Goal: Transaction & Acquisition: Book appointment/travel/reservation

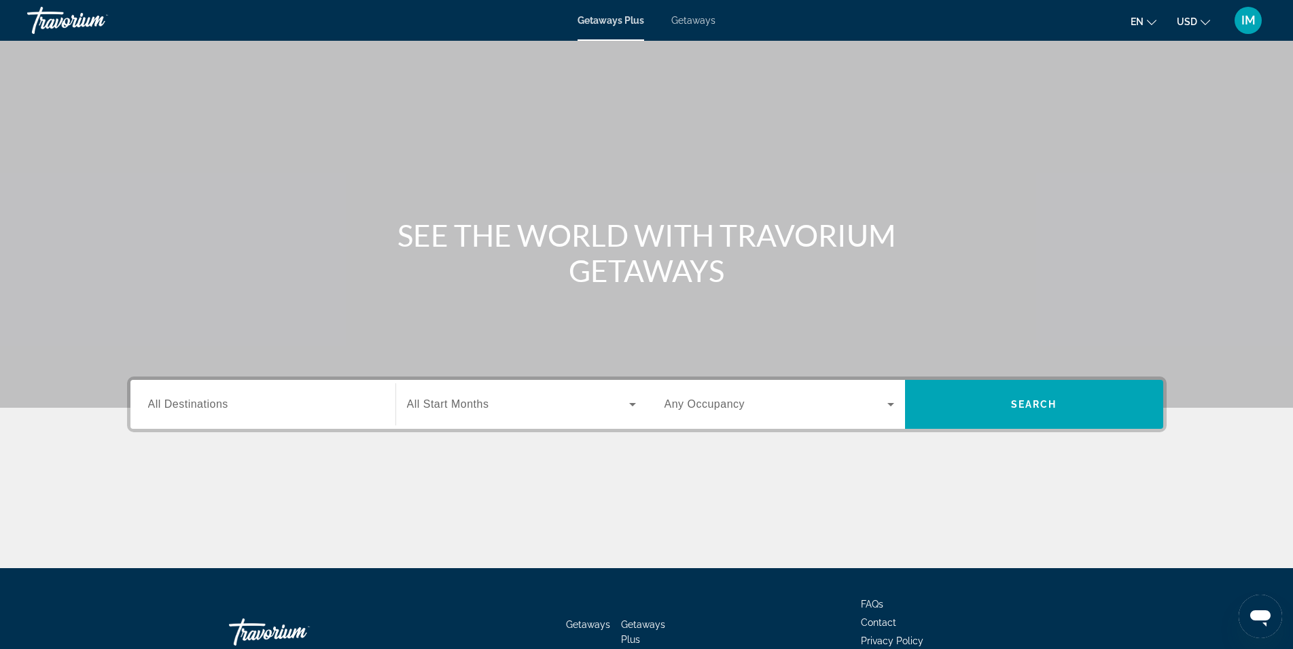
click at [689, 21] on span "Getaways" at bounding box center [693, 20] width 44 height 11
click at [226, 405] on span "All Destinations" at bounding box center [188, 404] width 80 height 12
click at [226, 405] on input "Destination All Destinations" at bounding box center [263, 405] width 230 height 16
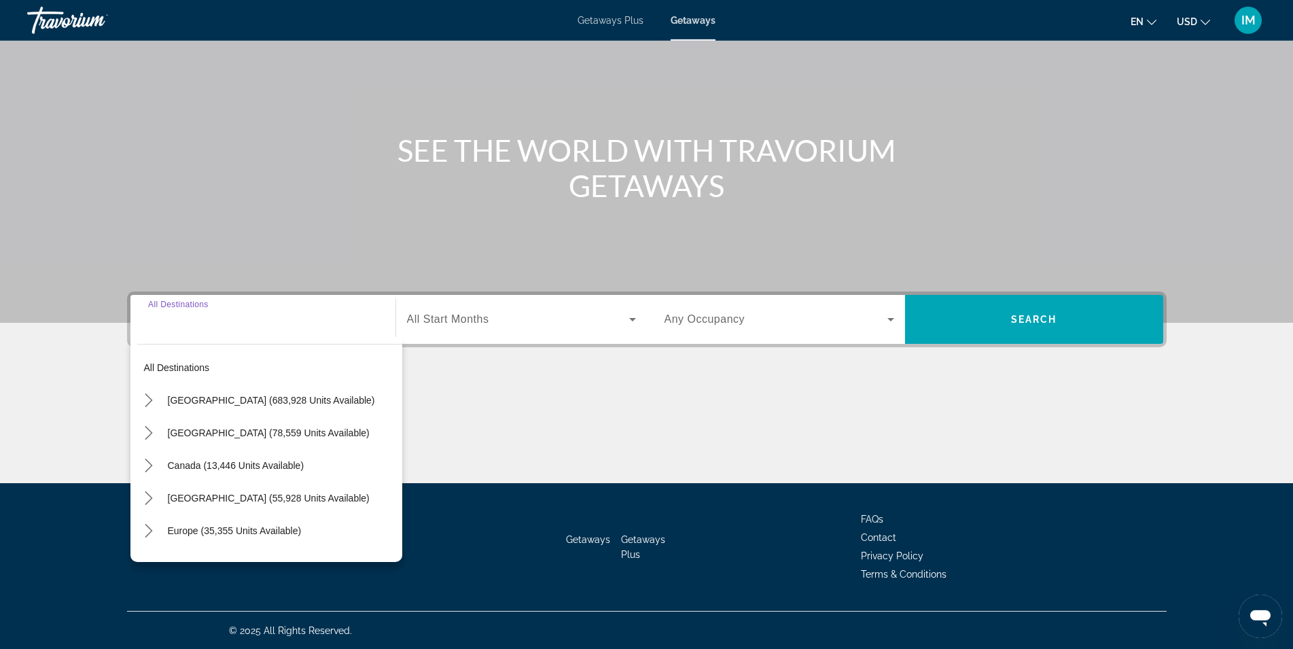
scroll to position [86, 0]
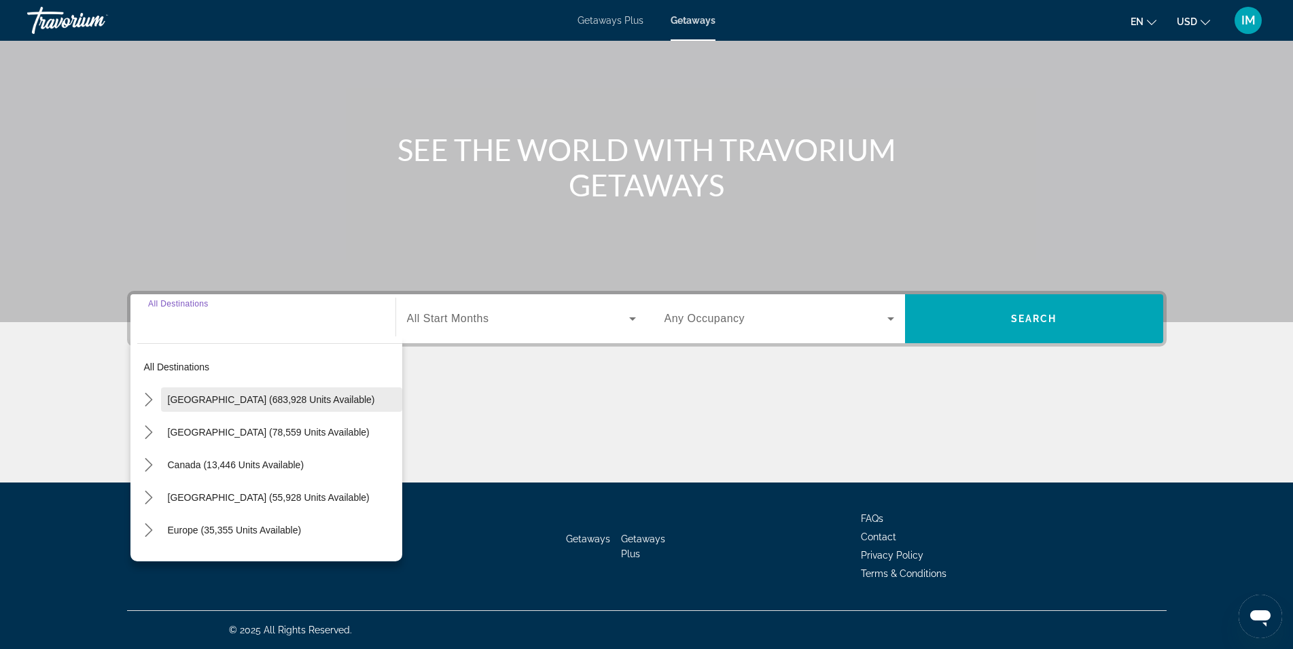
click at [168, 396] on span "[GEOGRAPHIC_DATA] (683,928 units available)" at bounding box center [271, 399] width 207 height 11
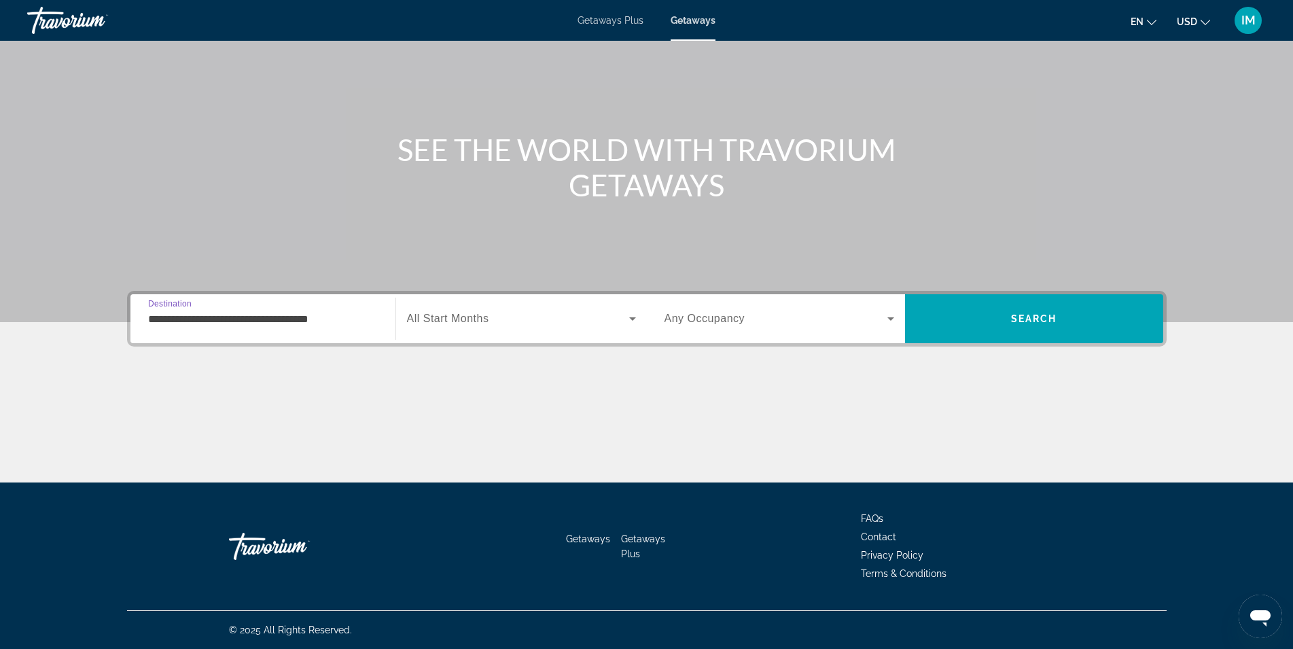
click at [270, 316] on input "**********" at bounding box center [263, 319] width 230 height 16
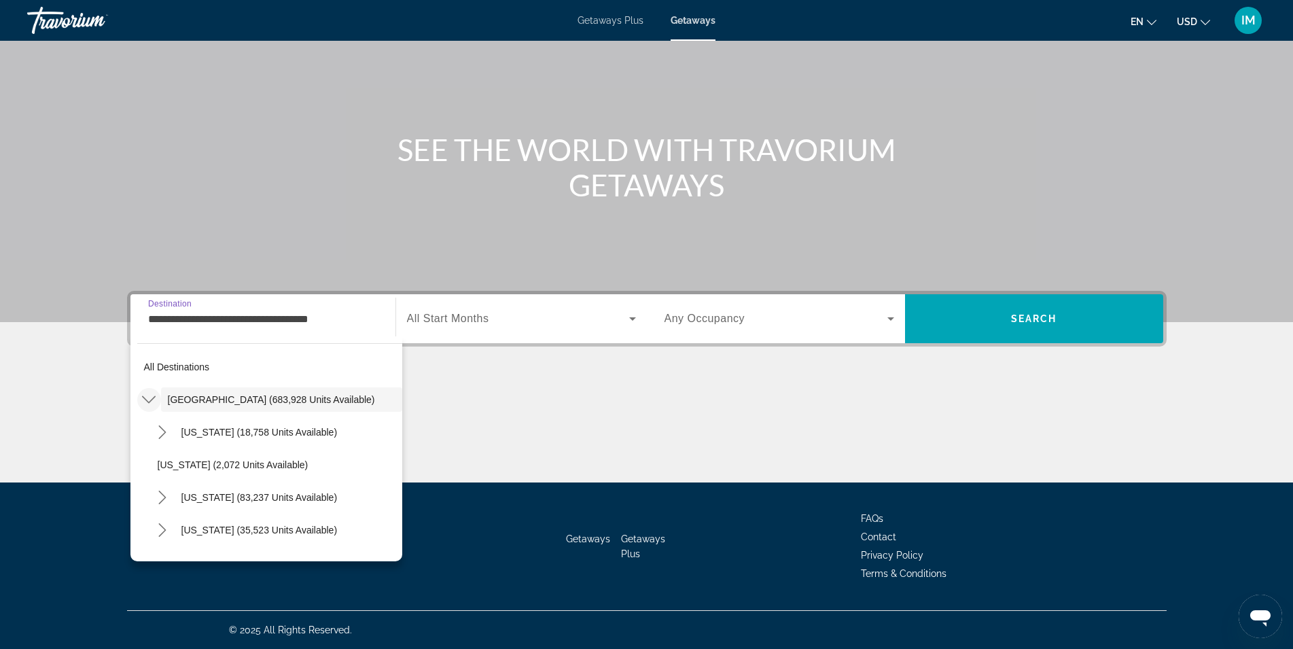
click at [148, 404] on icon "Toggle United States (683,928 units available) submenu" at bounding box center [149, 400] width 14 height 14
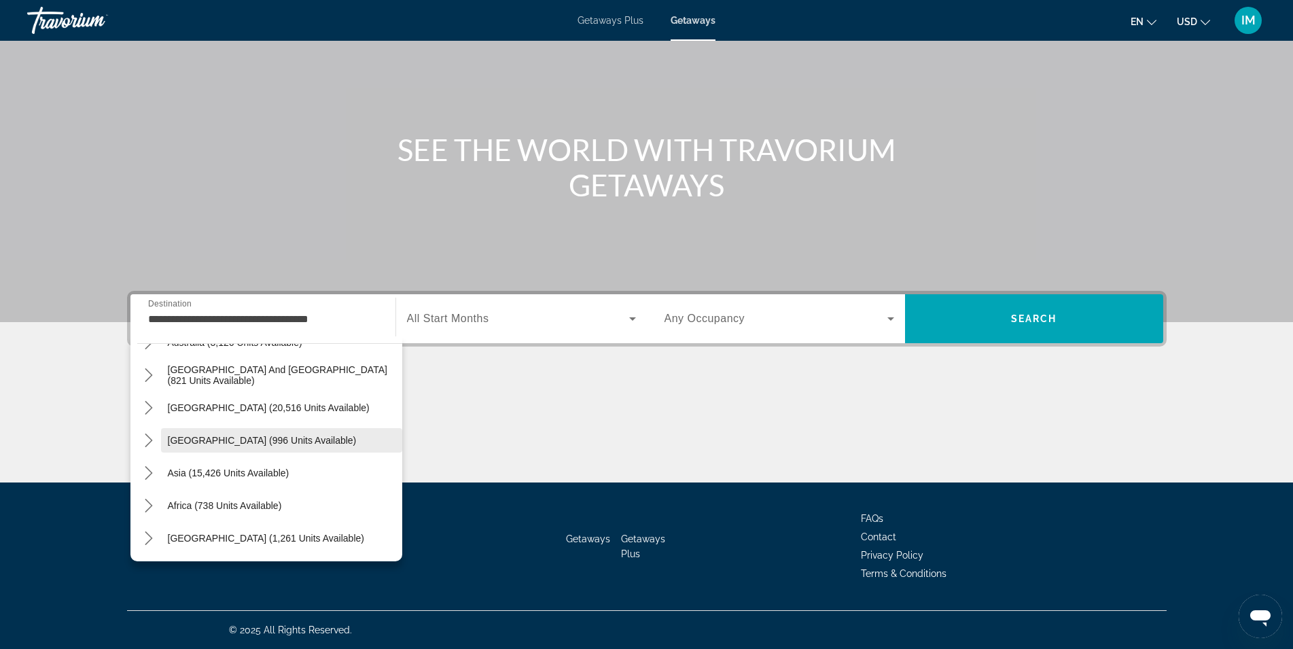
scroll to position [0, 0]
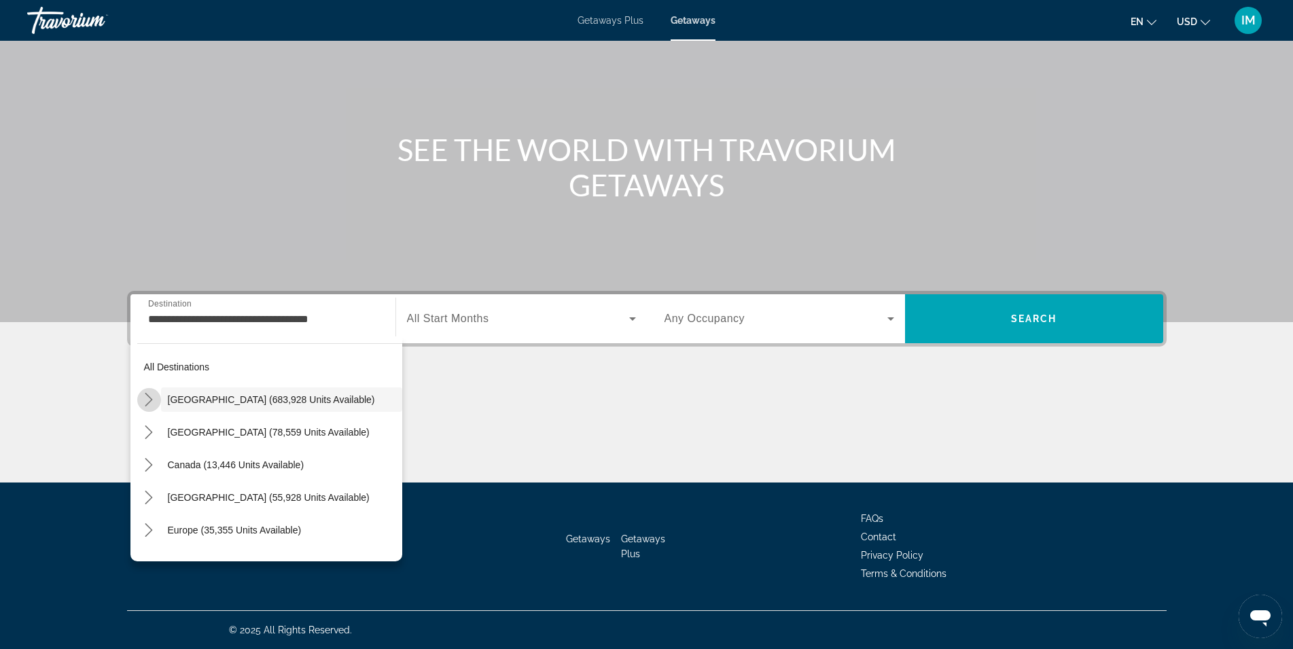
click at [144, 398] on icon "Toggle United States (683,928 units available) submenu" at bounding box center [149, 400] width 14 height 14
click at [223, 438] on span "Select destination: Arizona (18,758 units available)" at bounding box center [289, 432] width 228 height 33
type input "**********"
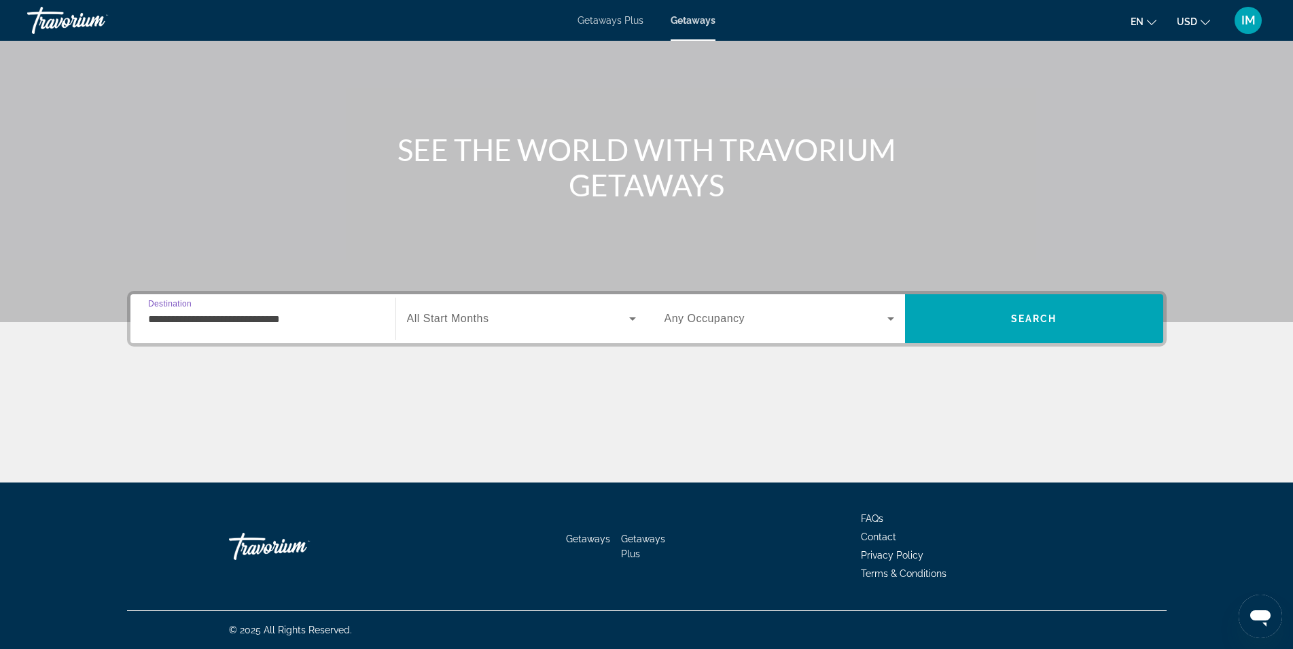
click at [627, 326] on icon "Search widget" at bounding box center [633, 319] width 16 height 16
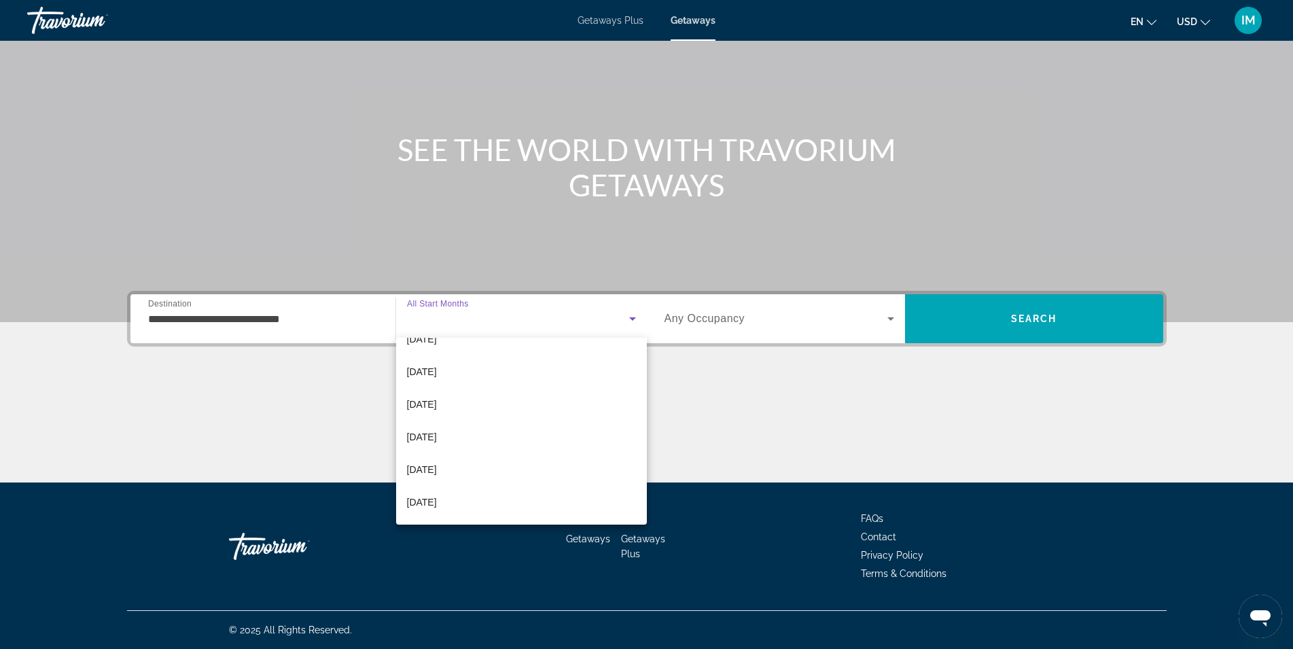
scroll to position [179, 0]
click at [417, 408] on span "[DATE]" at bounding box center [422, 408] width 30 height 16
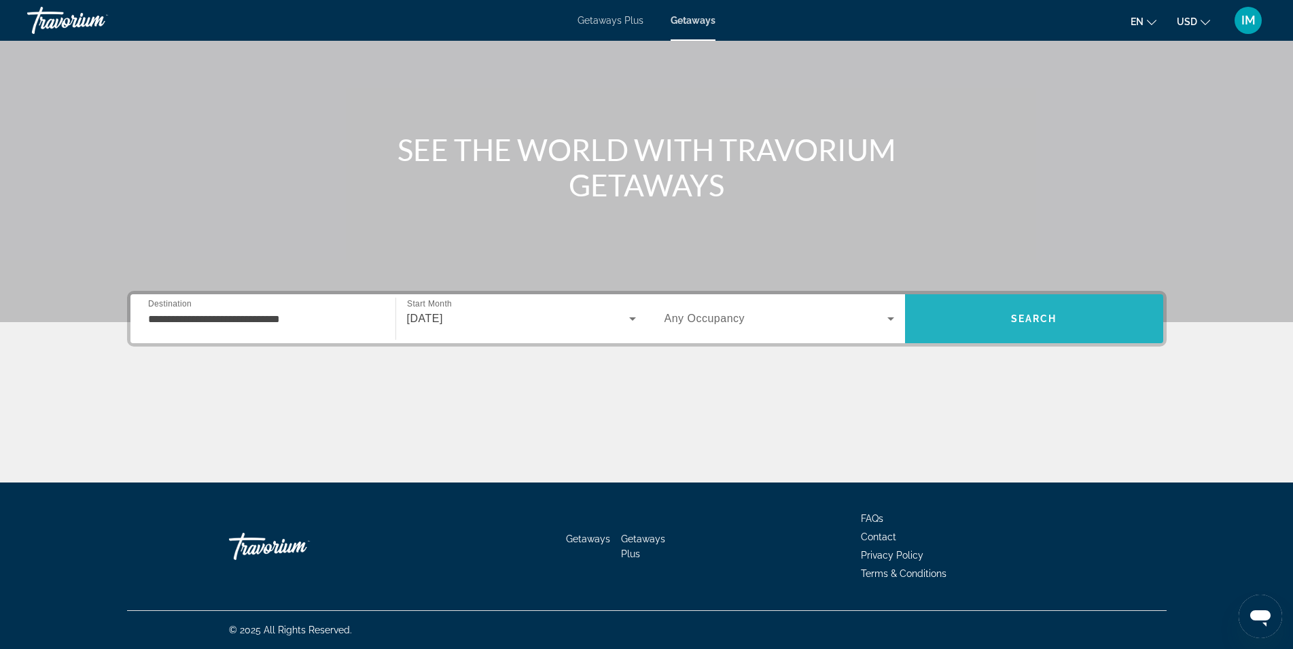
click at [981, 327] on span "Search" at bounding box center [1034, 318] width 258 height 33
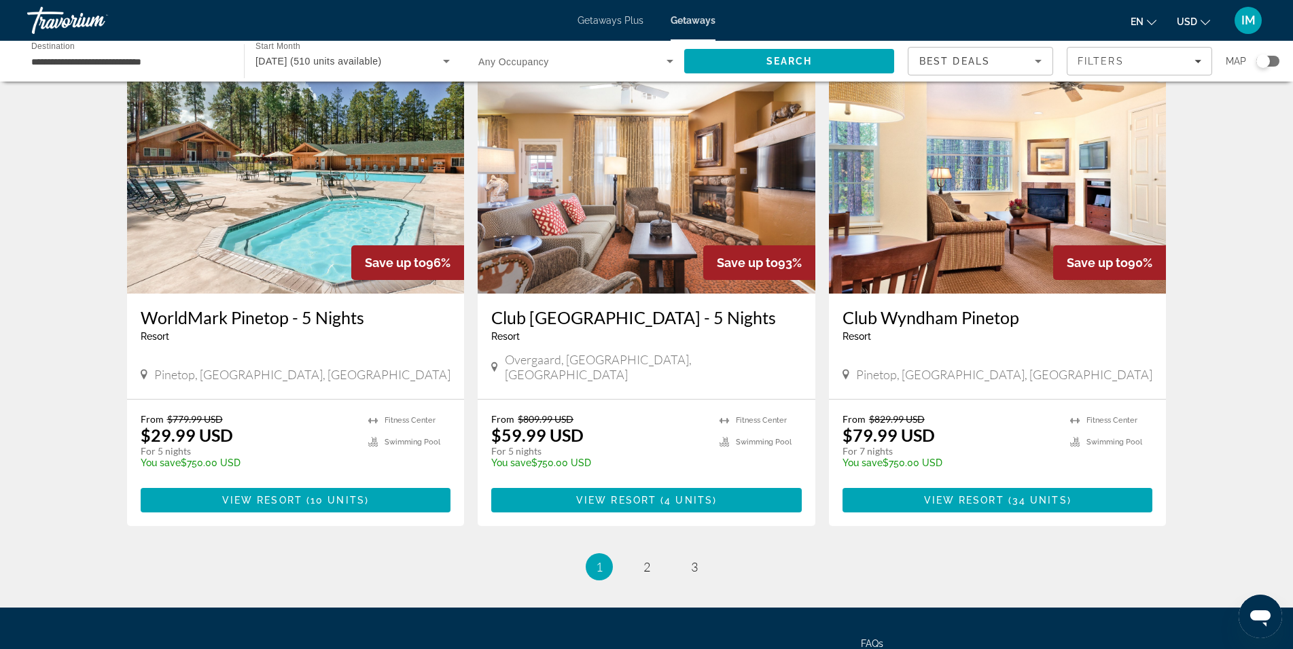
scroll to position [1570, 0]
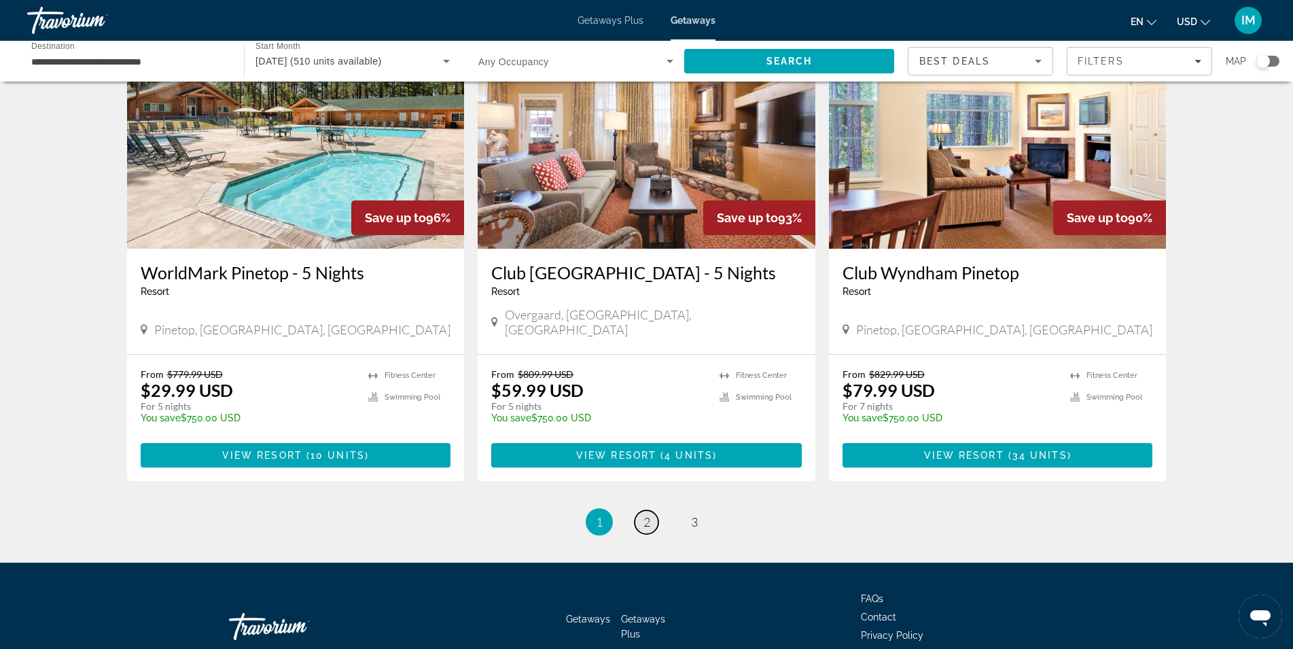
click at [649, 514] on span "2" at bounding box center [647, 521] width 7 height 15
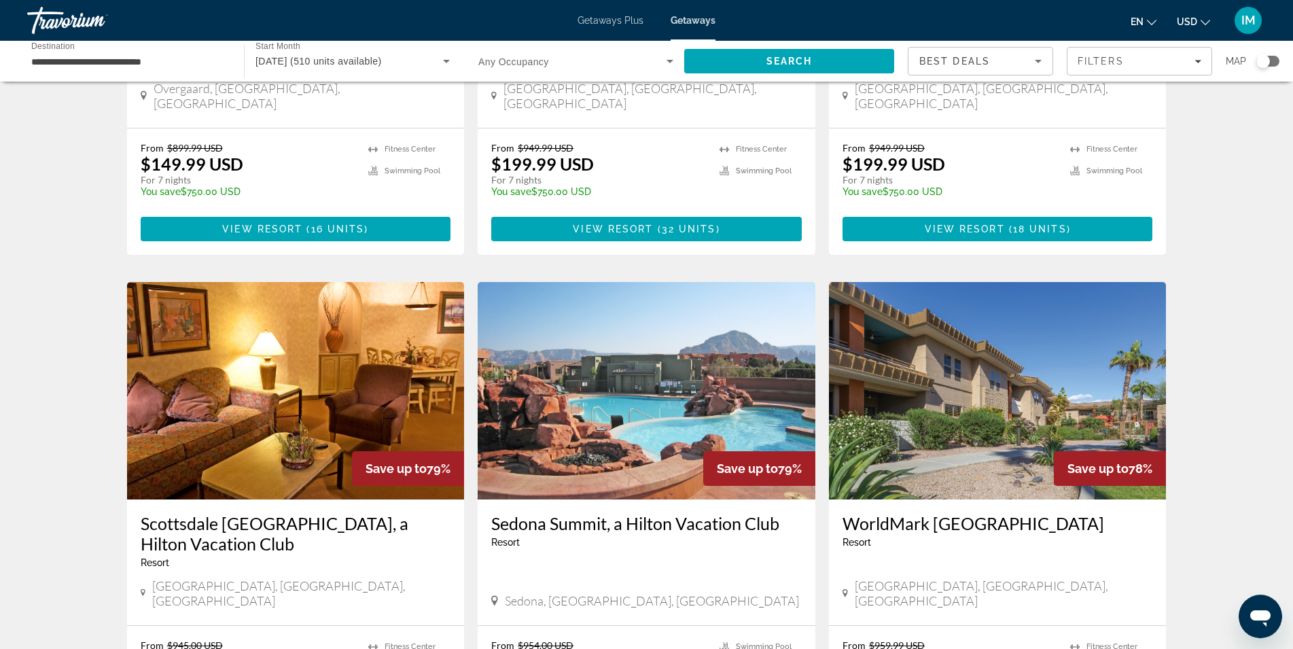
scroll to position [1386, 0]
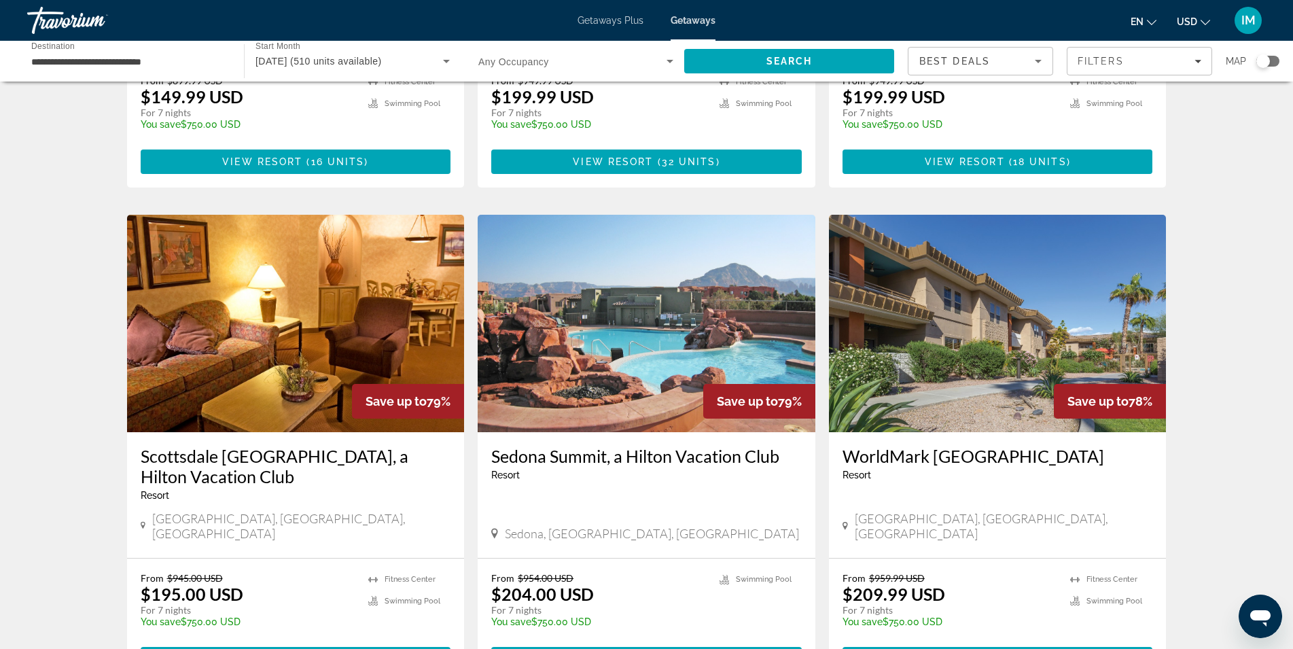
click at [651, 263] on img "Main content" at bounding box center [647, 323] width 338 height 217
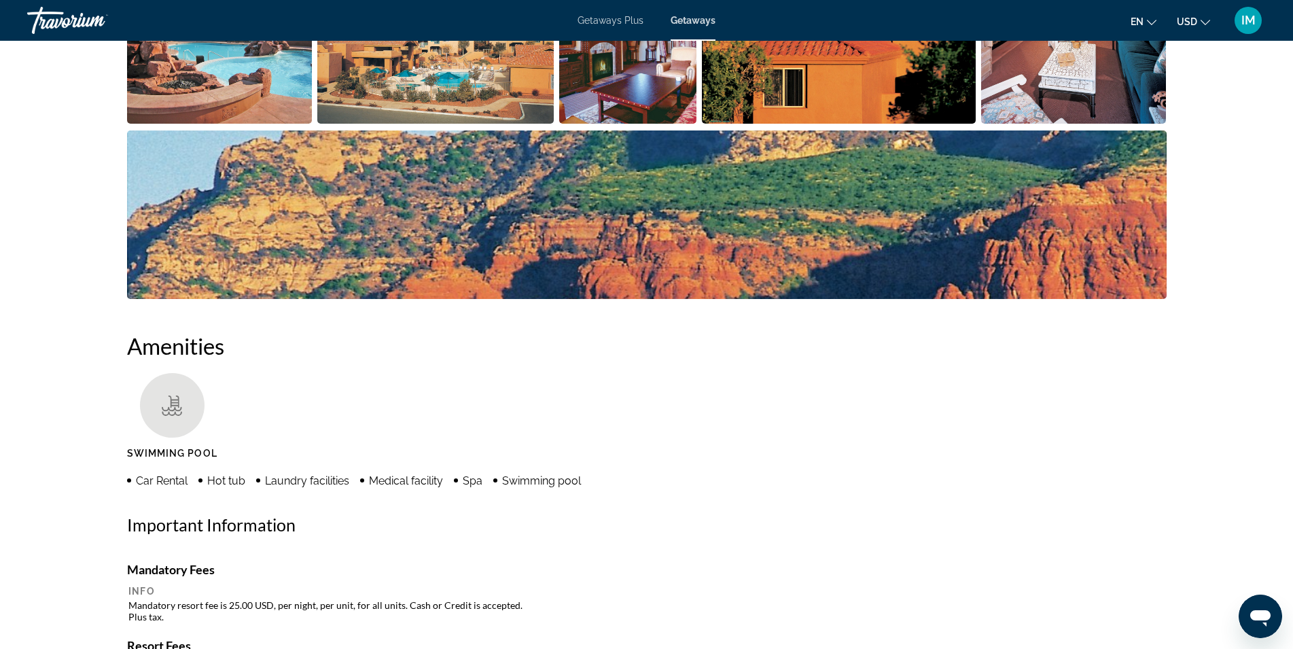
scroll to position [485, 0]
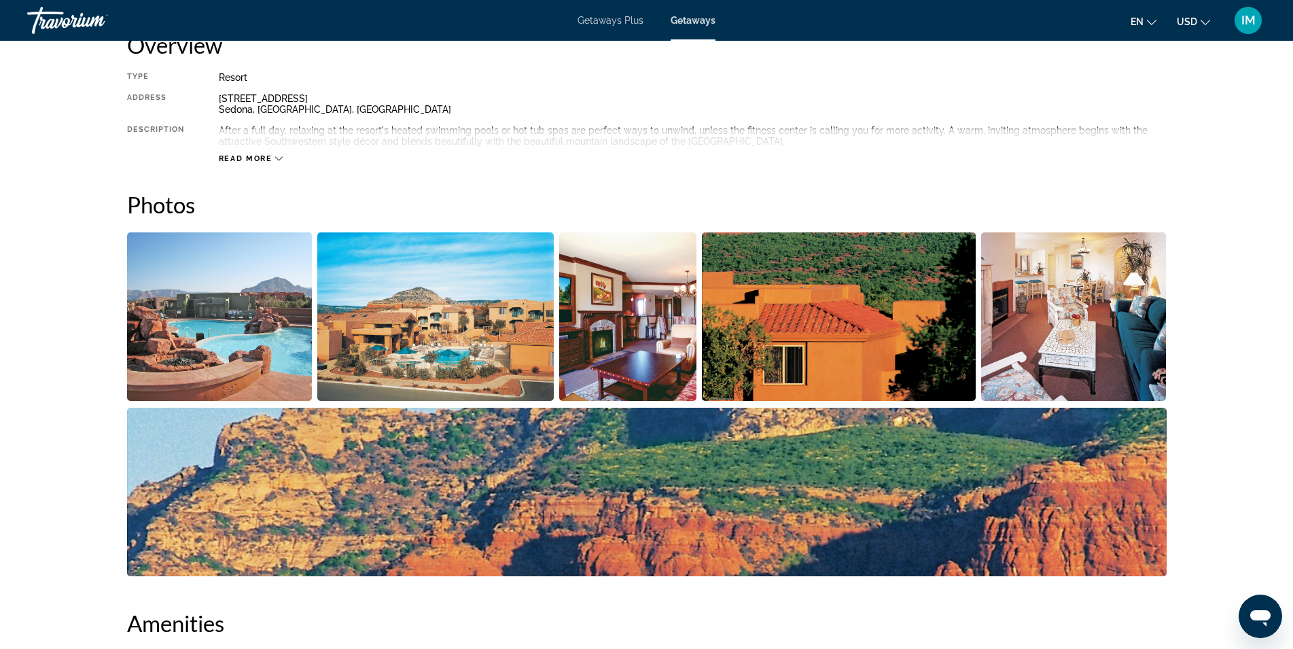
click at [423, 326] on img "Open full-screen image slider" at bounding box center [435, 316] width 236 height 169
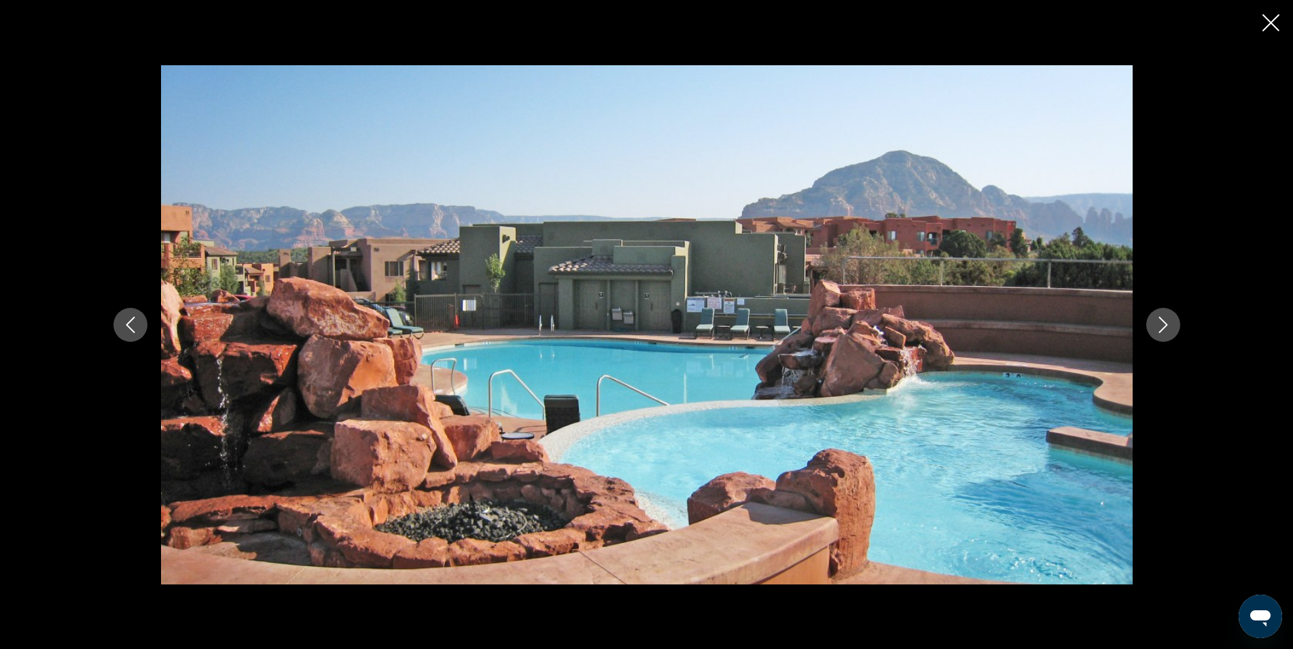
click at [1162, 330] on icon "Next image" at bounding box center [1163, 325] width 9 height 16
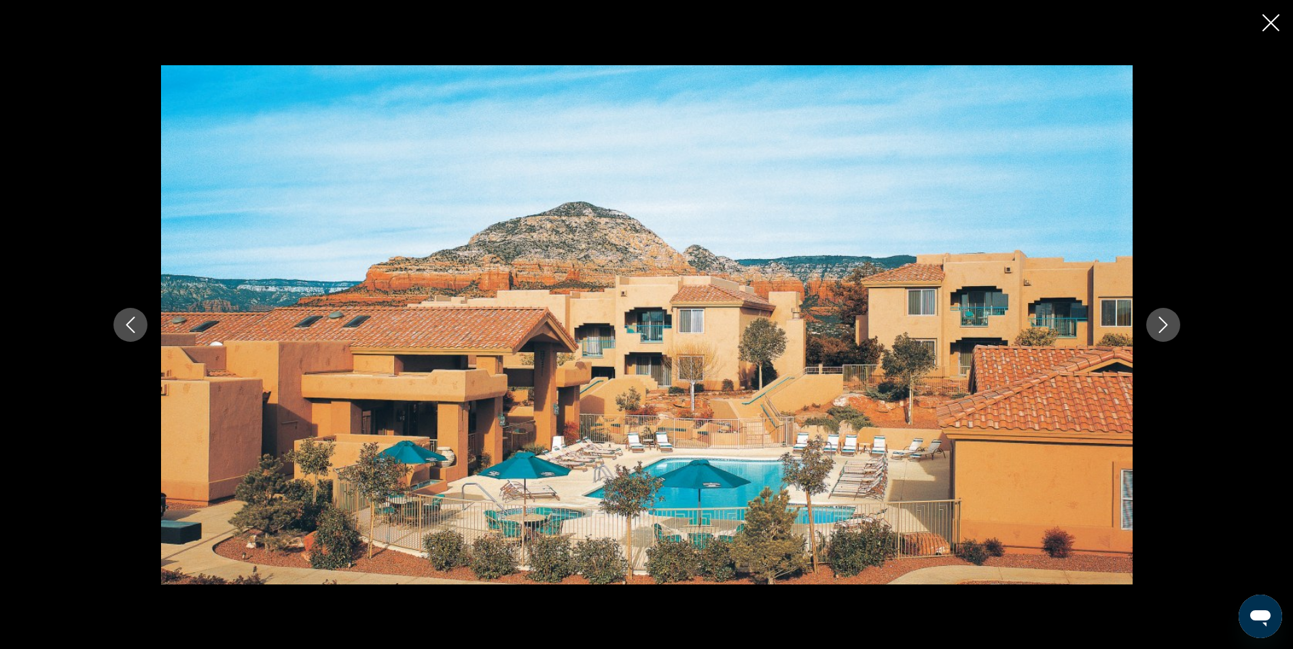
click at [1162, 330] on icon "Next image" at bounding box center [1163, 325] width 9 height 16
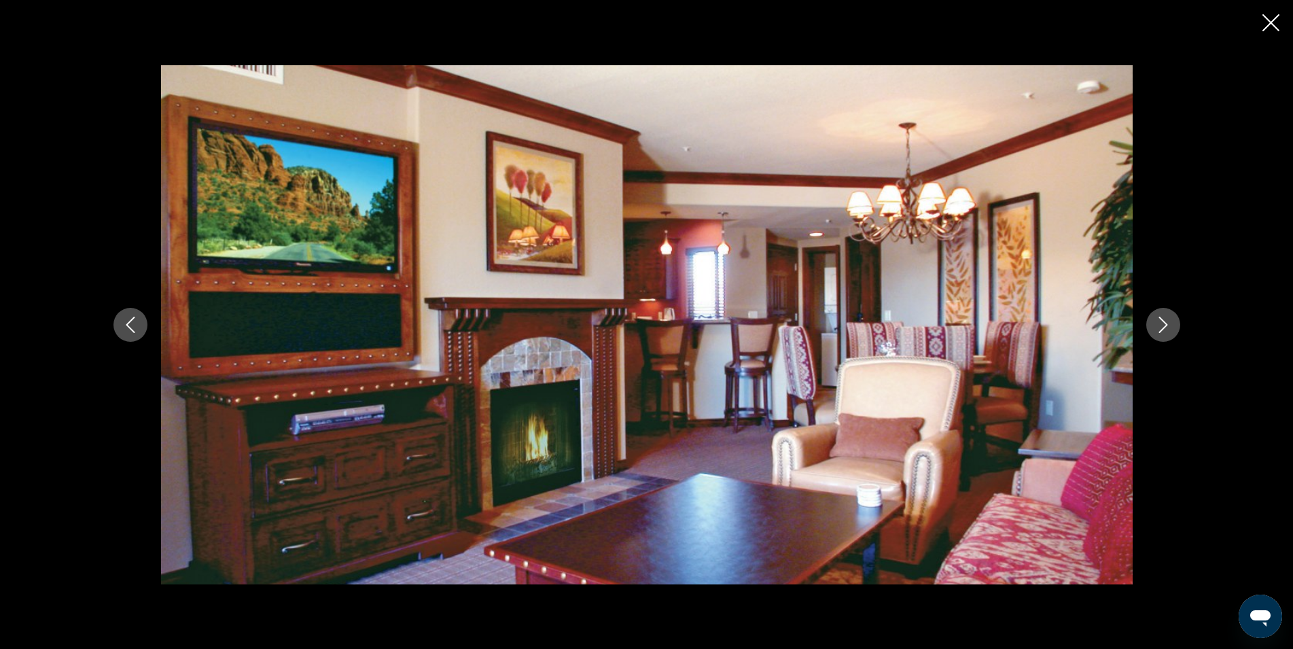
click at [1162, 330] on icon "Next image" at bounding box center [1163, 325] width 9 height 16
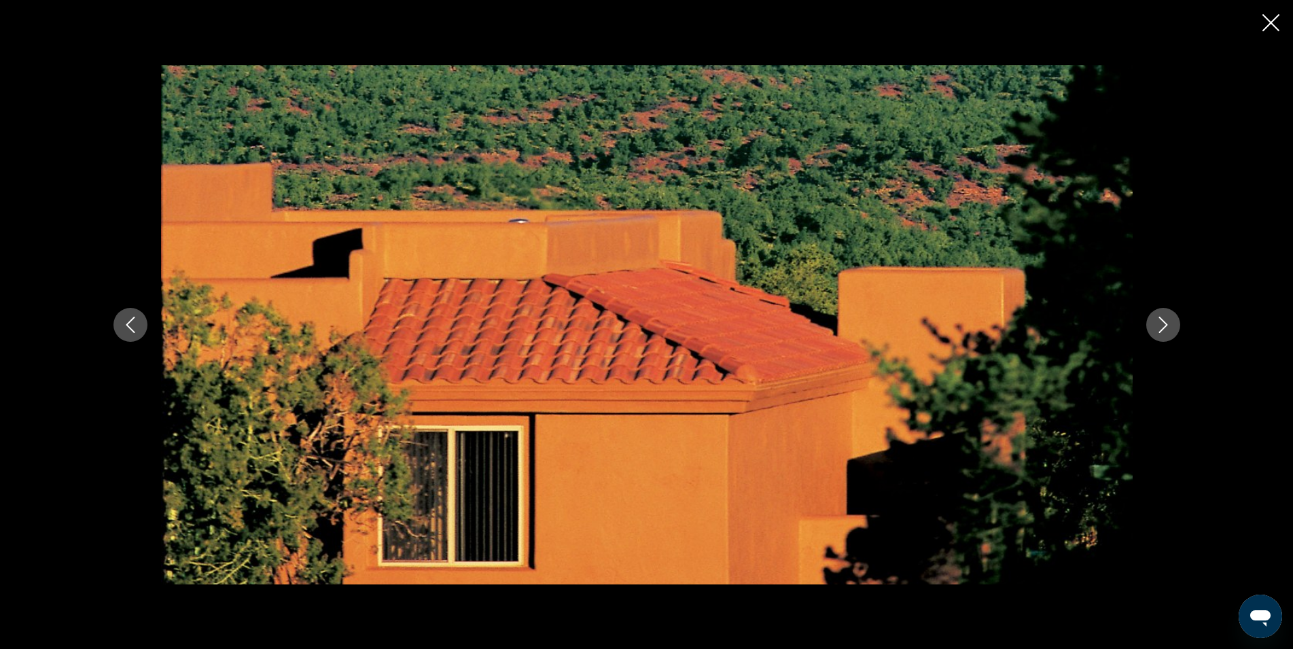
click at [1162, 330] on icon "Next image" at bounding box center [1163, 325] width 9 height 16
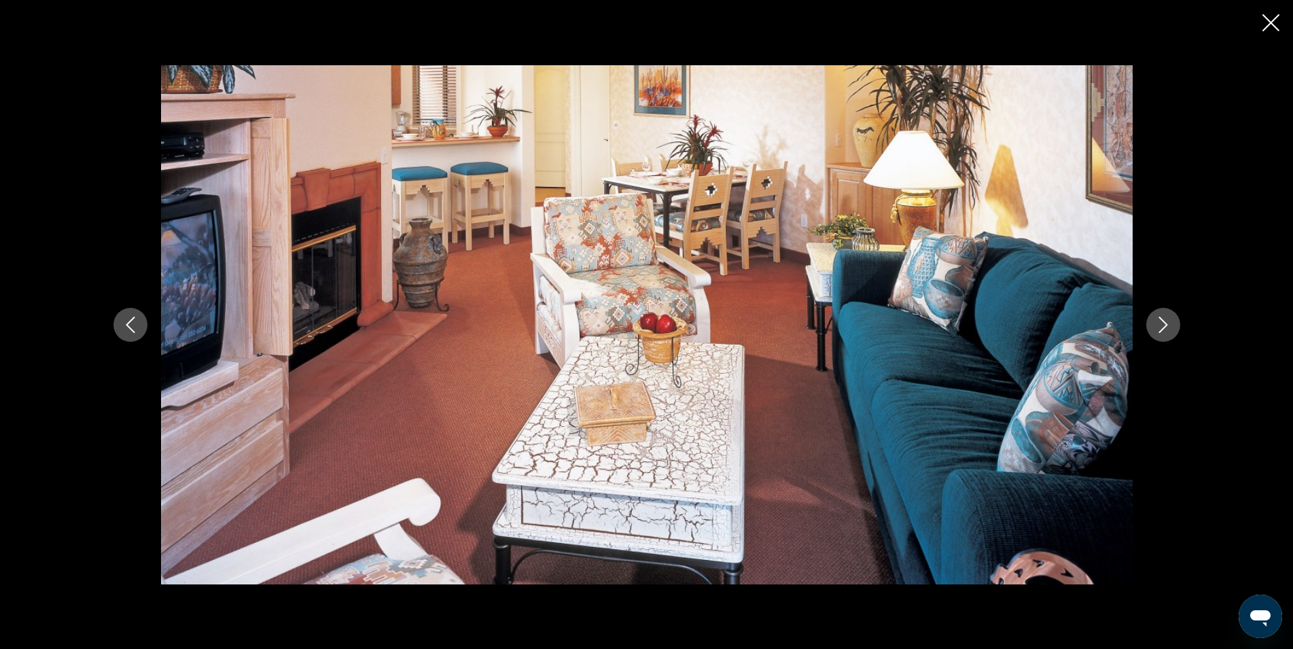
click at [1162, 330] on icon "Next image" at bounding box center [1163, 325] width 9 height 16
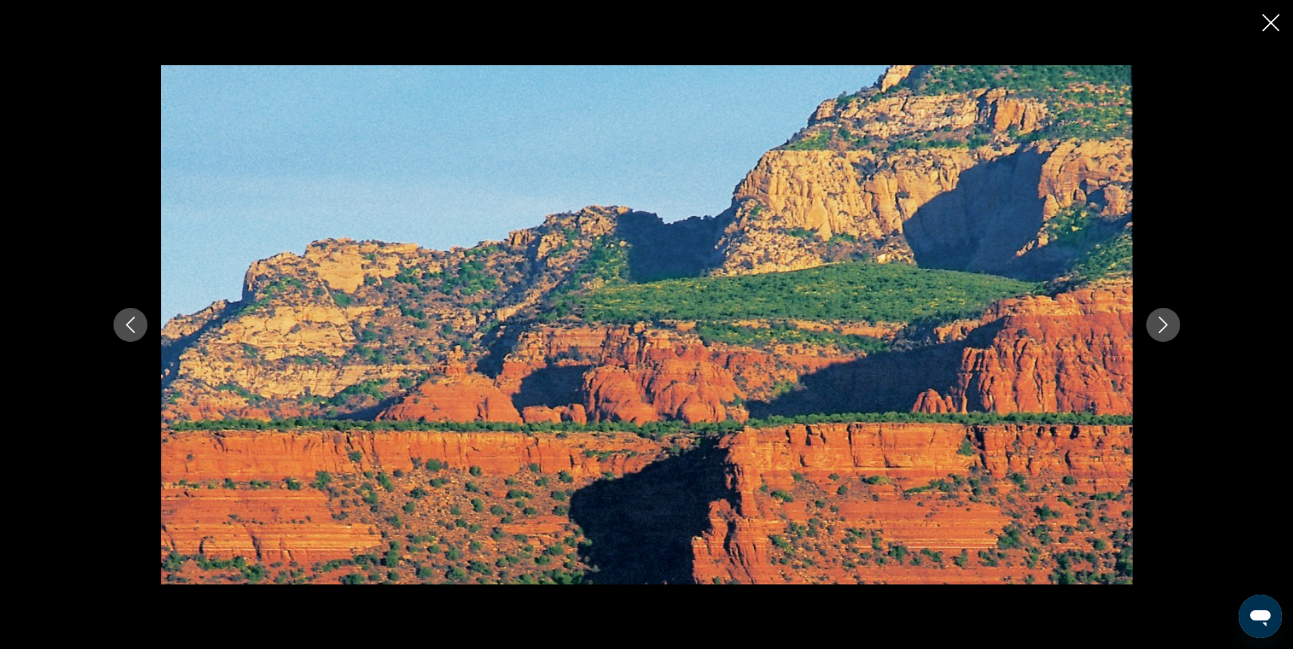
click at [1162, 330] on icon "Next image" at bounding box center [1163, 325] width 9 height 16
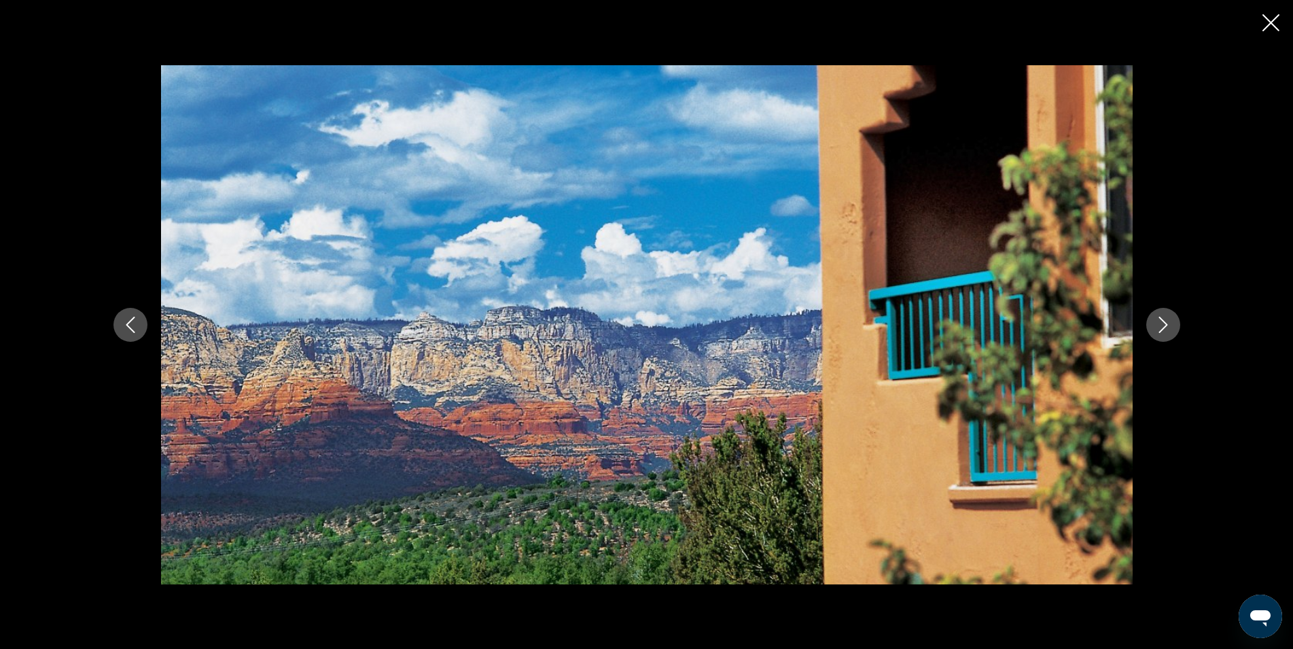
click at [1162, 330] on icon "Next image" at bounding box center [1163, 325] width 9 height 16
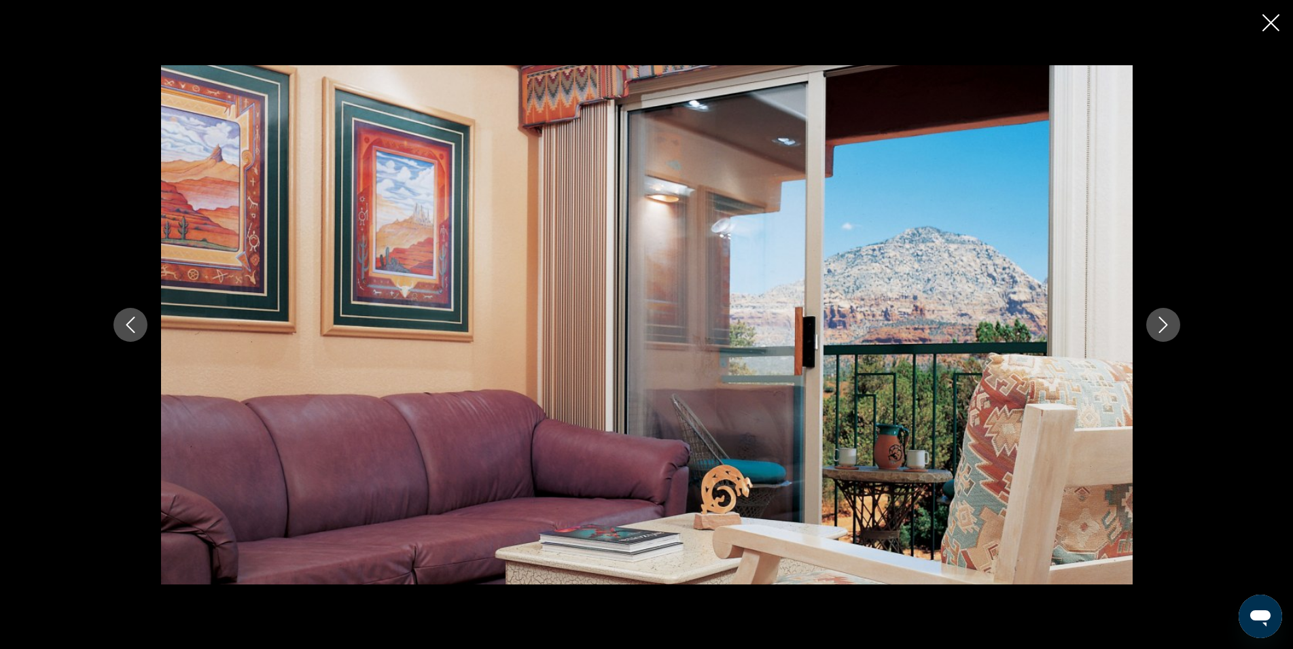
click at [1273, 30] on icon "Close slideshow" at bounding box center [1271, 22] width 17 height 17
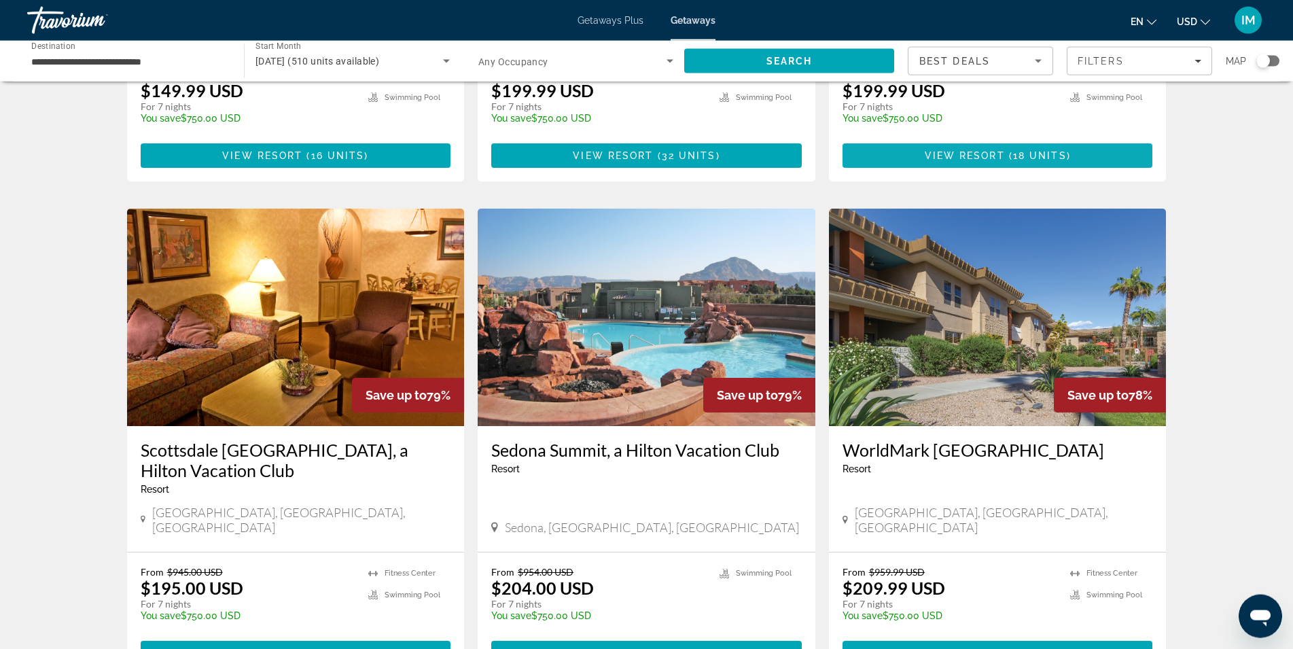
scroll to position [1317, 0]
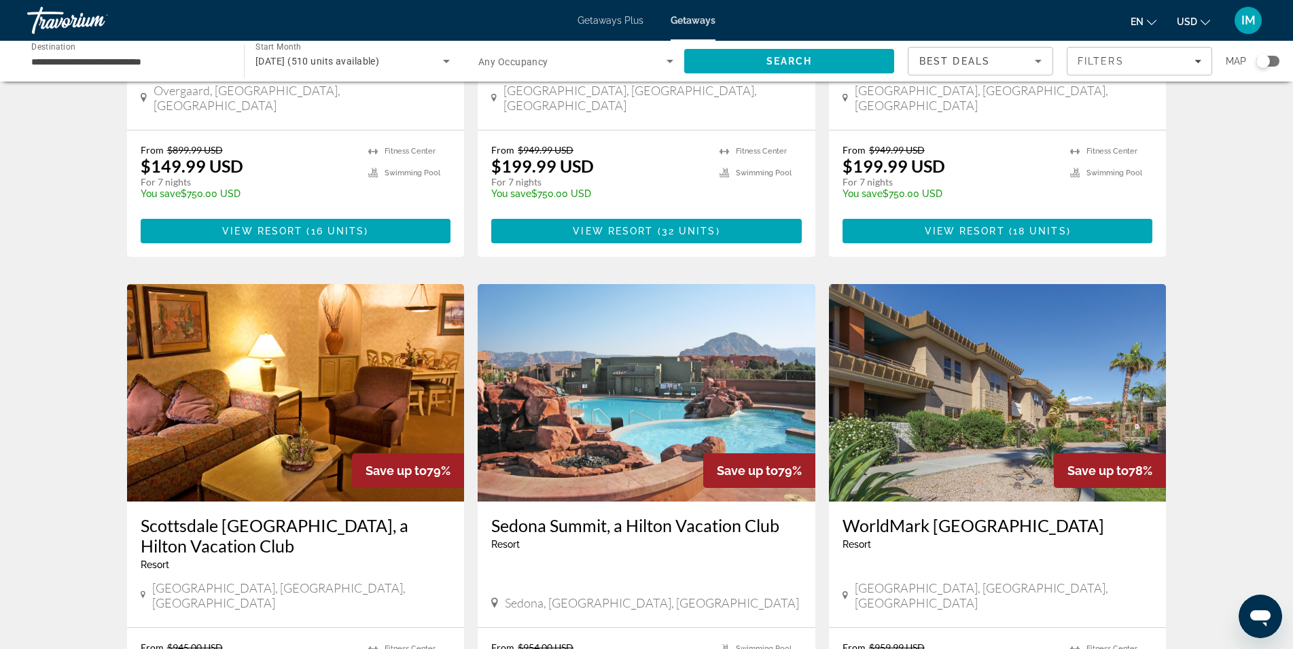
click at [1003, 328] on img "Main content" at bounding box center [998, 392] width 338 height 217
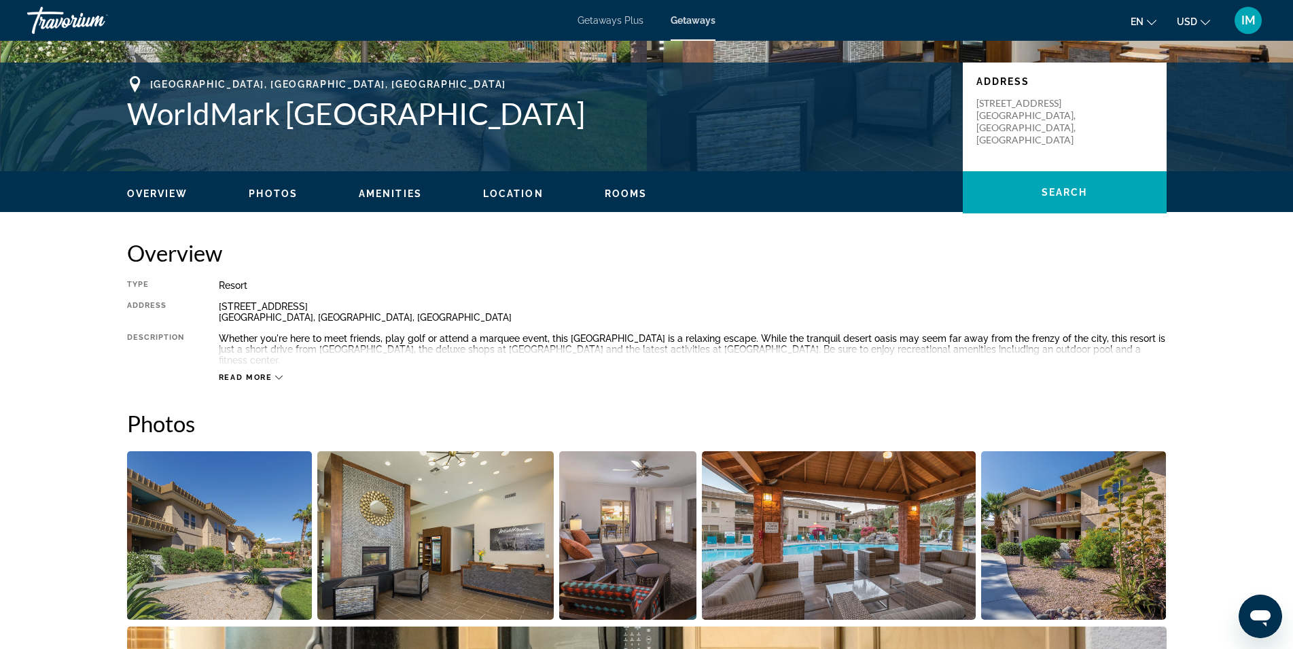
scroll to position [624, 0]
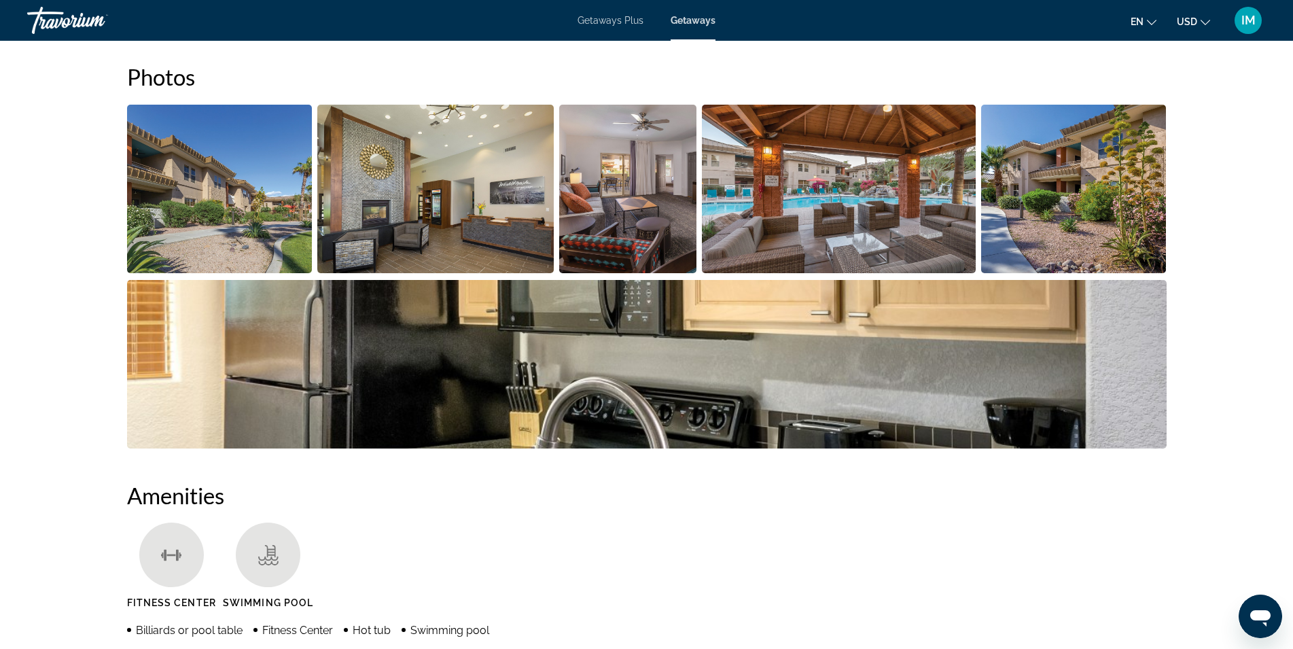
click at [857, 231] on img "Open full-screen image slider" at bounding box center [839, 189] width 274 height 169
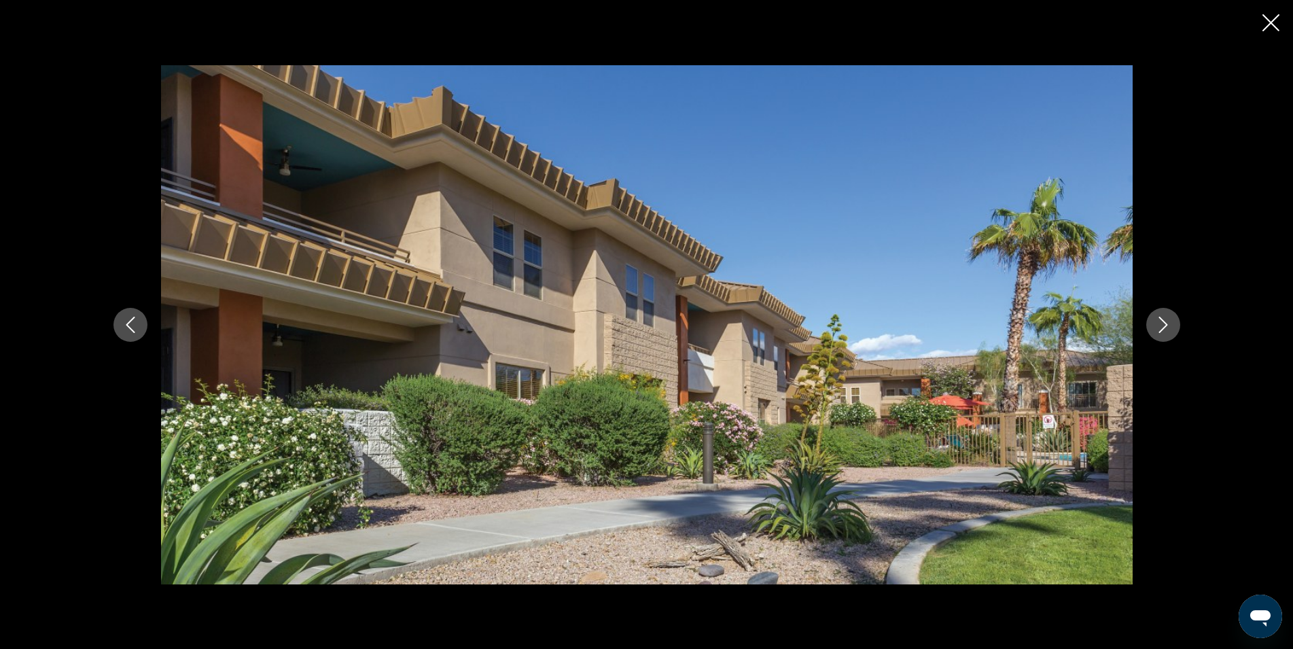
click at [1162, 318] on icon "Next image" at bounding box center [1163, 325] width 16 height 16
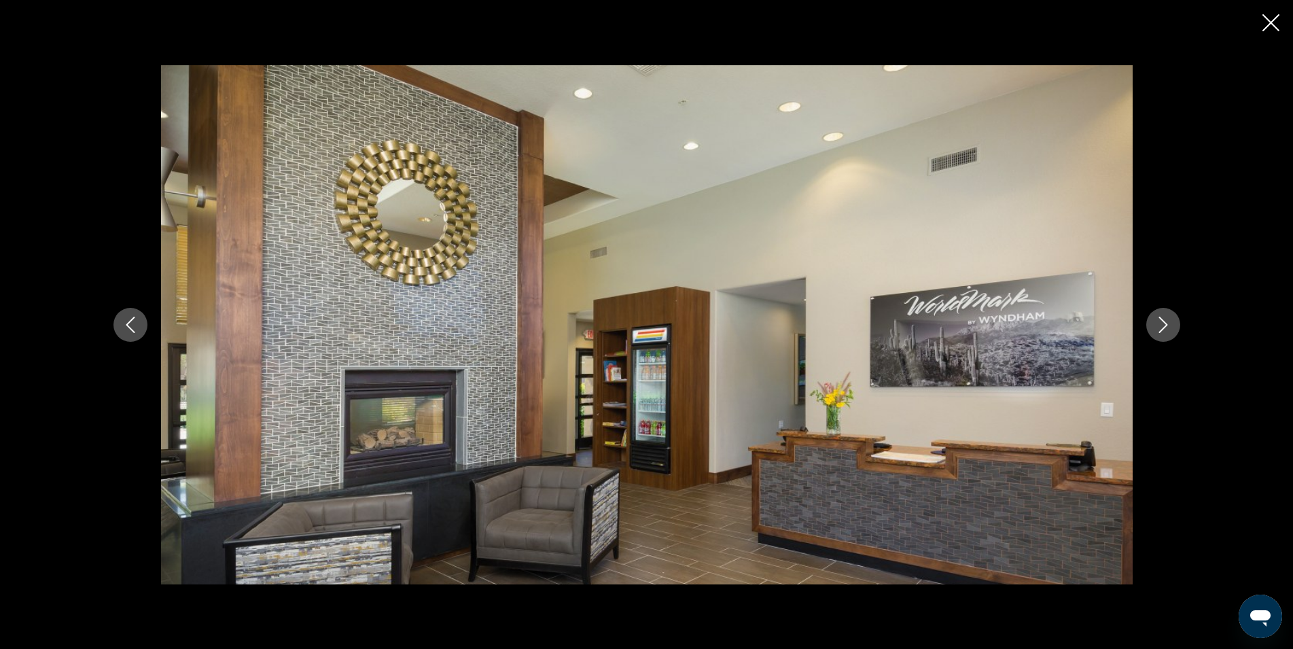
click at [1162, 318] on icon "Next image" at bounding box center [1163, 325] width 16 height 16
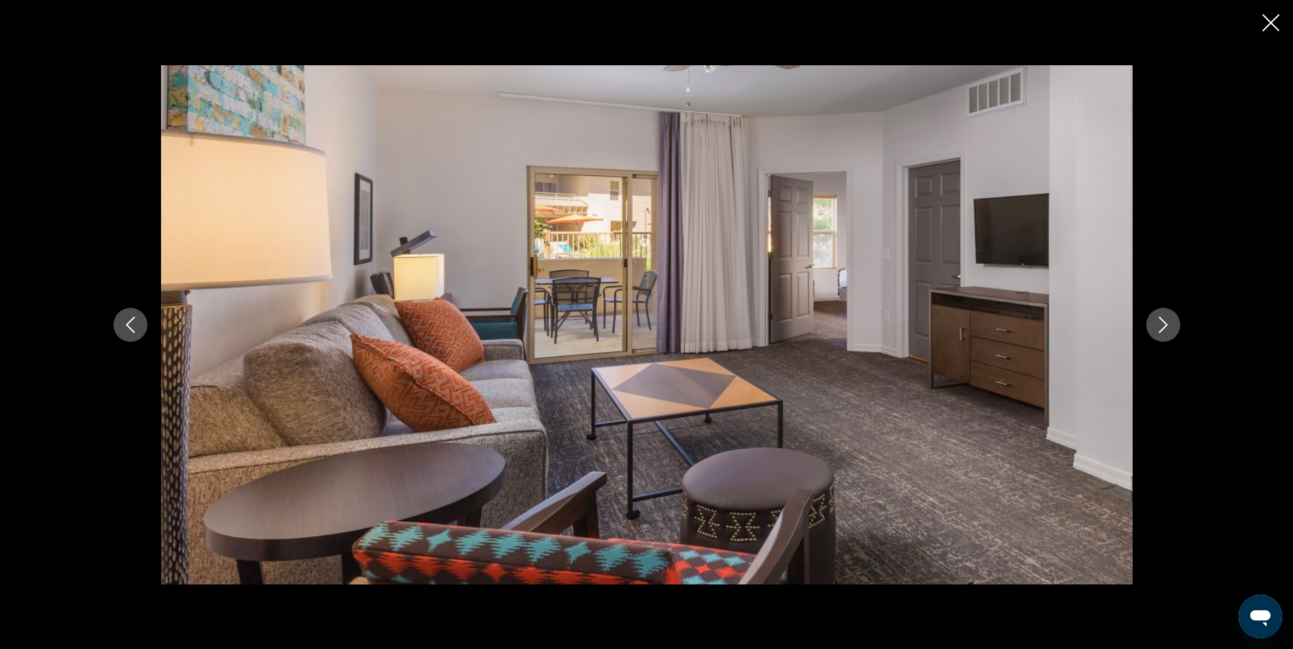
click at [1162, 318] on icon "Next image" at bounding box center [1163, 325] width 16 height 16
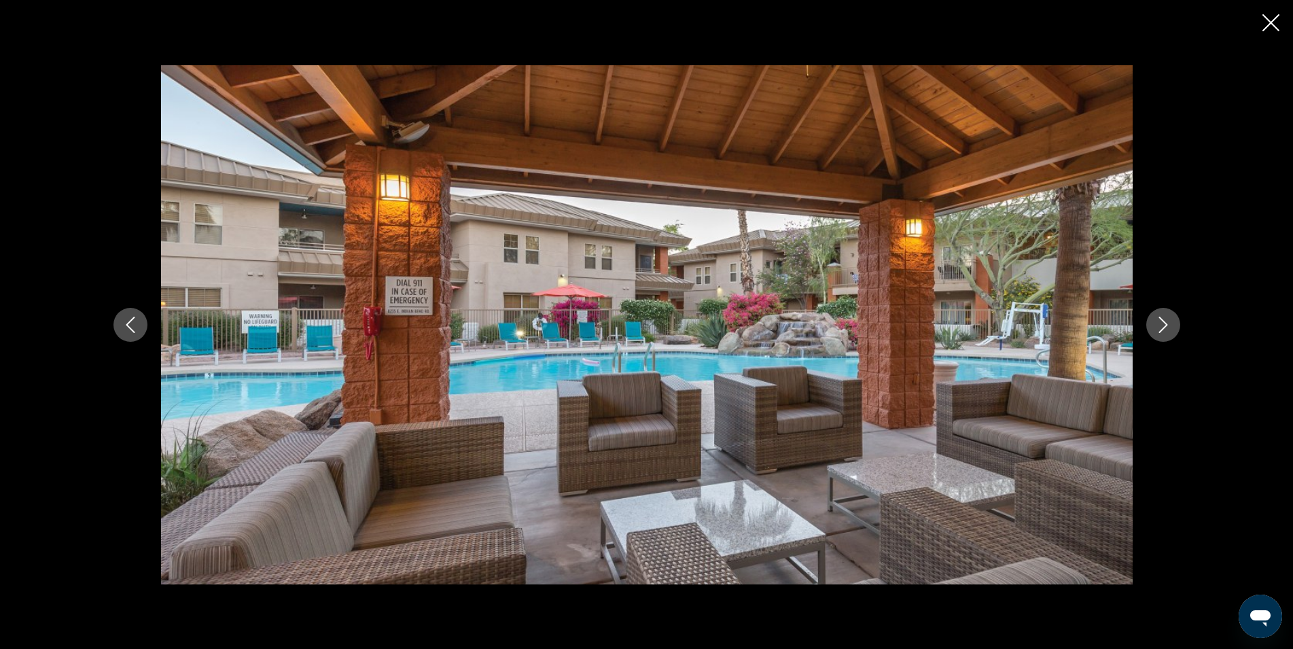
click at [1162, 318] on icon "Next image" at bounding box center [1163, 325] width 16 height 16
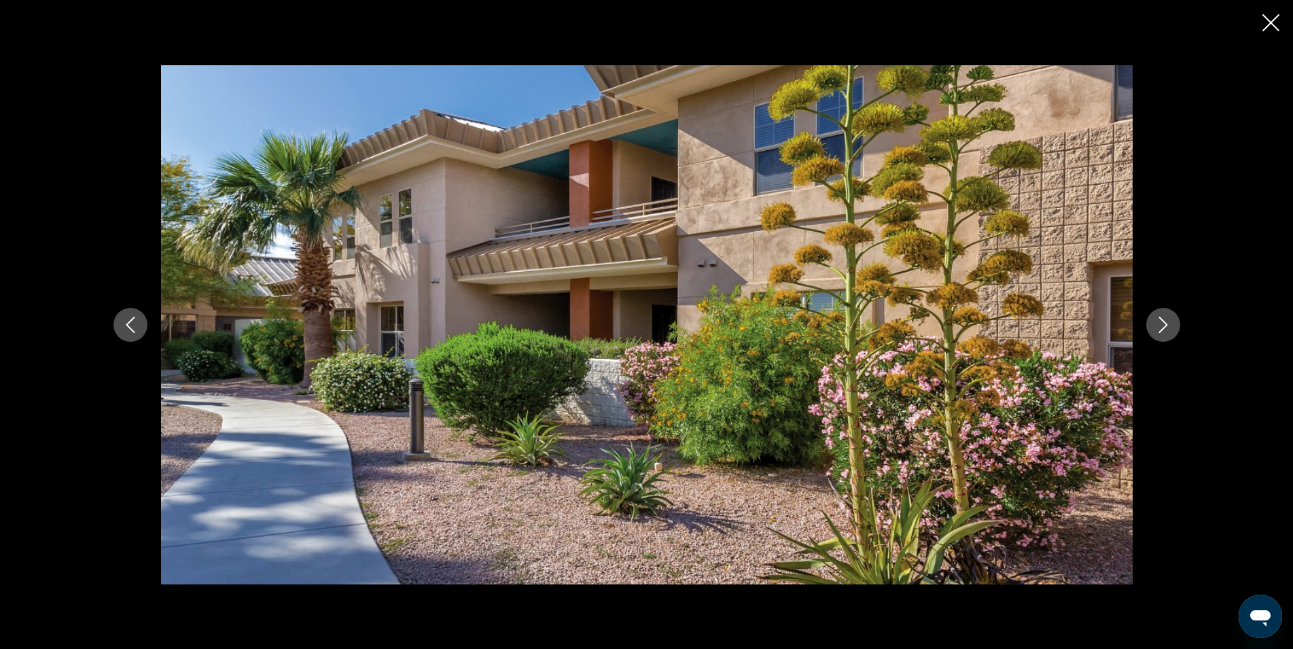
click at [1162, 318] on icon "Next image" at bounding box center [1163, 325] width 16 height 16
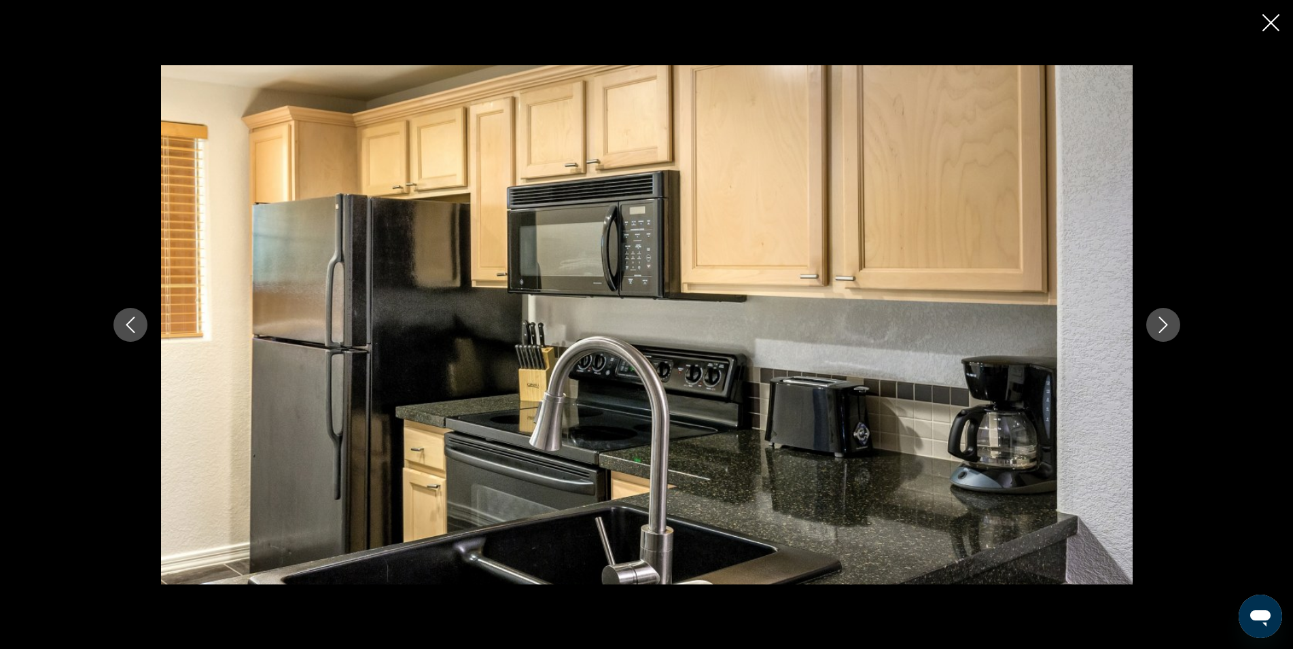
click at [1162, 318] on icon "Next image" at bounding box center [1163, 325] width 16 height 16
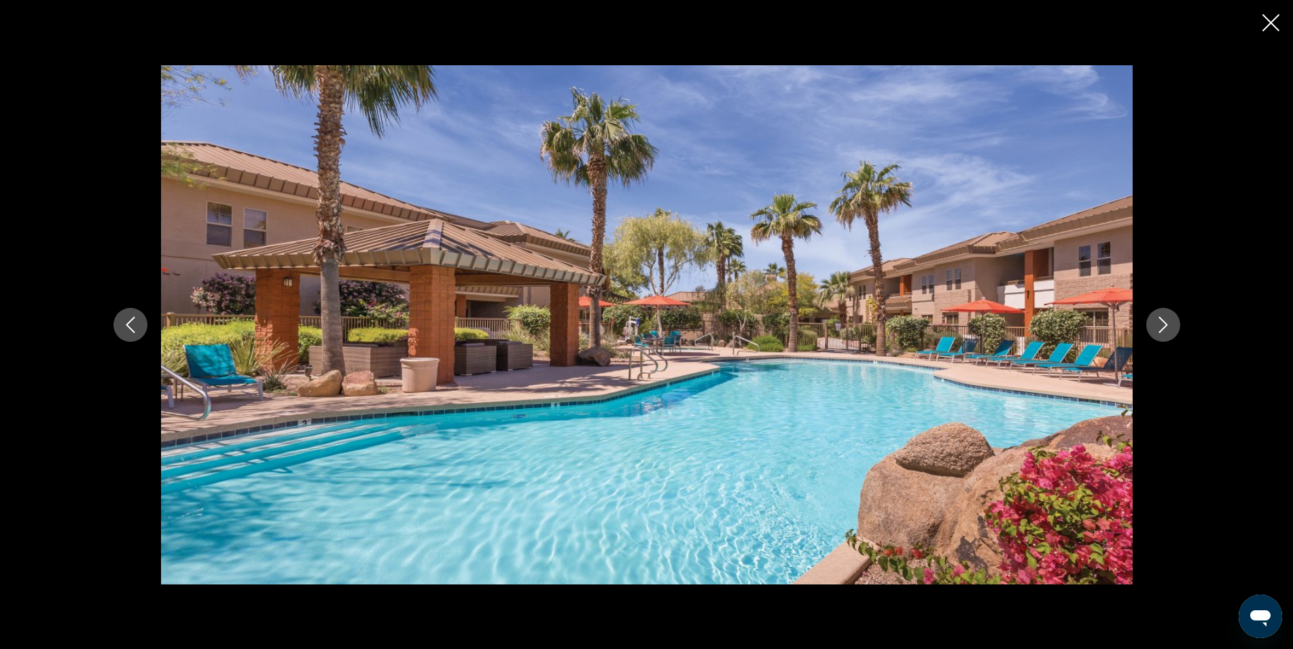
click at [1162, 318] on icon "Next image" at bounding box center [1163, 325] width 16 height 16
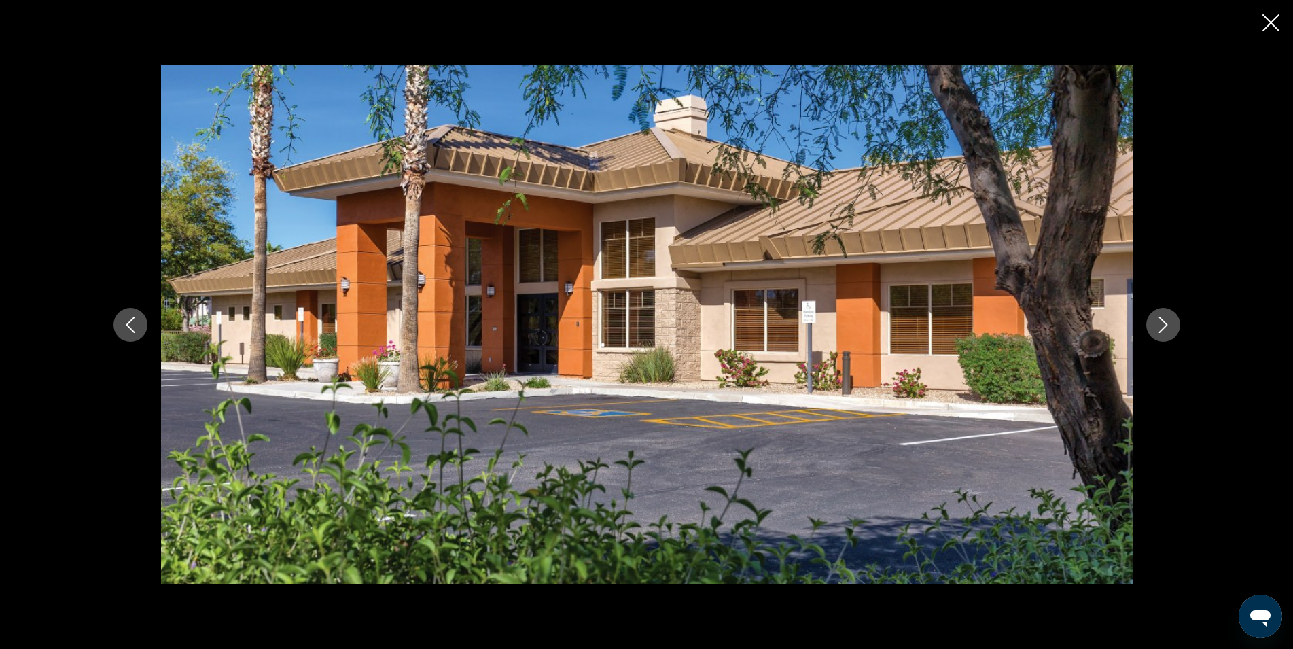
click at [1162, 318] on icon "Next image" at bounding box center [1163, 325] width 16 height 16
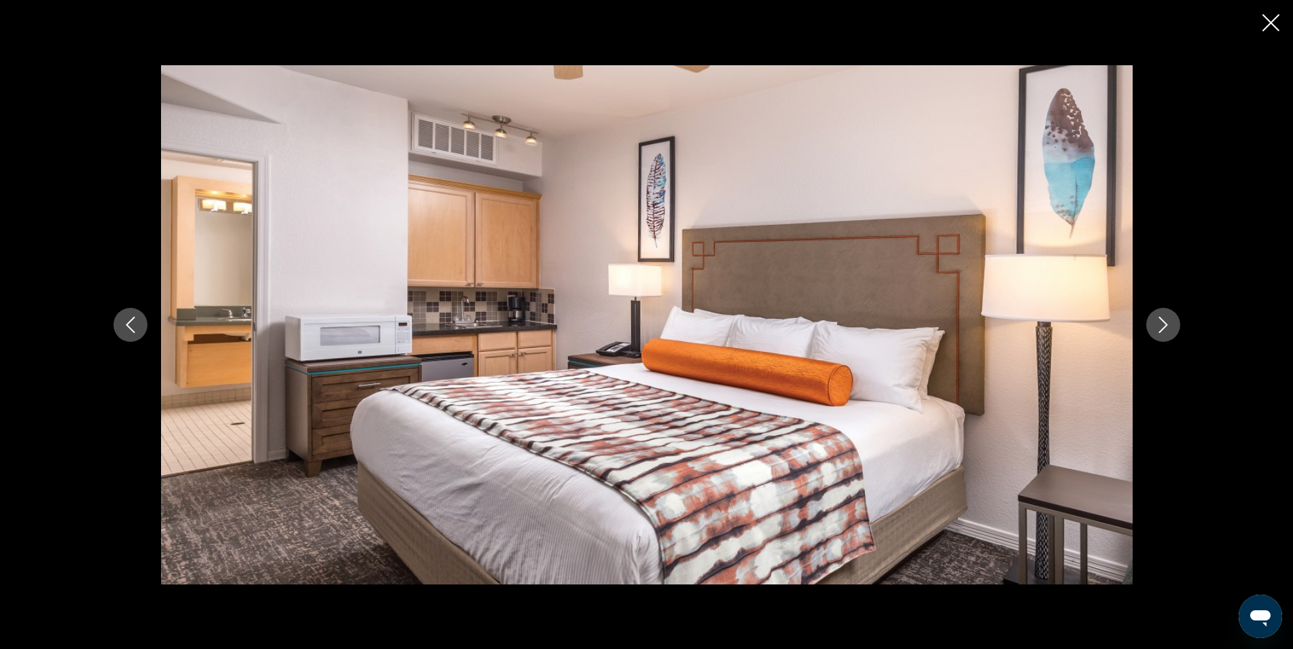
click at [1162, 318] on icon "Next image" at bounding box center [1163, 325] width 16 height 16
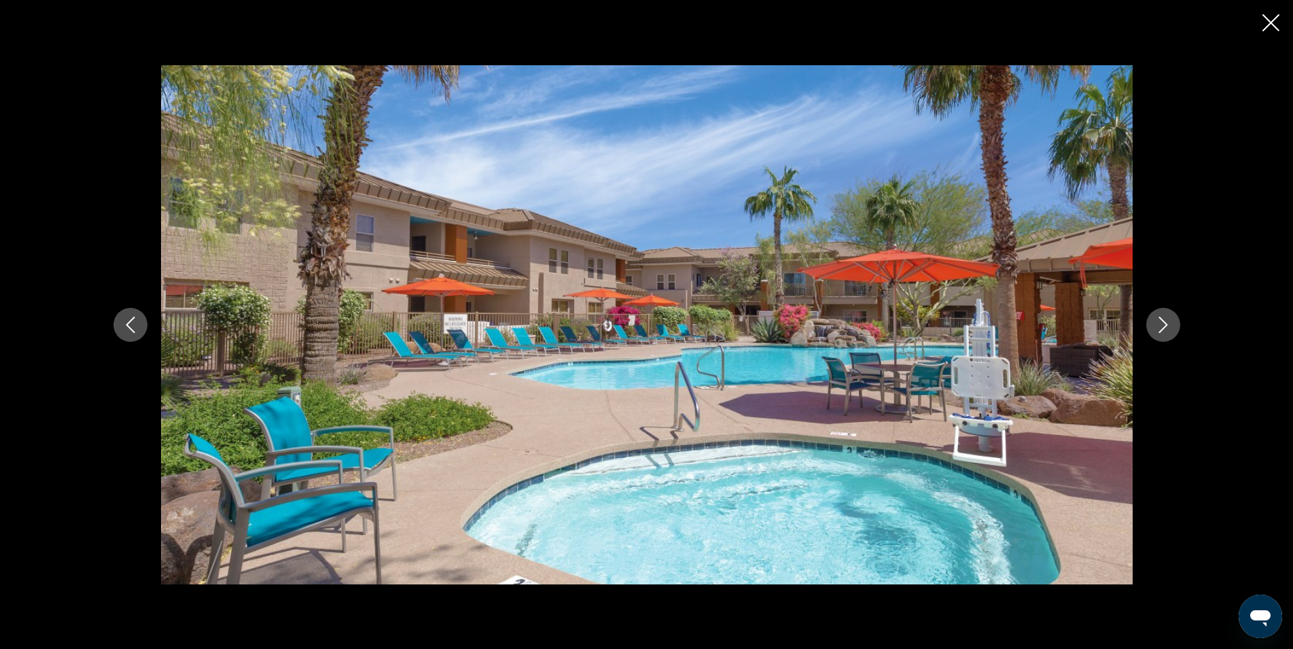
click at [1162, 318] on icon "Next image" at bounding box center [1163, 325] width 16 height 16
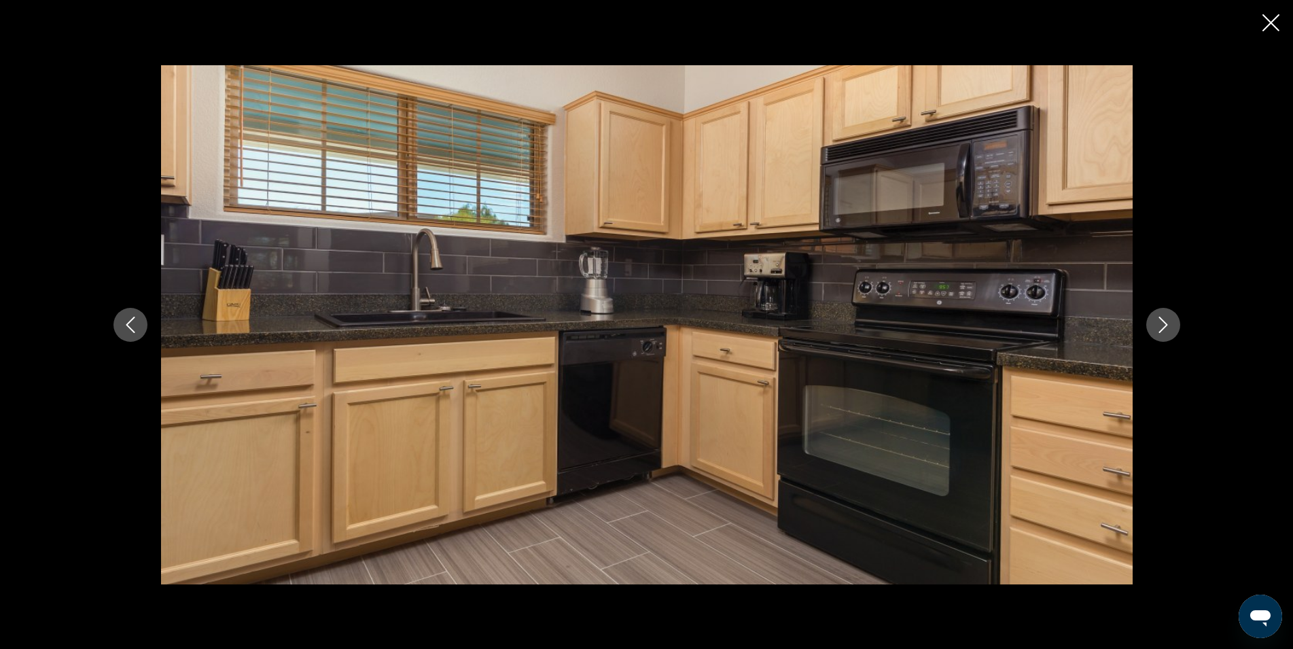
click at [1162, 321] on icon "Next image" at bounding box center [1163, 325] width 16 height 16
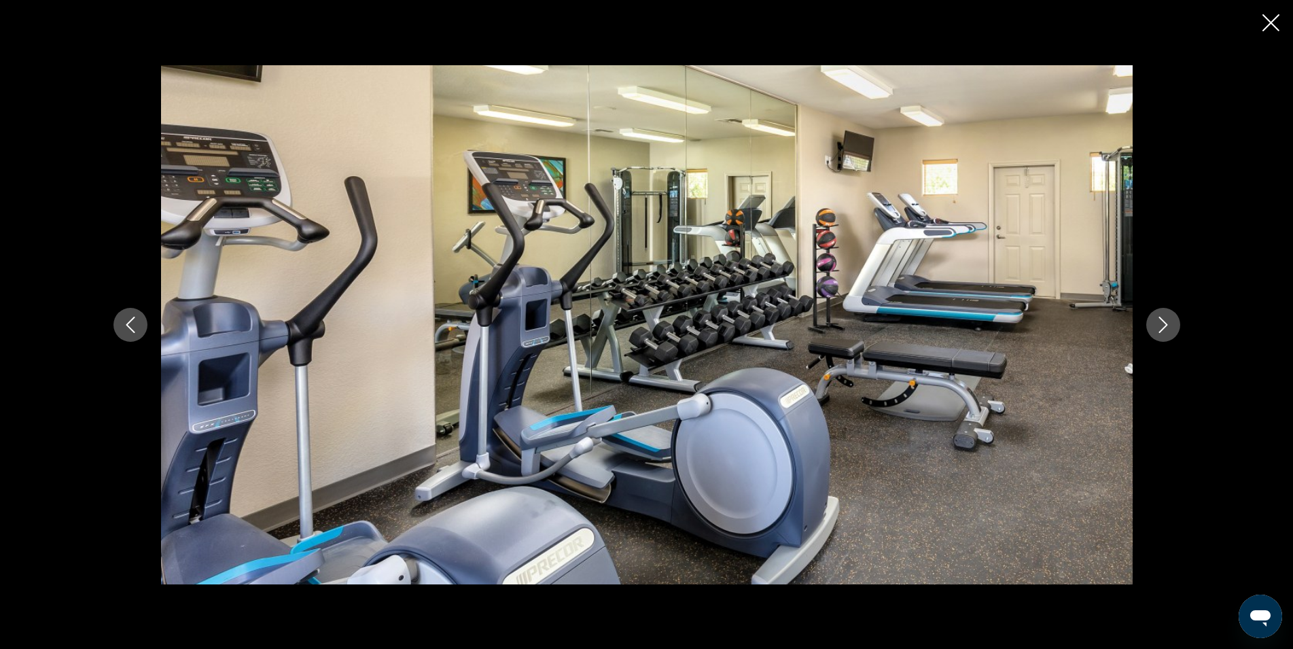
click at [1162, 321] on icon "Next image" at bounding box center [1163, 325] width 16 height 16
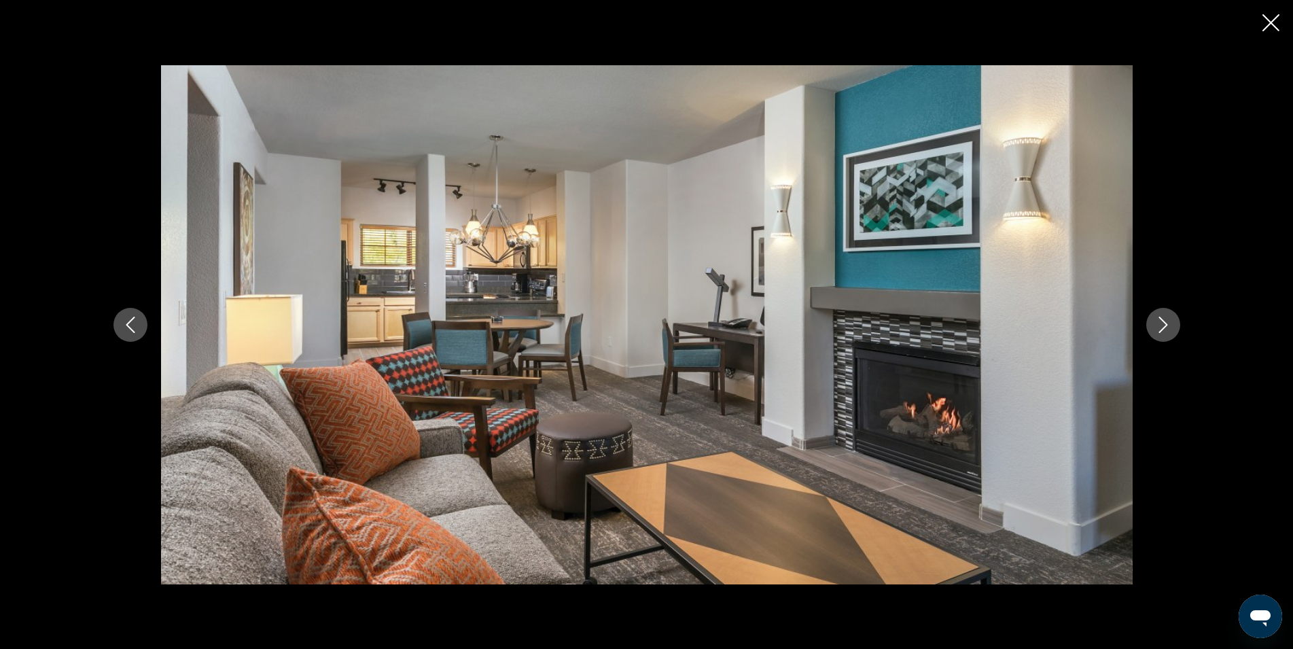
click at [1162, 321] on icon "Next image" at bounding box center [1163, 325] width 16 height 16
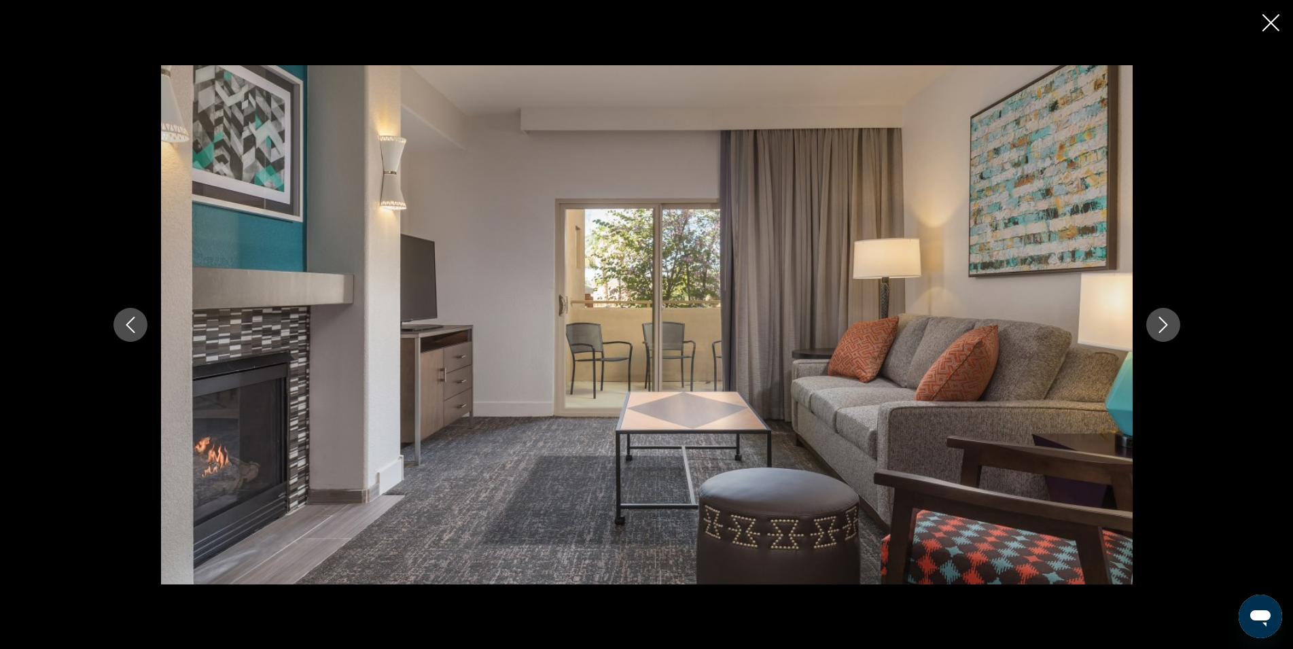
click at [1162, 321] on icon "Next image" at bounding box center [1163, 325] width 16 height 16
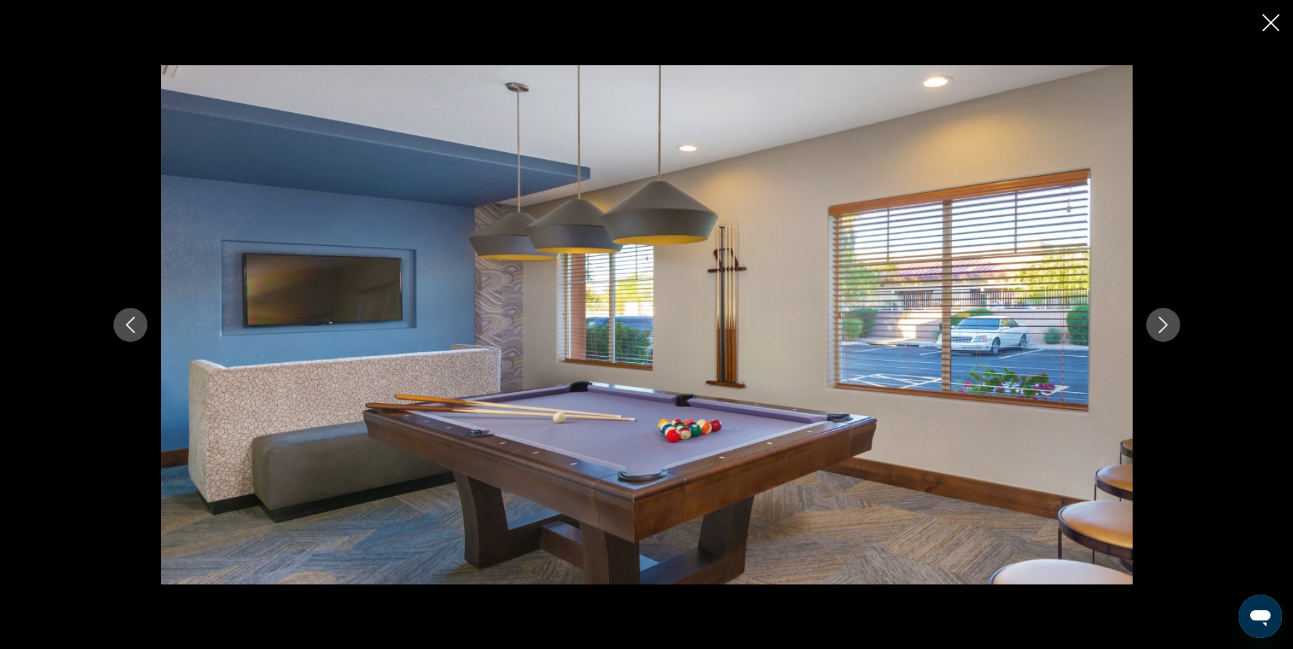
click at [1162, 321] on icon "Next image" at bounding box center [1163, 325] width 16 height 16
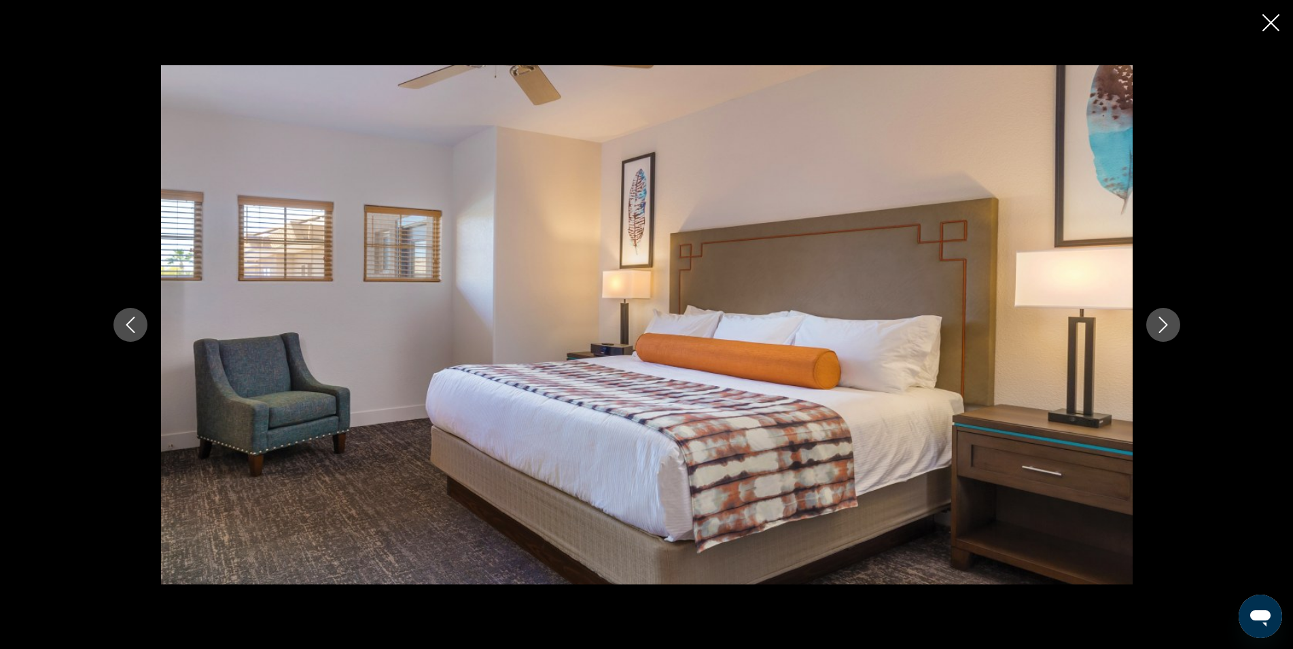
click at [1162, 321] on icon "Next image" at bounding box center [1163, 325] width 16 height 16
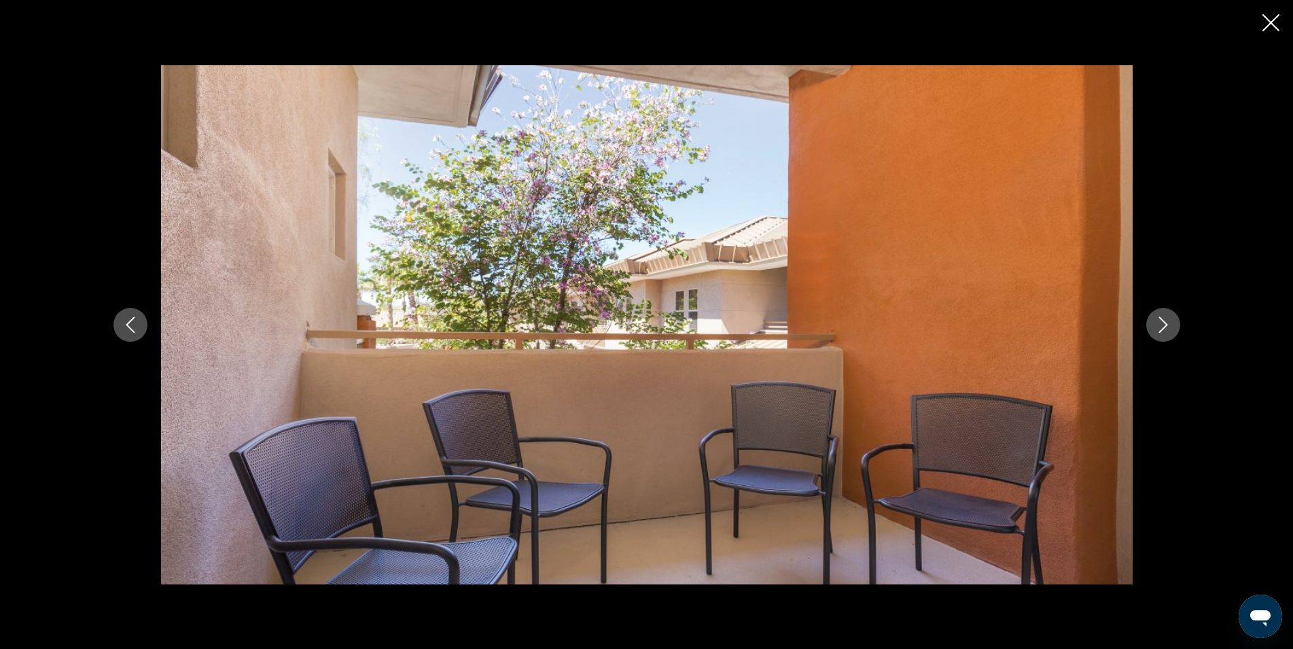
click at [1269, 27] on icon "Close slideshow" at bounding box center [1271, 22] width 17 height 17
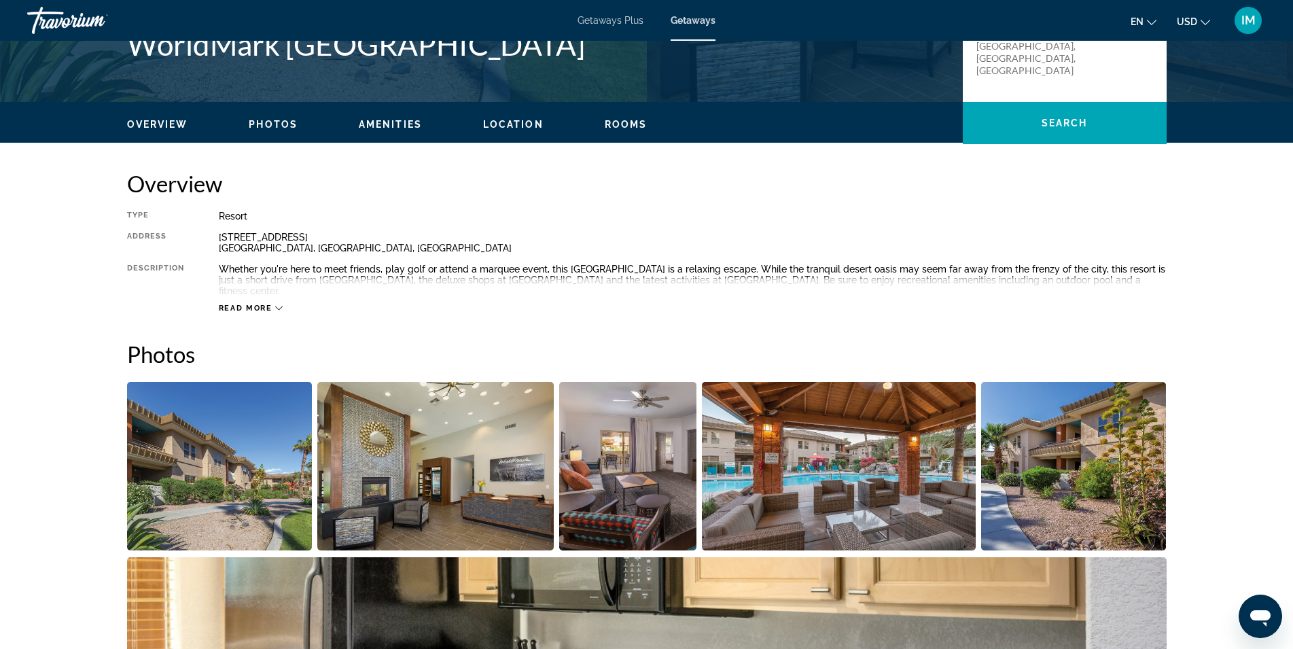
scroll to position [139, 0]
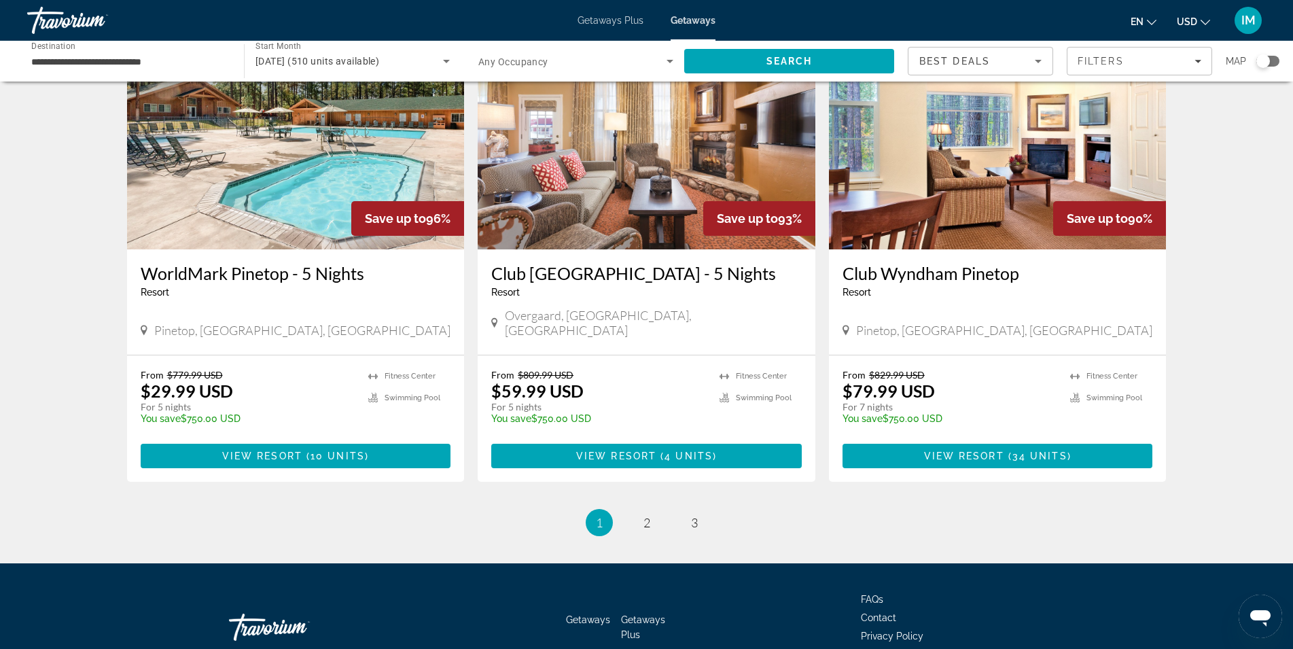
scroll to position [1570, 0]
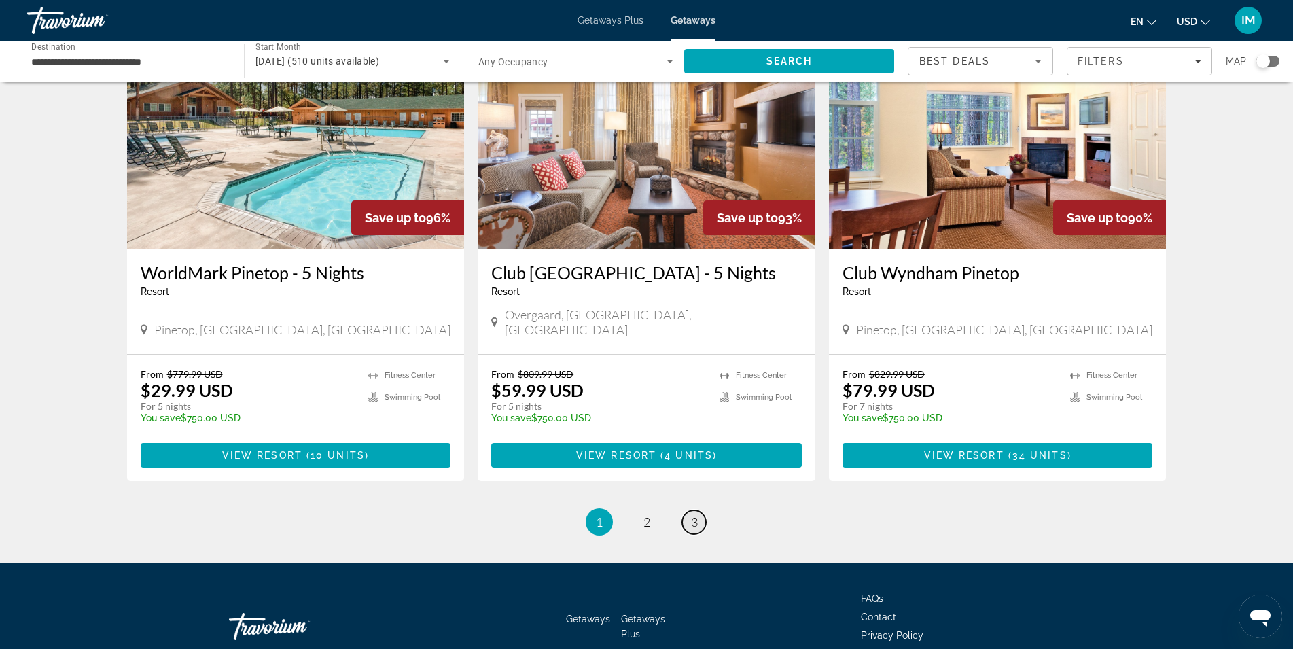
click at [697, 514] on span "3" at bounding box center [694, 521] width 7 height 15
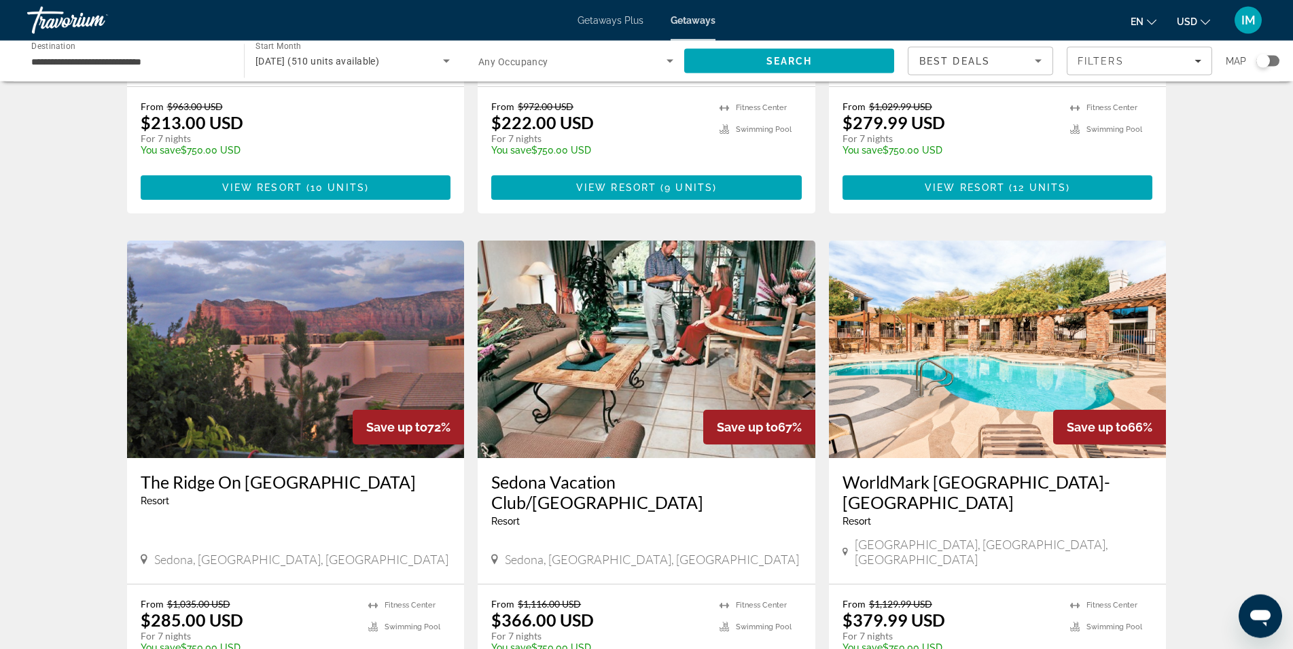
scroll to position [502, 0]
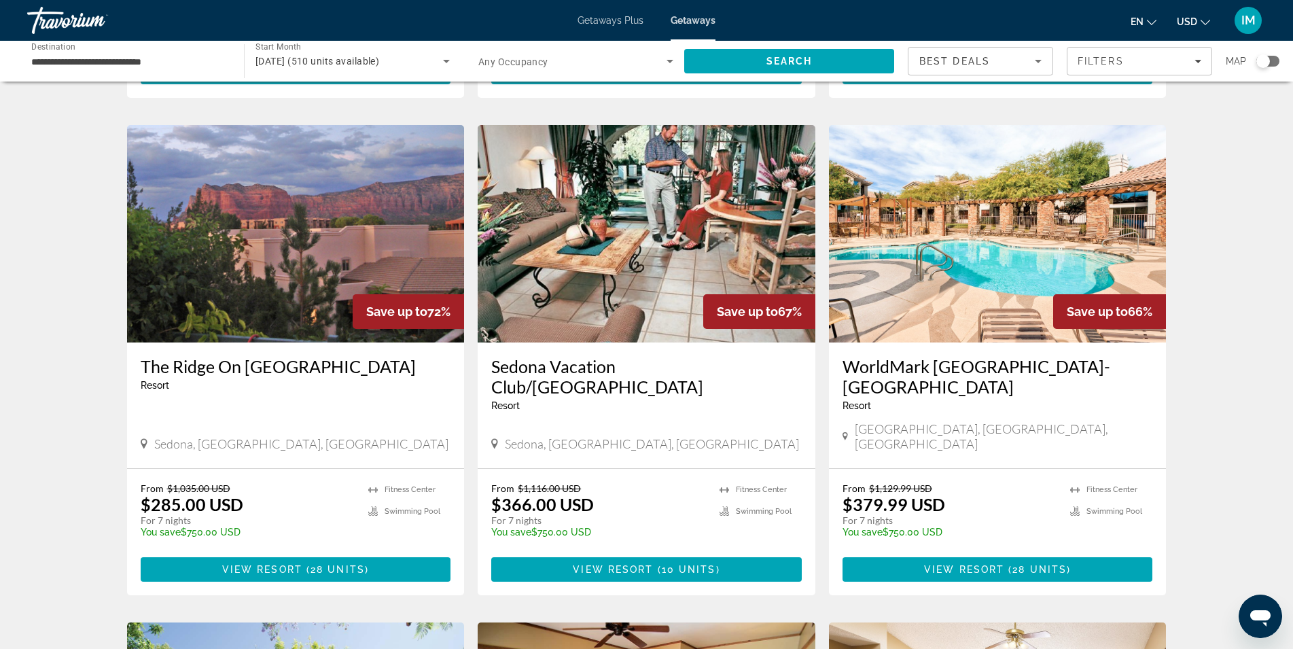
click at [321, 250] on img "Main content" at bounding box center [296, 233] width 338 height 217
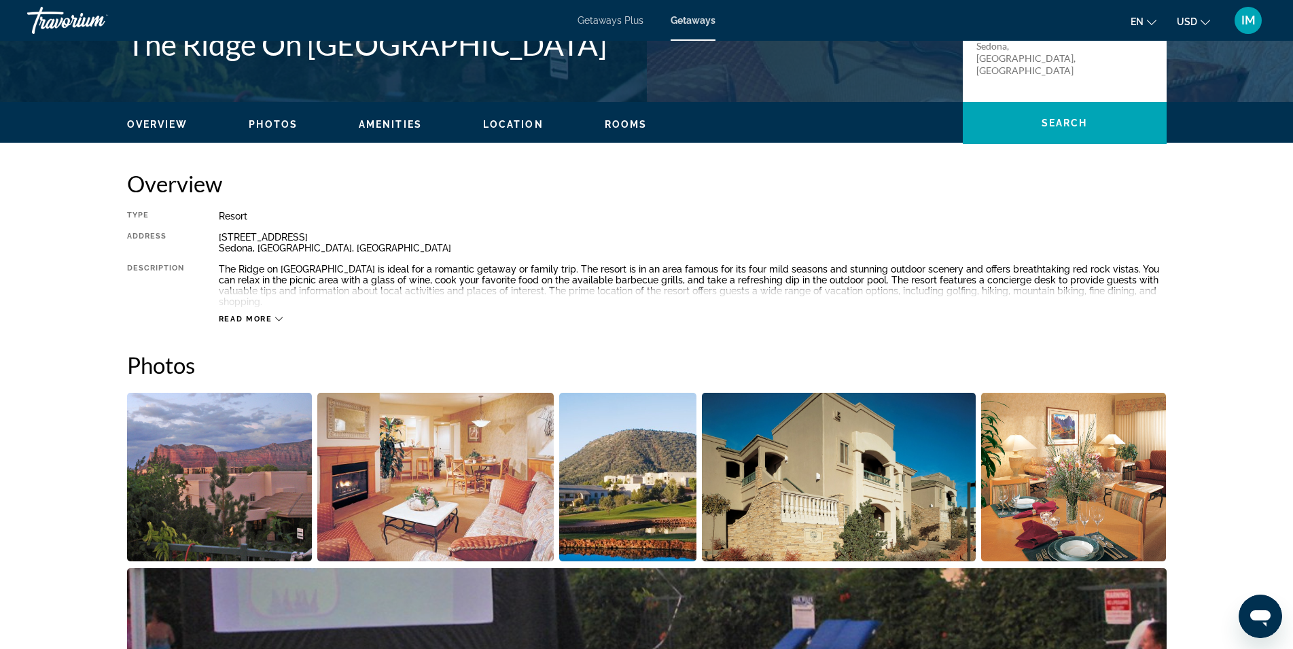
scroll to position [555, 0]
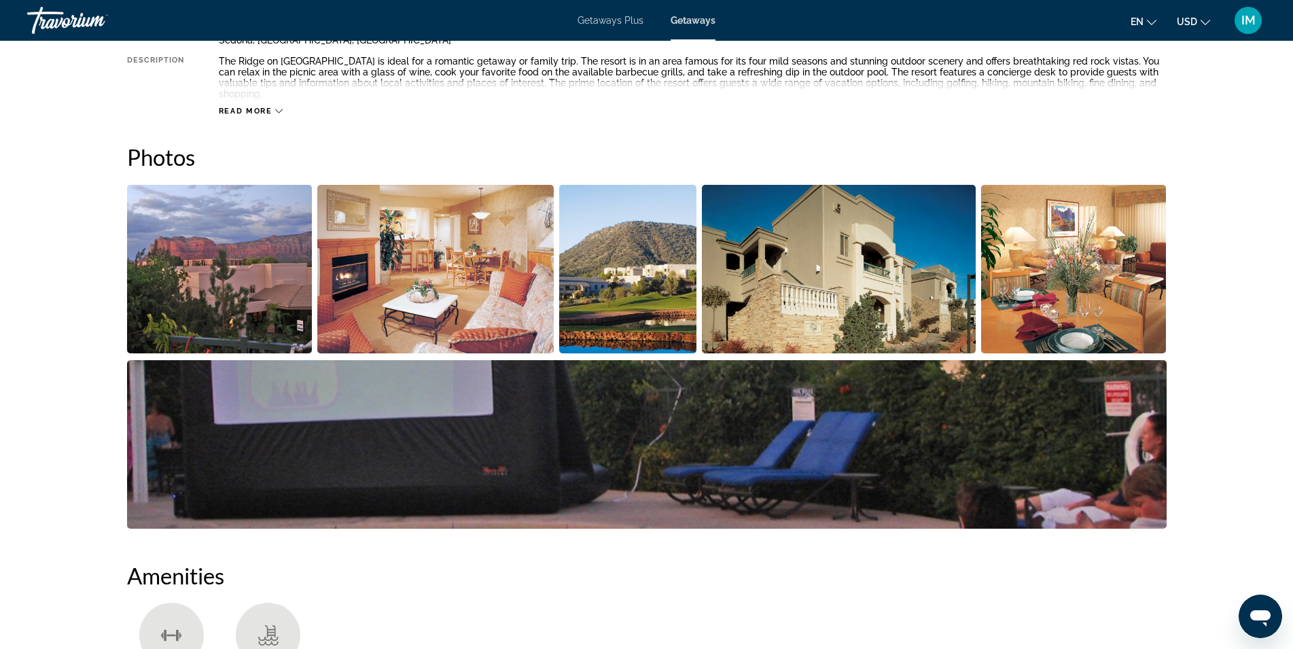
click at [256, 261] on img "Open full-screen image slider" at bounding box center [220, 269] width 186 height 169
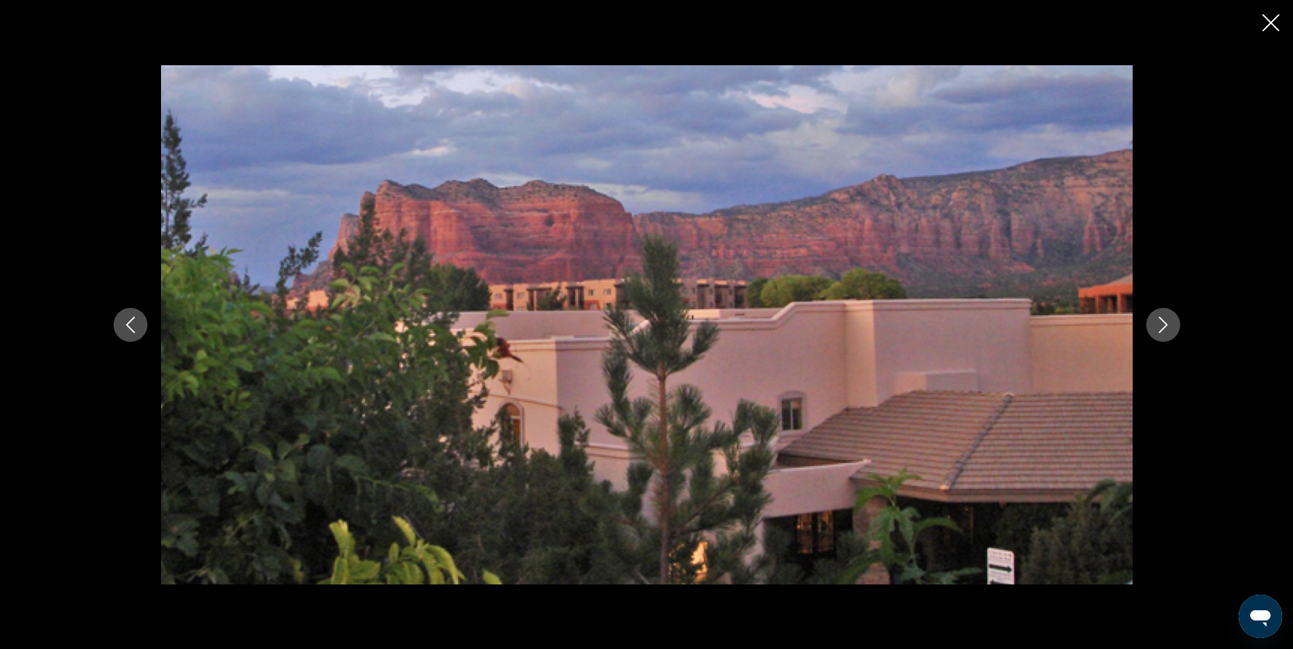
click at [1163, 323] on icon "Next image" at bounding box center [1163, 325] width 16 height 16
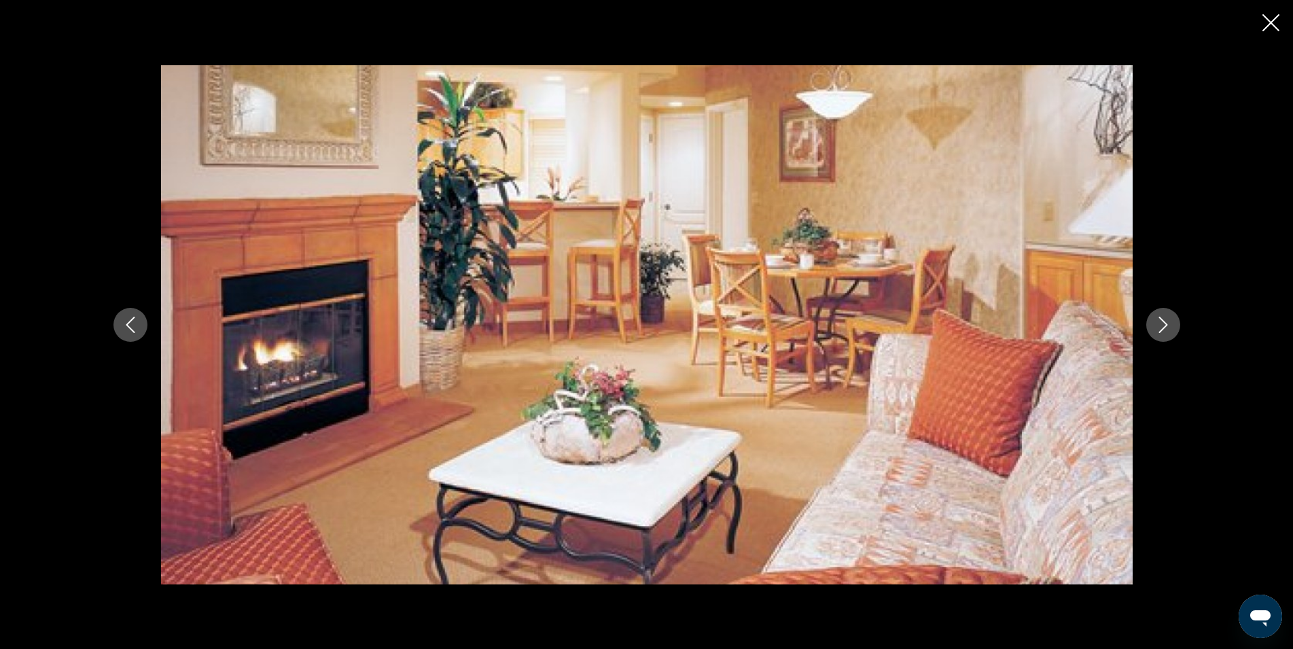
click at [1163, 323] on icon "Next image" at bounding box center [1163, 325] width 16 height 16
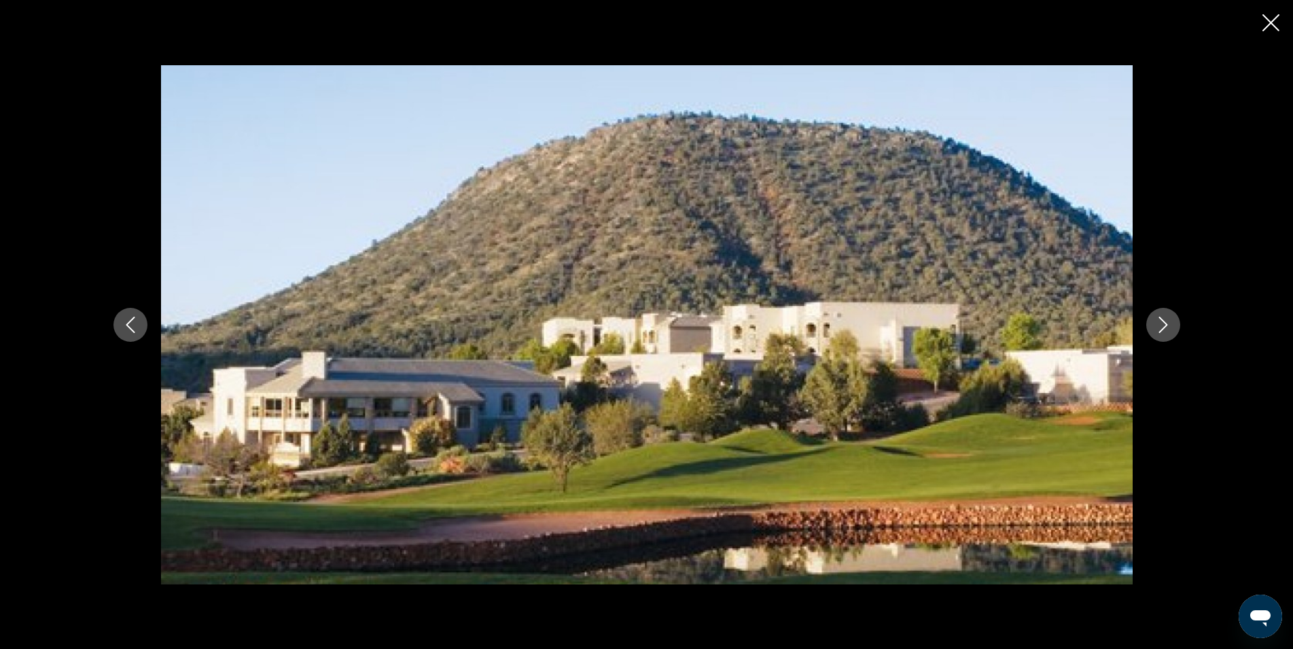
click at [1163, 323] on icon "Next image" at bounding box center [1163, 325] width 16 height 16
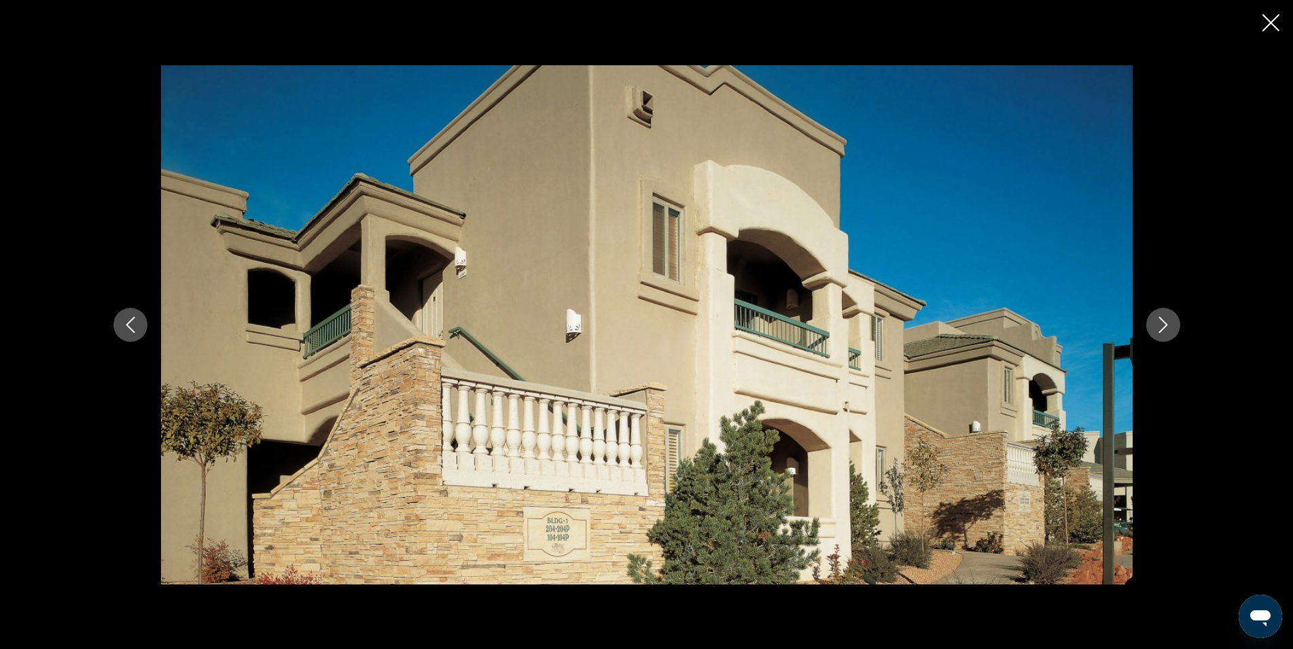
click at [1163, 323] on icon "Next image" at bounding box center [1163, 325] width 16 height 16
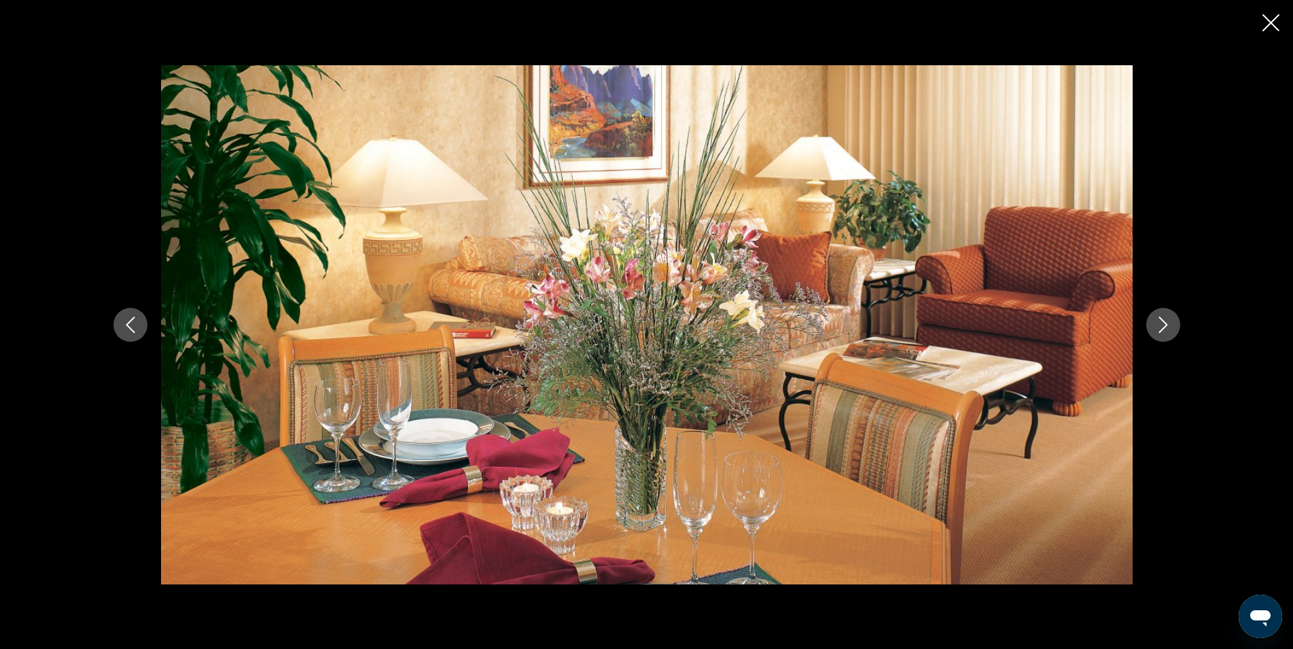
click at [1163, 323] on icon "Next image" at bounding box center [1163, 325] width 16 height 16
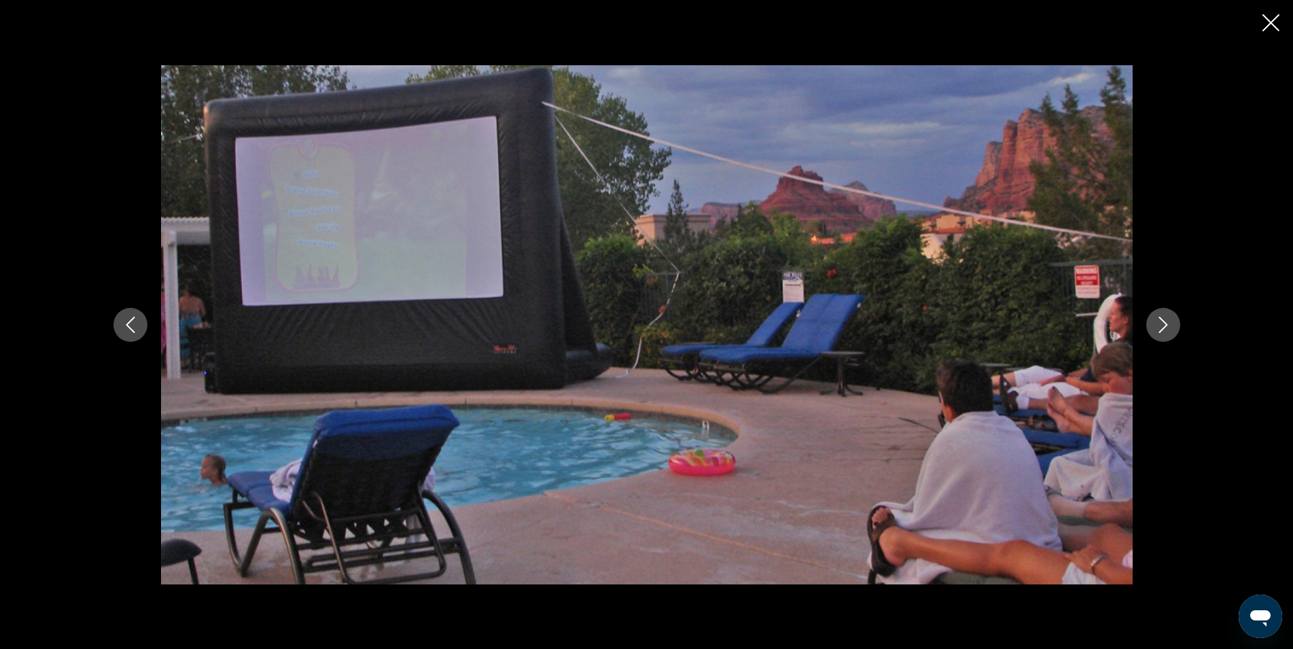
click at [1163, 323] on icon "Next image" at bounding box center [1163, 325] width 16 height 16
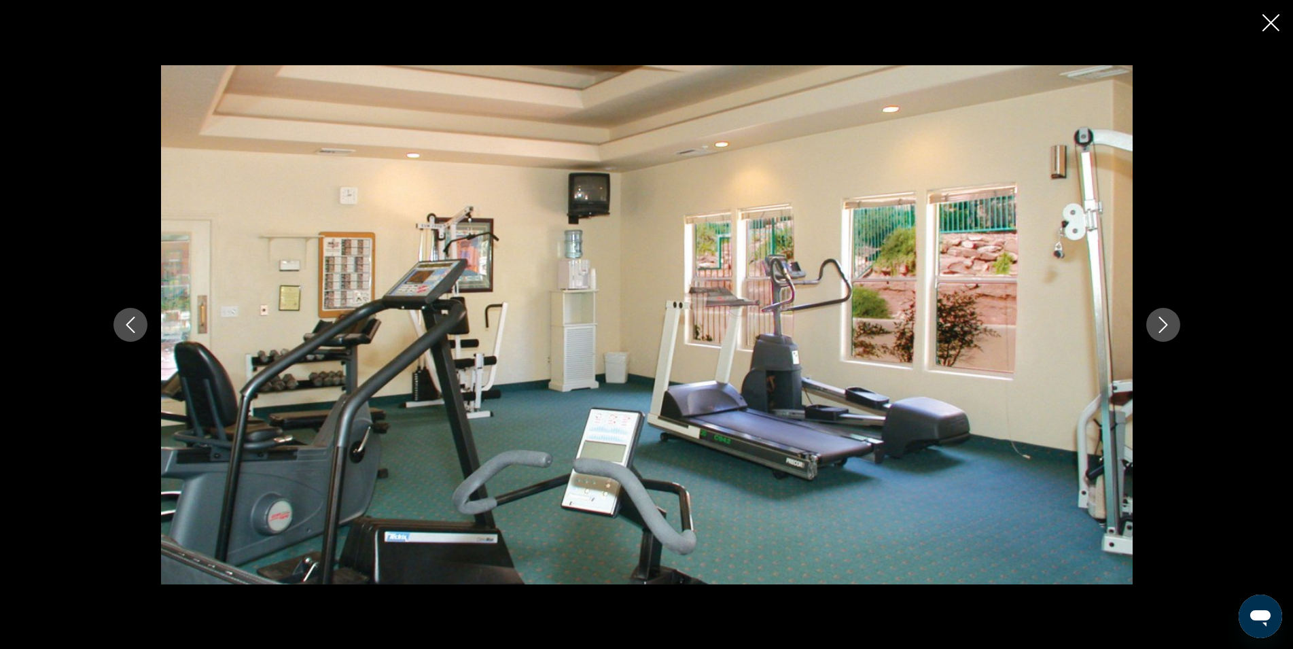
click at [1163, 323] on icon "Next image" at bounding box center [1163, 325] width 16 height 16
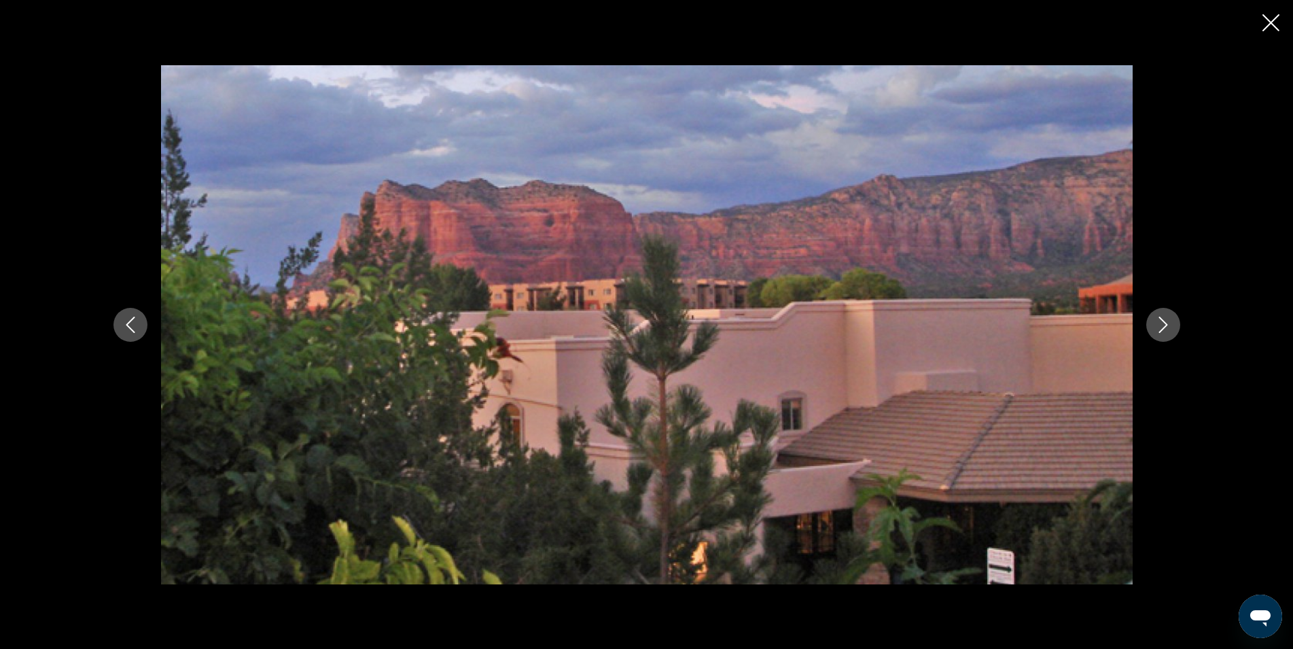
click at [1163, 323] on icon "Next image" at bounding box center [1163, 325] width 16 height 16
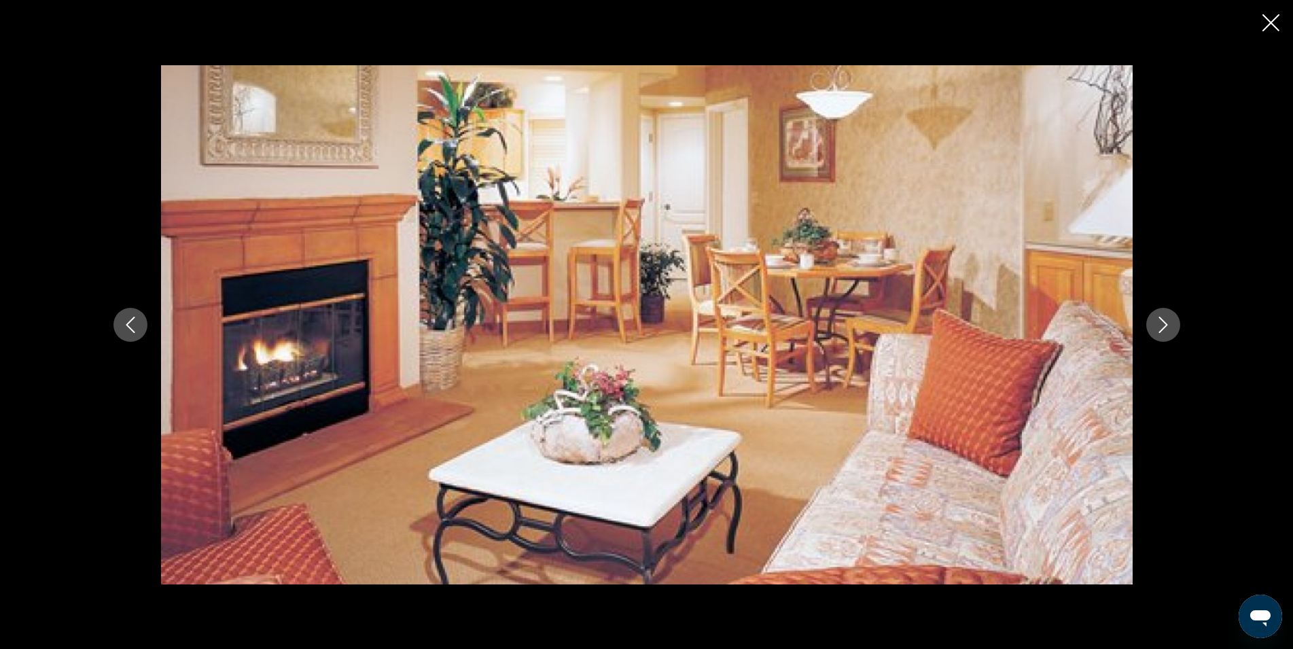
click at [1163, 323] on icon "Next image" at bounding box center [1163, 325] width 16 height 16
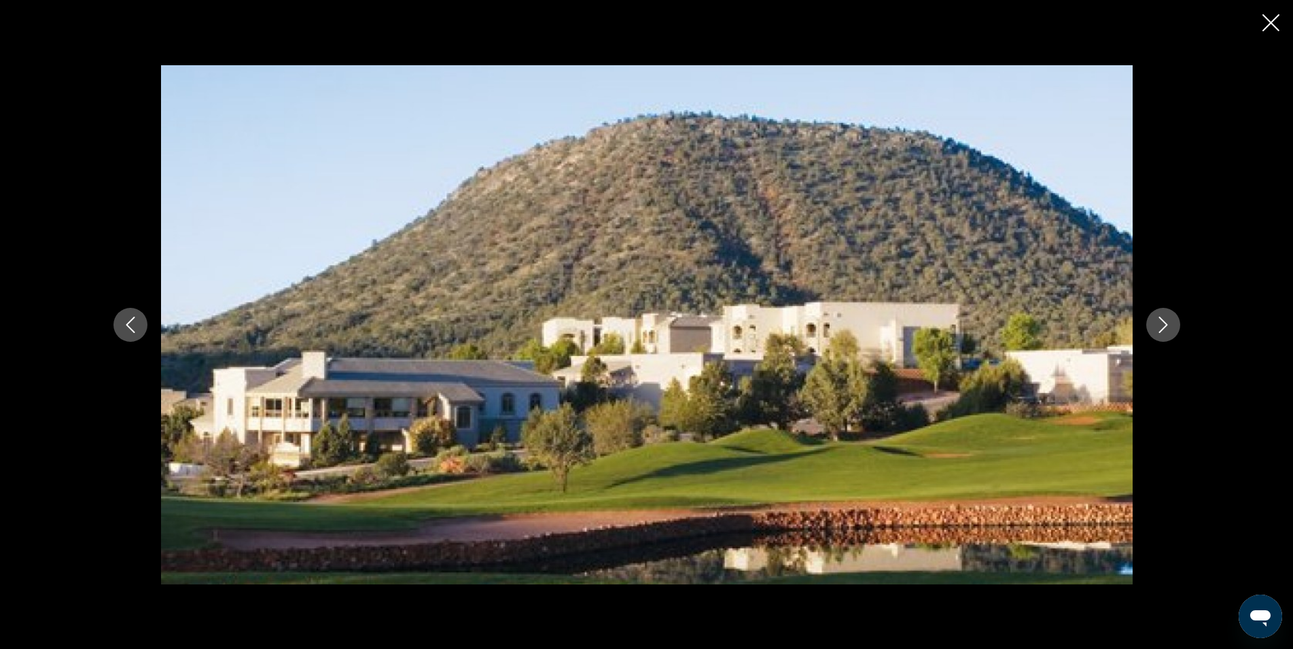
click at [1163, 323] on icon "Next image" at bounding box center [1163, 325] width 16 height 16
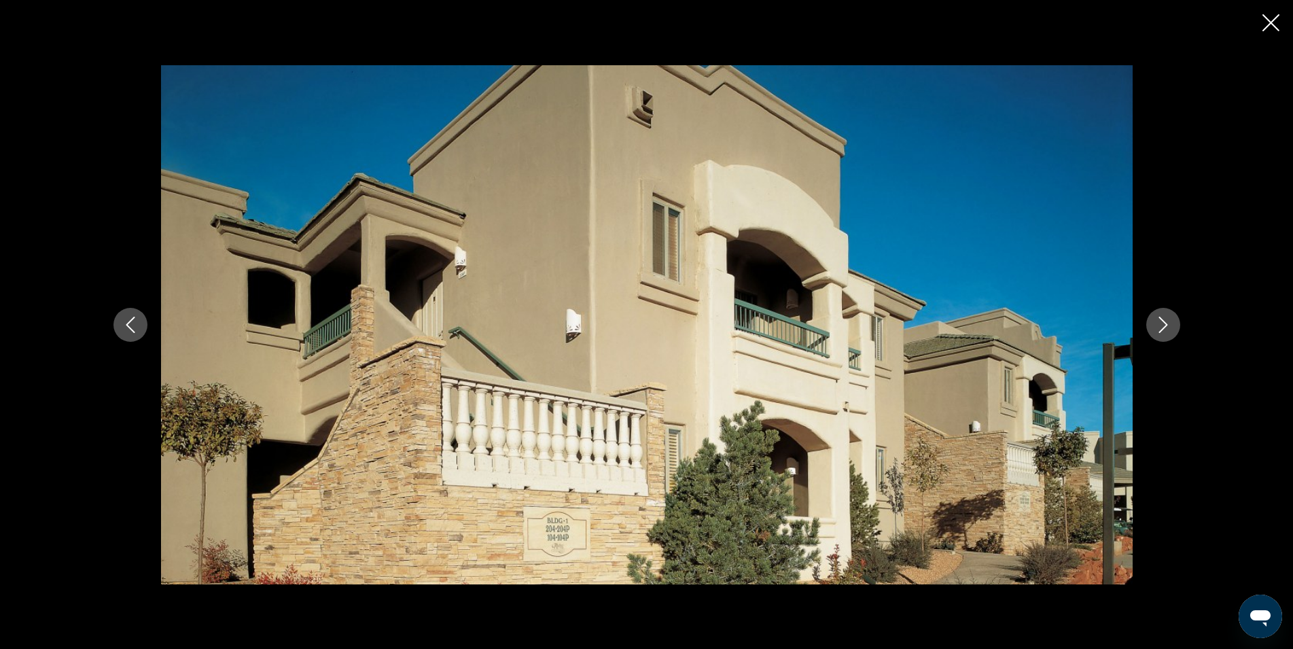
click at [1163, 323] on icon "Next image" at bounding box center [1163, 325] width 16 height 16
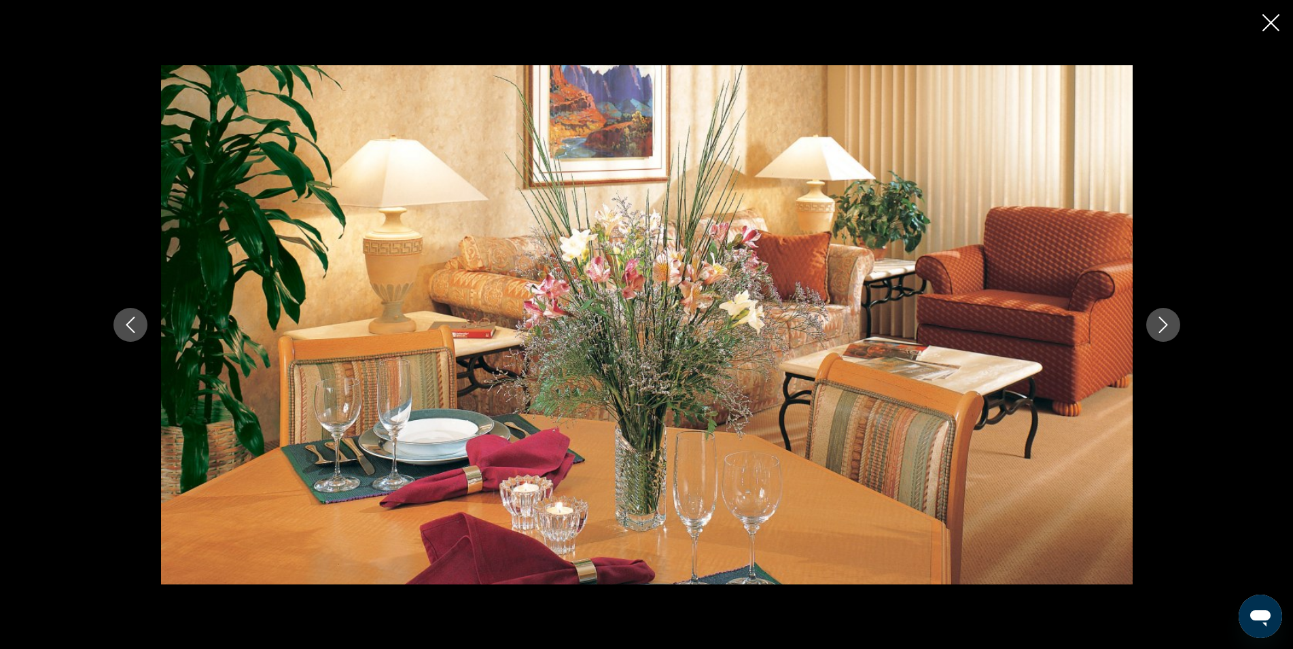
click at [1163, 323] on icon "Next image" at bounding box center [1163, 325] width 16 height 16
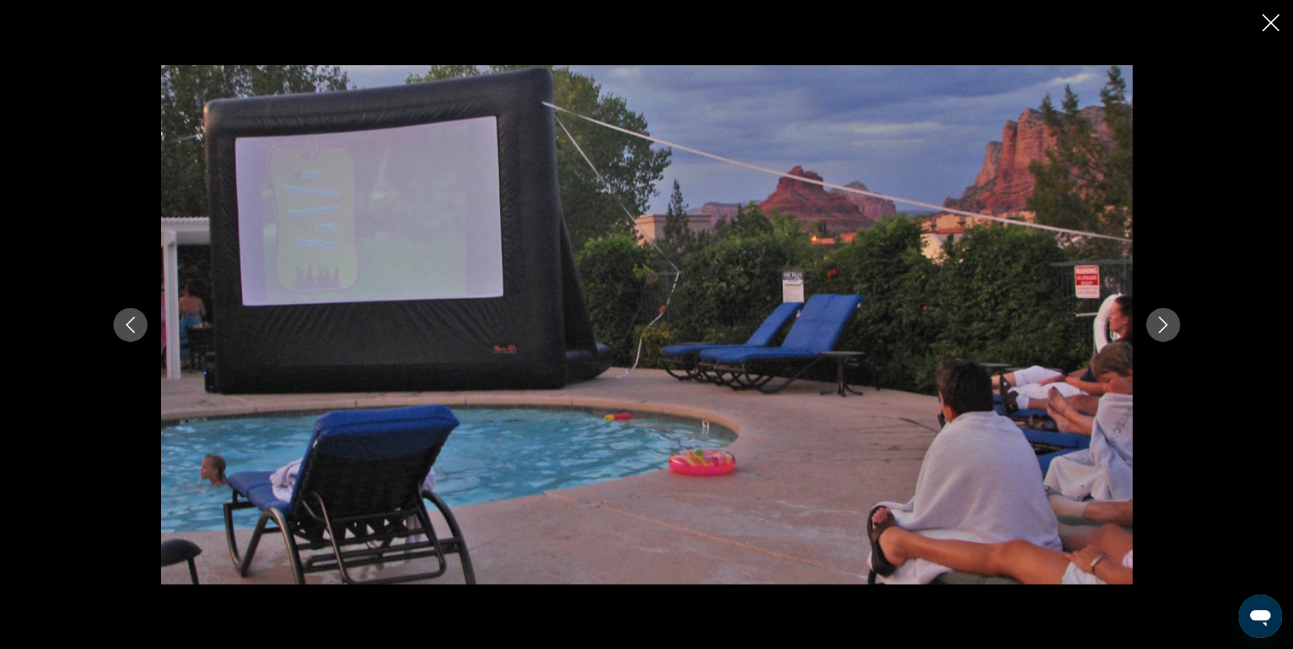
click at [1271, 24] on icon "Close slideshow" at bounding box center [1271, 22] width 17 height 17
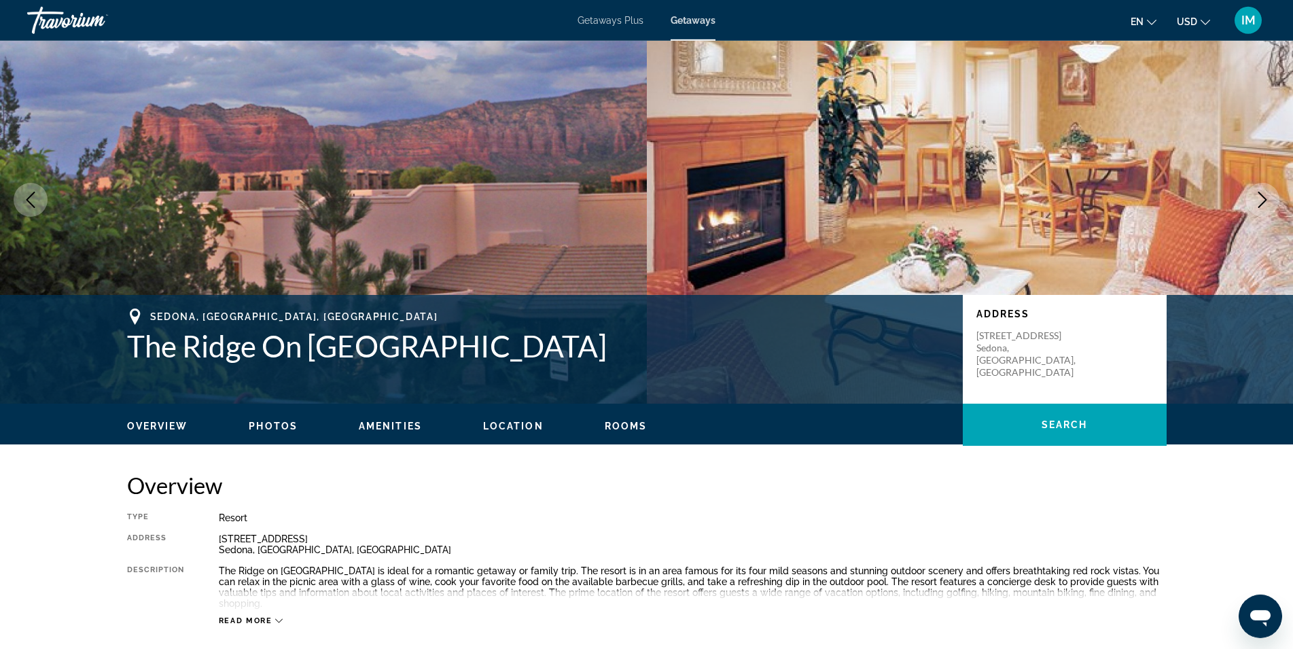
scroll to position [0, 0]
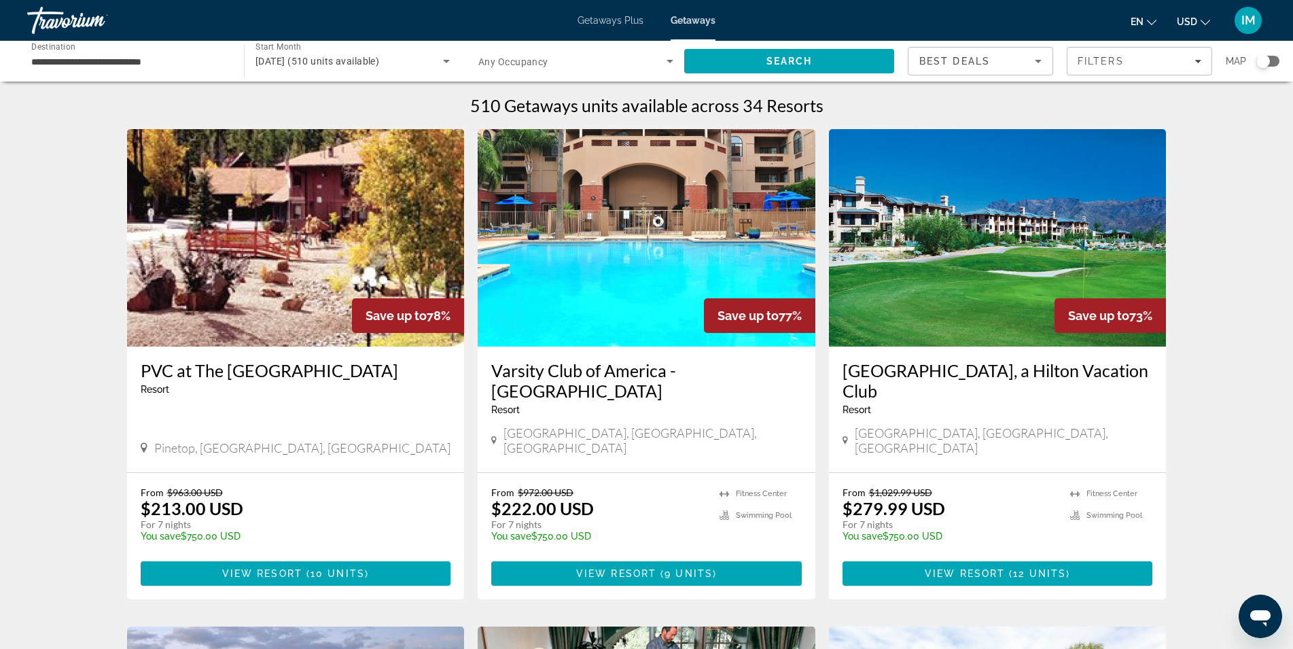
click at [997, 243] on img "Main content" at bounding box center [998, 237] width 338 height 217
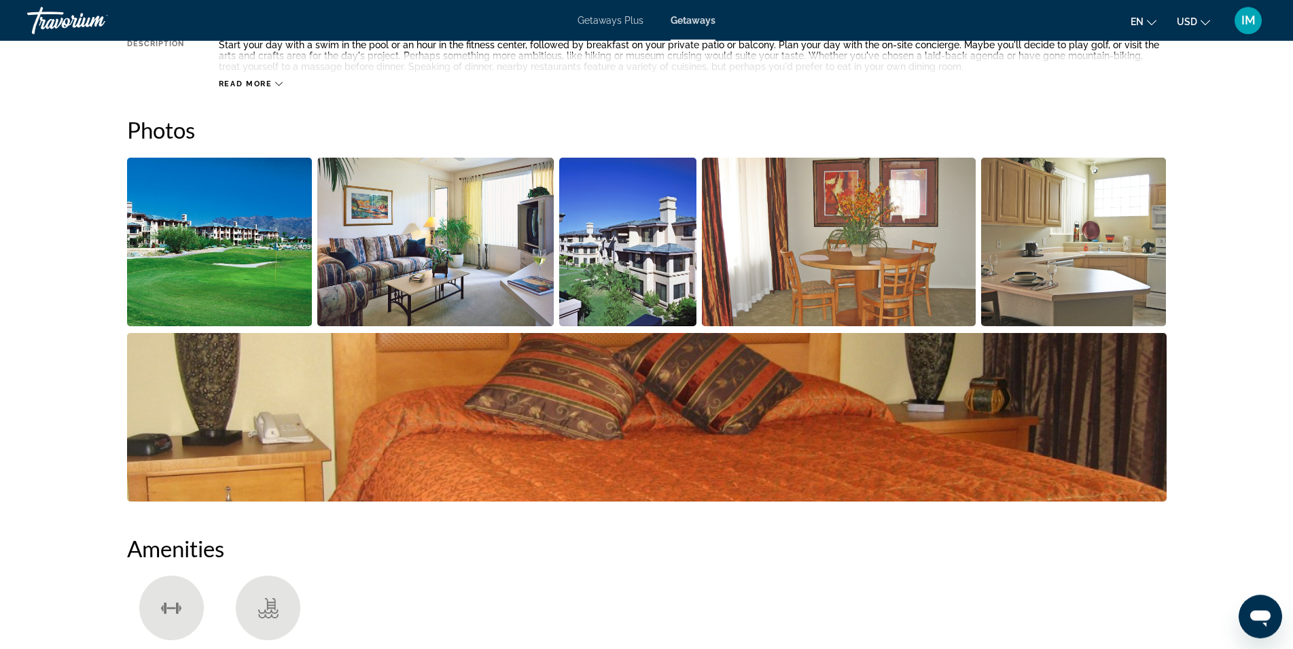
scroll to position [347, 0]
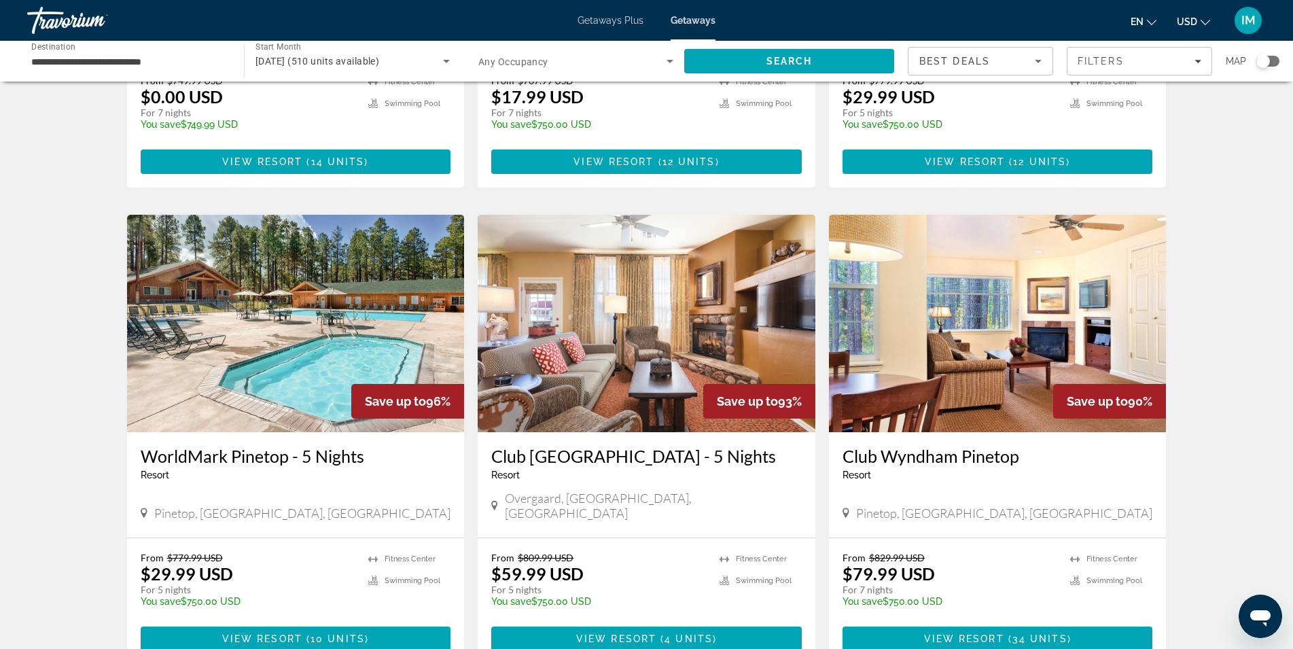
scroll to position [1570, 0]
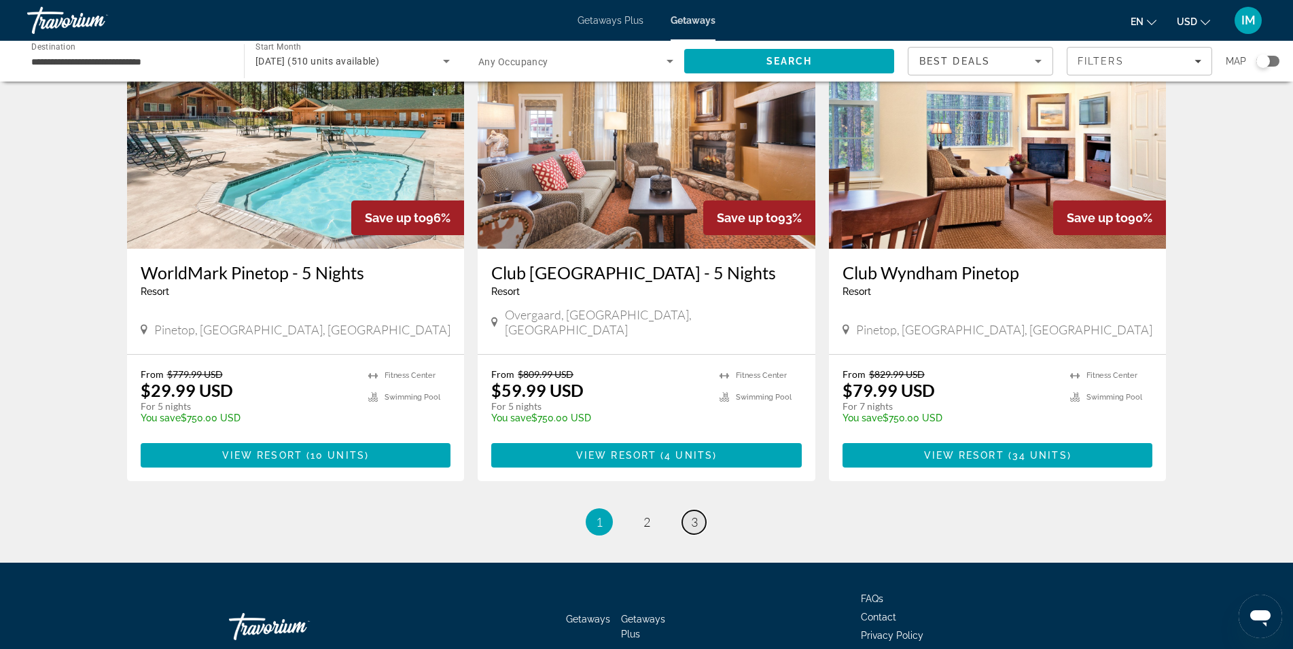
click at [690, 510] on link "page 3" at bounding box center [694, 522] width 24 height 24
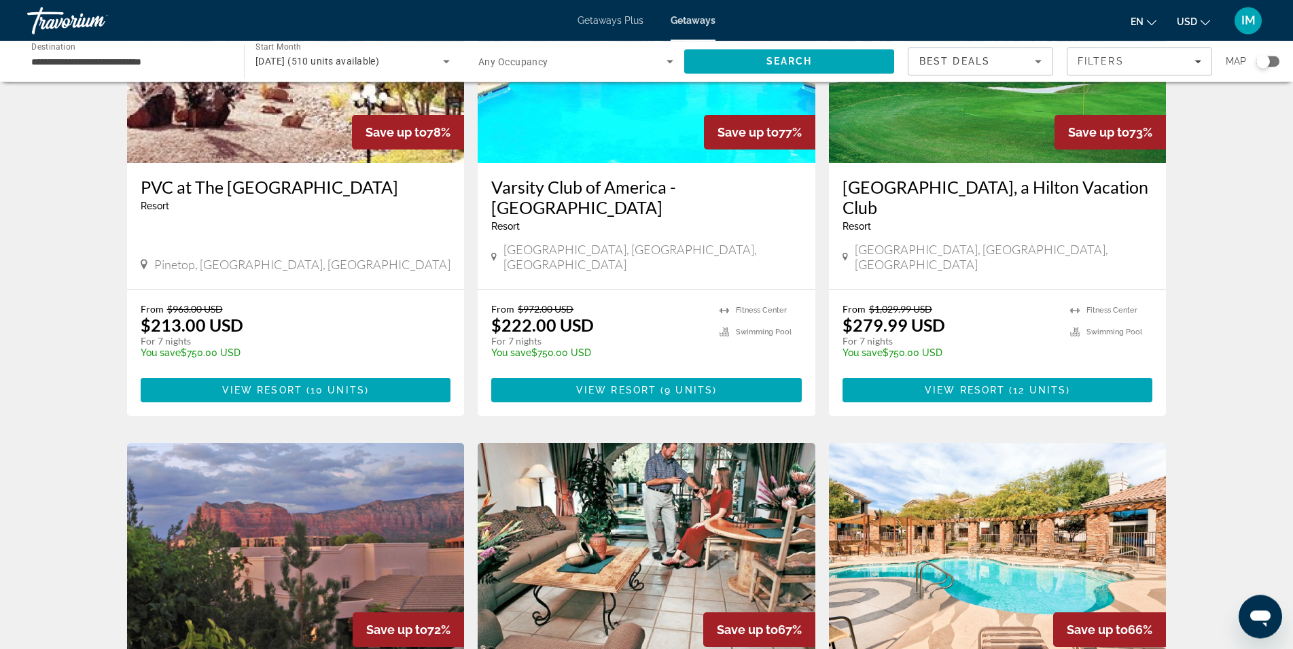
scroll to position [69, 0]
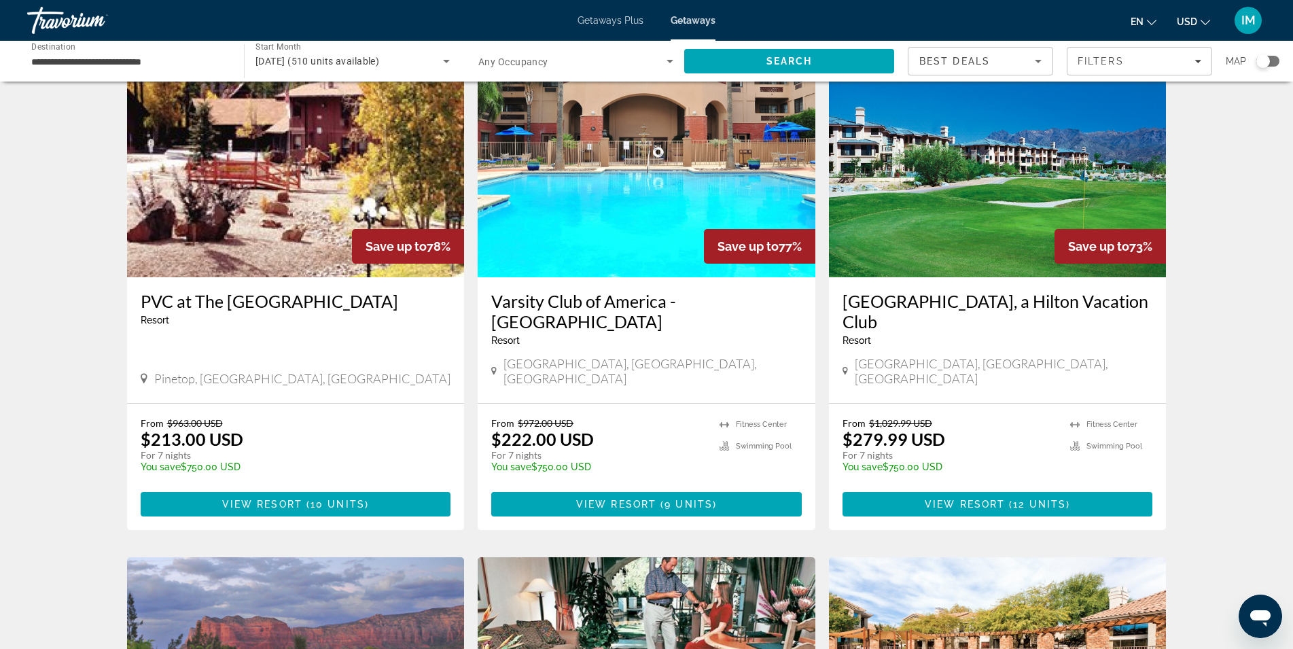
click at [279, 207] on img "Main content" at bounding box center [296, 168] width 338 height 217
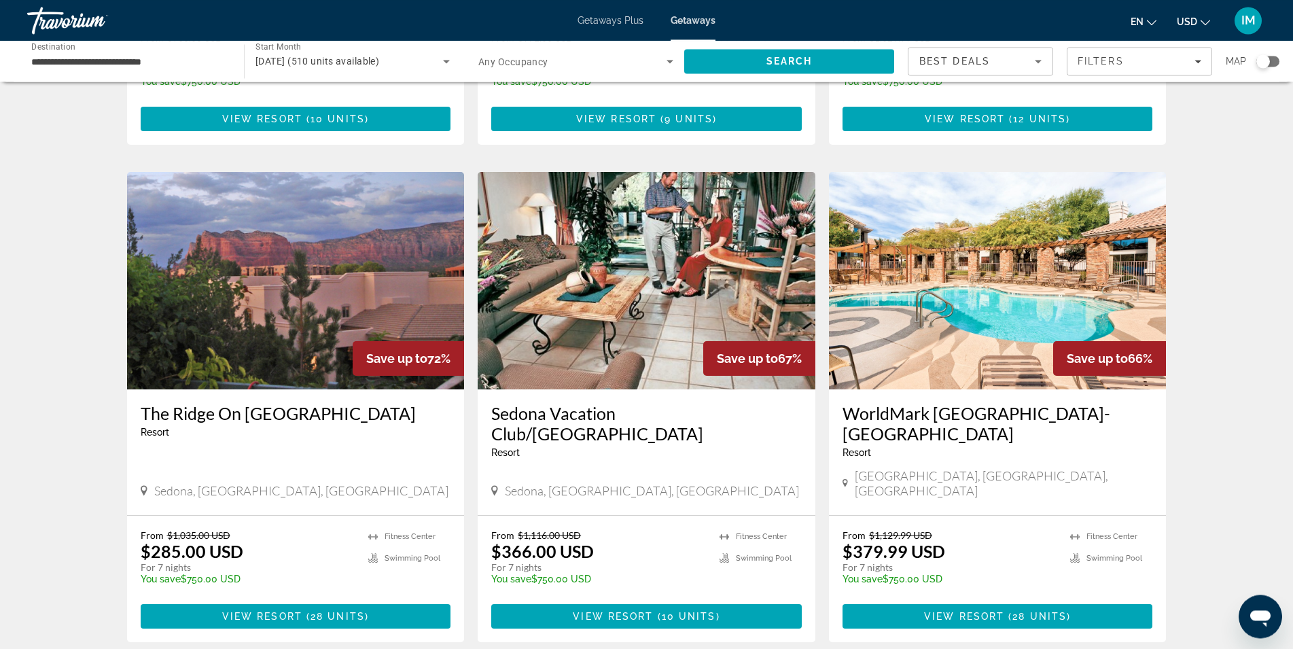
scroll to position [432, 0]
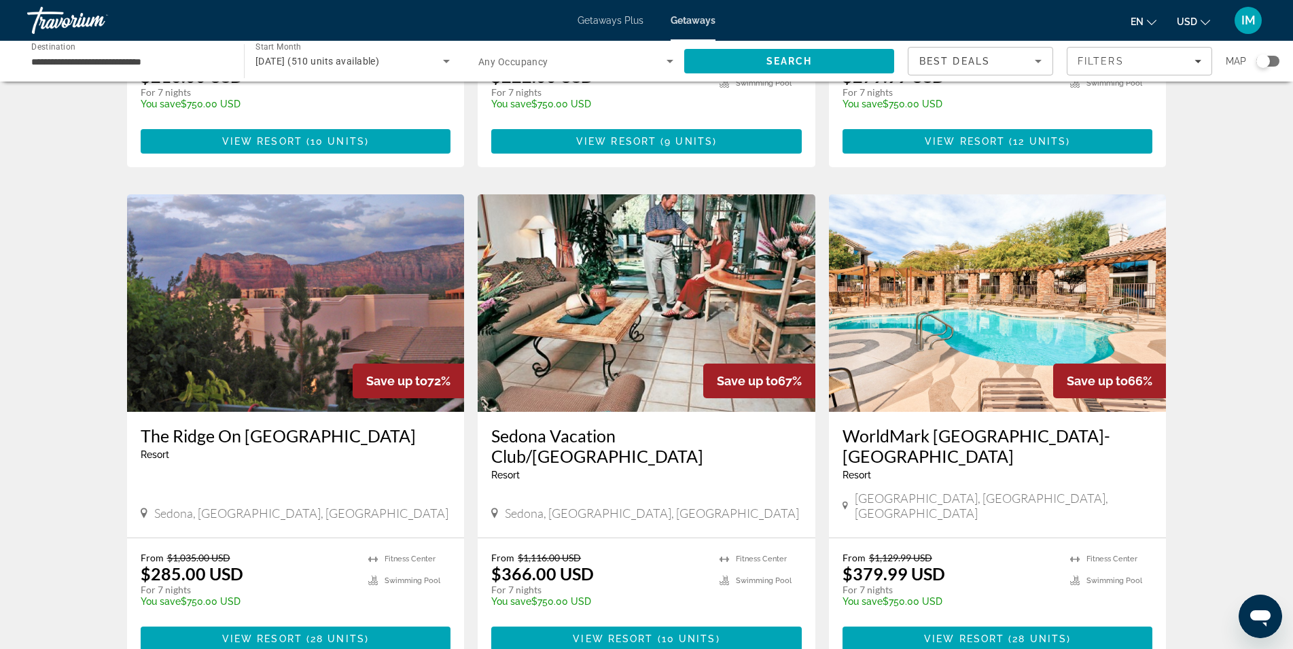
click at [963, 287] on img "Main content" at bounding box center [998, 302] width 338 height 217
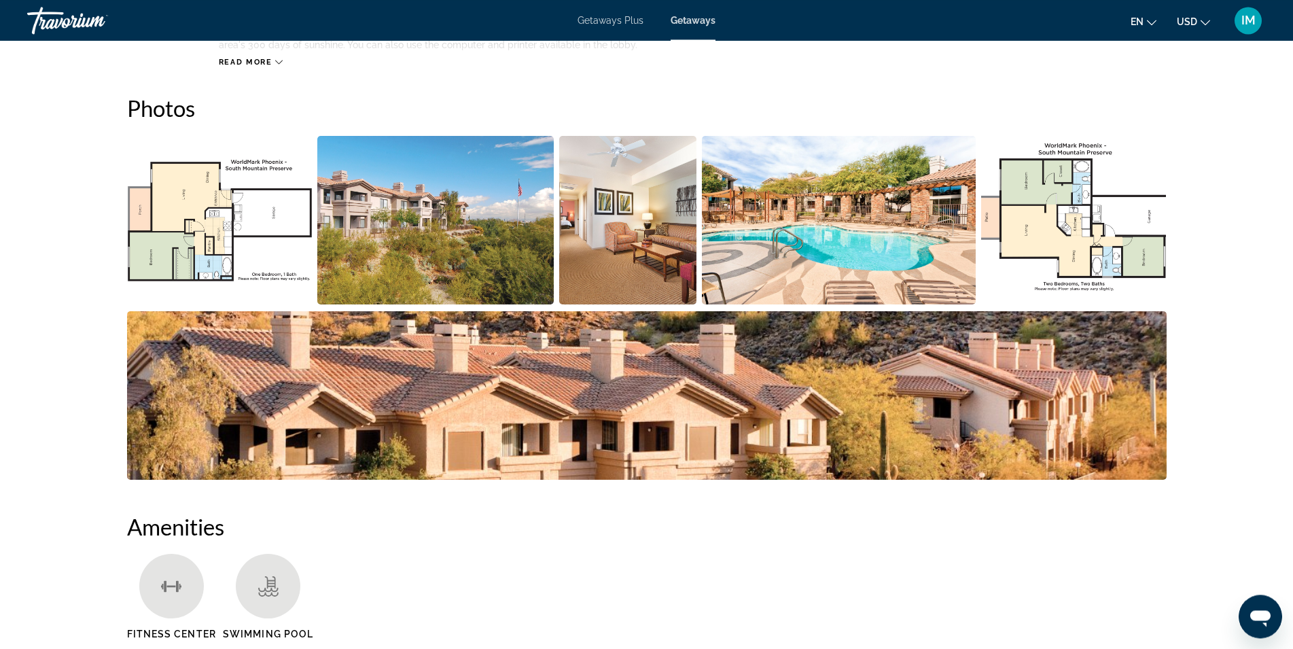
scroll to position [624, 0]
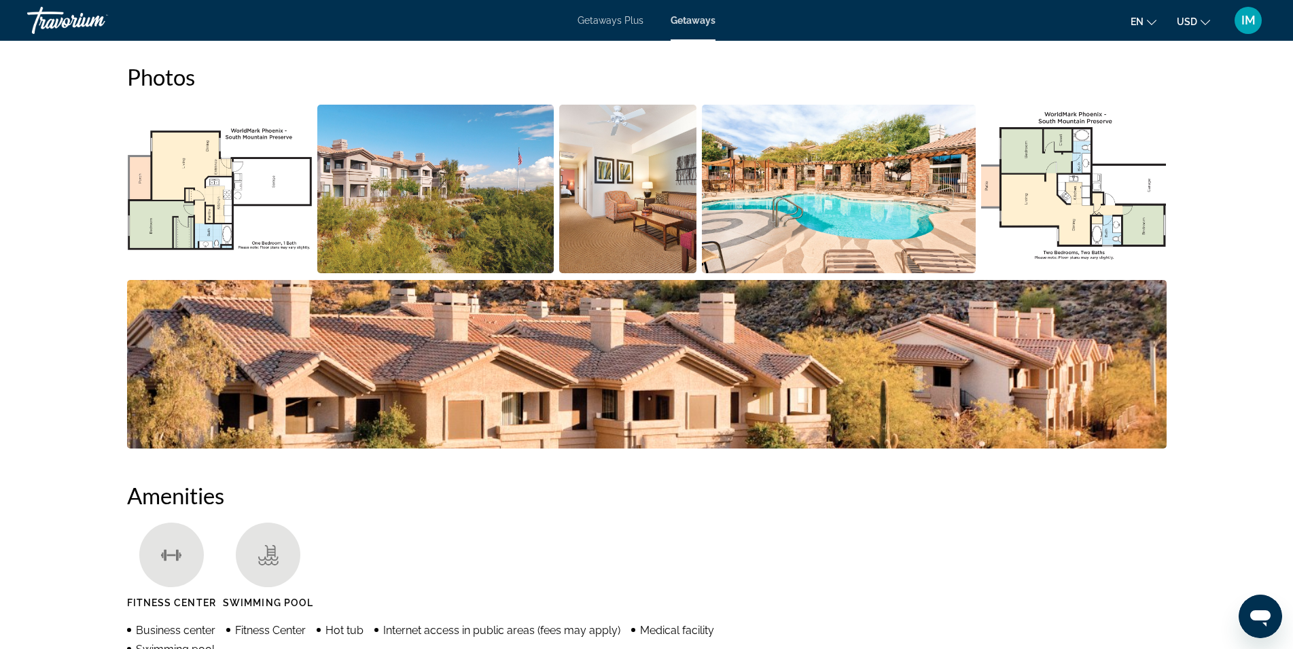
click at [796, 228] on img "Open full-screen image slider" at bounding box center [839, 189] width 274 height 169
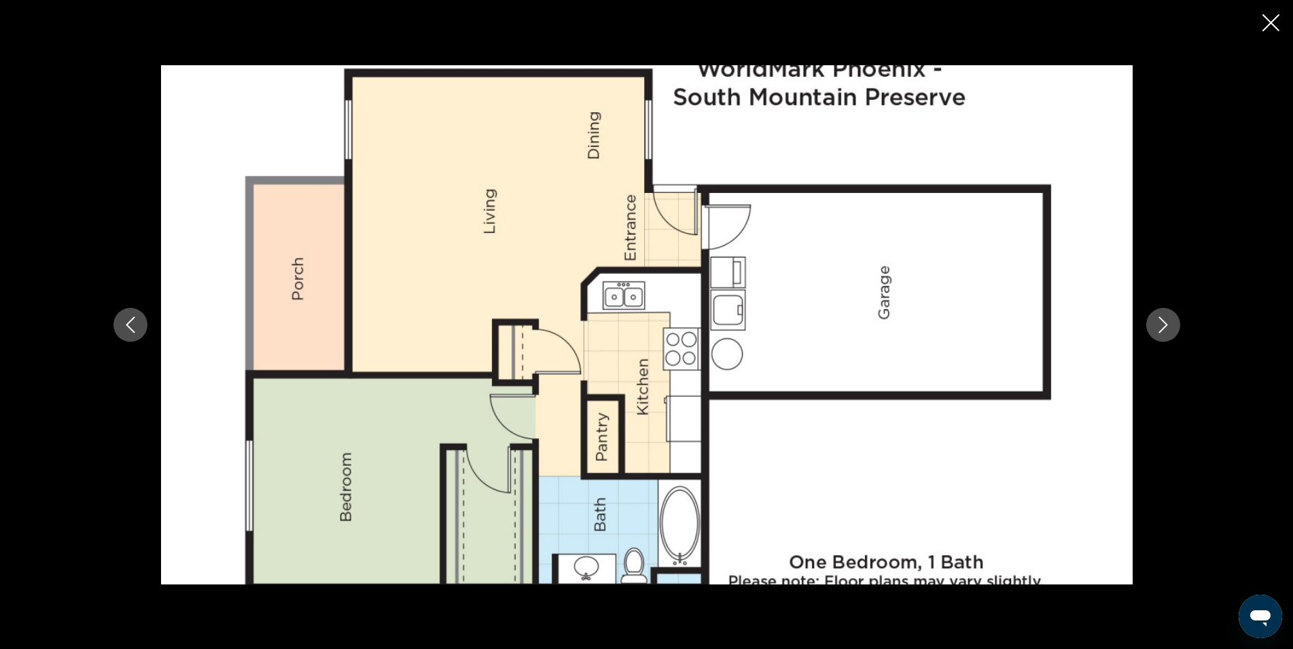
click at [1164, 322] on icon "Next image" at bounding box center [1163, 325] width 9 height 16
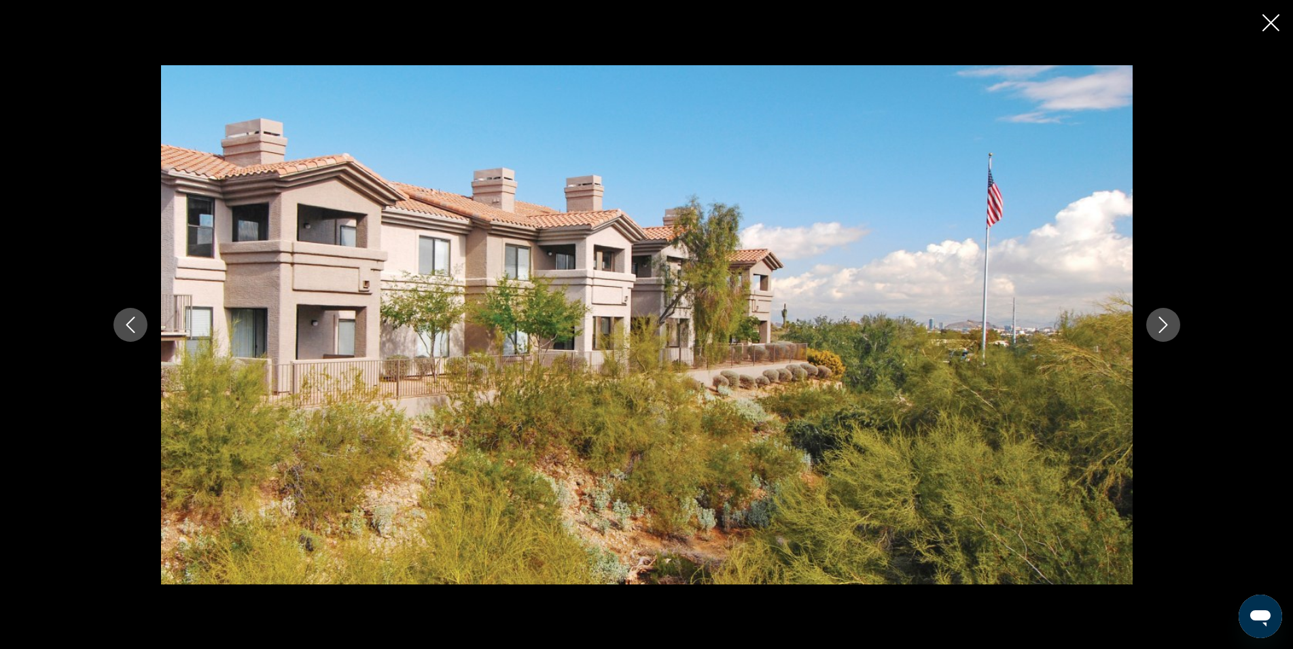
click at [1161, 321] on icon "Next image" at bounding box center [1163, 325] width 16 height 16
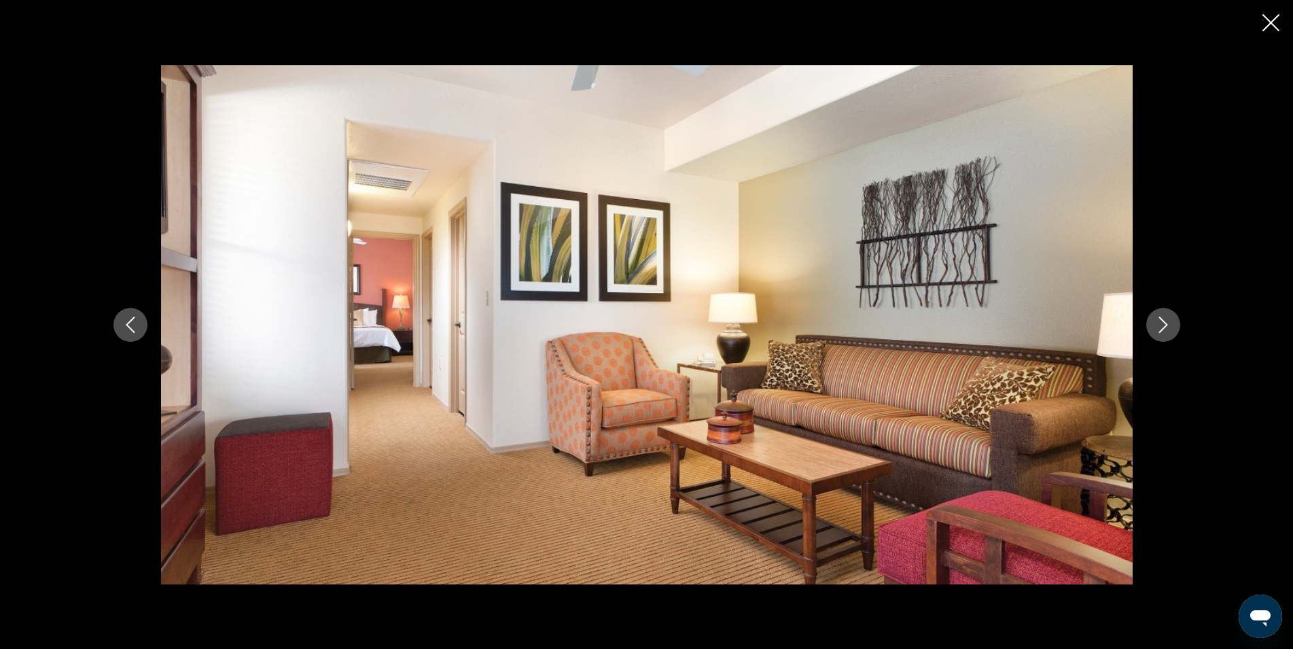
click at [1161, 321] on icon "Next image" at bounding box center [1163, 325] width 16 height 16
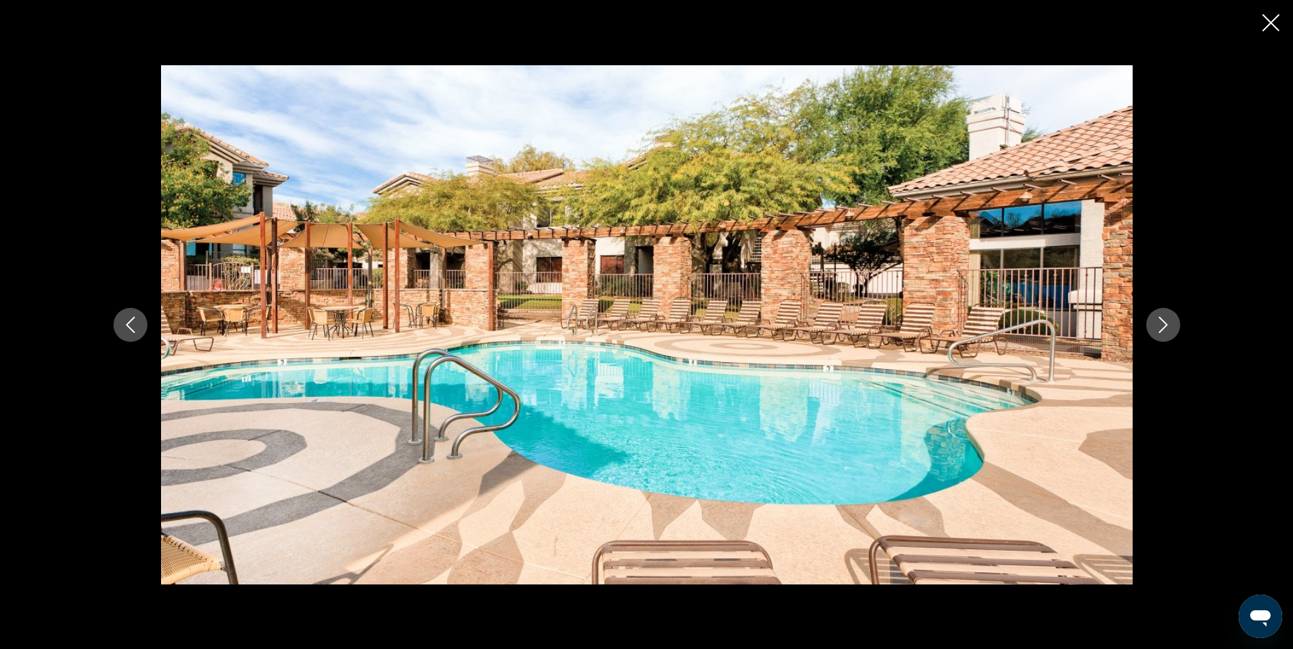
click at [1161, 321] on icon "Next image" at bounding box center [1163, 325] width 16 height 16
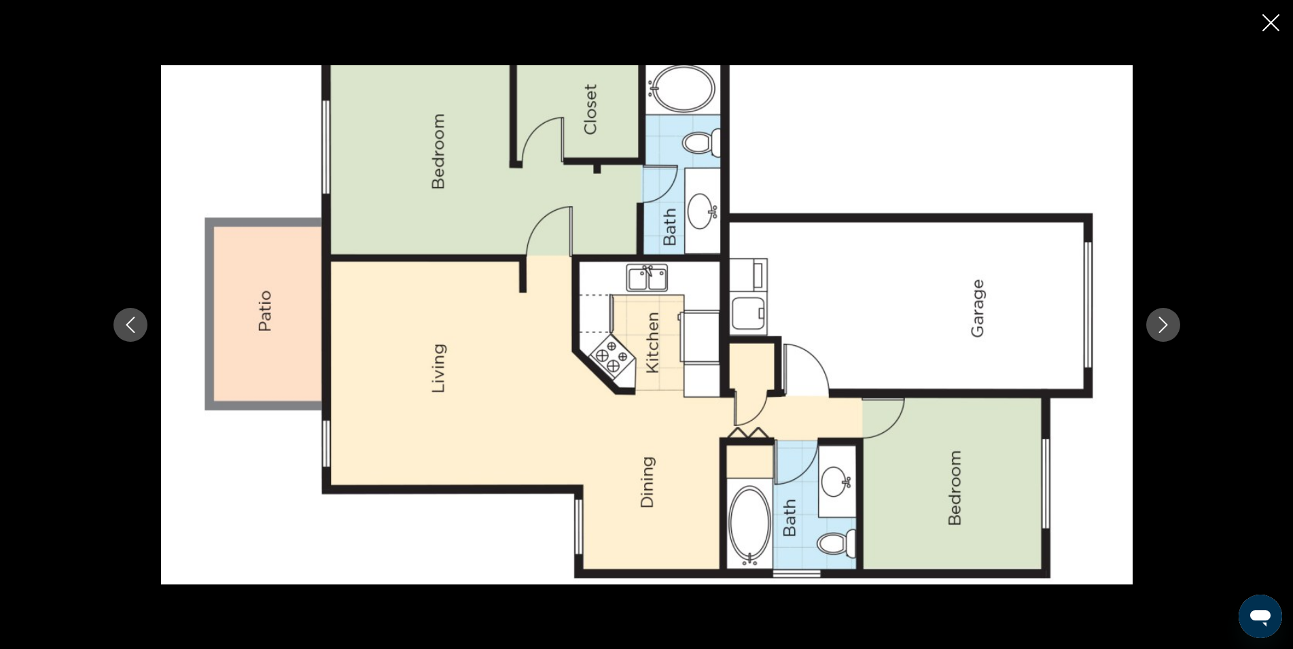
click at [1161, 321] on icon "Next image" at bounding box center [1163, 325] width 16 height 16
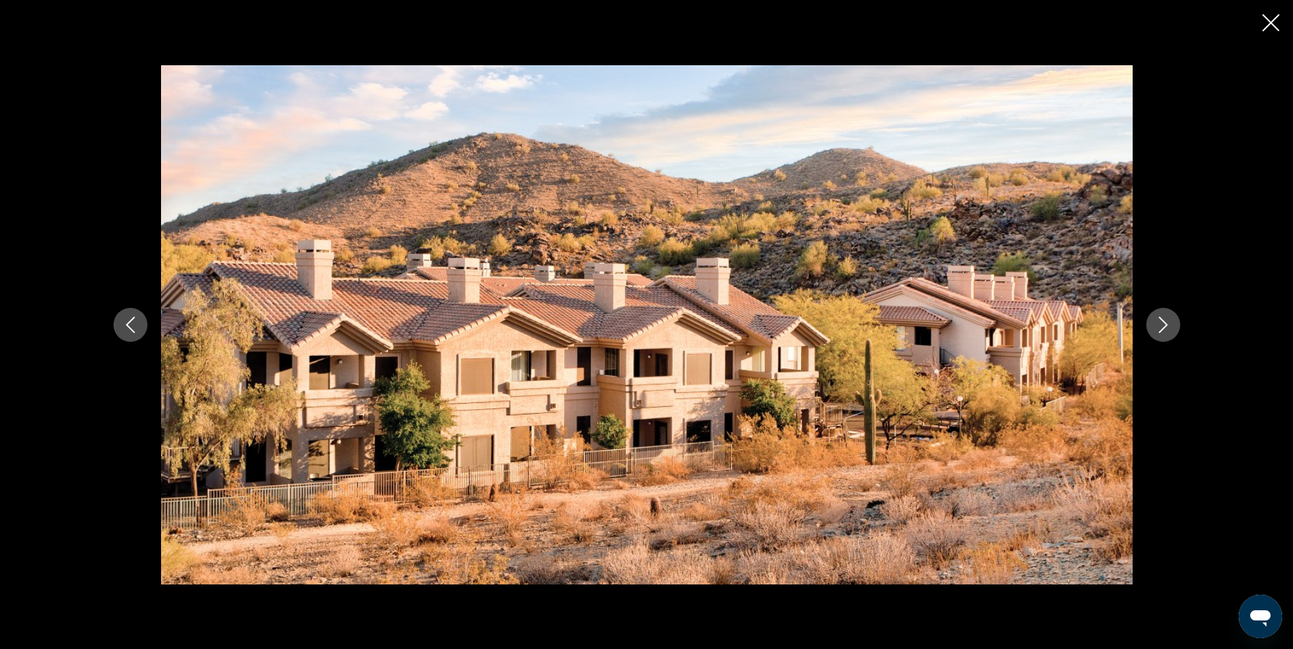
click at [1161, 321] on icon "Next image" at bounding box center [1163, 325] width 16 height 16
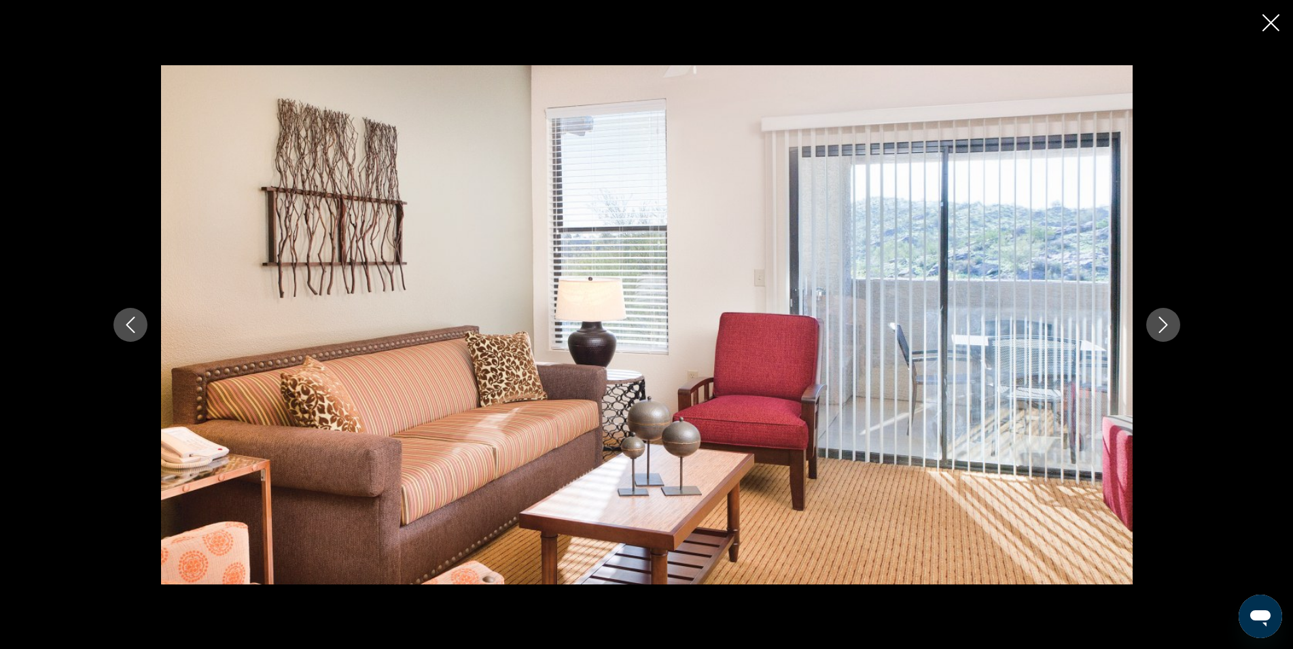
click at [1161, 321] on icon "Next image" at bounding box center [1163, 325] width 16 height 16
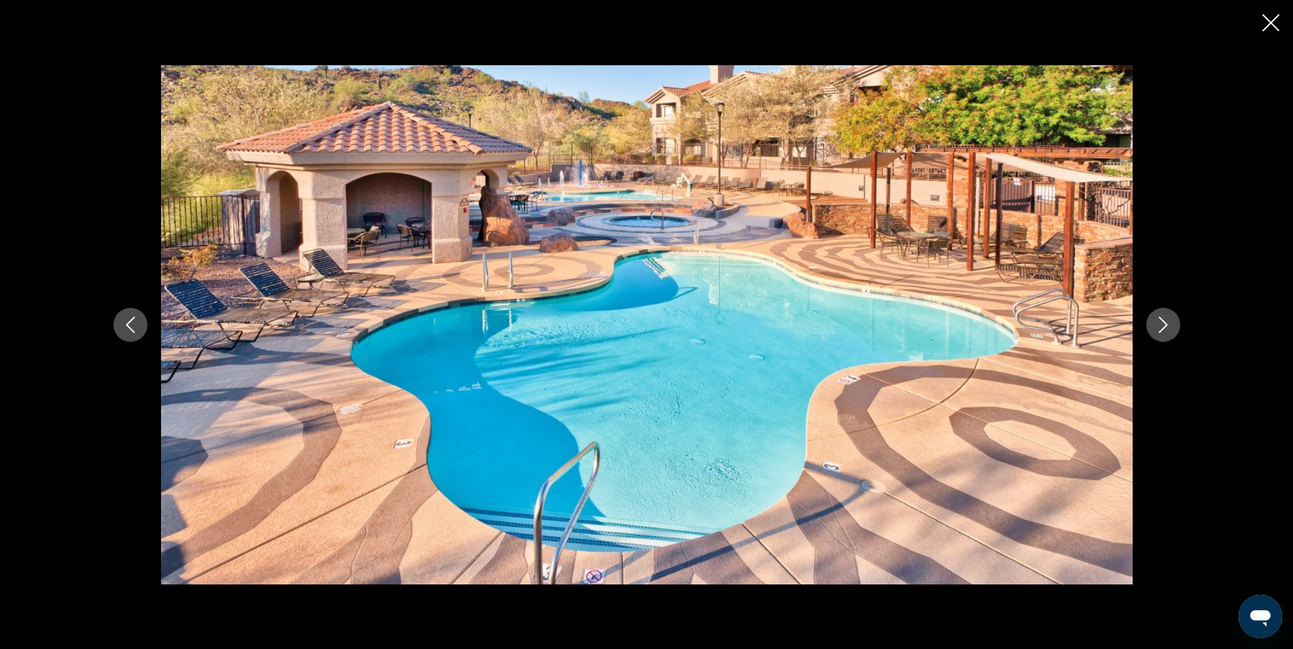
click at [1161, 321] on icon "Next image" at bounding box center [1163, 325] width 16 height 16
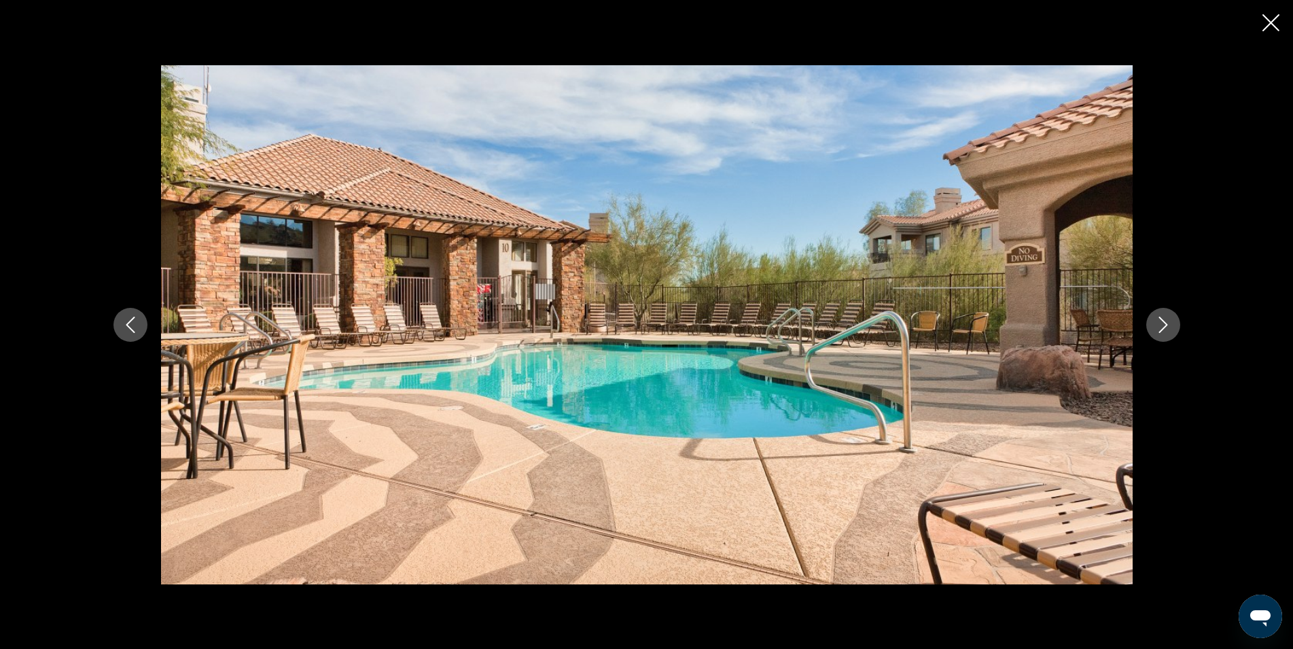
click at [1161, 321] on icon "Next image" at bounding box center [1163, 325] width 16 height 16
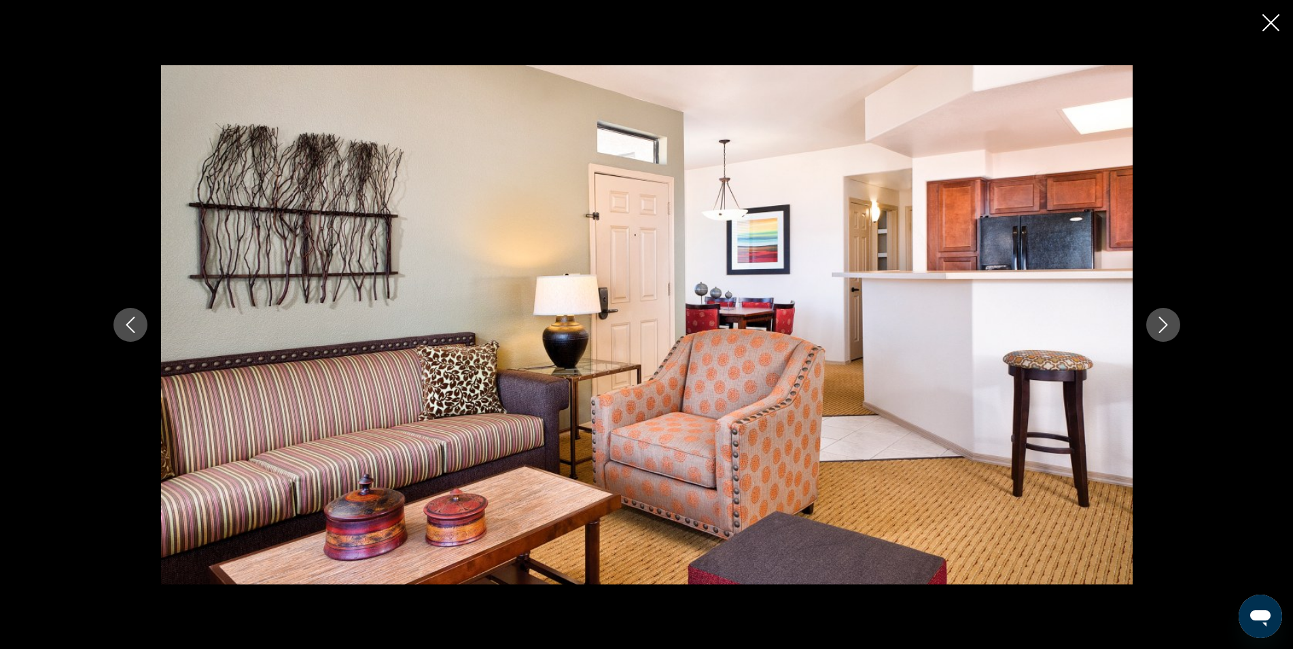
click at [1156, 338] on button "Next image" at bounding box center [1163, 325] width 34 height 34
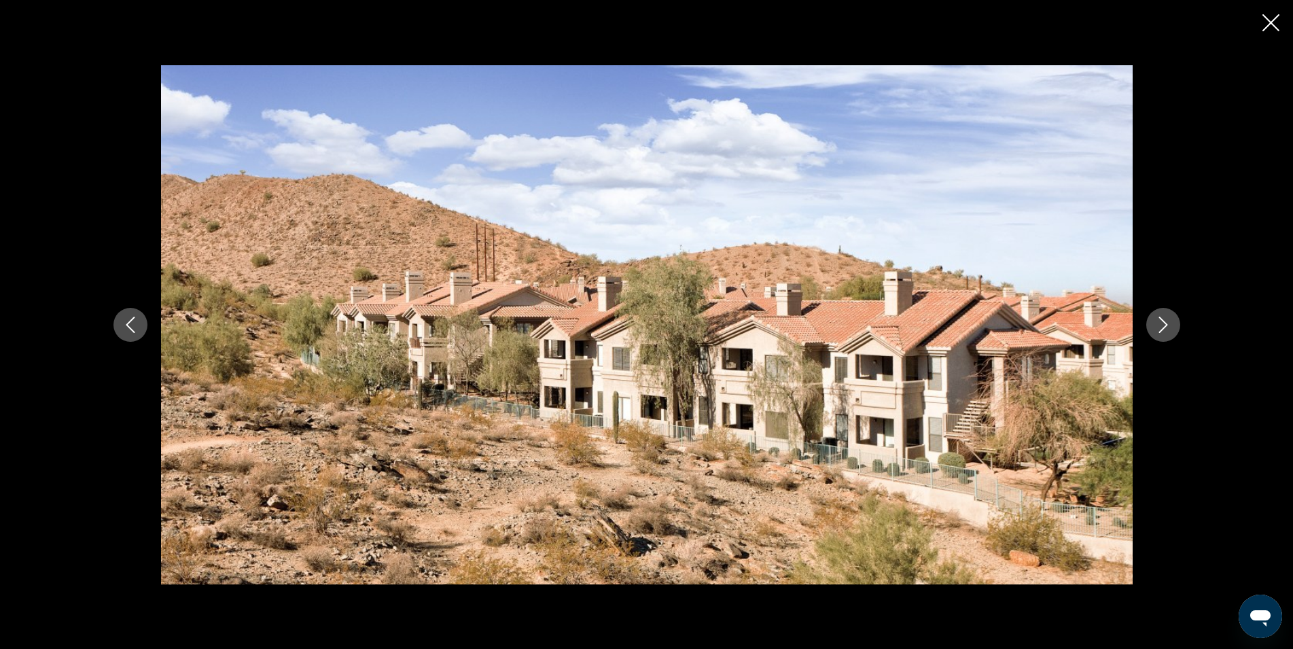
click at [1267, 19] on icon "Close slideshow" at bounding box center [1271, 22] width 17 height 17
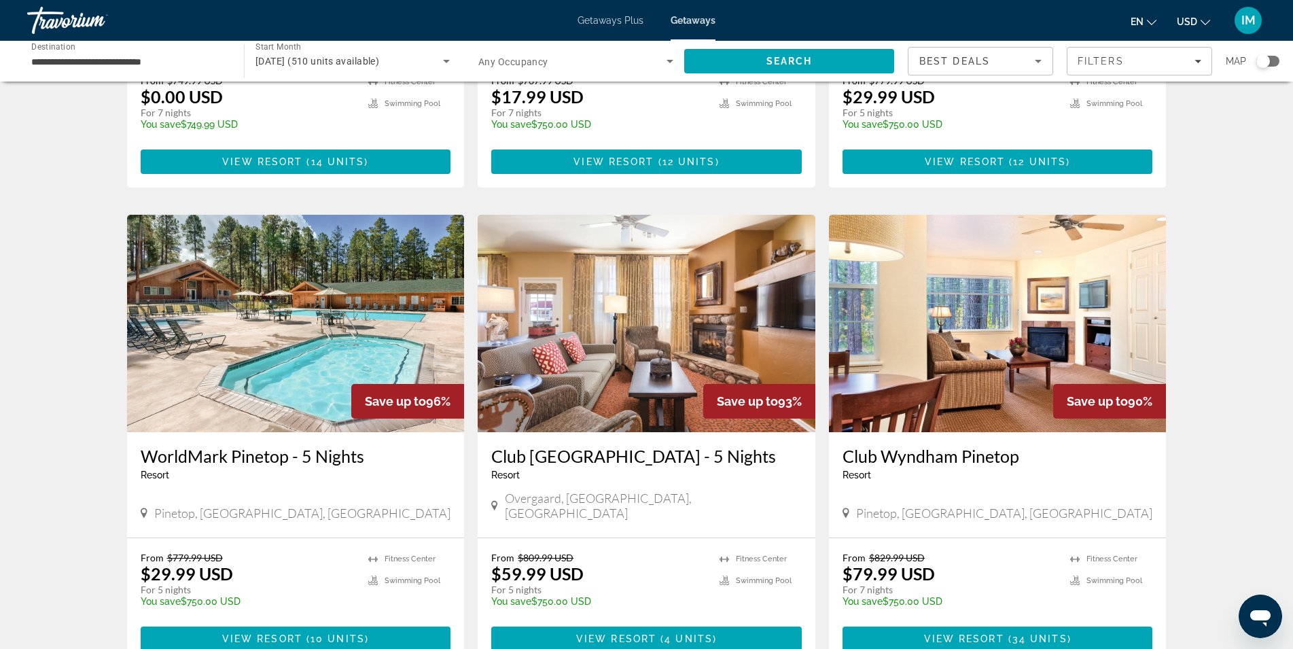
scroll to position [1570, 0]
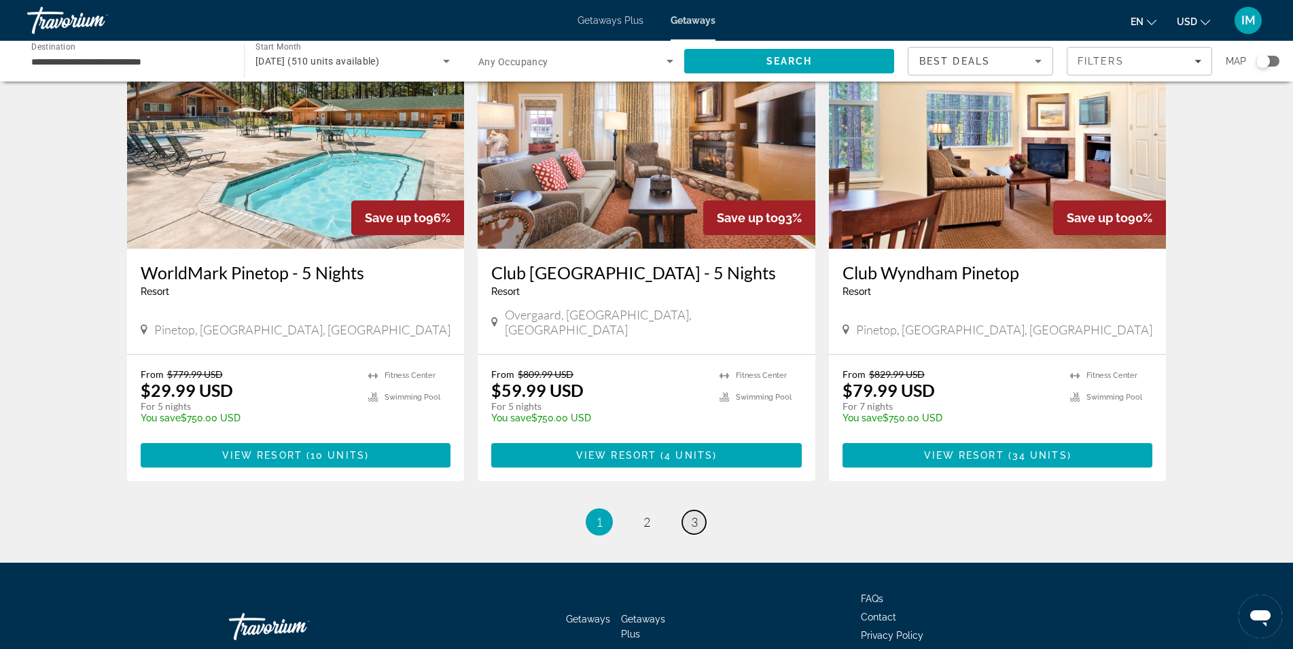
click at [694, 514] on span "3" at bounding box center [694, 521] width 7 height 15
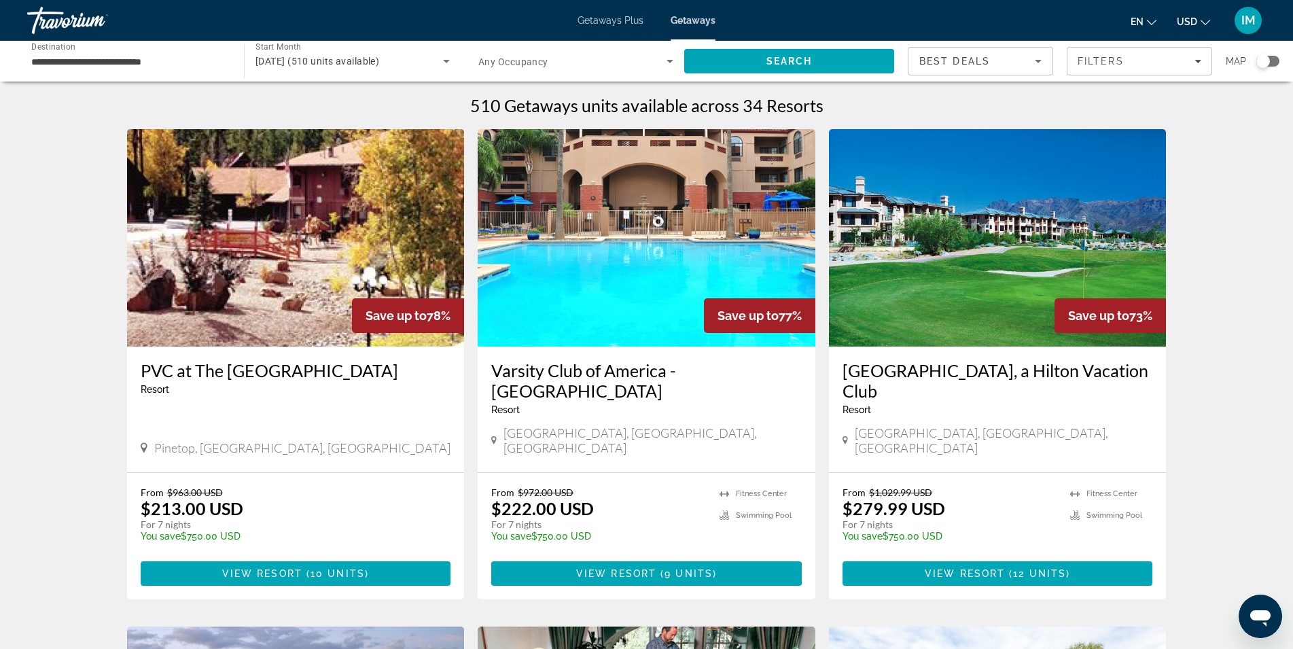
click at [676, 229] on img "Main content" at bounding box center [647, 237] width 338 height 217
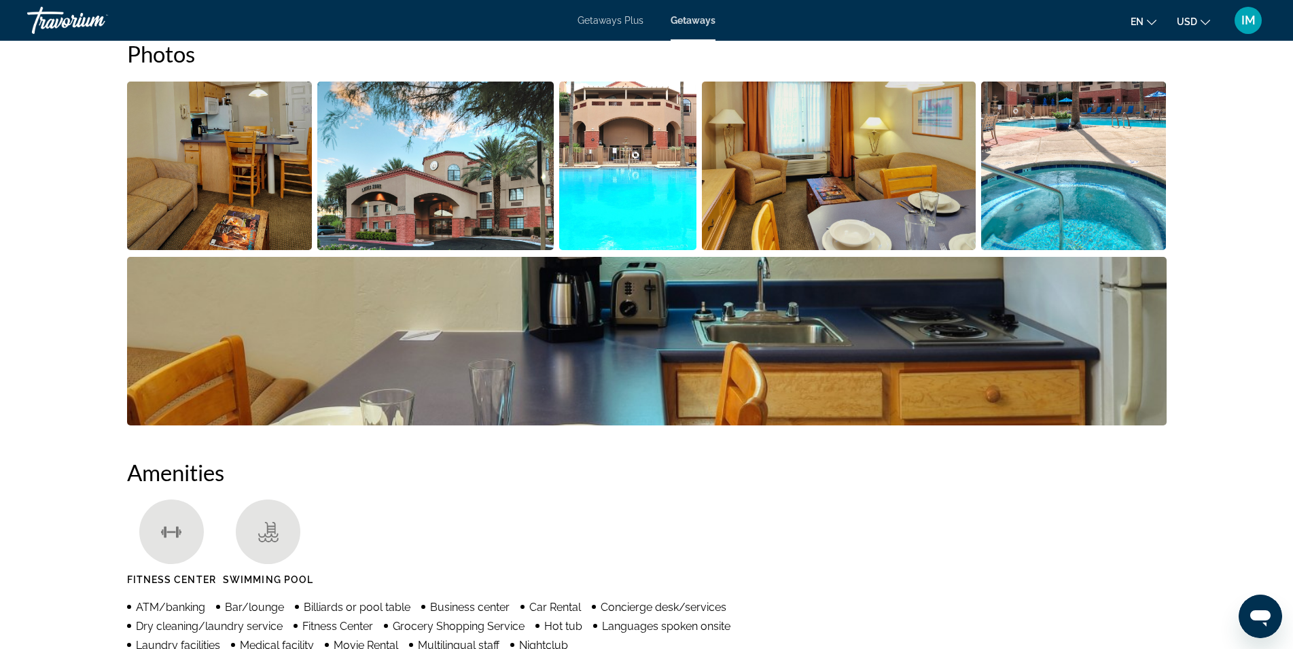
scroll to position [485, 0]
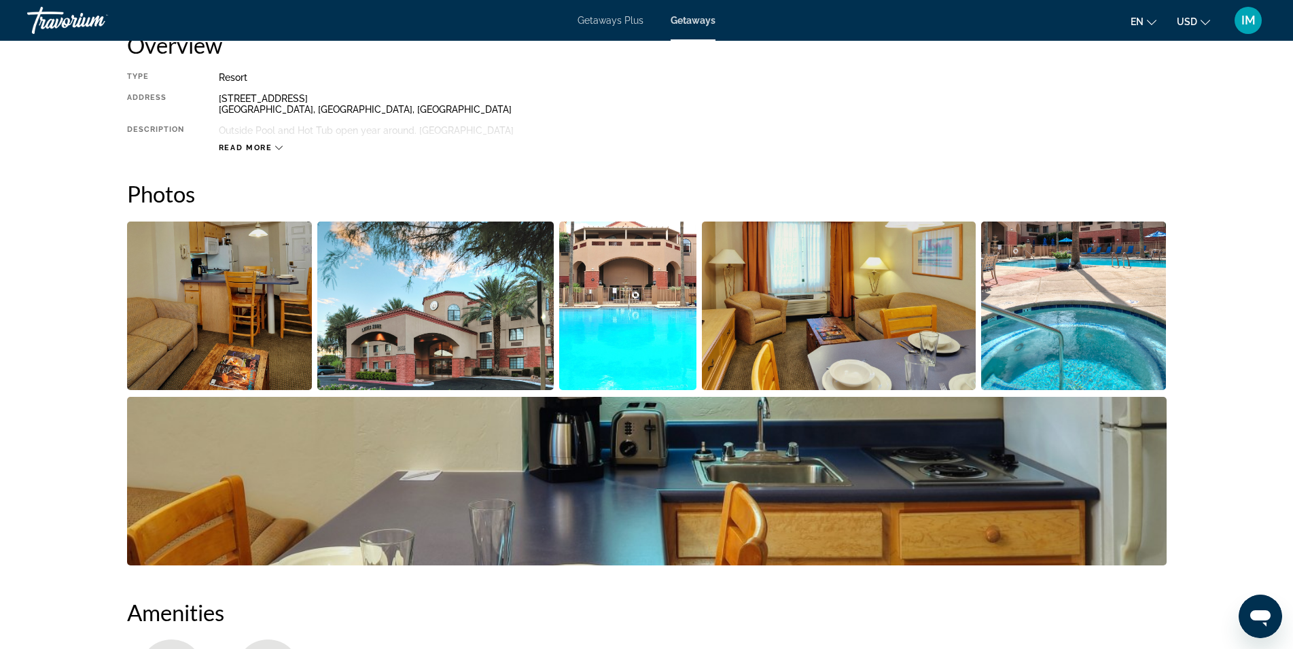
click at [762, 451] on img "Open full-screen image slider" at bounding box center [647, 481] width 1040 height 169
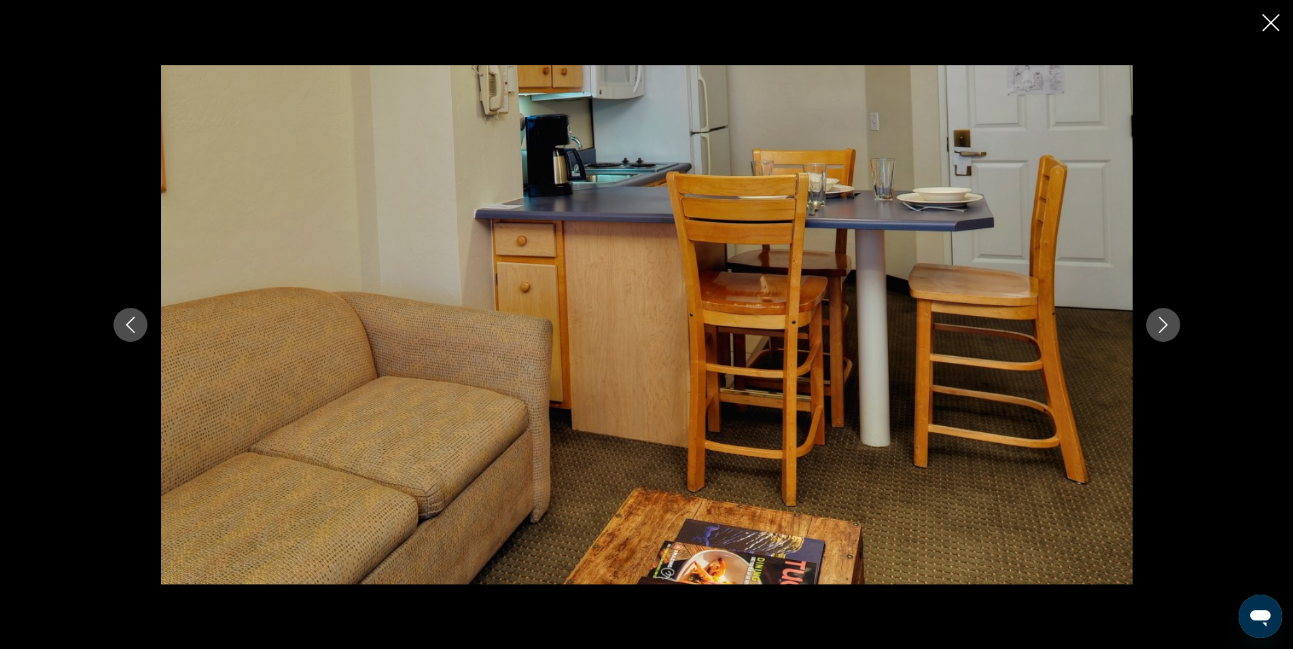
click at [1160, 321] on icon "Next image" at bounding box center [1163, 325] width 16 height 16
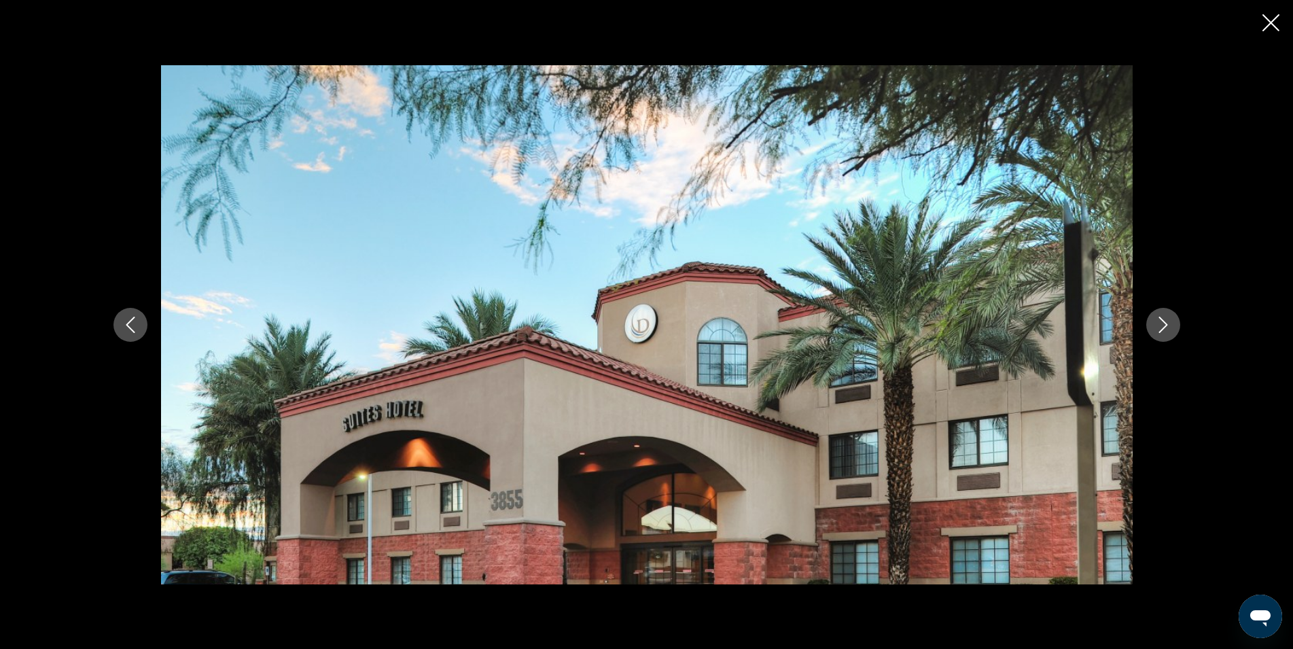
click at [1160, 321] on icon "Next image" at bounding box center [1163, 325] width 16 height 16
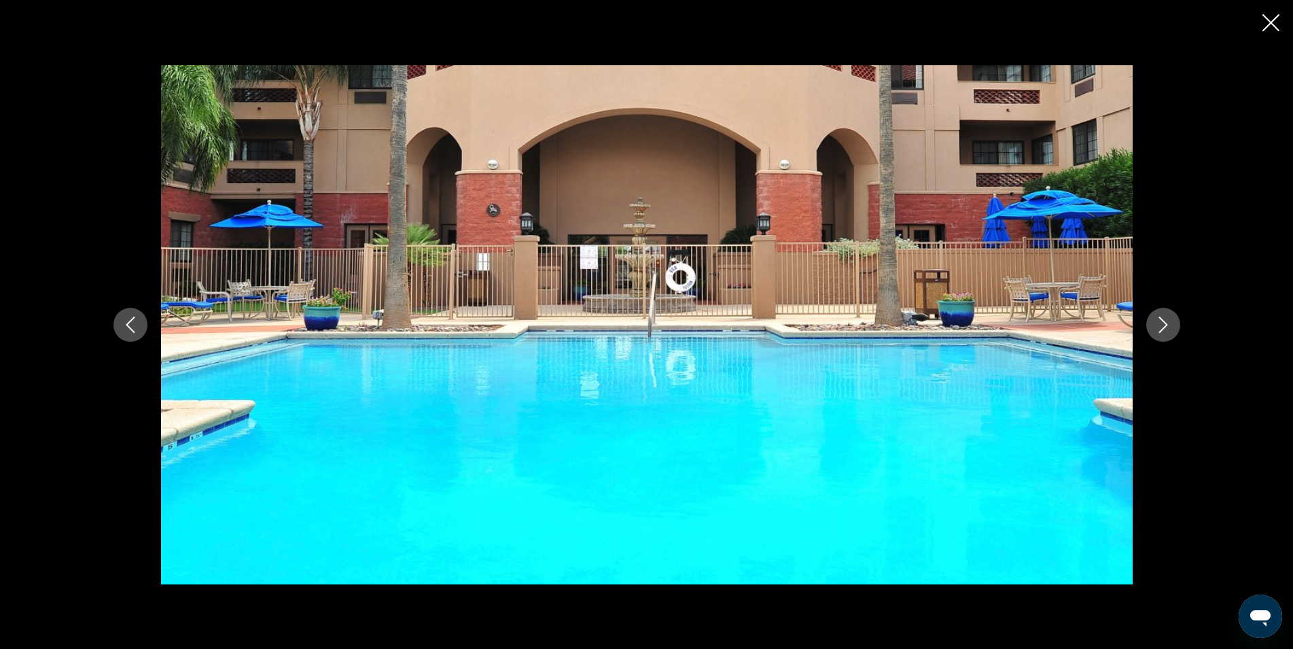
click at [1160, 321] on icon "Next image" at bounding box center [1163, 325] width 16 height 16
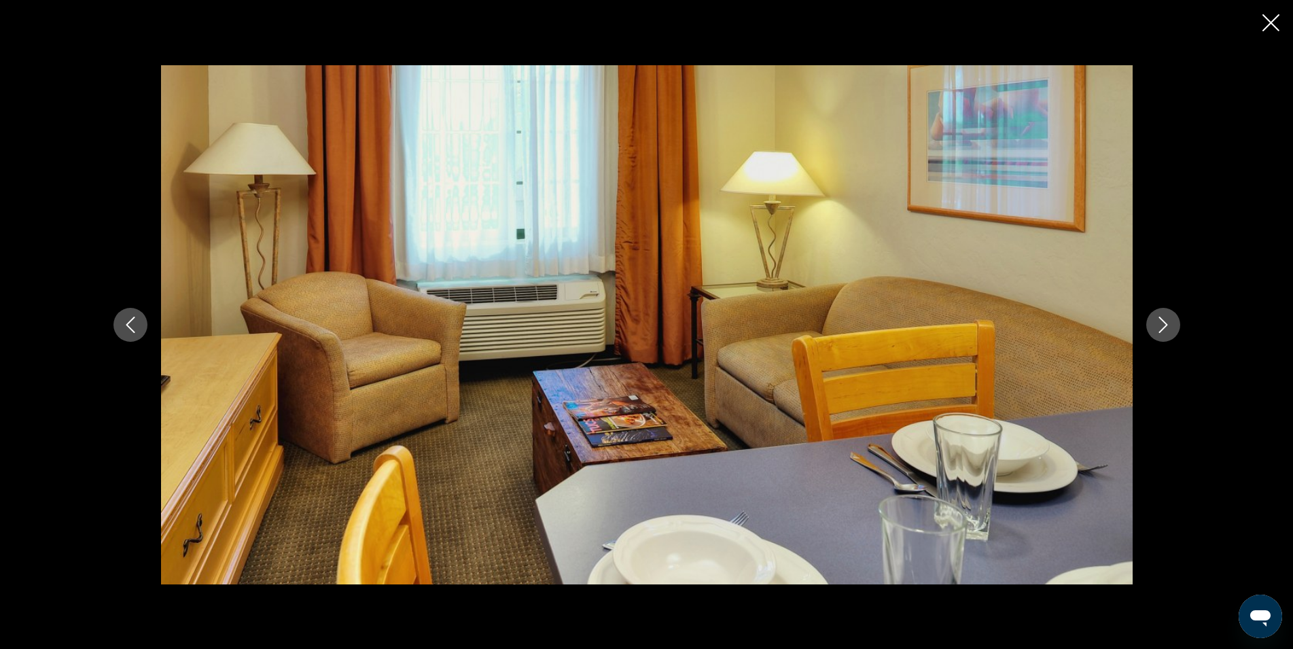
click at [1160, 321] on icon "Next image" at bounding box center [1163, 325] width 16 height 16
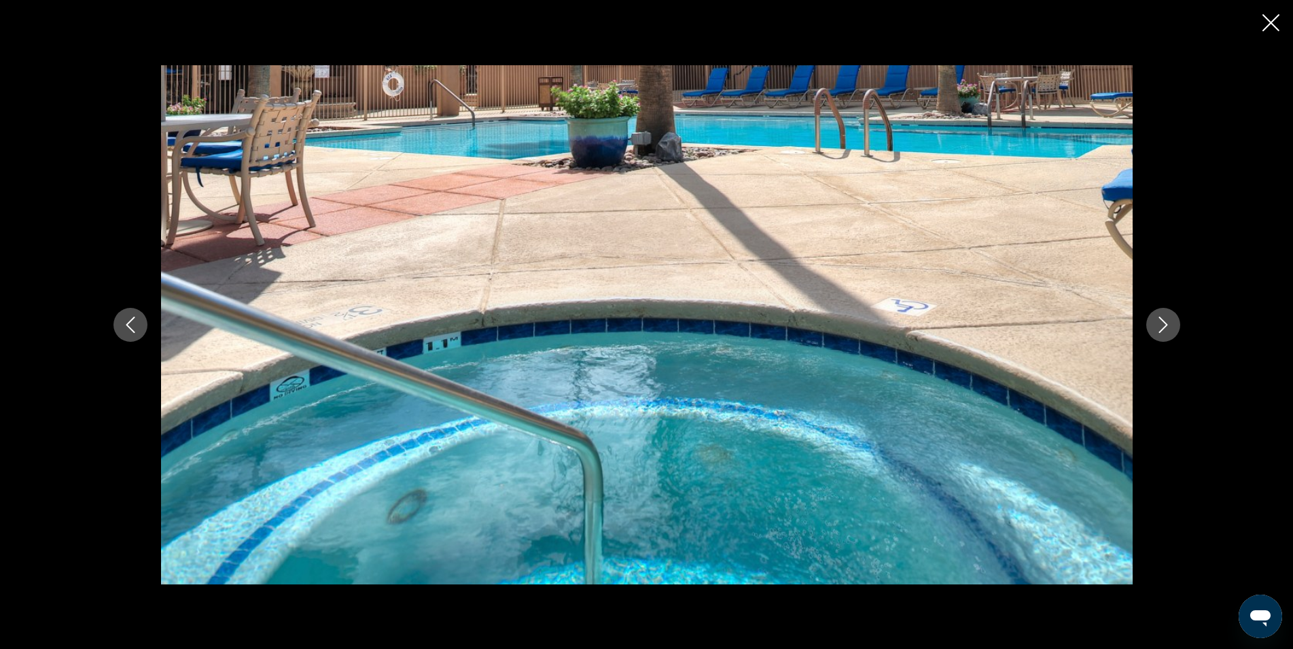
click at [1160, 321] on icon "Next image" at bounding box center [1163, 325] width 16 height 16
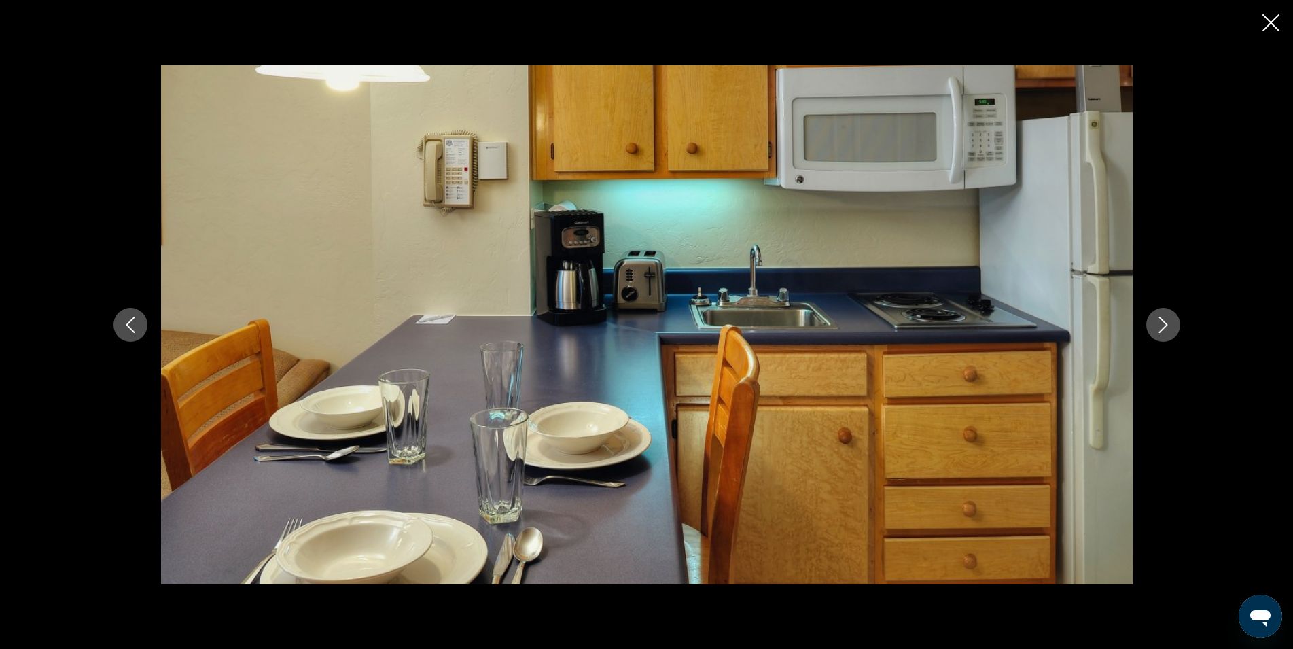
click at [1160, 321] on icon "Next image" at bounding box center [1163, 325] width 16 height 16
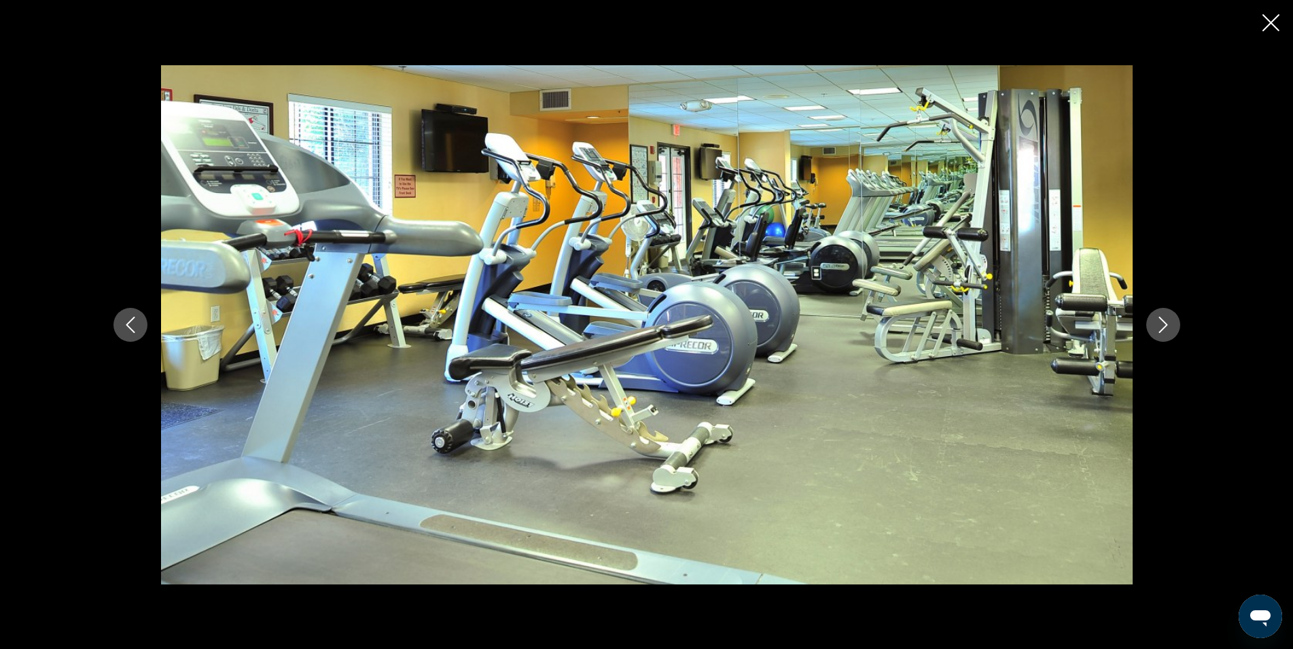
click at [1160, 321] on icon "Next image" at bounding box center [1163, 325] width 16 height 16
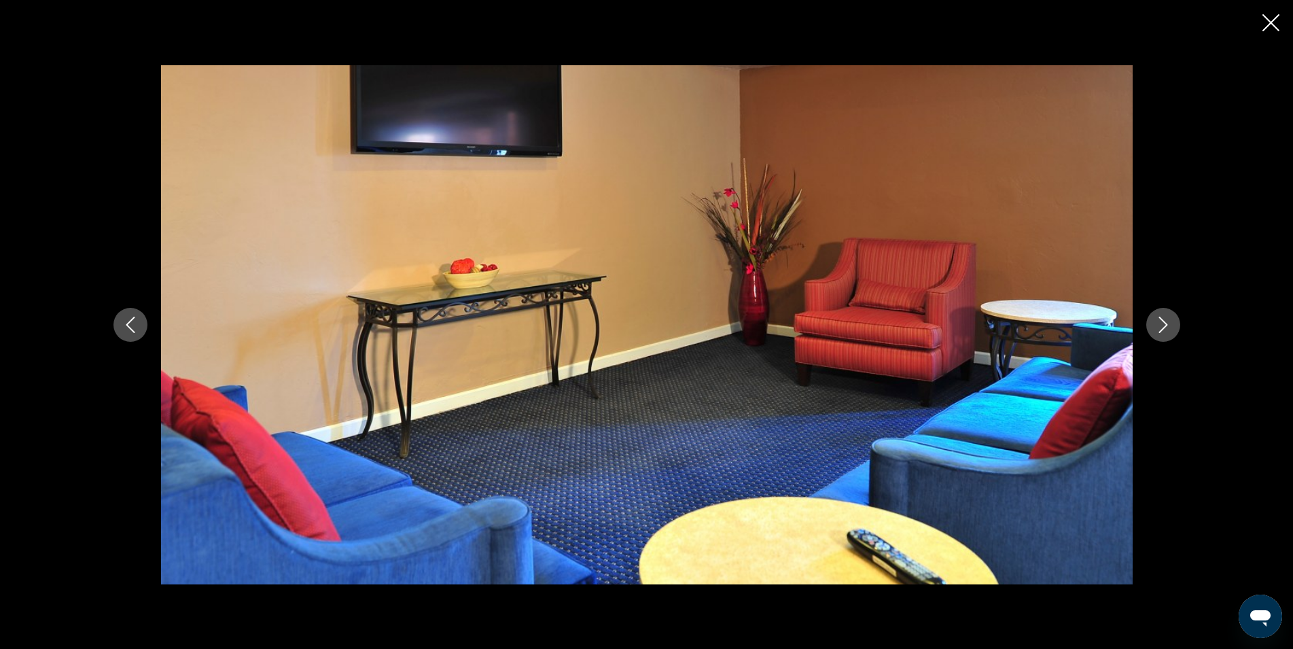
click at [1160, 321] on icon "Next image" at bounding box center [1163, 325] width 16 height 16
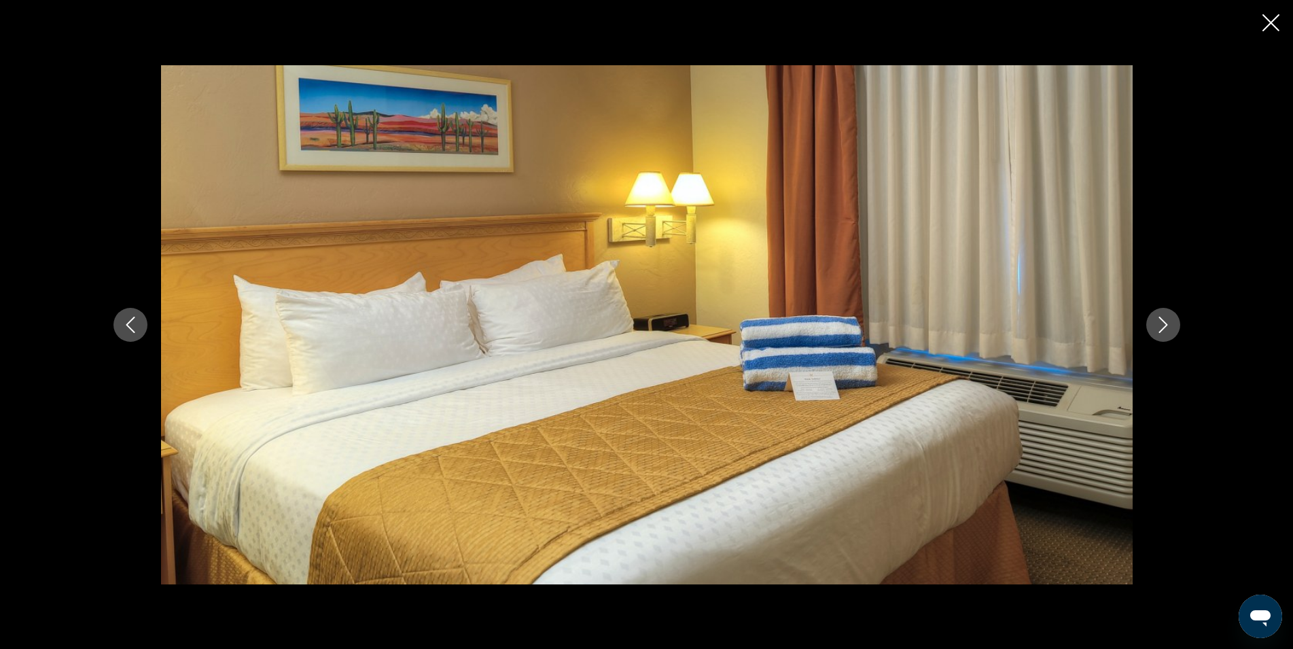
click at [1160, 321] on icon "Next image" at bounding box center [1163, 325] width 16 height 16
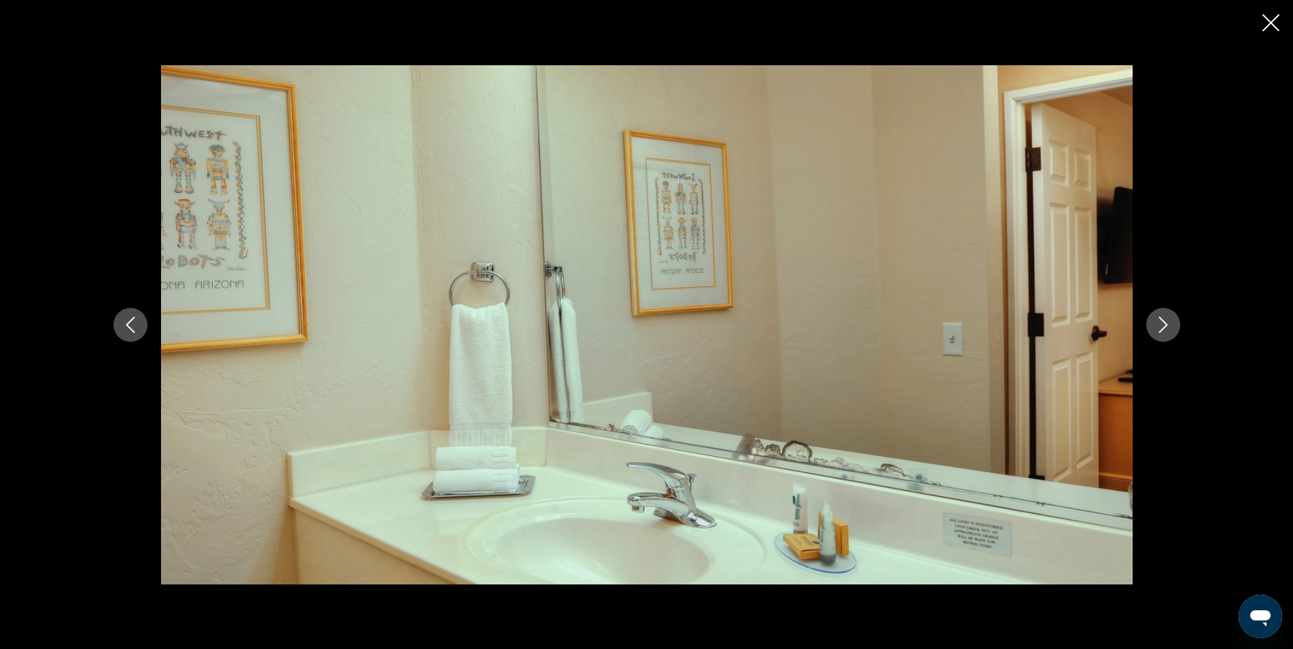
click at [1160, 321] on icon "Next image" at bounding box center [1163, 325] width 16 height 16
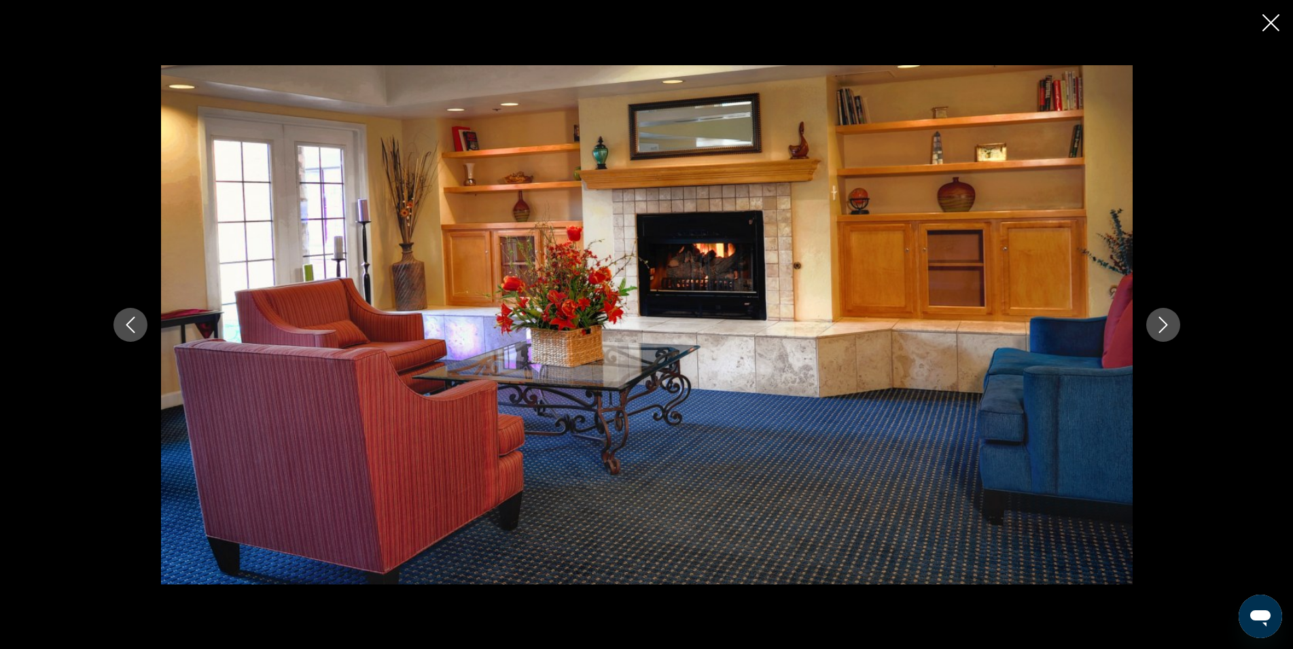
click at [1160, 321] on icon "Next image" at bounding box center [1163, 325] width 16 height 16
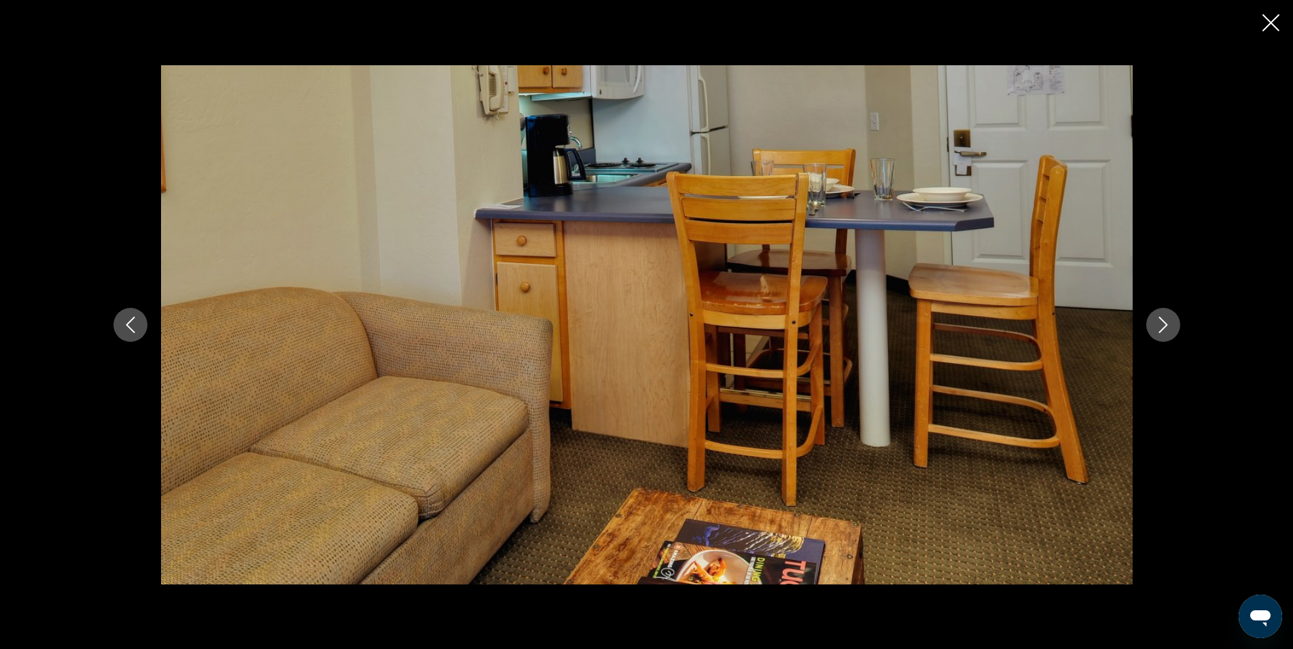
click at [1160, 321] on icon "Next image" at bounding box center [1163, 325] width 16 height 16
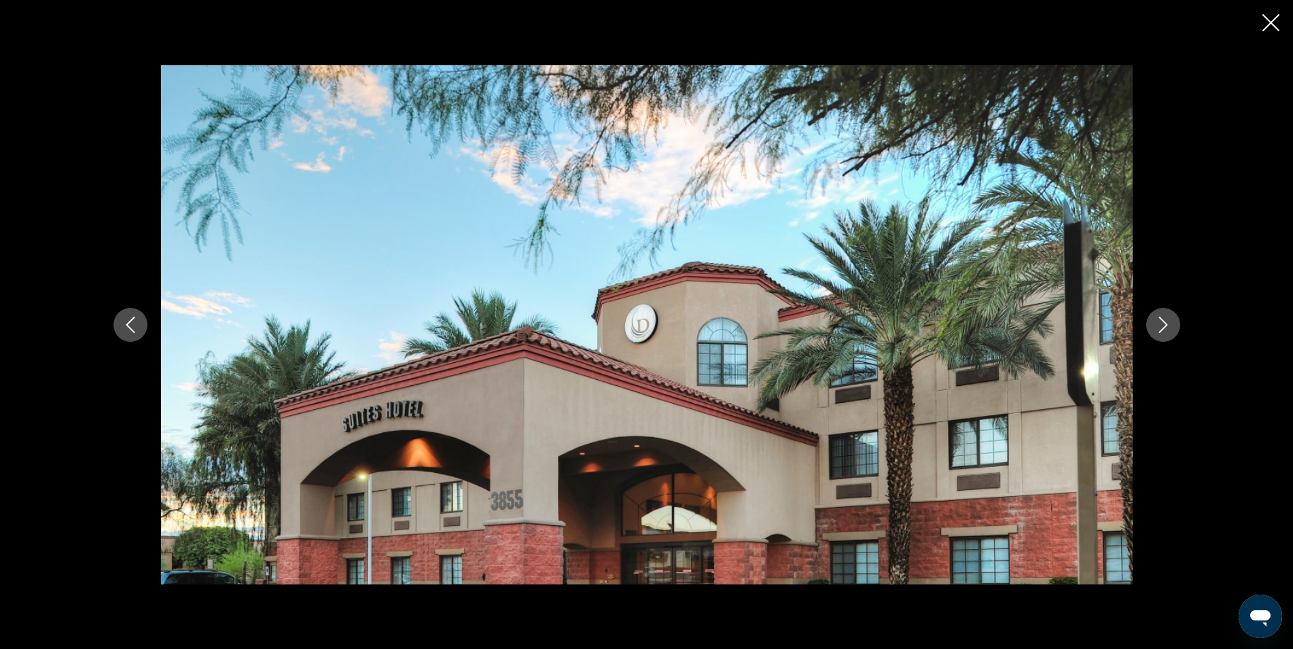
click at [1160, 321] on icon "Next image" at bounding box center [1163, 325] width 16 height 16
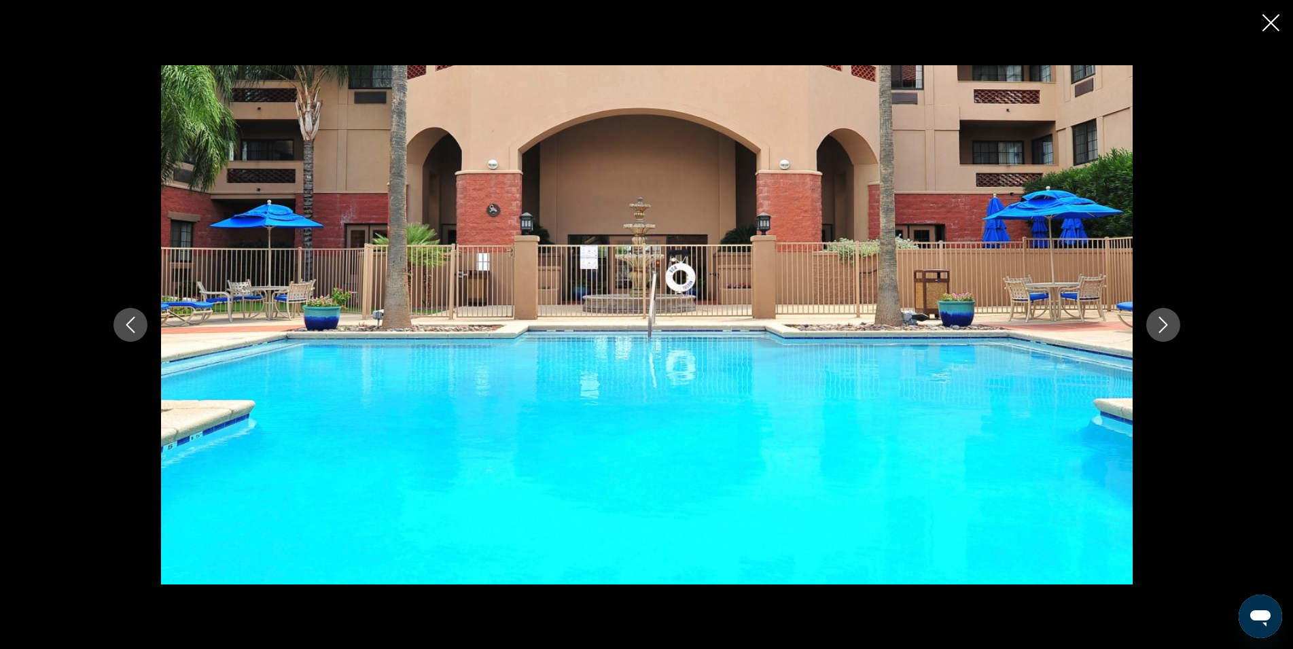
click at [1265, 30] on icon "Close slideshow" at bounding box center [1271, 22] width 17 height 17
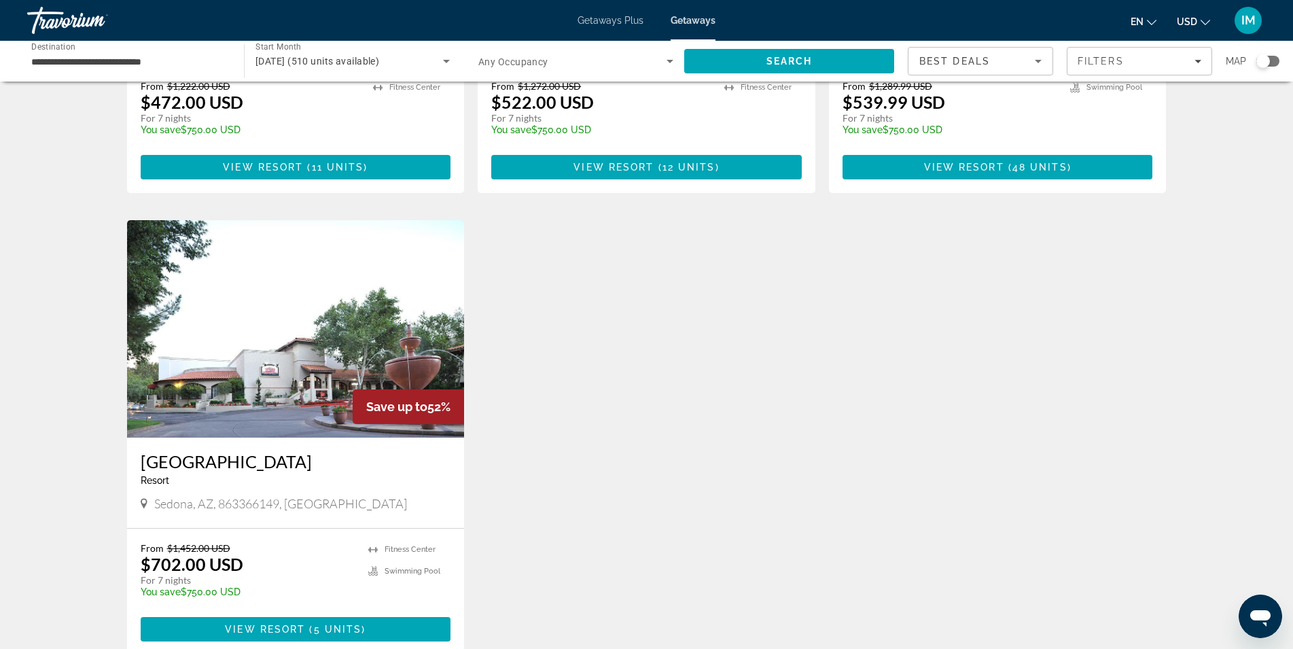
scroll to position [1611, 0]
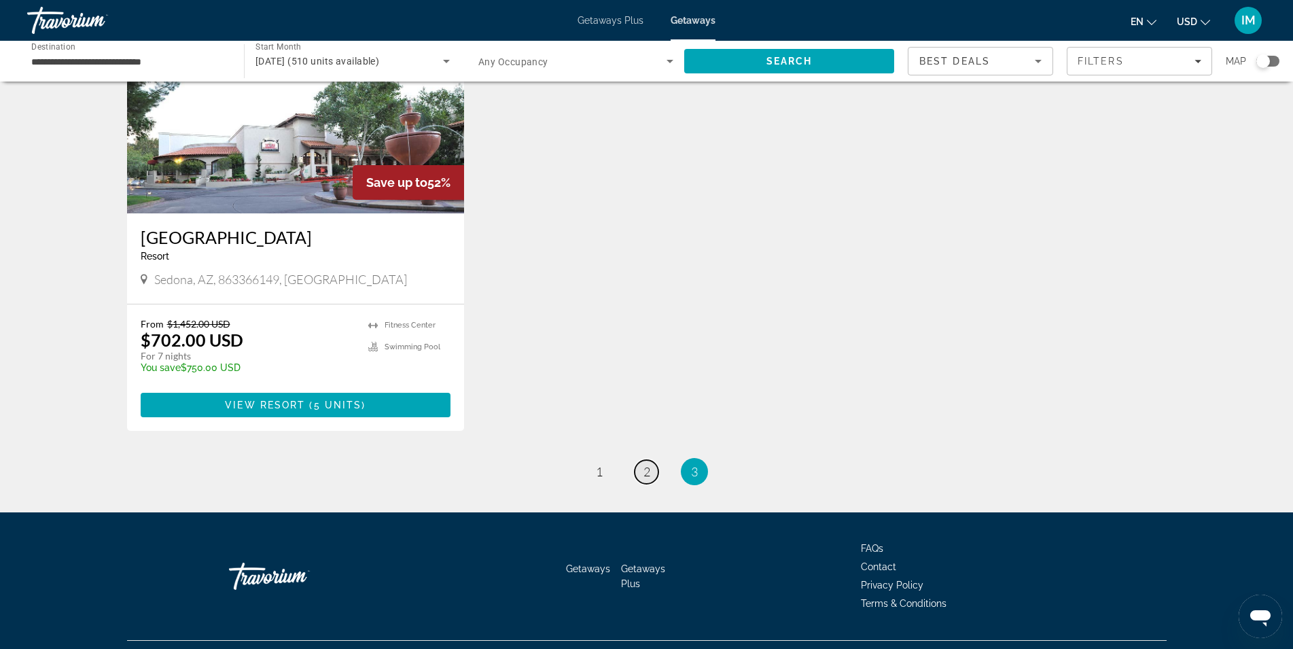
click at [646, 464] on span "2" at bounding box center [647, 471] width 7 height 15
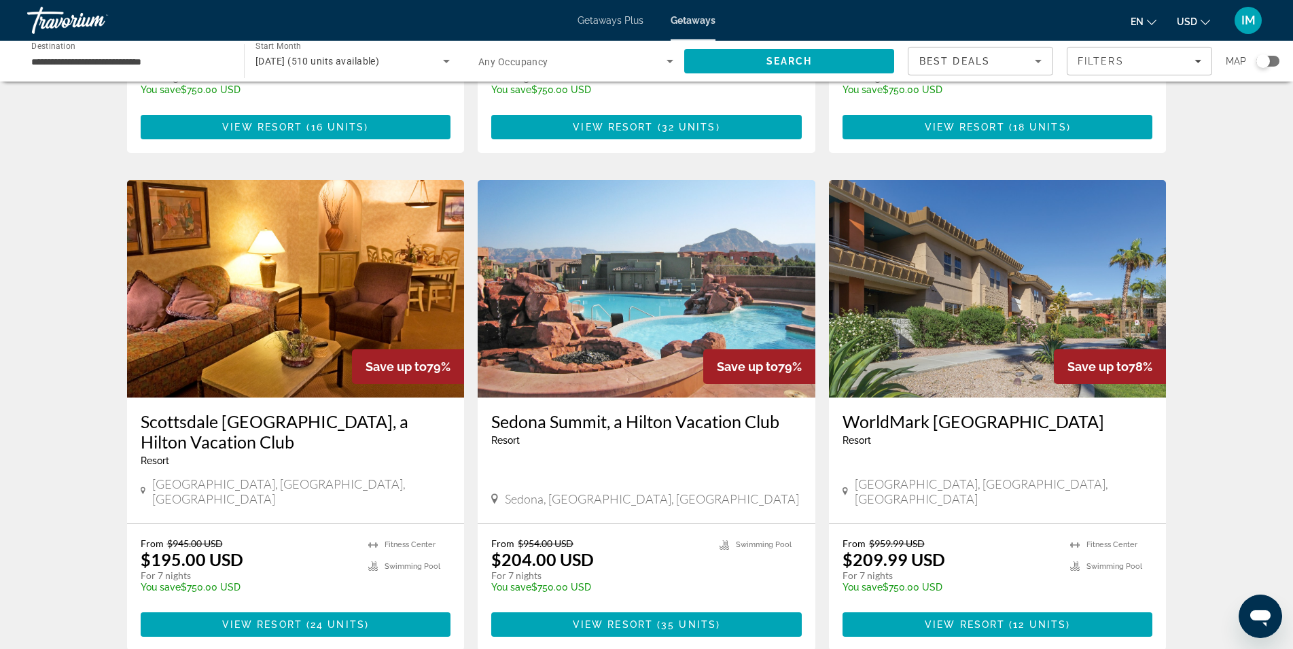
scroll to position [1386, 0]
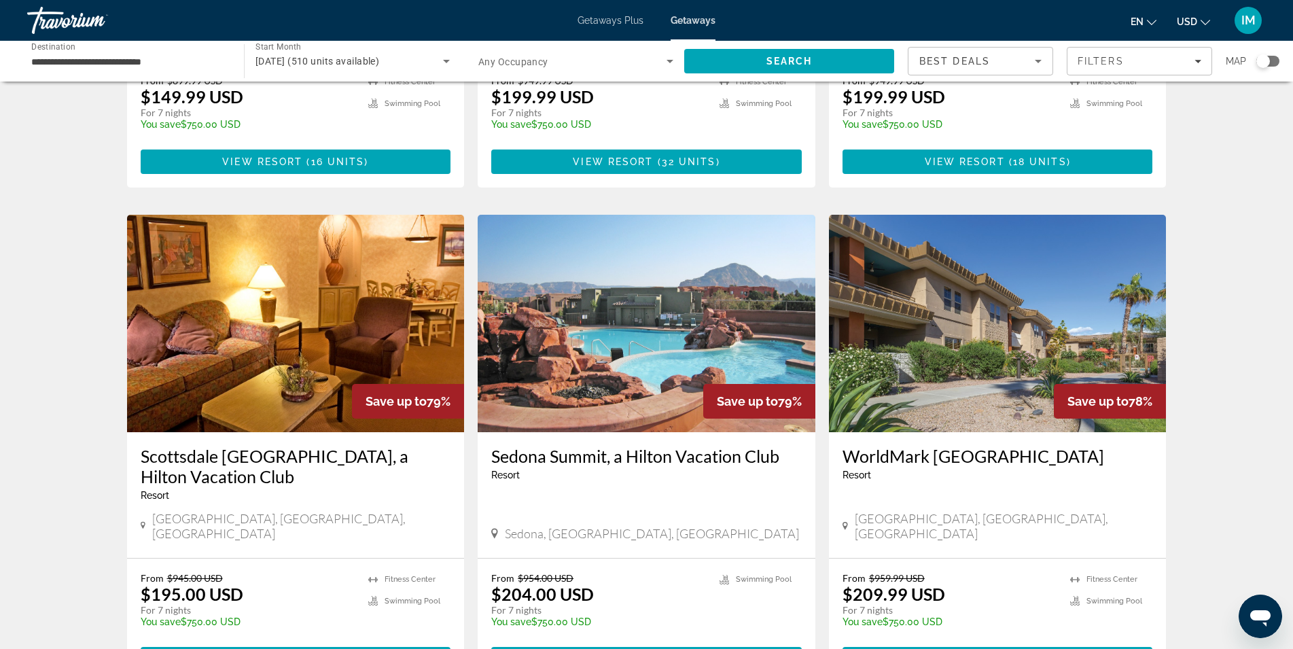
drag, startPoint x: 489, startPoint y: 368, endPoint x: 780, endPoint y: 372, distance: 291.6
click at [780, 432] on div "Sedona Summit, a Hilton Vacation Club Resort - This is an adults only resort [G…" at bounding box center [647, 495] width 338 height 126
click at [654, 470] on div "Resort - This is an adults only resort" at bounding box center [646, 475] width 311 height 11
click at [631, 248] on img "Main content" at bounding box center [647, 323] width 338 height 217
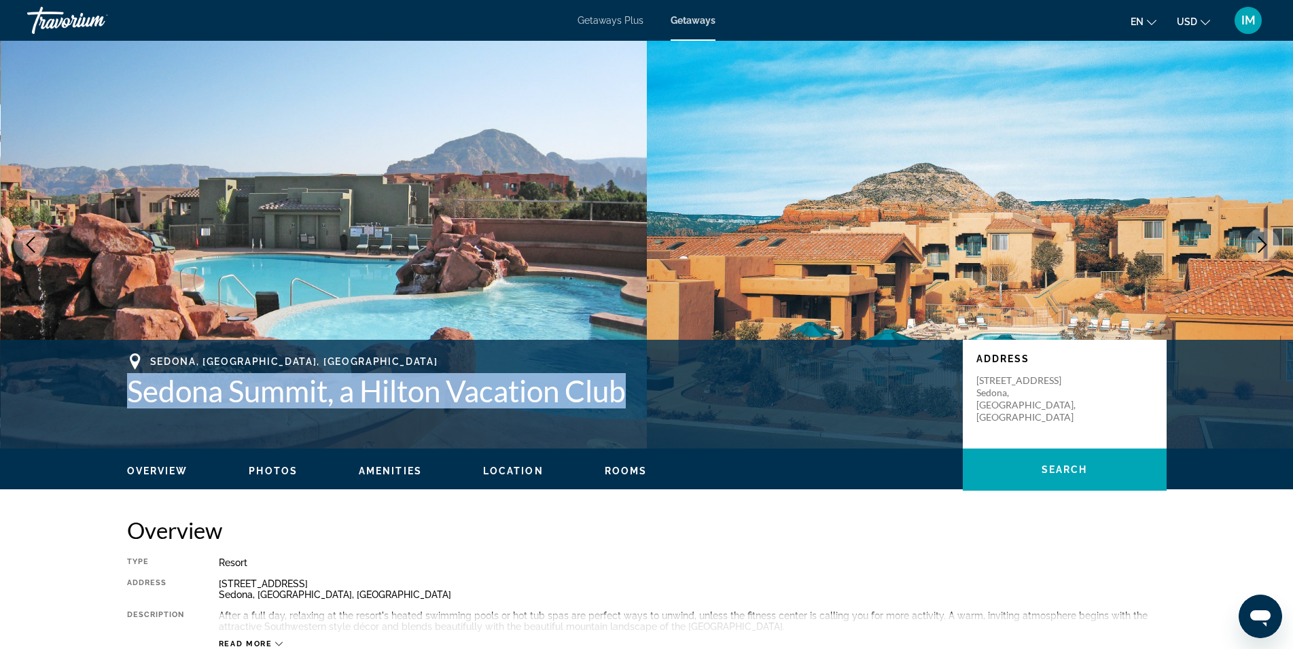
drag, startPoint x: 124, startPoint y: 393, endPoint x: 655, endPoint y: 396, distance: 531.4
click at [655, 396] on div "[GEOGRAPHIC_DATA], [GEOGRAPHIC_DATA], [GEOGRAPHIC_DATA] Sedona Summit, a Hilton…" at bounding box center [647, 394] width 1094 height 82
copy h1 "Sedona Summit, a Hilton Vacation Club"
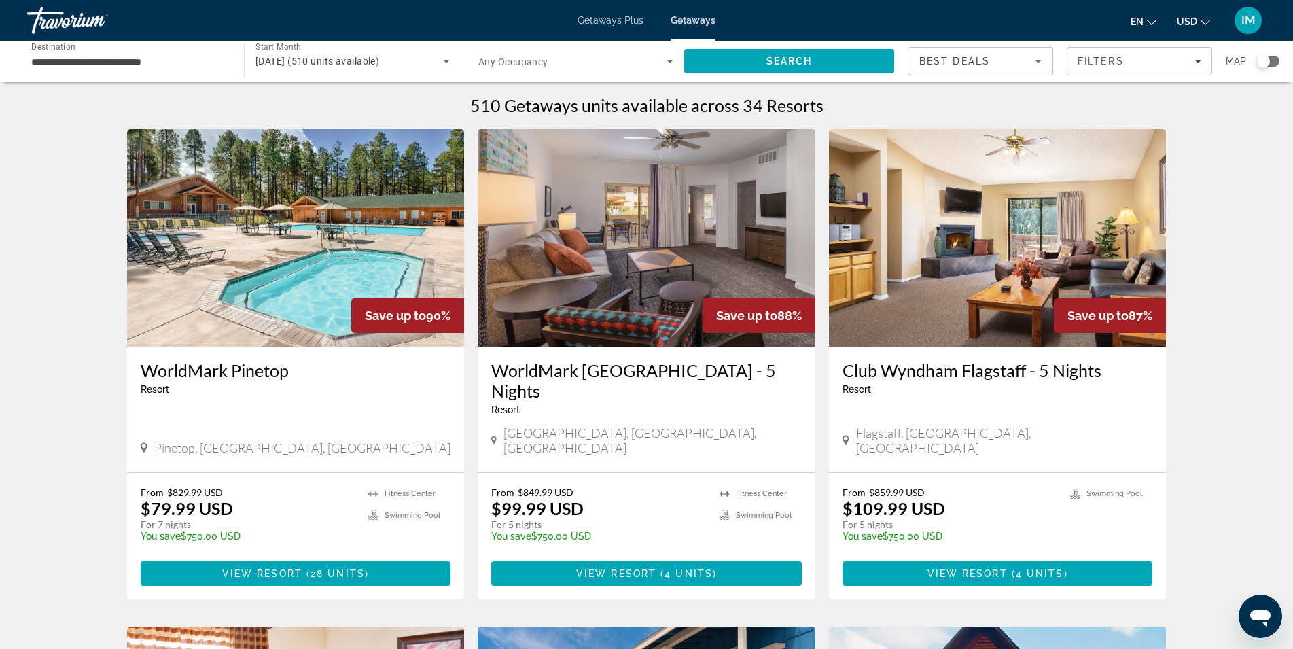
click at [141, 72] on div "**********" at bounding box center [128, 61] width 195 height 39
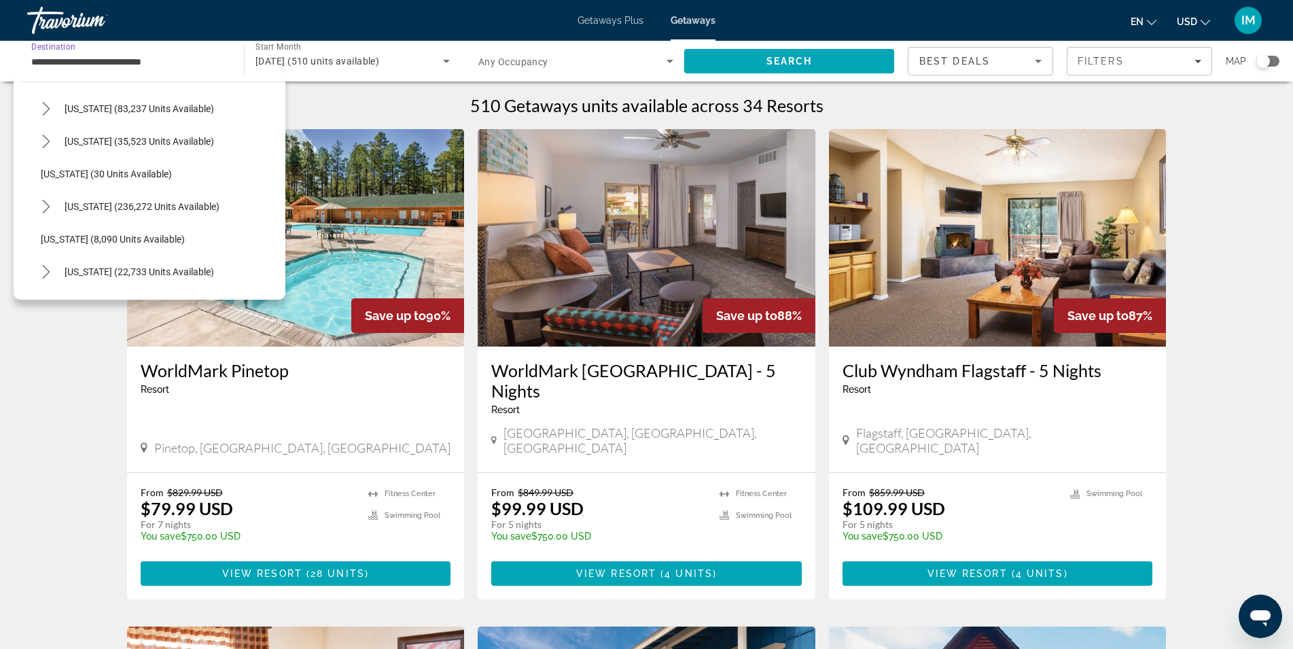
scroll to position [261, 0]
click at [89, 194] on span "Select destination: Florida (236,272 units available)" at bounding box center [172, 203] width 228 height 33
type input "**********"
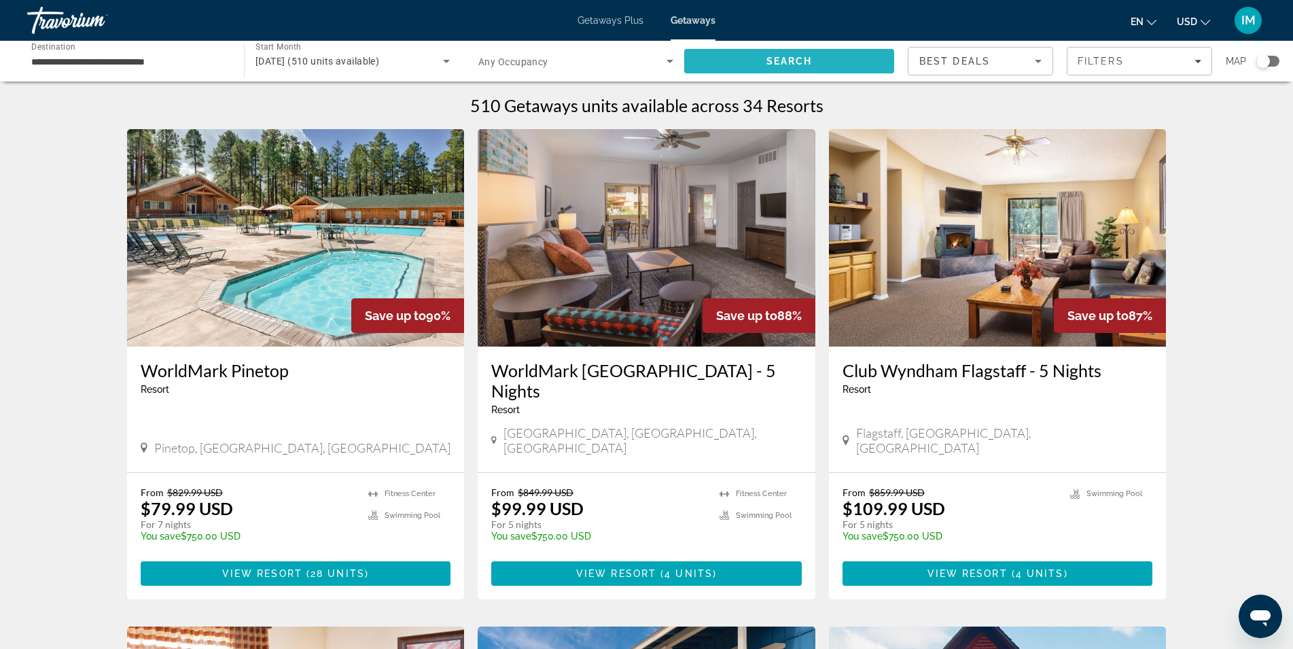
click at [805, 65] on span "Search" at bounding box center [790, 61] width 46 height 11
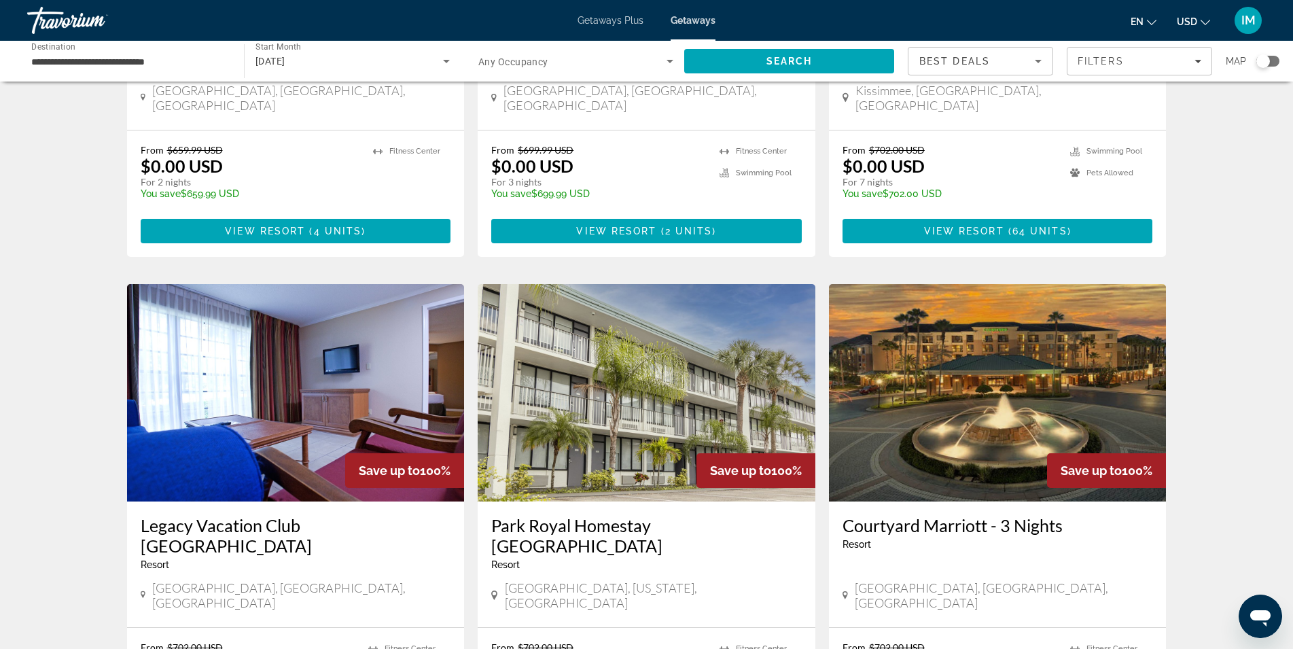
scroll to position [1570, 0]
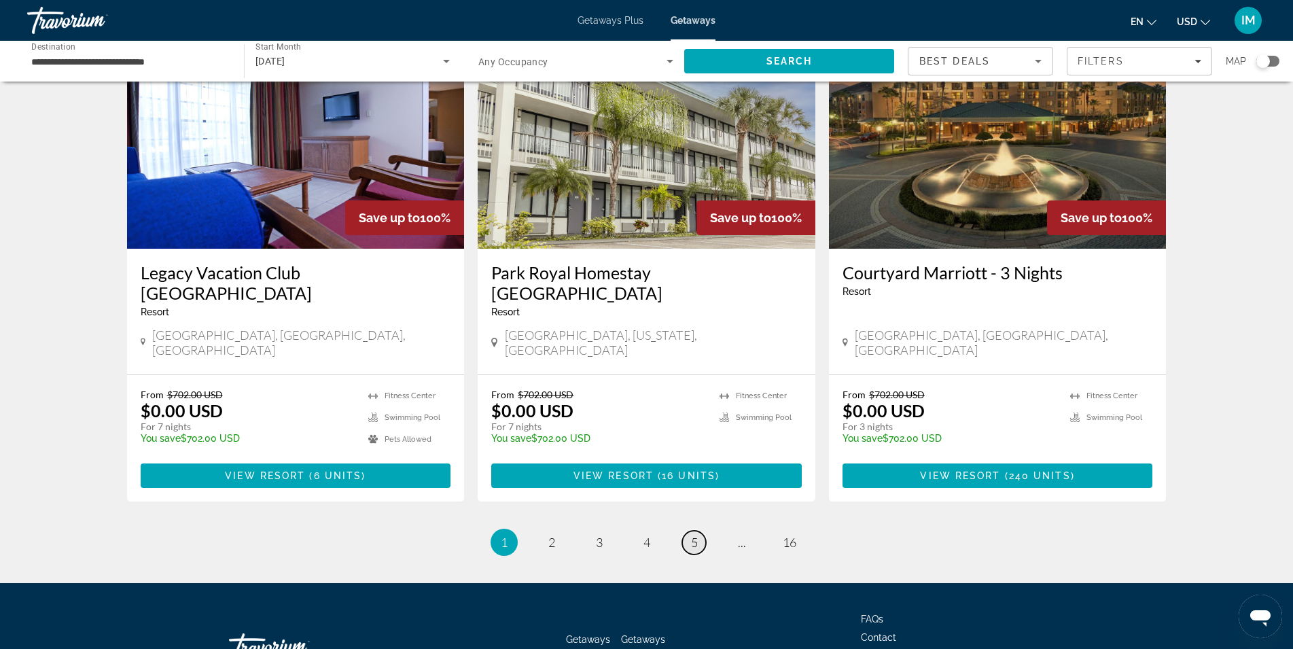
click at [691, 535] on span "5" at bounding box center [694, 542] width 7 height 15
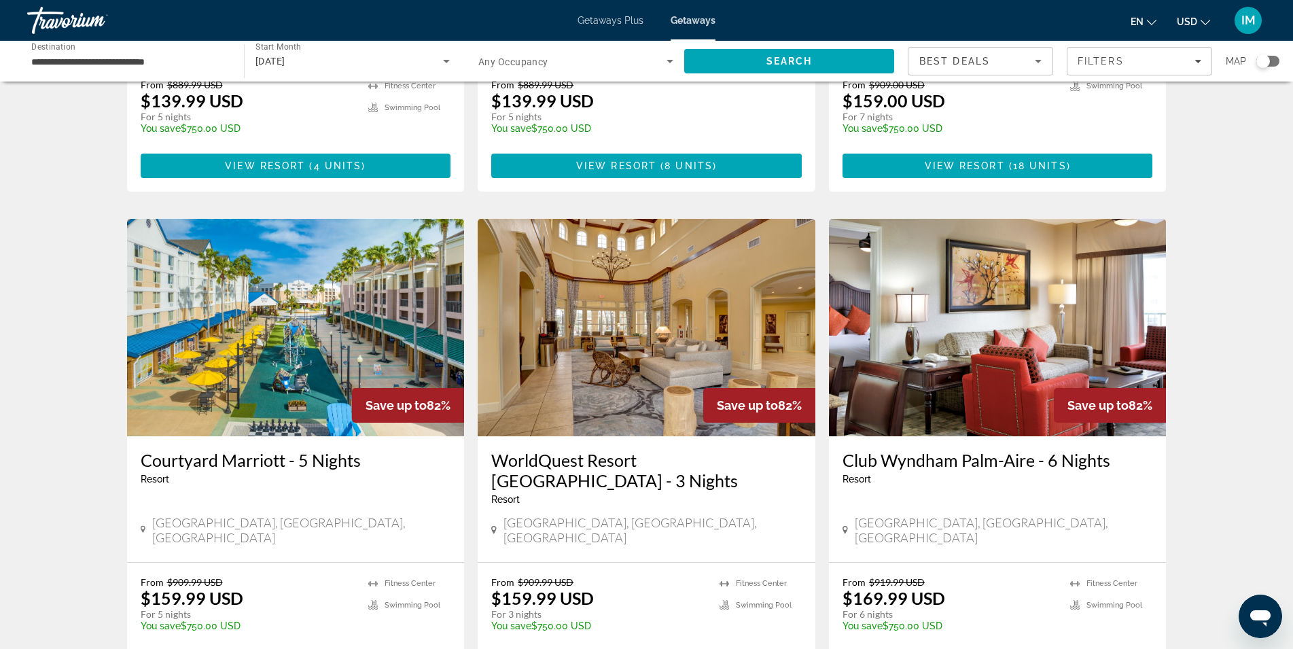
scroll to position [1590, 0]
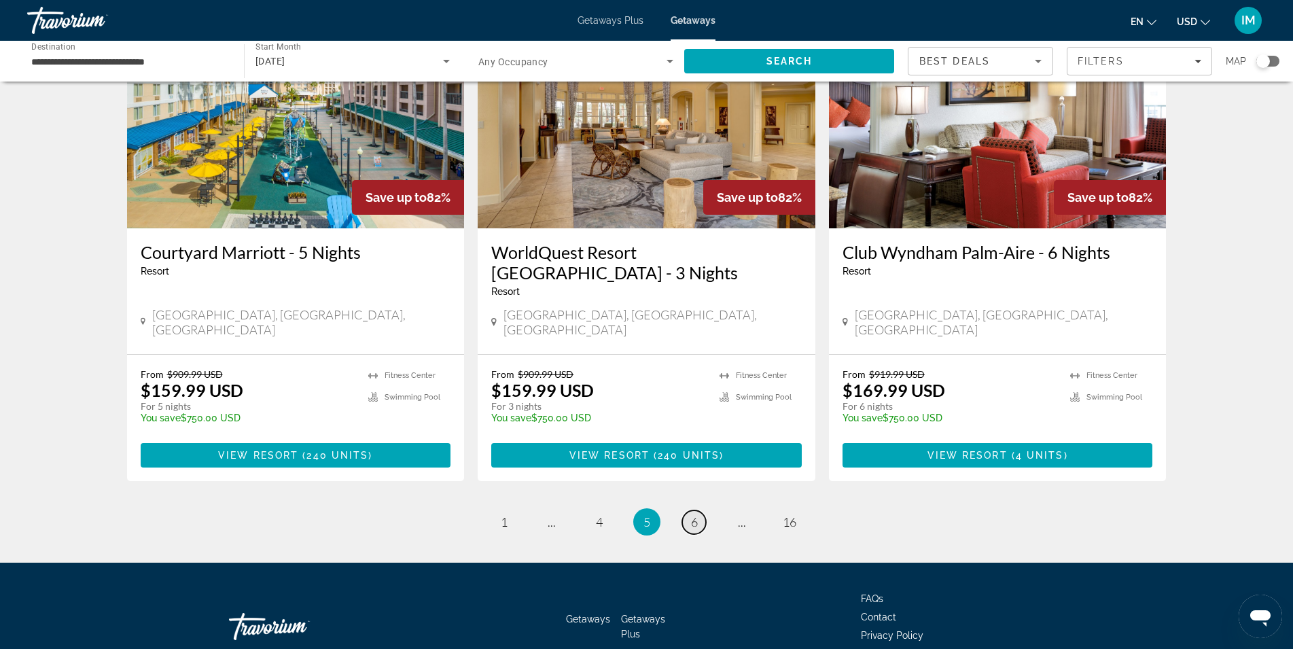
click at [701, 510] on link "page 6" at bounding box center [694, 522] width 24 height 24
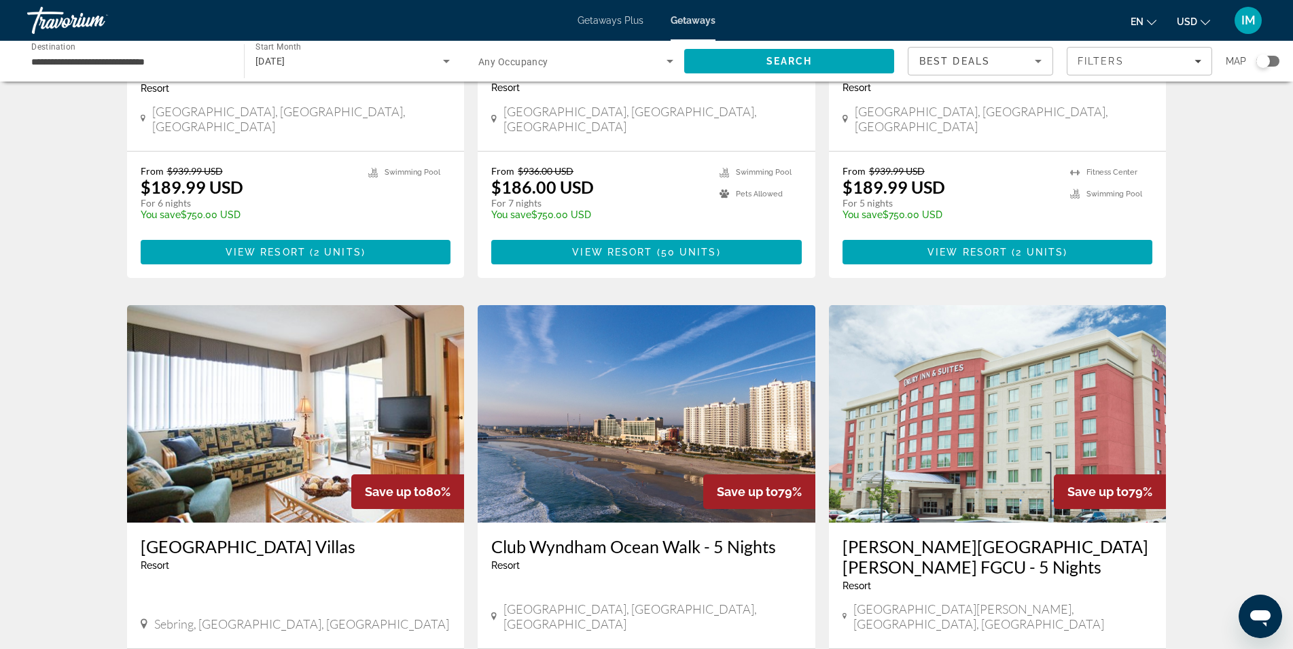
scroll to position [1525, 0]
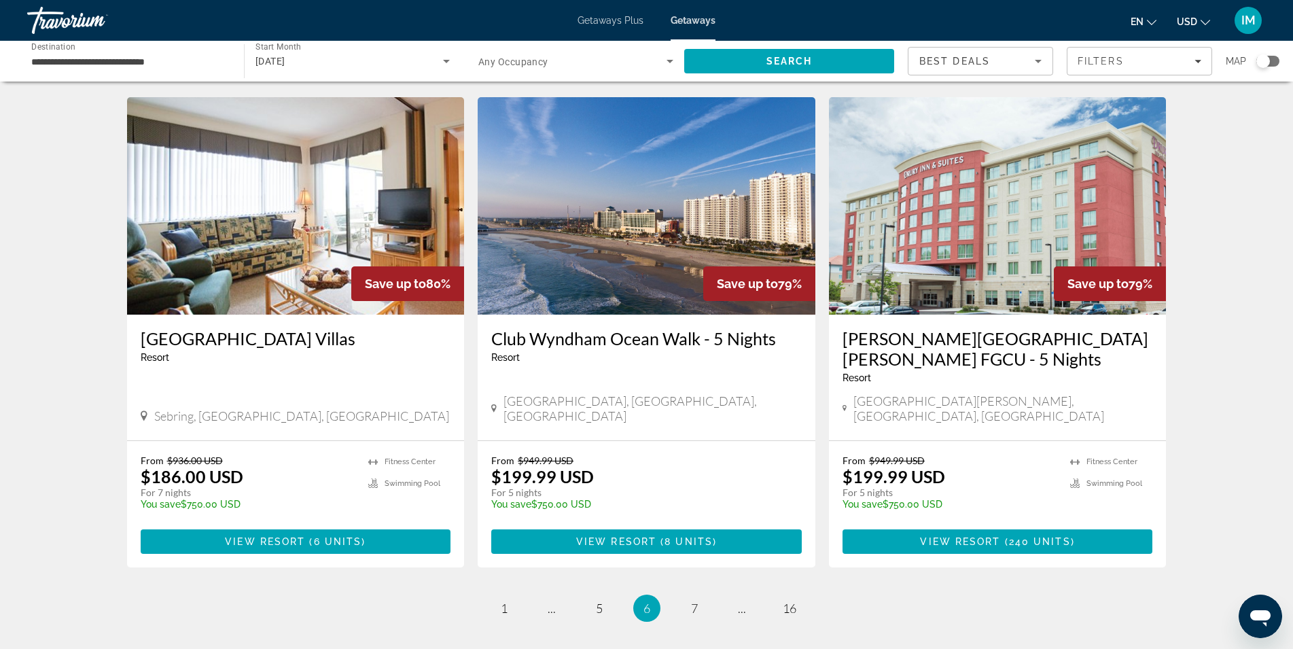
click at [627, 200] on img "Main content" at bounding box center [647, 205] width 338 height 217
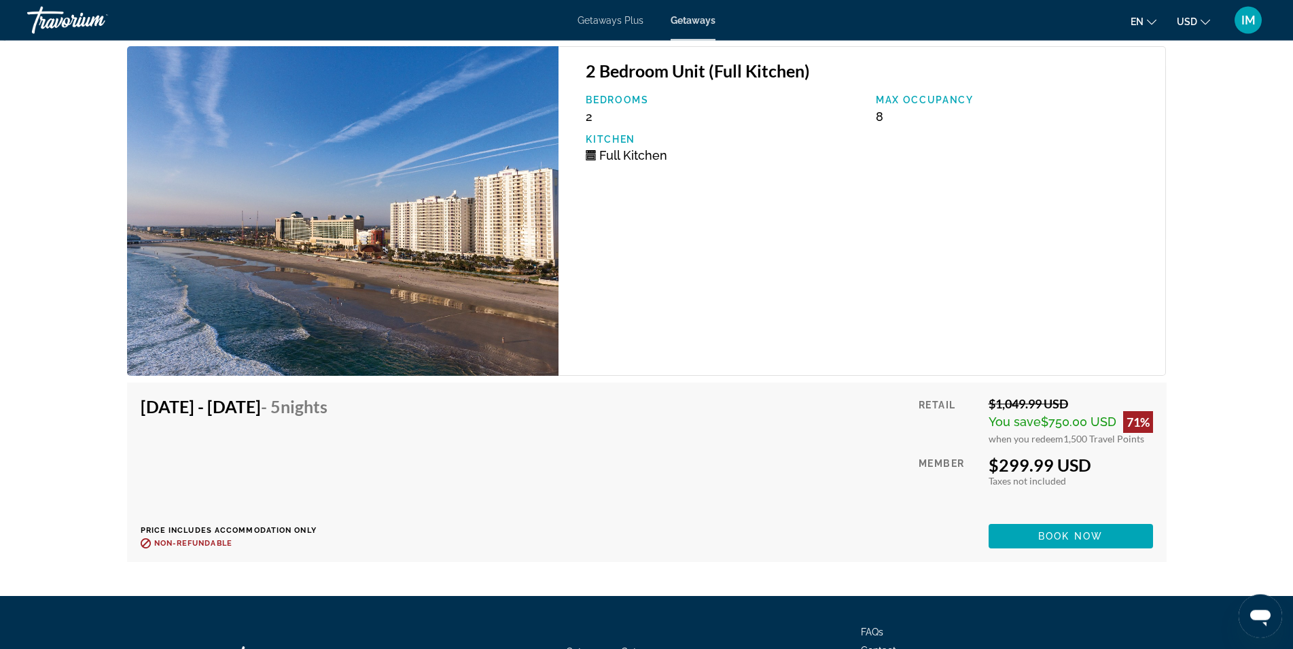
scroll to position [2968, 0]
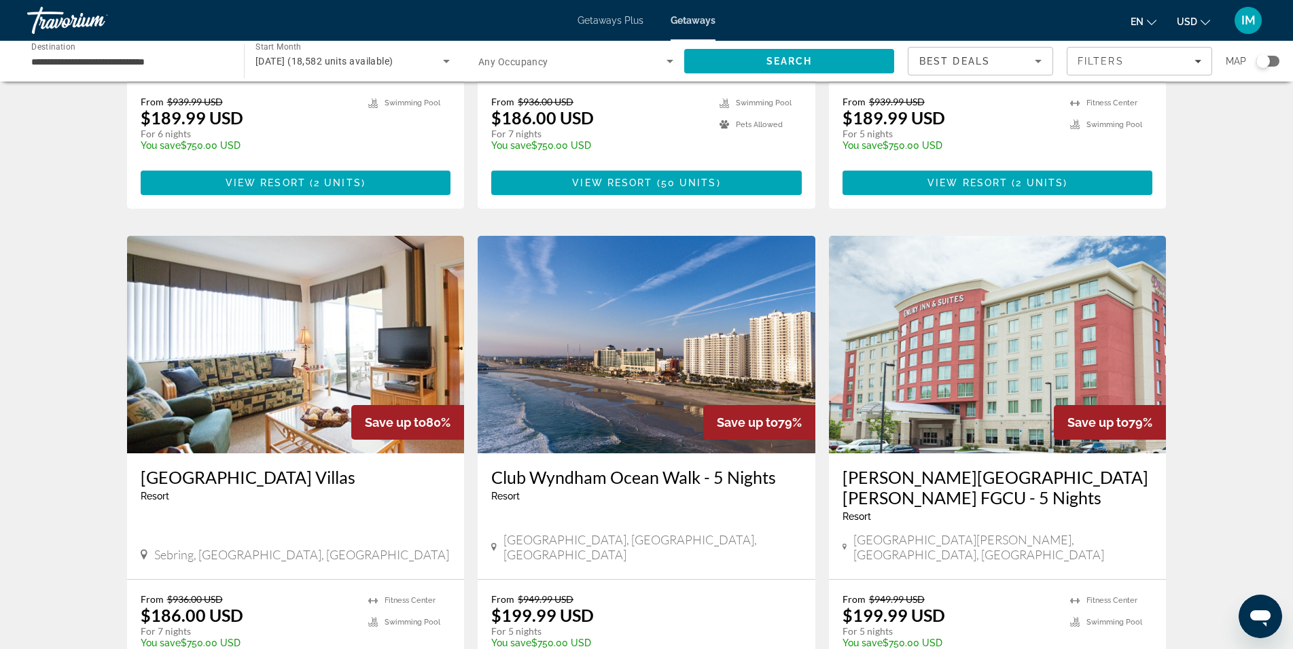
scroll to position [1611, 0]
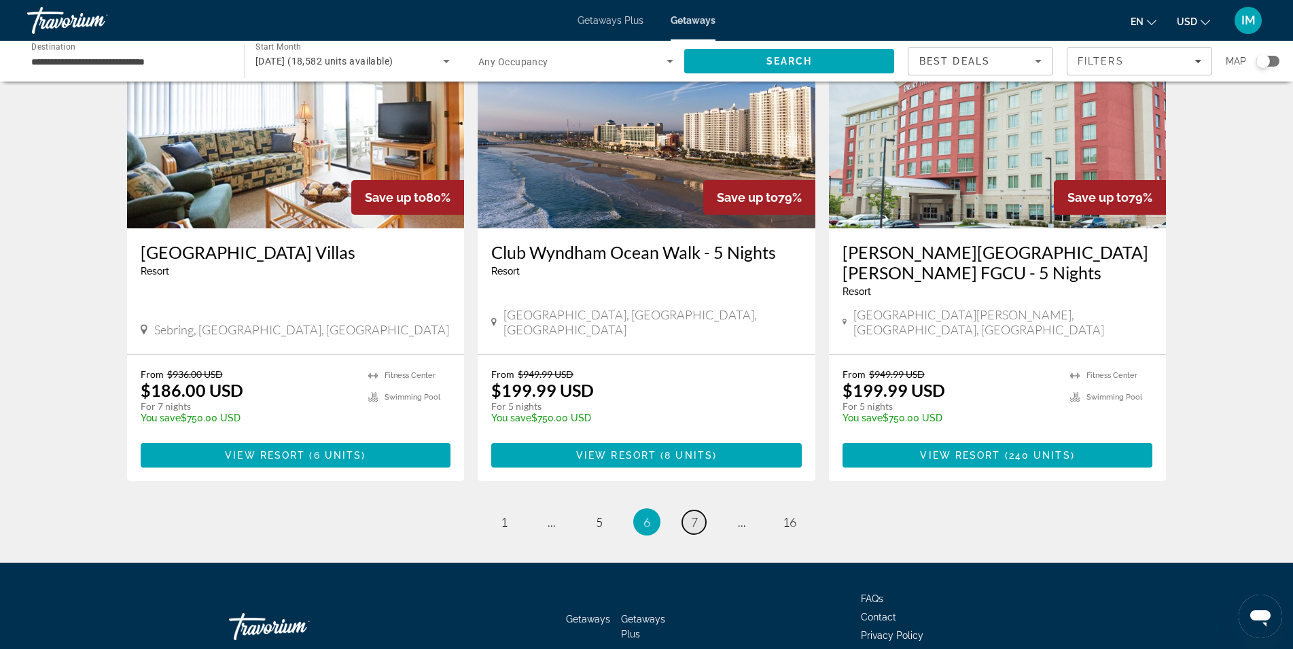
click at [695, 514] on span "7" at bounding box center [694, 521] width 7 height 15
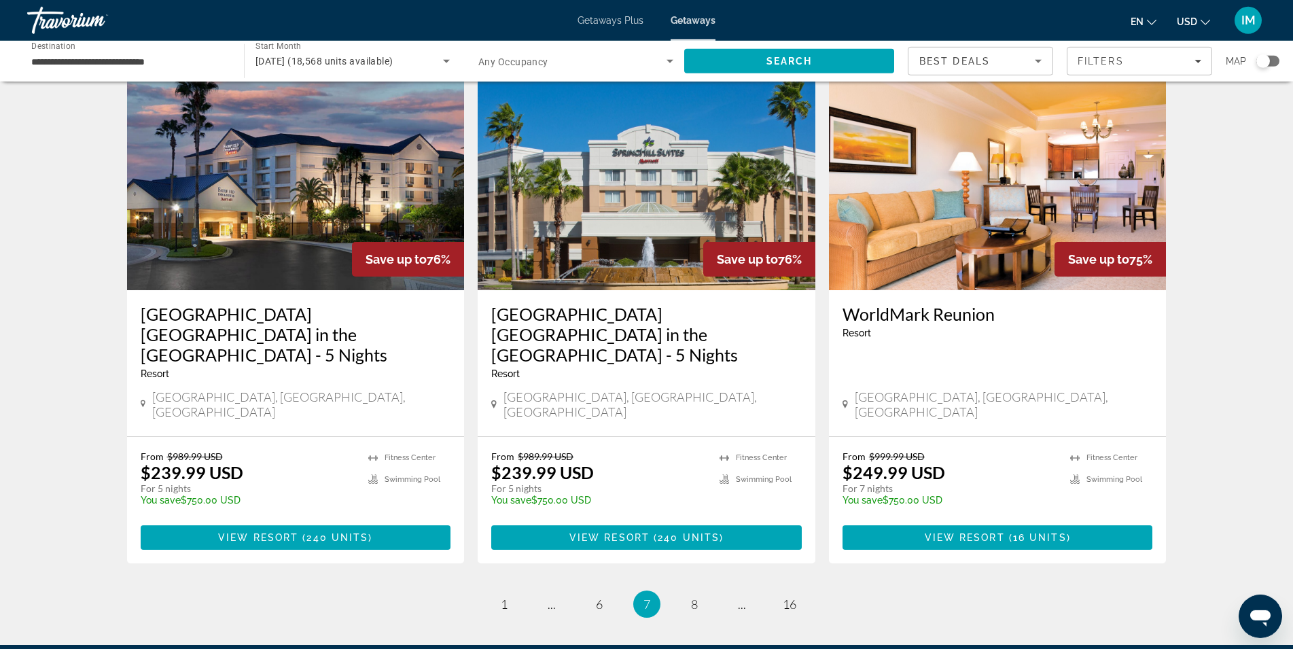
scroll to position [1631, 0]
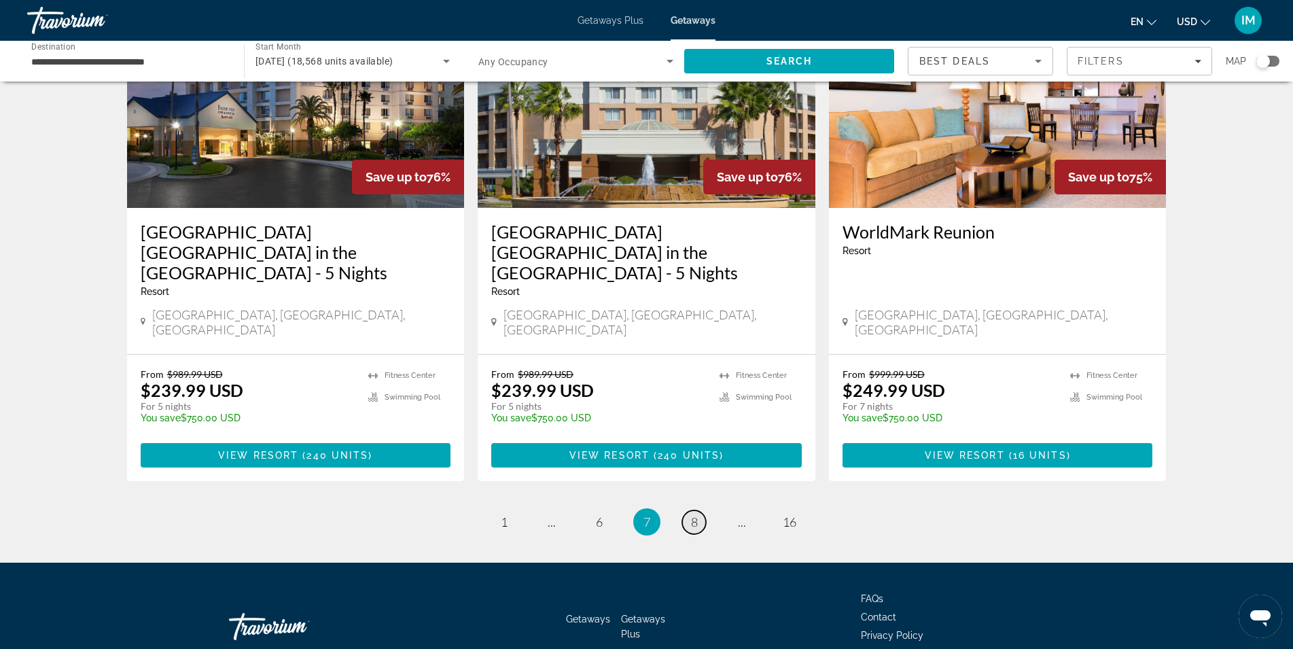
click at [690, 510] on link "page 8" at bounding box center [694, 522] width 24 height 24
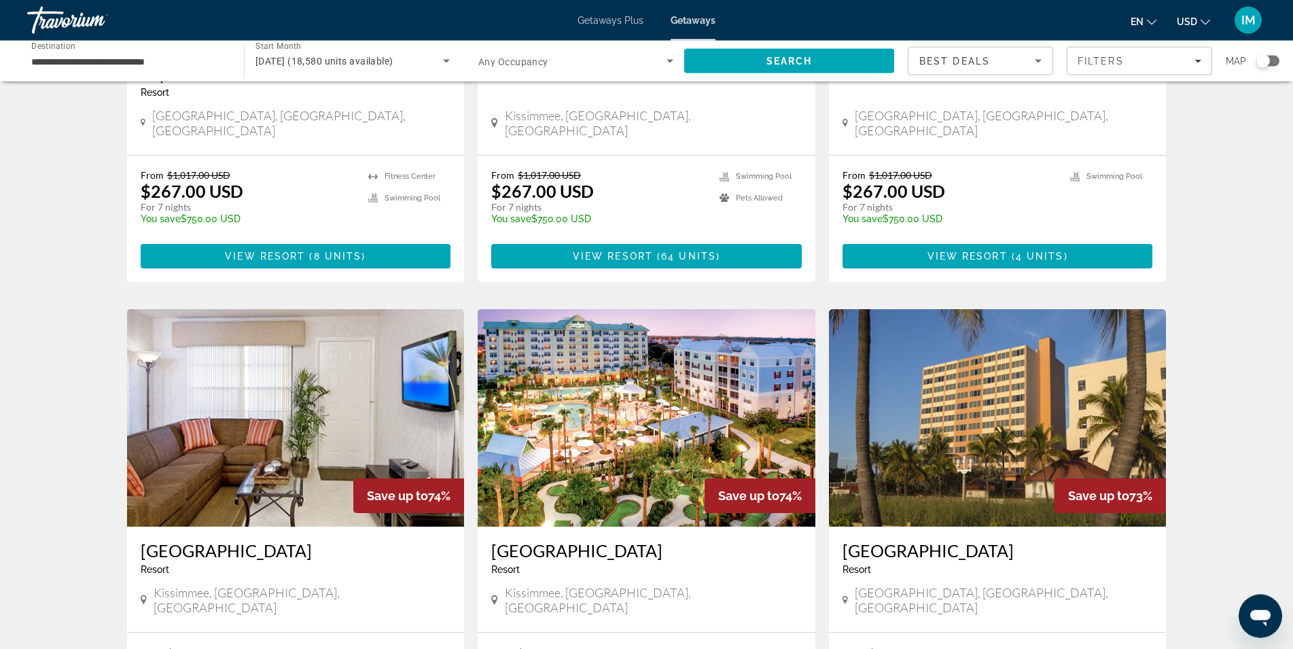
scroll to position [1456, 0]
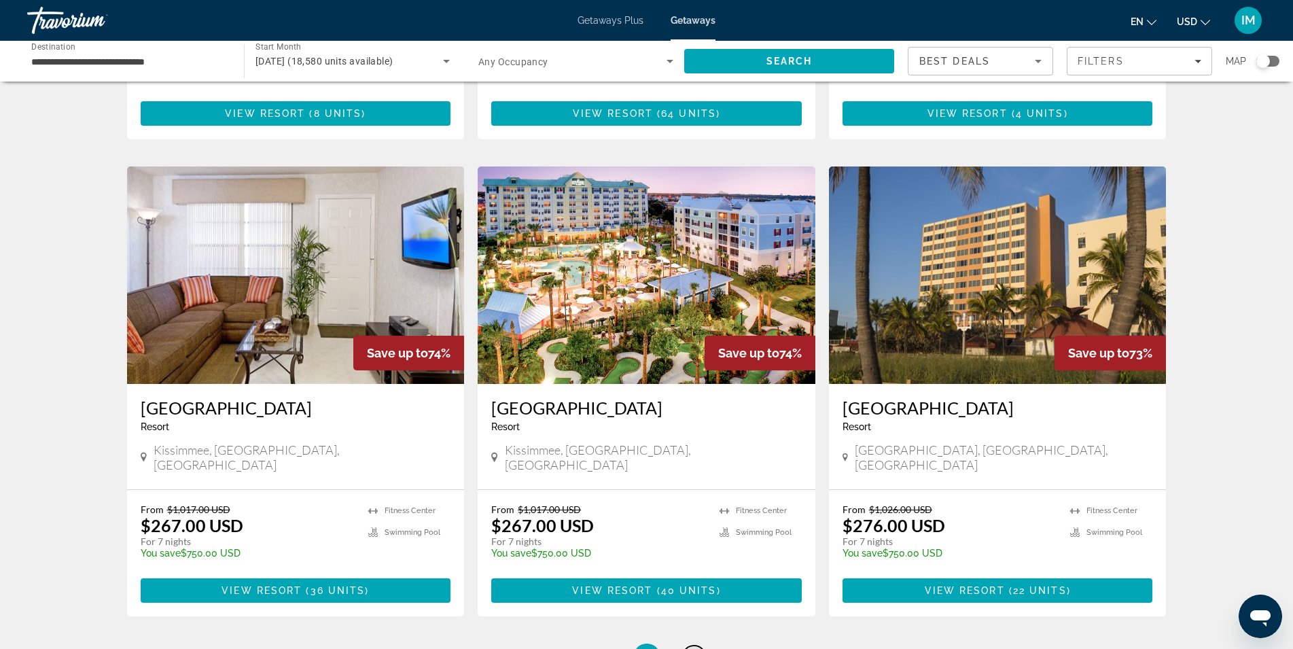
click at [699, 646] on link "page 9" at bounding box center [694, 658] width 24 height 24
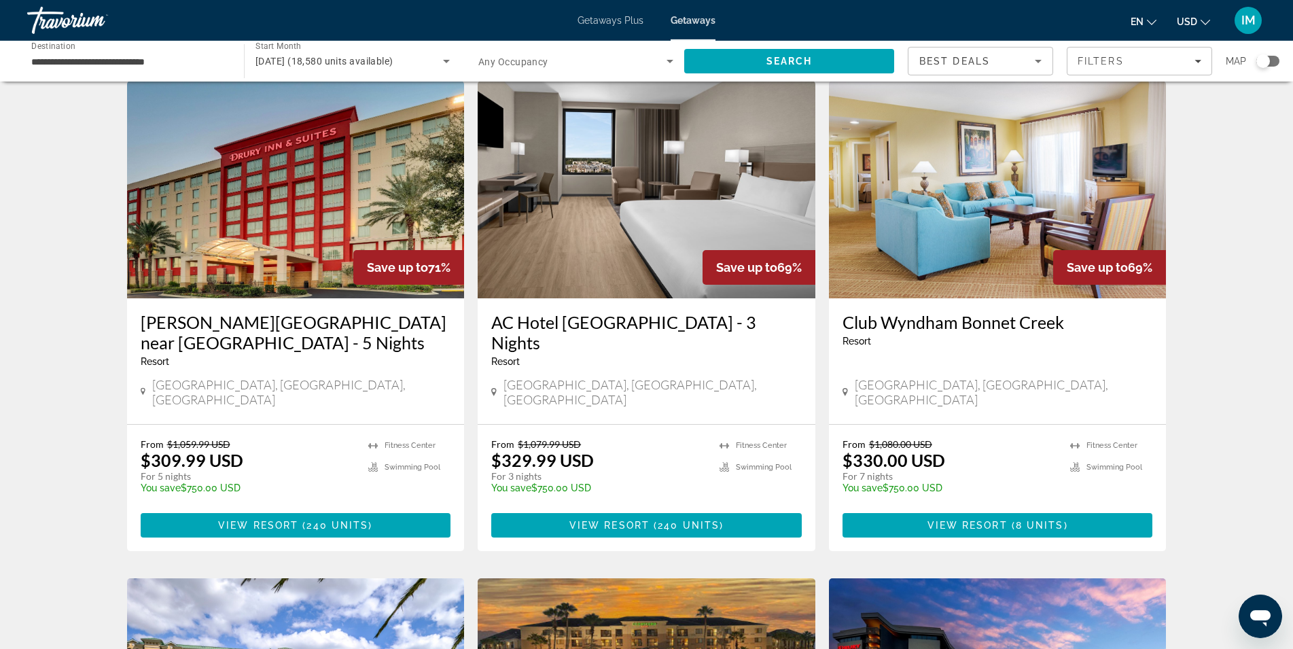
scroll to position [1040, 0]
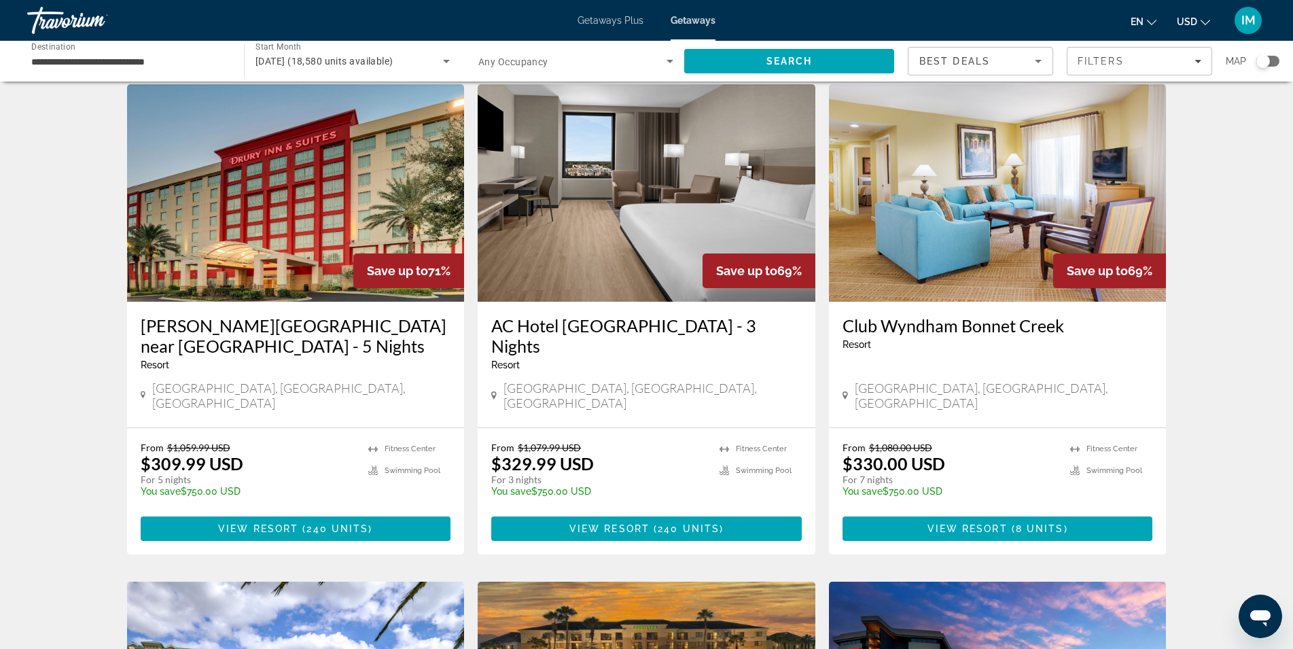
click at [946, 177] on img "Main content" at bounding box center [998, 192] width 338 height 217
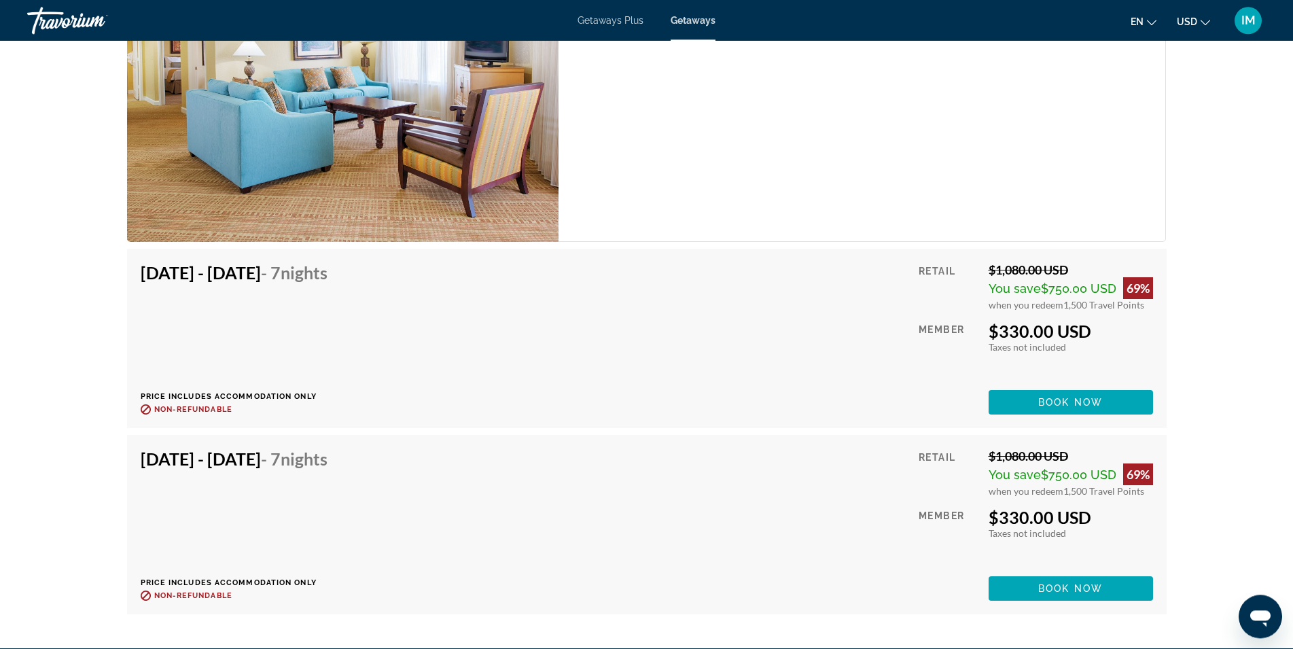
scroll to position [2676, 0]
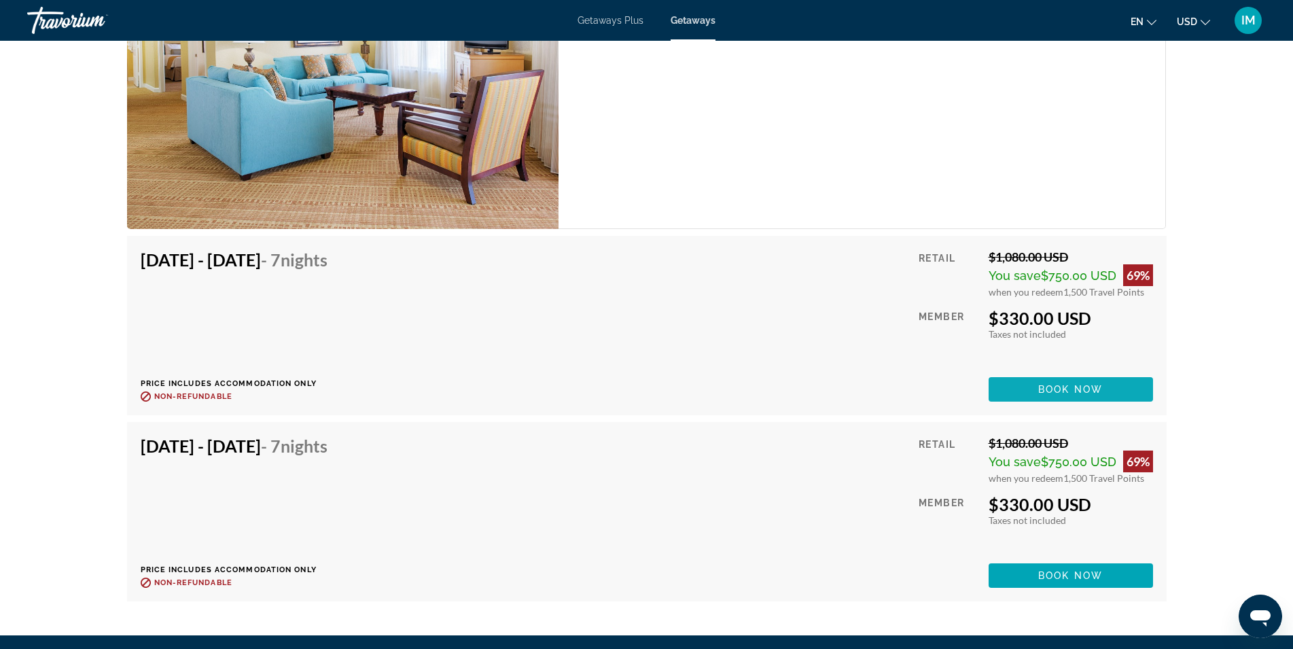
click at [1038, 381] on span "Main content" at bounding box center [1071, 389] width 164 height 33
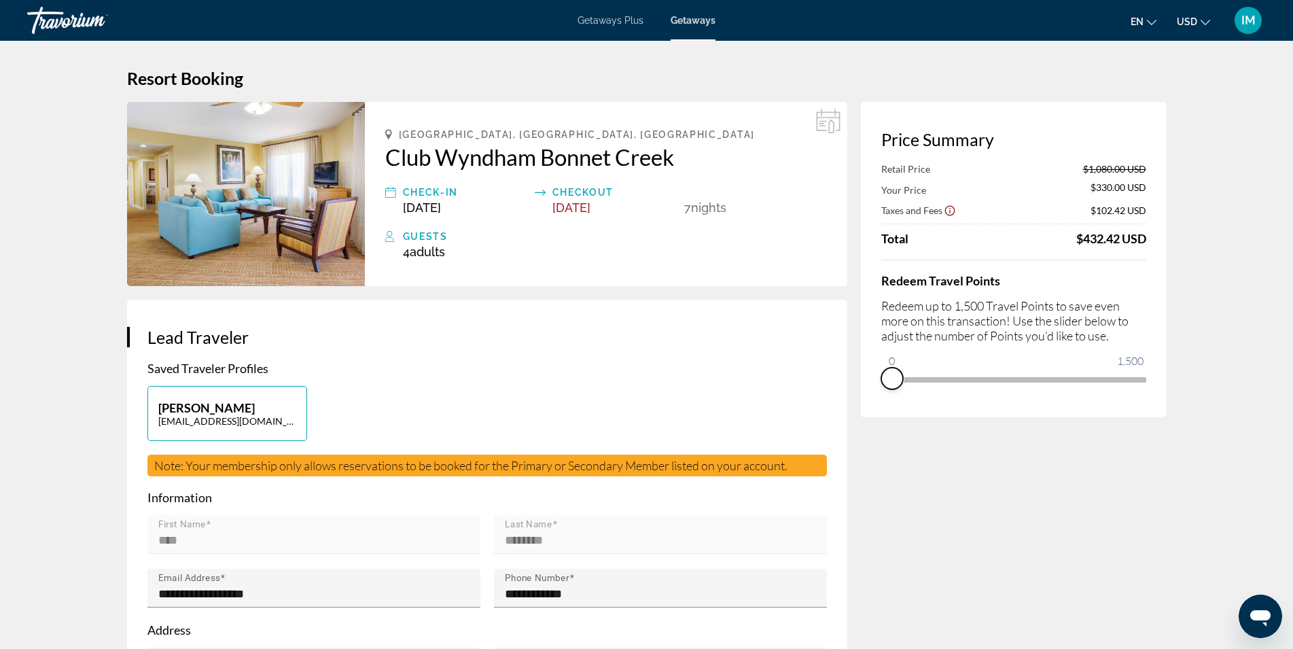
drag, startPoint x: 1134, startPoint y: 400, endPoint x: 872, endPoint y: 403, distance: 261.7
click at [873, 404] on div "Price Summary Retail Price $1,080.00 USD Your Price $330.00 USD Taxes and Fees …" at bounding box center [1014, 259] width 306 height 315
drag, startPoint x: 891, startPoint y: 359, endPoint x: 1216, endPoint y: 370, distance: 325.7
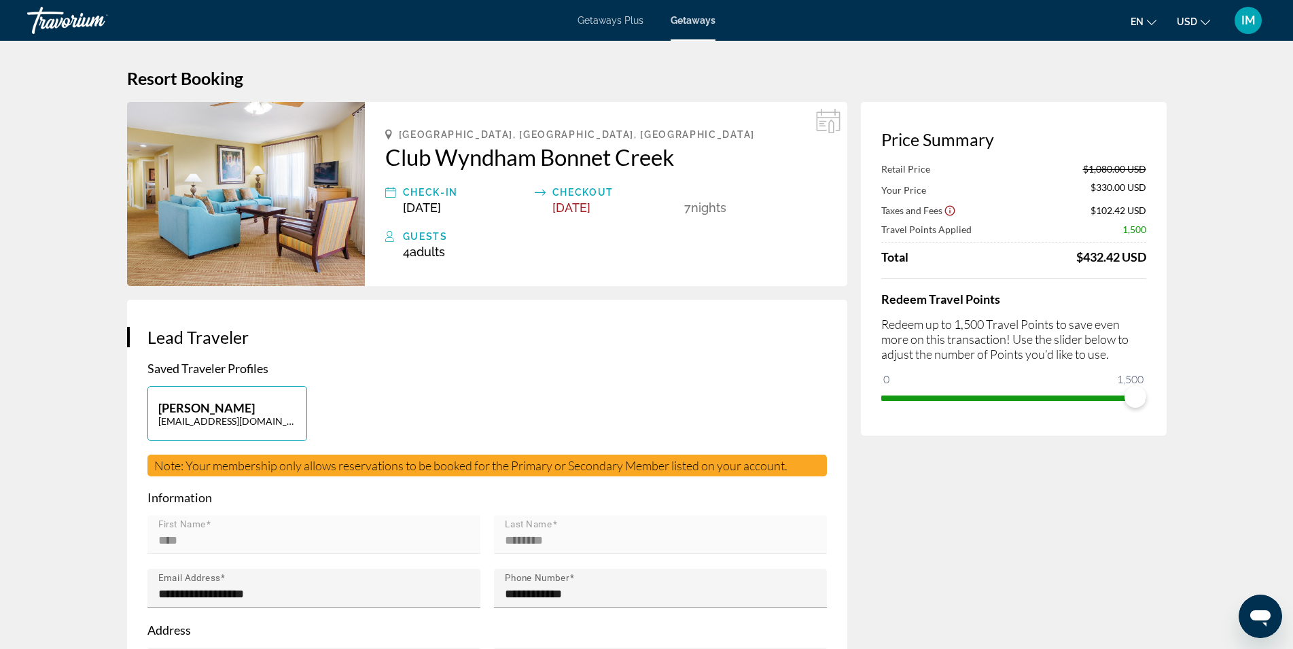
click at [948, 213] on icon "Show Taxes and Fees disclaimer" at bounding box center [950, 211] width 12 height 12
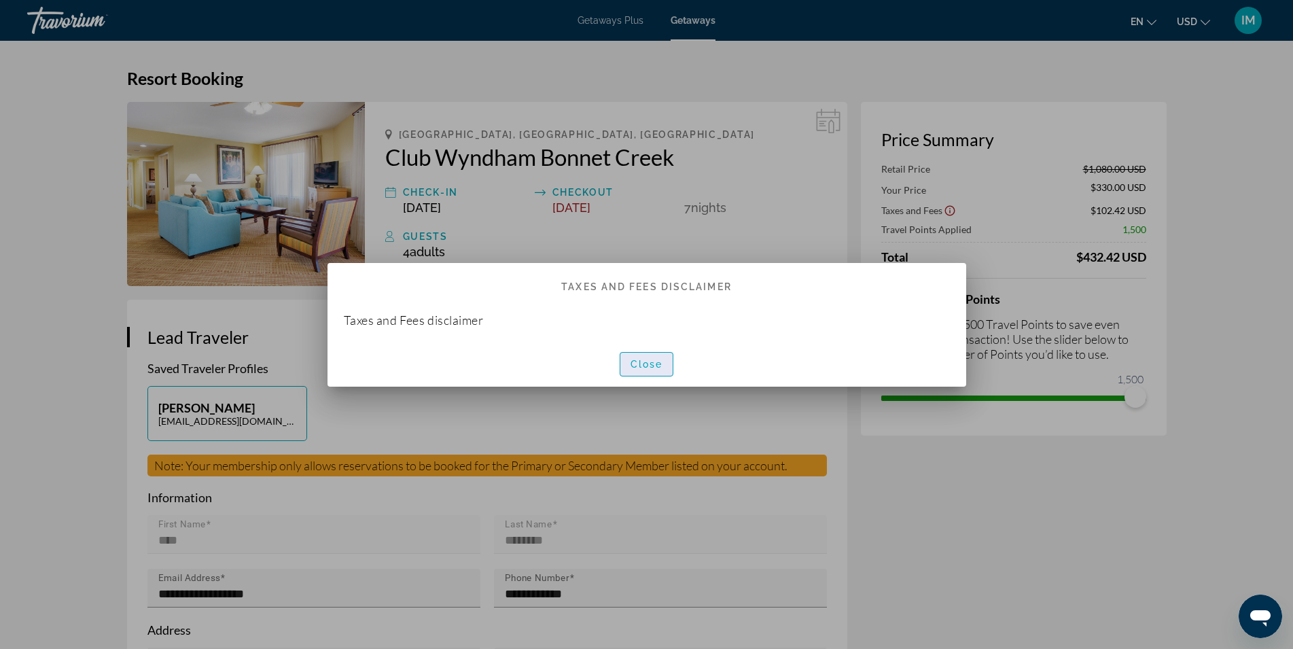
click at [652, 366] on span "Close" at bounding box center [647, 364] width 33 height 11
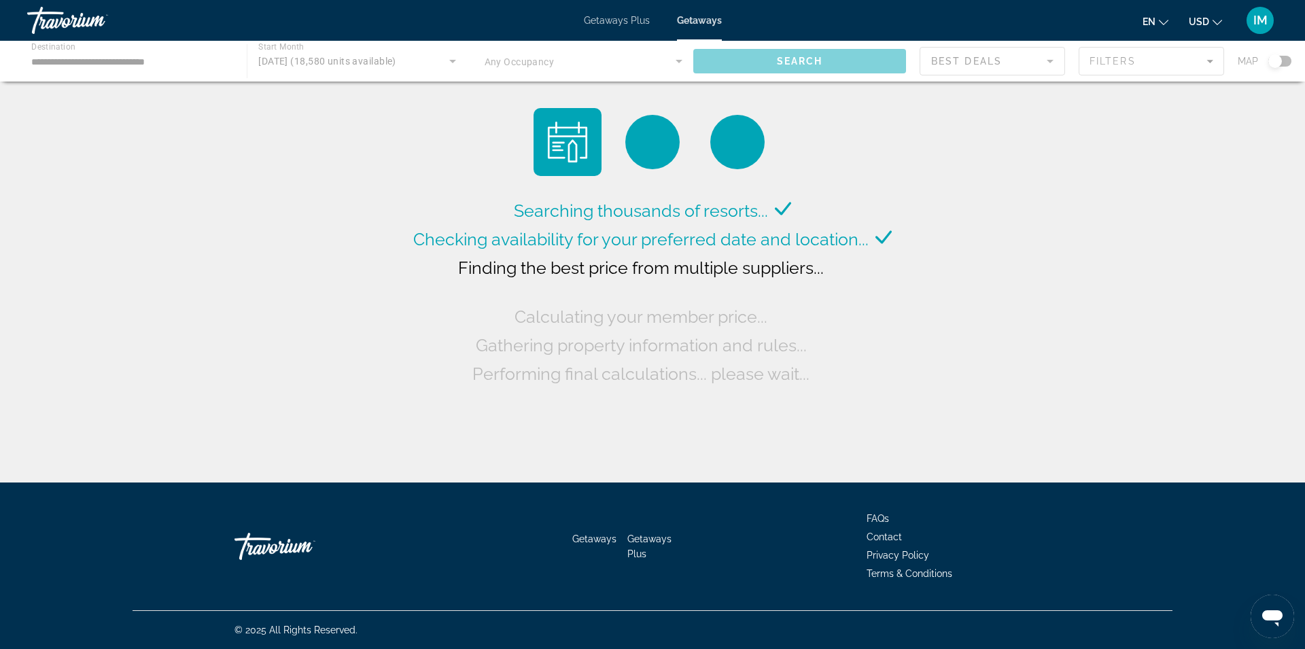
click at [116, 59] on div "Main content" at bounding box center [652, 61] width 1305 height 41
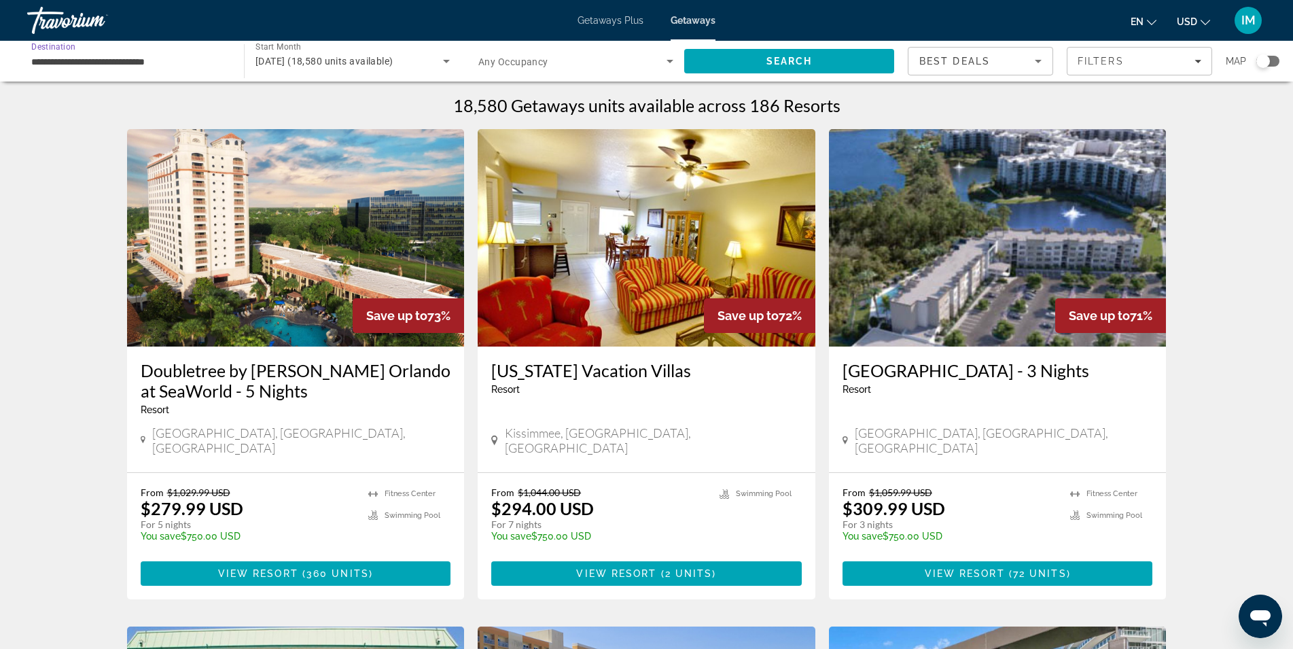
click at [135, 65] on input "**********" at bounding box center [128, 62] width 195 height 16
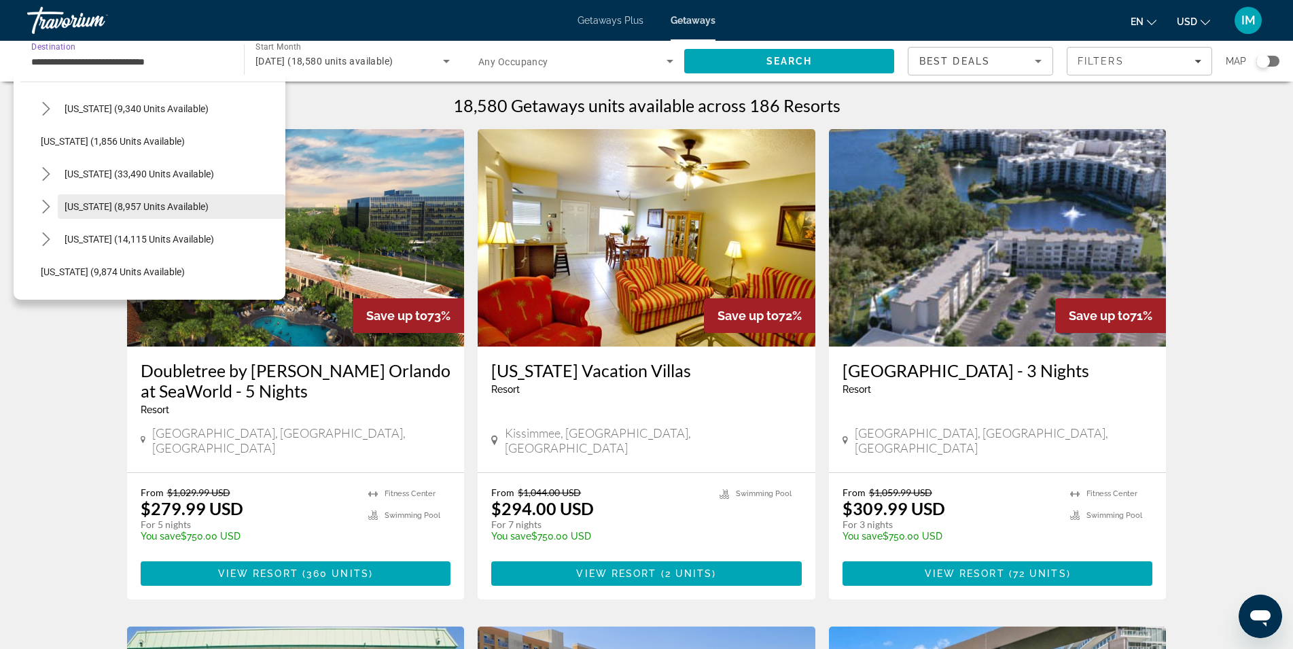
scroll to position [1190, 0]
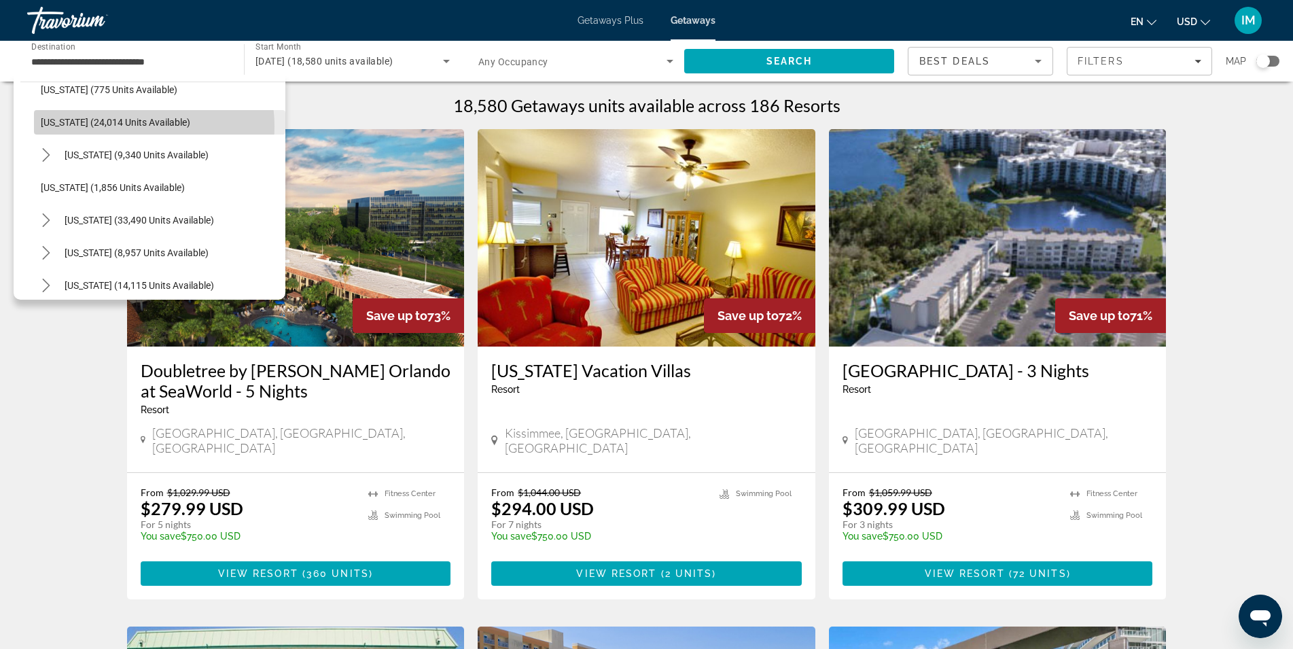
click at [124, 126] on span "[US_STATE] (24,014 units available)" at bounding box center [116, 122] width 150 height 11
type input "**********"
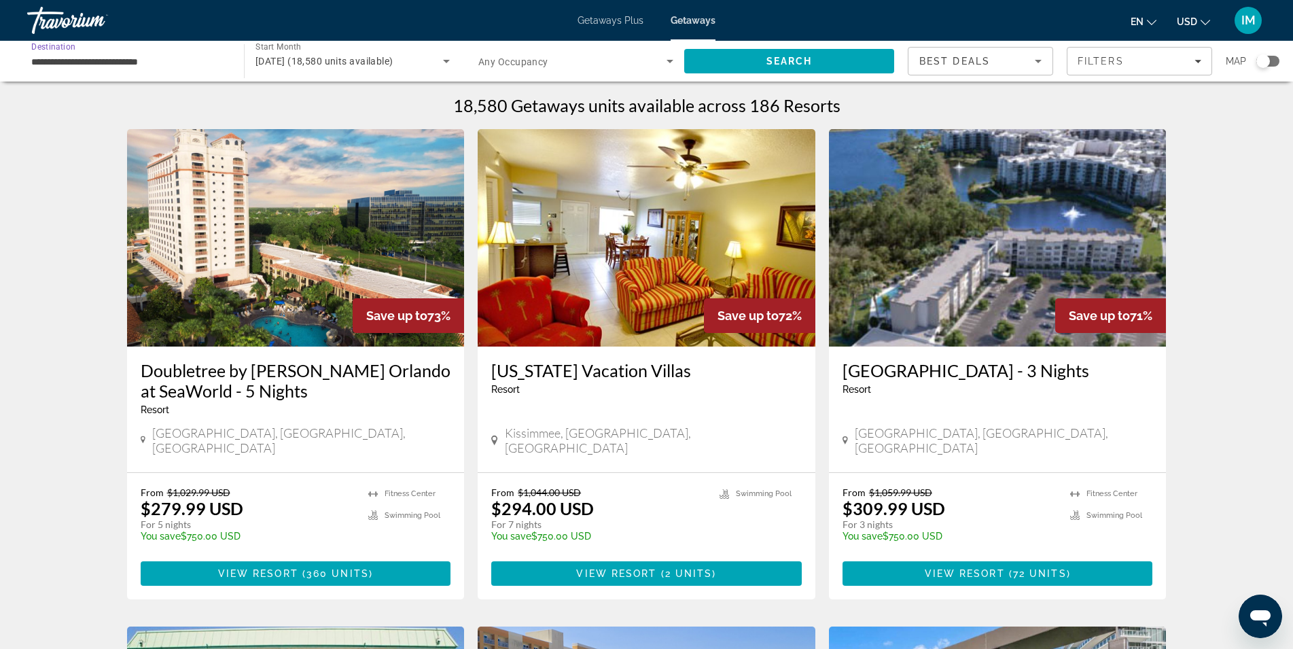
click at [349, 59] on span "[DATE] (18,580 units available)" at bounding box center [325, 61] width 138 height 11
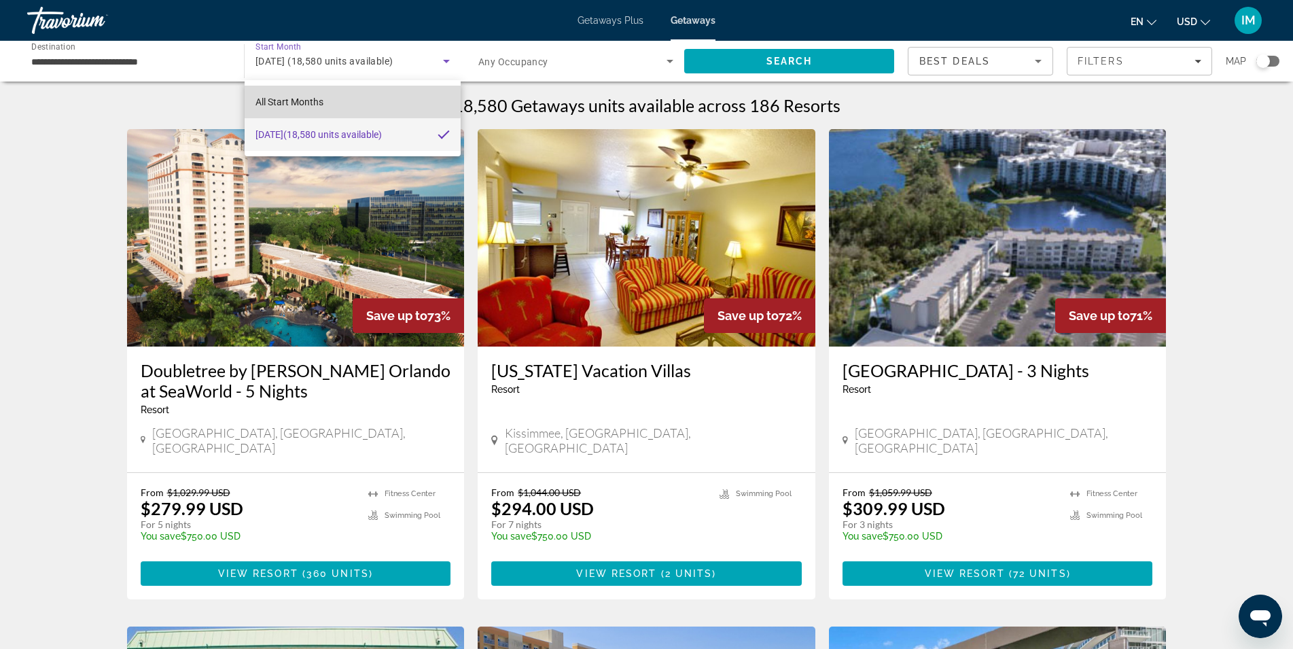
click at [302, 95] on span "All Start Months" at bounding box center [290, 102] width 68 height 16
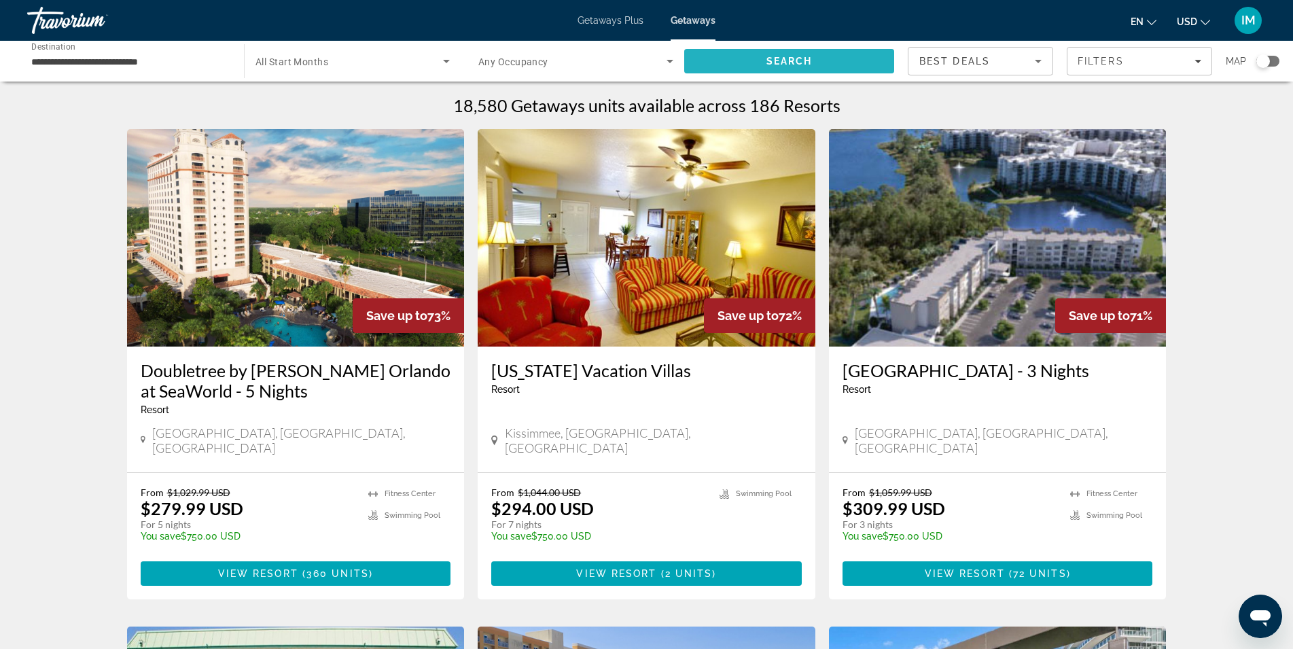
click at [807, 56] on span "Search" at bounding box center [790, 61] width 46 height 11
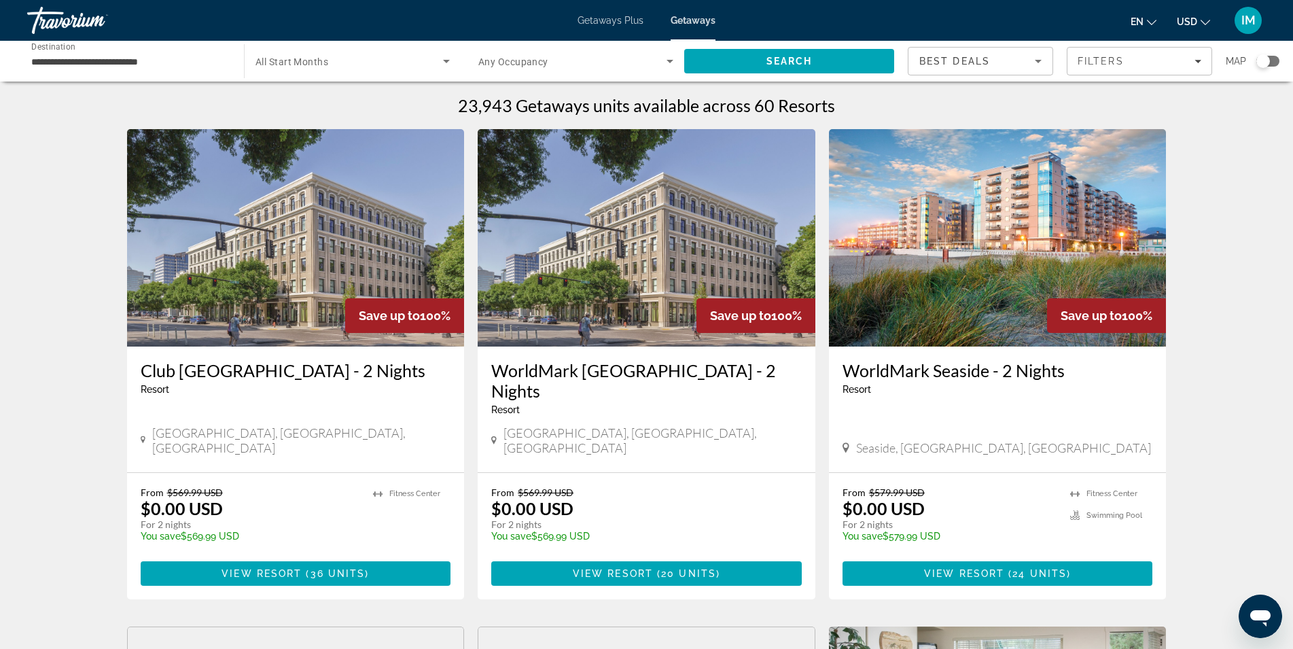
click at [973, 292] on img "Main content" at bounding box center [998, 237] width 338 height 217
click at [441, 59] on icon "Search widget" at bounding box center [446, 61] width 16 height 16
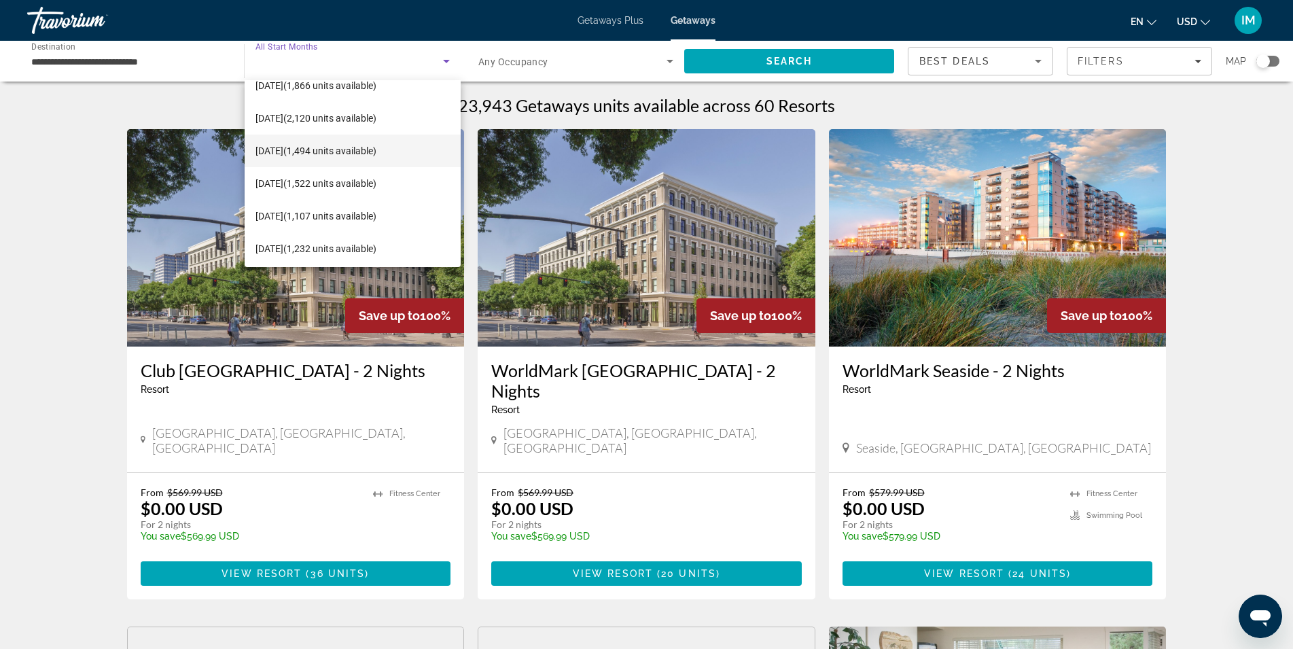
scroll to position [90, 0]
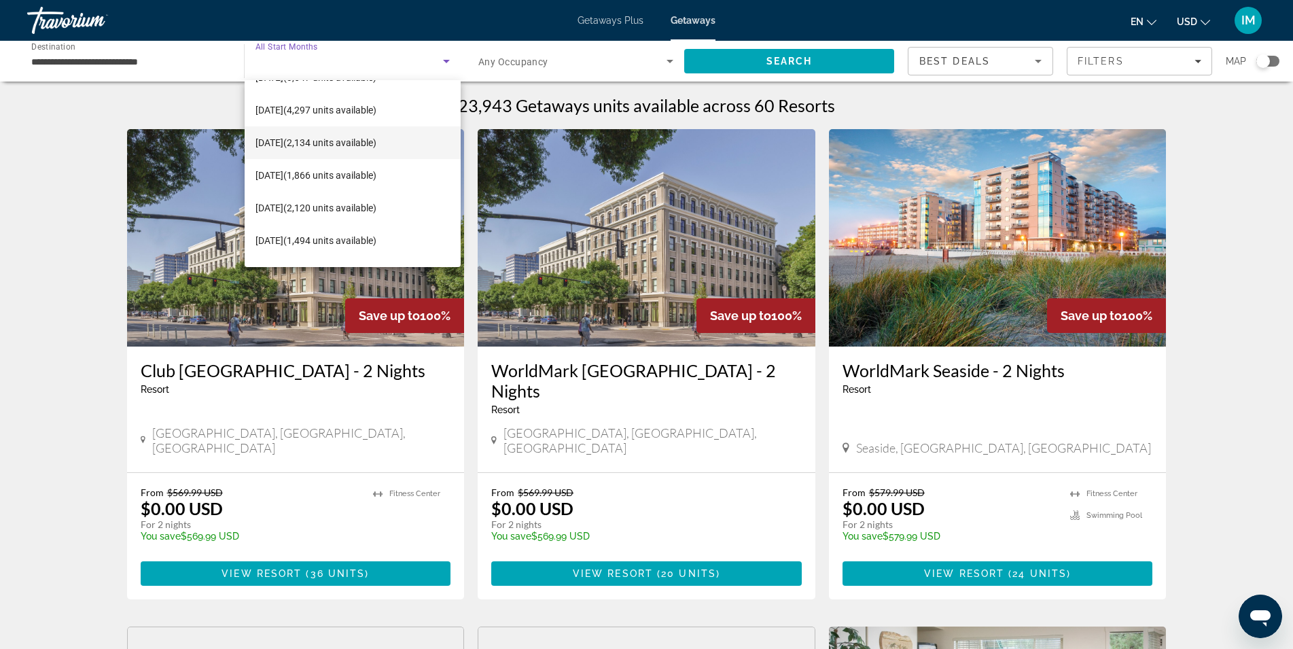
click at [323, 143] on span "[DATE] (2,134 units available)" at bounding box center [316, 143] width 121 height 16
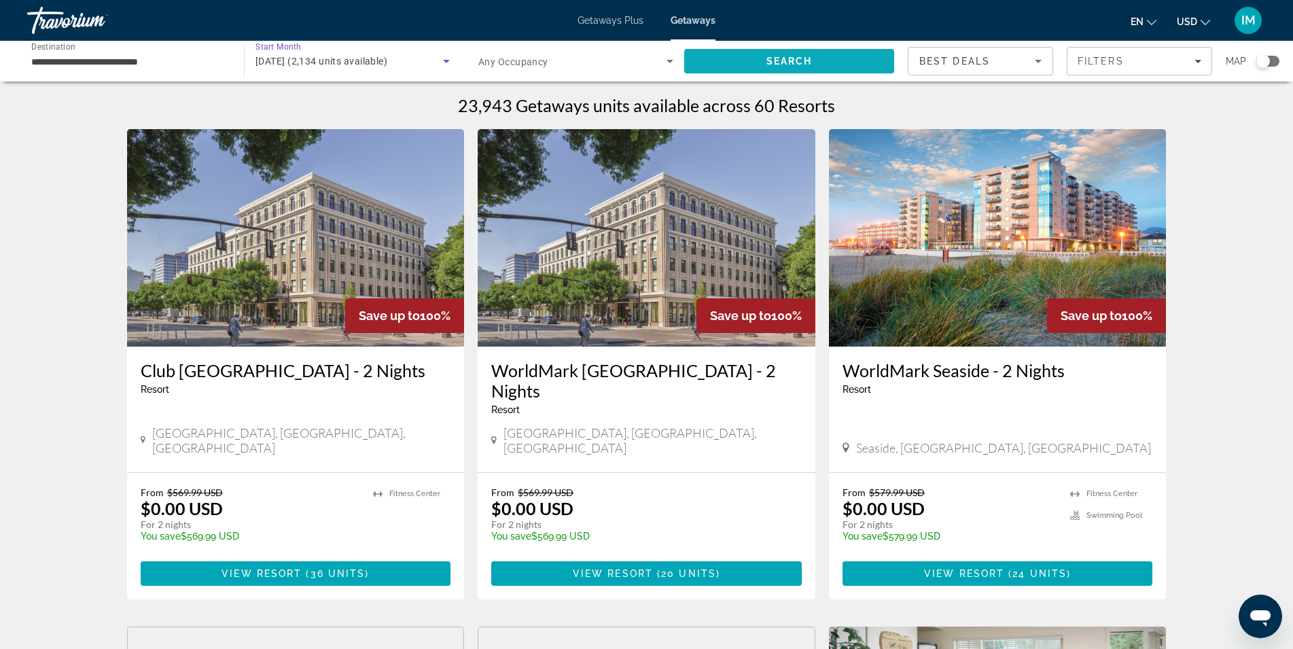
click at [790, 64] on span "Search" at bounding box center [790, 61] width 46 height 11
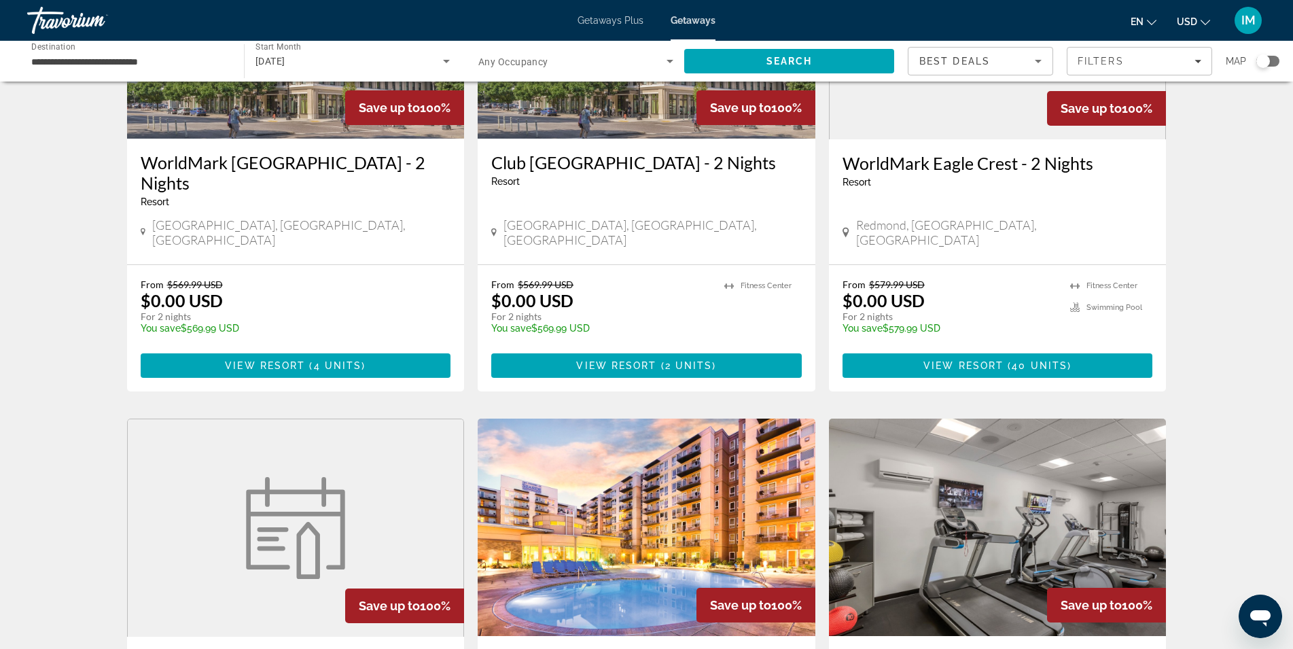
scroll to position [555, 0]
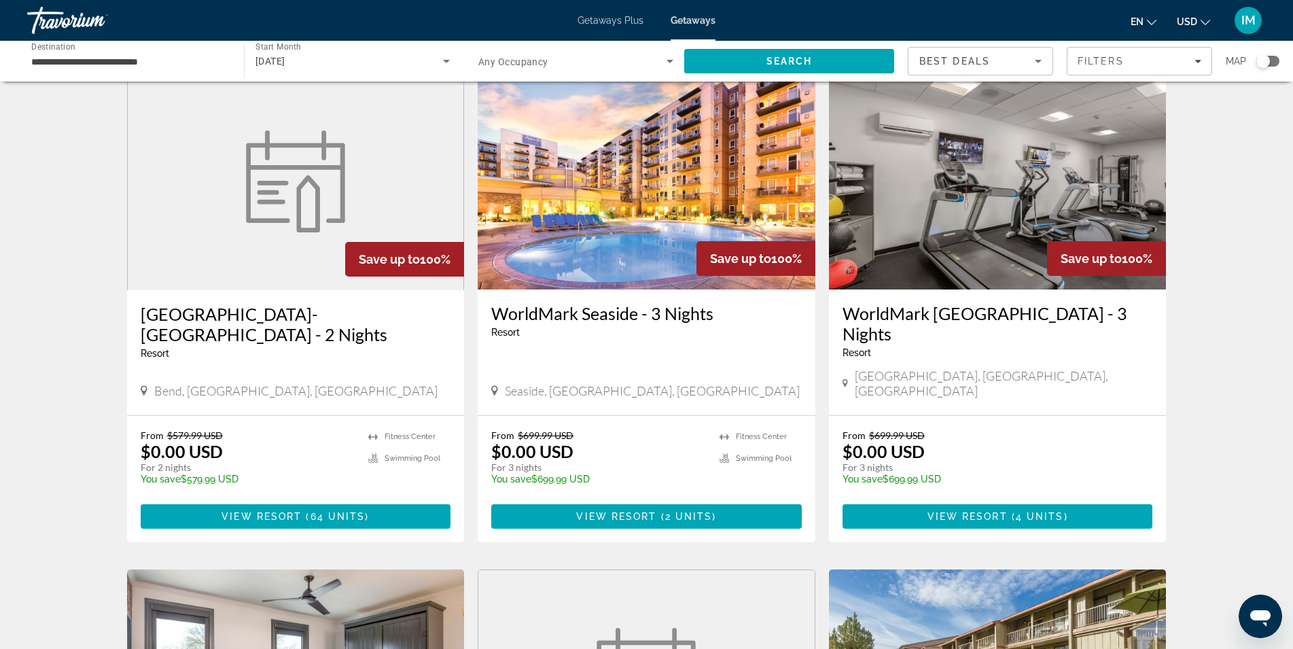
click at [612, 213] on img "Main content" at bounding box center [647, 180] width 338 height 217
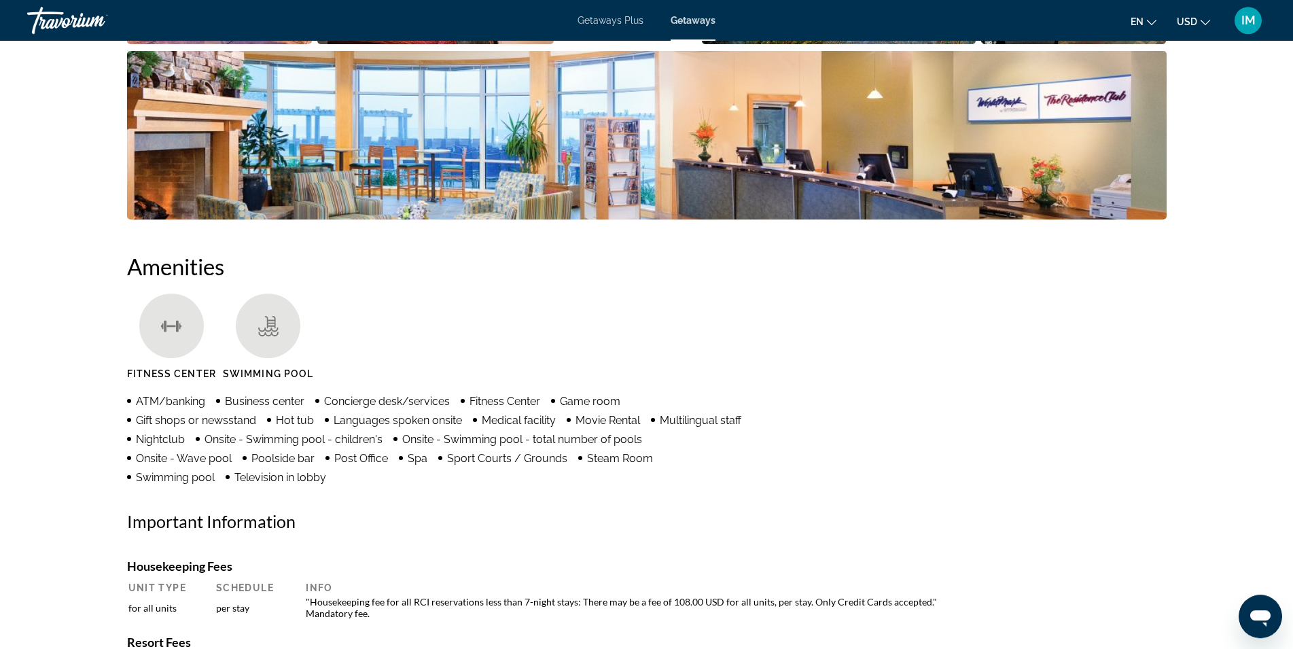
scroll to position [835, 0]
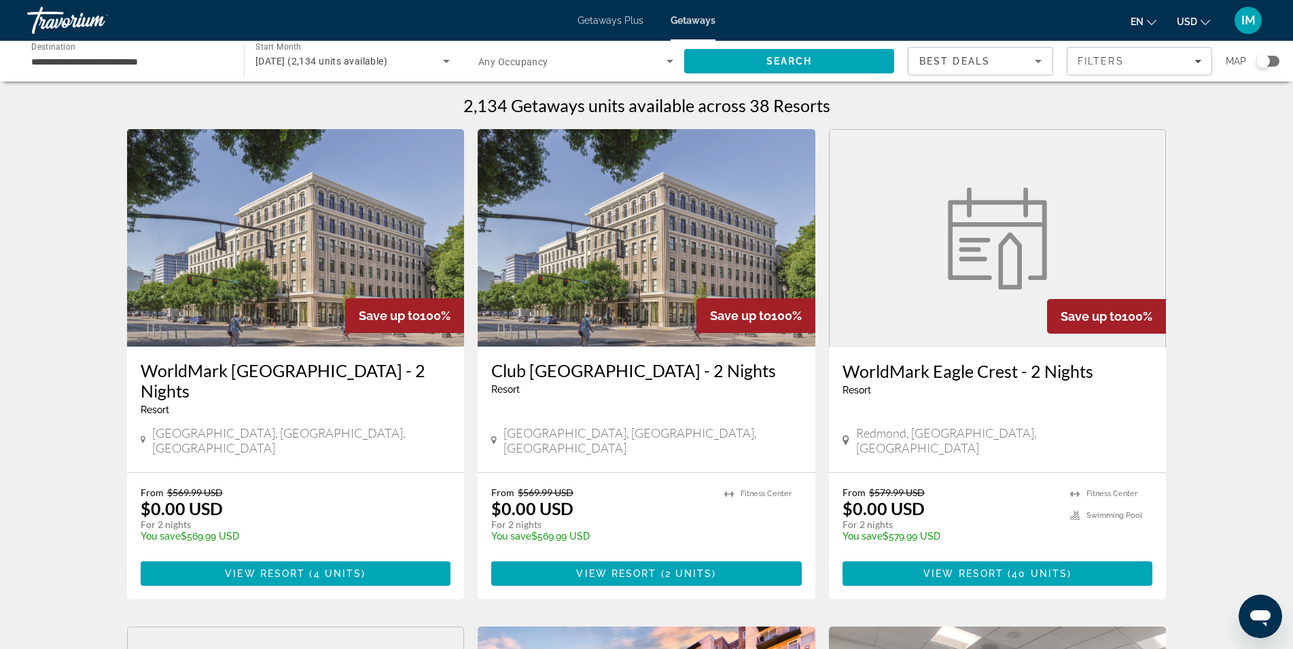
click at [133, 60] on input "**********" at bounding box center [128, 62] width 195 height 16
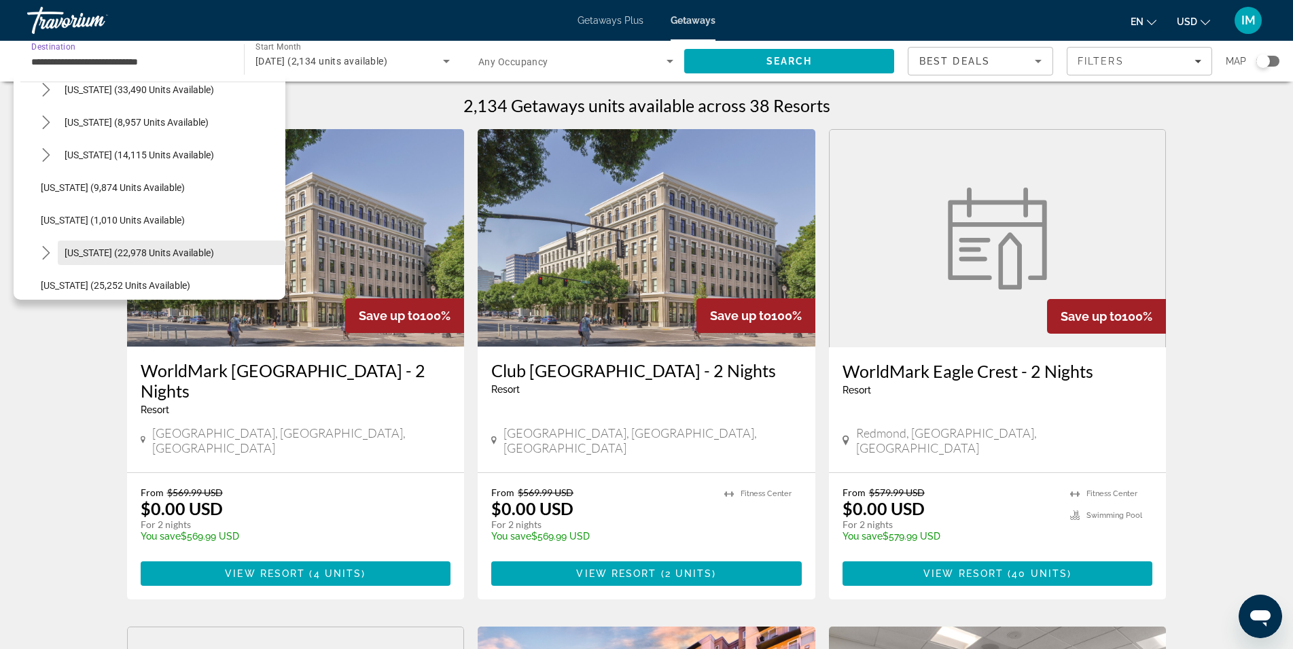
scroll to position [1223, 0]
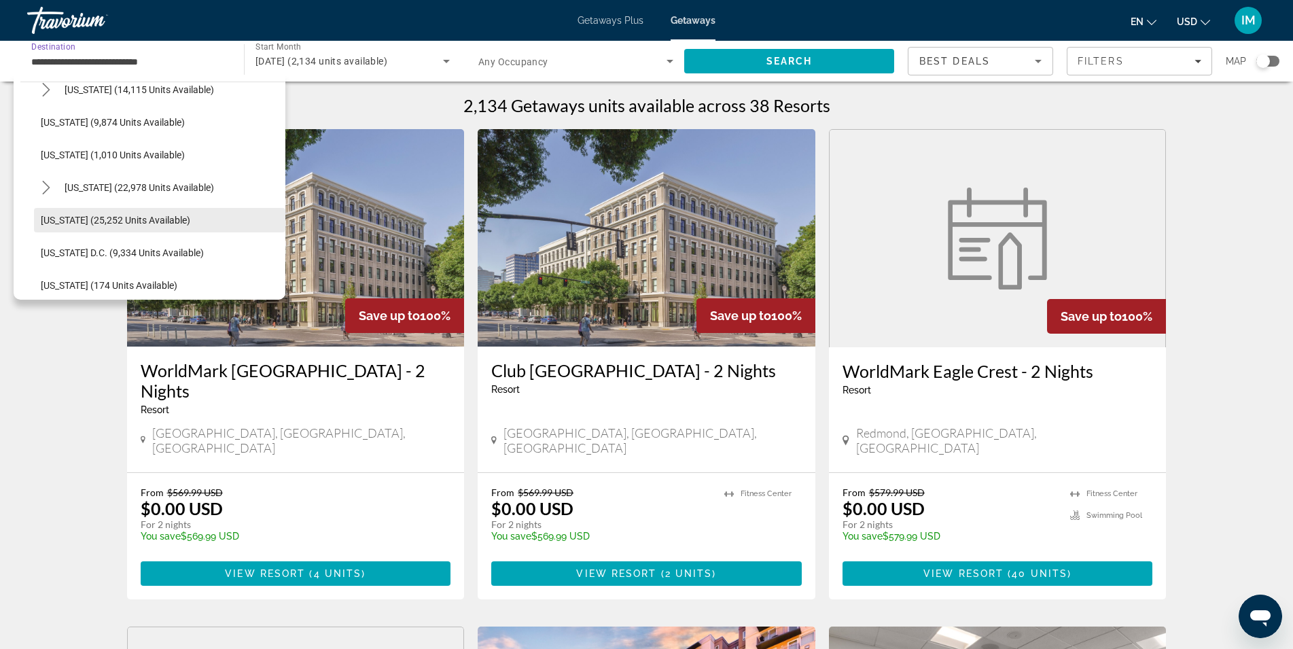
click at [103, 224] on span "[US_STATE] (25,252 units available)" at bounding box center [116, 220] width 150 height 11
type input "**********"
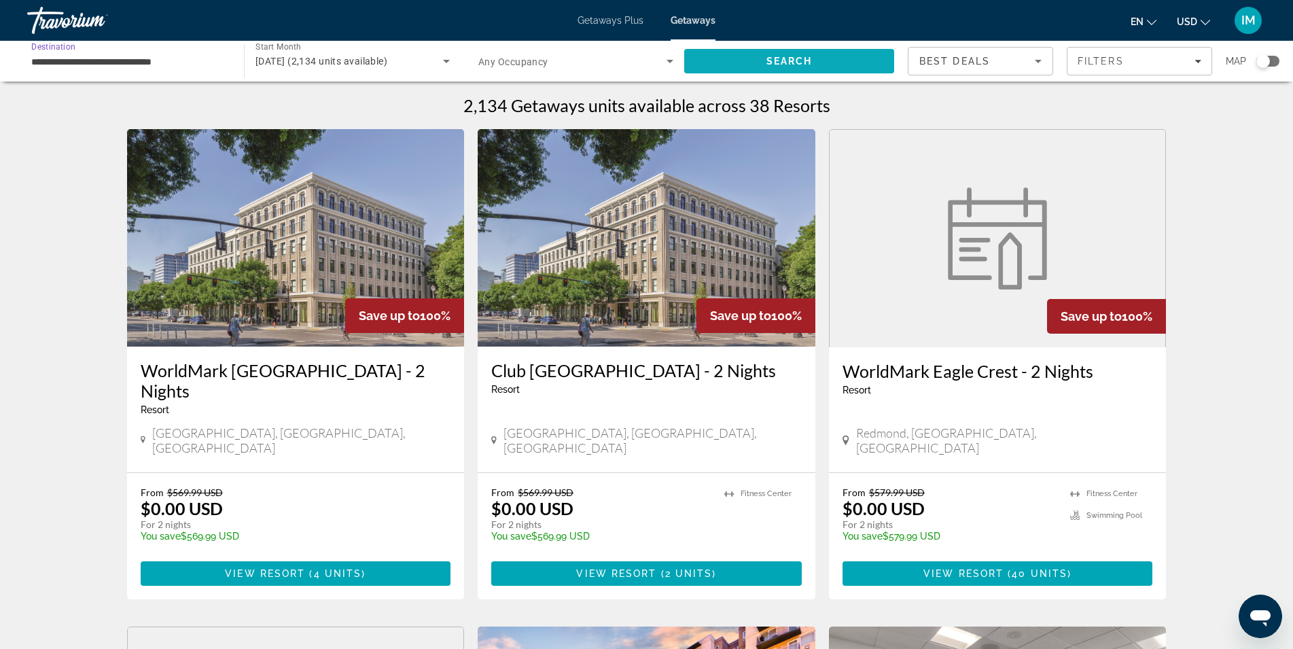
click at [747, 62] on span "Search" at bounding box center [789, 61] width 210 height 33
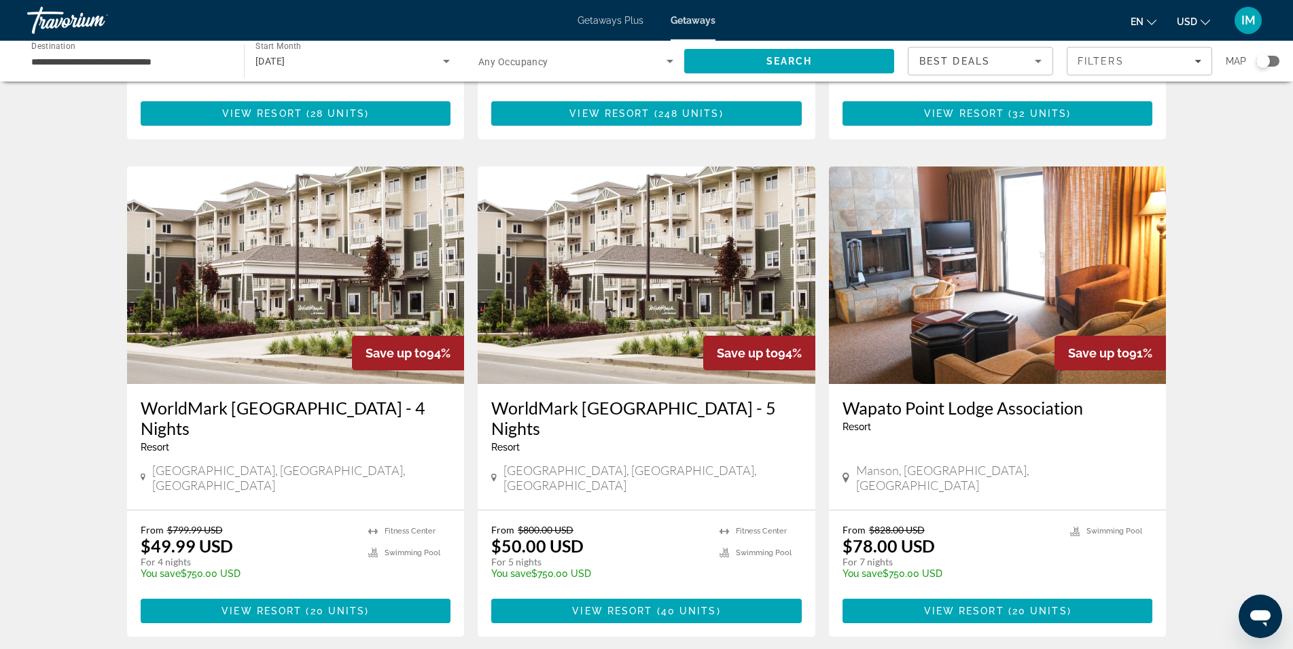
scroll to position [1482, 0]
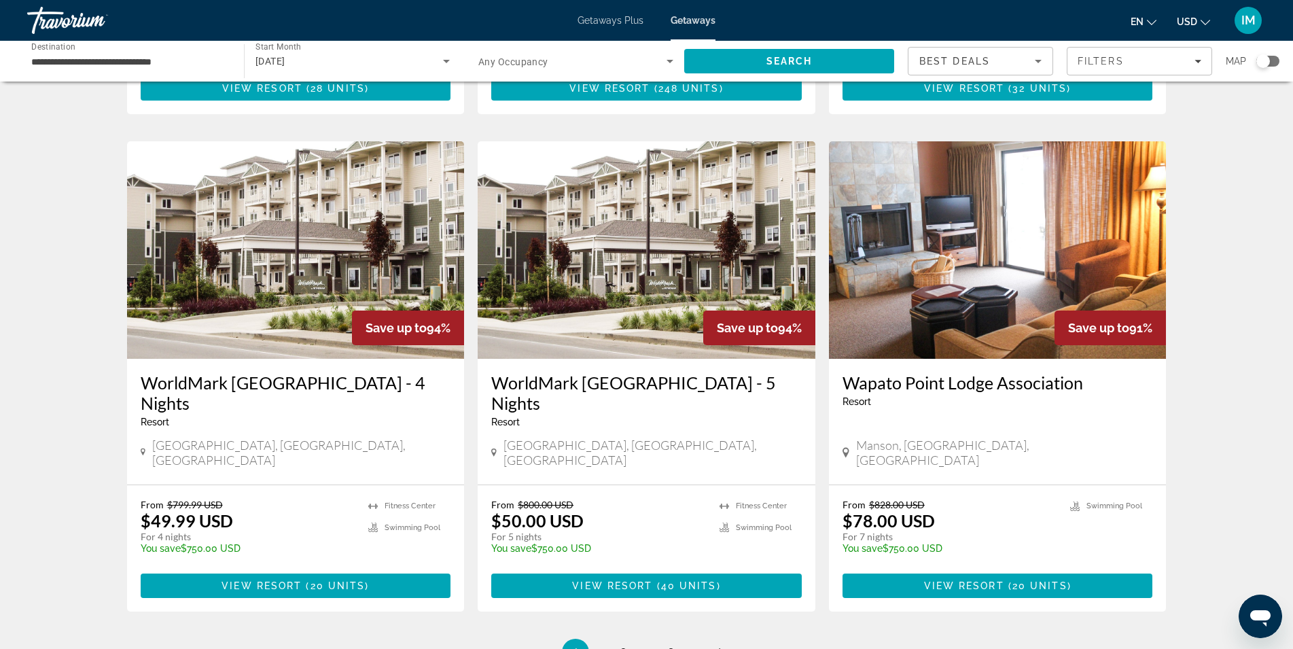
click at [917, 194] on img "Main content" at bounding box center [998, 249] width 338 height 217
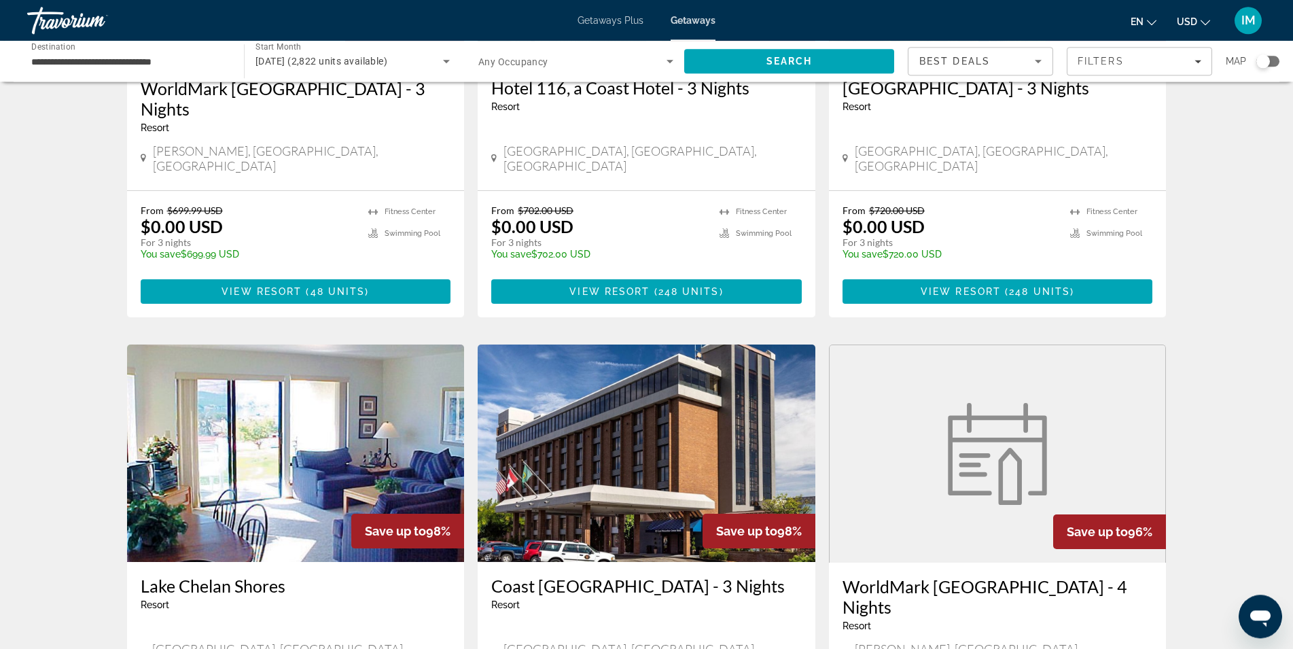
scroll to position [901, 0]
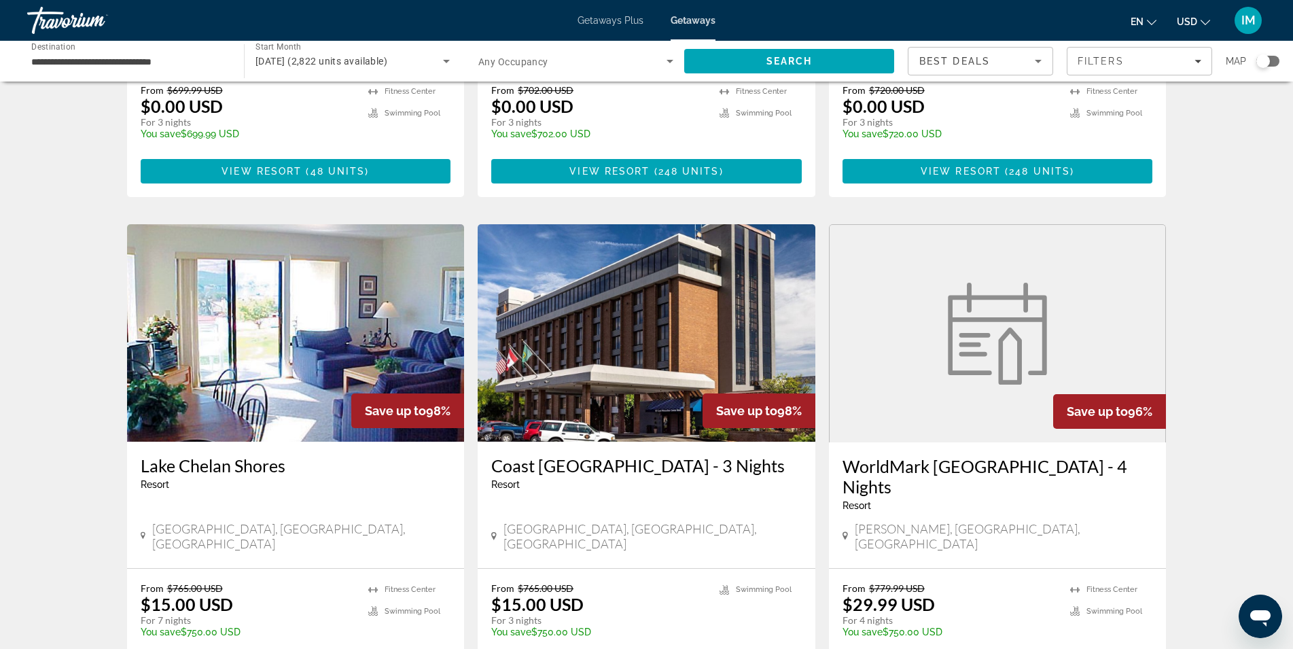
click at [284, 298] on img "Main content" at bounding box center [296, 332] width 338 height 217
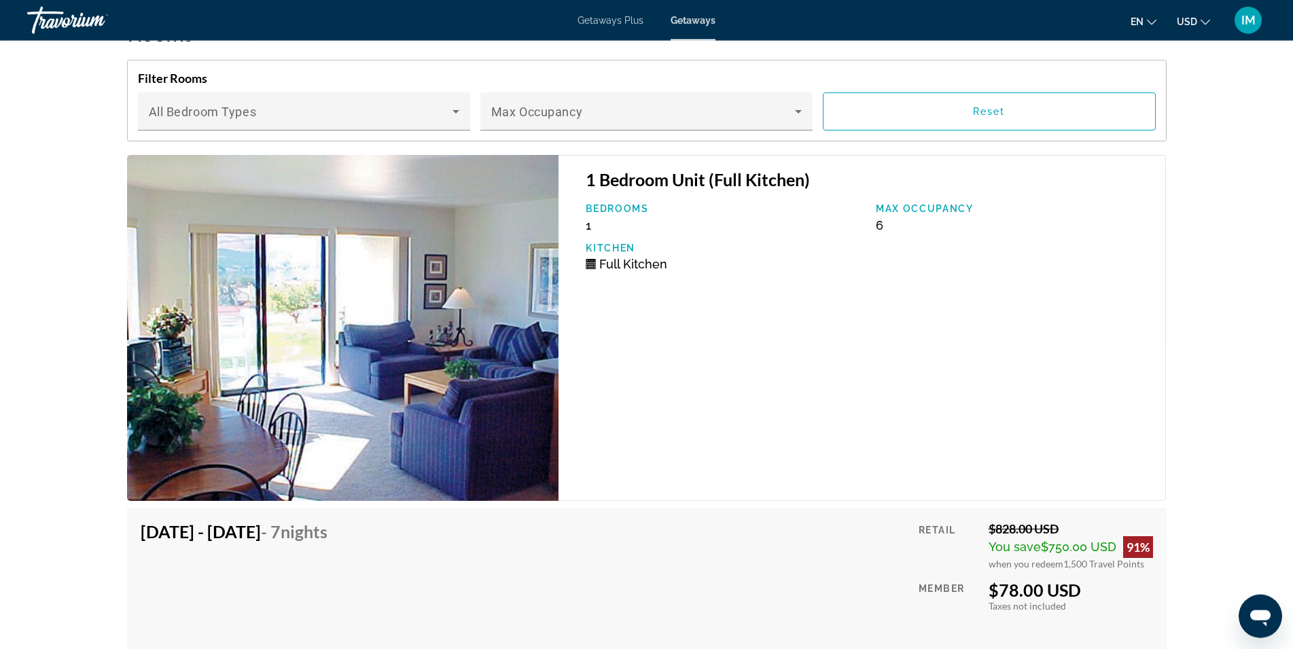
scroll to position [2218, 0]
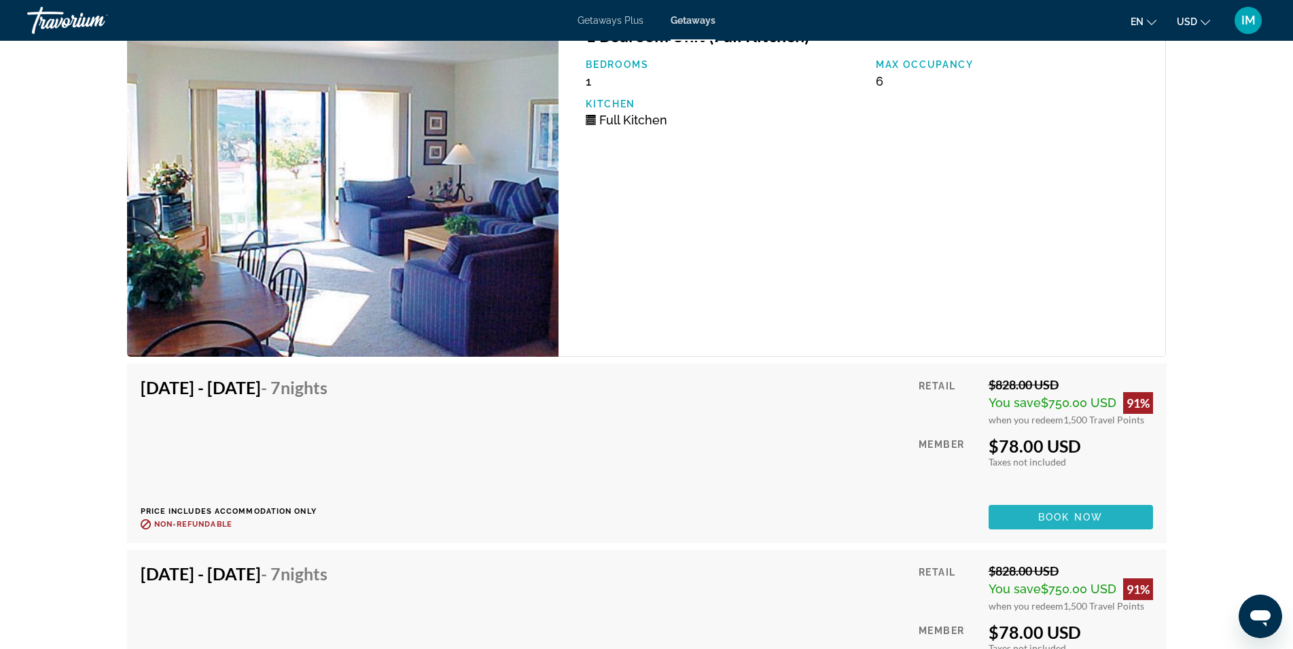
click at [1042, 522] on span "Book now" at bounding box center [1070, 517] width 65 height 11
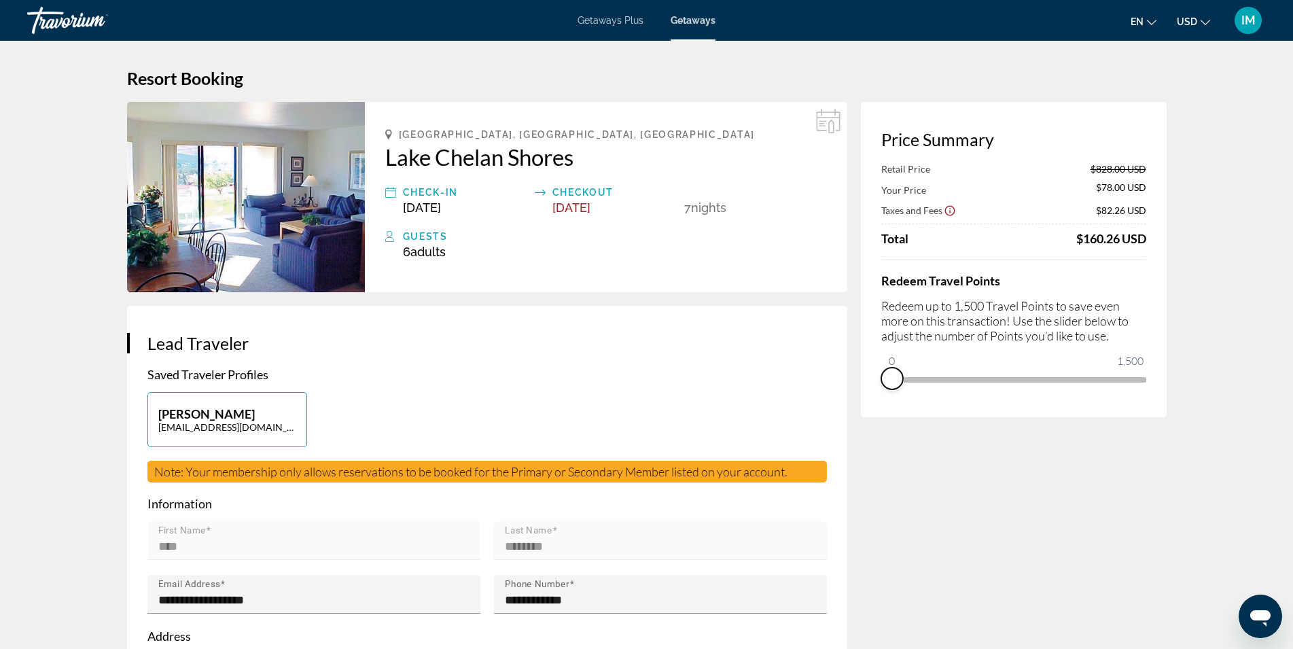
drag, startPoint x: 1136, startPoint y: 396, endPoint x: 857, endPoint y: 395, distance: 278.6
drag, startPoint x: 893, startPoint y: 364, endPoint x: 1190, endPoint y: 372, distance: 297.1
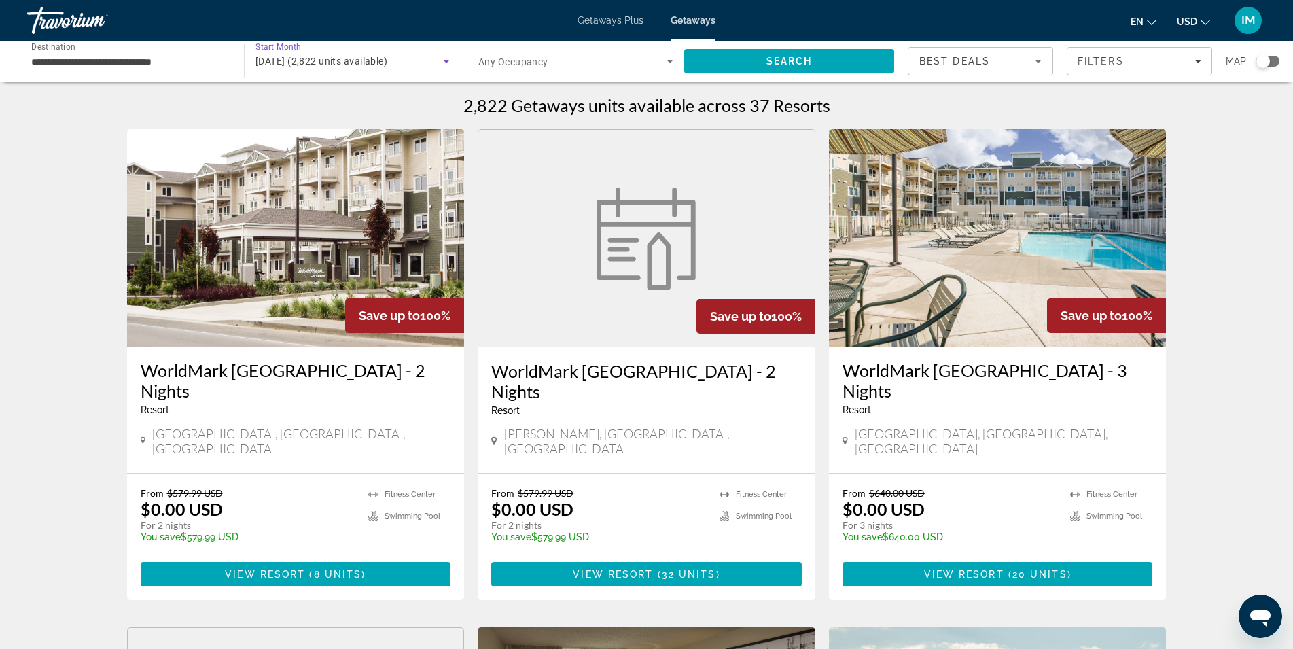
click at [423, 61] on div "[DATE] (2,822 units available)" at bounding box center [350, 61] width 188 height 16
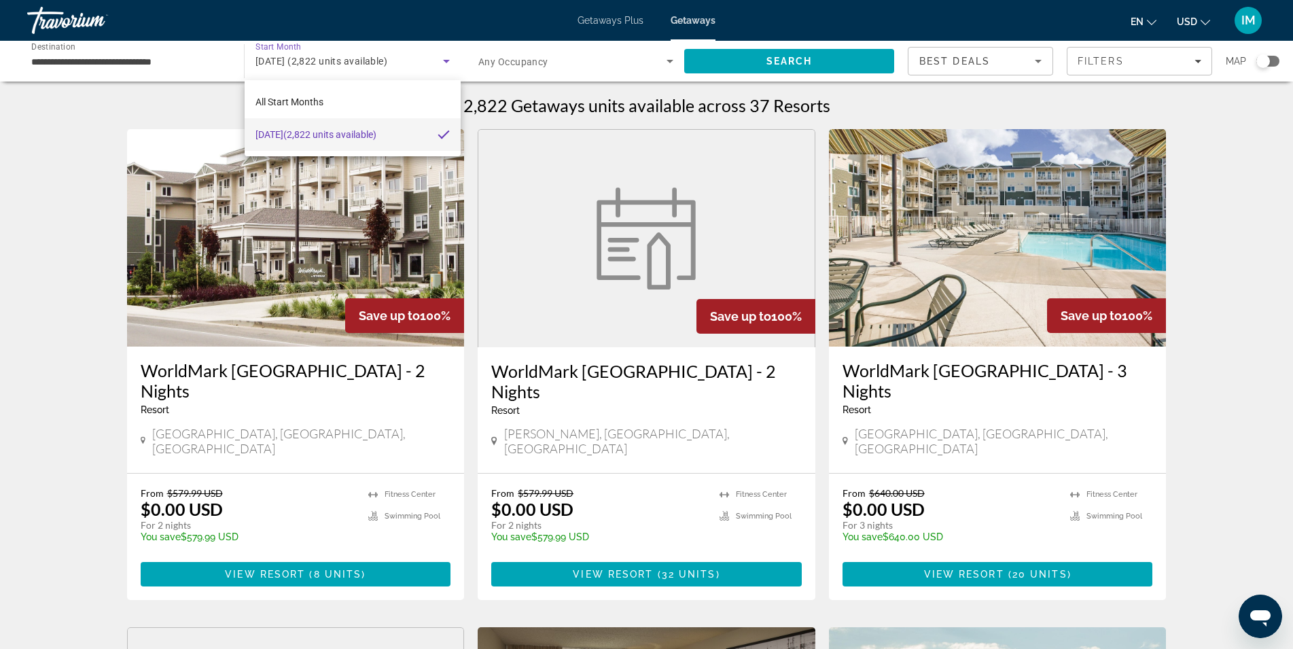
click at [393, 63] on div at bounding box center [646, 324] width 1293 height 649
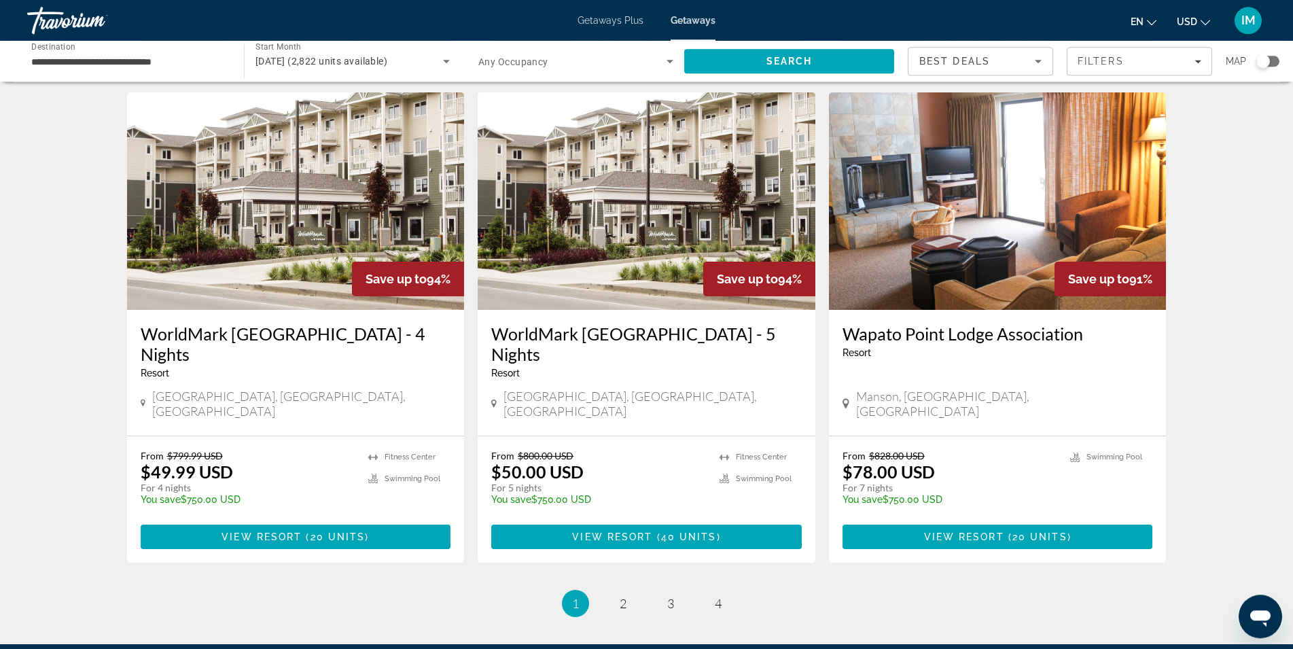
scroll to position [1551, 0]
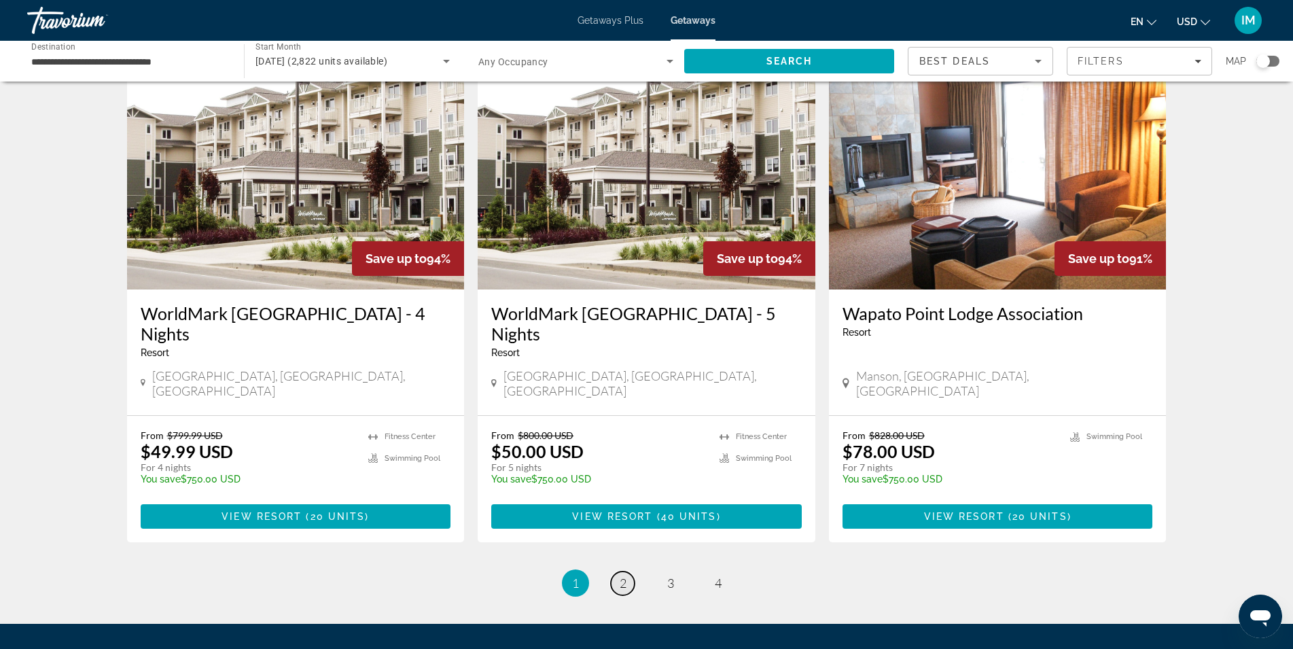
click at [624, 576] on span "2" at bounding box center [623, 583] width 7 height 15
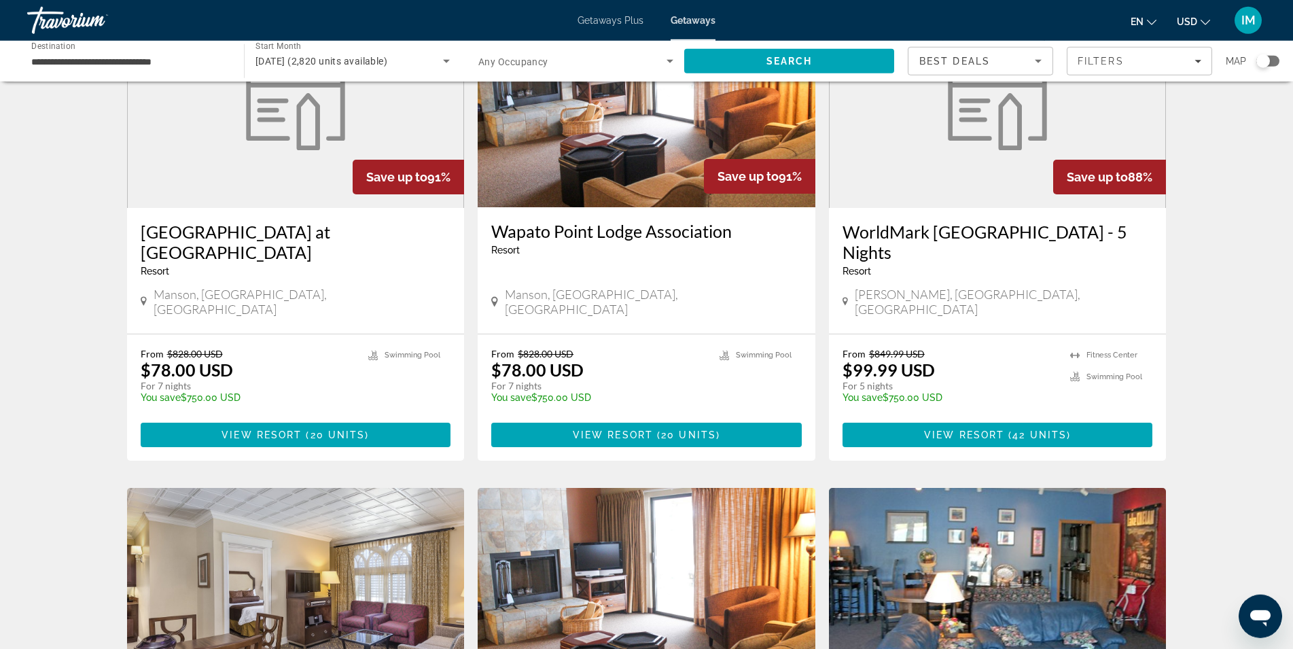
scroll to position [139, 0]
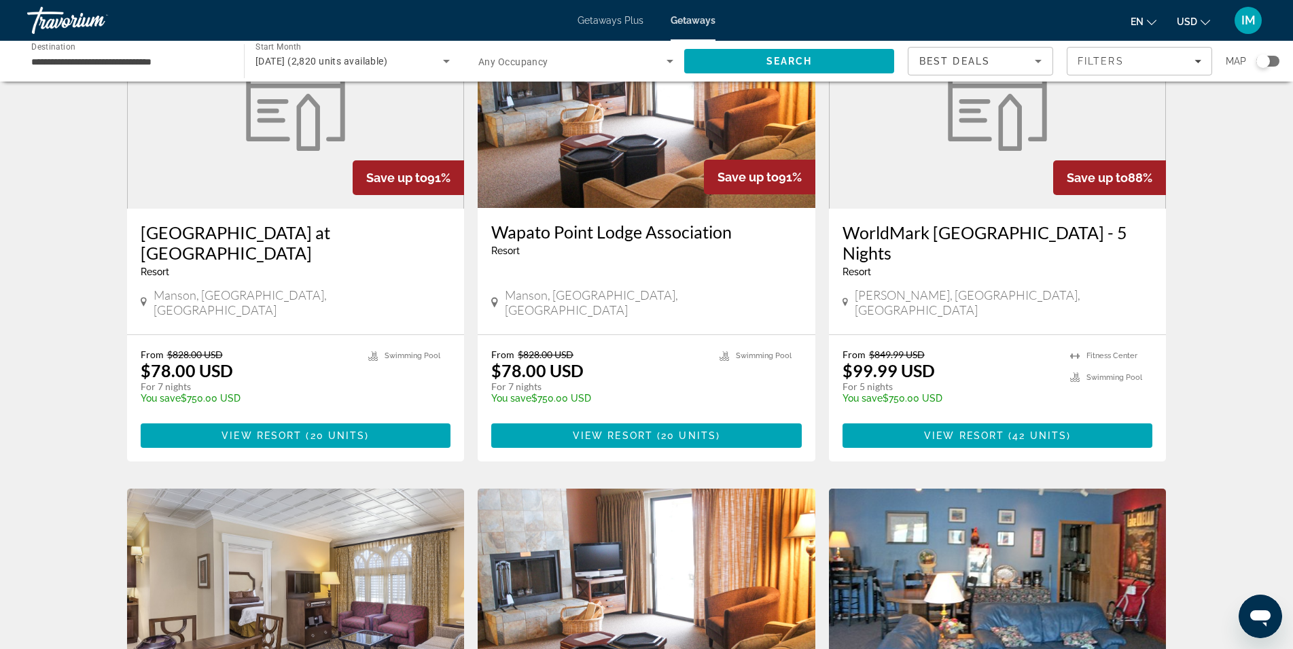
click at [446, 60] on icon "Search widget" at bounding box center [446, 61] width 7 height 3
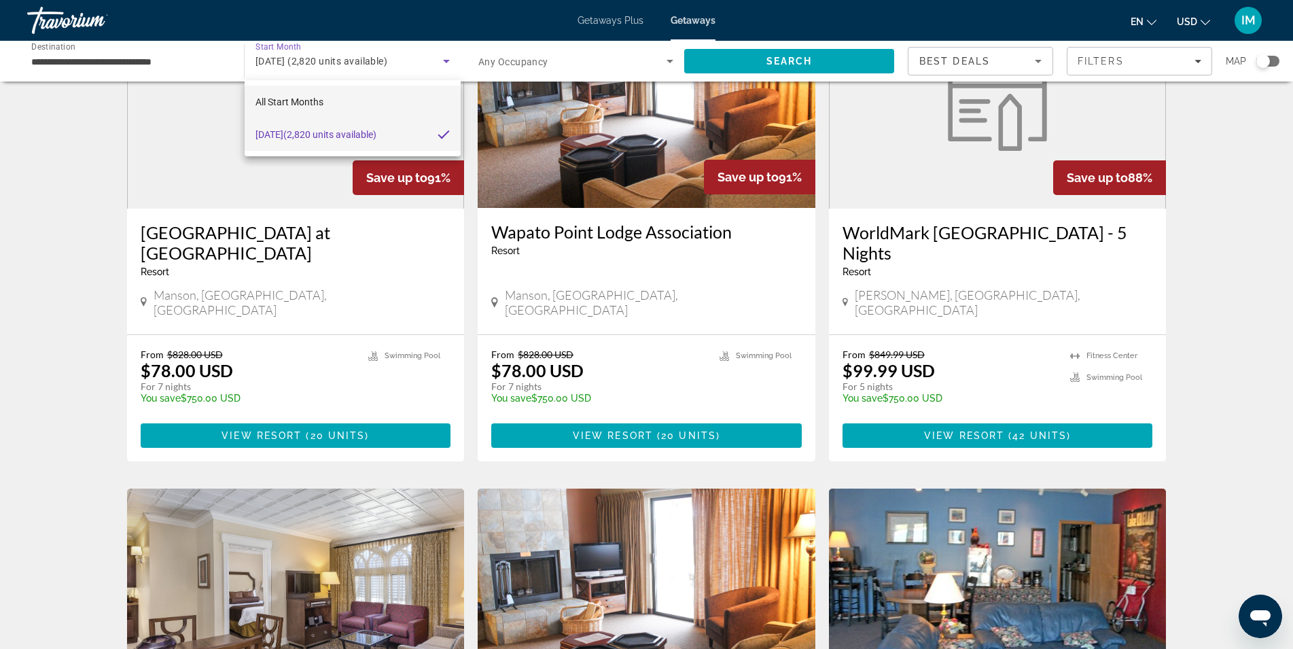
click at [319, 102] on span "All Start Months" at bounding box center [290, 101] width 68 height 11
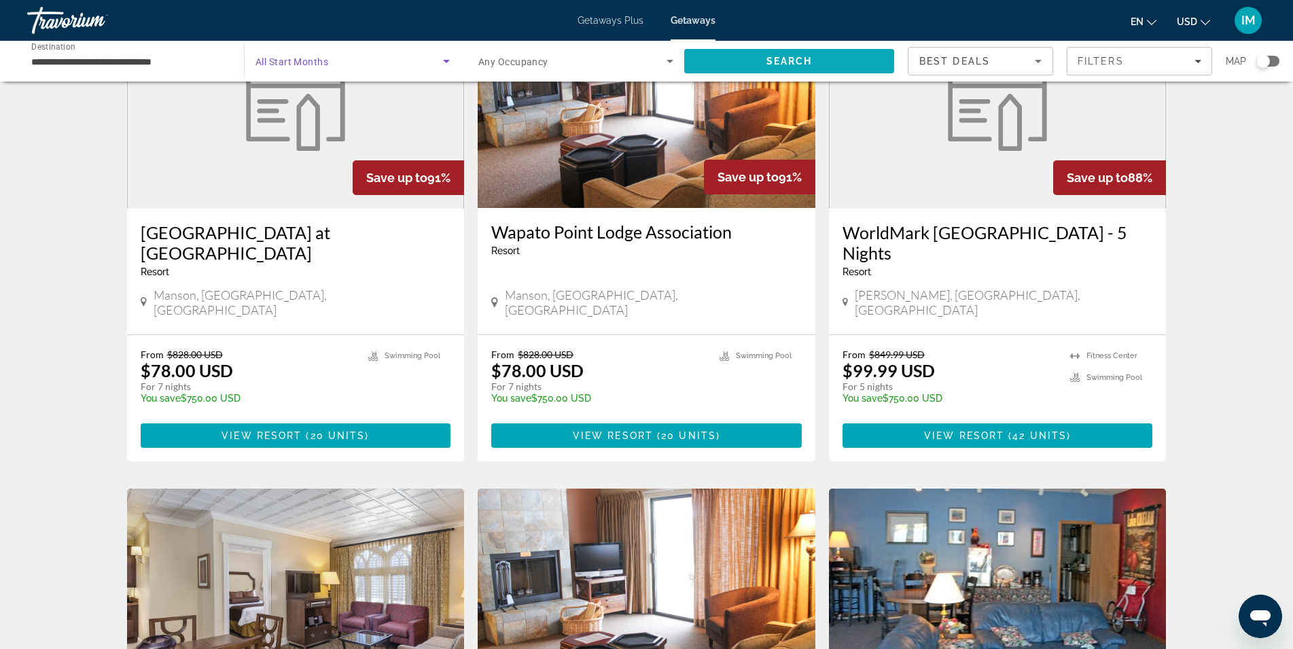
click at [739, 63] on span "Search" at bounding box center [789, 61] width 210 height 33
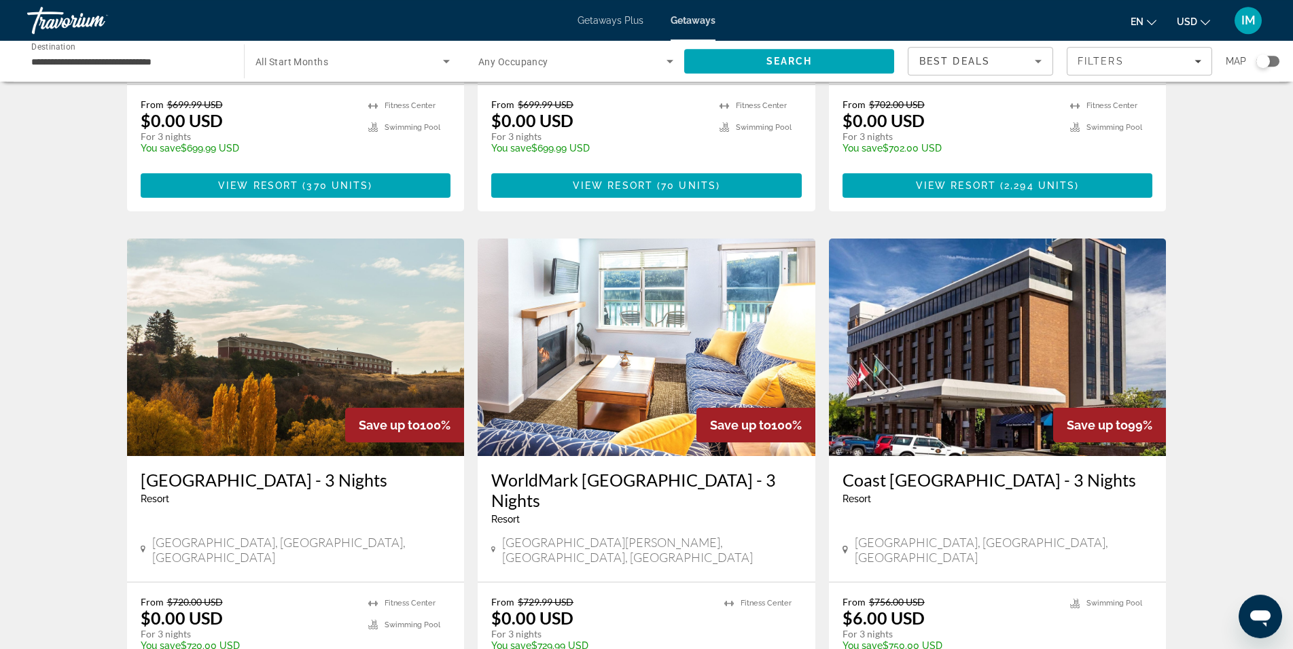
scroll to position [1386, 0]
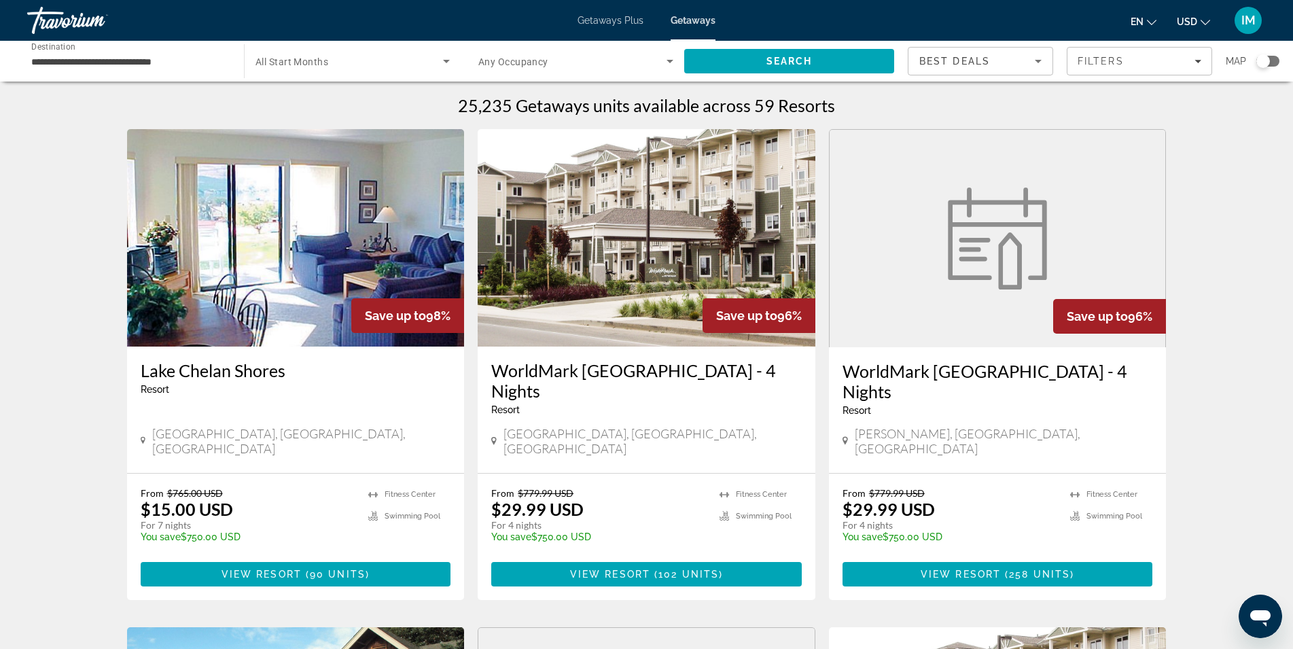
click at [281, 277] on img "Main content" at bounding box center [296, 237] width 338 height 217
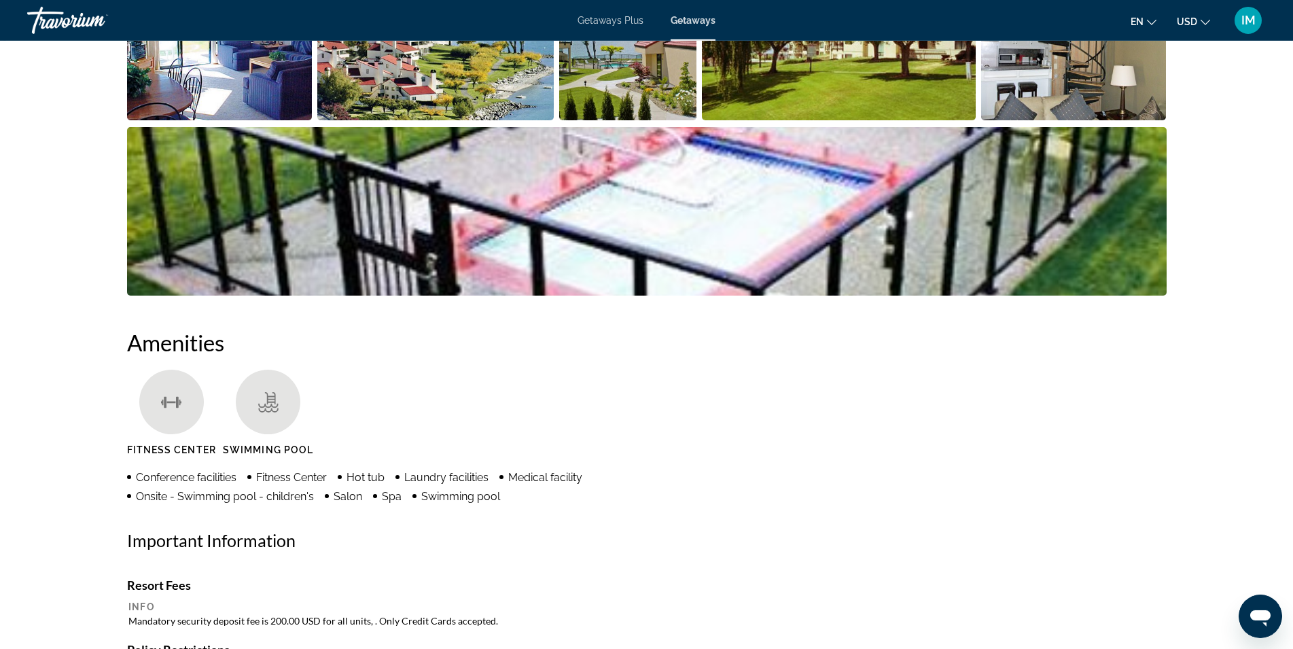
scroll to position [638, 0]
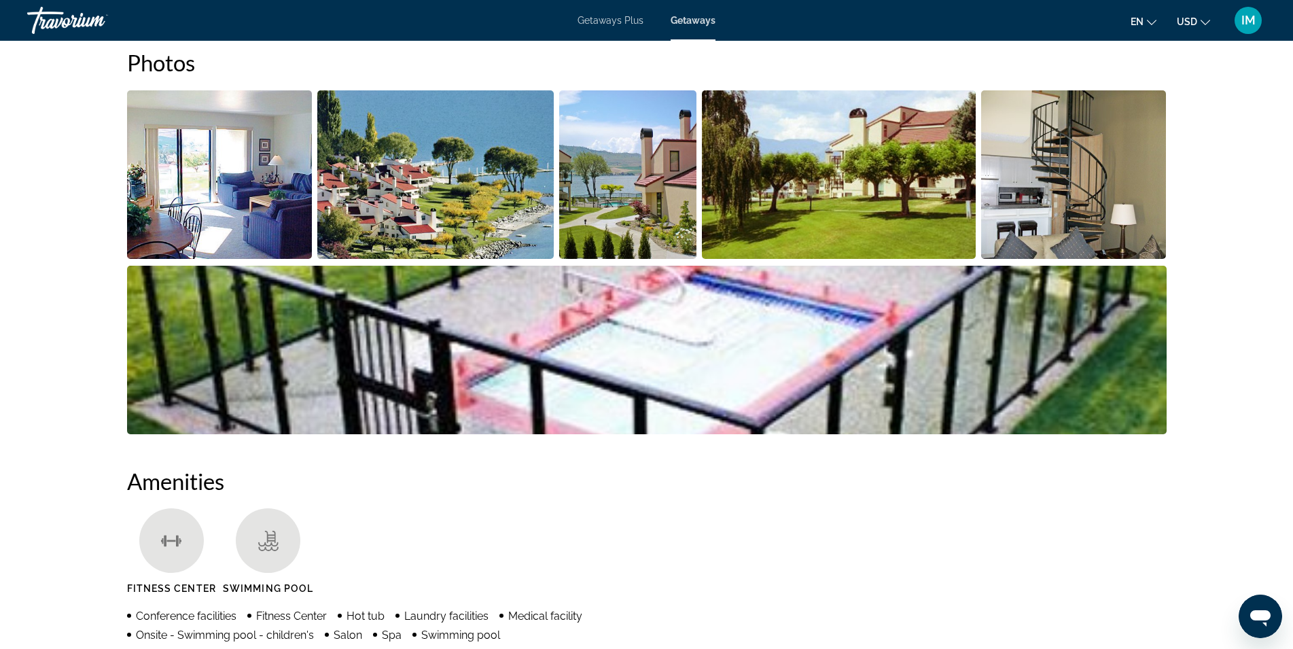
click at [368, 212] on img "Open full-screen image slider" at bounding box center [435, 174] width 236 height 169
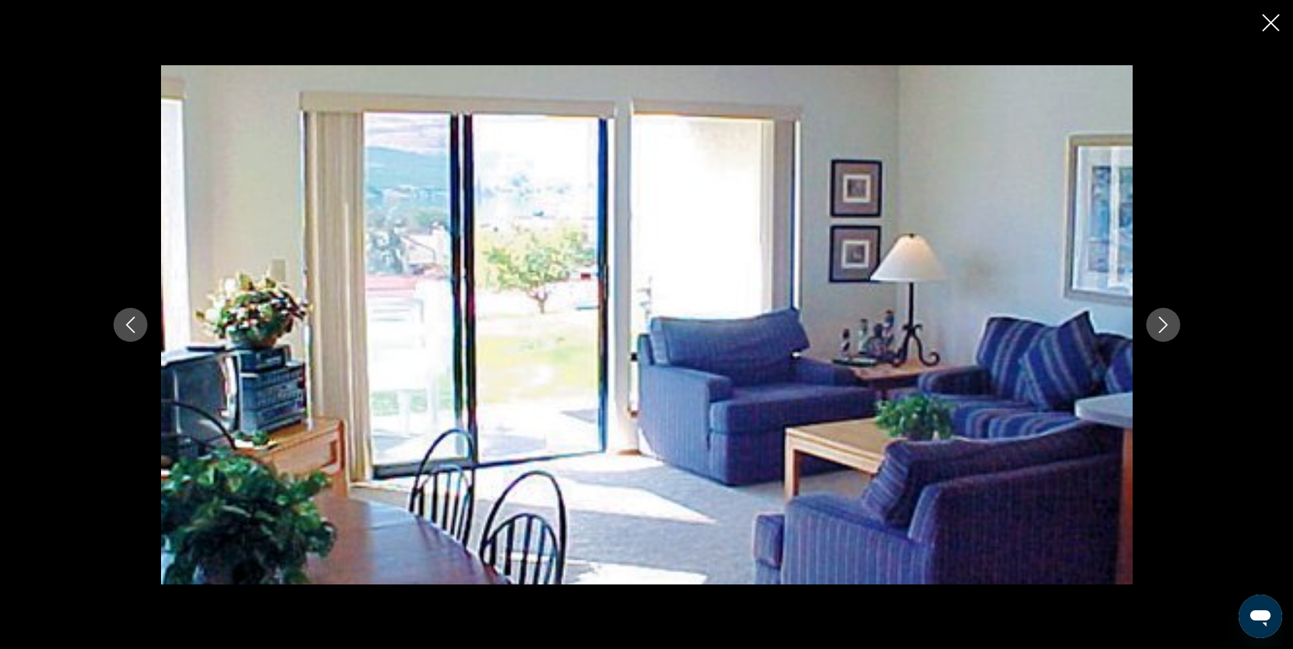
click at [1158, 322] on icon "Next image" at bounding box center [1163, 325] width 16 height 16
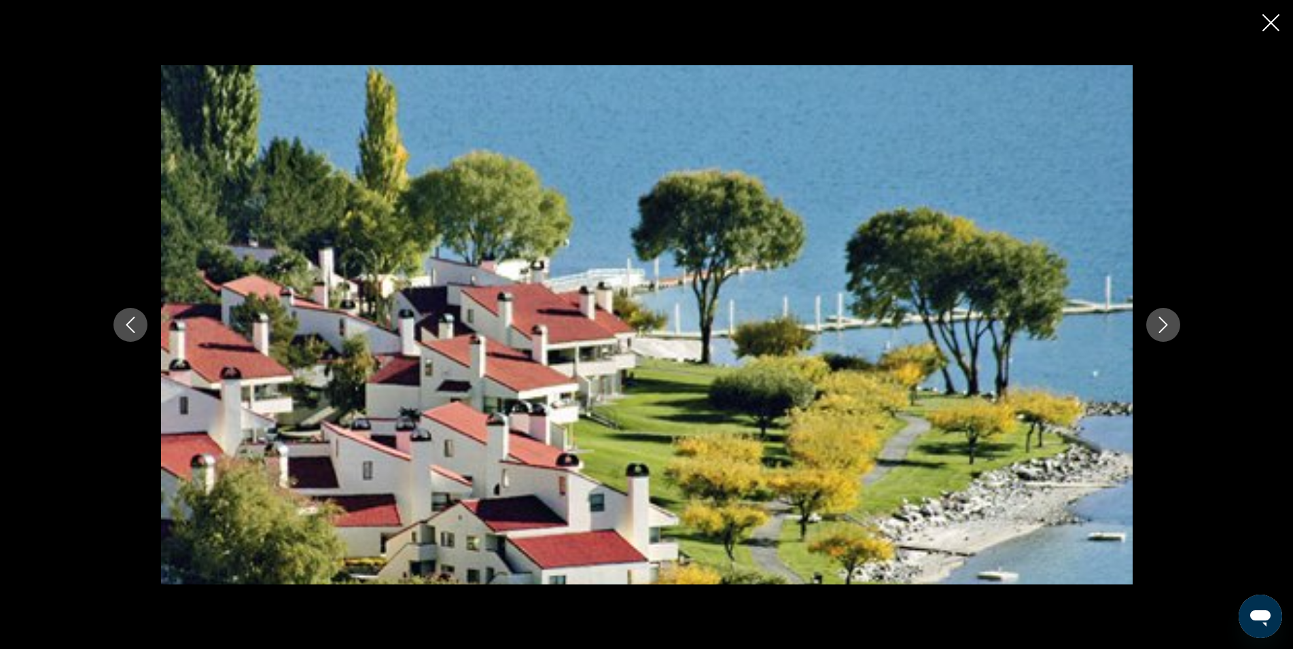
click at [1158, 322] on icon "Next image" at bounding box center [1163, 325] width 16 height 16
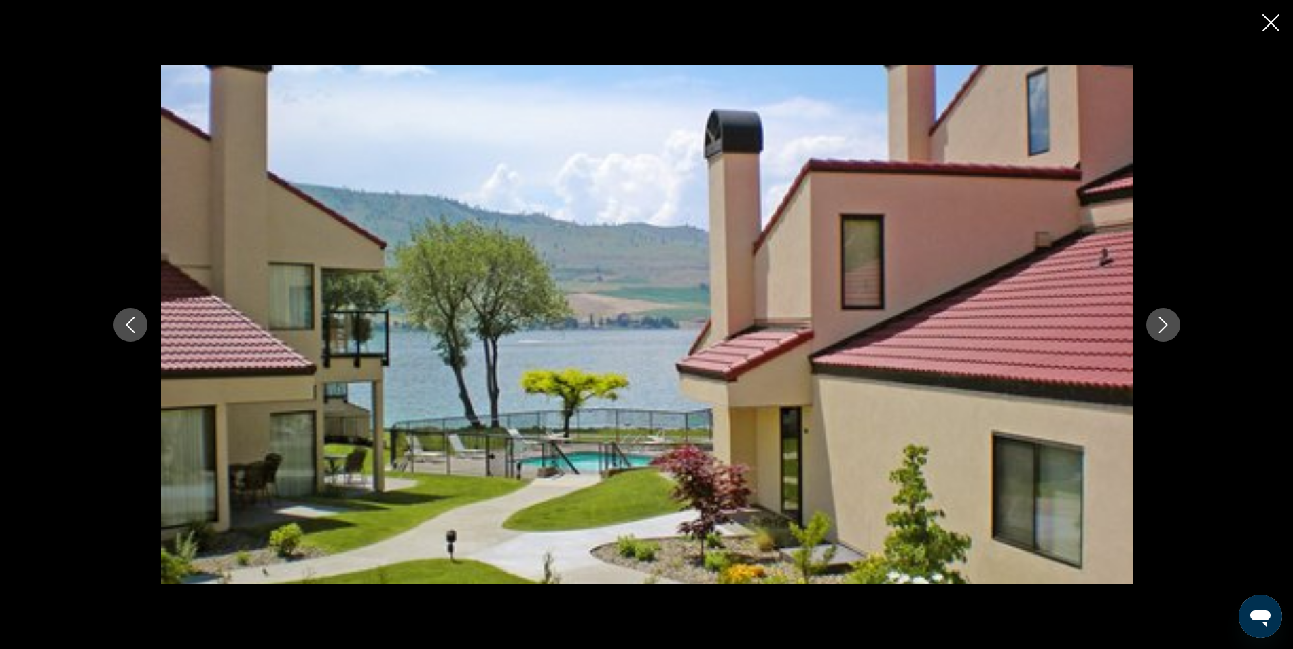
click at [1158, 322] on icon "Next image" at bounding box center [1163, 325] width 16 height 16
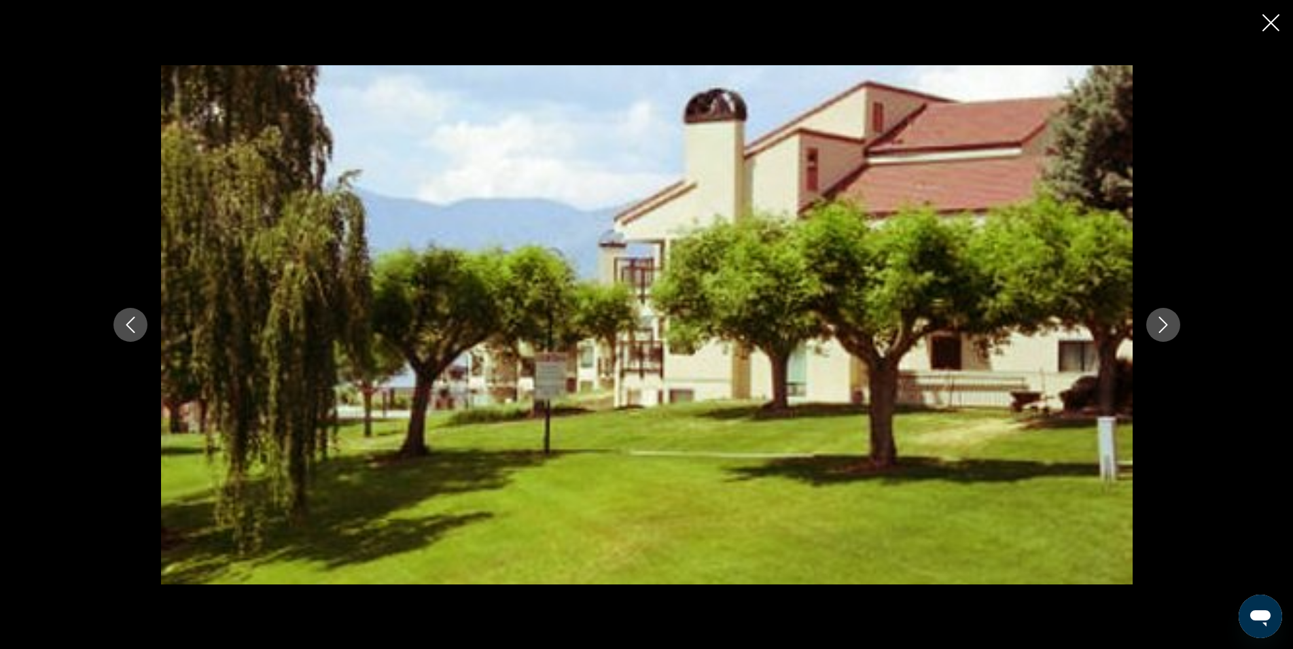
click at [1158, 322] on icon "Next image" at bounding box center [1163, 325] width 16 height 16
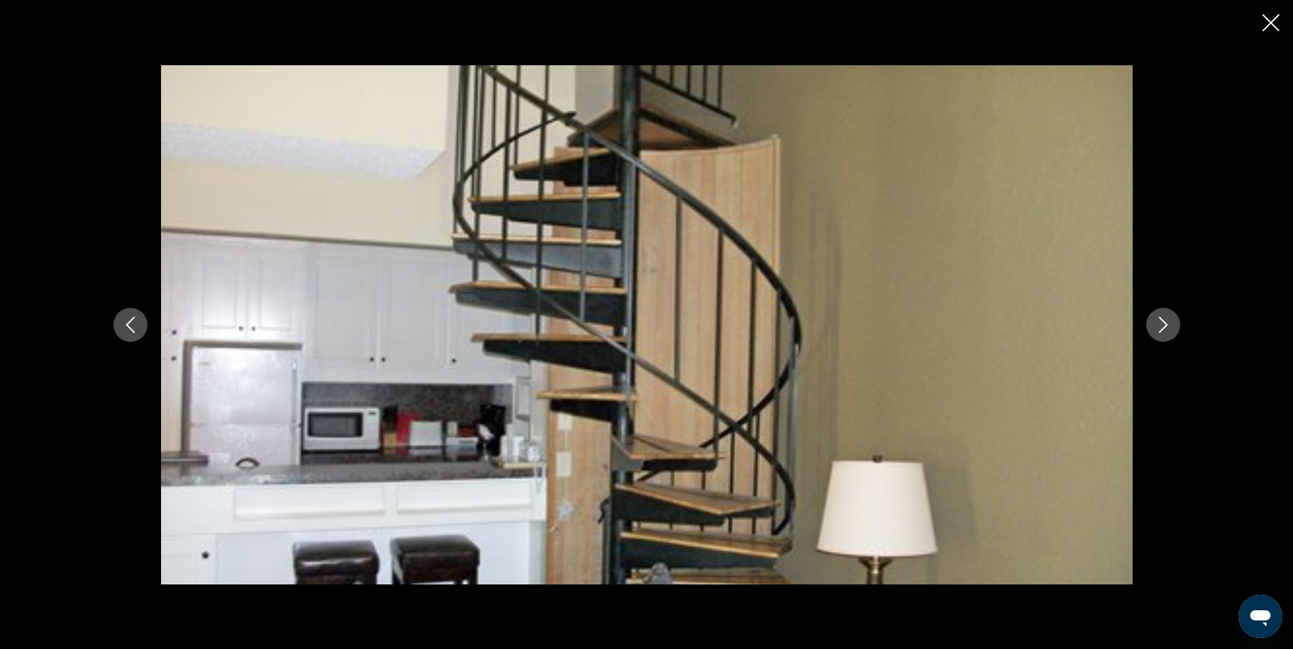
click at [1158, 322] on icon "Next image" at bounding box center [1163, 325] width 16 height 16
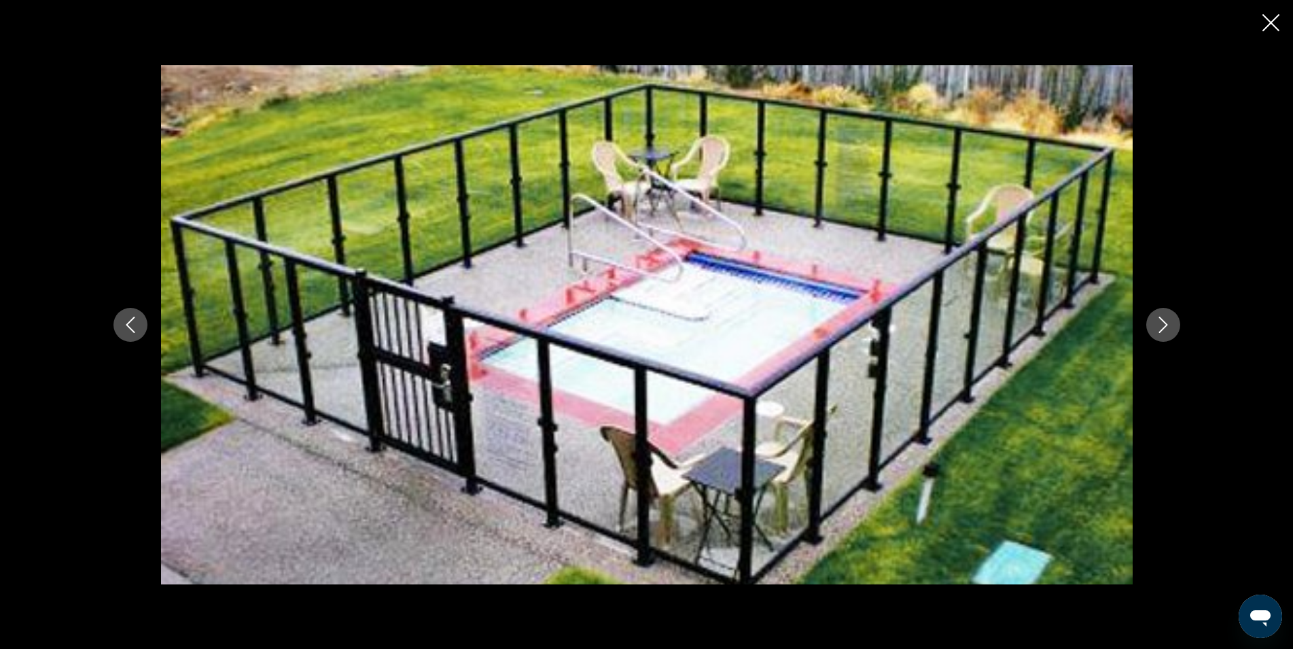
click at [1265, 31] on icon "Close slideshow" at bounding box center [1271, 22] width 17 height 17
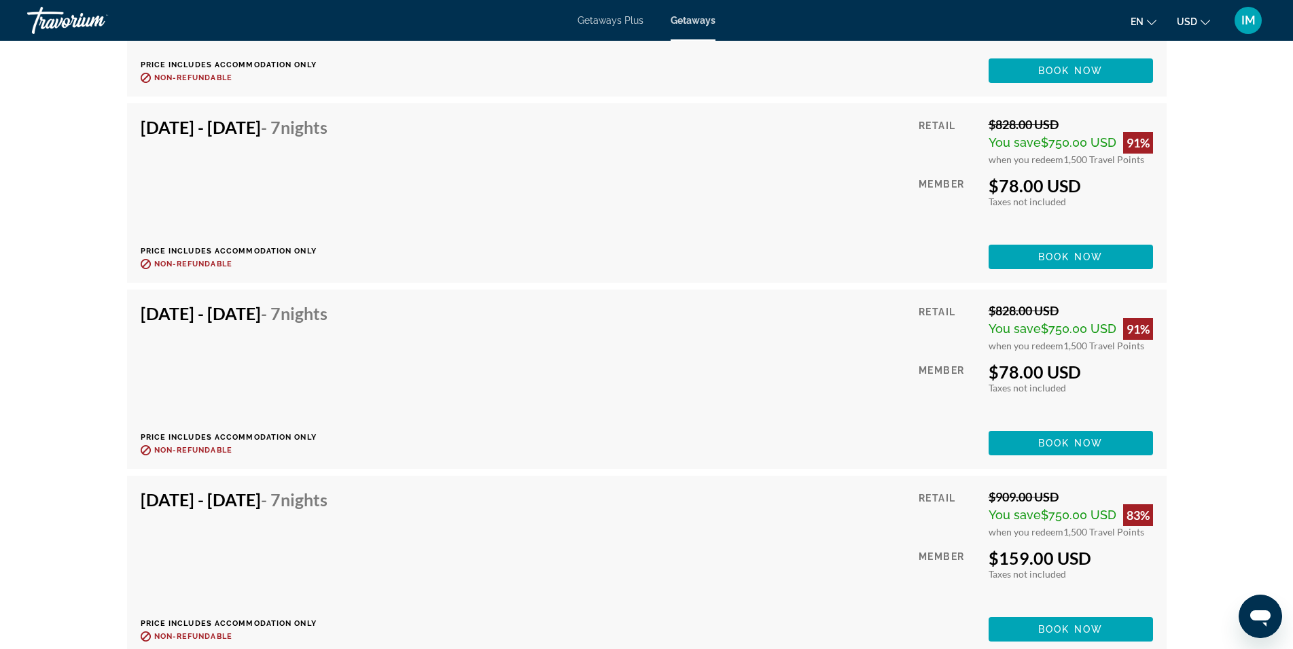
scroll to position [9021, 0]
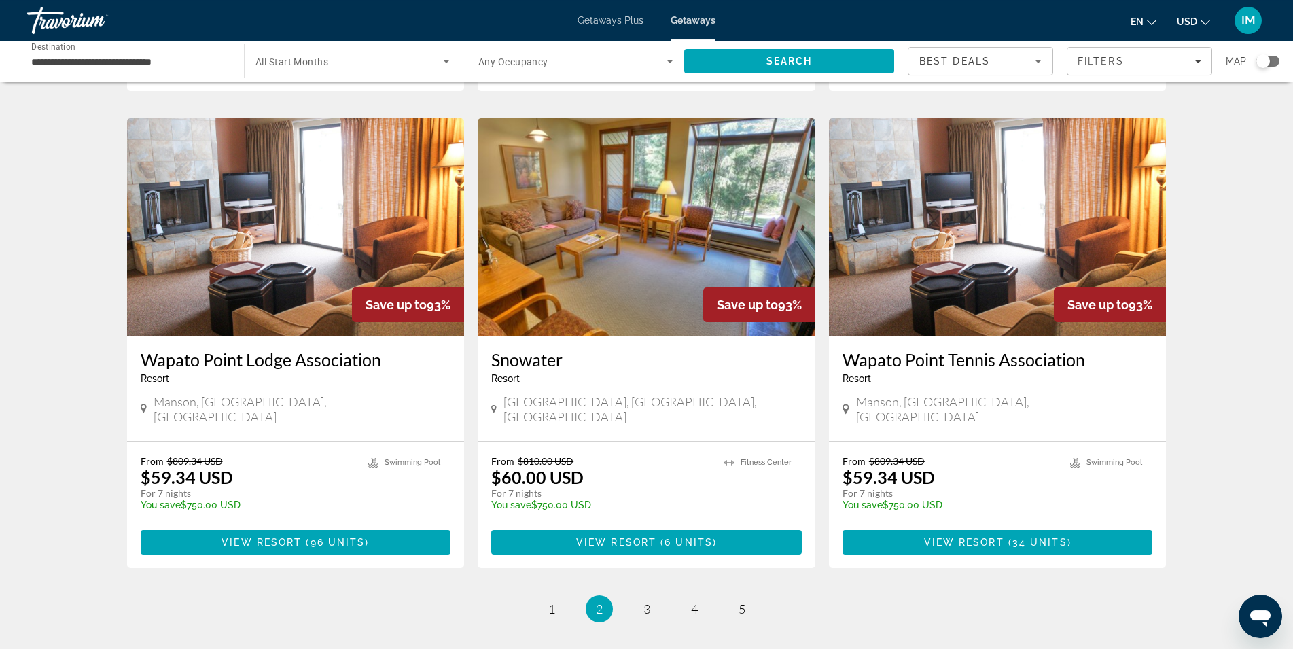
scroll to position [1551, 0]
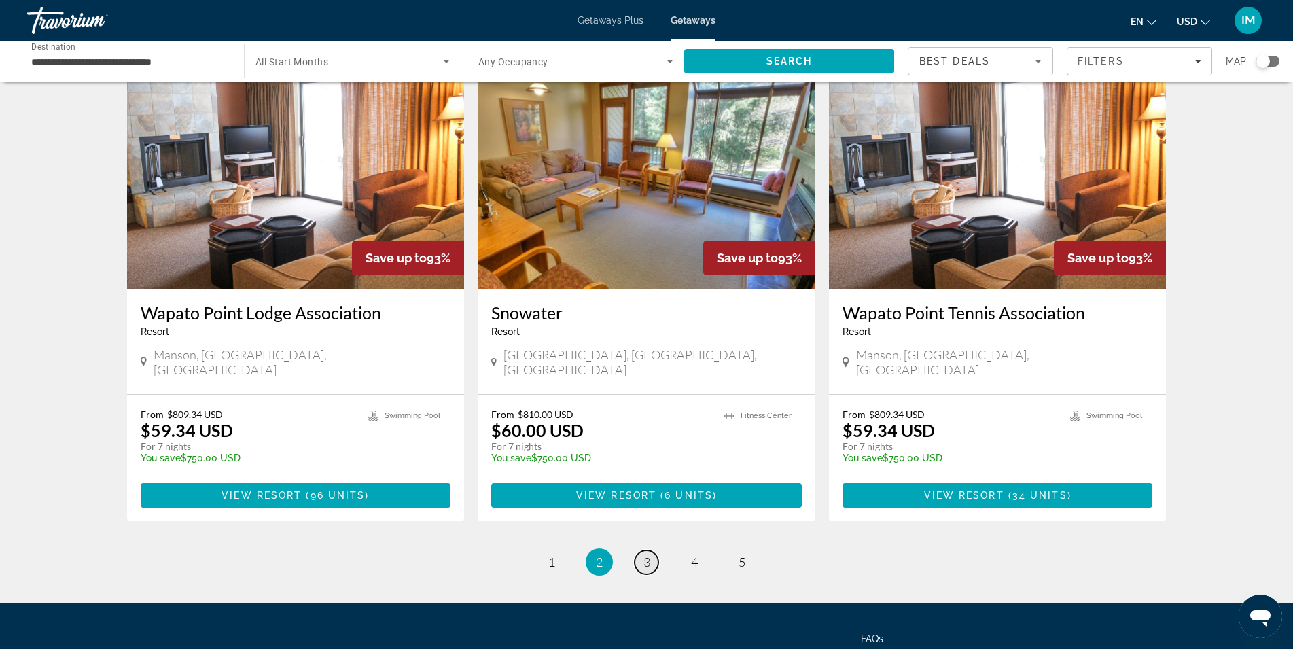
click at [650, 550] on link "page 3" at bounding box center [647, 562] width 24 height 24
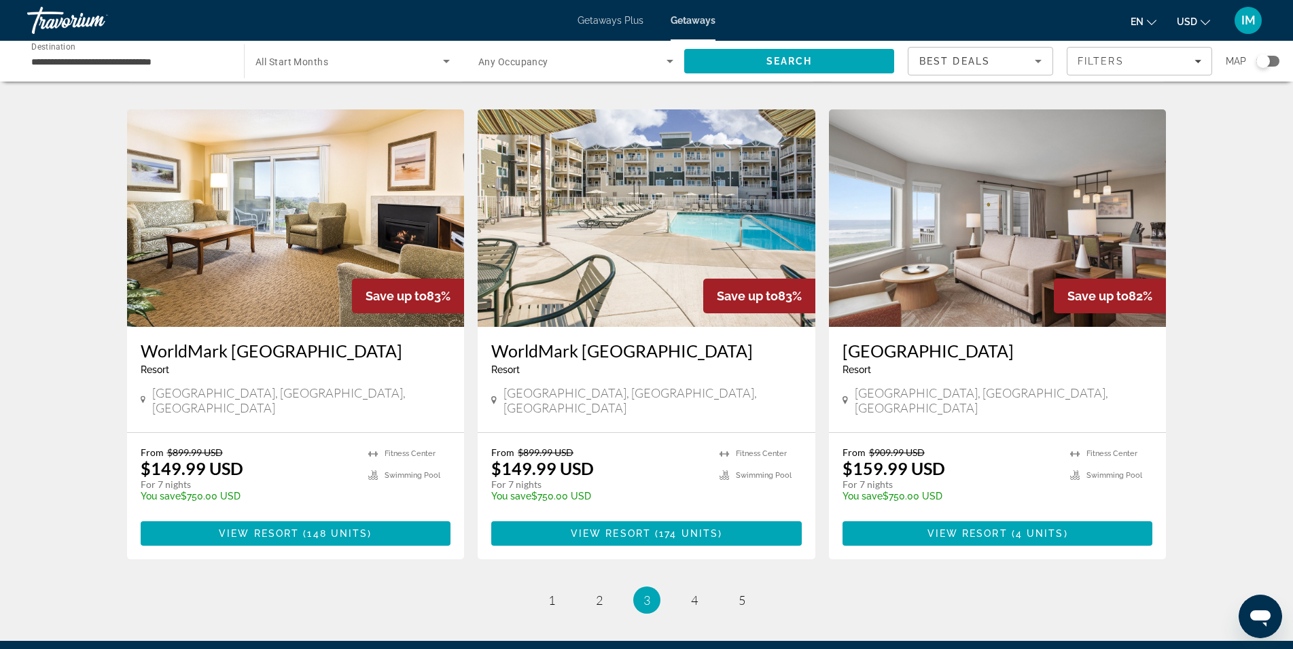
scroll to position [1525, 0]
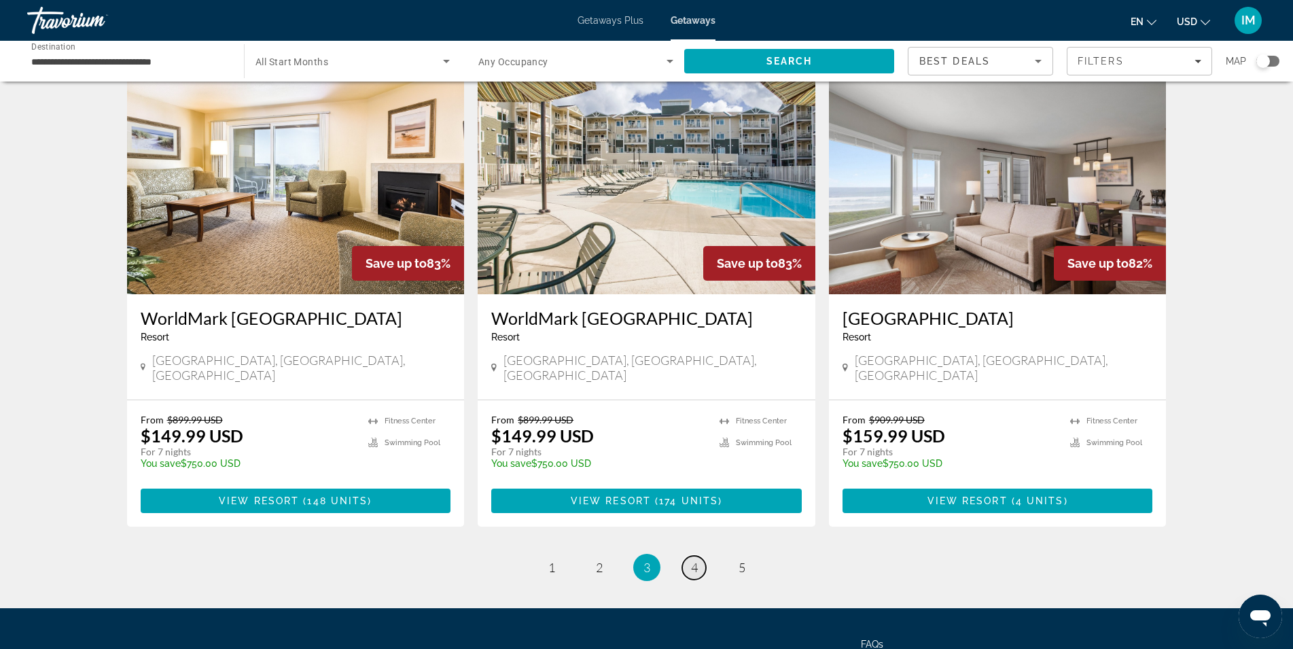
click at [686, 556] on link "page 4" at bounding box center [694, 568] width 24 height 24
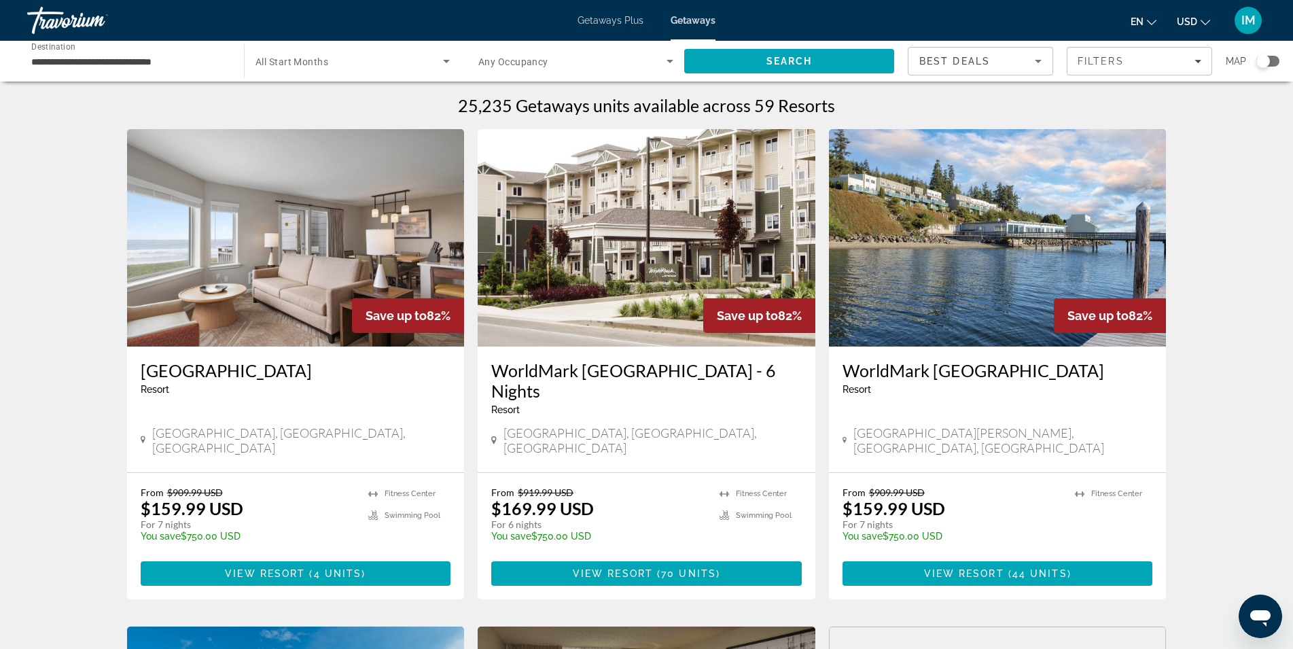
click at [254, 311] on img "Main content" at bounding box center [296, 237] width 338 height 217
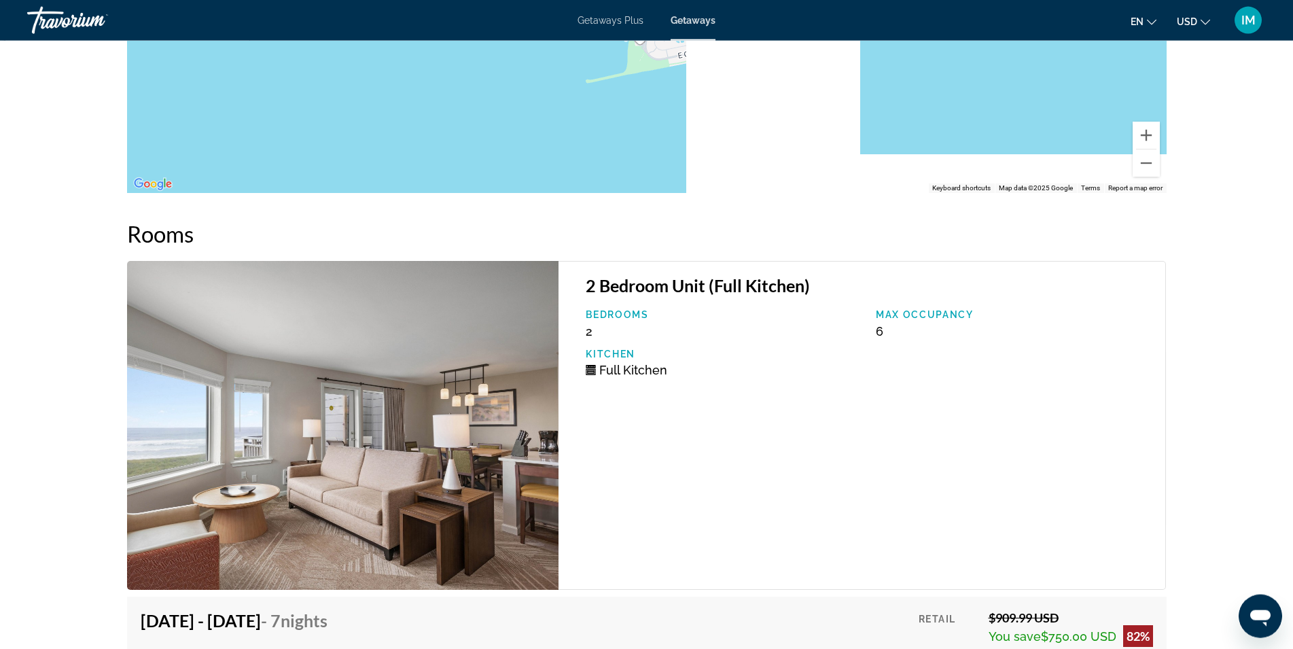
scroll to position [2221, 0]
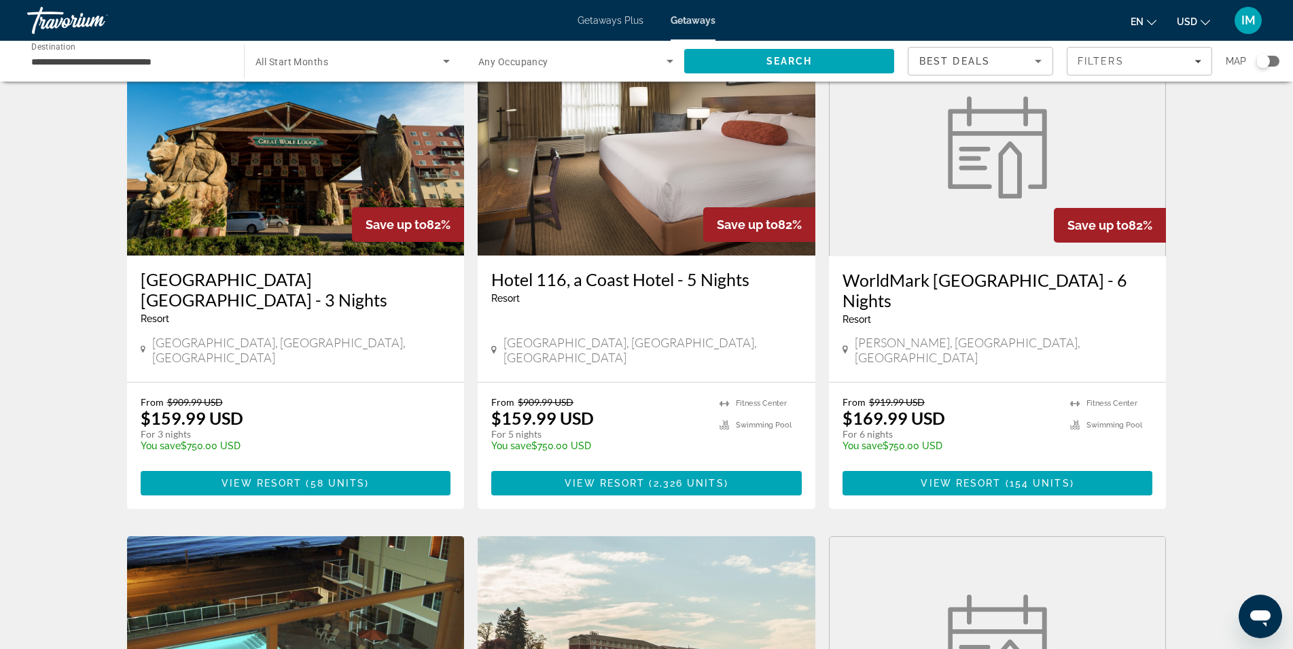
scroll to position [624, 0]
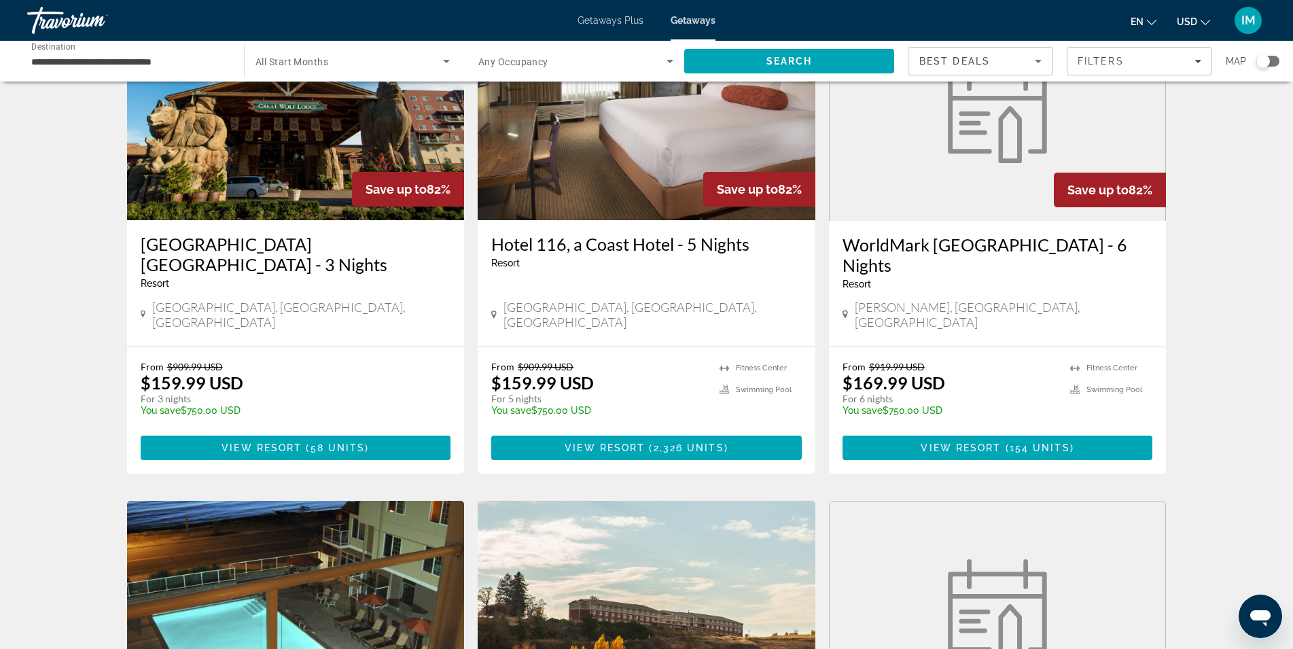
click at [250, 140] on img "Main content" at bounding box center [296, 111] width 338 height 217
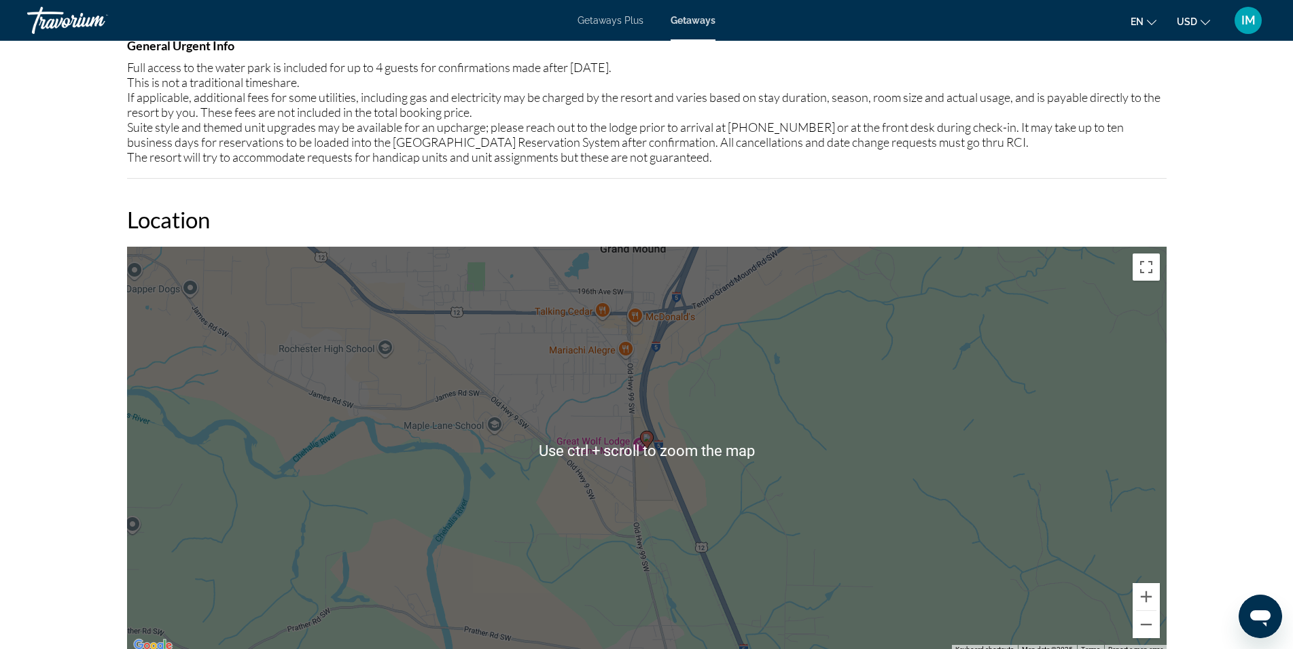
scroll to position [818, 0]
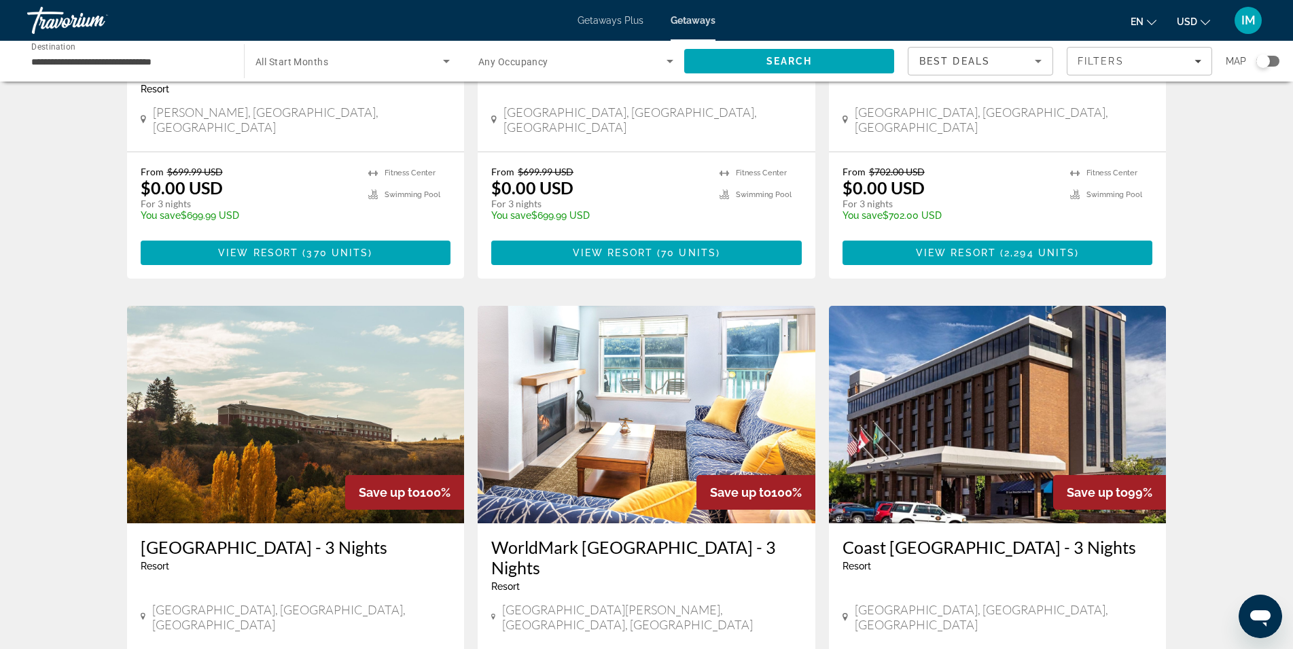
scroll to position [1551, 0]
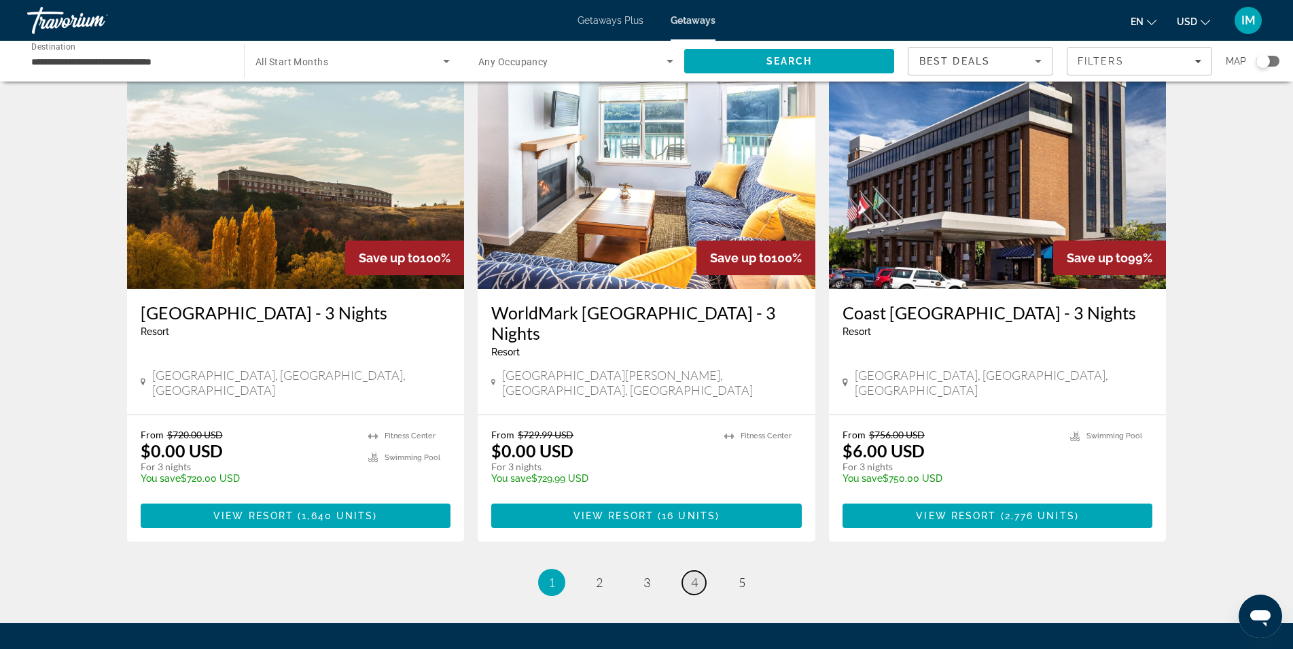
click at [684, 571] on link "page 4" at bounding box center [694, 583] width 24 height 24
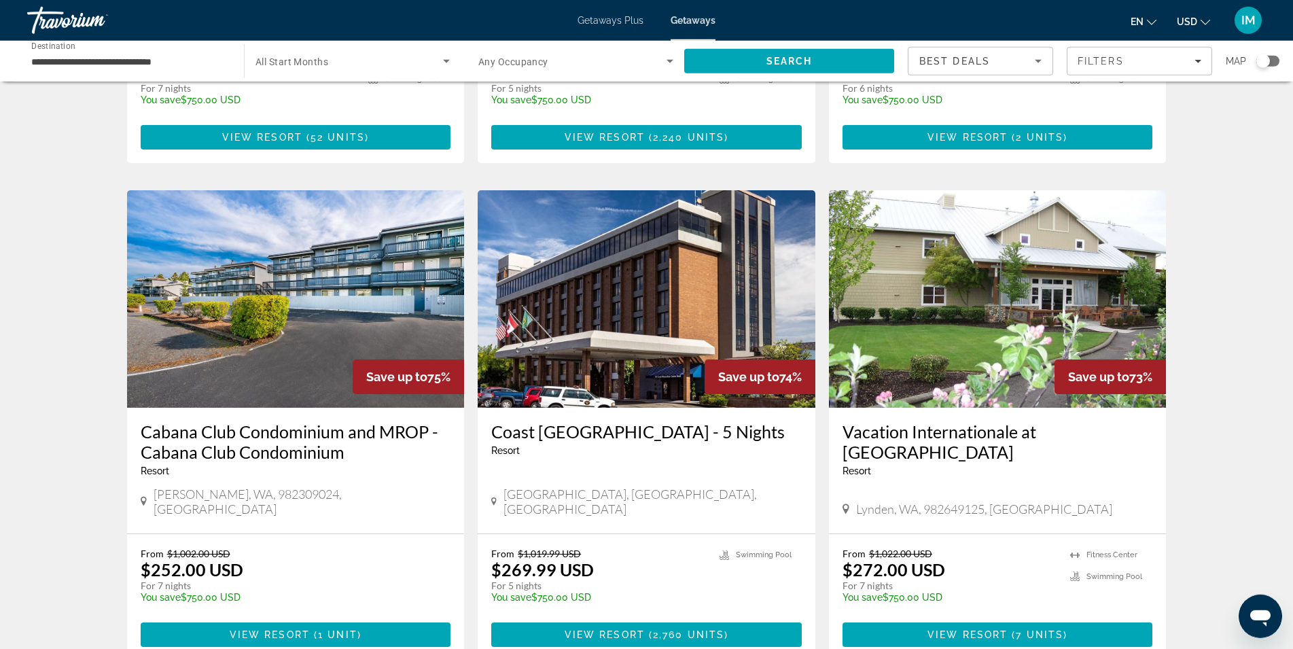
scroll to position [1591, 0]
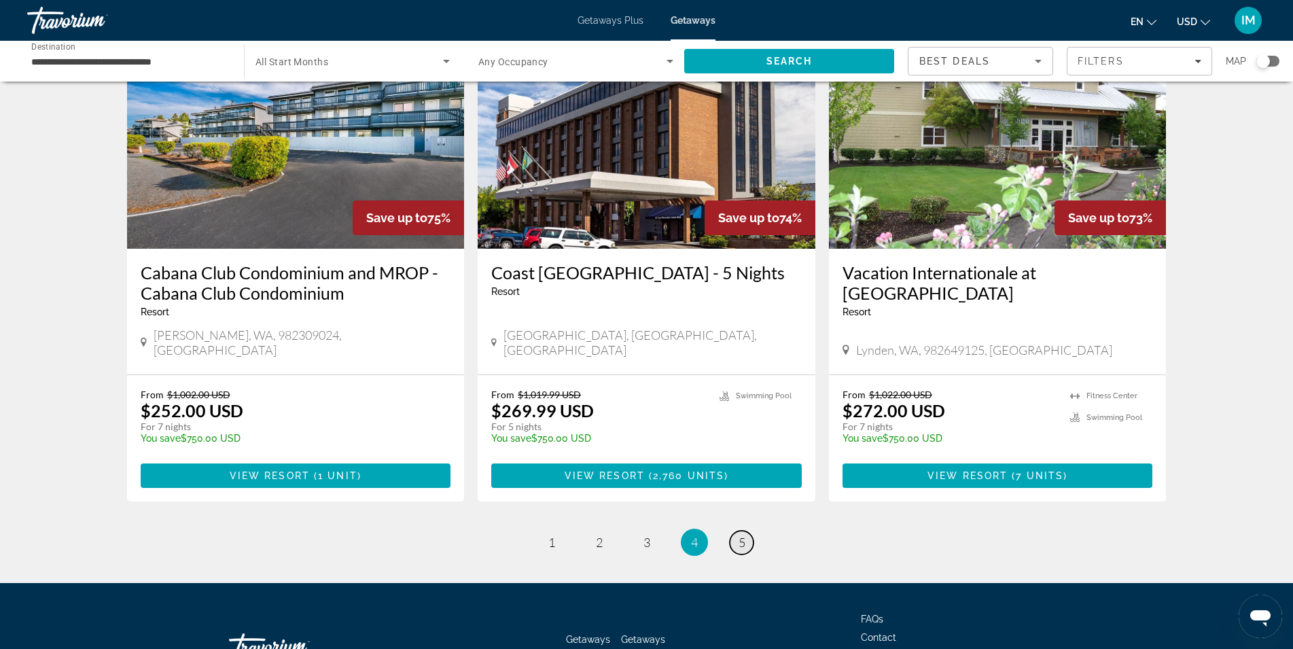
click at [737, 531] on link "page 5" at bounding box center [742, 543] width 24 height 24
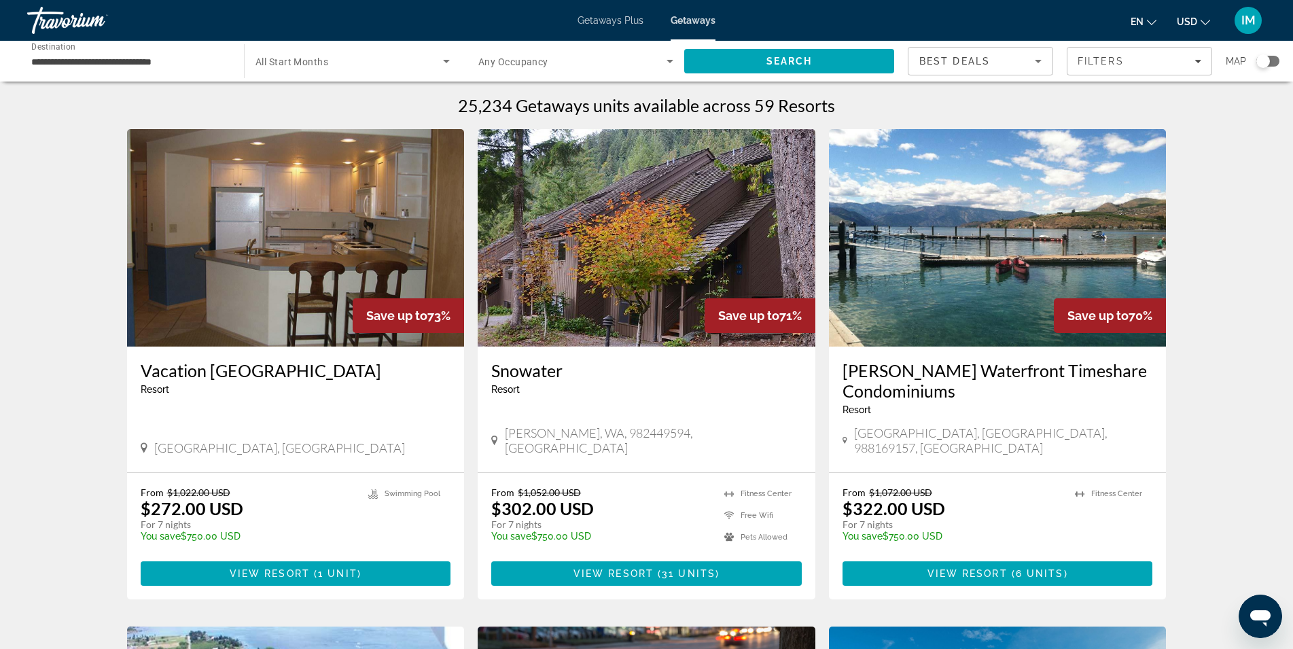
click at [917, 256] on img "Main content" at bounding box center [998, 237] width 338 height 217
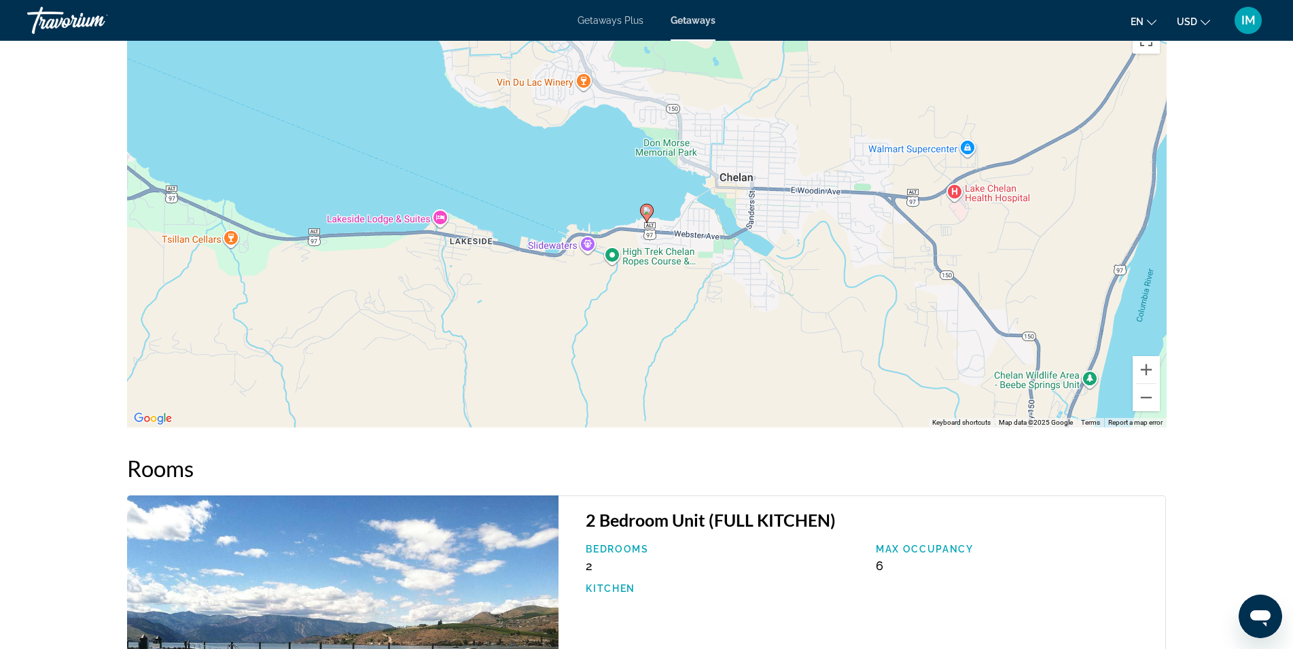
scroll to position [991, 0]
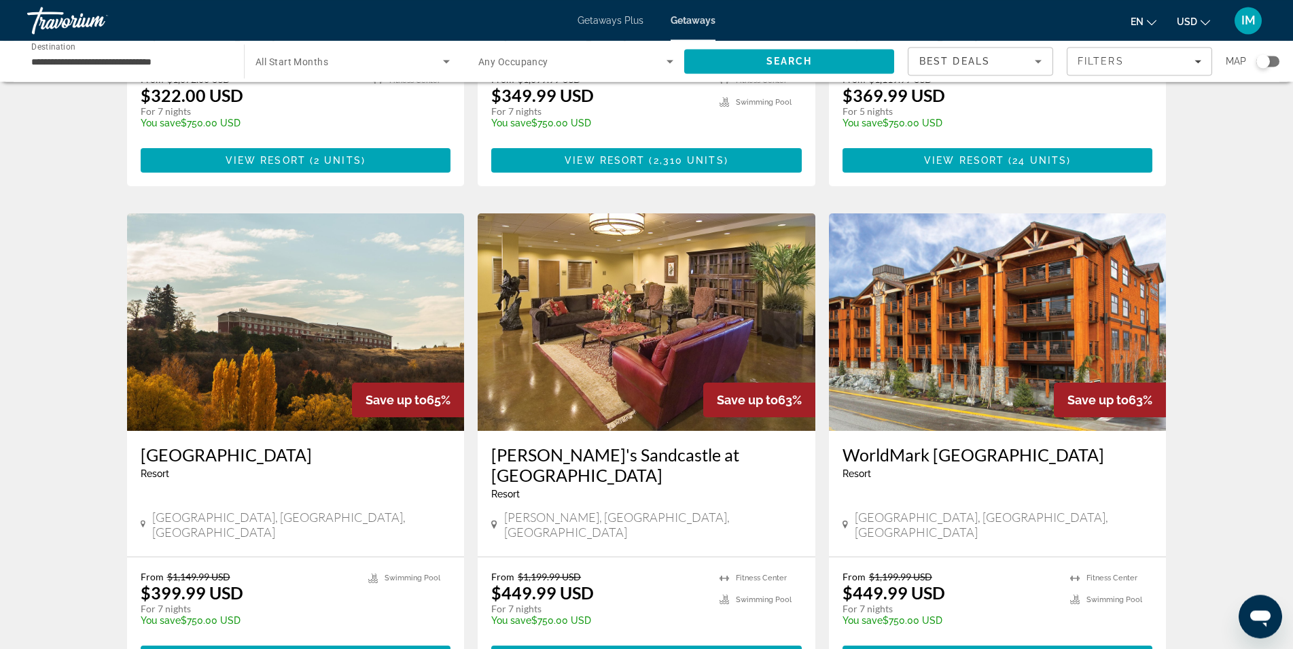
scroll to position [970, 0]
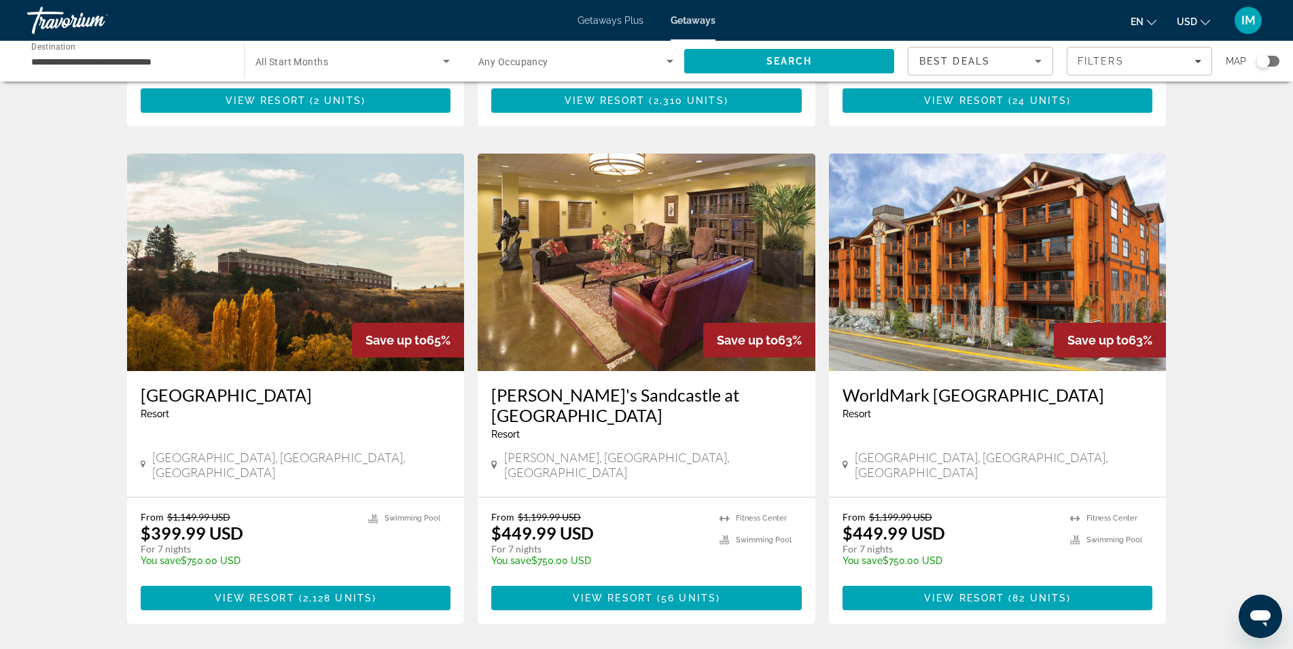
click at [953, 275] on img "Main content" at bounding box center [998, 262] width 338 height 217
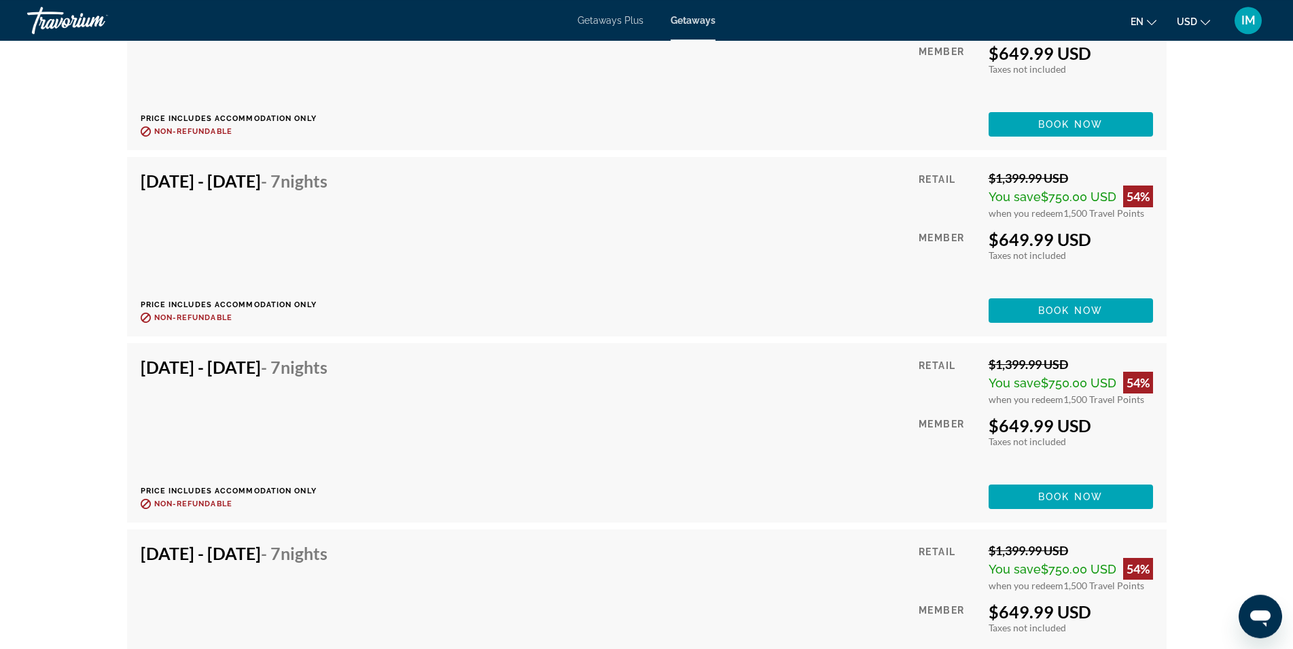
scroll to position [4782, 0]
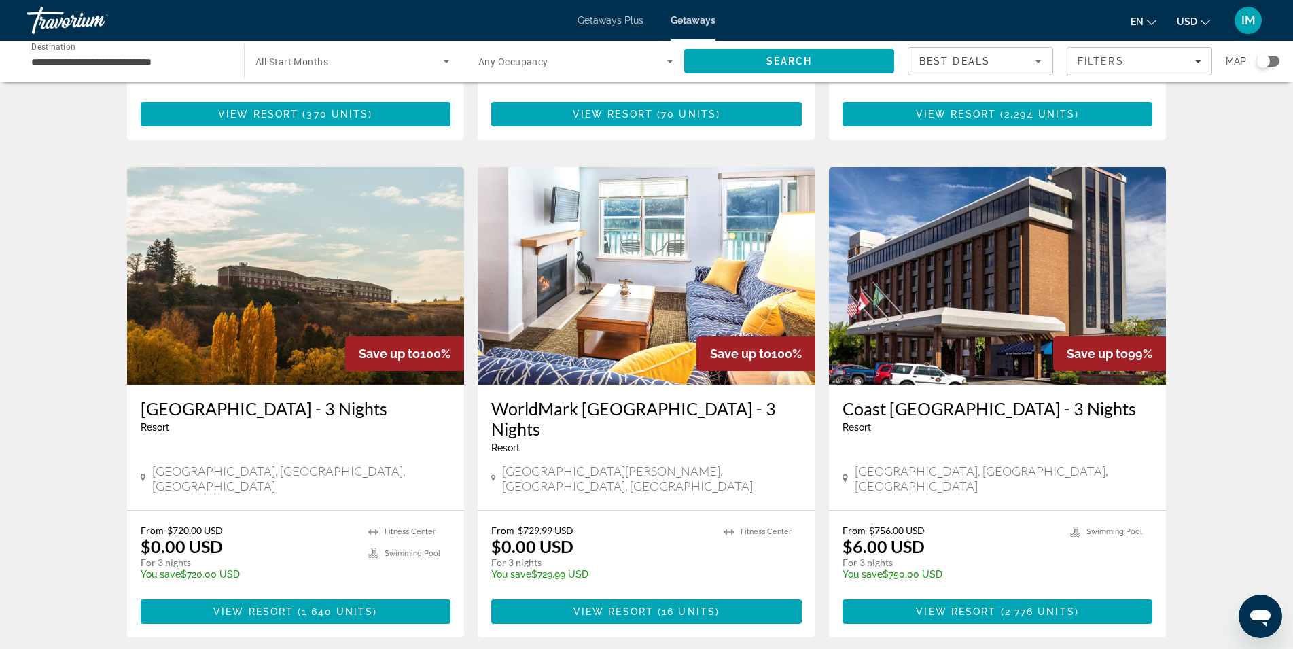
scroll to position [1551, 0]
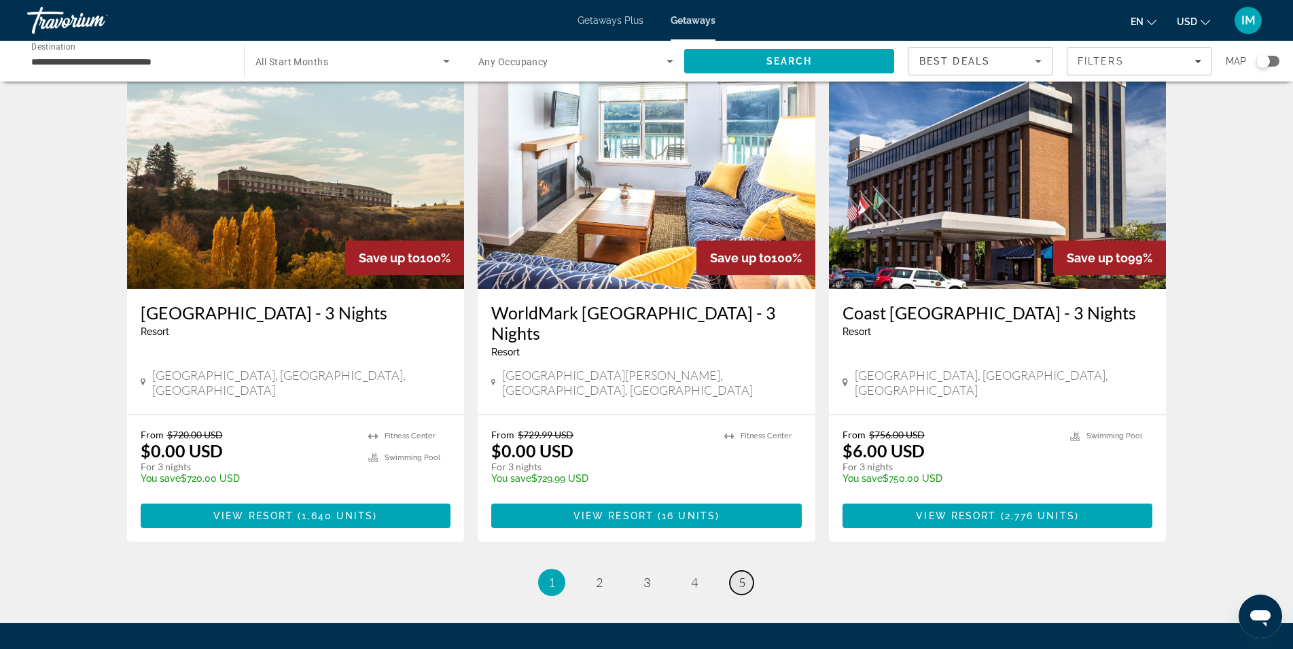
click at [740, 575] on span "5" at bounding box center [742, 582] width 7 height 15
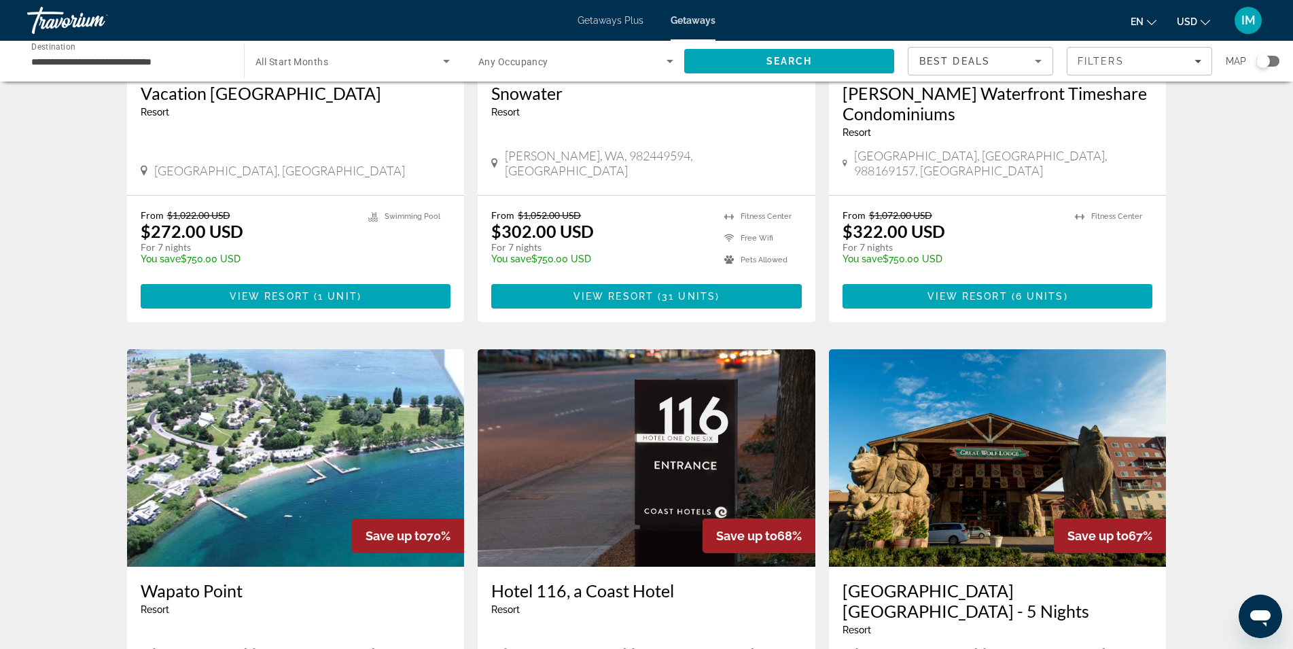
scroll to position [555, 0]
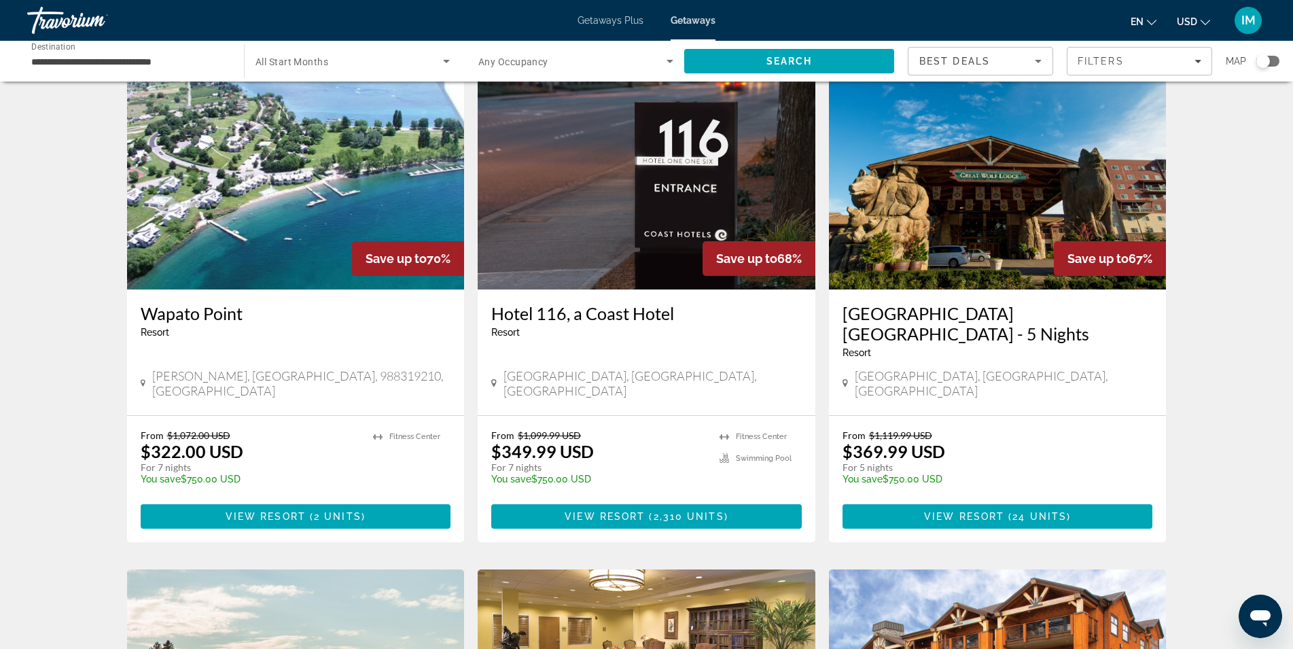
click at [277, 226] on img "Main content" at bounding box center [296, 180] width 338 height 217
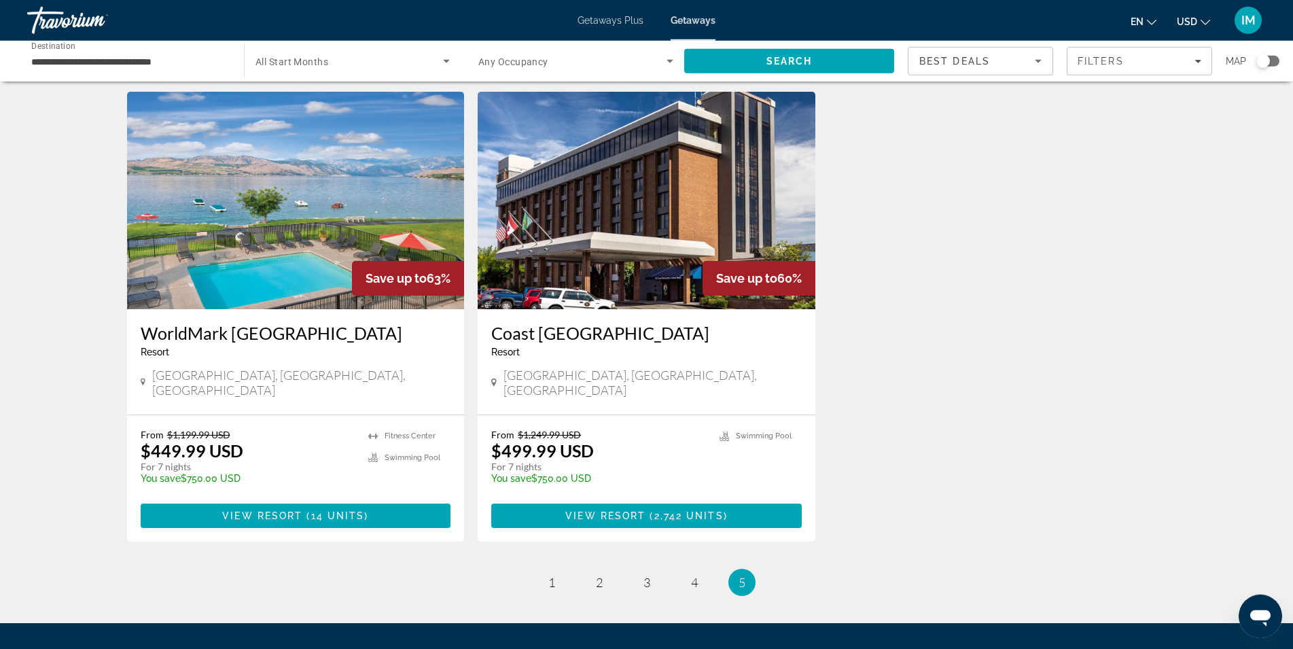
scroll to position [1452, 0]
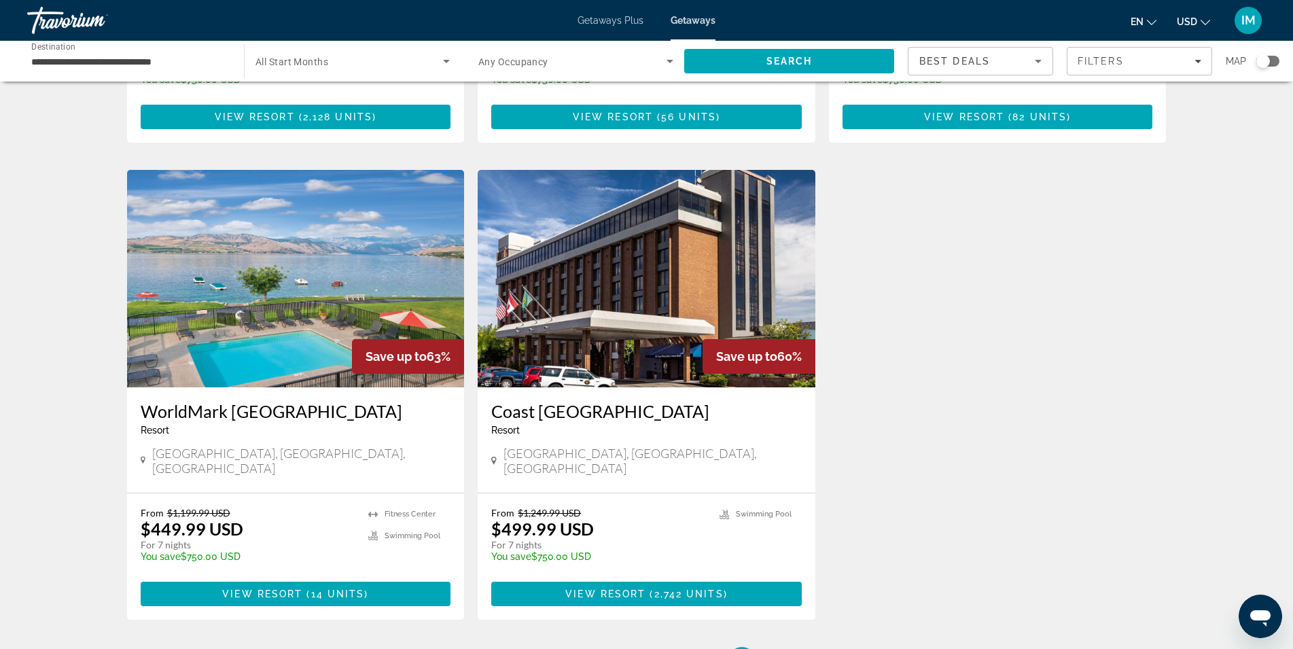
click at [261, 239] on img "Main content" at bounding box center [296, 278] width 338 height 217
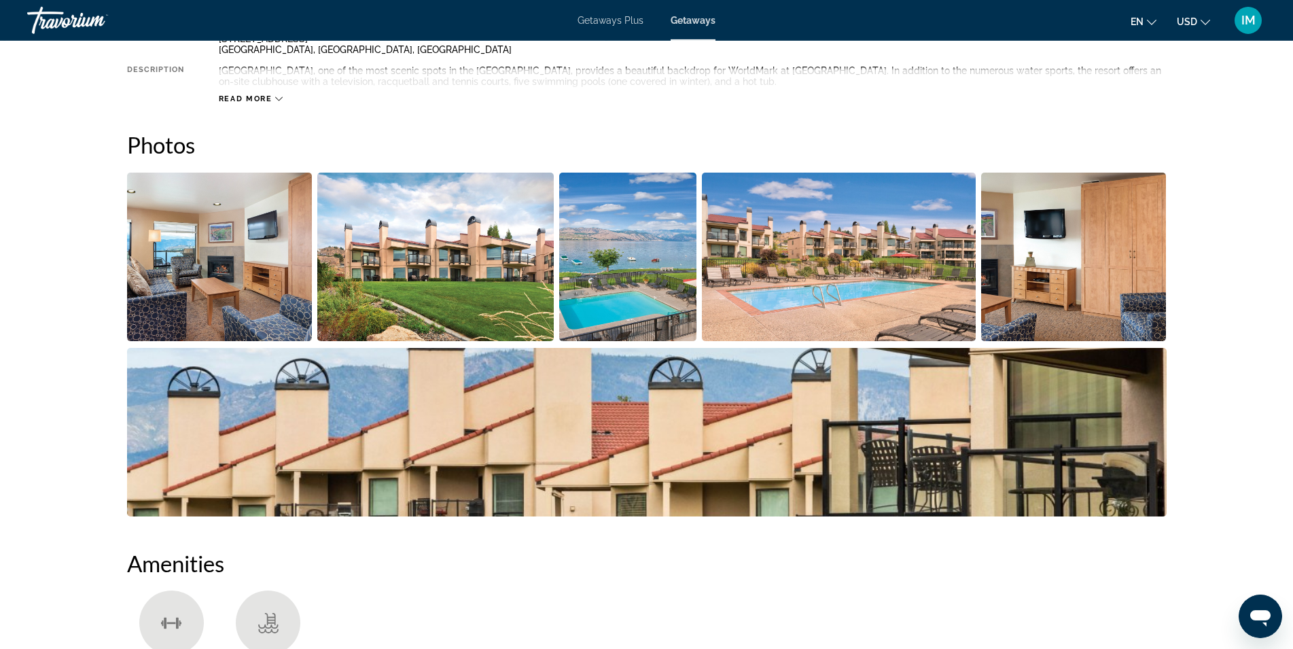
scroll to position [555, 0]
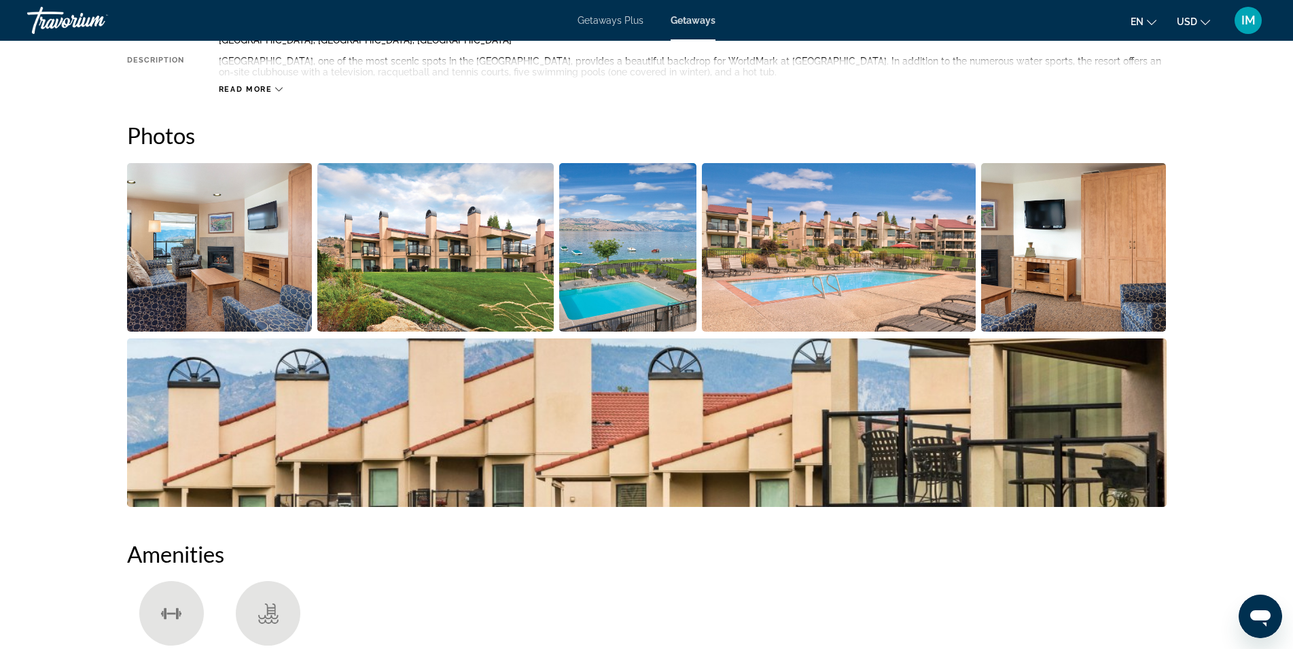
click at [490, 268] on img "Open full-screen image slider" at bounding box center [435, 247] width 236 height 169
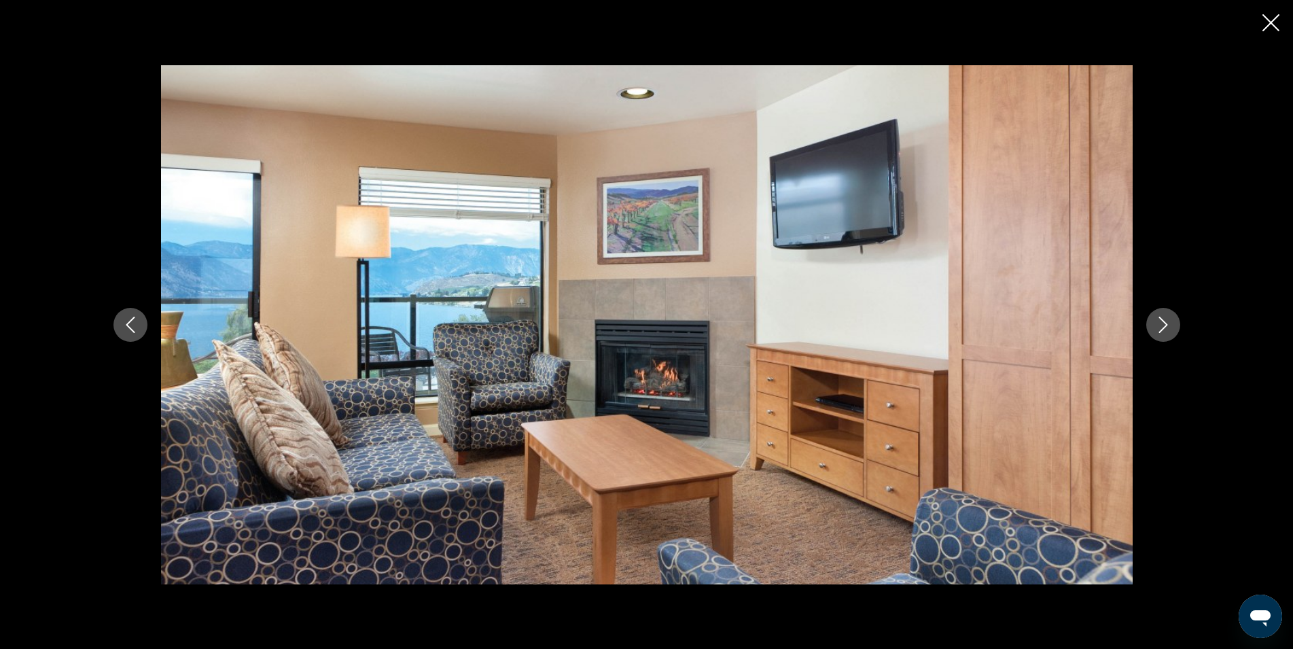
click at [1160, 329] on icon "Next image" at bounding box center [1163, 325] width 16 height 16
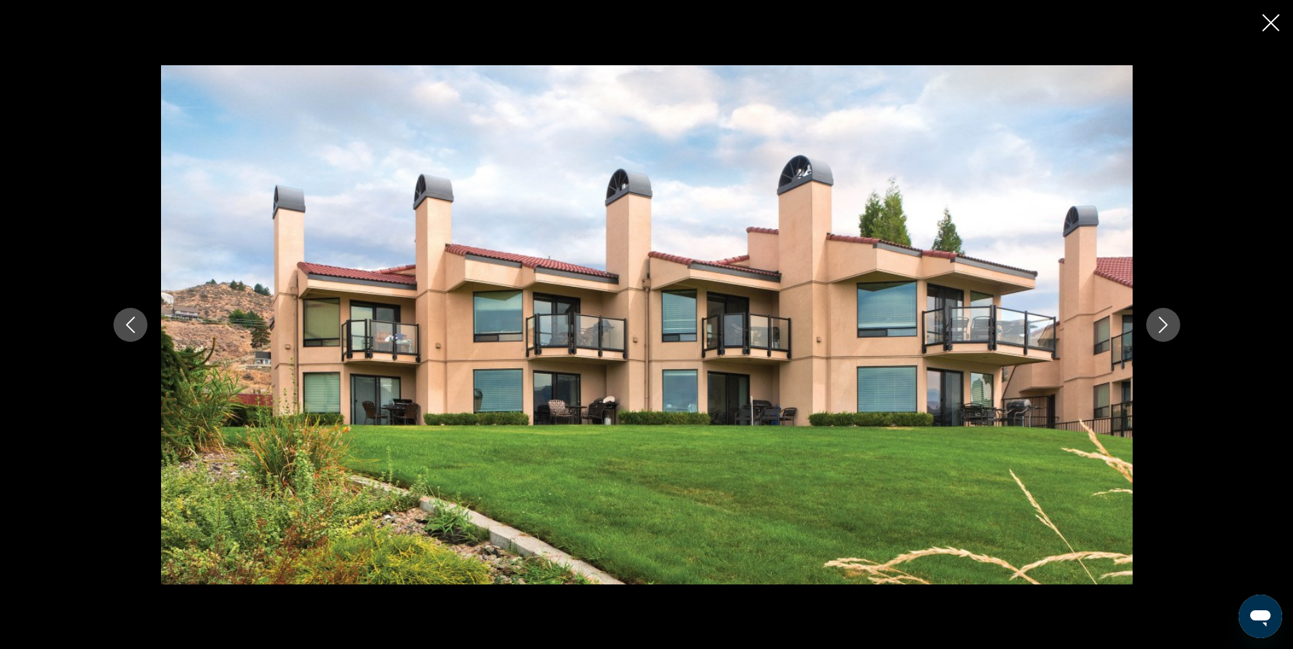
click at [1160, 329] on icon "Next image" at bounding box center [1163, 325] width 16 height 16
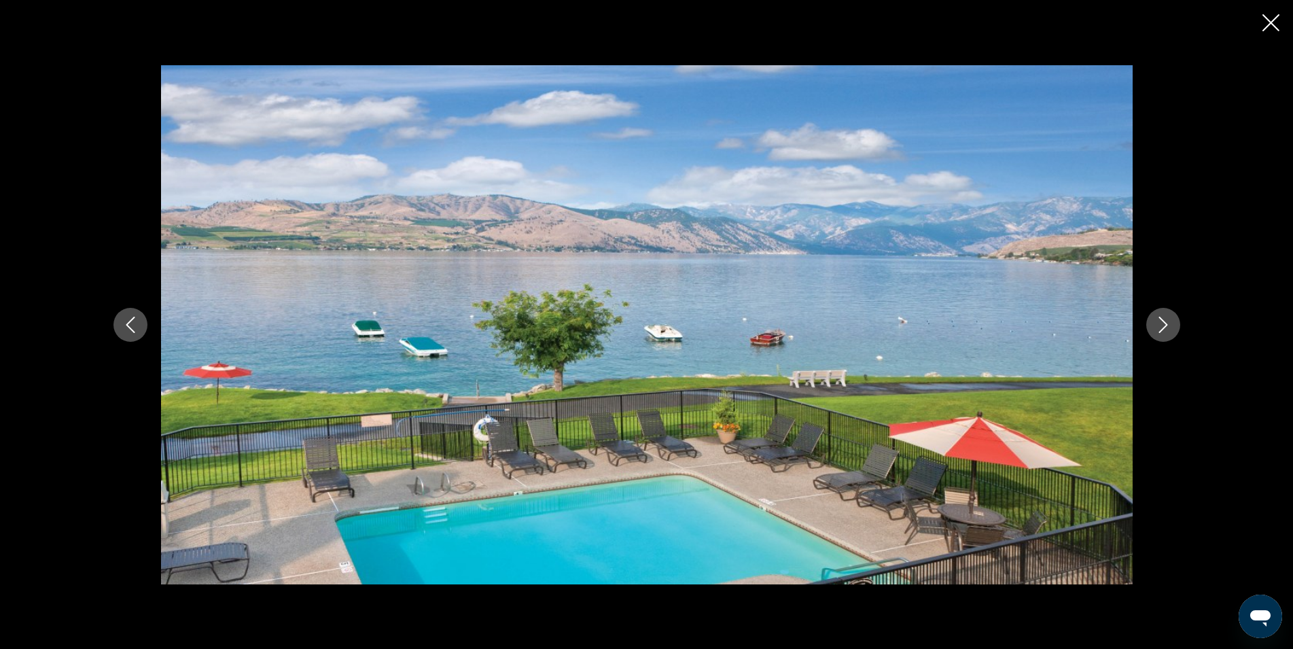
click at [1160, 329] on icon "Next image" at bounding box center [1163, 325] width 16 height 16
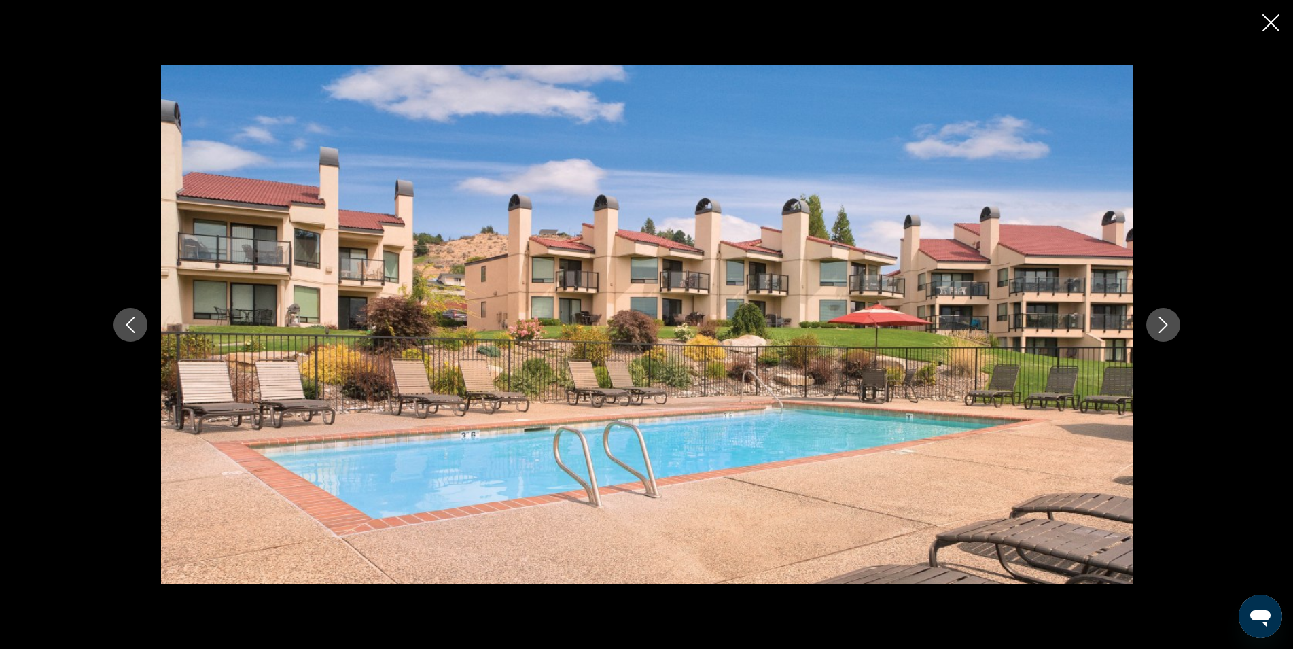
click at [1160, 329] on icon "Next image" at bounding box center [1163, 325] width 16 height 16
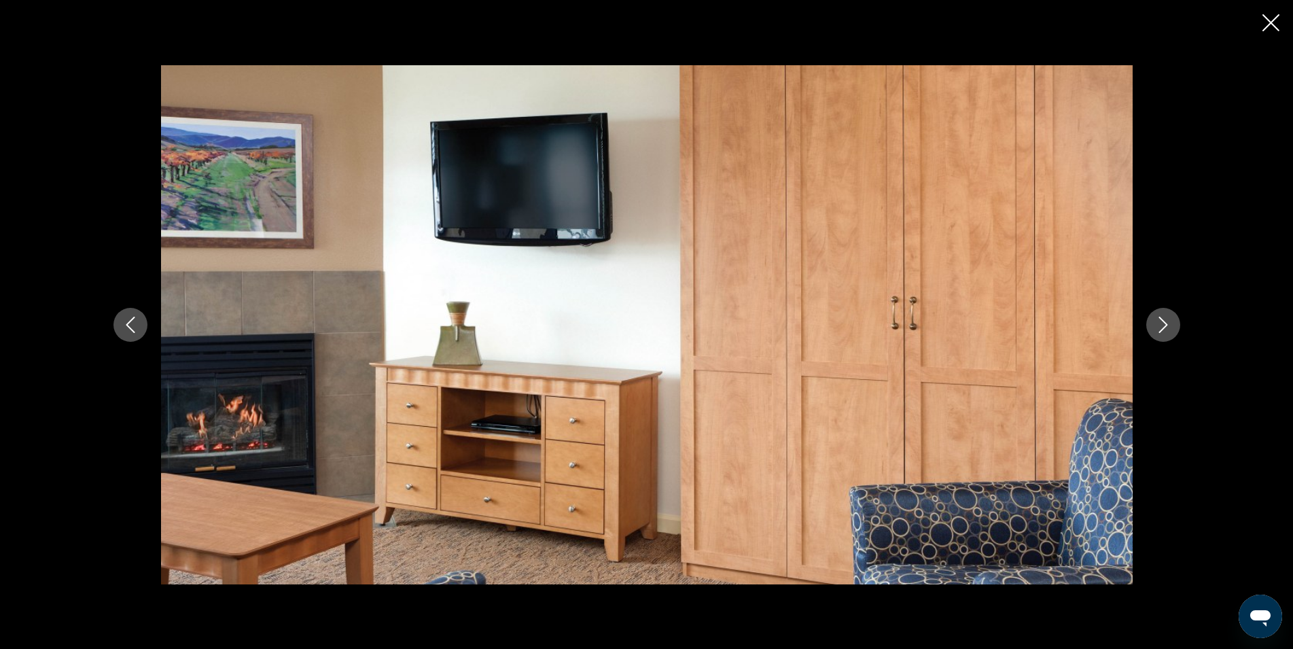
click at [1160, 329] on icon "Next image" at bounding box center [1163, 325] width 16 height 16
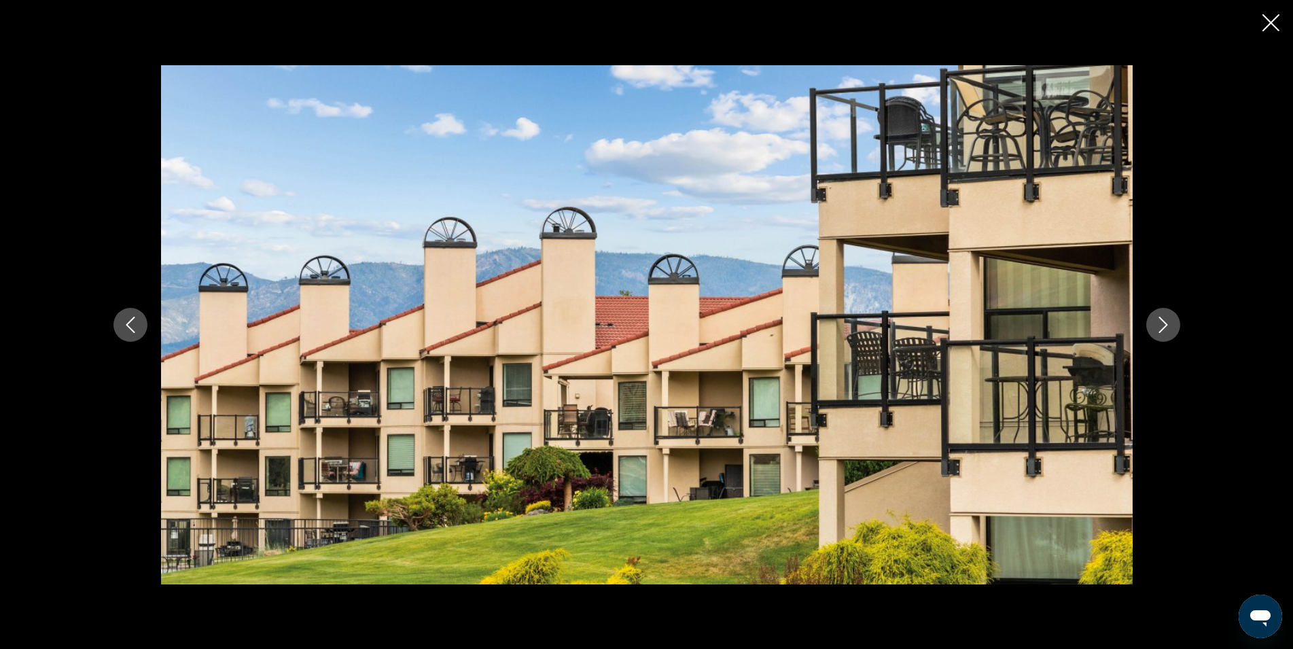
click at [1160, 329] on icon "Next image" at bounding box center [1163, 325] width 16 height 16
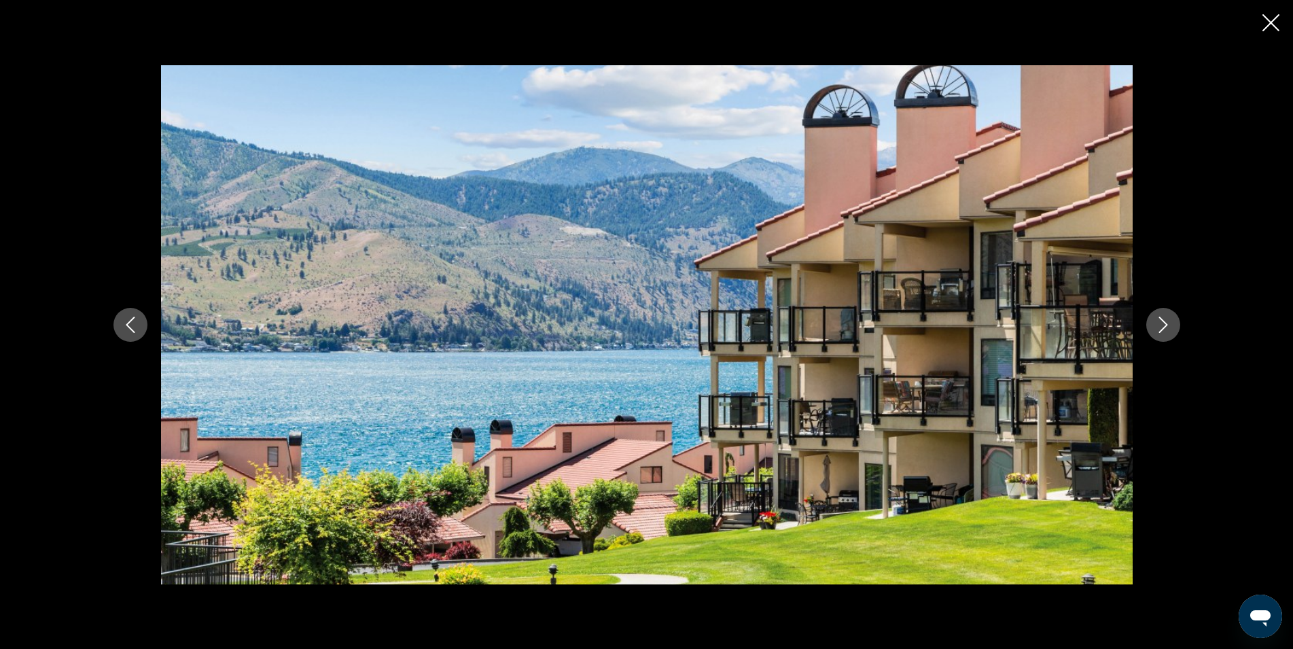
click at [1160, 329] on icon "Next image" at bounding box center [1163, 325] width 16 height 16
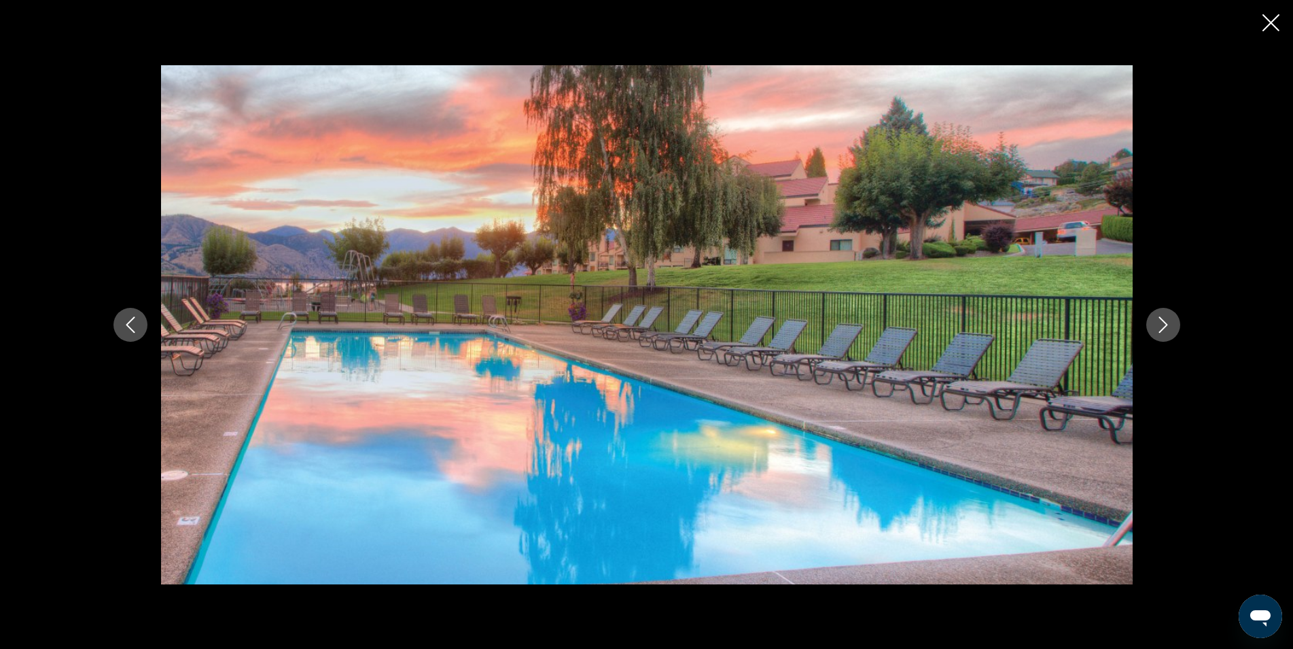
click at [1160, 329] on icon "Next image" at bounding box center [1163, 325] width 16 height 16
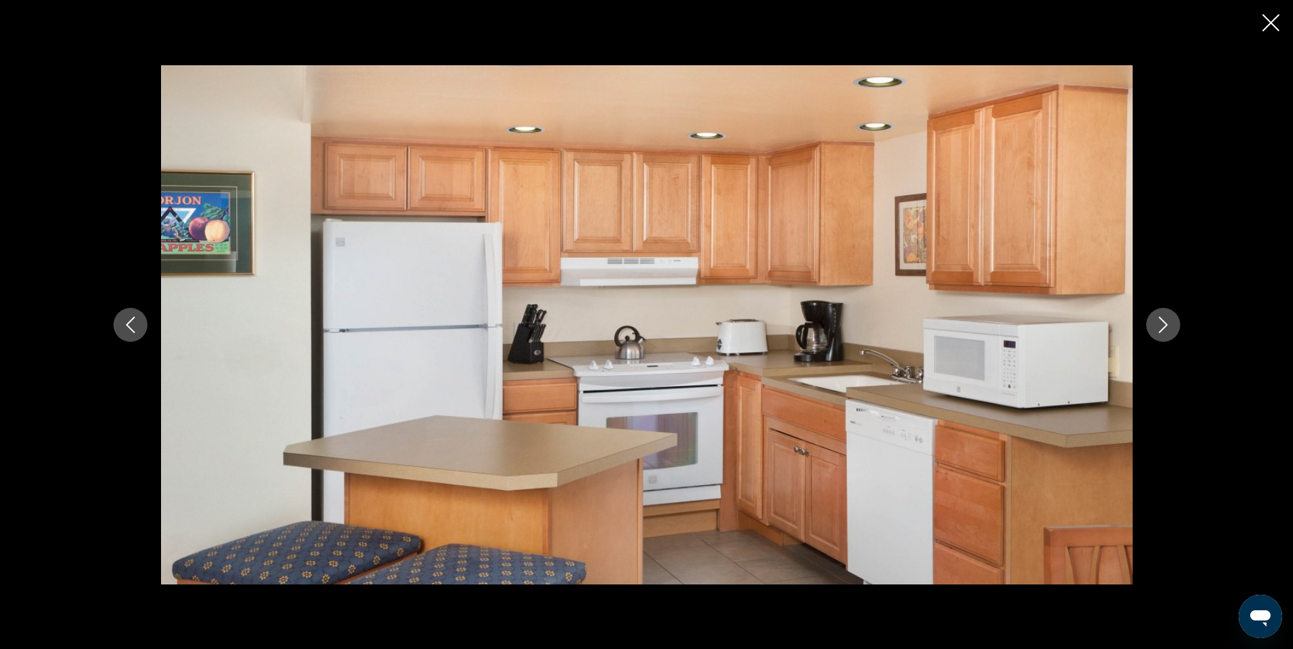
click at [1160, 329] on icon "Next image" at bounding box center [1163, 325] width 16 height 16
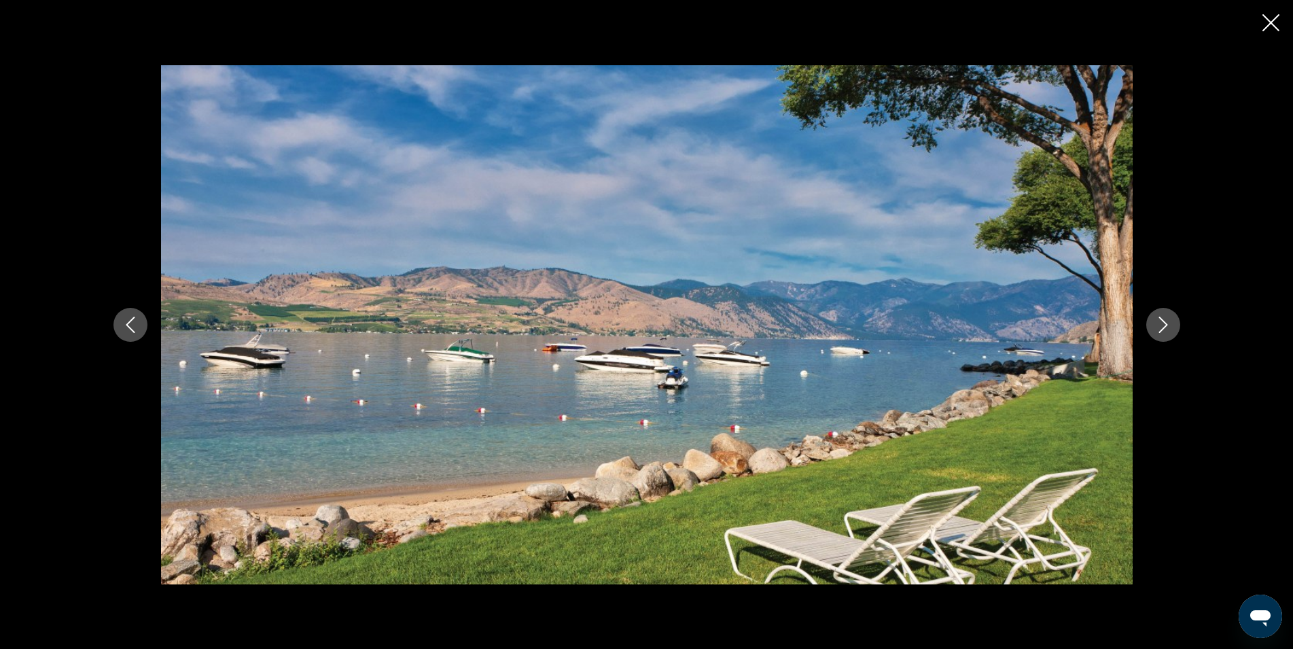
click at [1160, 329] on icon "Next image" at bounding box center [1163, 325] width 16 height 16
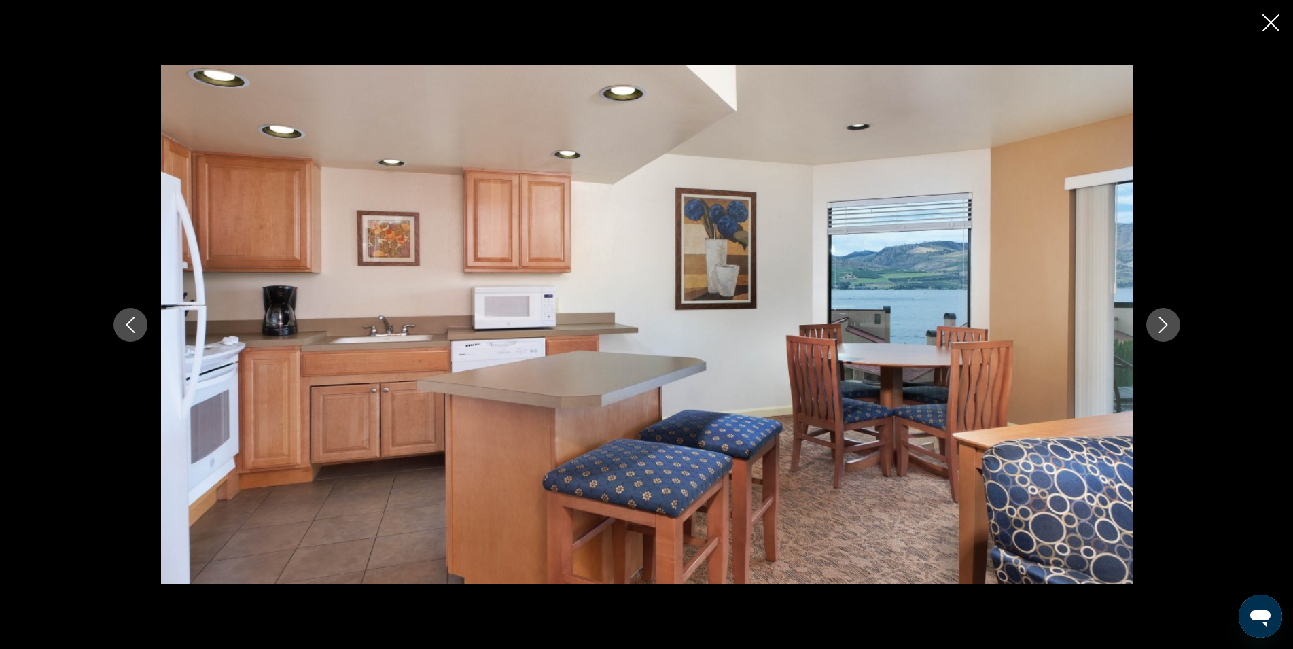
click at [1160, 329] on icon "Next image" at bounding box center [1163, 325] width 16 height 16
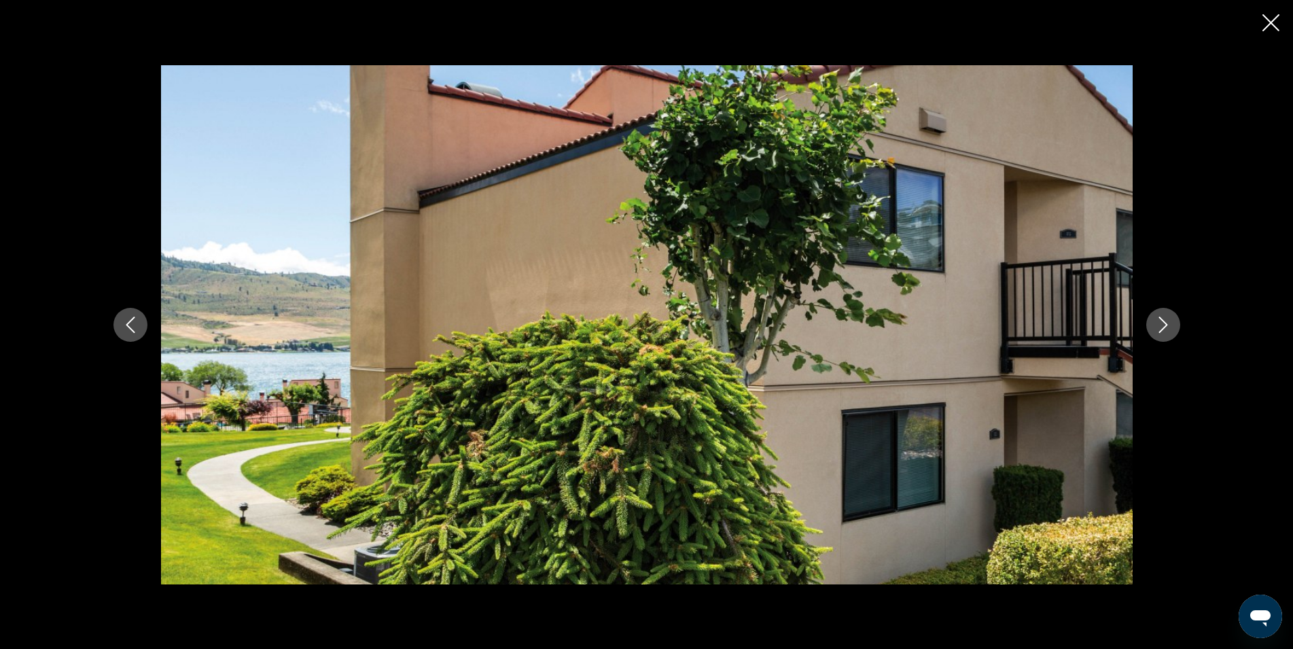
click at [1160, 329] on icon "Next image" at bounding box center [1163, 325] width 16 height 16
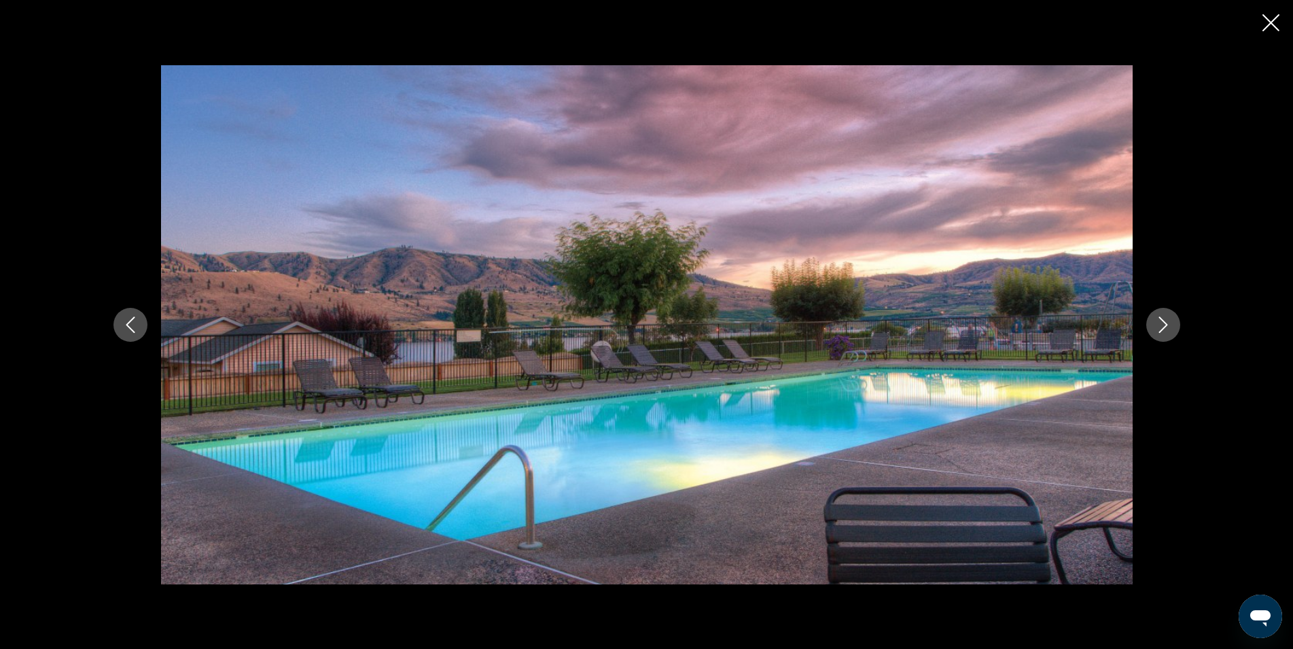
click at [1160, 329] on icon "Next image" at bounding box center [1163, 325] width 16 height 16
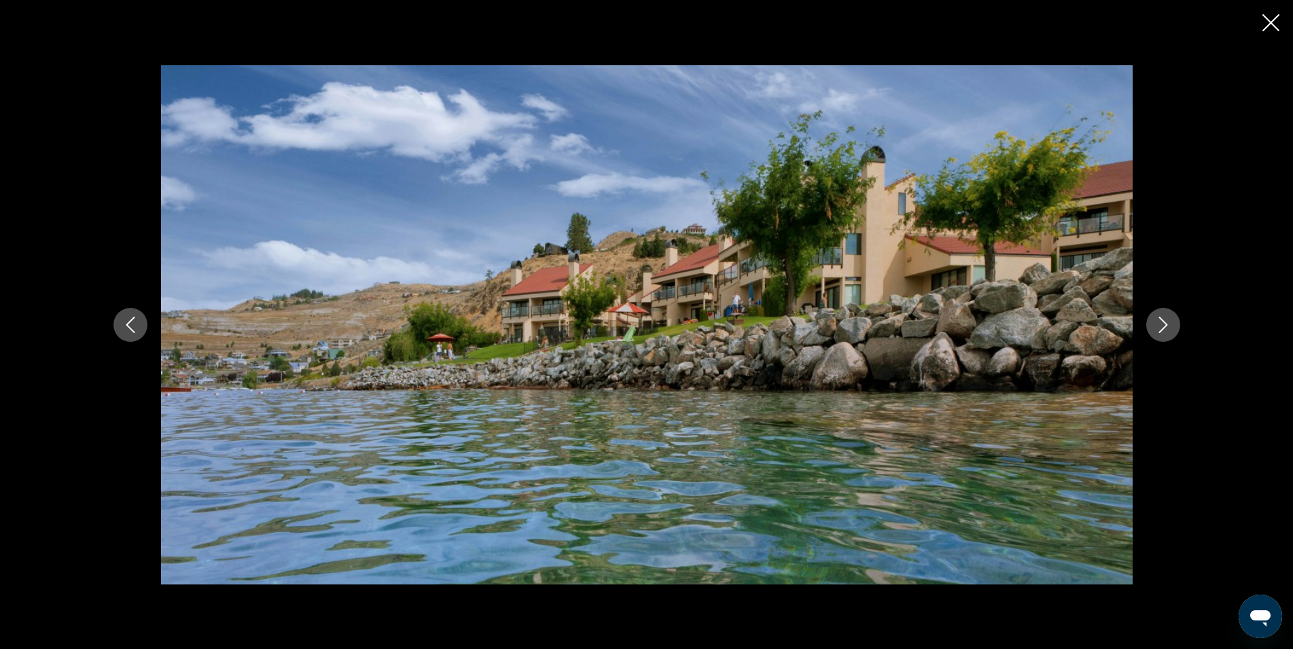
click at [1160, 329] on icon "Next image" at bounding box center [1163, 325] width 16 height 16
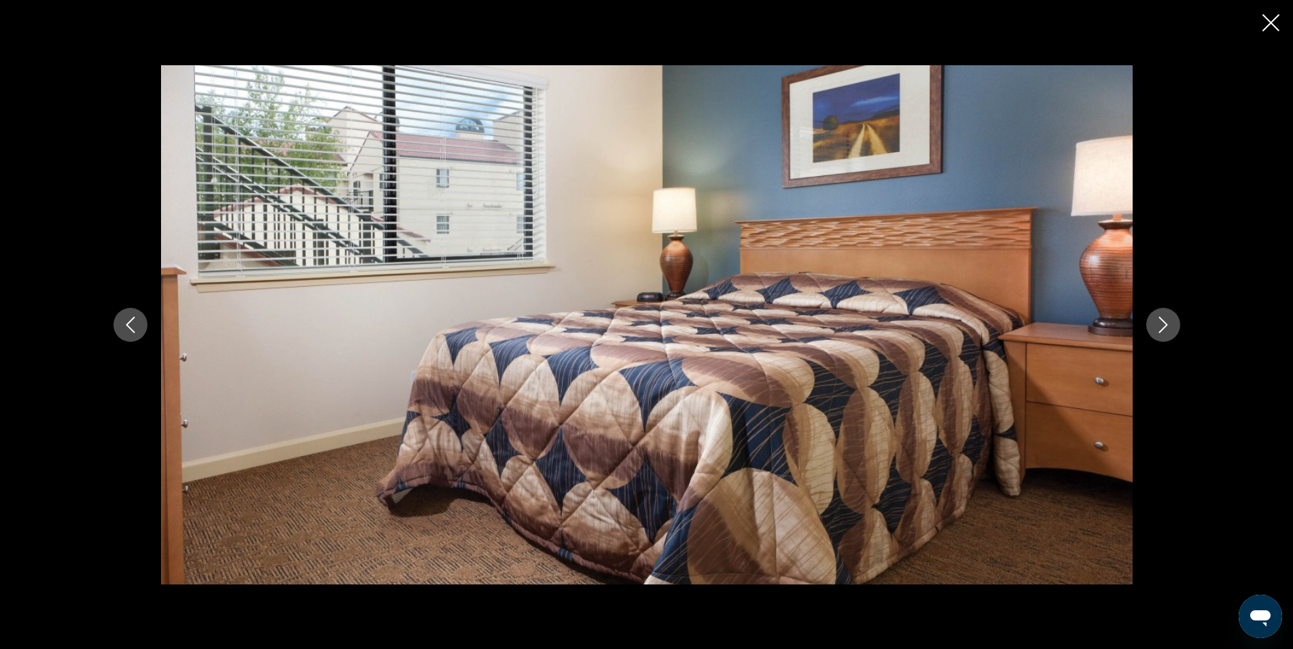
click at [1271, 25] on icon "Close slideshow" at bounding box center [1271, 22] width 17 height 17
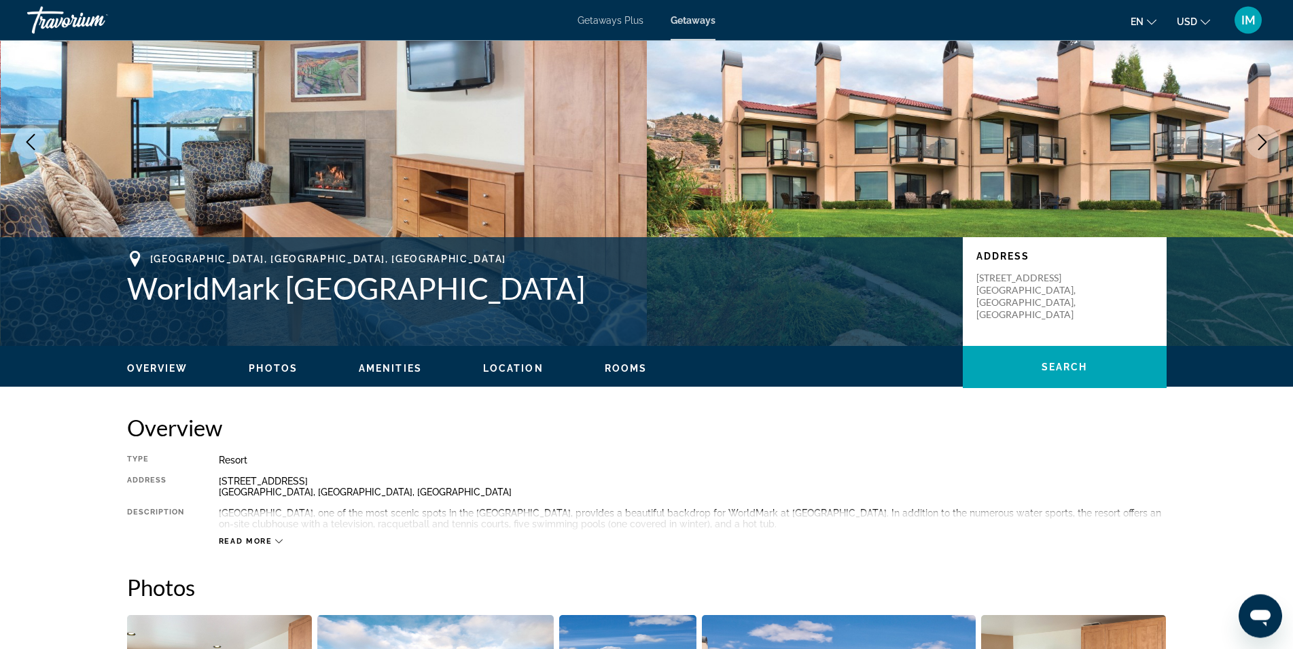
scroll to position [0, 0]
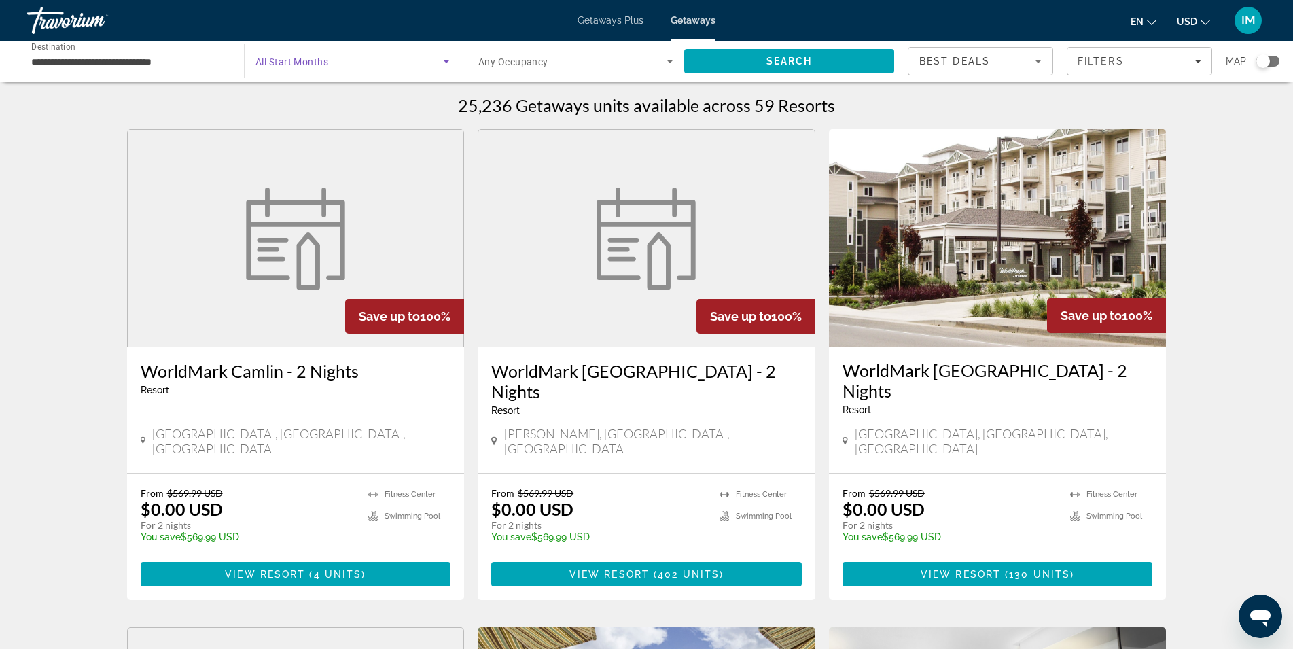
click at [442, 62] on icon "Search widget" at bounding box center [446, 61] width 16 height 16
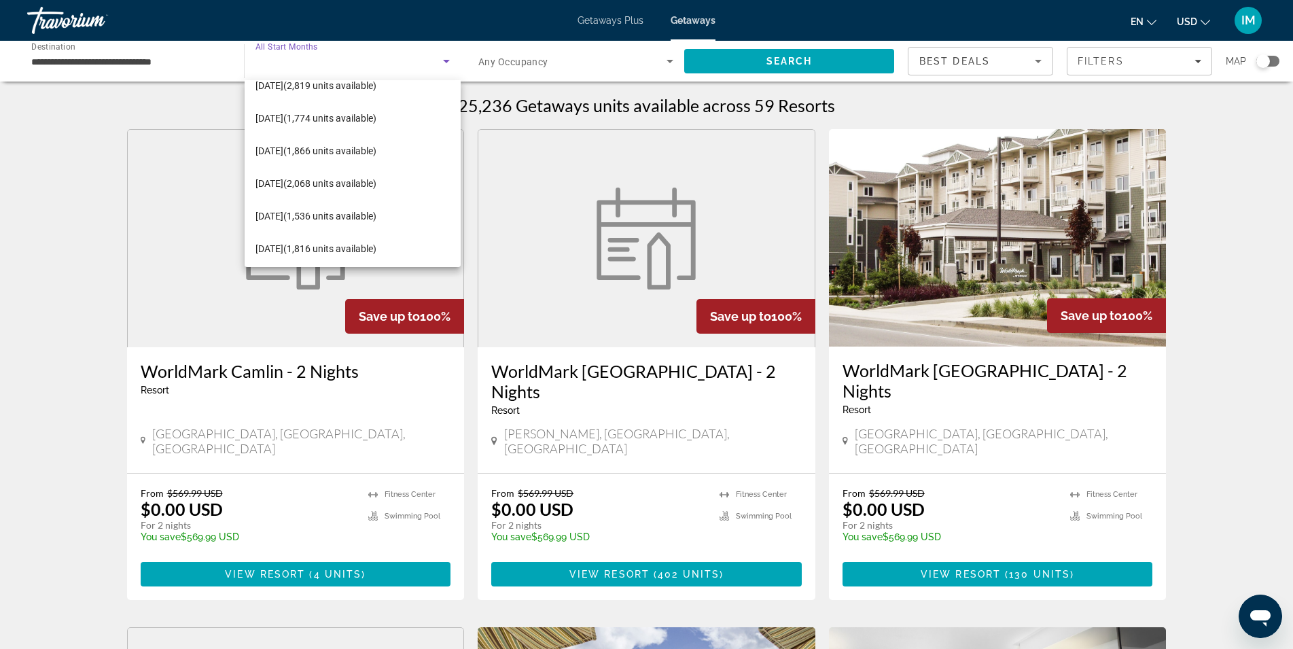
scroll to position [269, 0]
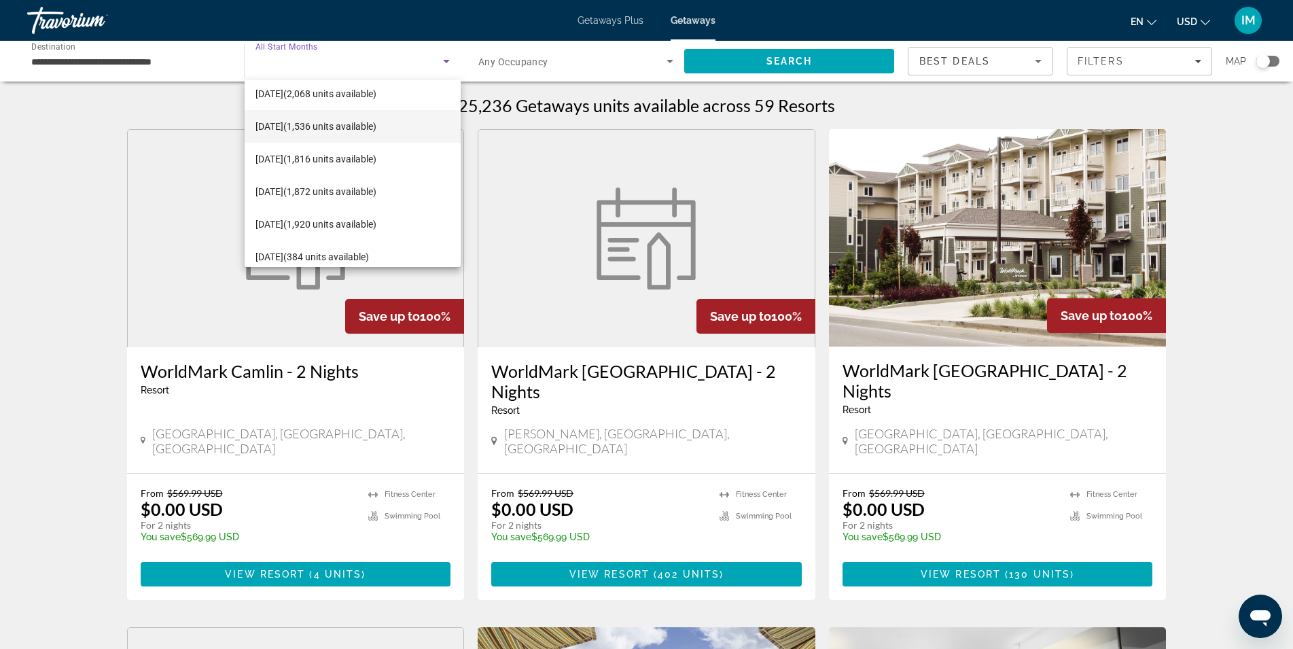
click at [298, 125] on span "[DATE] (1,536 units available)" at bounding box center [316, 126] width 121 height 16
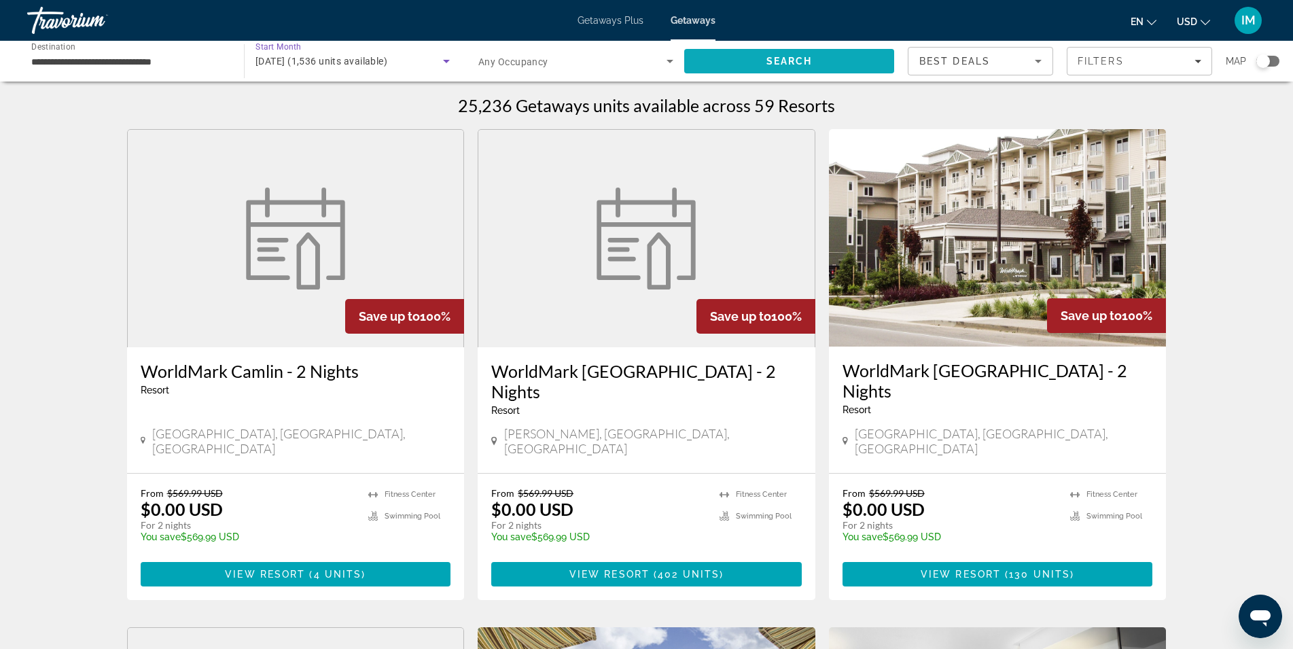
click at [756, 66] on span "Search" at bounding box center [789, 61] width 210 height 33
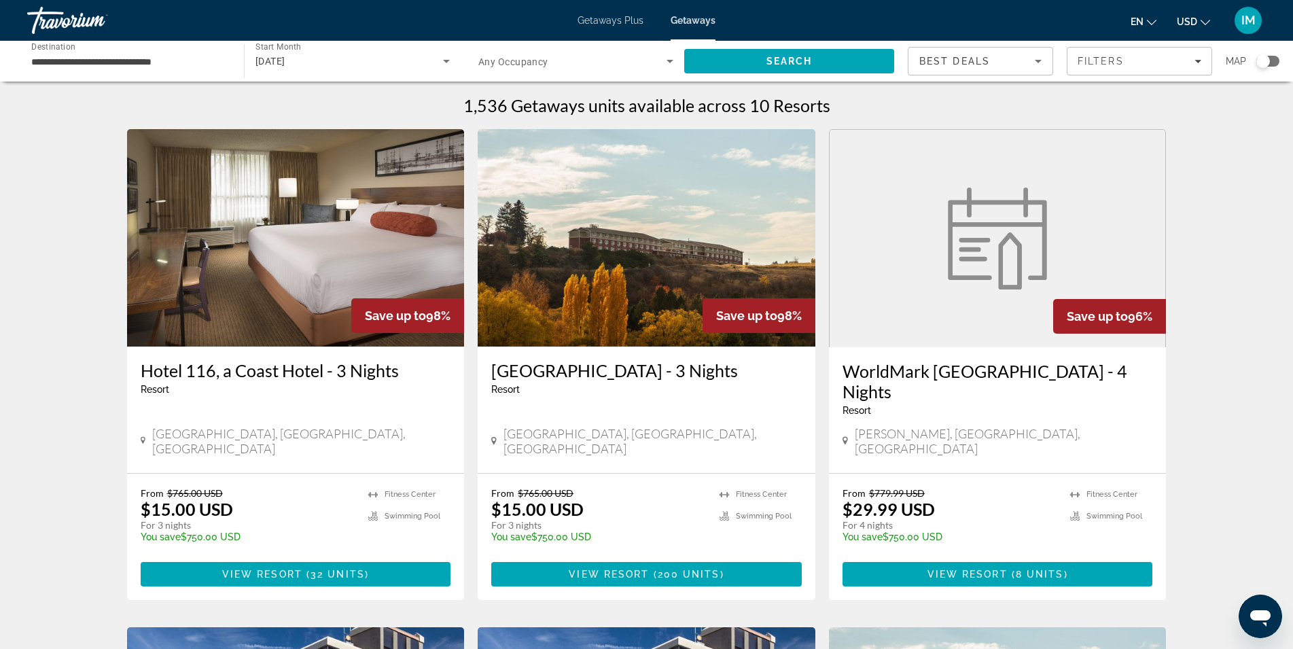
click at [345, 61] on div "[DATE]" at bounding box center [350, 61] width 188 height 16
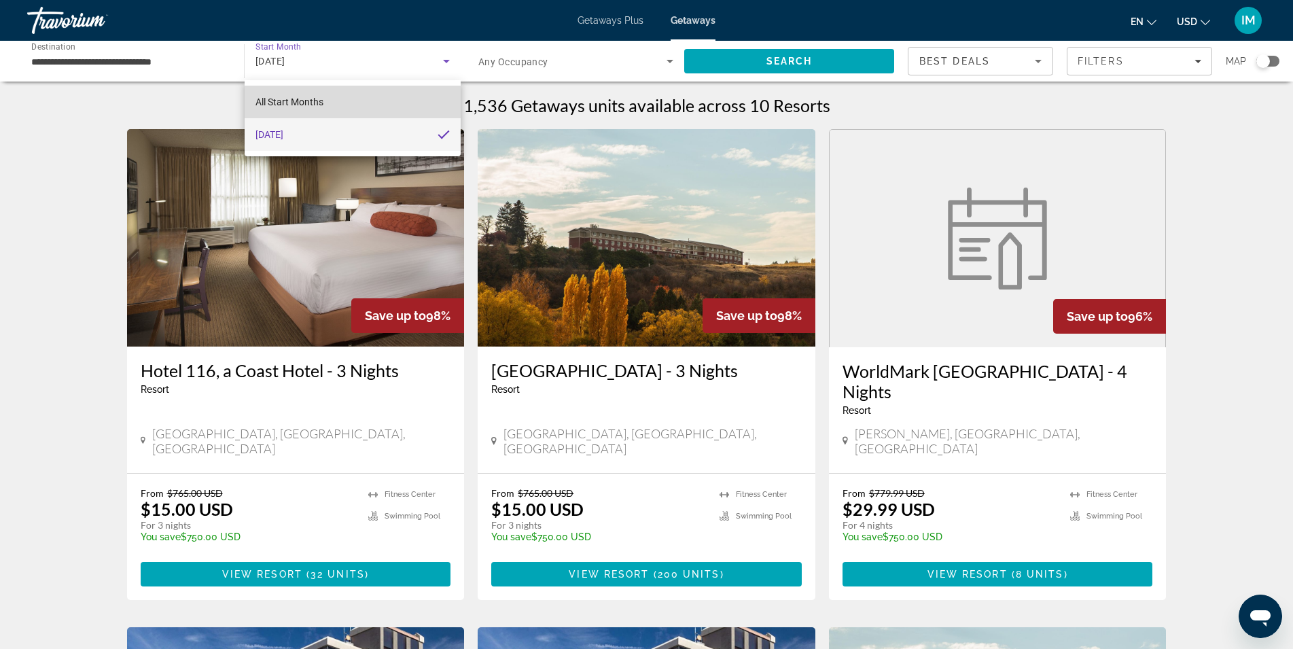
click at [367, 109] on mat-option "All Start Months" at bounding box center [353, 102] width 216 height 33
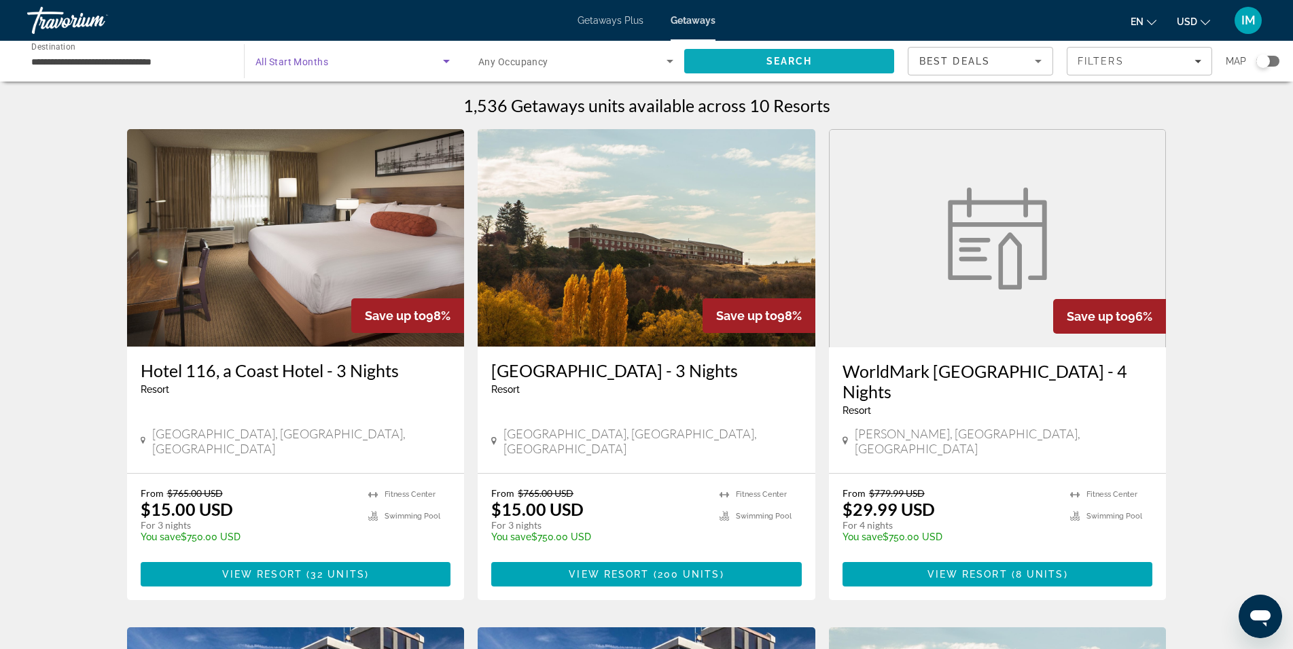
click at [751, 67] on span "Search" at bounding box center [789, 61] width 210 height 33
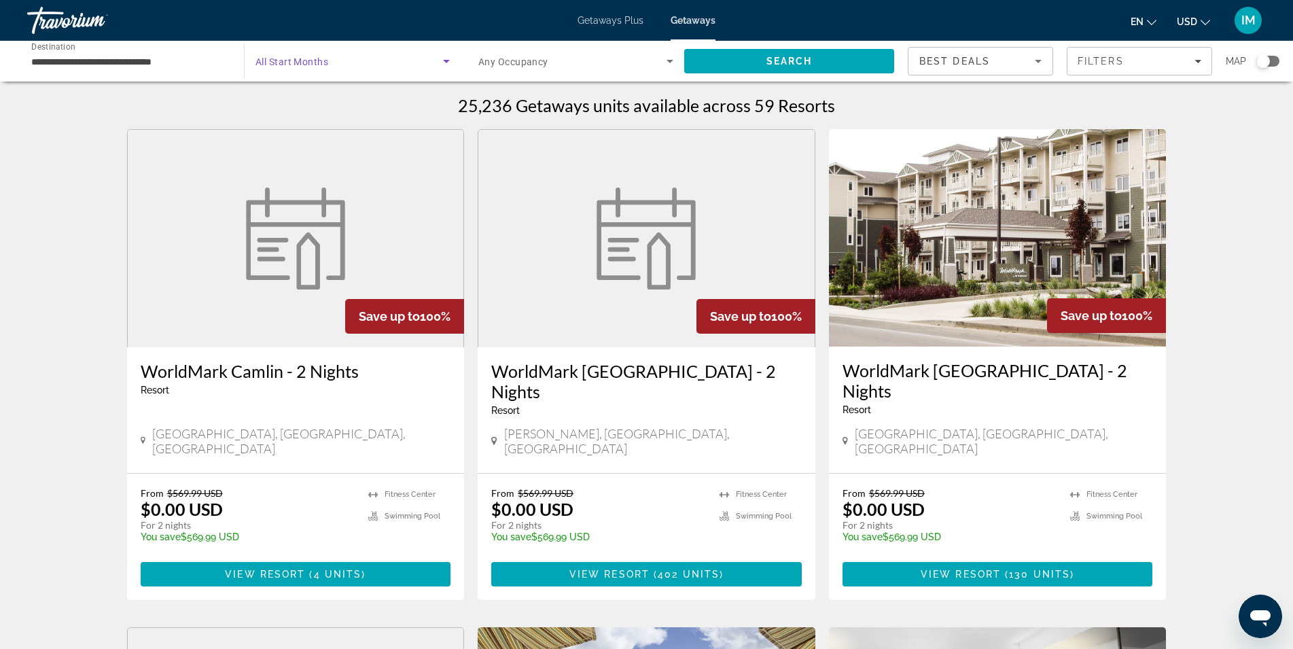
click at [421, 69] on span "Search widget" at bounding box center [350, 61] width 188 height 16
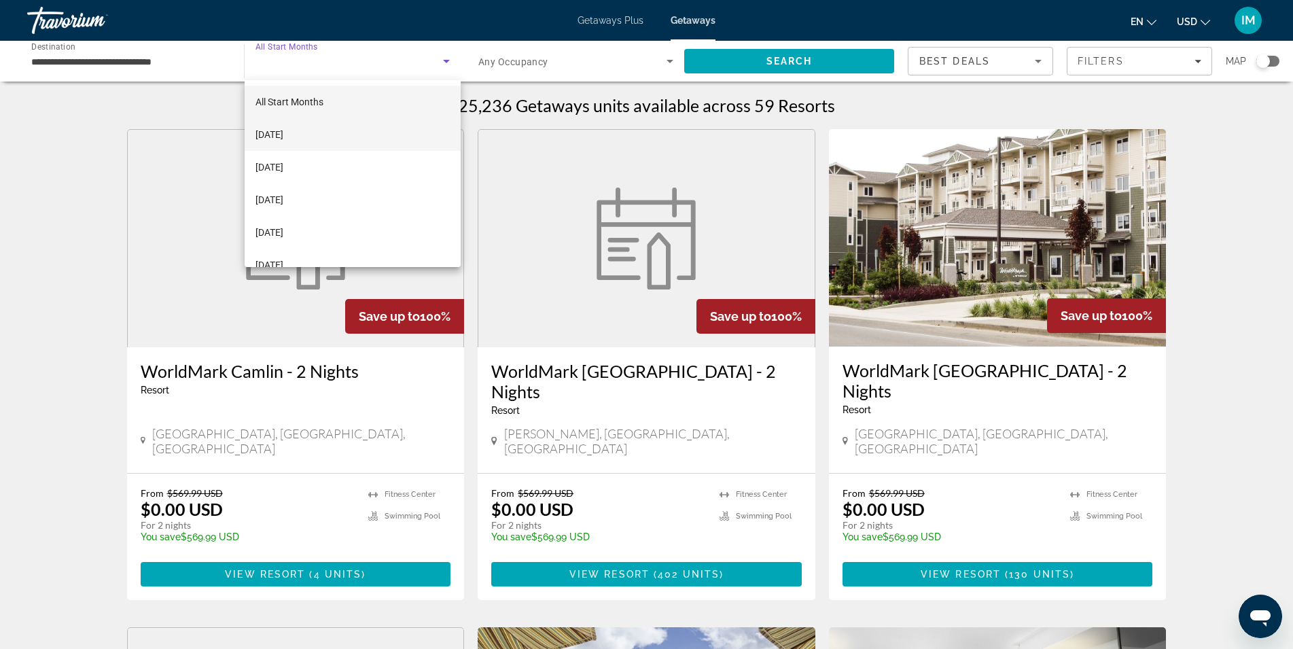
scroll to position [269, 0]
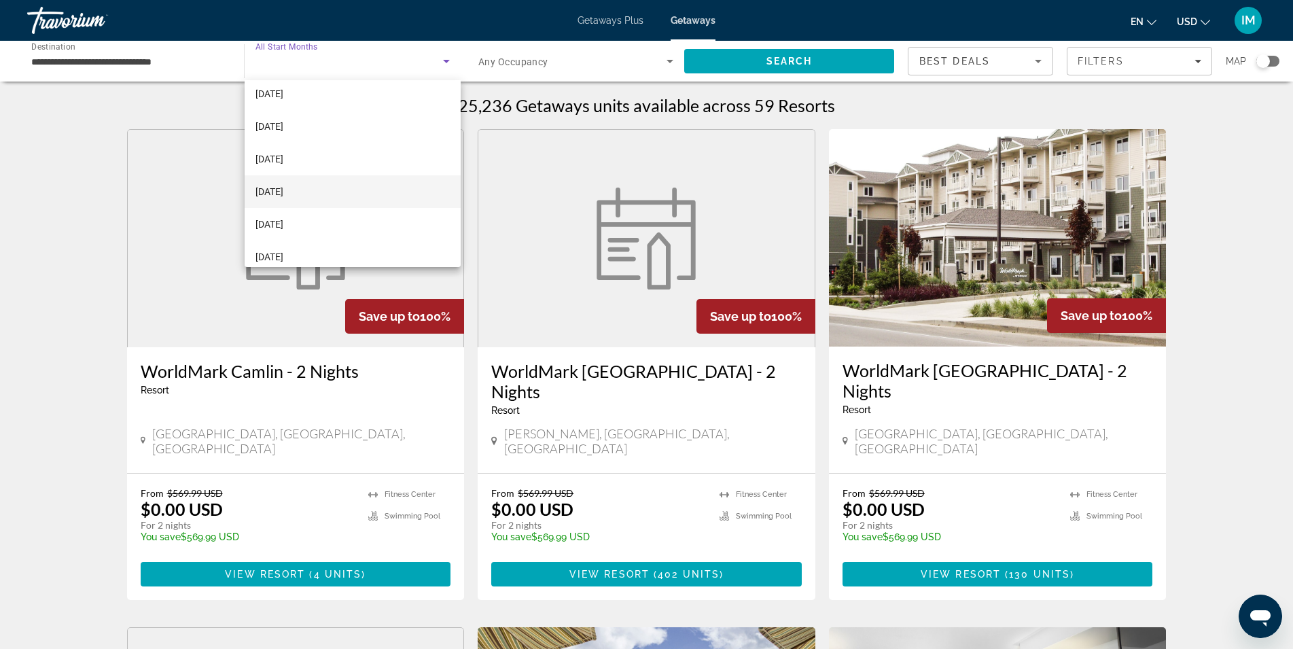
click at [283, 190] on span "[DATE]" at bounding box center [270, 191] width 28 height 16
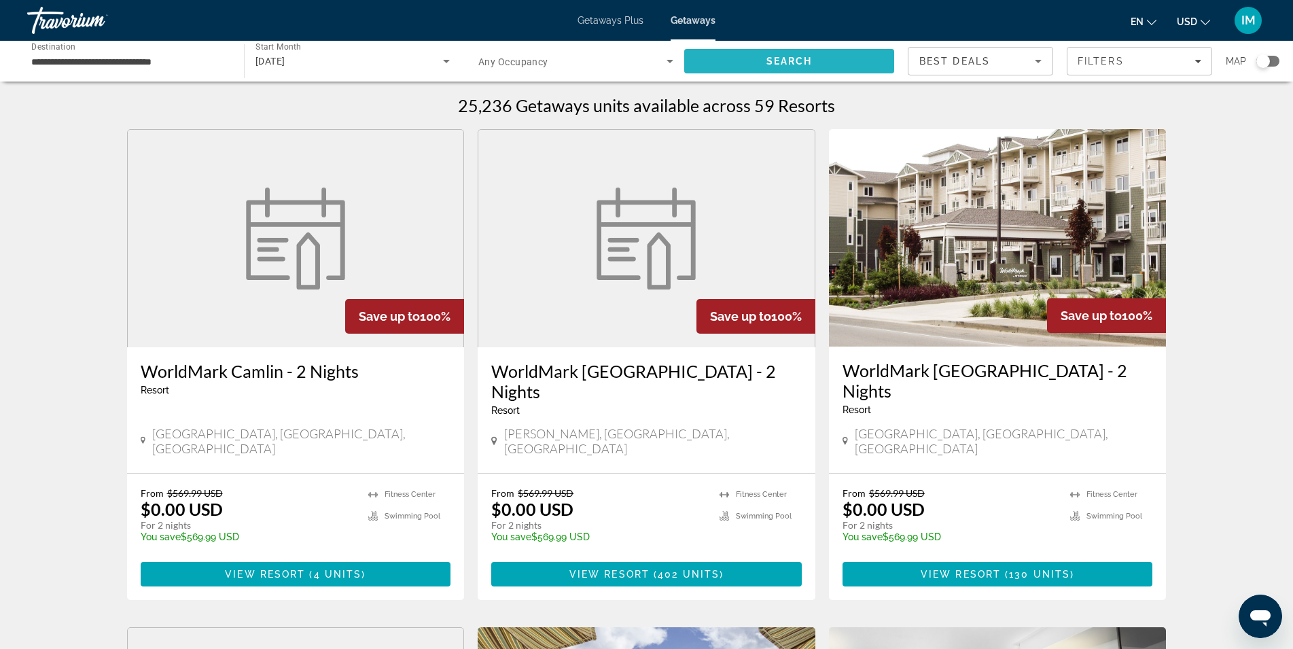
click at [767, 69] on span "Search" at bounding box center [789, 61] width 210 height 33
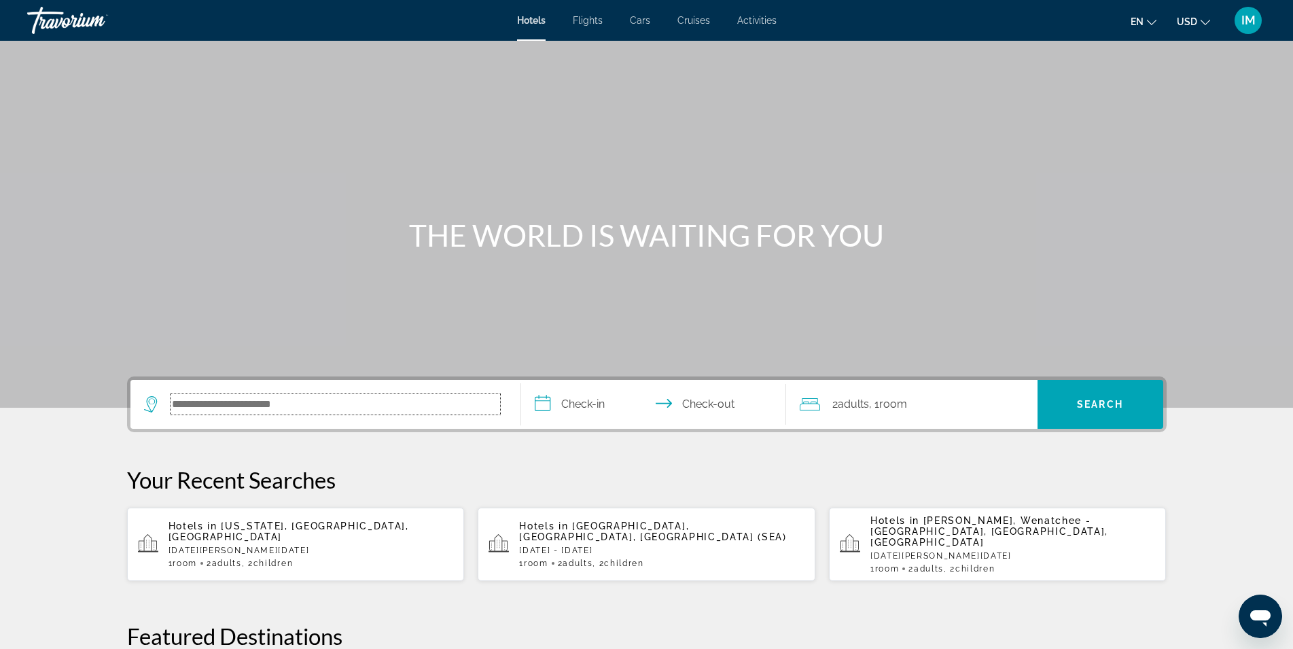
click at [256, 405] on input "Search hotel destination" at bounding box center [336, 404] width 330 height 20
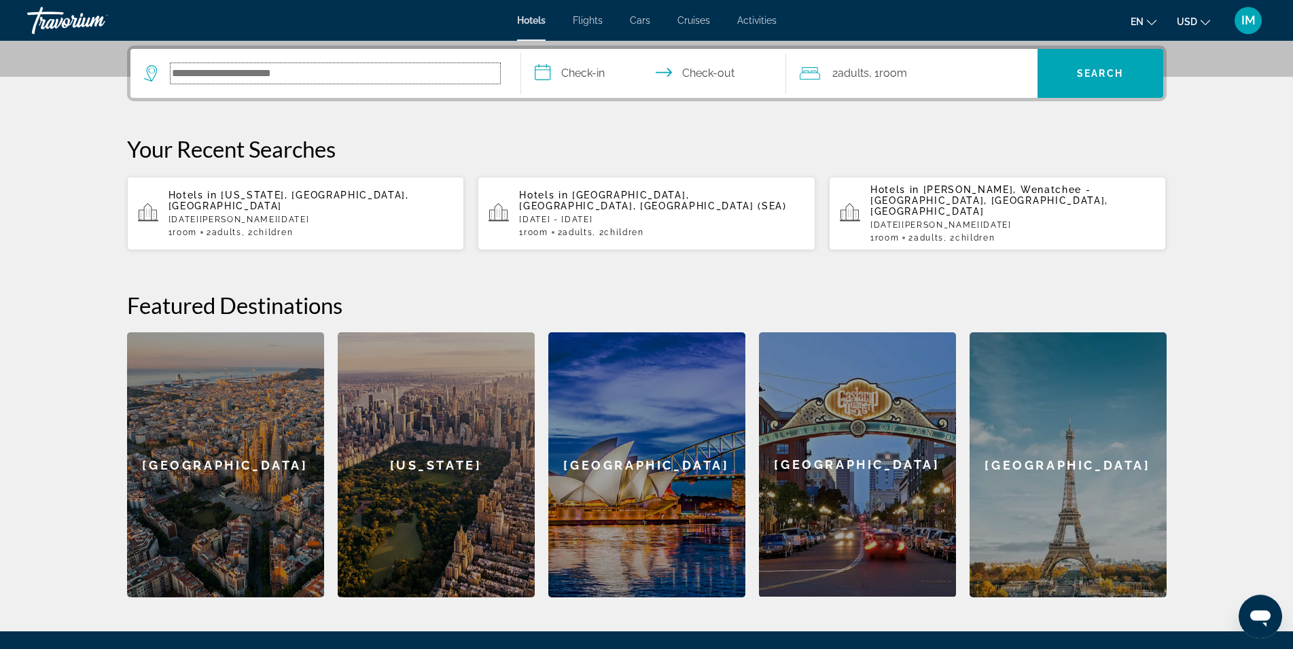
scroll to position [332, 0]
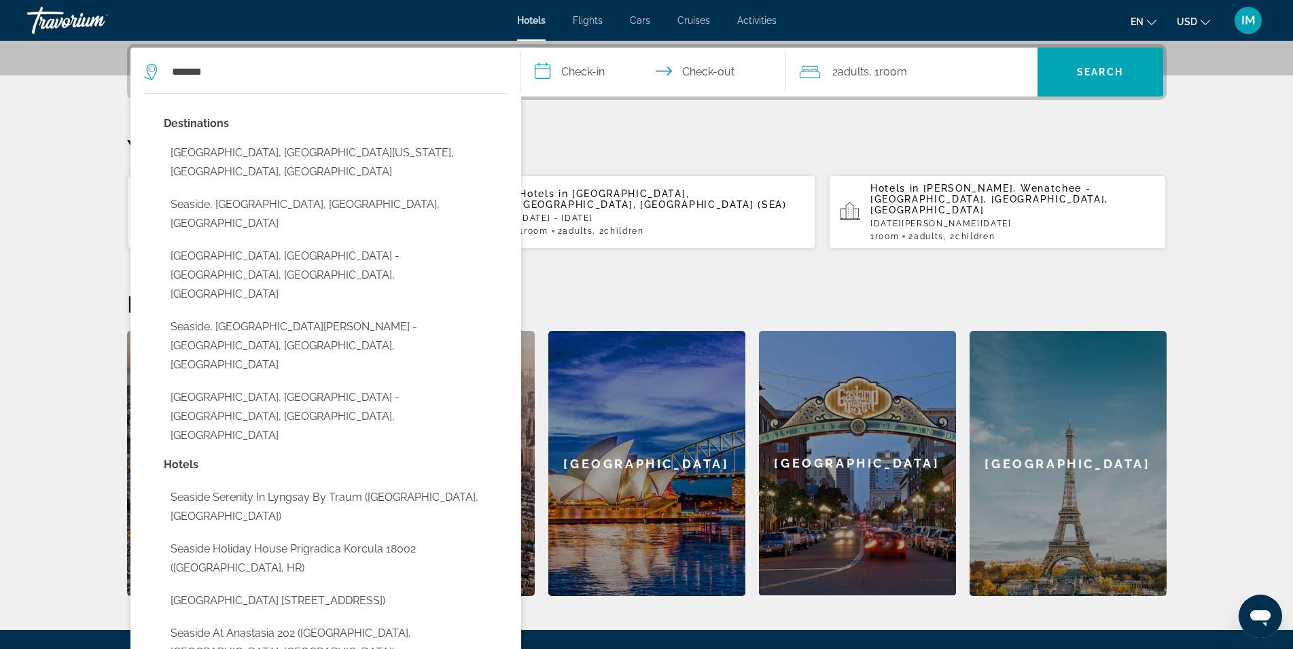
click at [584, 71] on input "**********" at bounding box center [656, 74] width 270 height 53
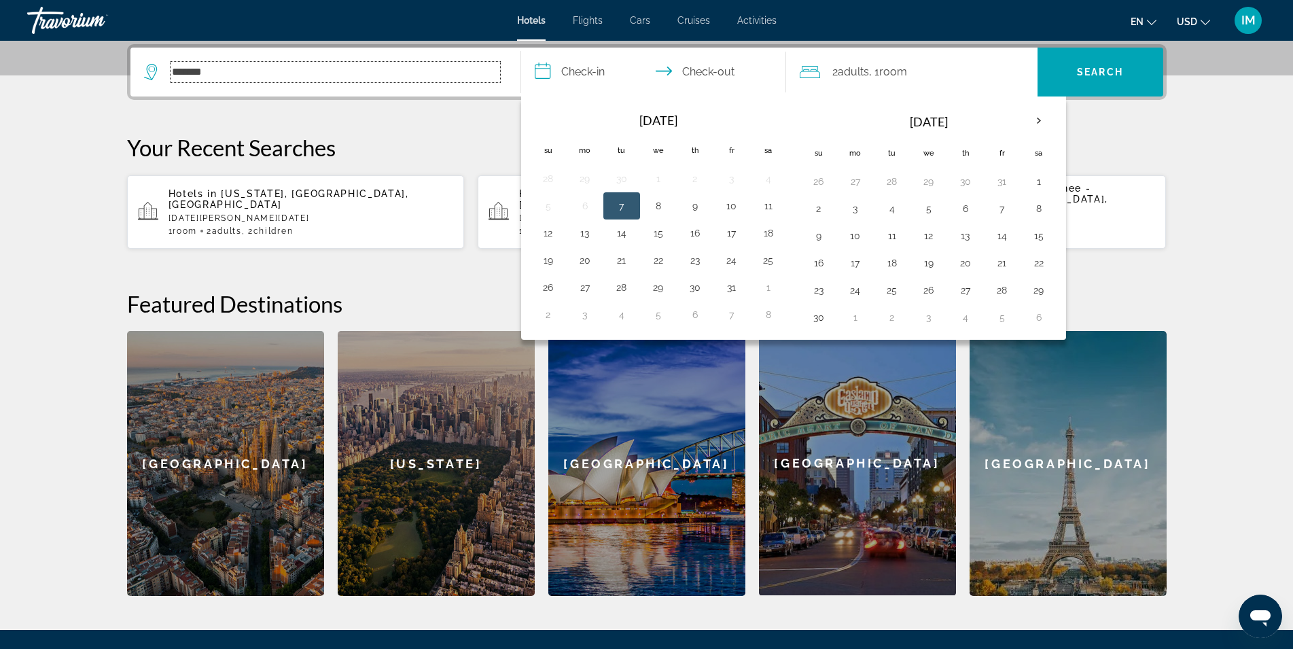
click at [277, 70] on input "*******" at bounding box center [336, 72] width 330 height 20
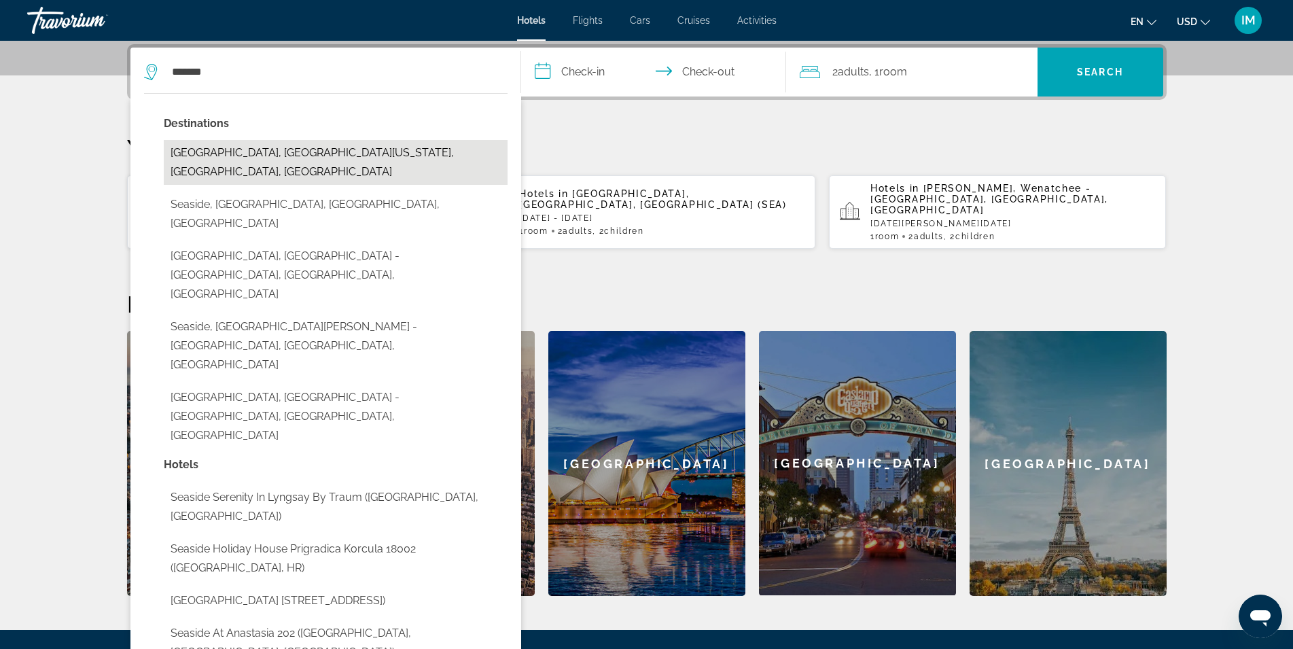
click at [289, 153] on button "Seaside, North Oregon Coast, OR, United States" at bounding box center [336, 162] width 344 height 45
type input "**********"
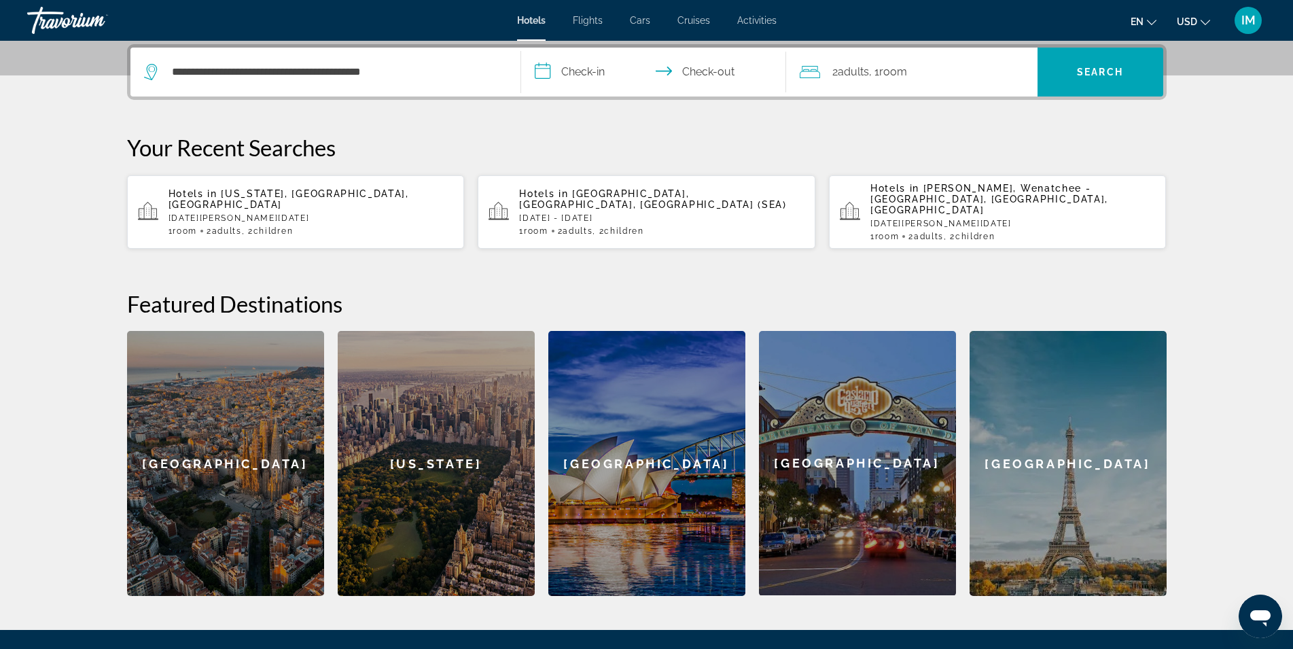
click at [595, 71] on input "**********" at bounding box center [656, 74] width 270 height 53
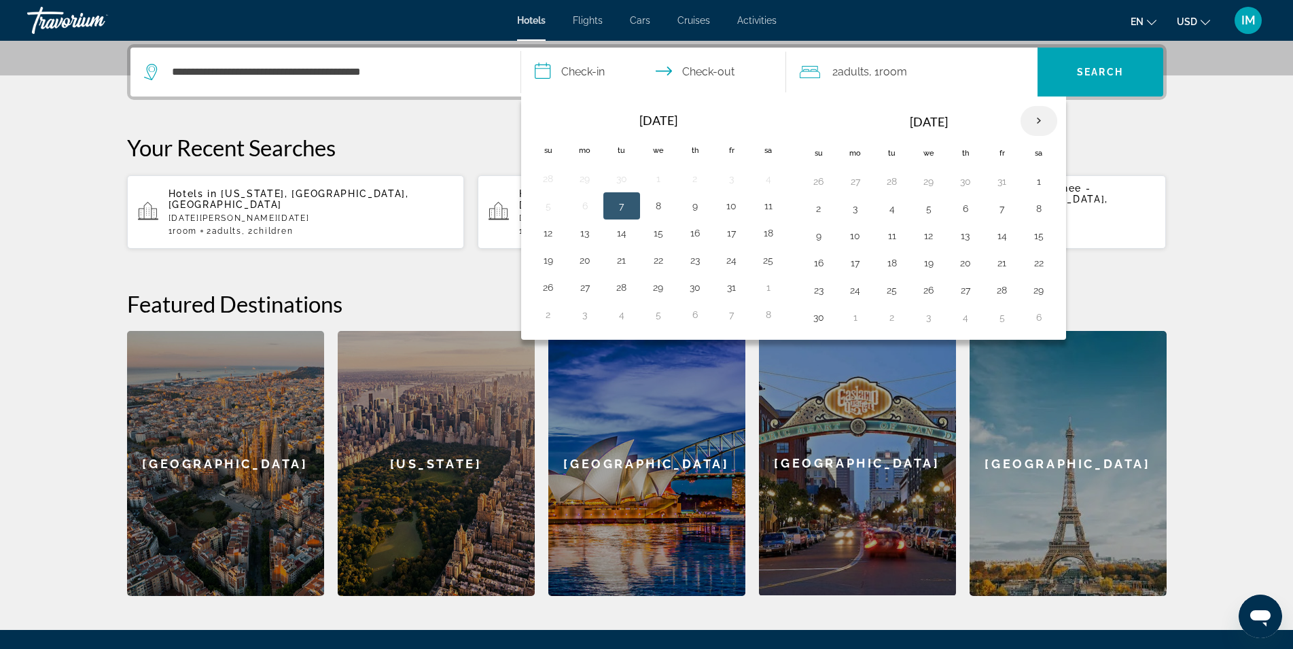
click at [1036, 118] on th "Next month" at bounding box center [1039, 121] width 37 height 30
click at [1032, 124] on th "Next month" at bounding box center [1039, 121] width 37 height 30
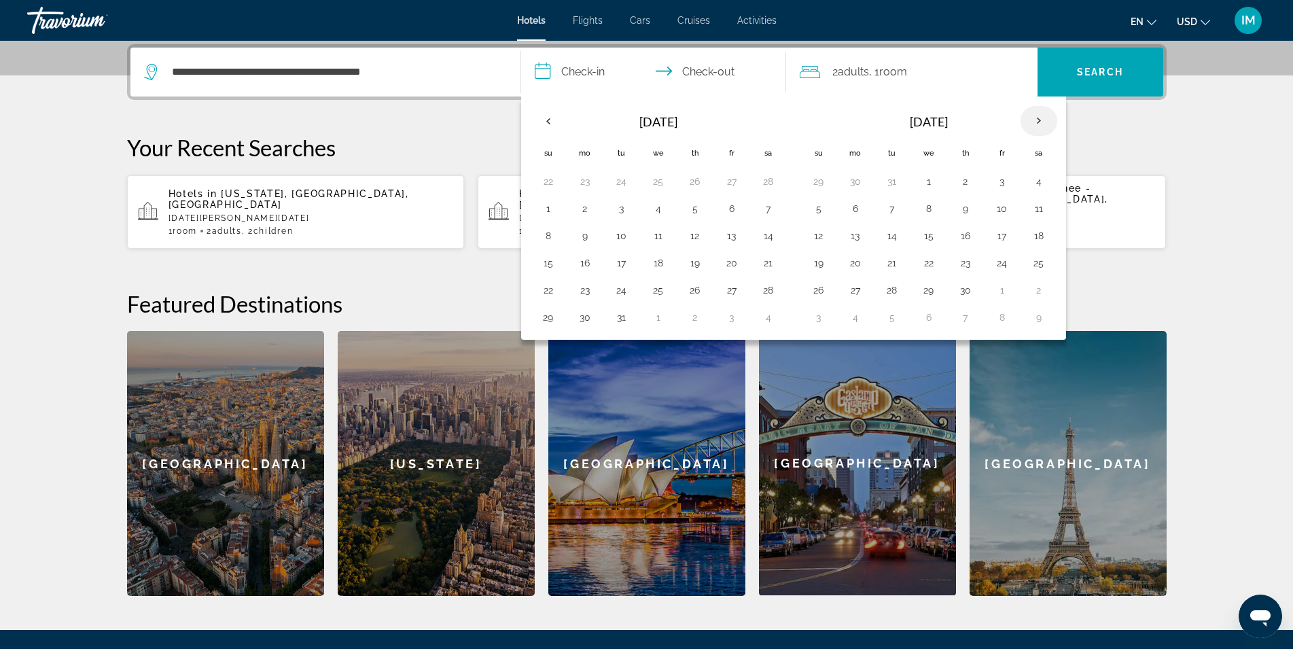
click at [1032, 124] on th "Next month" at bounding box center [1039, 121] width 37 height 30
click at [1040, 116] on th "Next month" at bounding box center [1039, 121] width 37 height 30
click at [972, 181] on button "2" at bounding box center [966, 181] width 22 height 19
click at [819, 209] on button "5" at bounding box center [819, 208] width 22 height 19
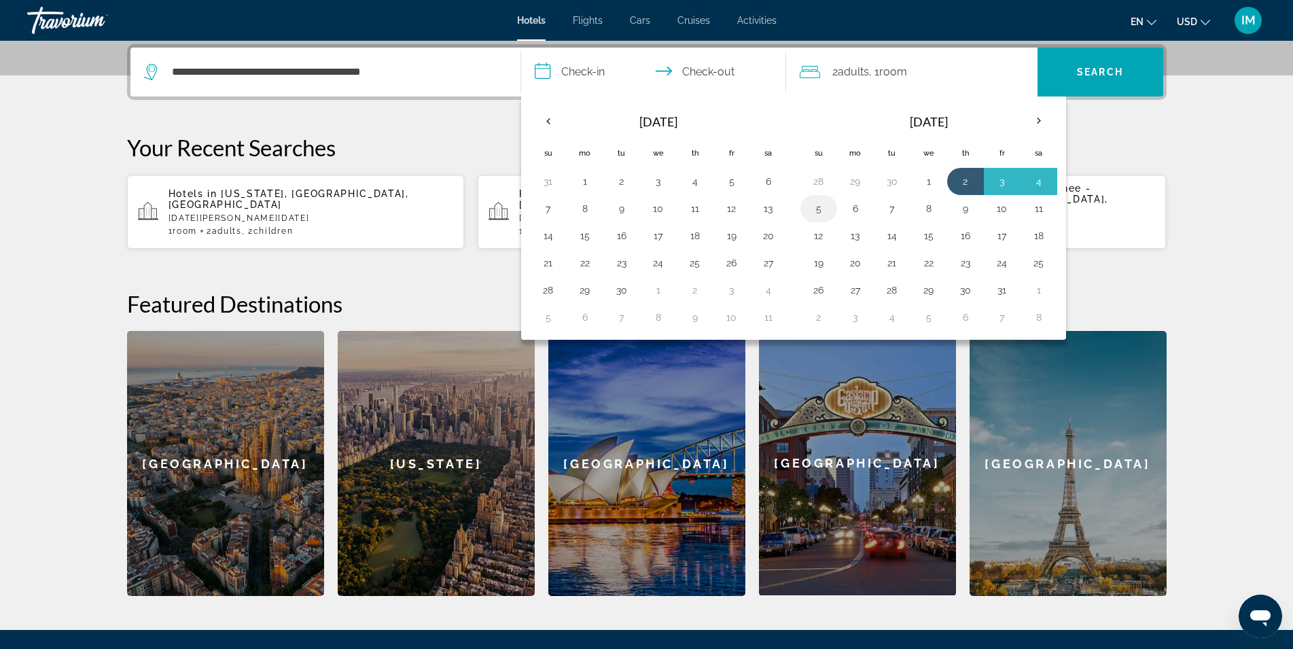
type input "**********"
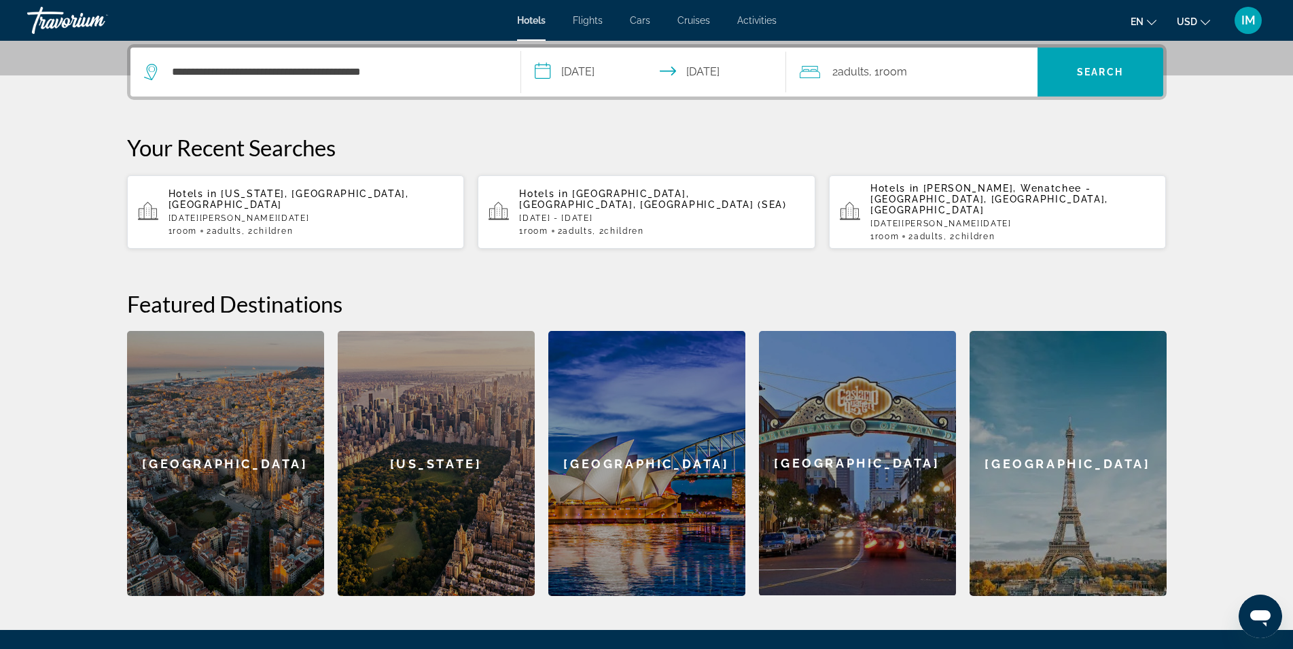
click at [873, 77] on span ", 1 Room rooms" at bounding box center [888, 72] width 38 height 19
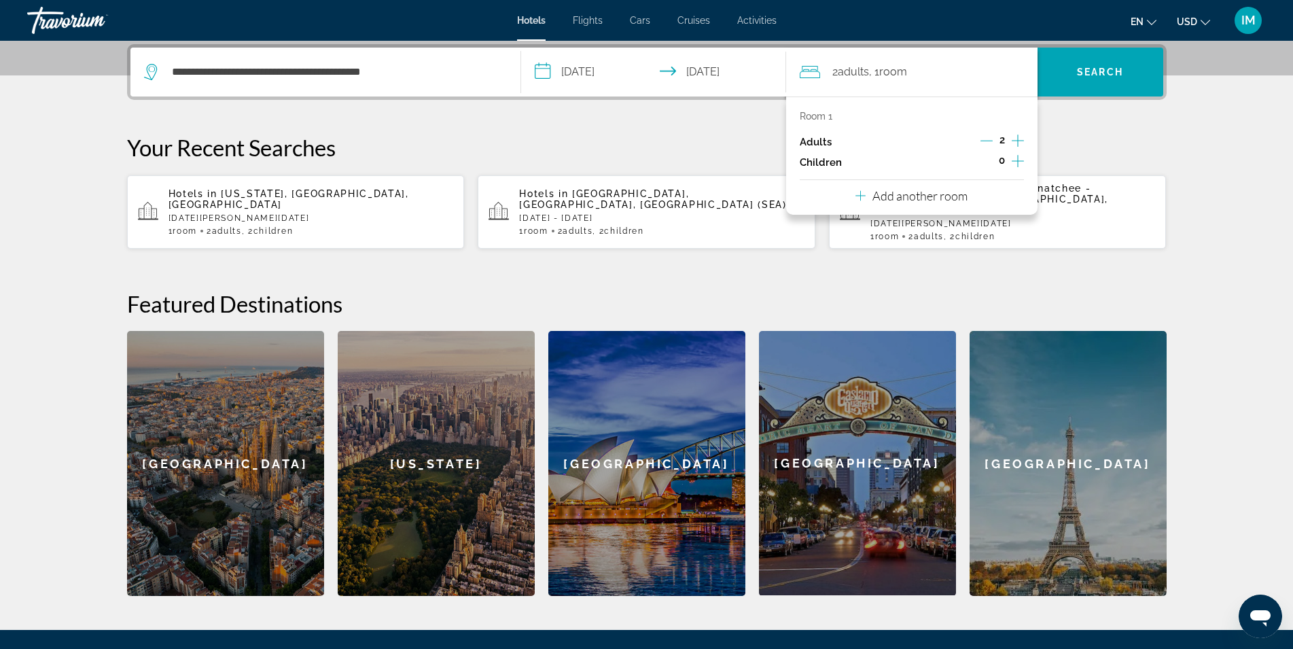
click at [1017, 142] on icon "Increment adults" at bounding box center [1018, 141] width 12 height 16
click at [1097, 69] on span "Search" at bounding box center [1100, 72] width 46 height 11
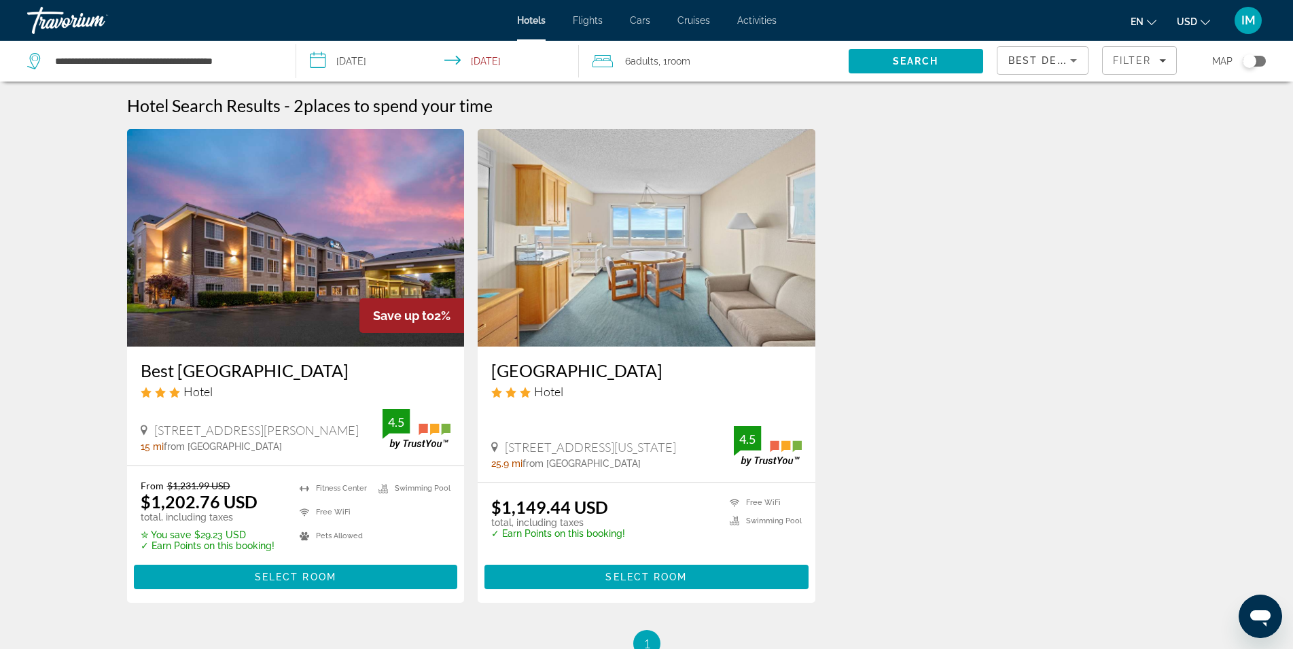
click at [616, 261] on img "Main content" at bounding box center [647, 237] width 338 height 217
click at [359, 66] on input "**********" at bounding box center [440, 63] width 288 height 45
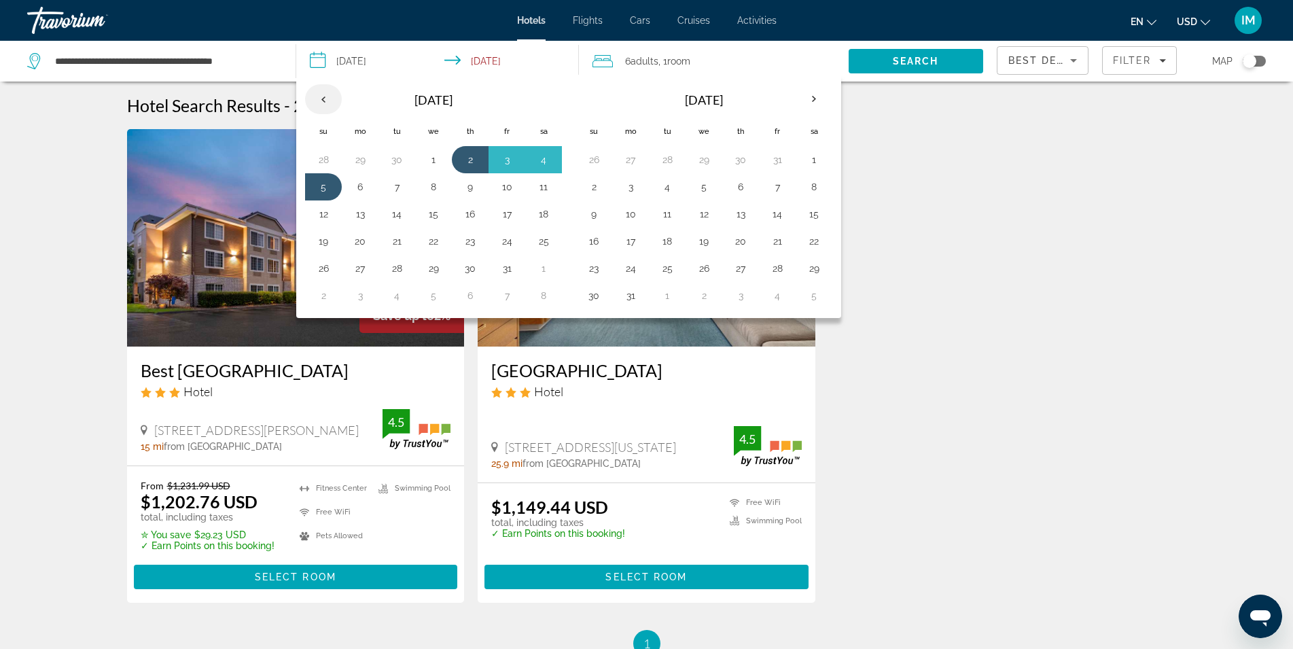
click at [320, 96] on th "Previous month" at bounding box center [323, 99] width 37 height 30
click at [321, 96] on th "Previous month" at bounding box center [323, 99] width 37 height 30
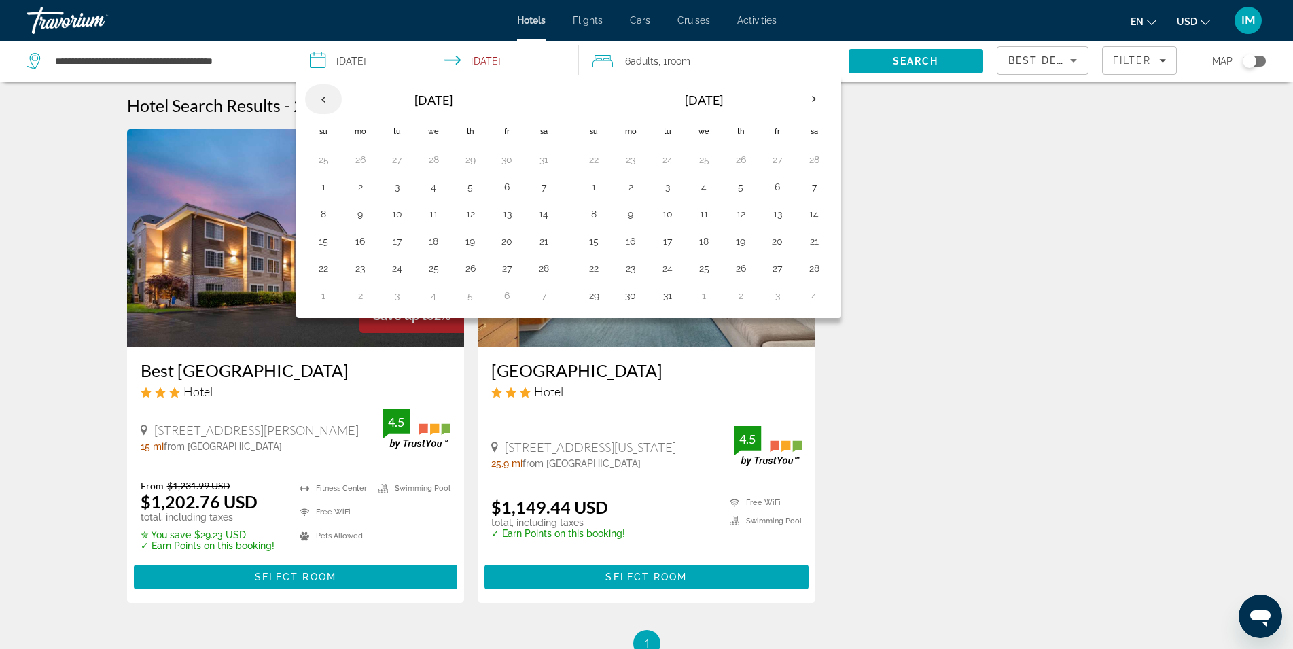
click at [321, 96] on th "Previous month" at bounding box center [323, 99] width 37 height 30
click at [472, 211] on button "13" at bounding box center [470, 214] width 22 height 19
click at [339, 240] on td "16" at bounding box center [323, 241] width 37 height 27
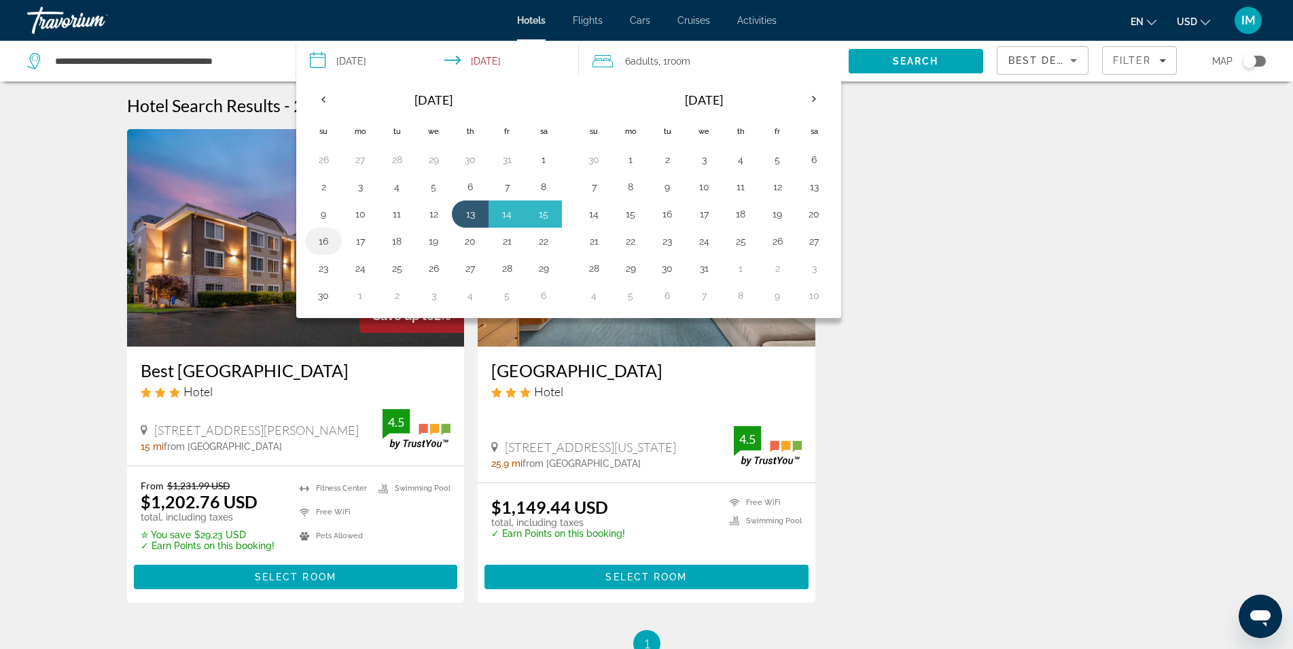
click at [314, 242] on button "16" at bounding box center [324, 241] width 22 height 19
type input "**********"
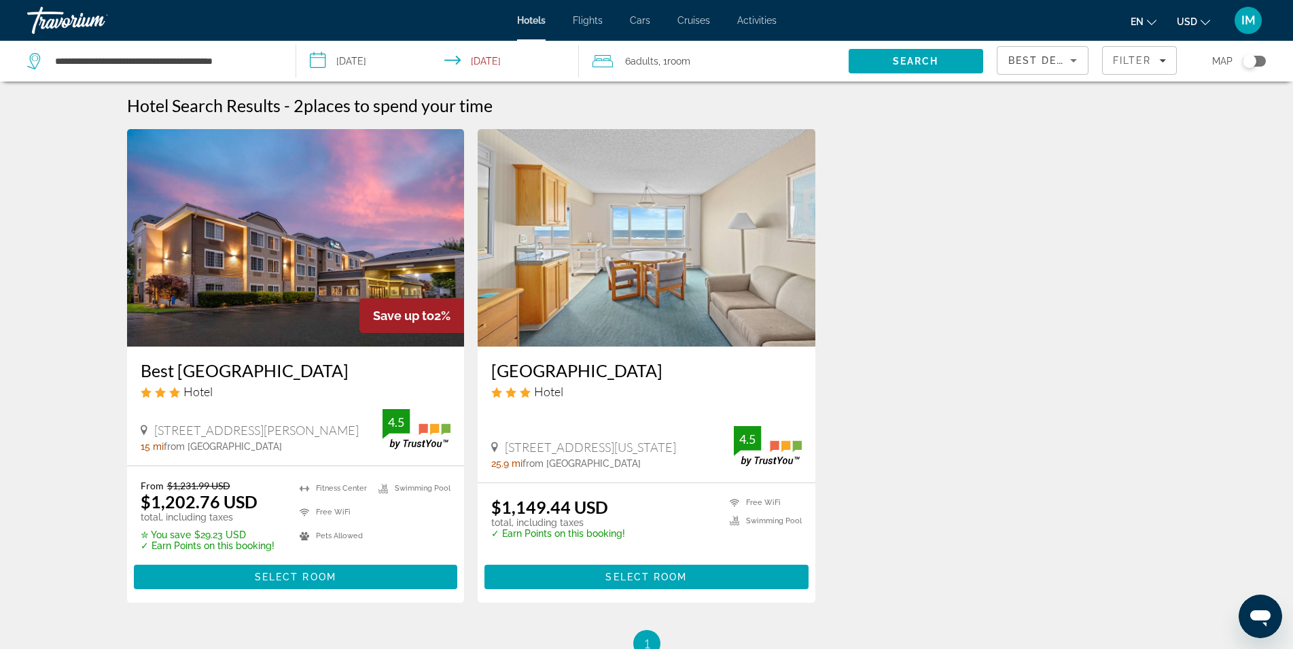
click at [646, 55] on span "6 Adult Adults" at bounding box center [641, 61] width 33 height 19
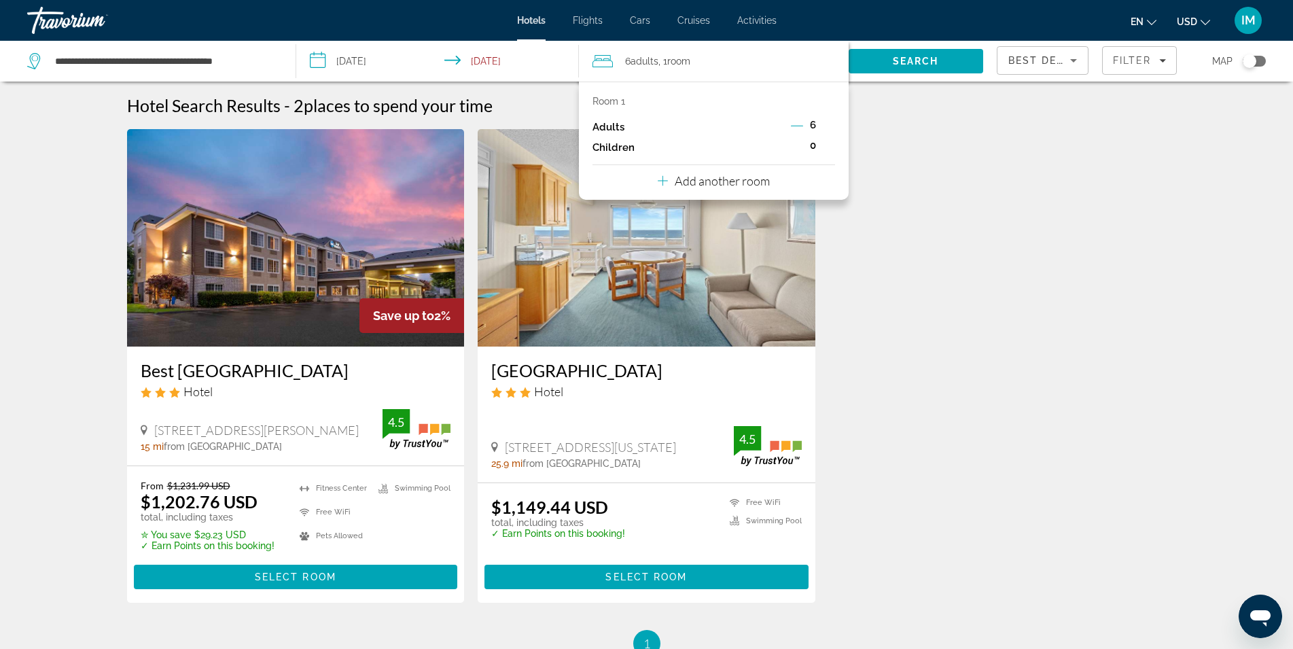
click at [790, 128] on div "Adults 6" at bounding box center [714, 127] width 242 height 20
click at [794, 126] on icon "Decrement adults" at bounding box center [797, 126] width 12 height 1
click at [794, 126] on icon "Decrement adults" at bounding box center [798, 126] width 12 height 1
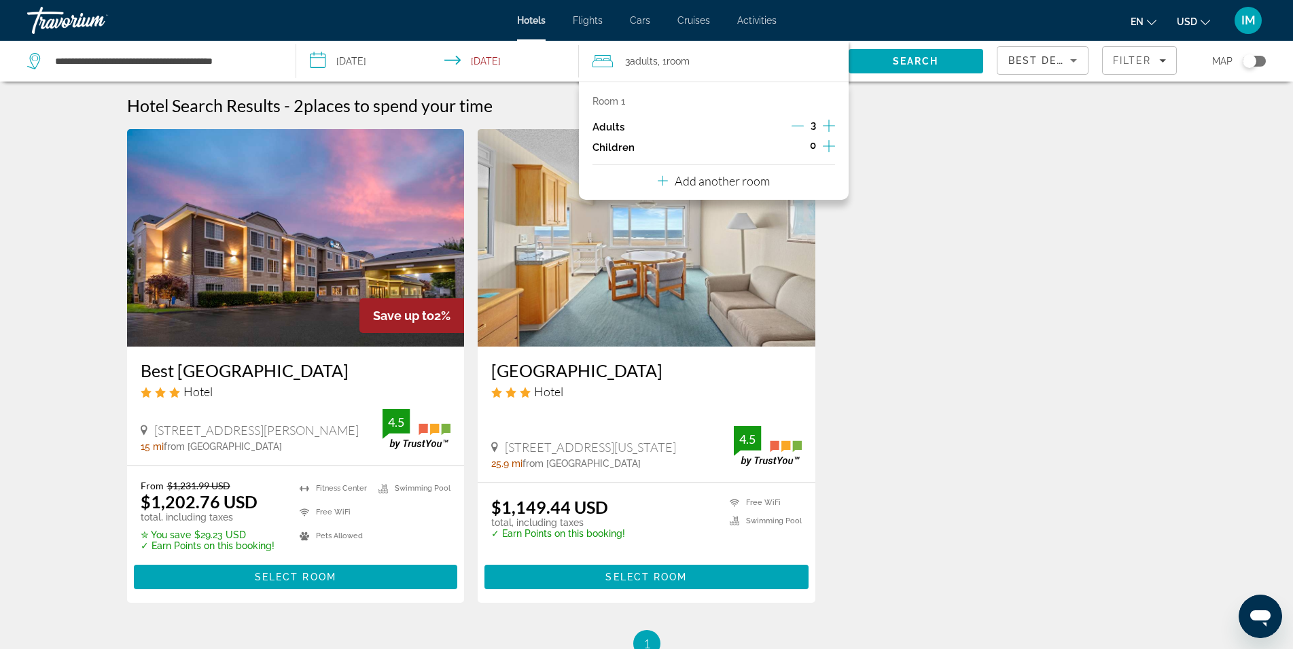
click at [794, 126] on icon "Decrement adults" at bounding box center [798, 126] width 12 height 1
click at [921, 56] on span "Search" at bounding box center [916, 61] width 46 height 11
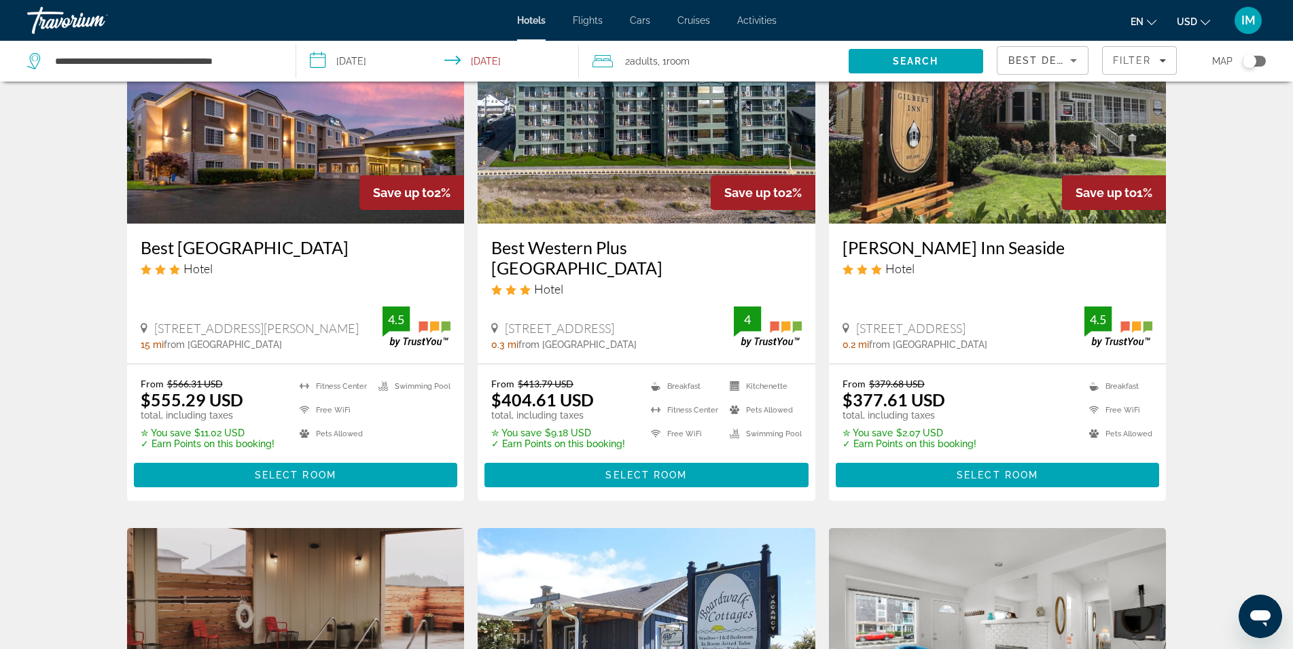
scroll to position [555, 0]
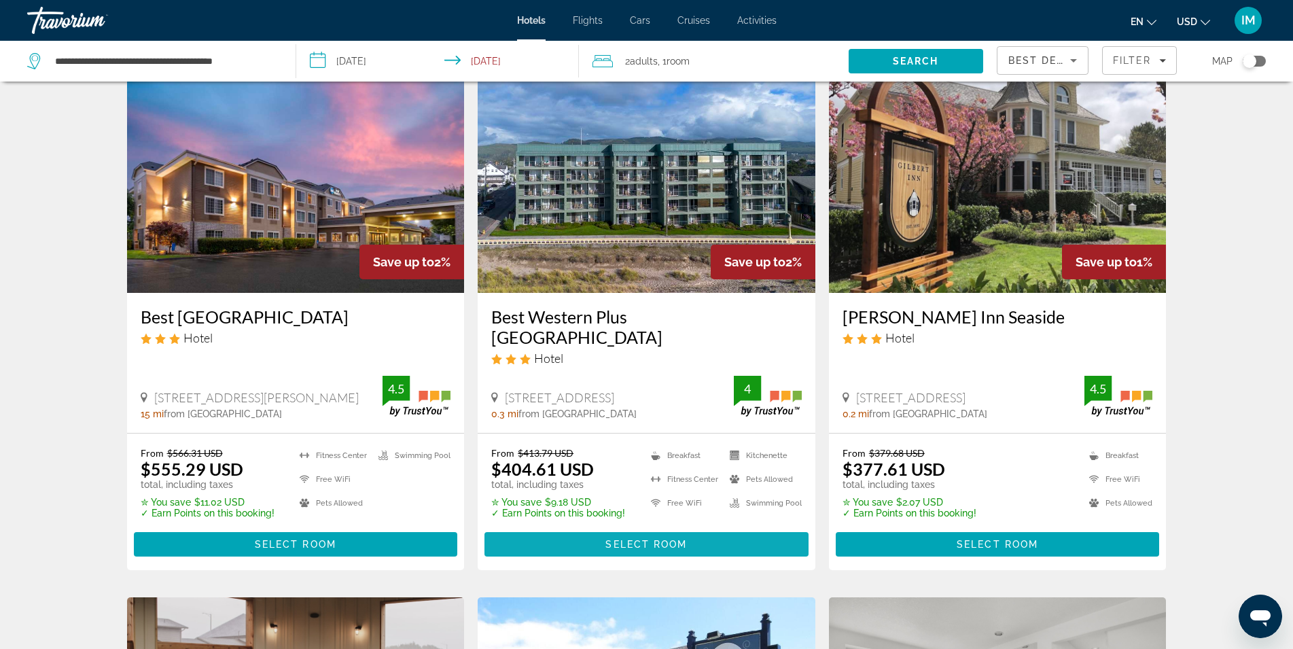
click at [639, 546] on span "Select Room" at bounding box center [647, 544] width 82 height 11
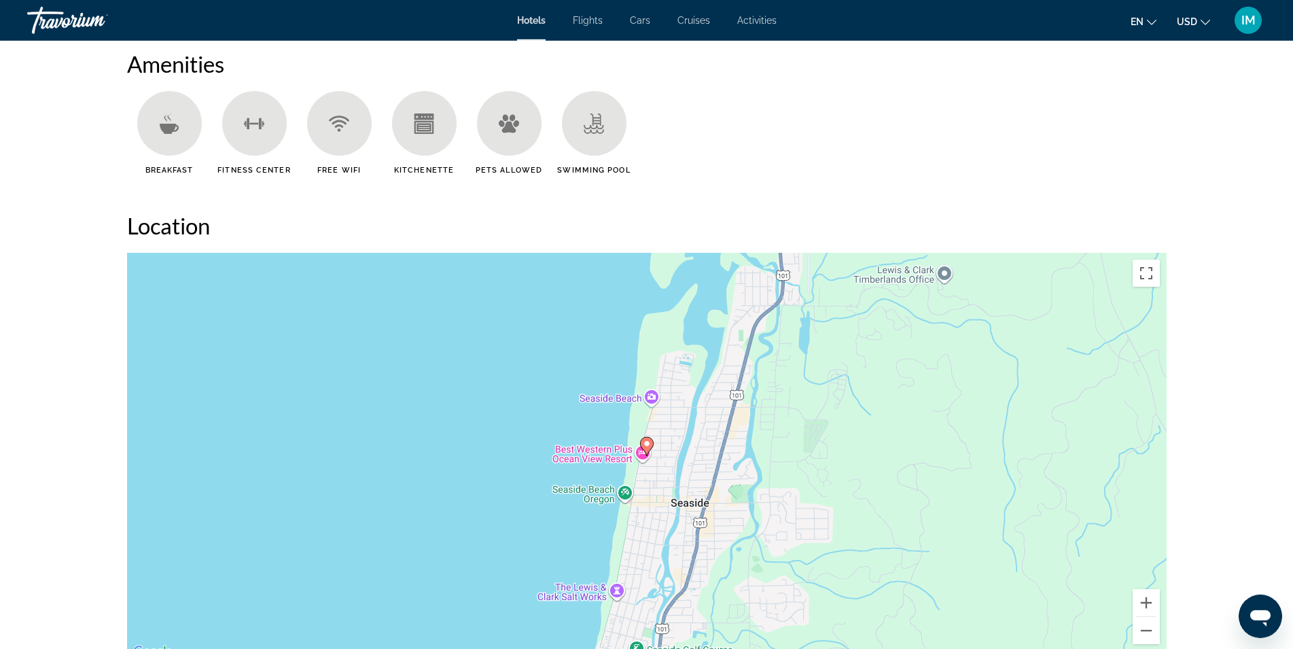
scroll to position [1109, 0]
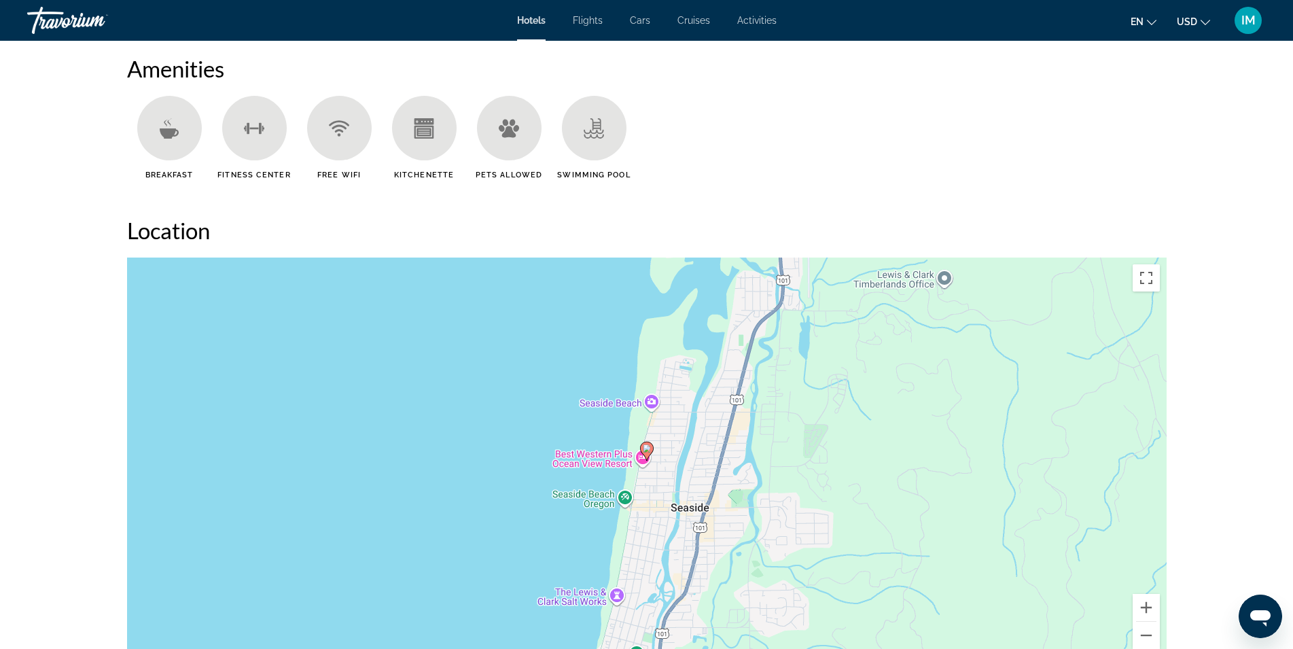
click at [166, 132] on div "Main content" at bounding box center [169, 128] width 65 height 65
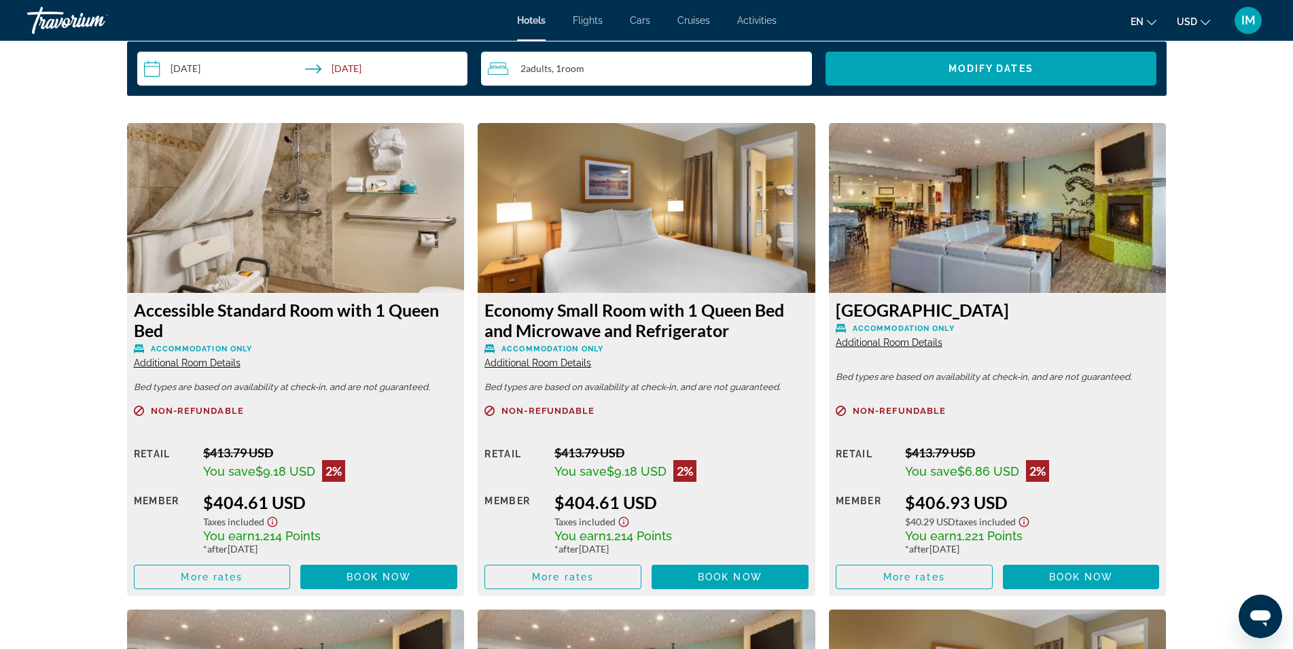
scroll to position [1802, 0]
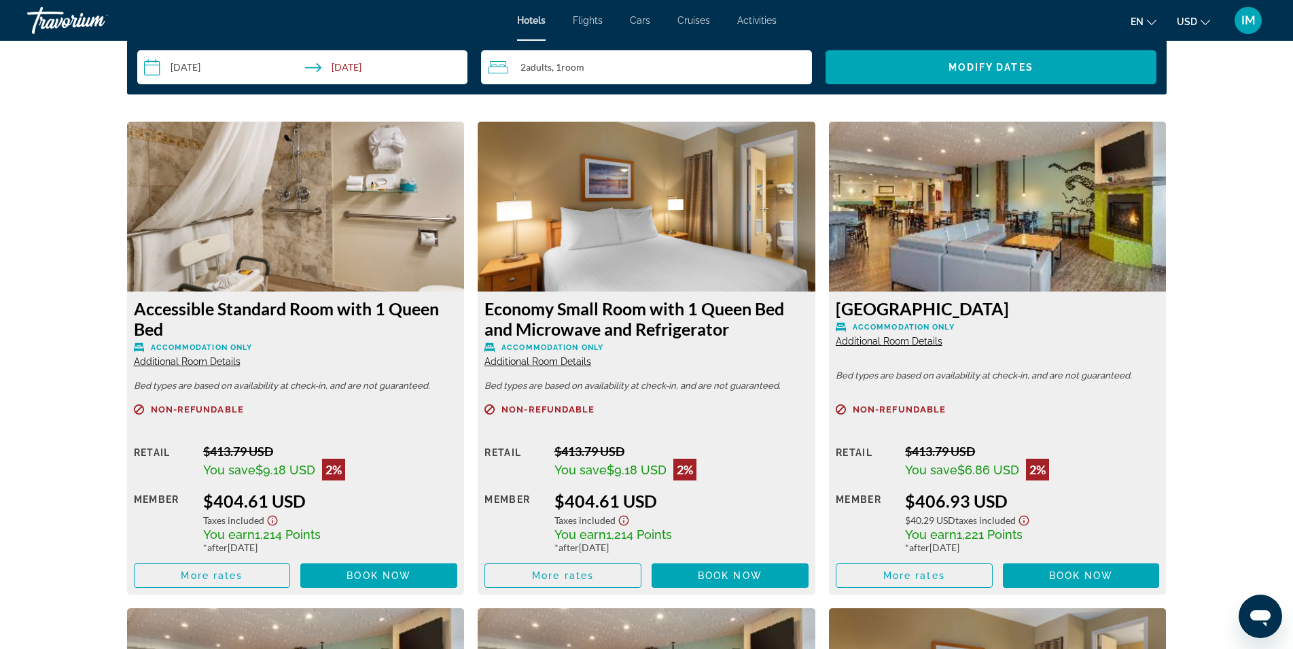
click at [1023, 514] on icon "Show Taxes and Fees disclaimer" at bounding box center [1024, 520] width 16 height 12
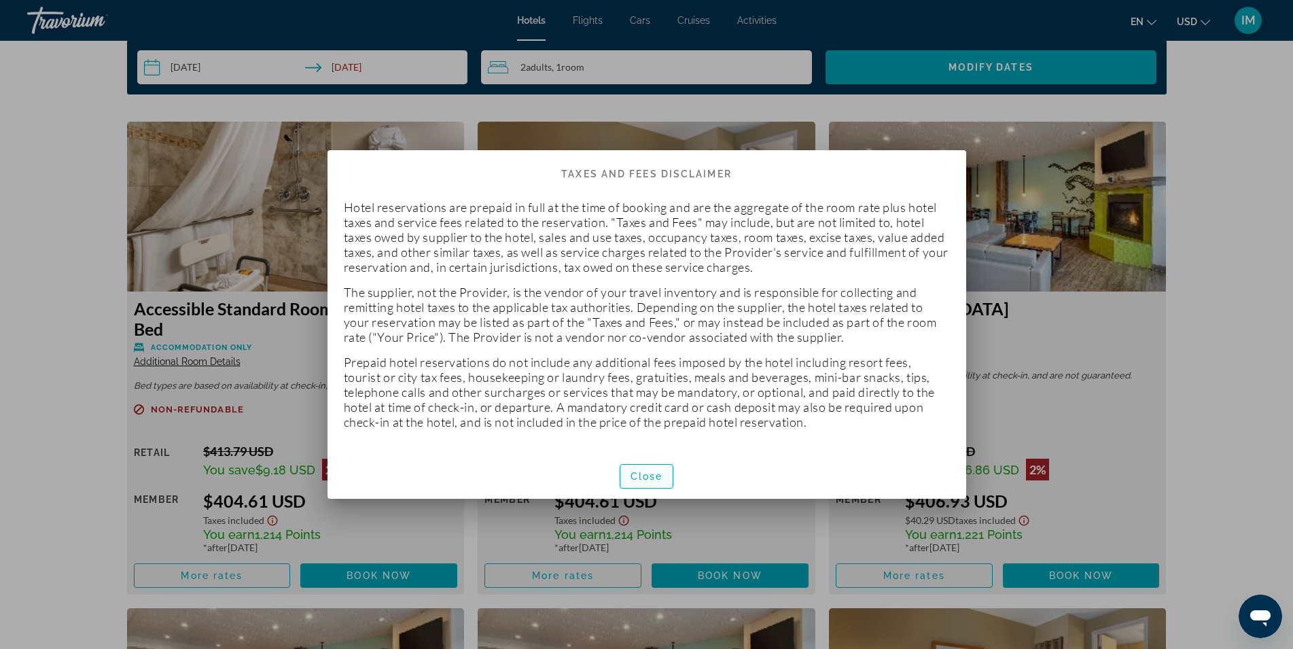
click at [644, 479] on span "Close" at bounding box center [647, 476] width 33 height 11
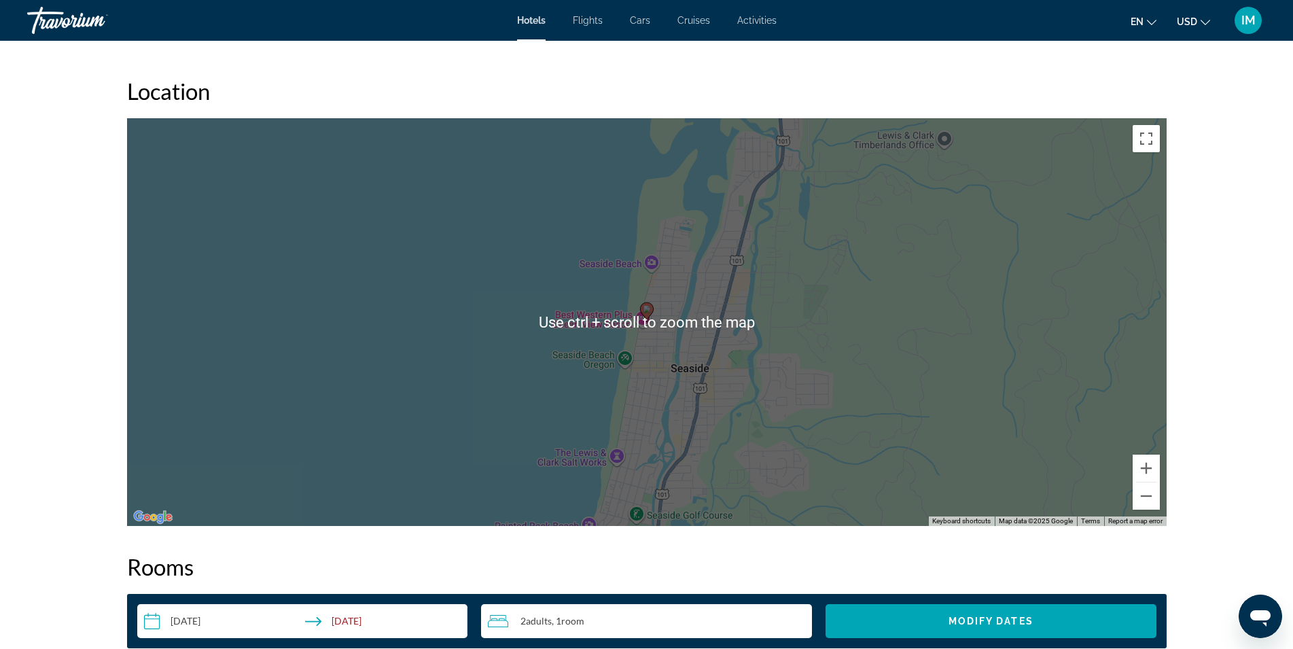
scroll to position [832, 0]
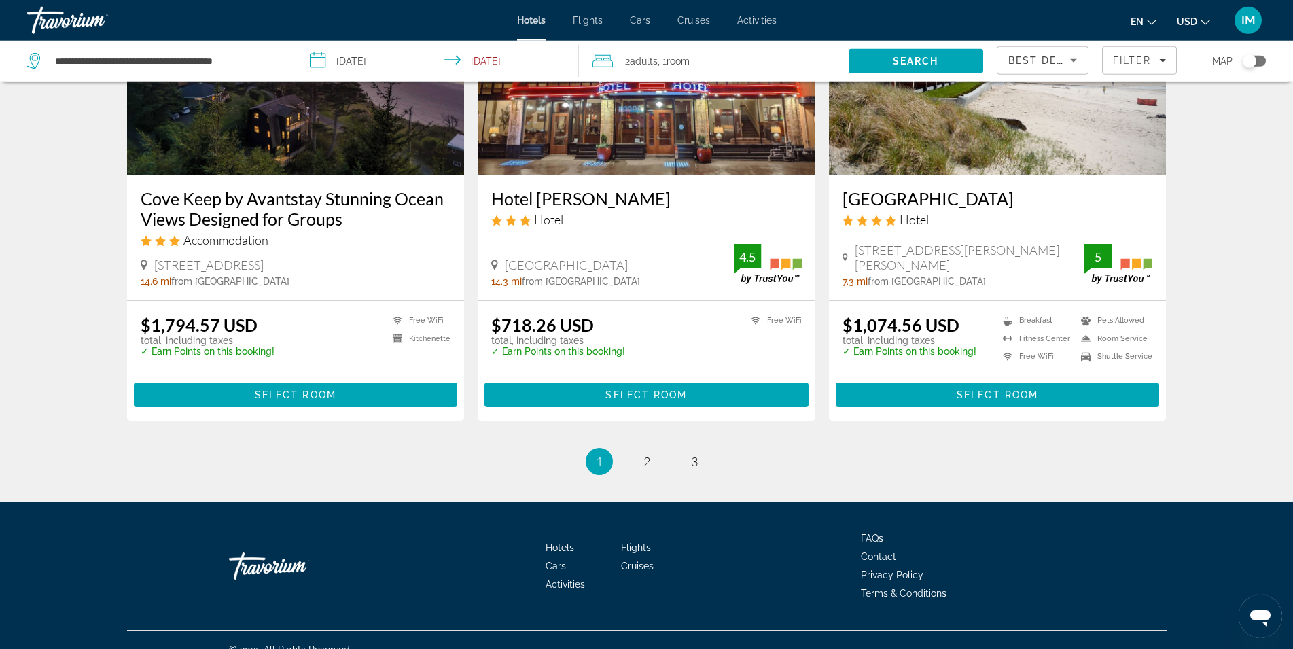
scroll to position [1715, 0]
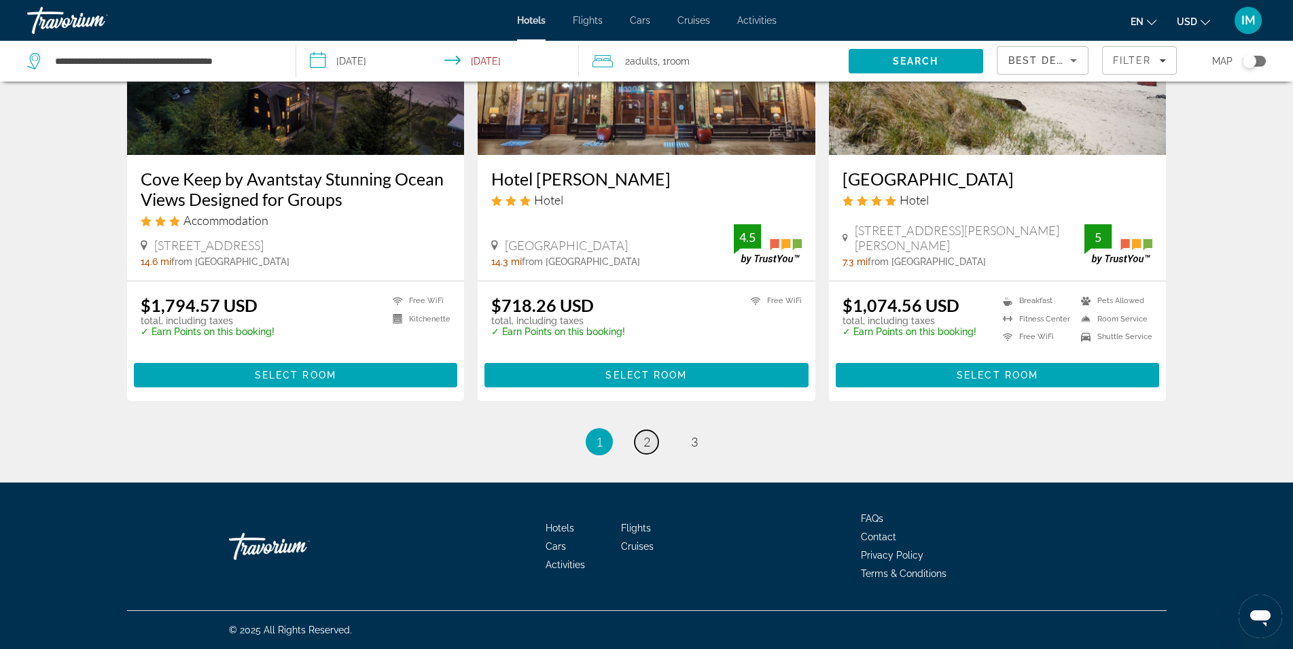
click at [650, 447] on link "page 2" at bounding box center [647, 442] width 24 height 24
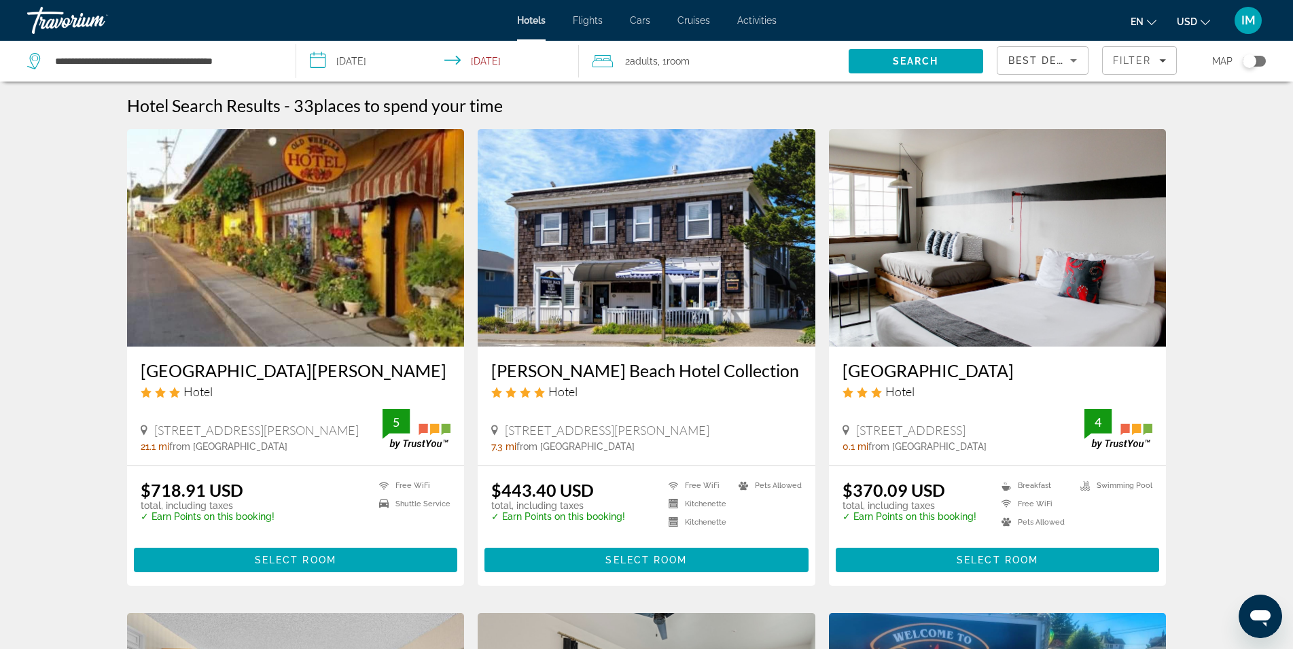
click at [966, 308] on img "Main content" at bounding box center [998, 237] width 338 height 217
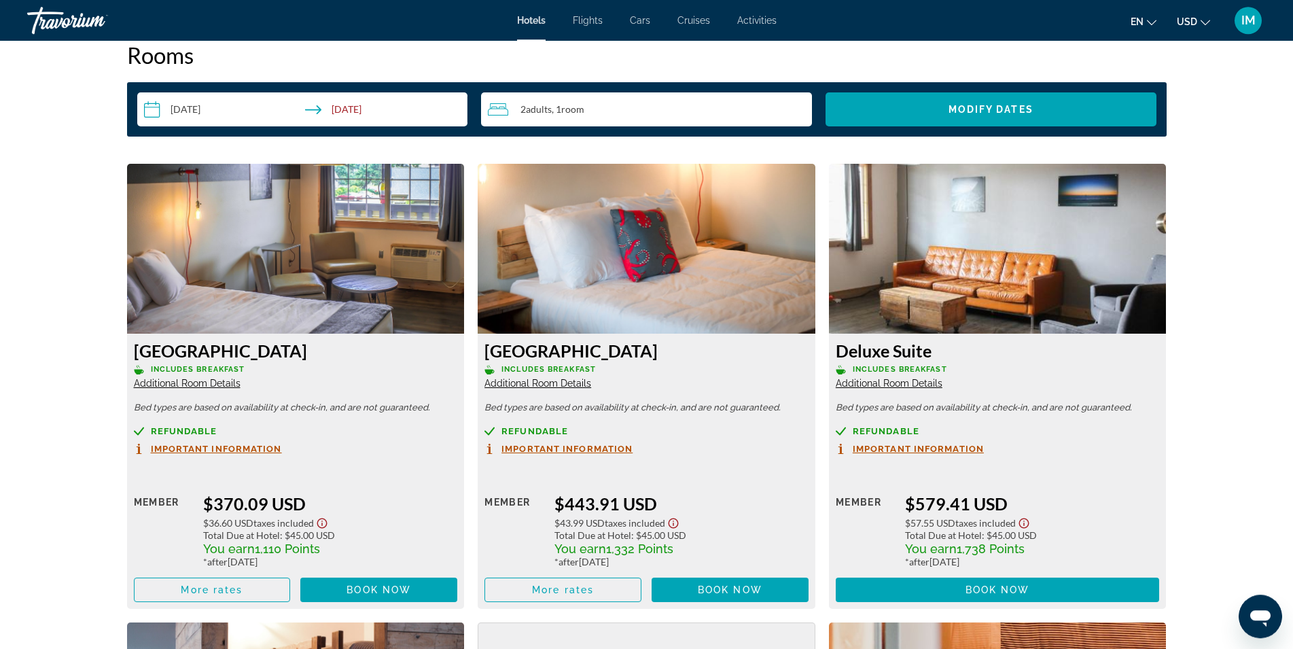
scroll to position [1733, 0]
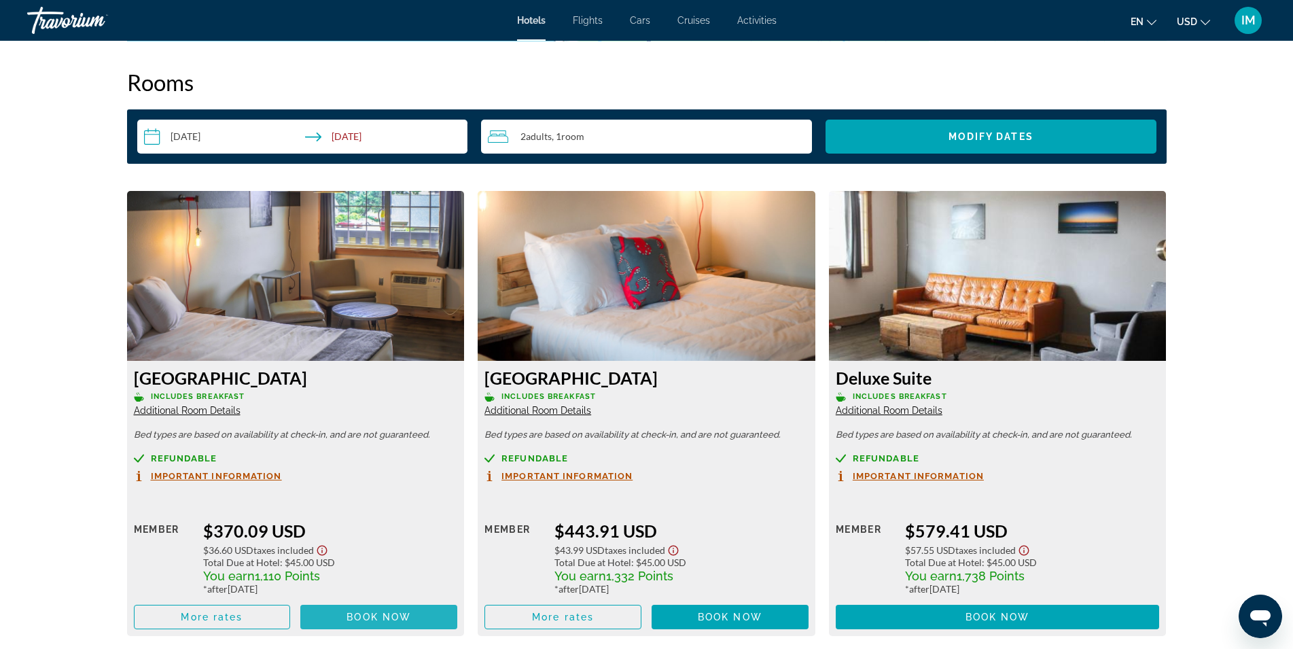
click at [364, 618] on span "Book now" at bounding box center [379, 617] width 65 height 11
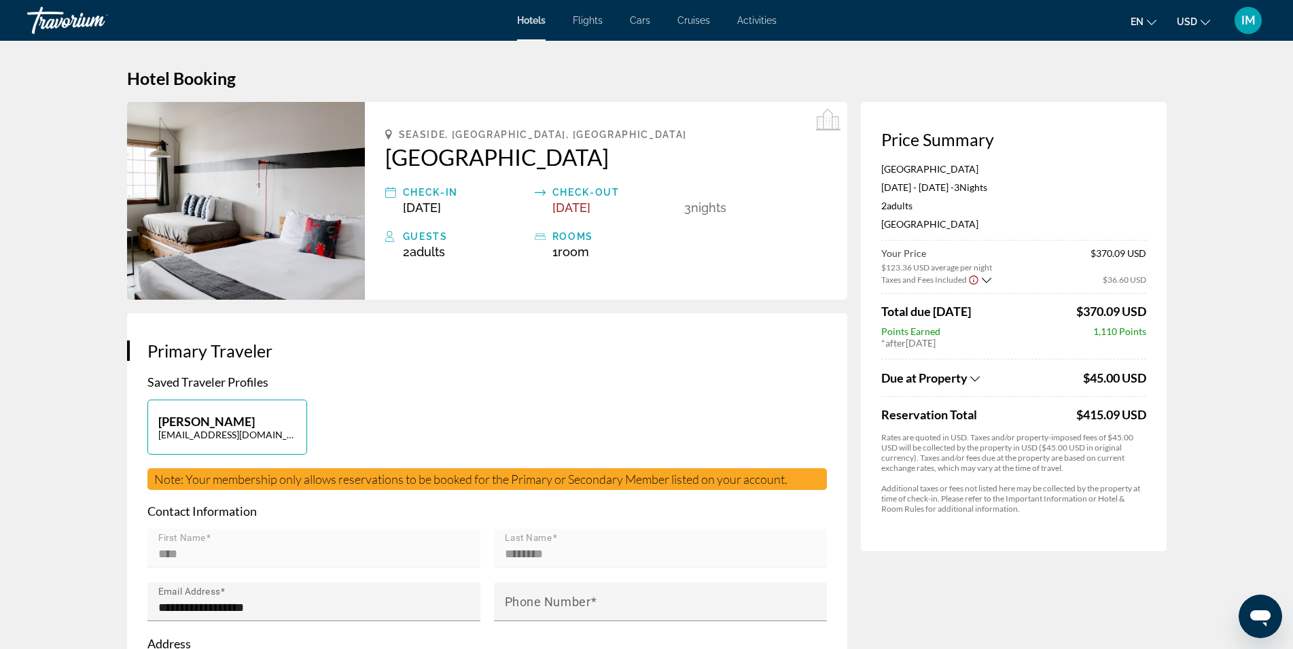
click at [980, 383] on icon "Show Taxes and Fees breakdown" at bounding box center [975, 379] width 10 height 12
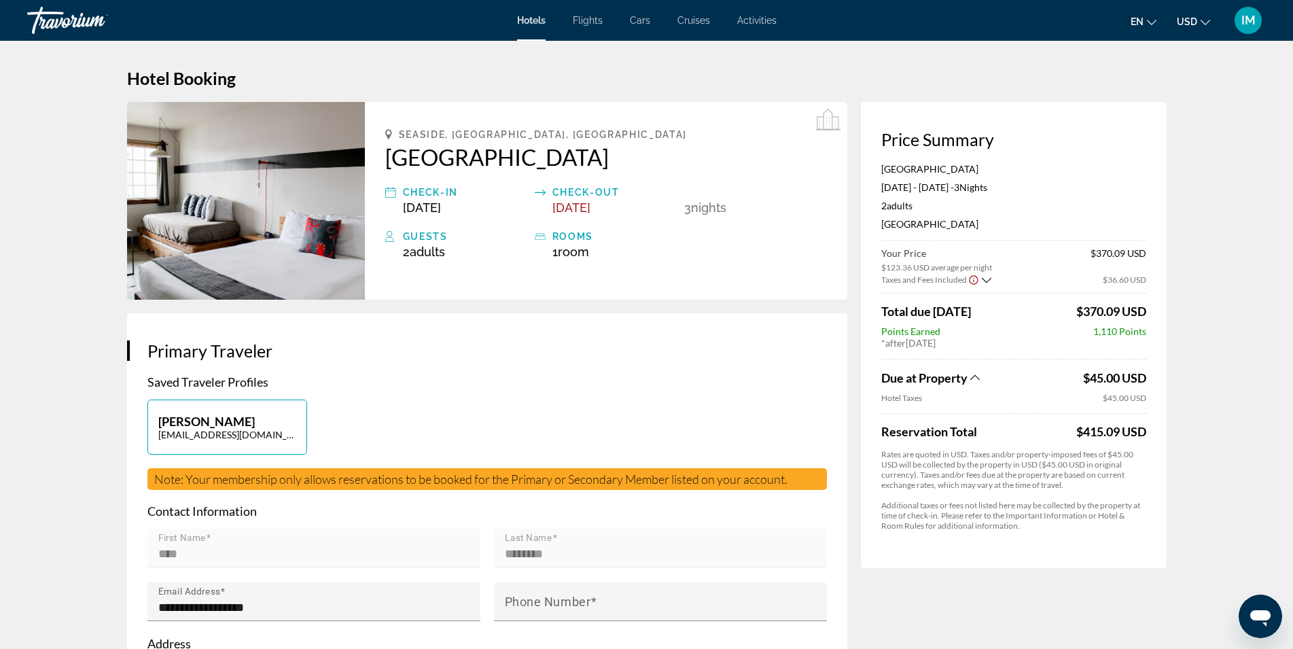
click at [980, 383] on icon "Show Taxes and Fees breakdown" at bounding box center [975, 378] width 10 height 12
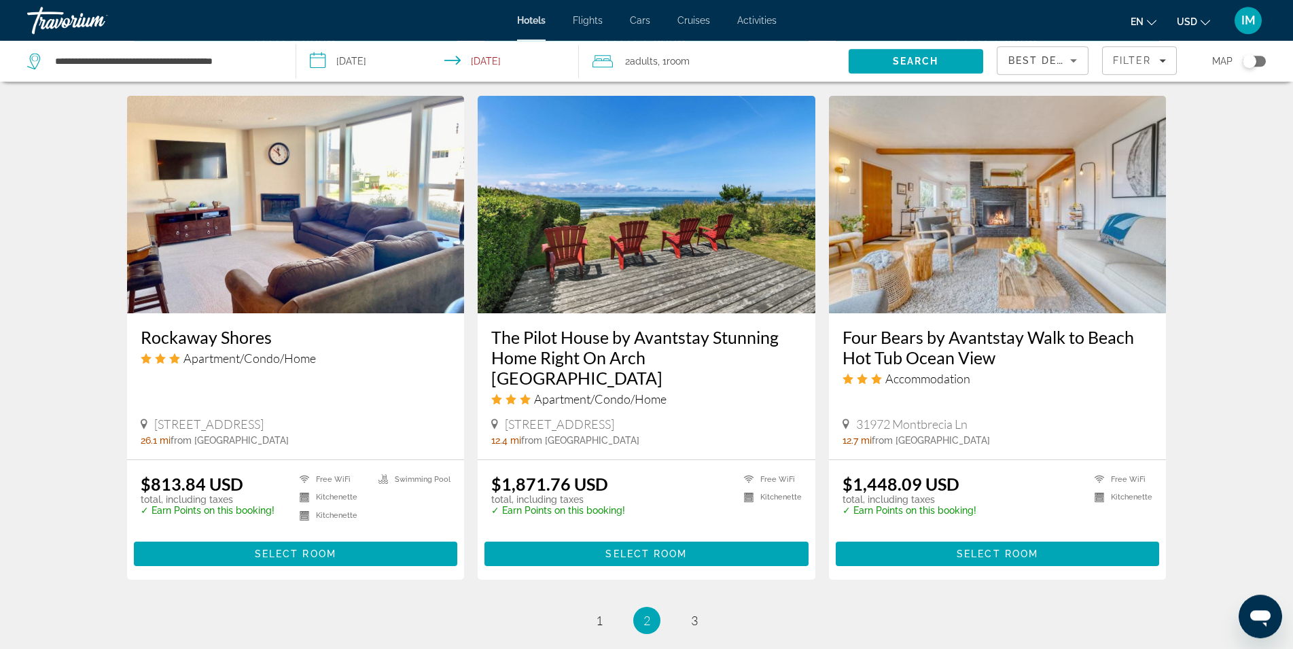
scroll to position [1525, 0]
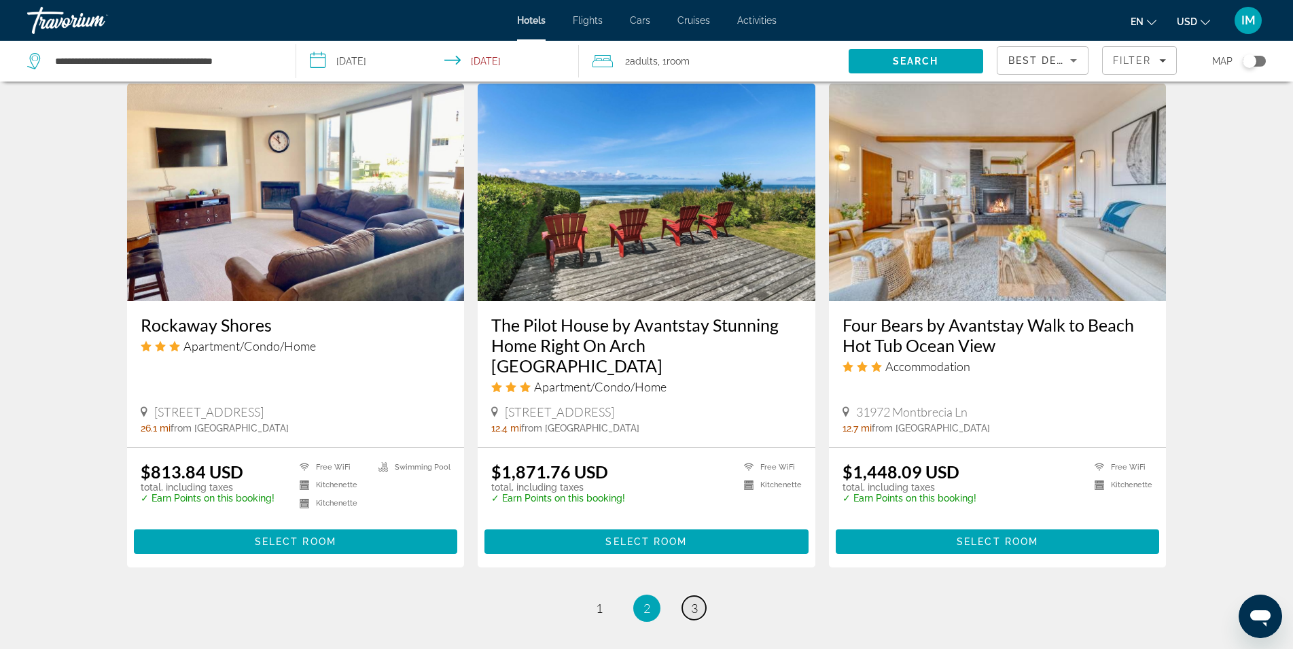
click at [688, 596] on link "page 3" at bounding box center [694, 608] width 24 height 24
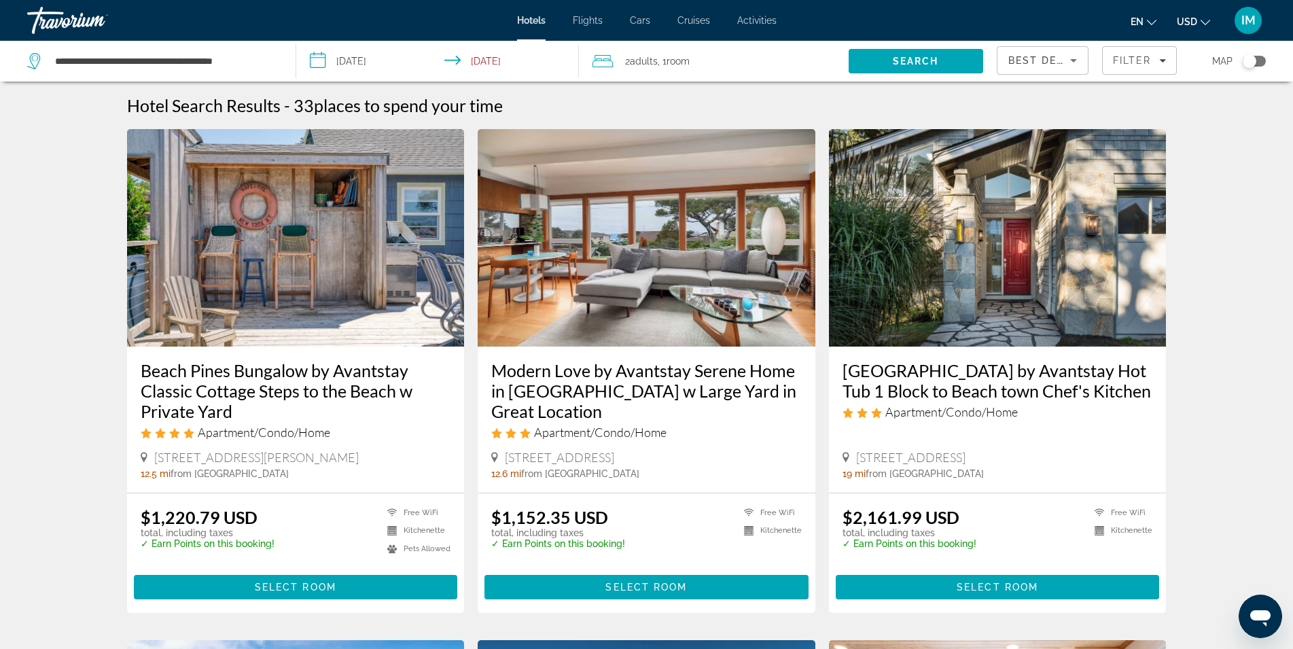
click at [376, 61] on input "**********" at bounding box center [440, 63] width 288 height 45
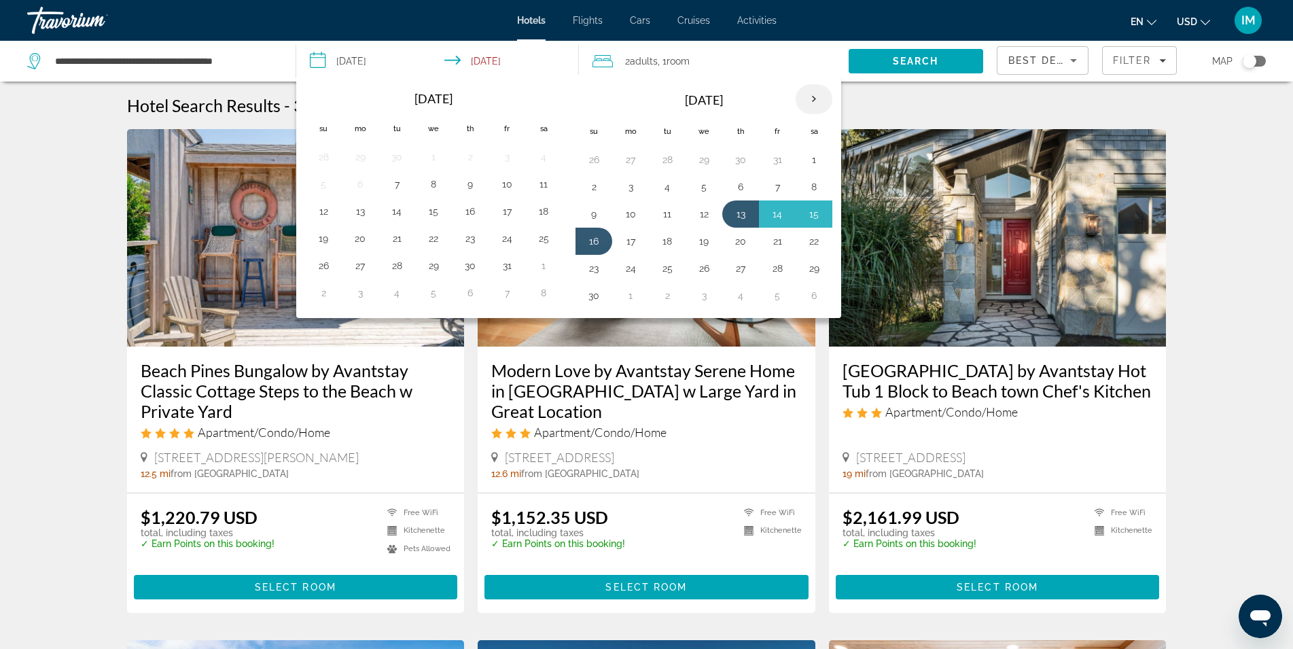
click at [813, 99] on th "Next month" at bounding box center [814, 99] width 37 height 30
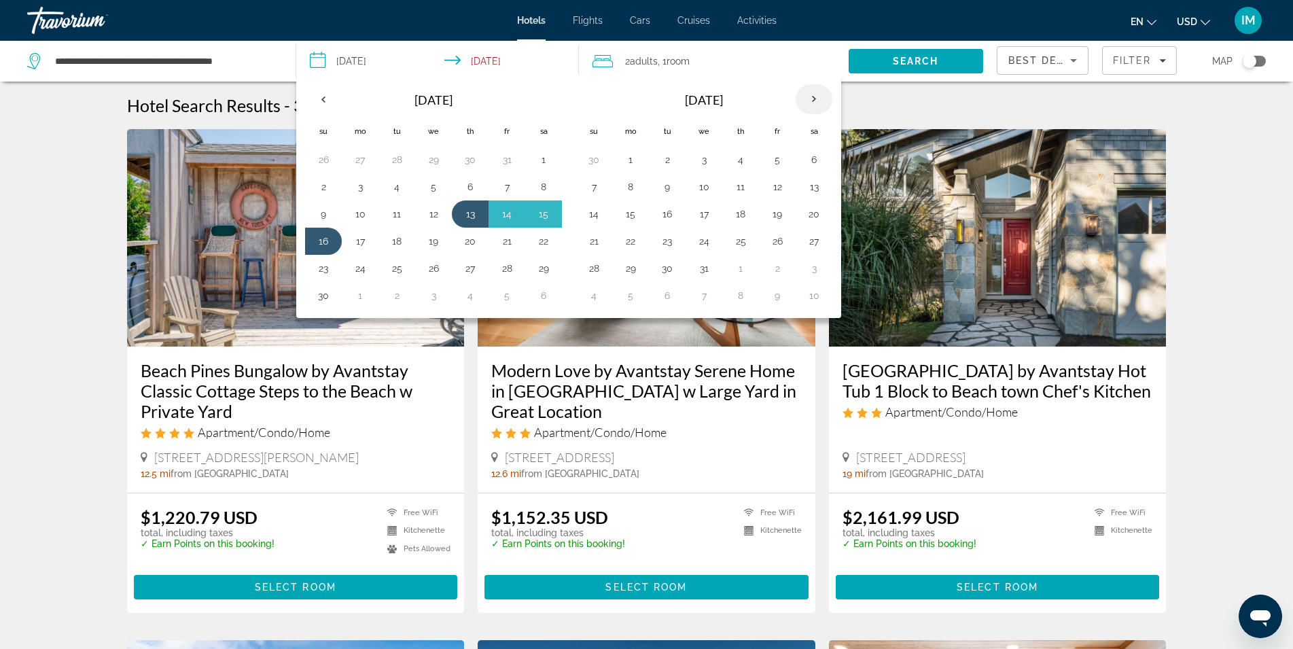
click at [812, 99] on th "Next month" at bounding box center [814, 99] width 37 height 30
click at [743, 162] on button "1" at bounding box center [741, 159] width 22 height 19
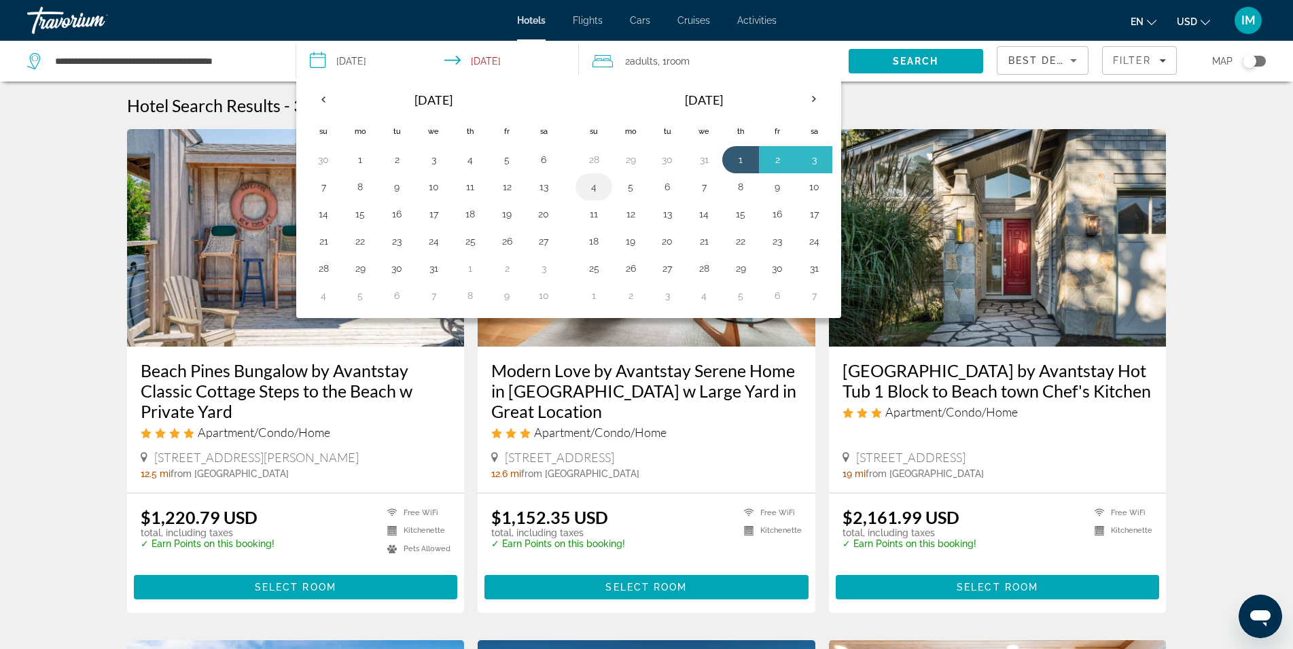
click at [595, 188] on button "4" at bounding box center [594, 186] width 22 height 19
type input "**********"
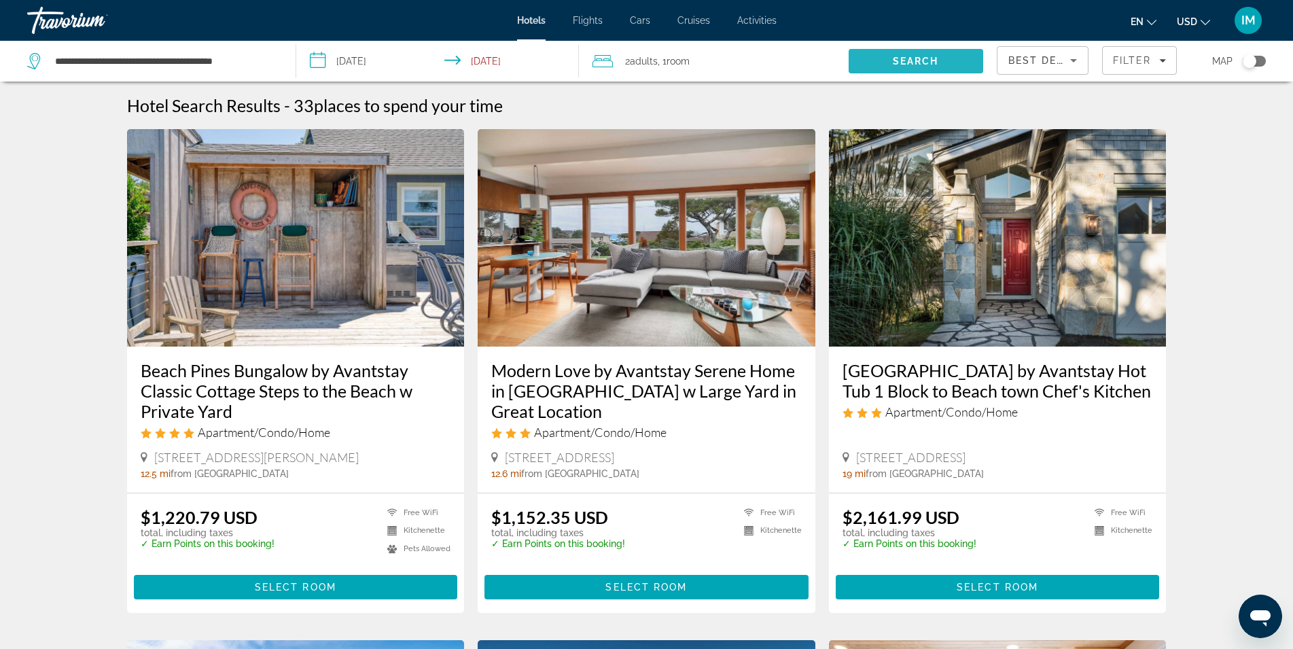
click at [881, 70] on span "Search" at bounding box center [916, 61] width 135 height 33
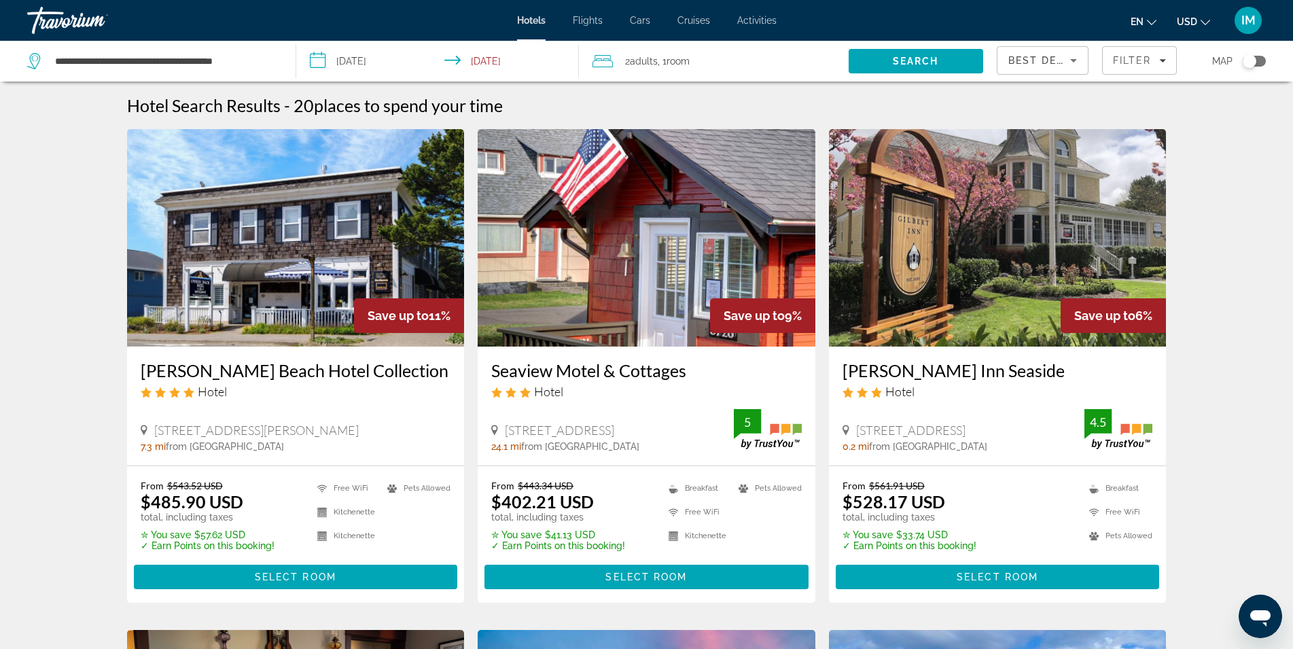
click at [246, 286] on img "Main content" at bounding box center [296, 237] width 338 height 217
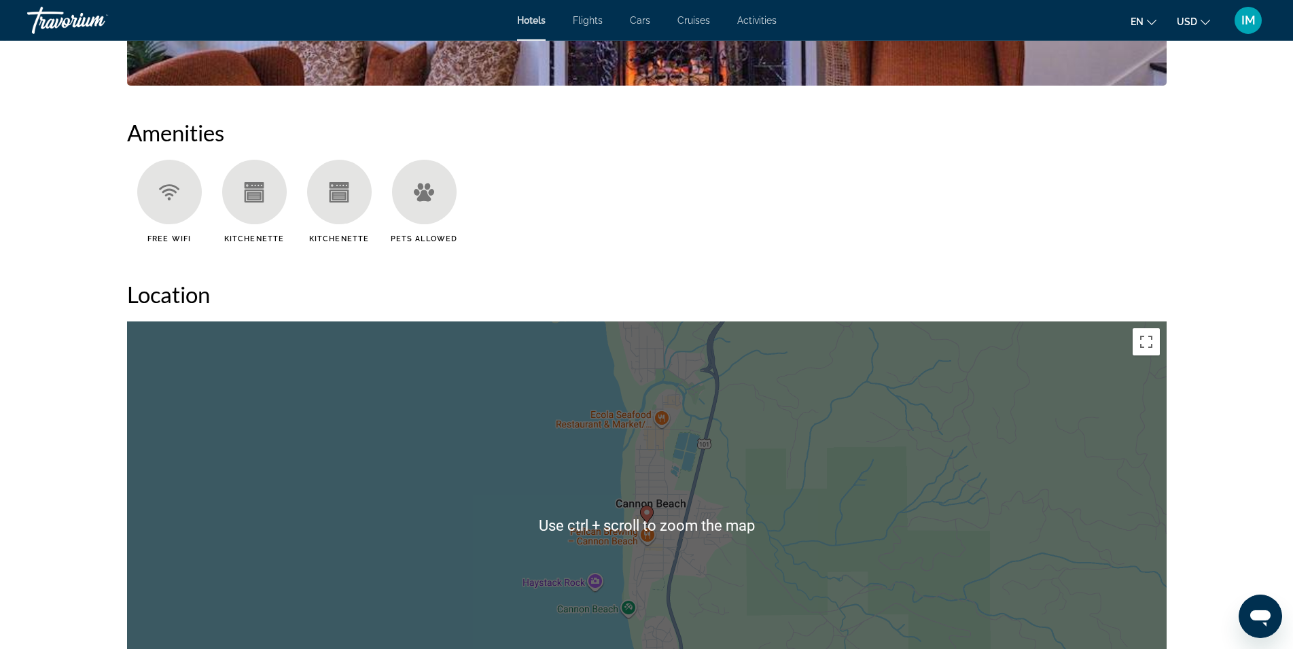
scroll to position [1248, 0]
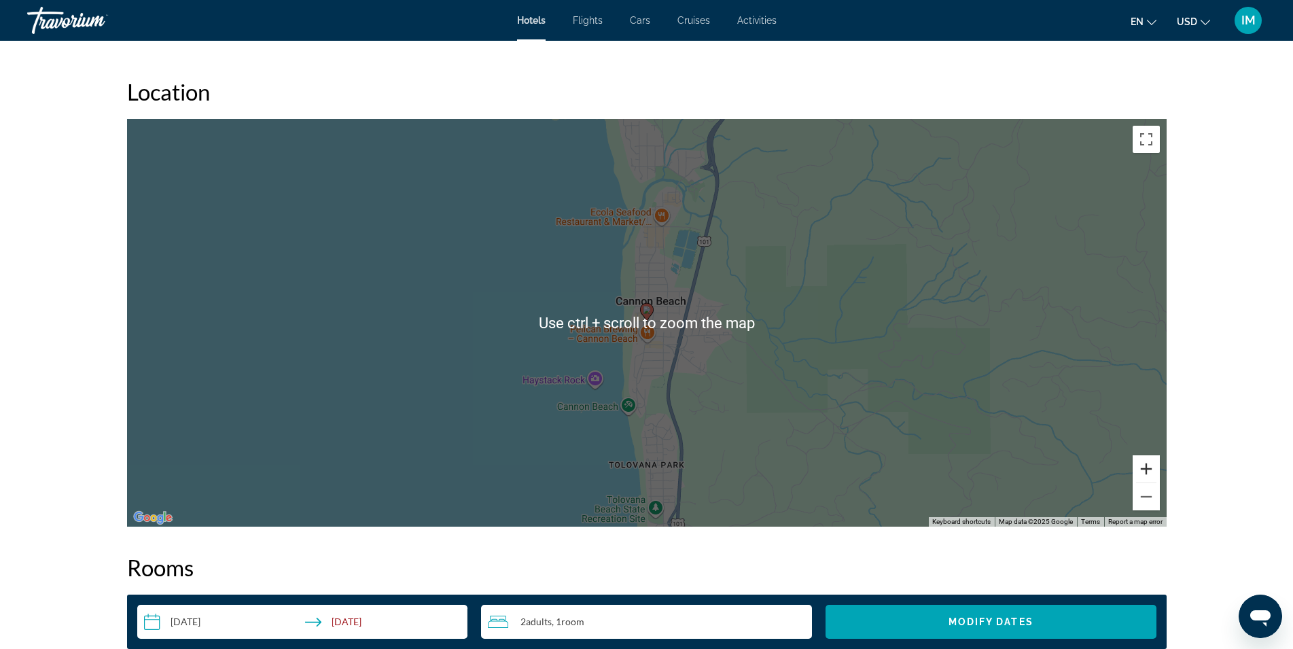
click at [1144, 472] on button "Zoom in" at bounding box center [1146, 468] width 27 height 27
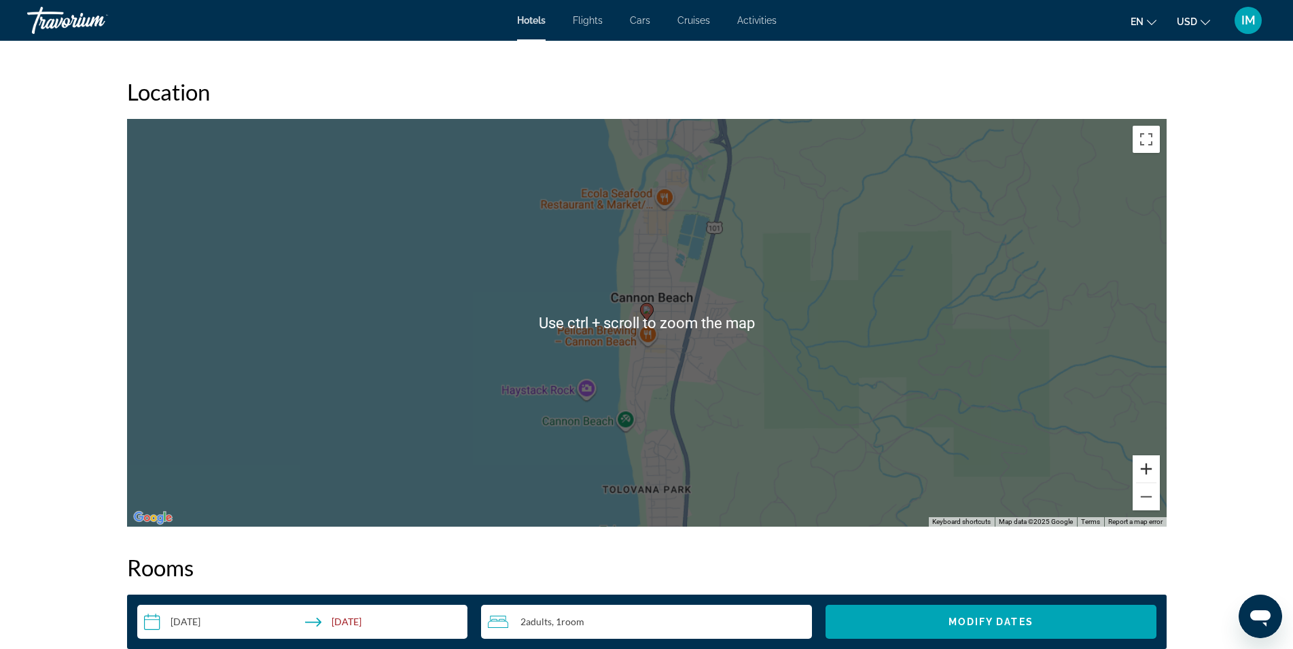
click at [1144, 472] on button "Zoom in" at bounding box center [1146, 468] width 27 height 27
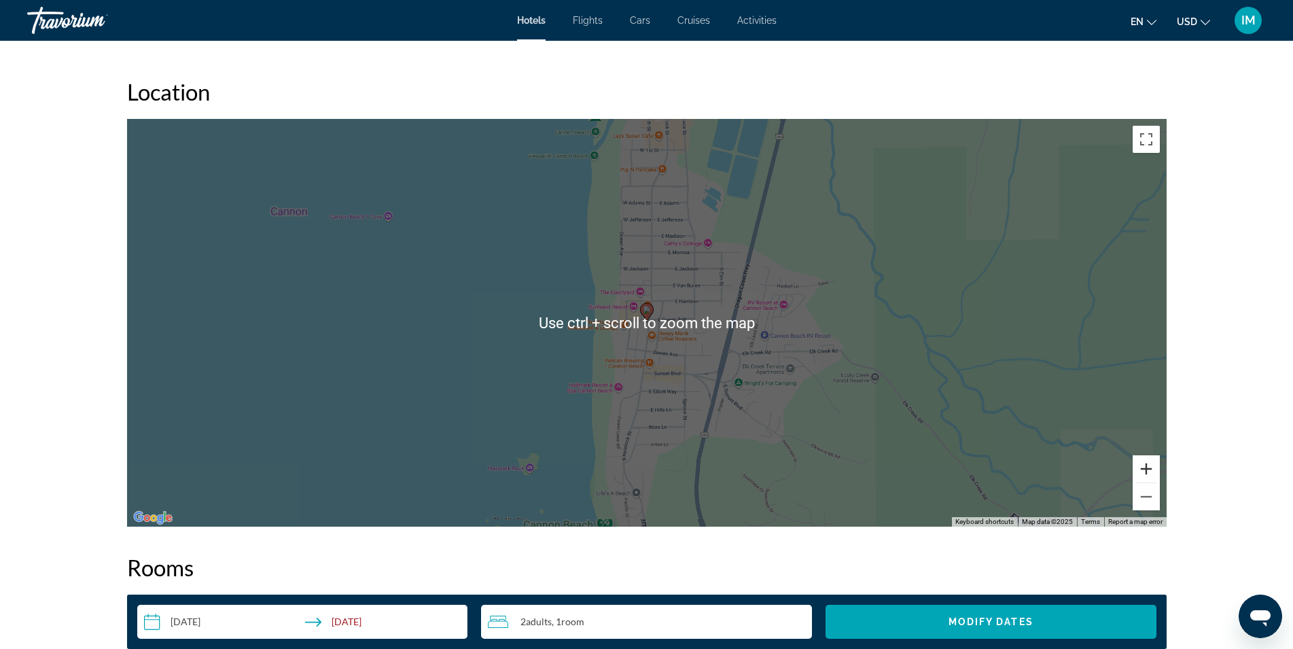
click at [1144, 472] on button "Zoom in" at bounding box center [1146, 468] width 27 height 27
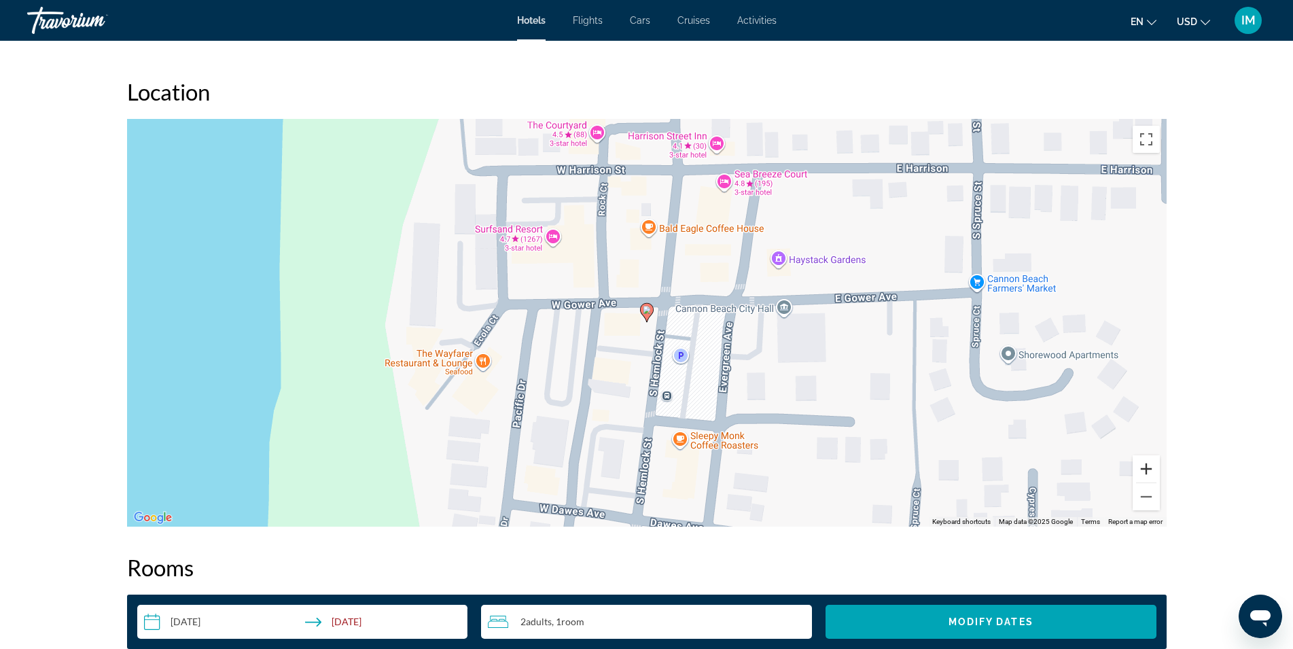
click at [1144, 472] on button "Zoom in" at bounding box center [1146, 468] width 27 height 27
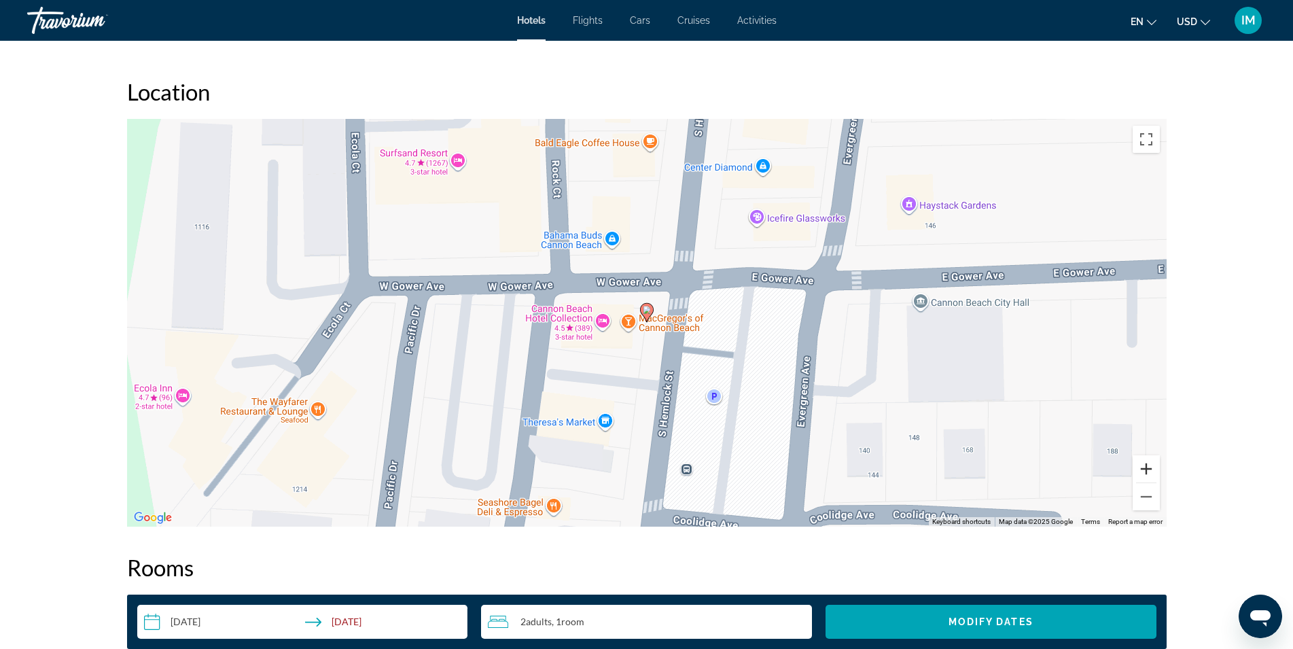
click at [1144, 472] on button "Zoom in" at bounding box center [1146, 468] width 27 height 27
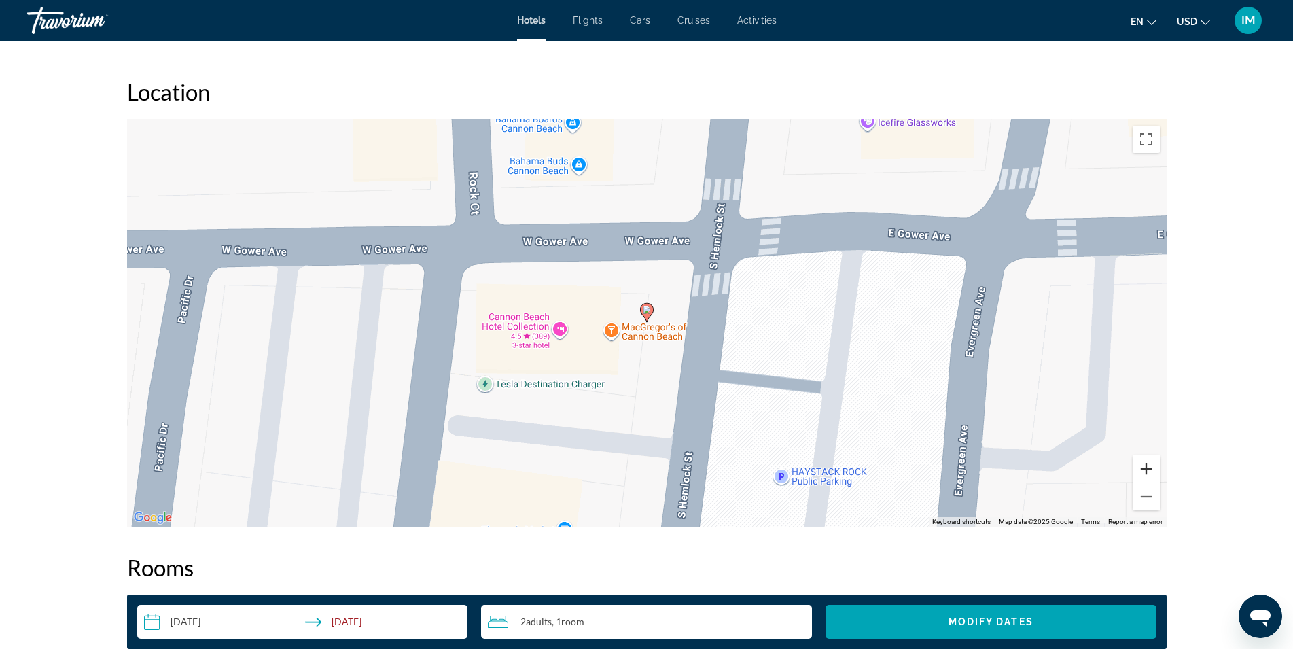
click at [1144, 472] on button "Zoom in" at bounding box center [1146, 468] width 27 height 27
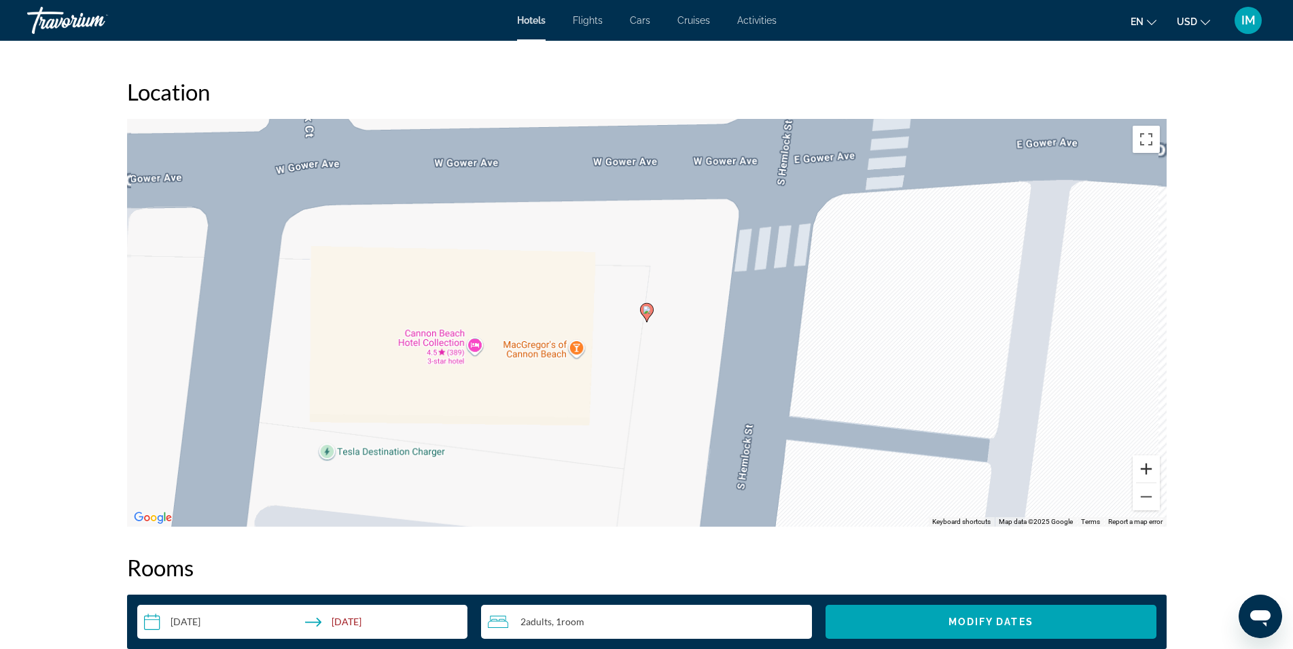
click at [1144, 472] on button "Zoom in" at bounding box center [1146, 468] width 27 height 27
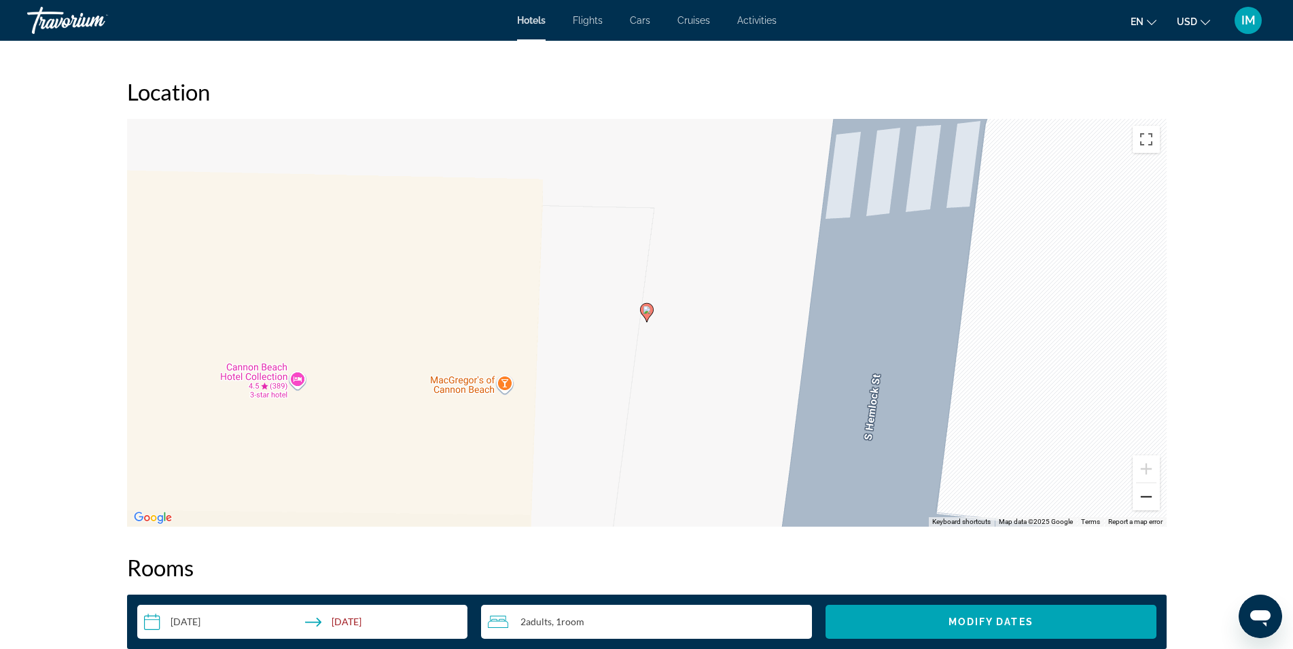
click at [1144, 499] on button "Zoom out" at bounding box center [1146, 496] width 27 height 27
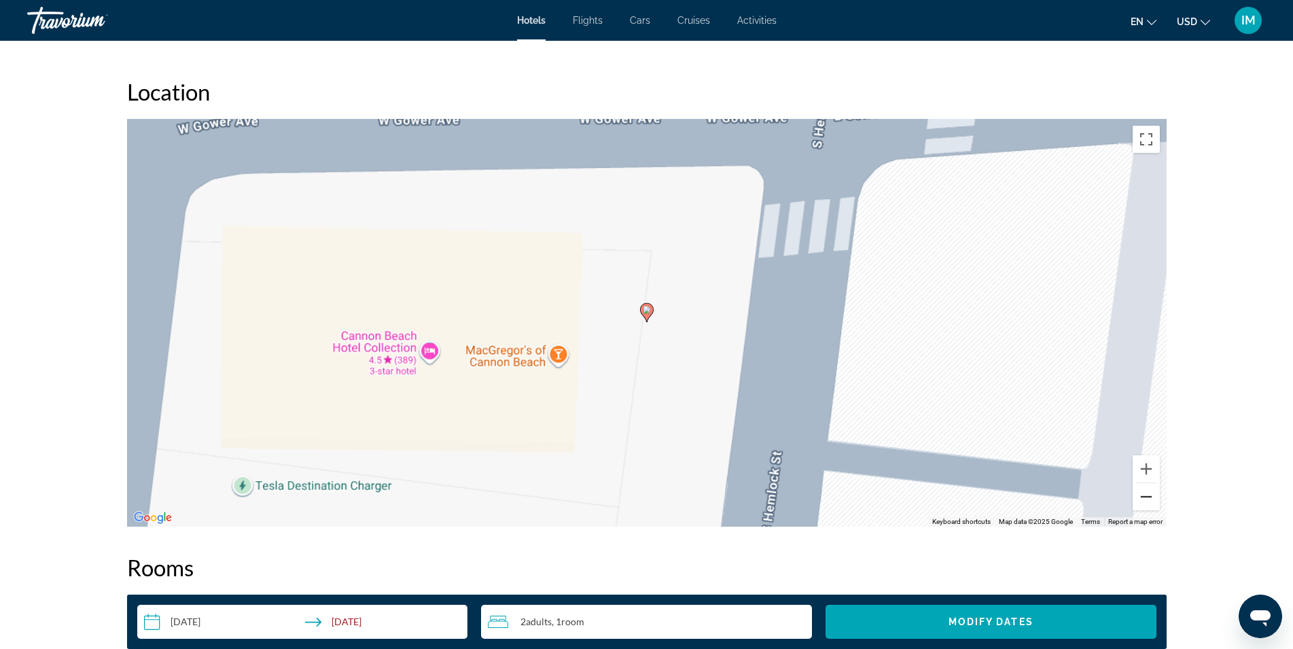
click at [1144, 499] on button "Zoom out" at bounding box center [1146, 496] width 27 height 27
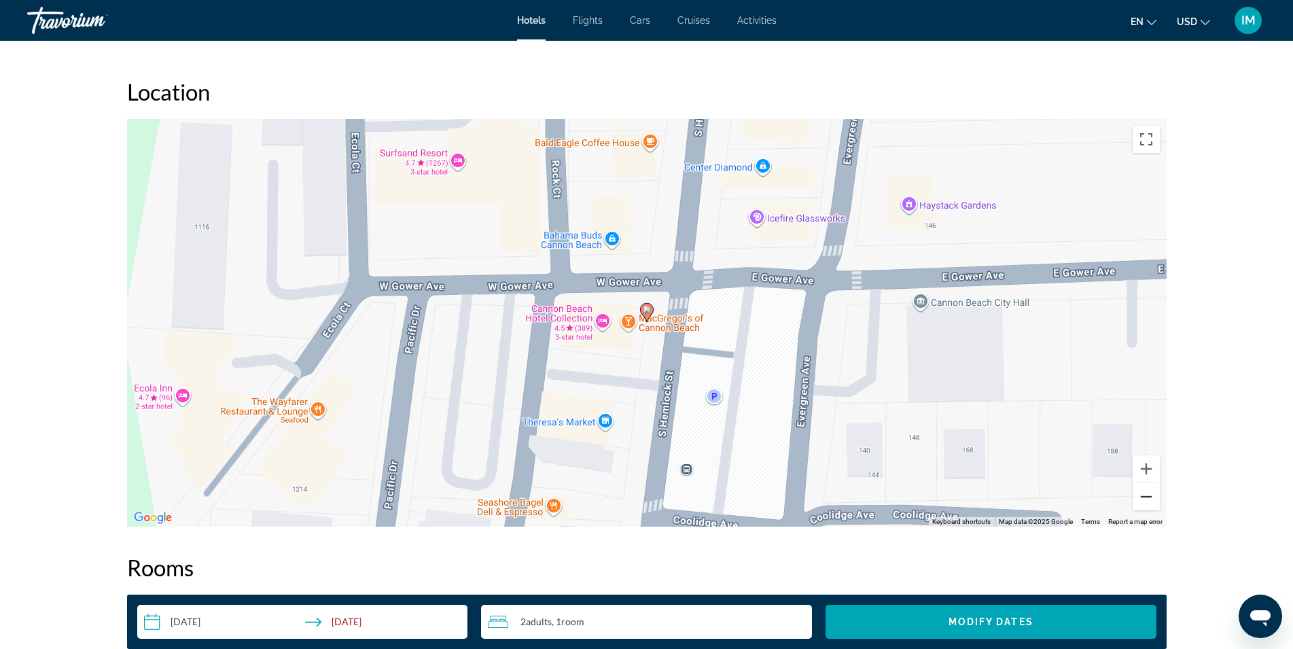
click at [1142, 499] on button "Zoom out" at bounding box center [1146, 496] width 27 height 27
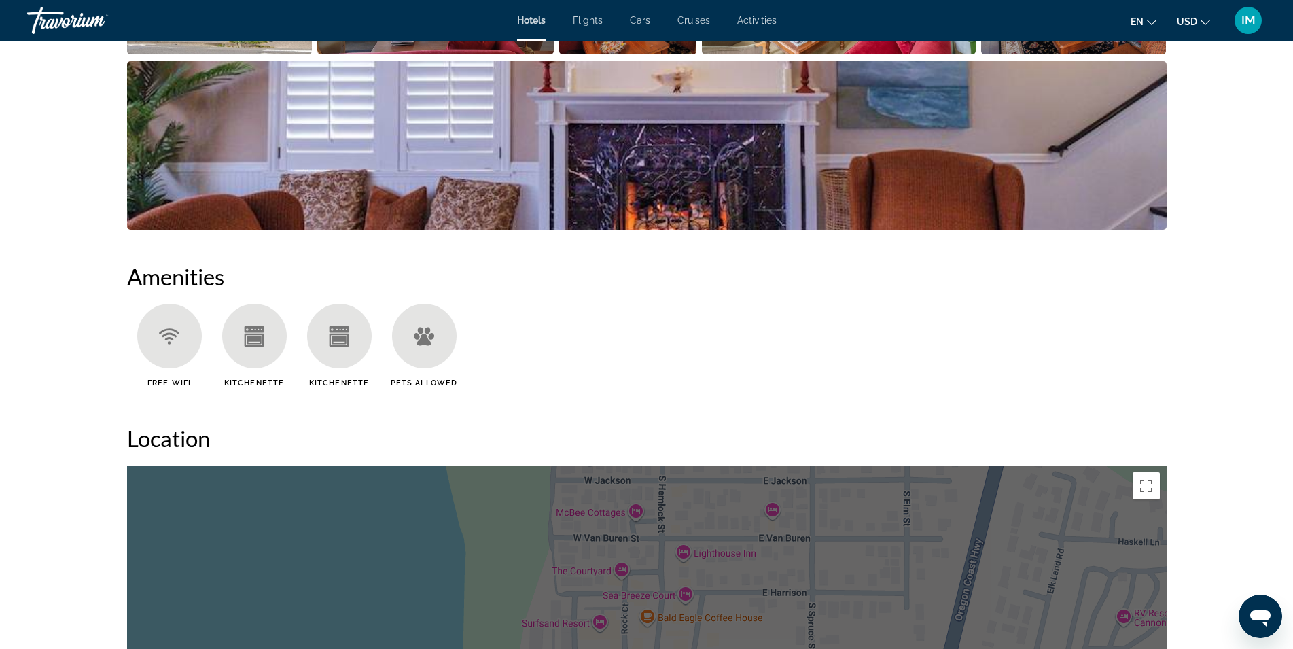
scroll to position [624, 0]
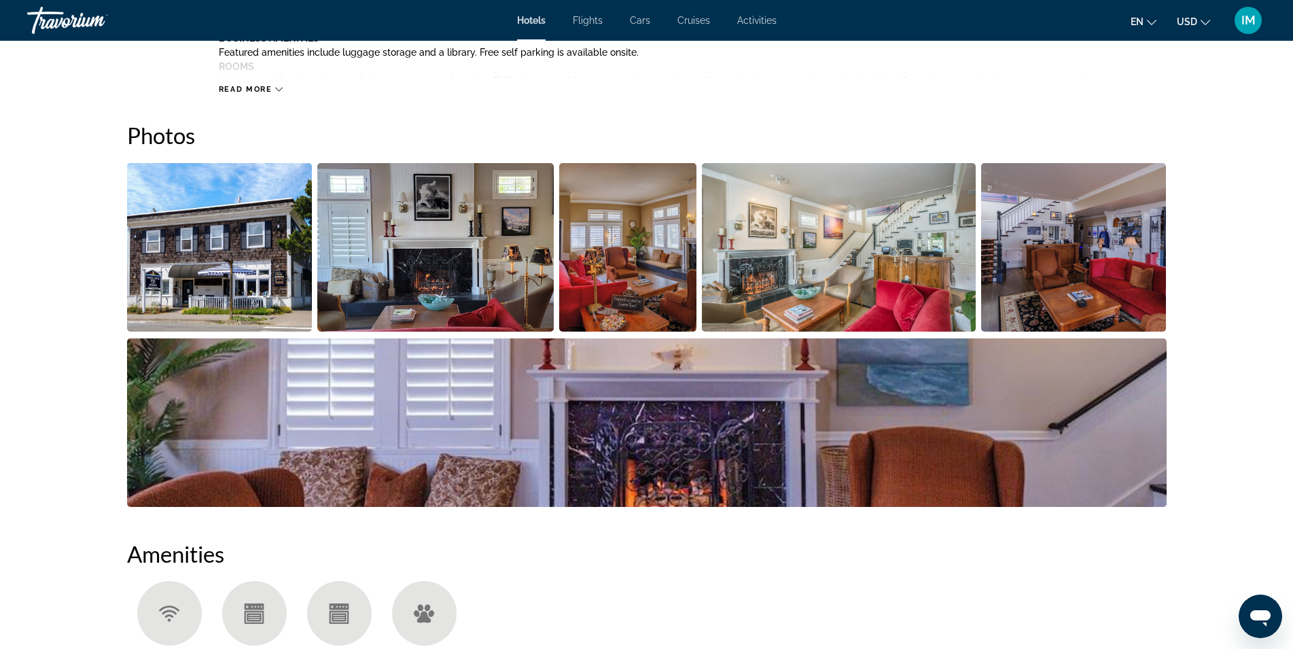
click at [215, 230] on img "Open full-screen image slider" at bounding box center [220, 247] width 186 height 169
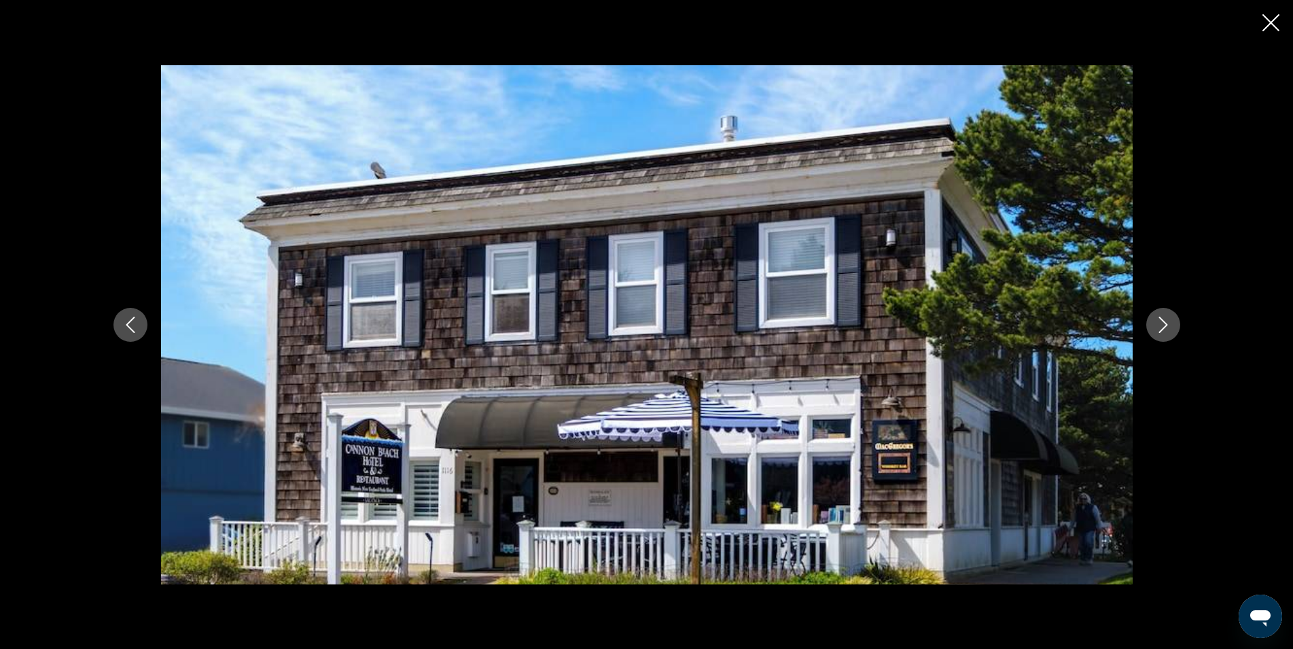
click at [1171, 327] on icon "Next image" at bounding box center [1163, 325] width 16 height 16
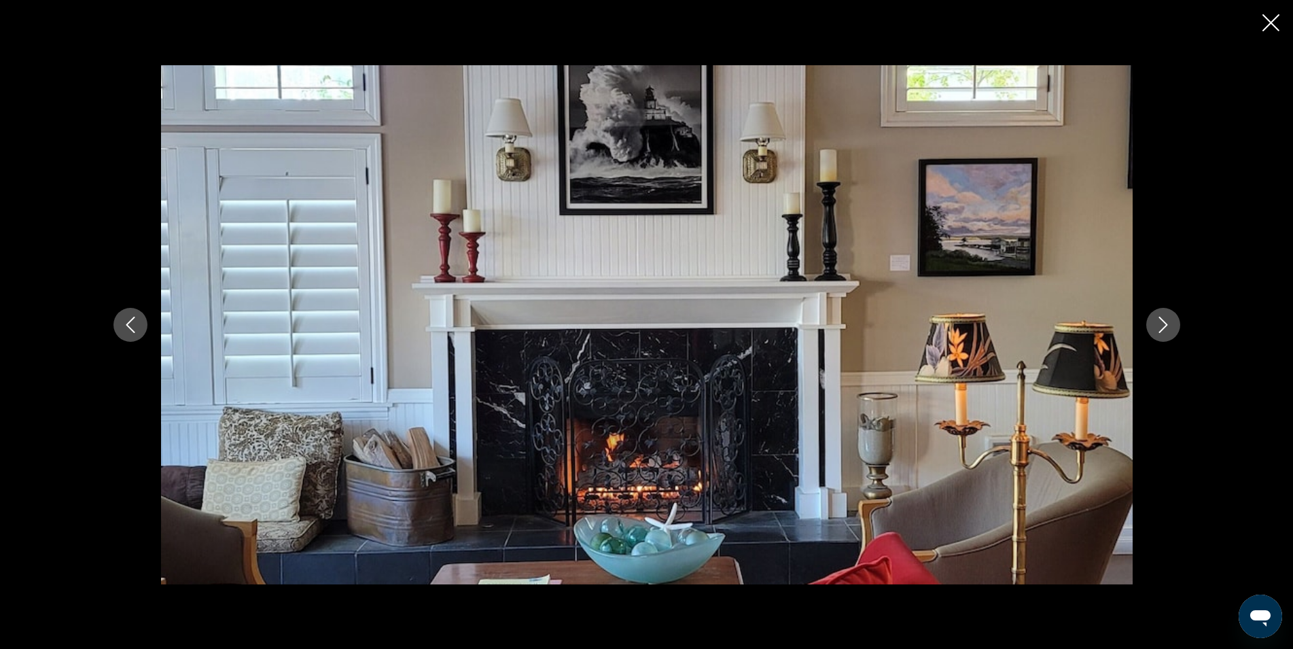
click at [1170, 326] on icon "Next image" at bounding box center [1163, 325] width 16 height 16
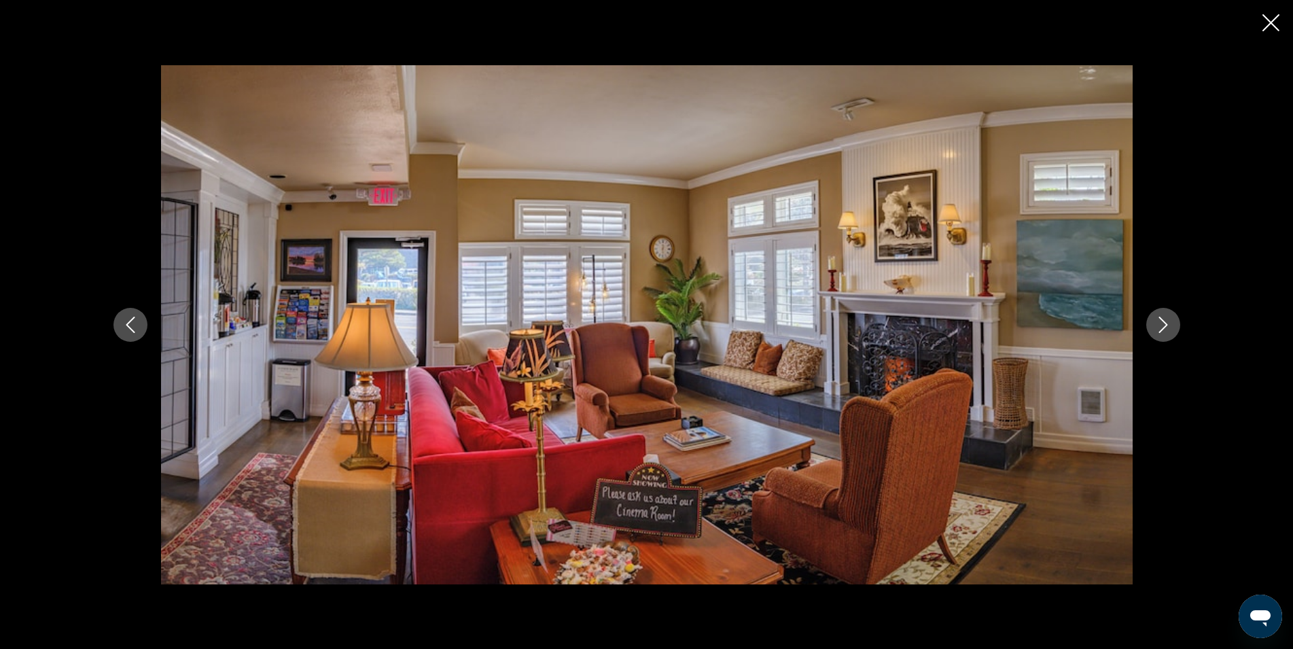
click at [1169, 326] on icon "Next image" at bounding box center [1163, 325] width 16 height 16
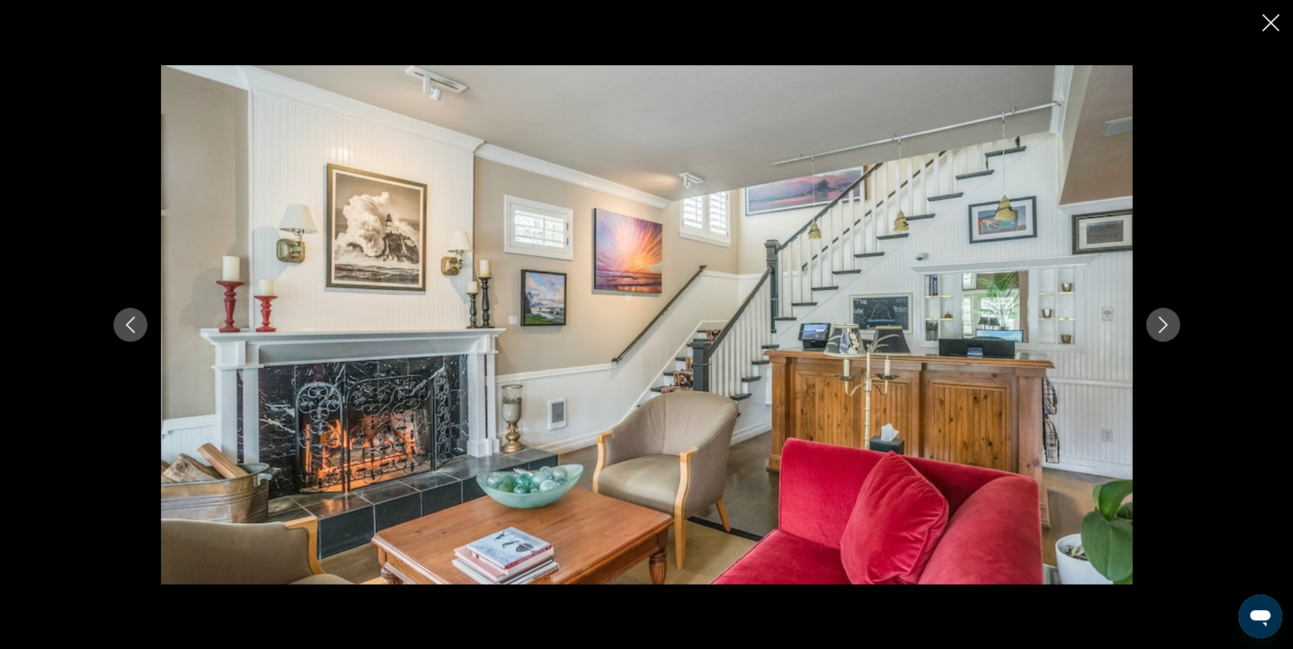
click at [1169, 326] on icon "Next image" at bounding box center [1163, 325] width 16 height 16
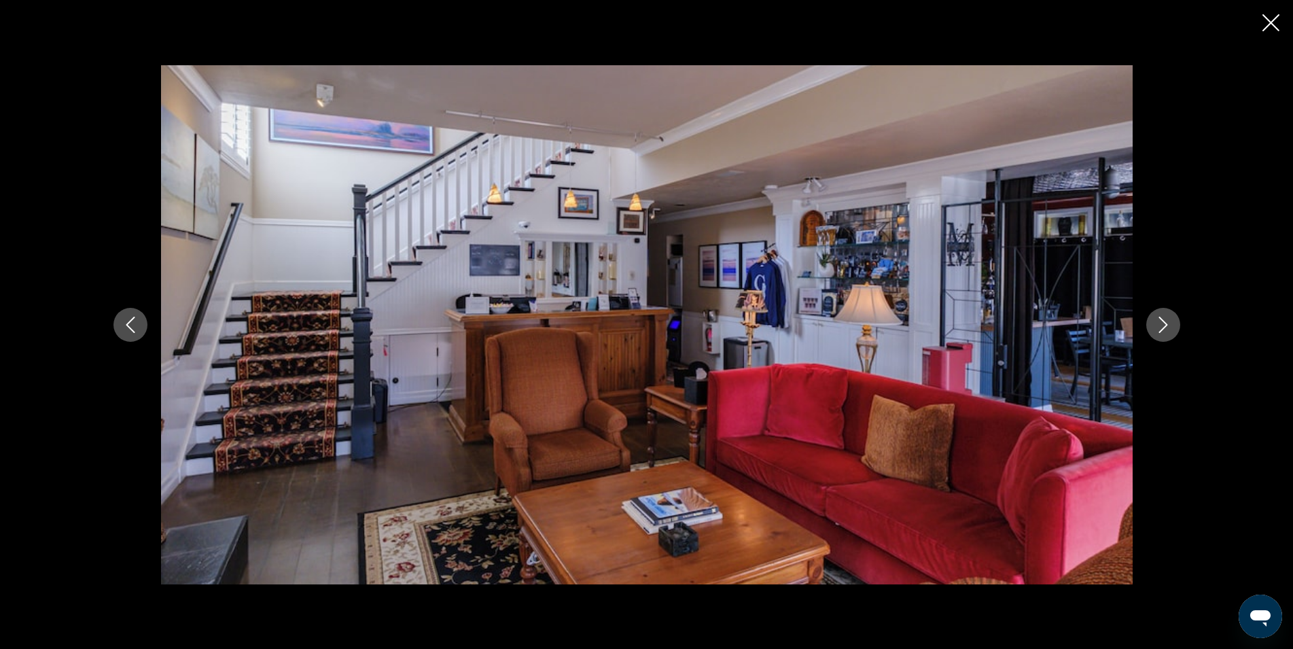
click at [1169, 326] on icon "Next image" at bounding box center [1163, 325] width 16 height 16
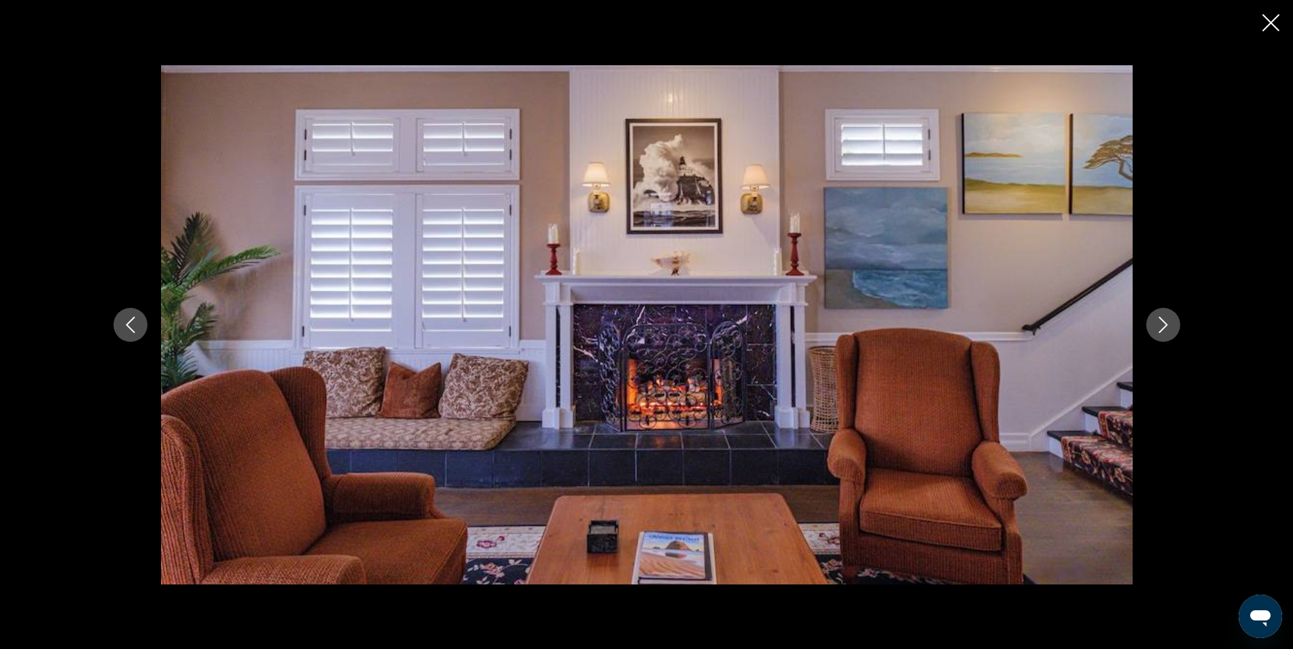
click at [1169, 326] on icon "Next image" at bounding box center [1163, 325] width 16 height 16
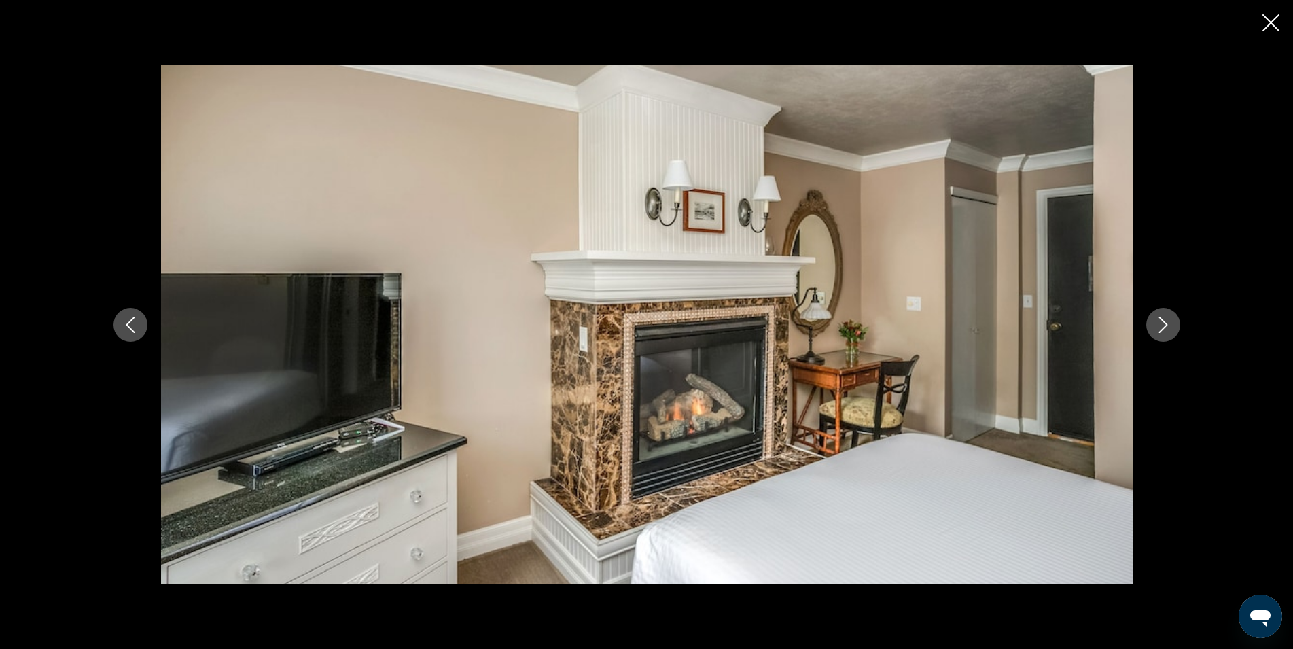
click at [1169, 326] on icon "Next image" at bounding box center [1163, 325] width 16 height 16
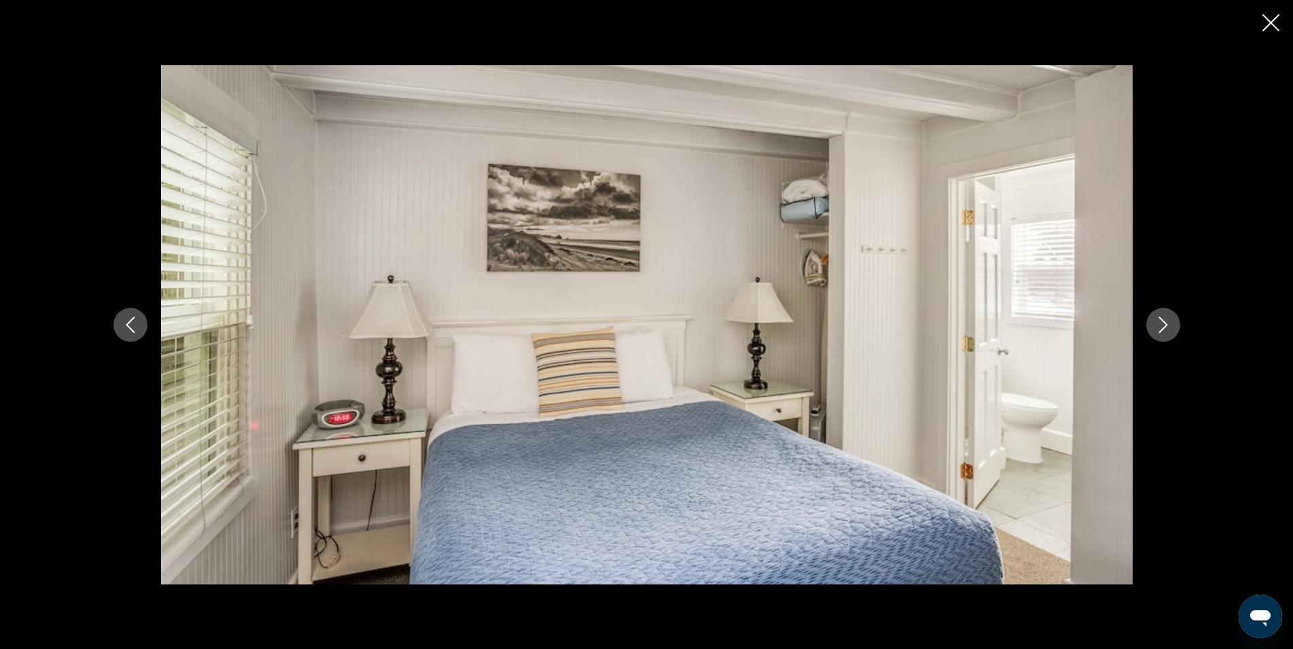
click at [1169, 326] on icon "Next image" at bounding box center [1163, 325] width 16 height 16
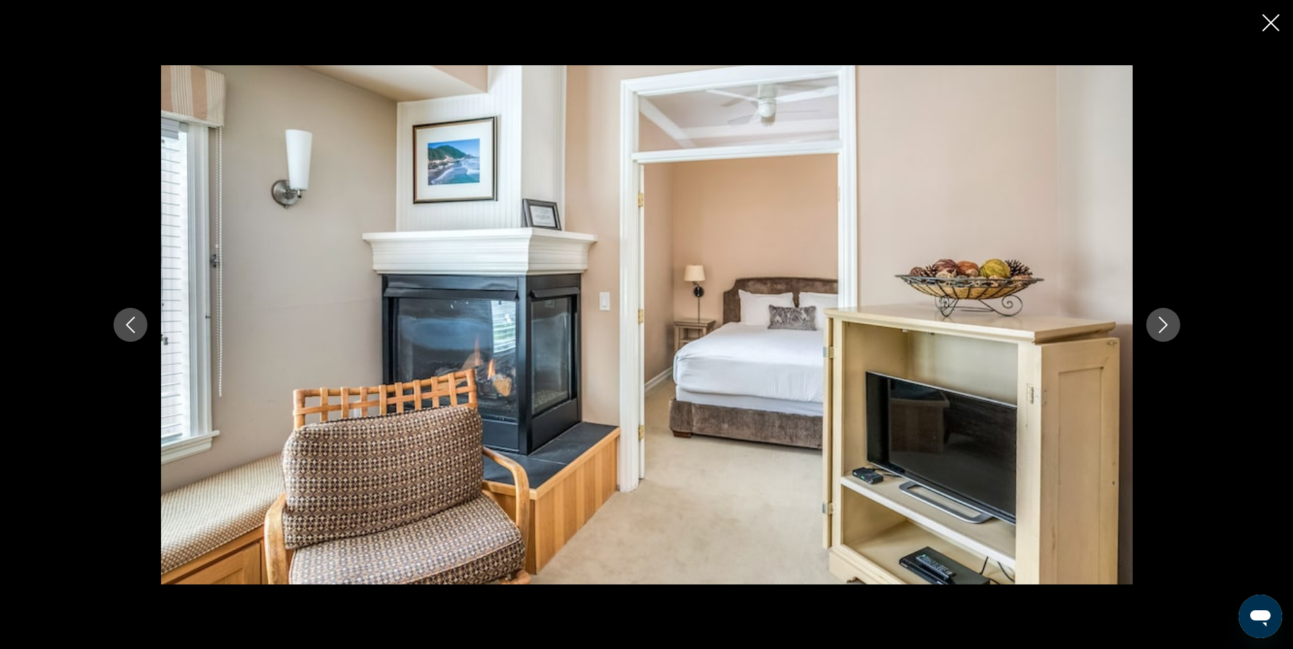
click at [1169, 326] on icon "Next image" at bounding box center [1163, 325] width 16 height 16
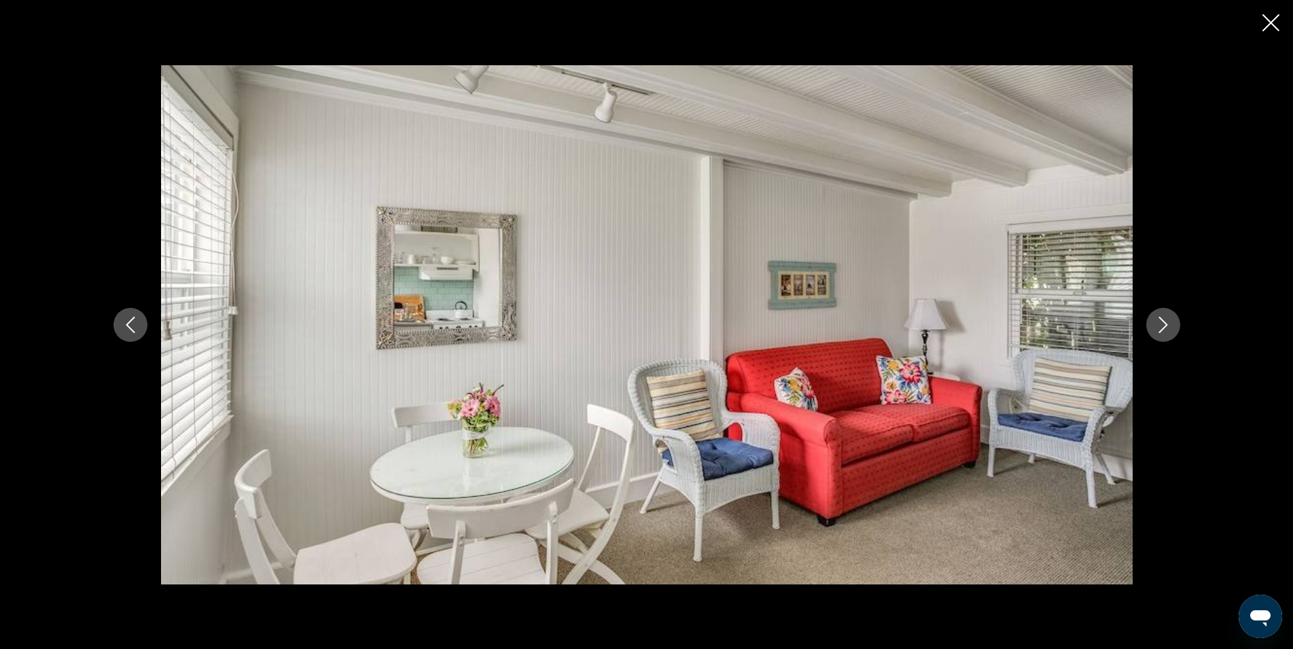
click at [1169, 326] on icon "Next image" at bounding box center [1163, 325] width 16 height 16
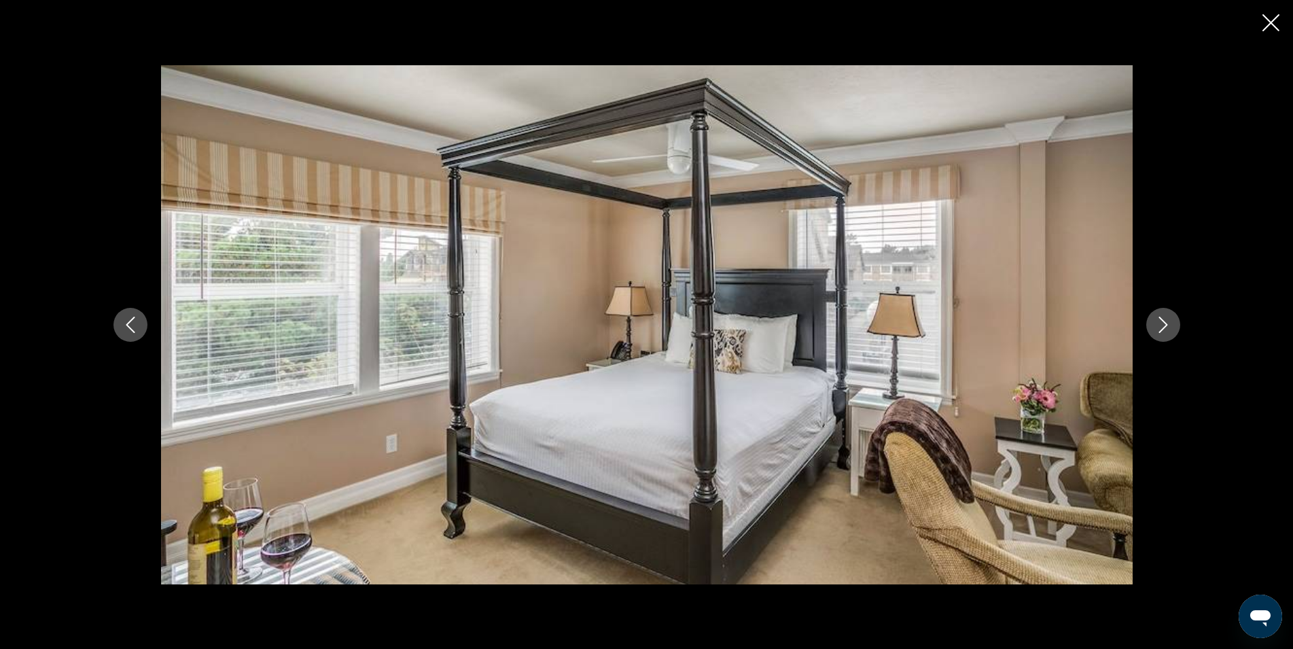
click at [1169, 326] on icon "Next image" at bounding box center [1163, 325] width 16 height 16
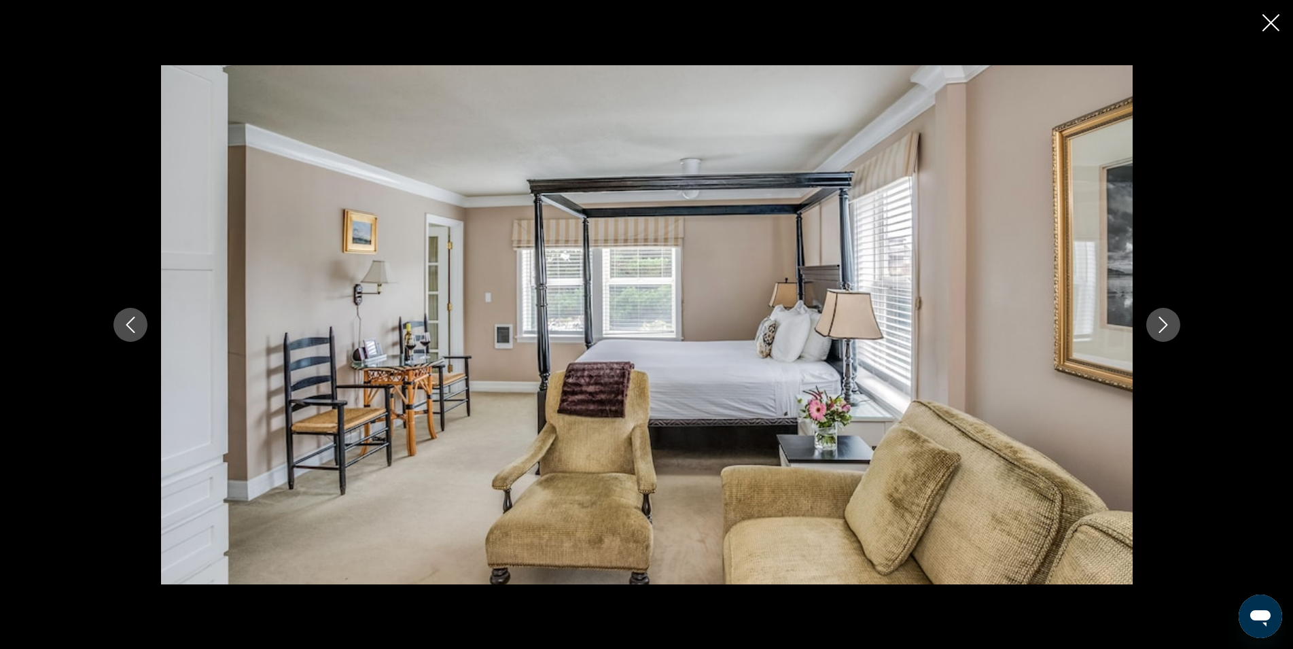
click at [1169, 326] on icon "Next image" at bounding box center [1163, 325] width 16 height 16
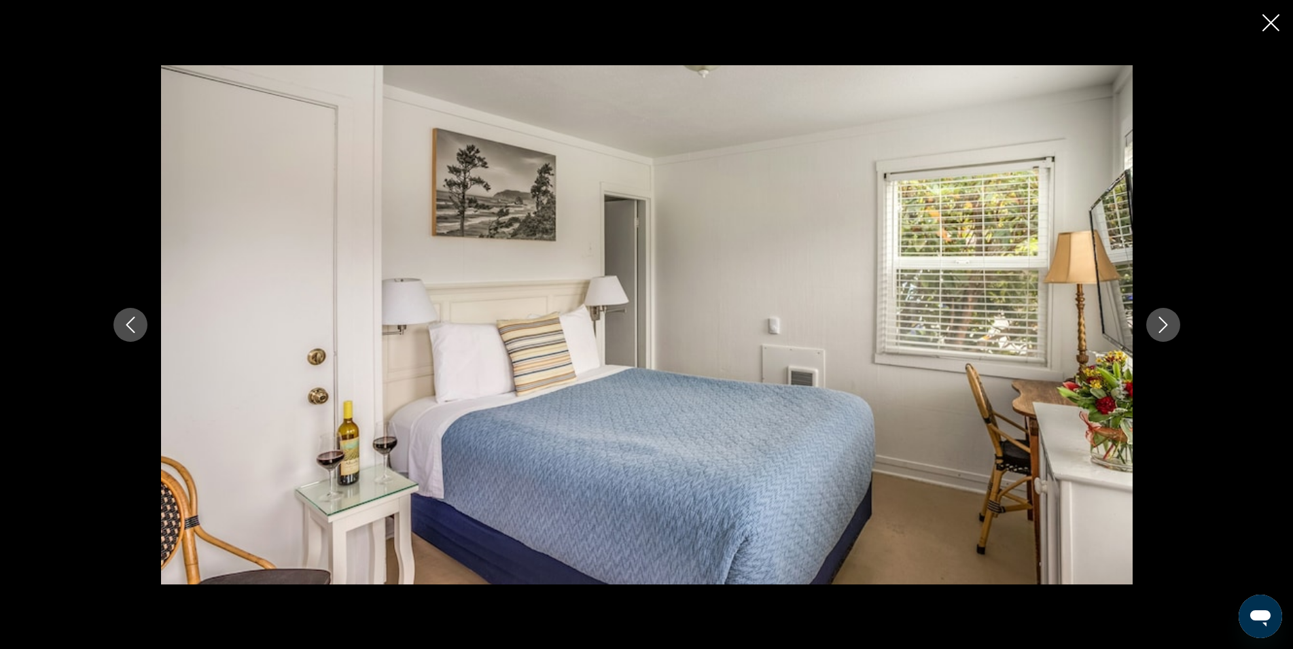
click at [1169, 326] on icon "Next image" at bounding box center [1163, 325] width 16 height 16
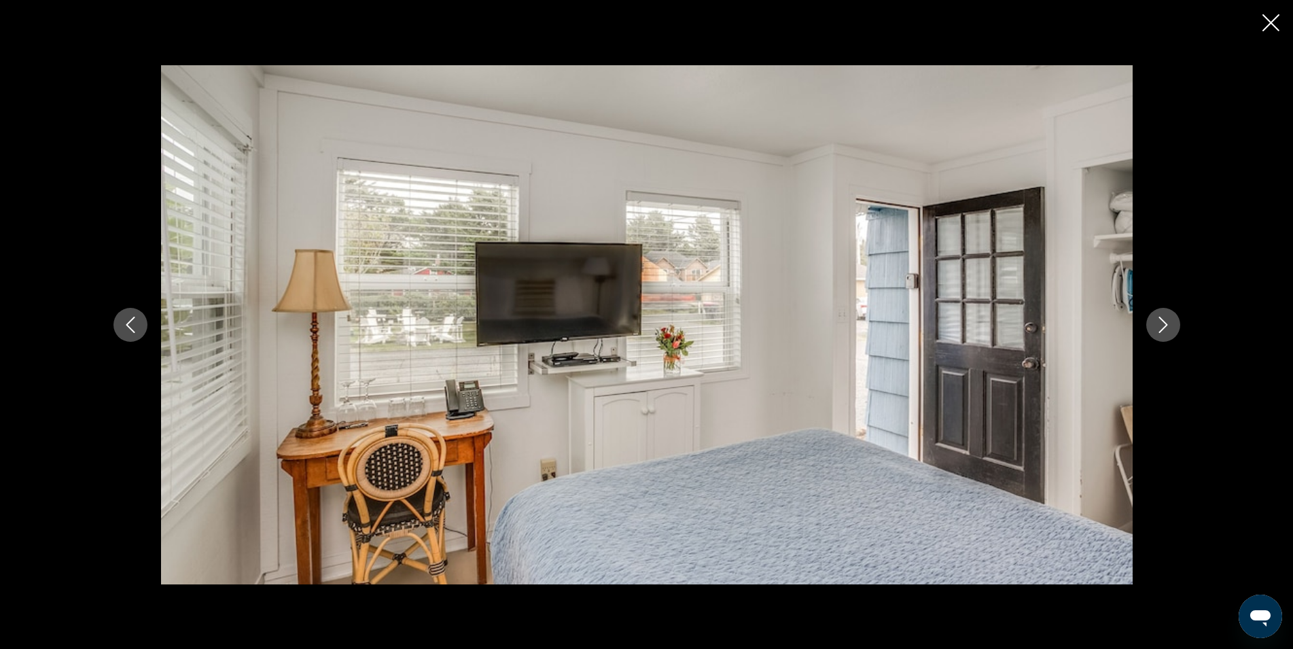
click at [1169, 326] on icon "Next image" at bounding box center [1163, 325] width 16 height 16
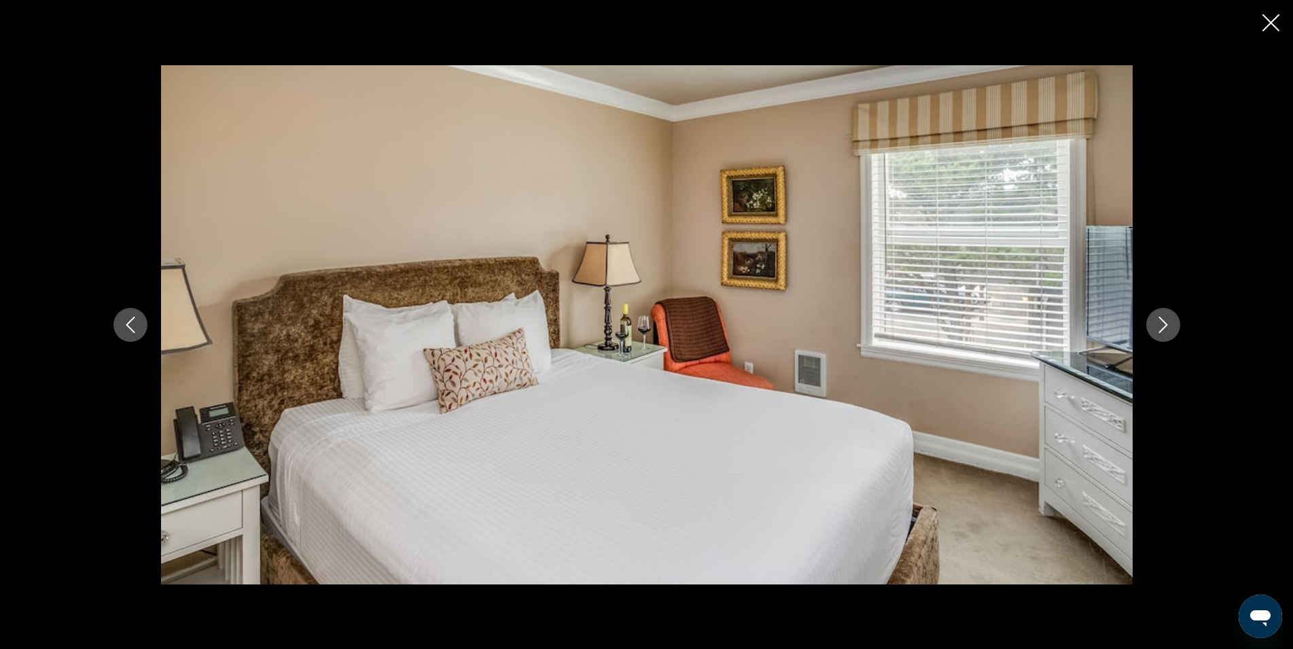
click at [1169, 326] on icon "Next image" at bounding box center [1163, 325] width 16 height 16
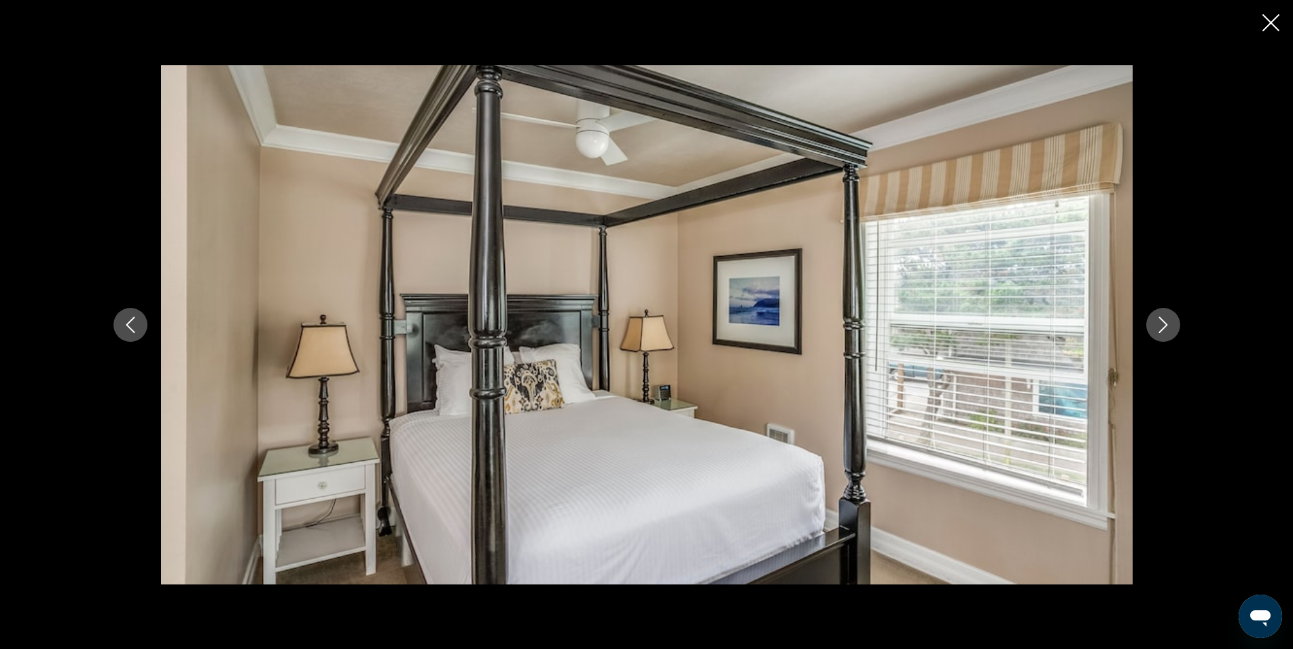
click at [1263, 27] on div "prev next" at bounding box center [646, 324] width 1293 height 649
click at [1265, 22] on icon "Close slideshow" at bounding box center [1271, 22] width 17 height 17
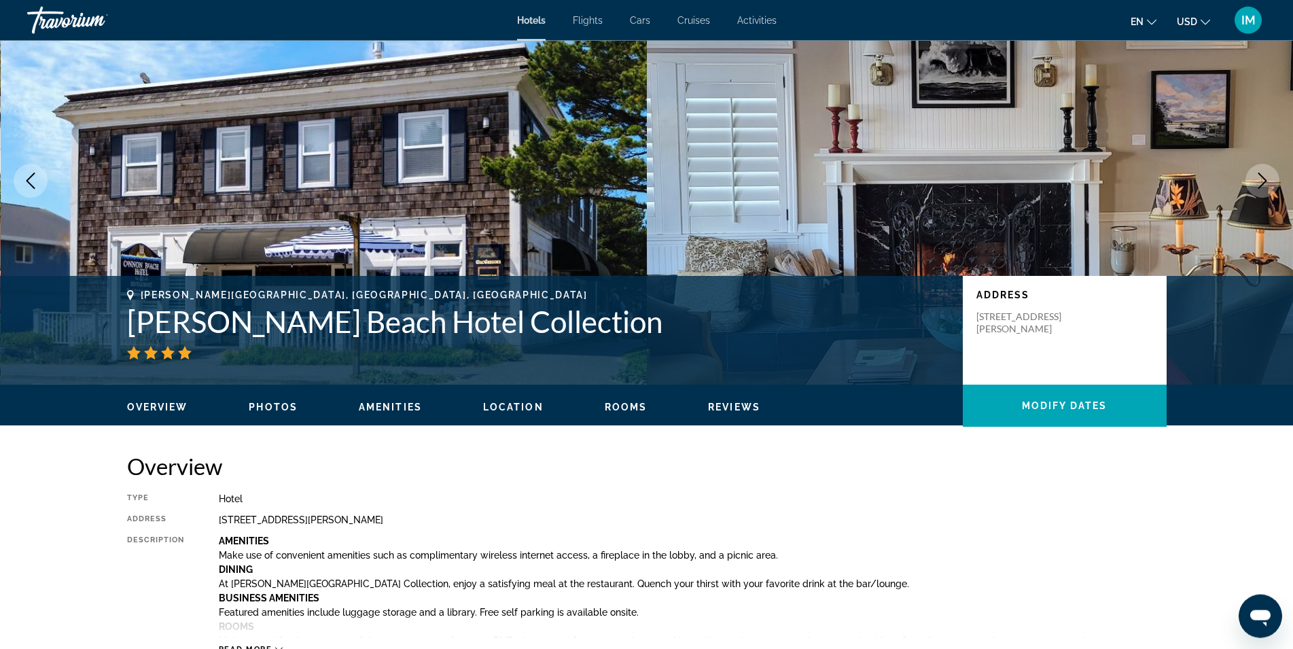
scroll to position [0, 0]
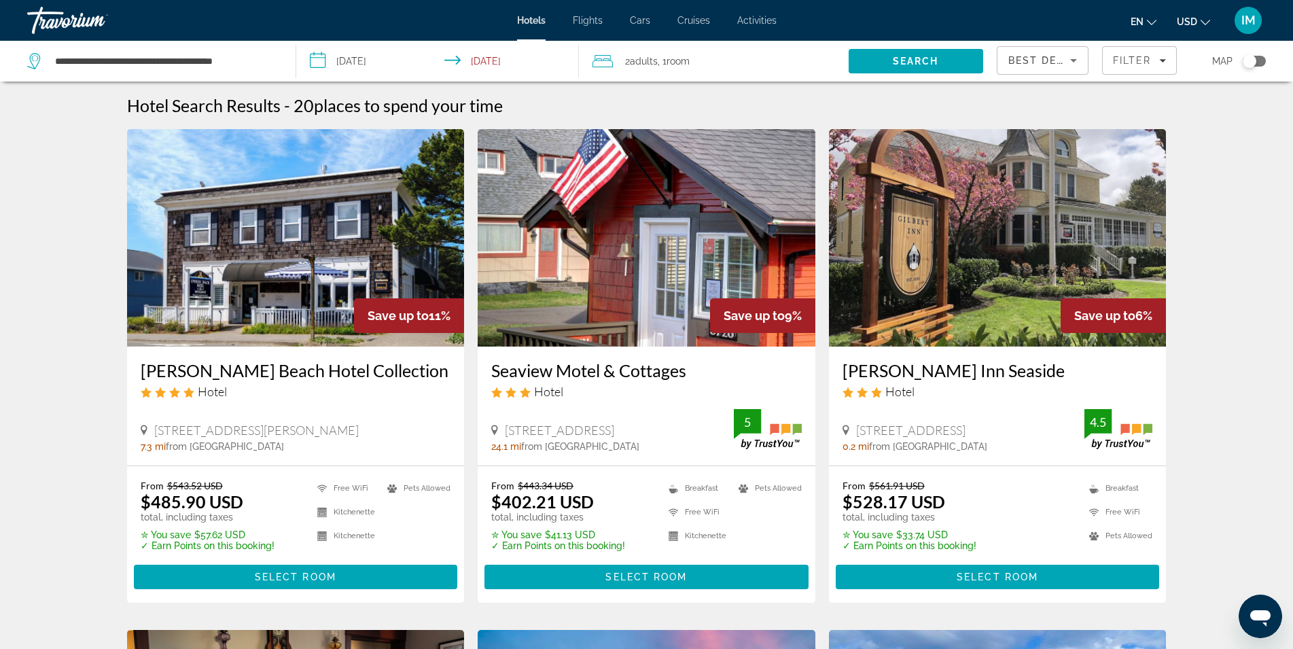
click at [678, 68] on span ", 1 Room rooms" at bounding box center [674, 61] width 32 height 19
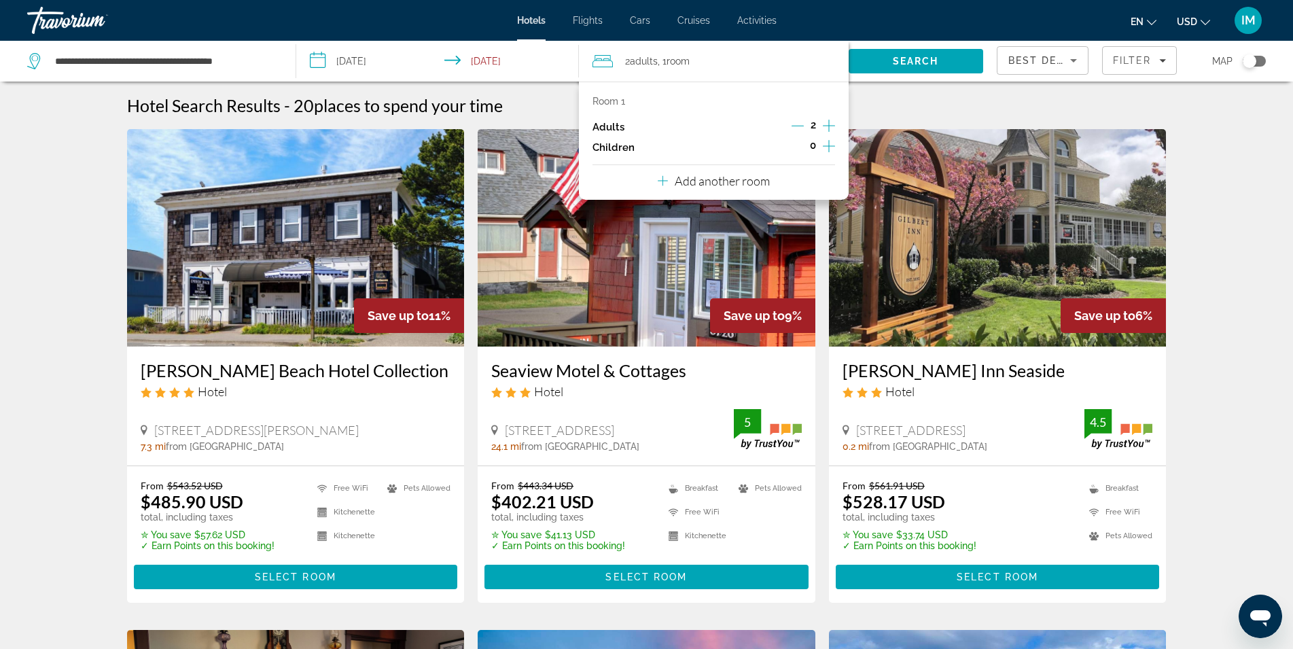
click at [827, 125] on icon "Increment adults" at bounding box center [829, 126] width 12 height 16
click at [898, 47] on span "Search" at bounding box center [916, 61] width 135 height 33
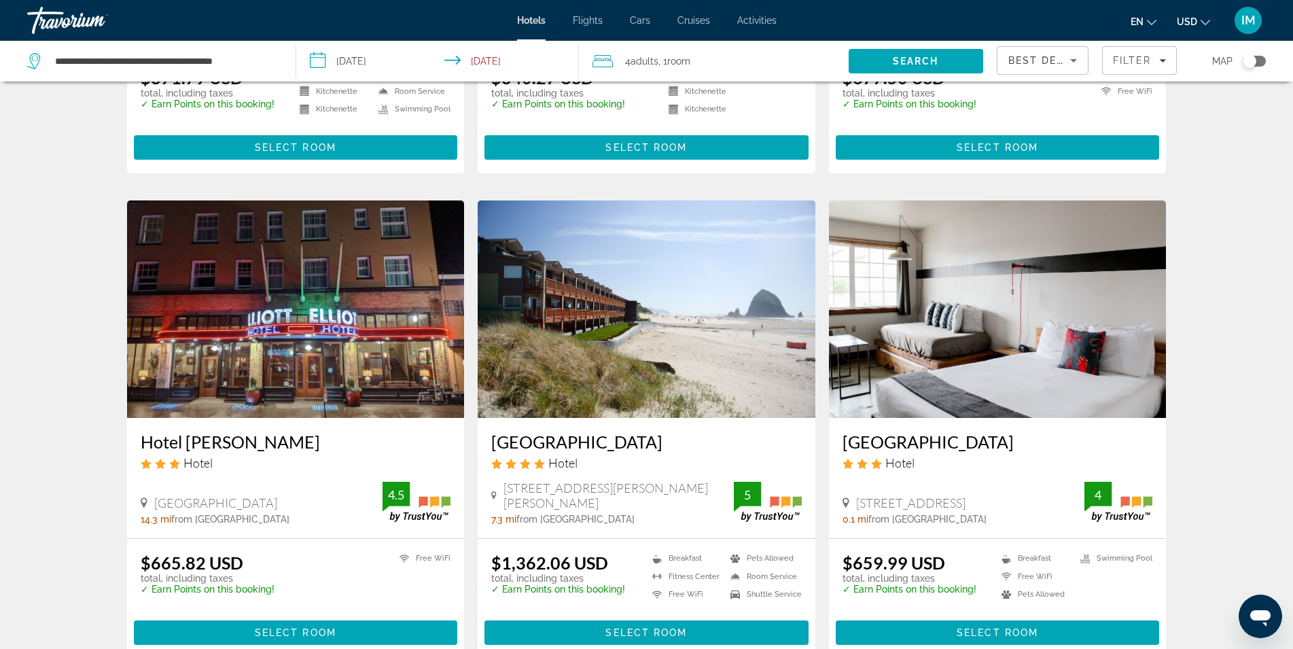
scroll to position [1692, 0]
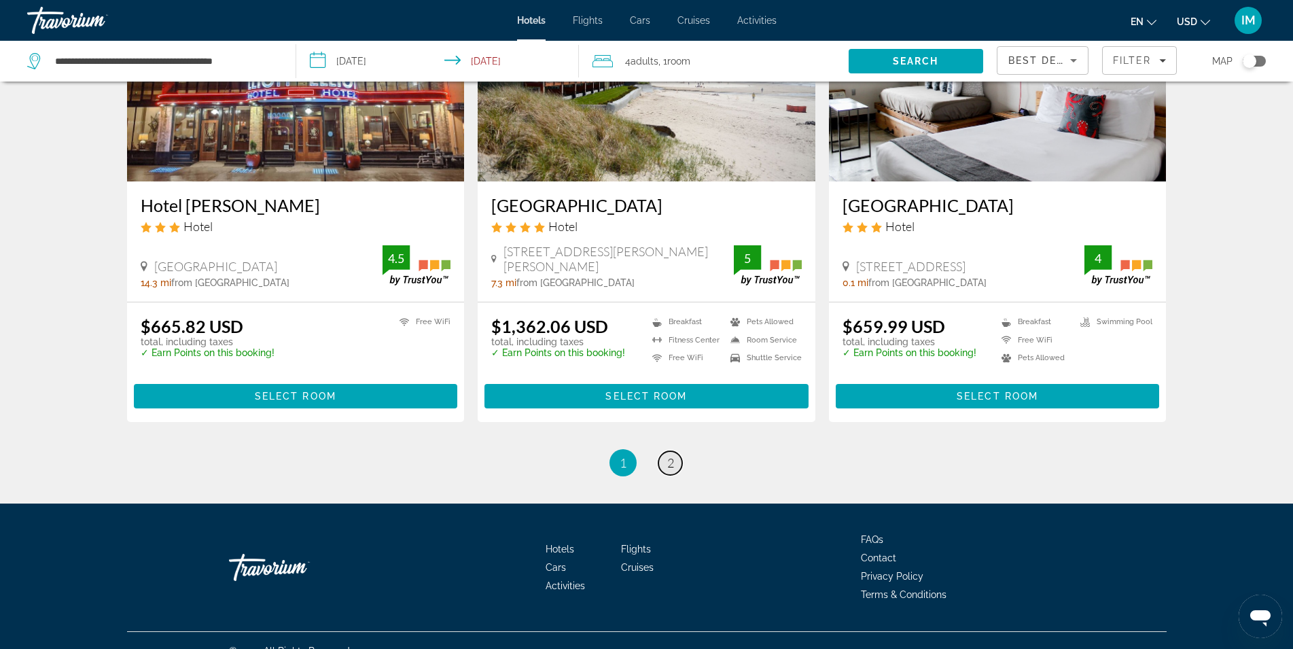
click at [667, 455] on span "2" at bounding box center [670, 462] width 7 height 15
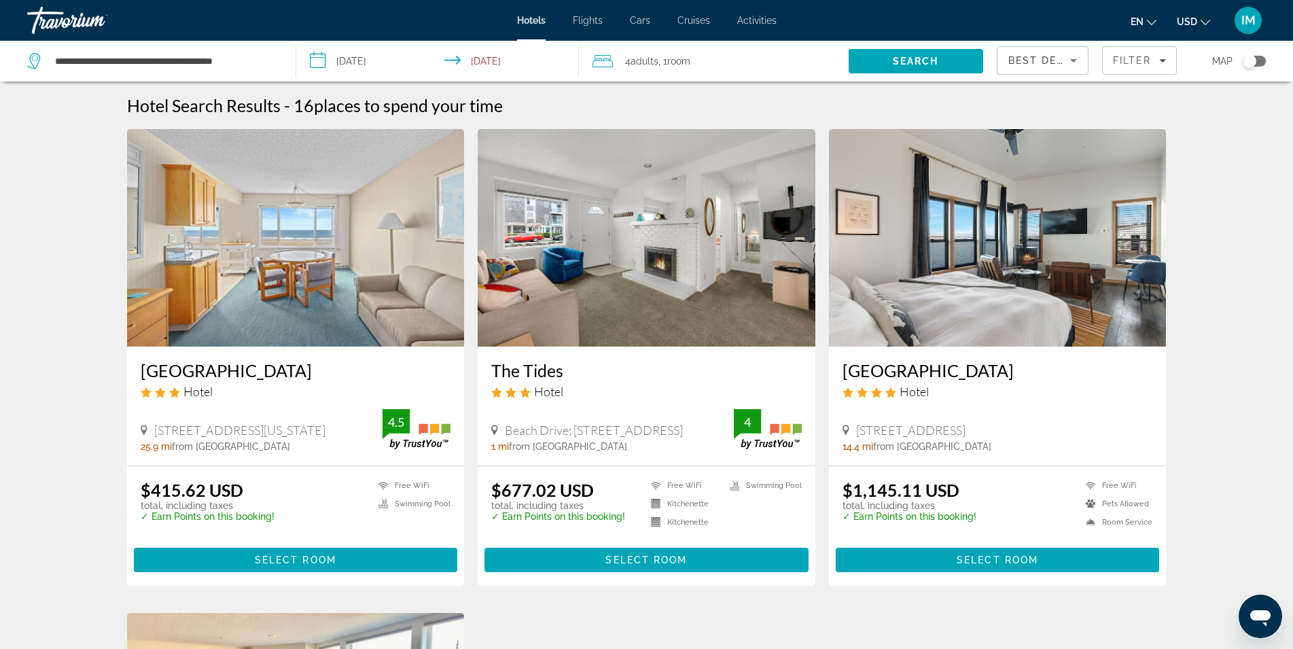
click at [275, 277] on img "Main content" at bounding box center [296, 237] width 338 height 217
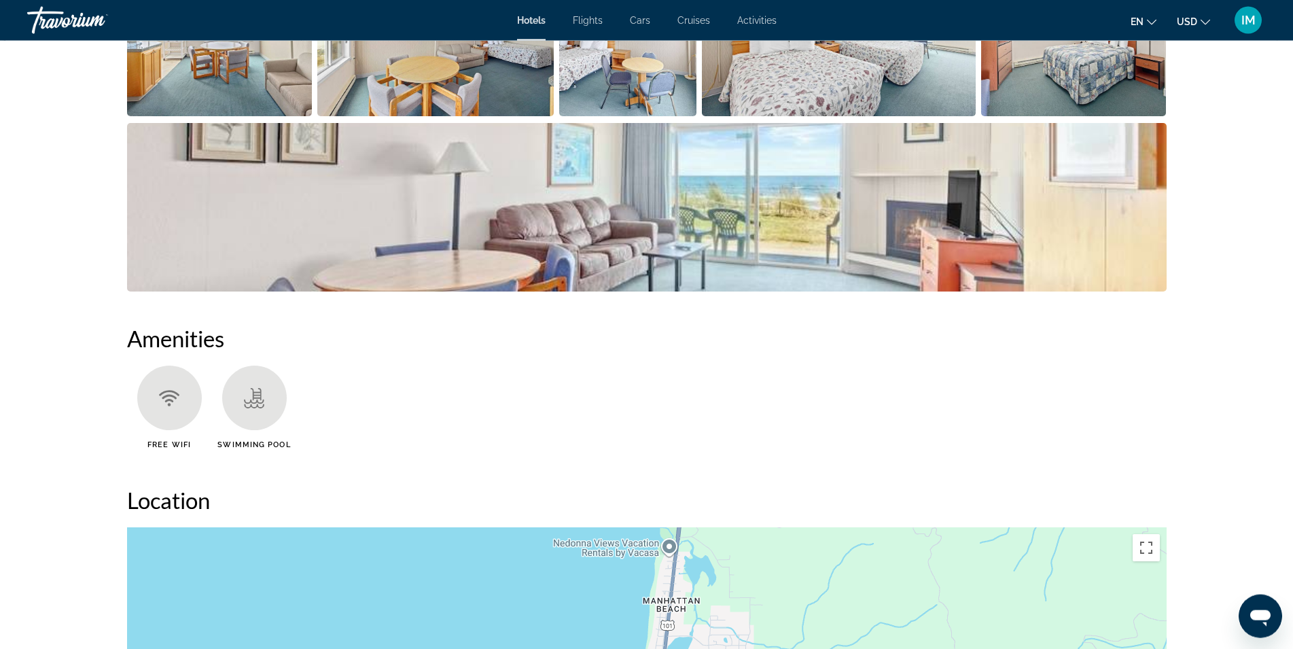
scroll to position [832, 0]
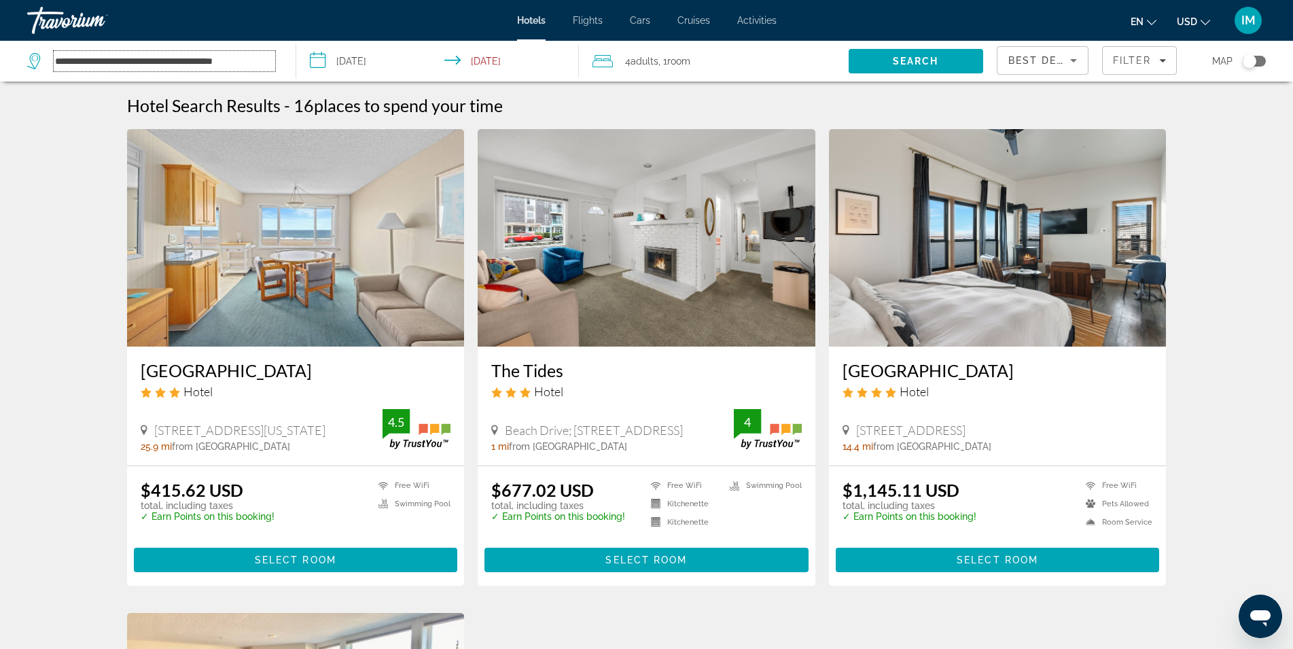
click at [269, 58] on input "**********" at bounding box center [165, 61] width 222 height 20
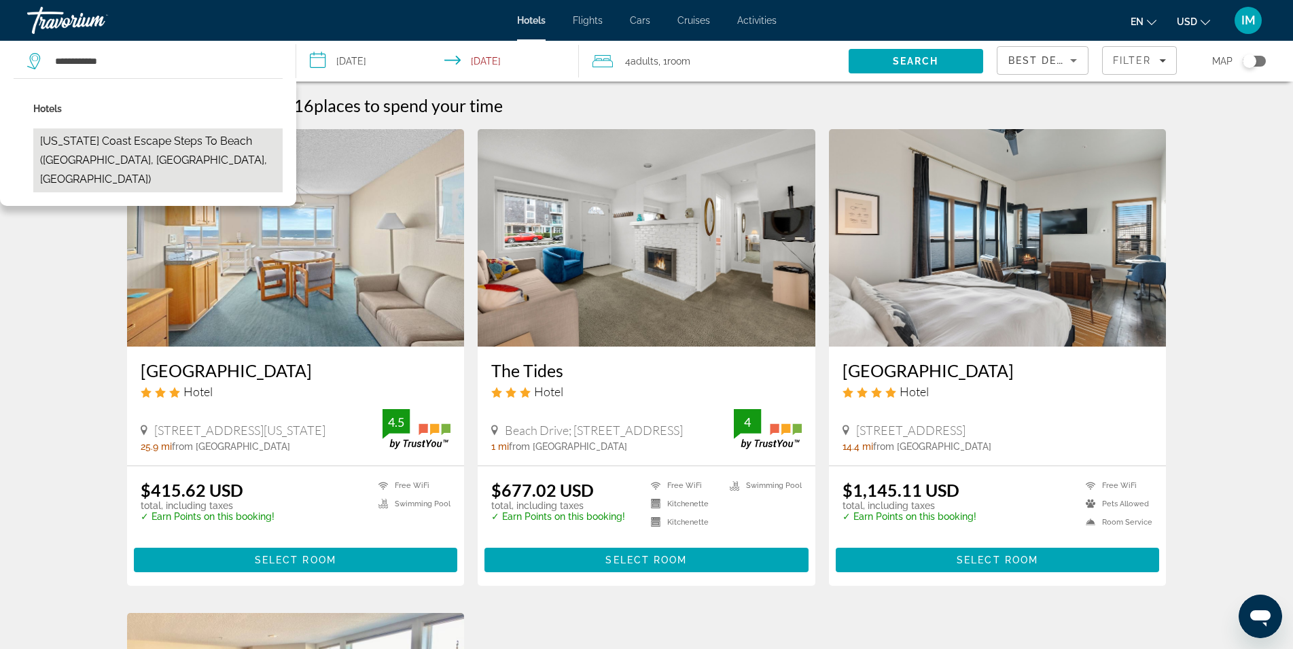
click at [192, 147] on button "Oregon Coast Escape Steps to Beach (Lincoln, OR, US)" at bounding box center [157, 160] width 249 height 64
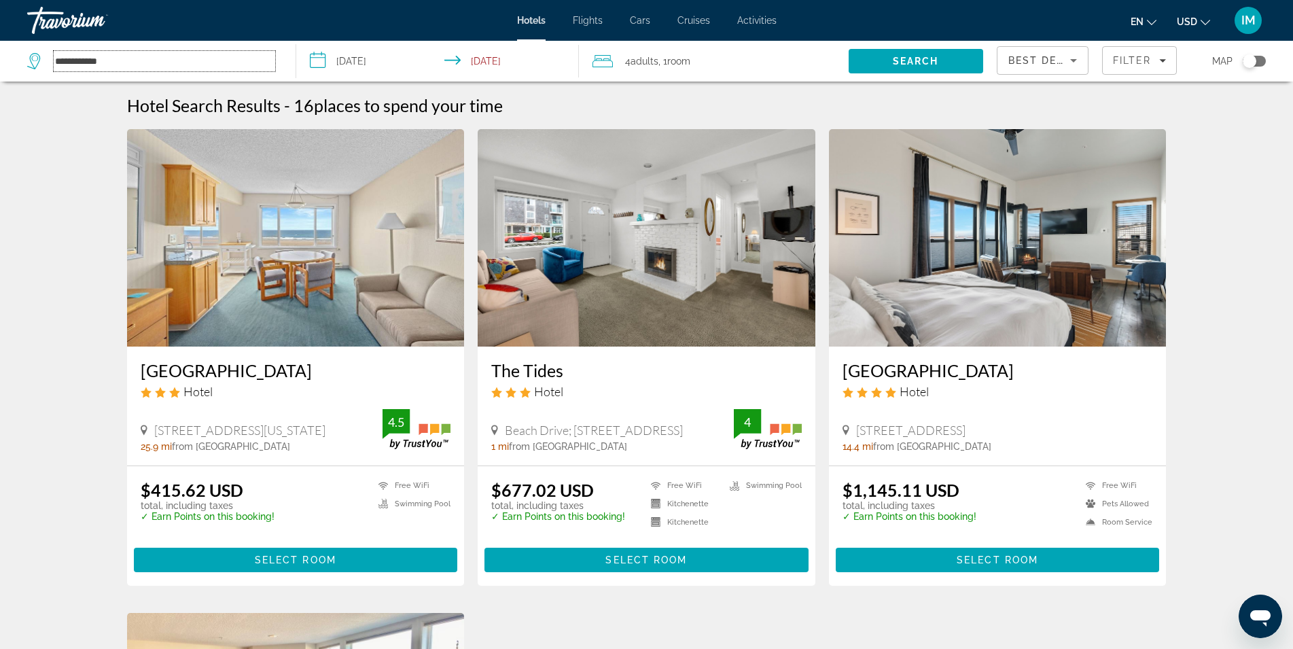
type input "**********"
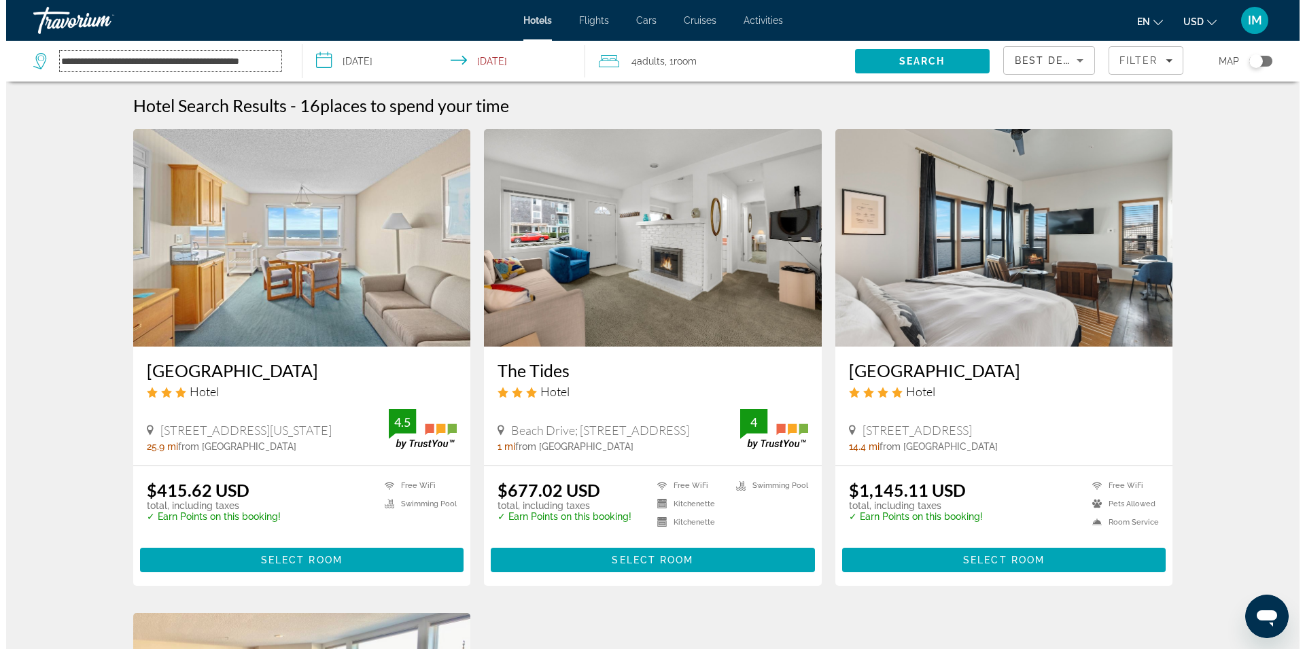
scroll to position [0, 20]
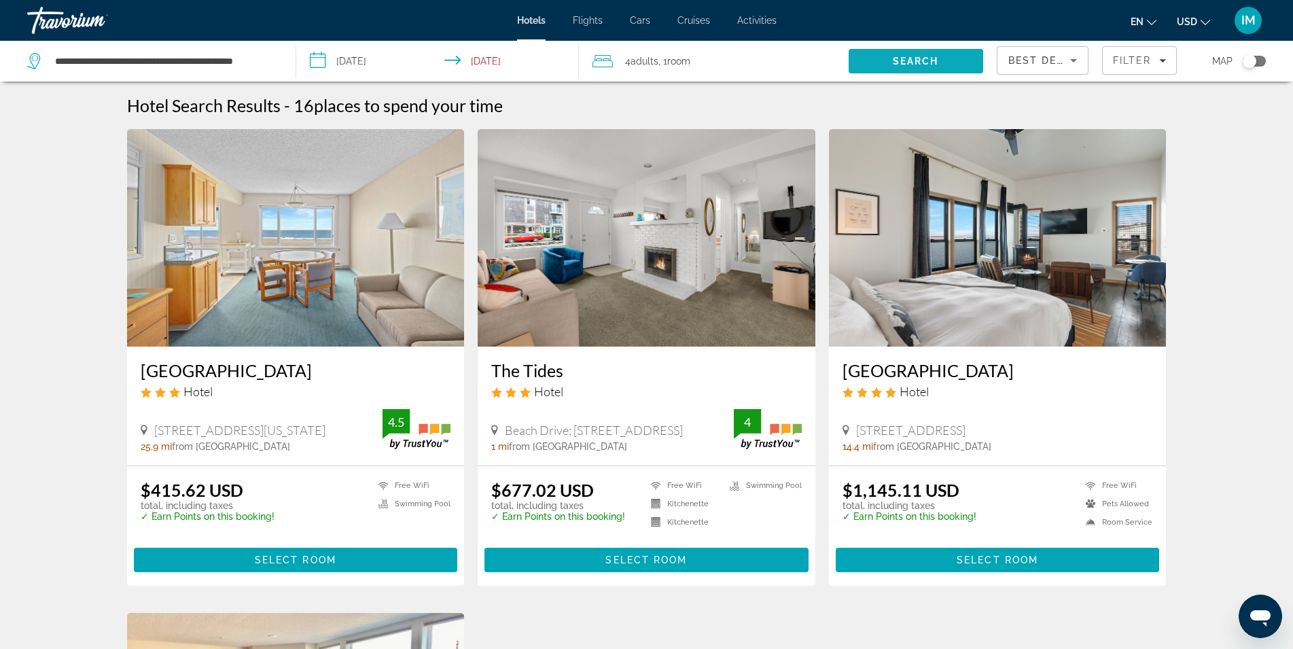
click at [904, 60] on span "Search" at bounding box center [916, 61] width 46 height 11
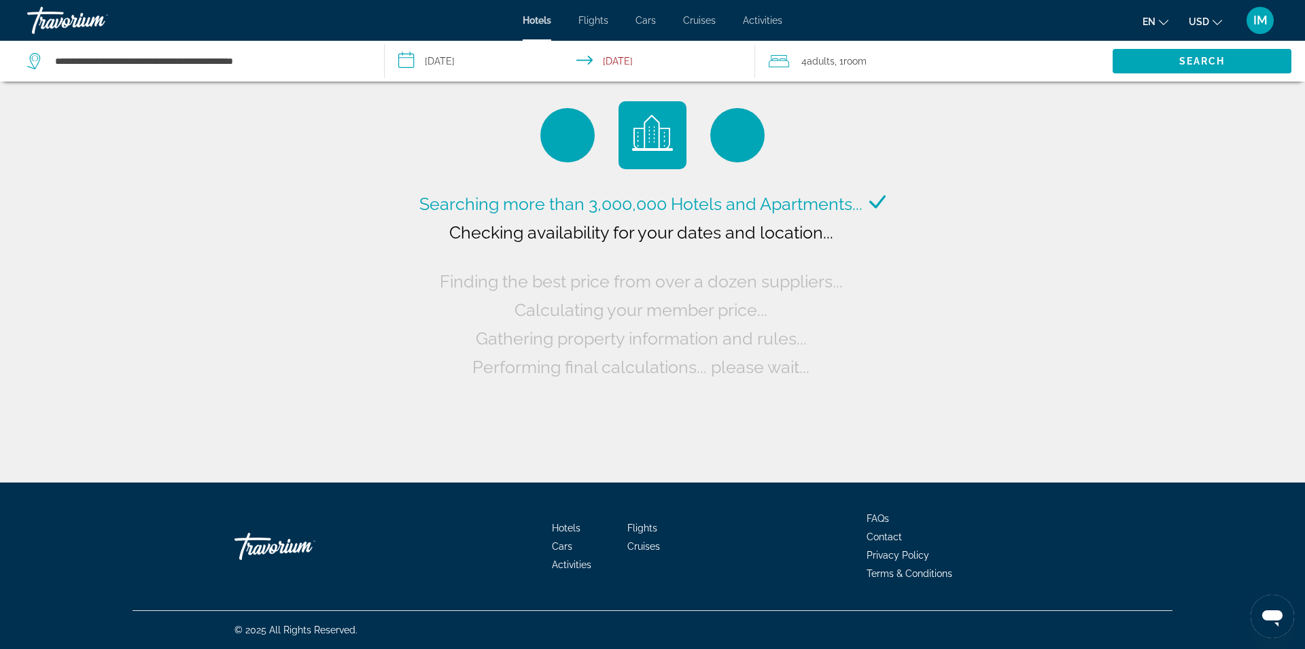
click at [820, 58] on div "4 Adult Adults , 1 Room rooms" at bounding box center [941, 61] width 344 height 19
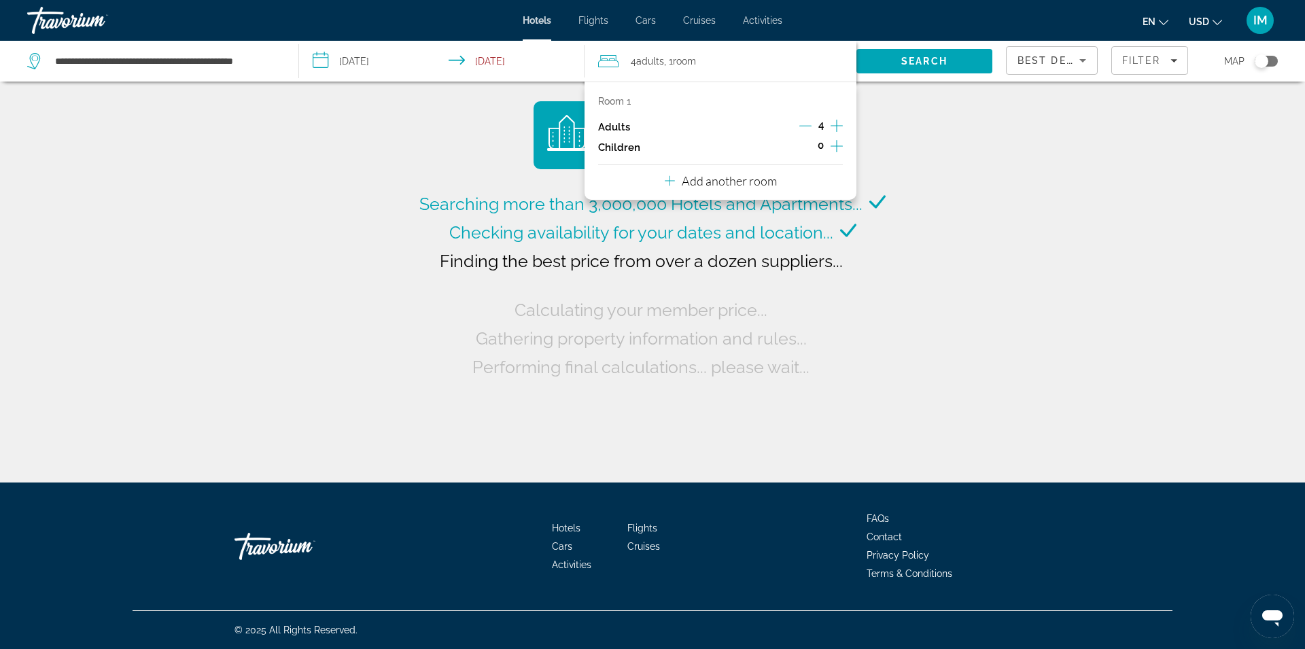
click at [837, 125] on icon "Increment adults" at bounding box center [836, 126] width 12 height 12
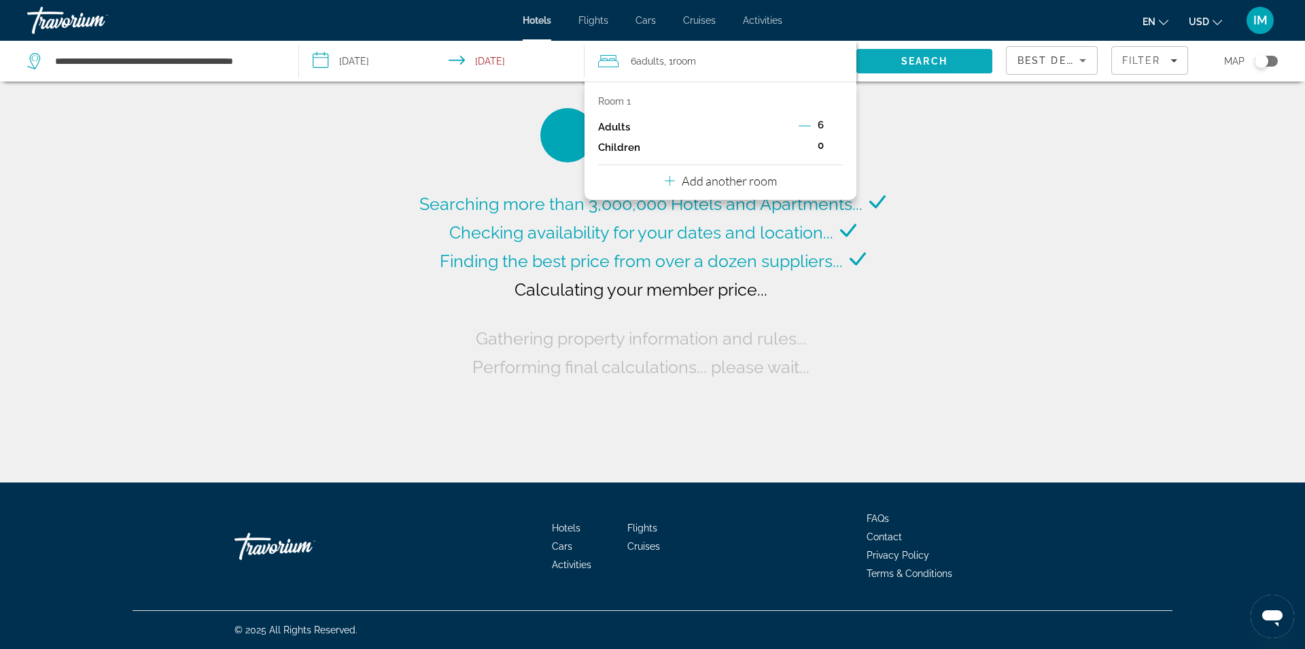
click at [888, 71] on span "Search" at bounding box center [924, 61] width 136 height 33
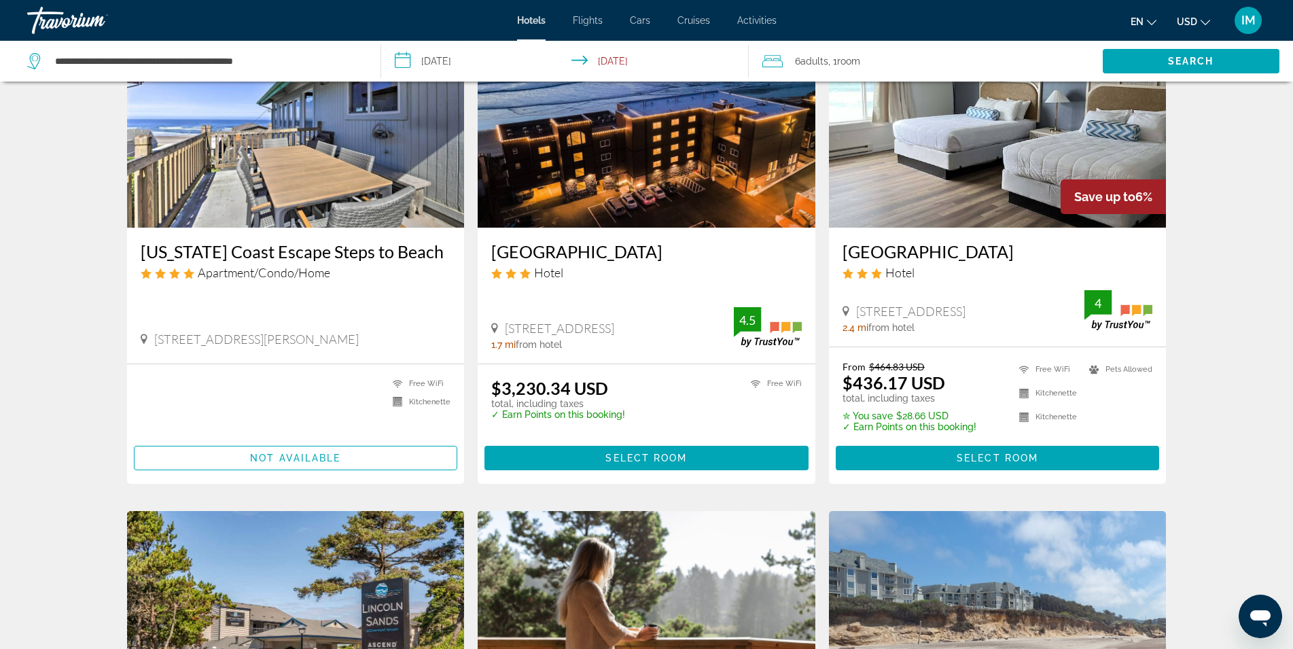
scroll to position [139, 0]
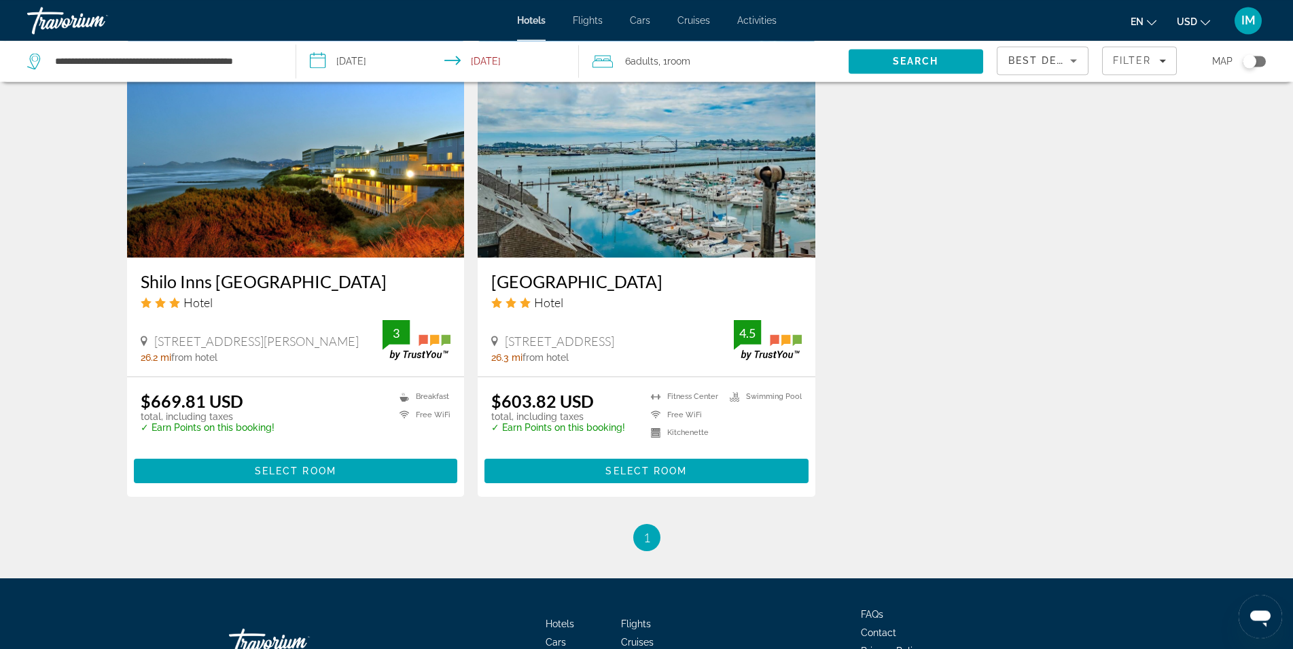
scroll to position [1594, 0]
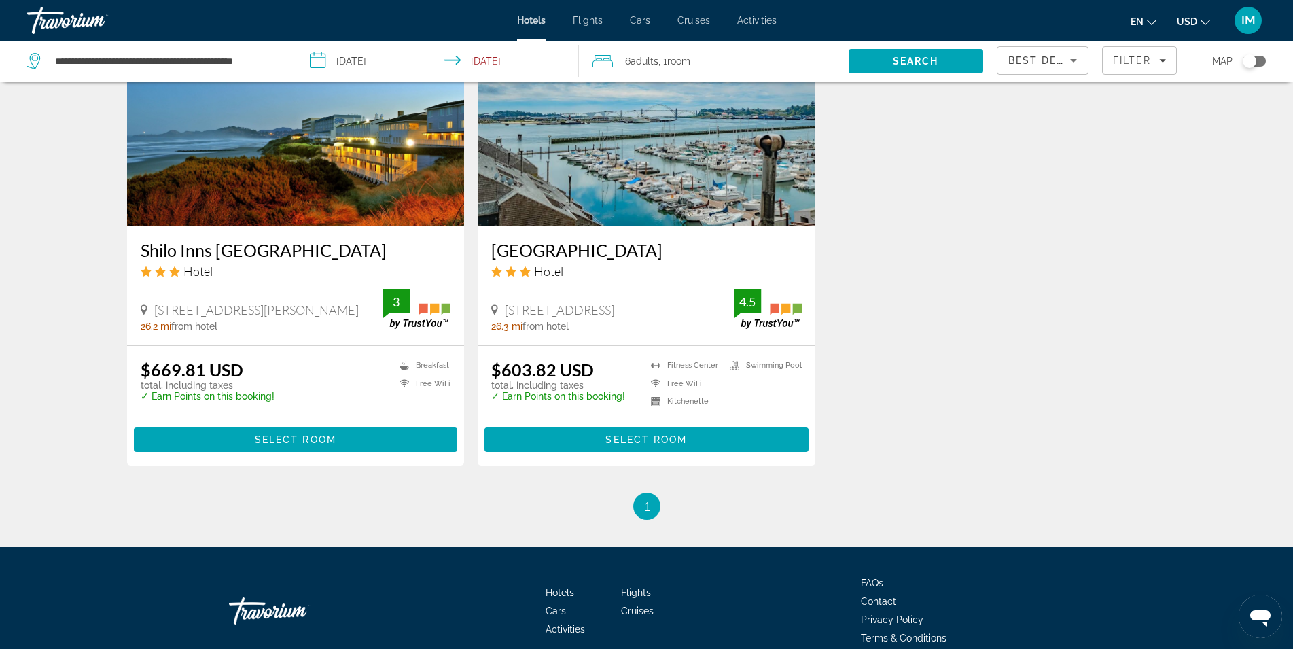
click at [309, 200] on img "Main content" at bounding box center [296, 117] width 338 height 217
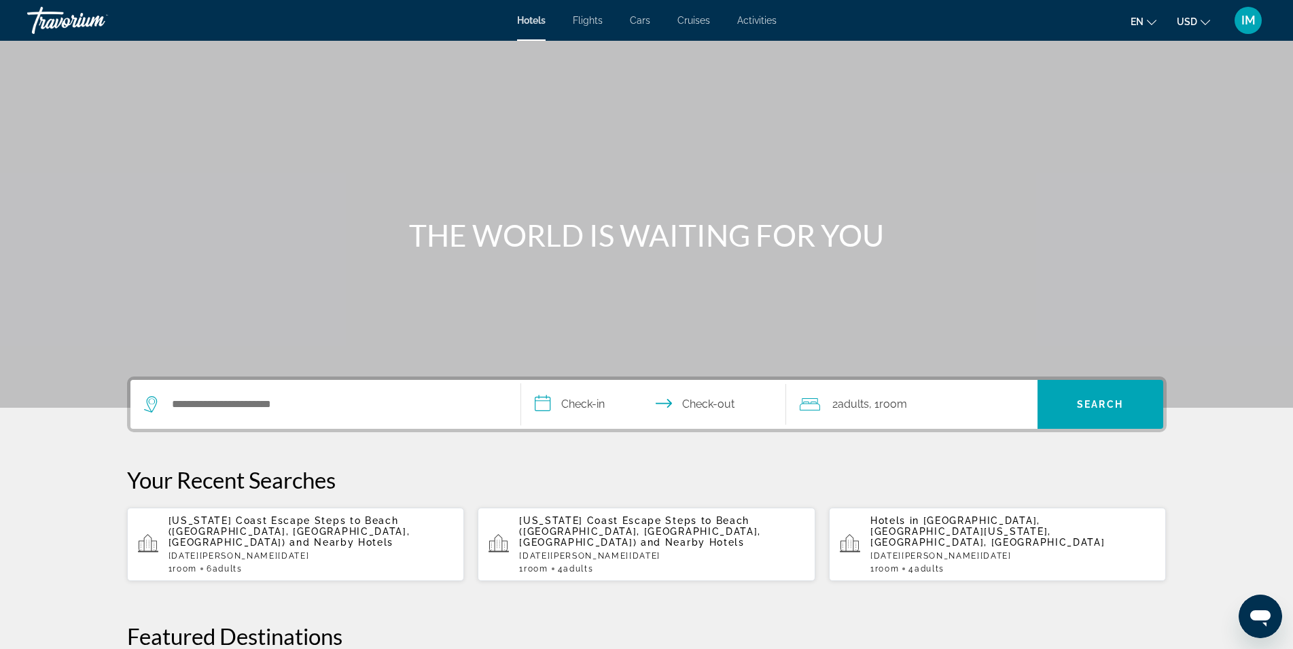
click at [289, 537] on span "and Nearby Hotels" at bounding box center [341, 542] width 104 height 11
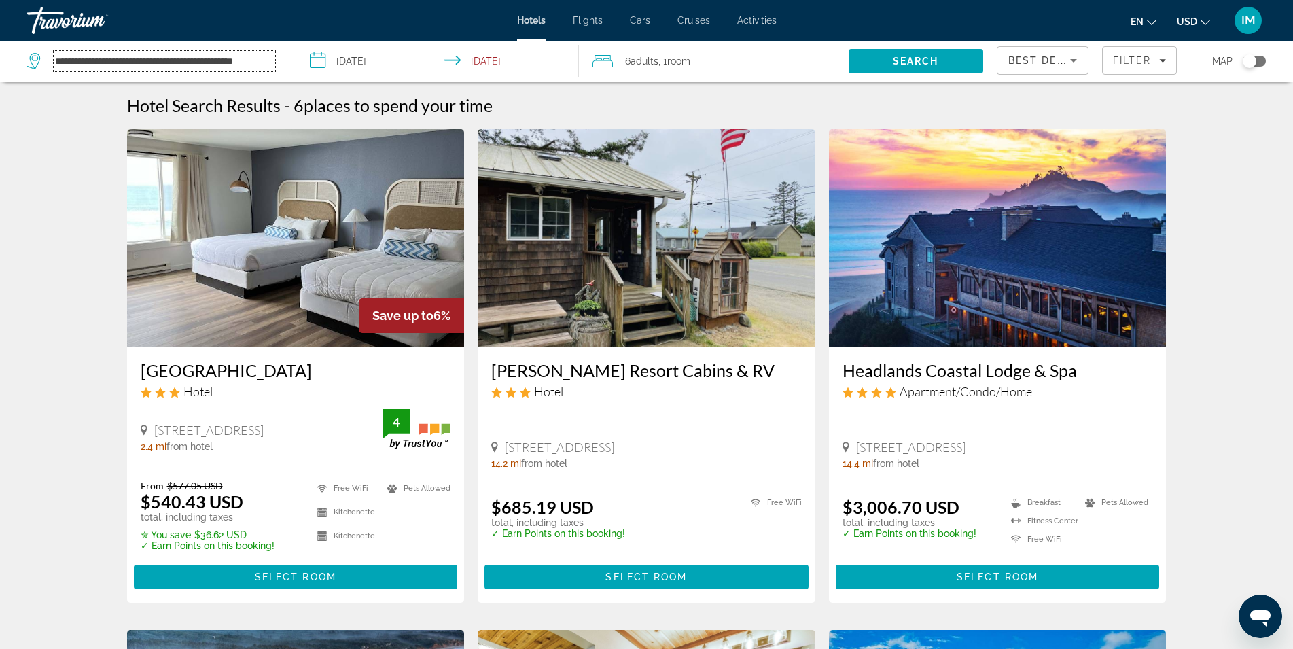
click at [262, 61] on input "**********" at bounding box center [165, 61] width 222 height 20
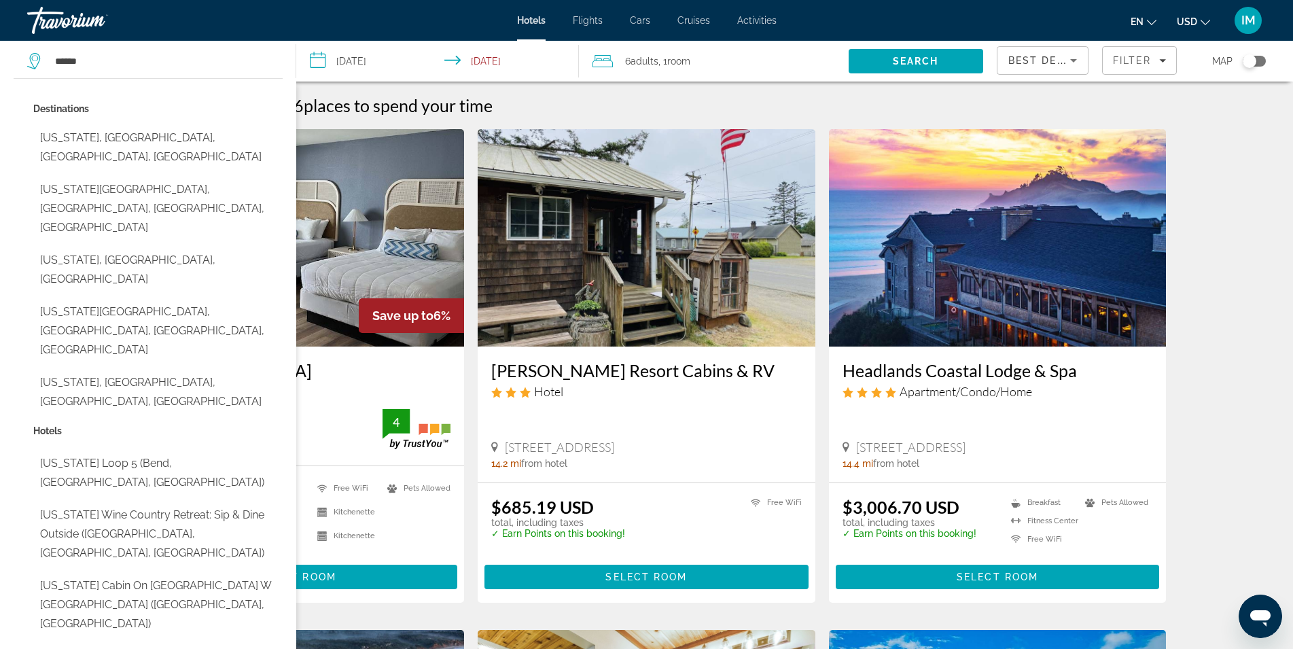
click at [144, 247] on button "Oregon, OR, United States" at bounding box center [157, 269] width 249 height 45
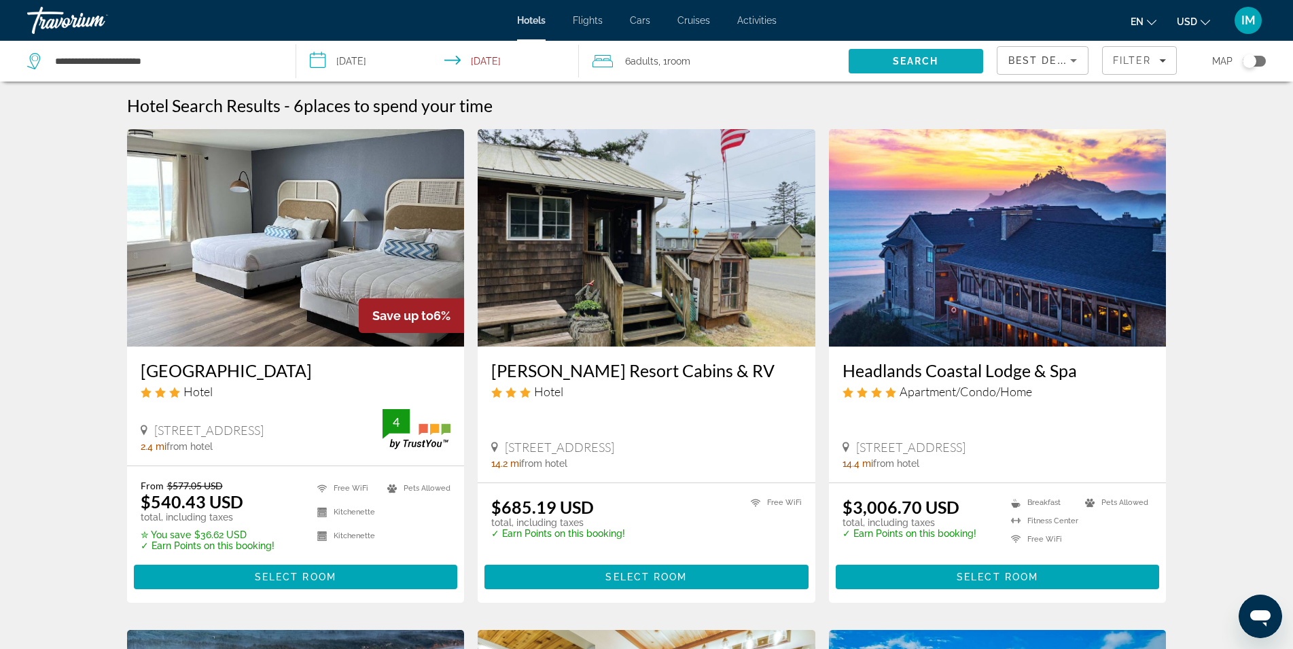
click at [879, 69] on span "Search" at bounding box center [916, 61] width 135 height 33
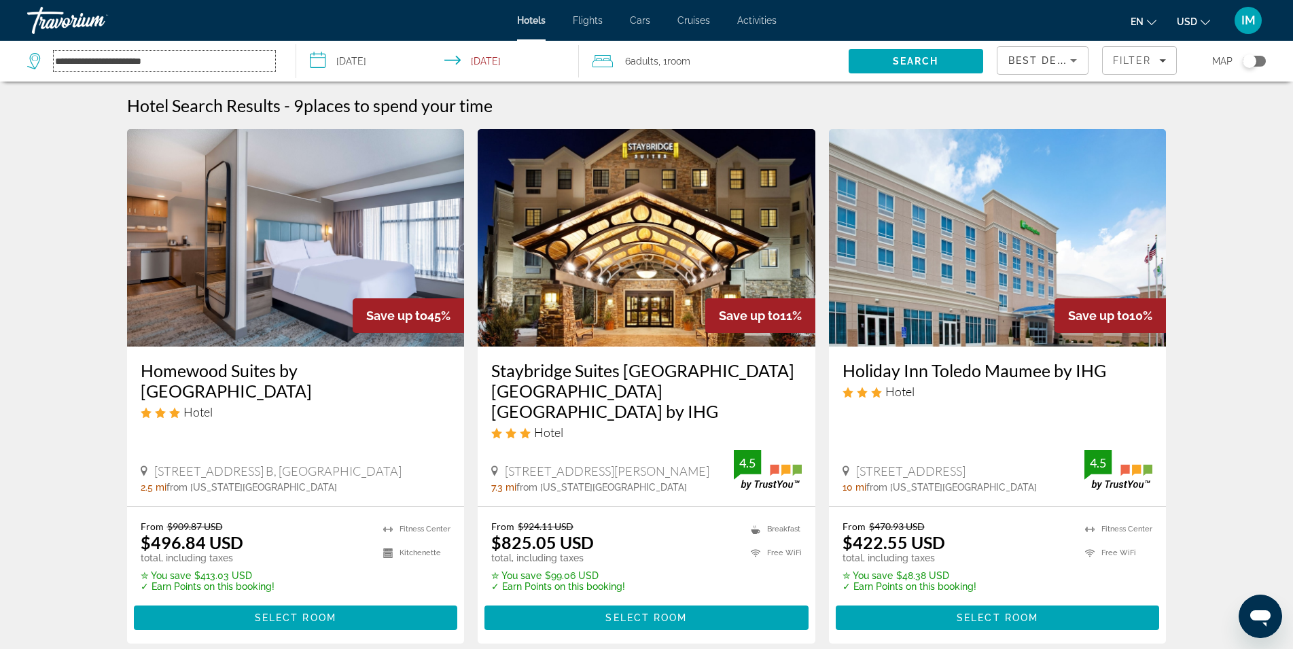
click at [230, 53] on input "**********" at bounding box center [165, 61] width 222 height 20
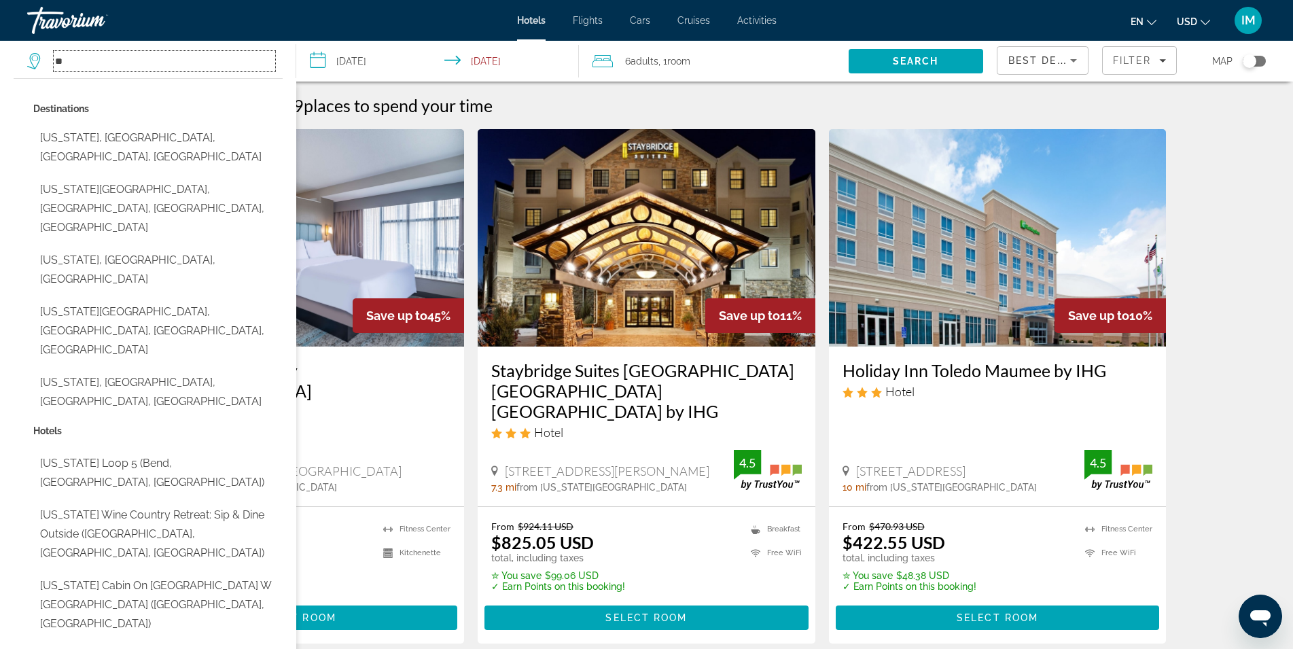
type input "*"
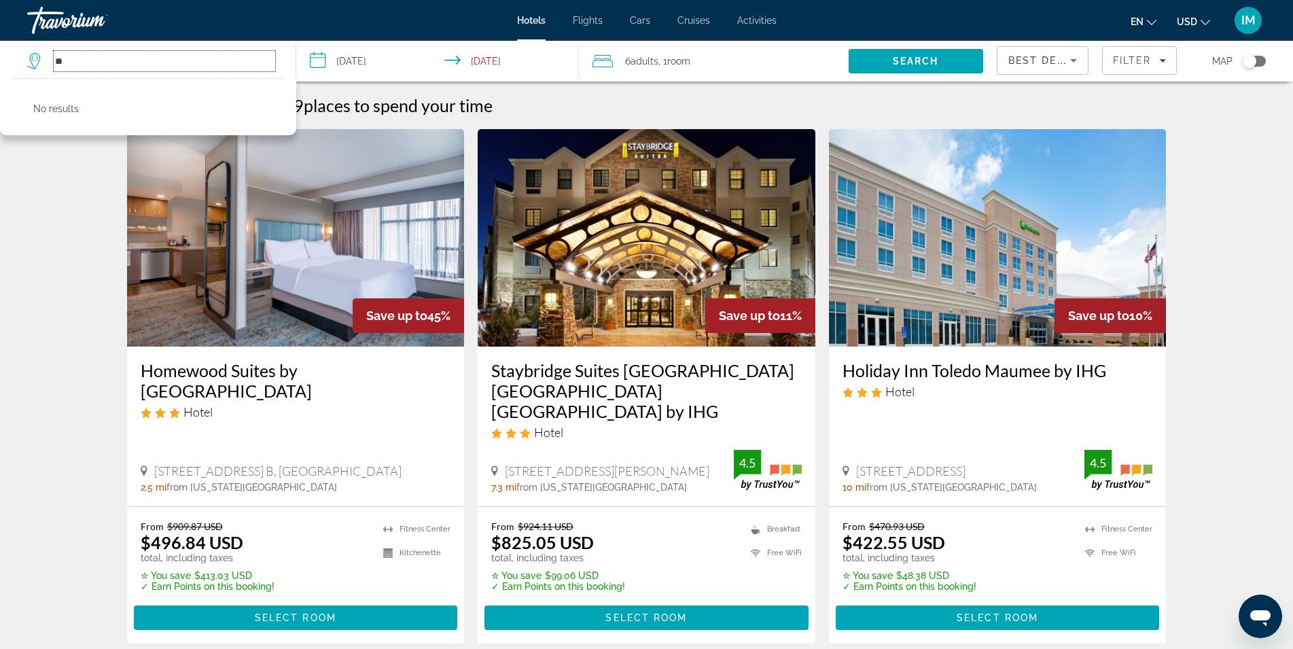
type input "*"
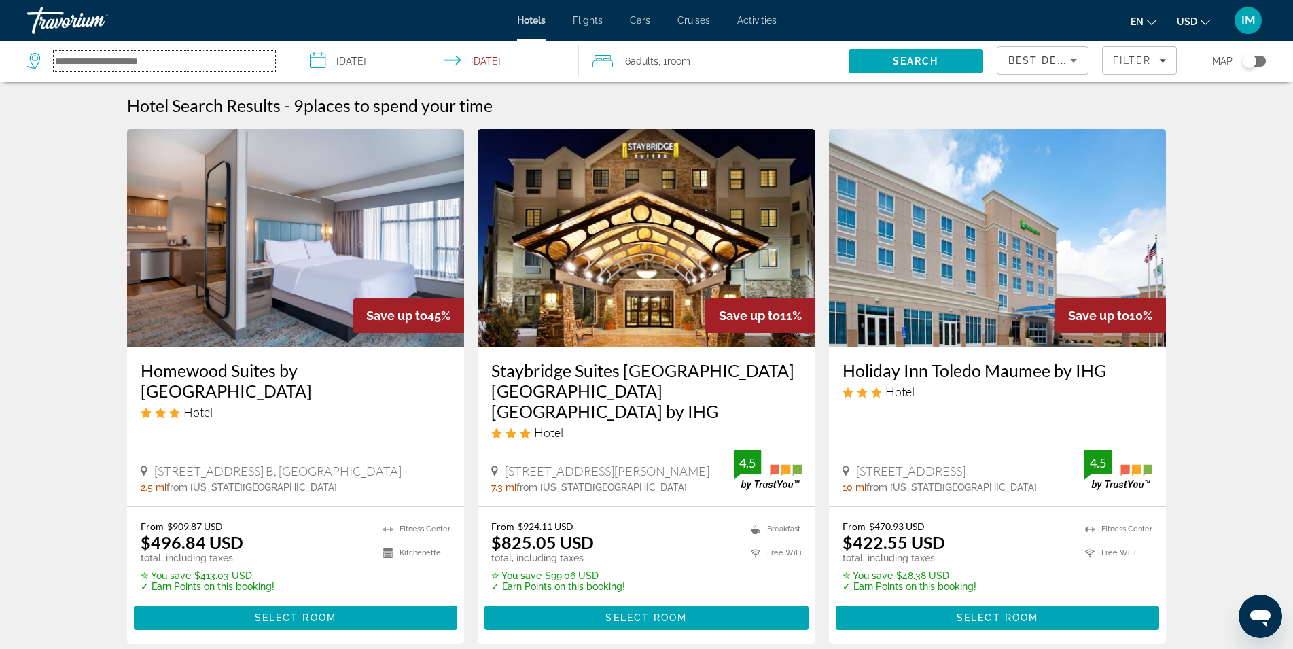
click at [114, 65] on input "Search hotel destination" at bounding box center [165, 61] width 222 height 20
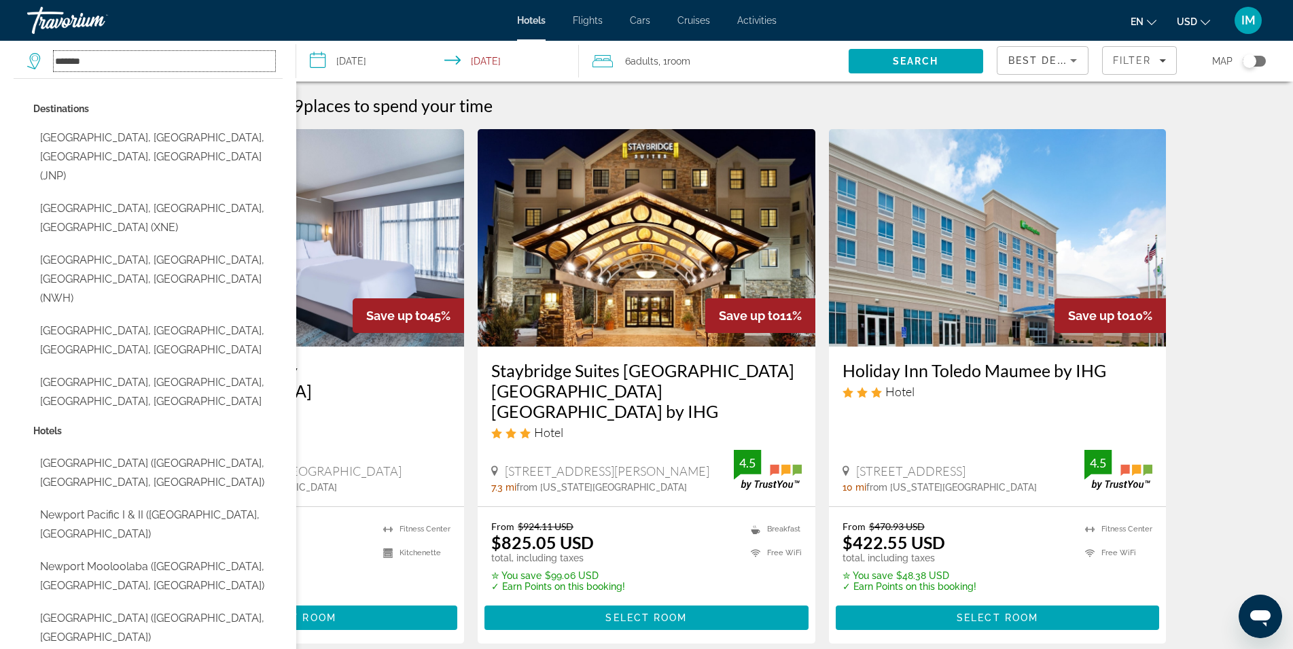
click at [118, 61] on input "*******" at bounding box center [165, 61] width 222 height 20
type input "*"
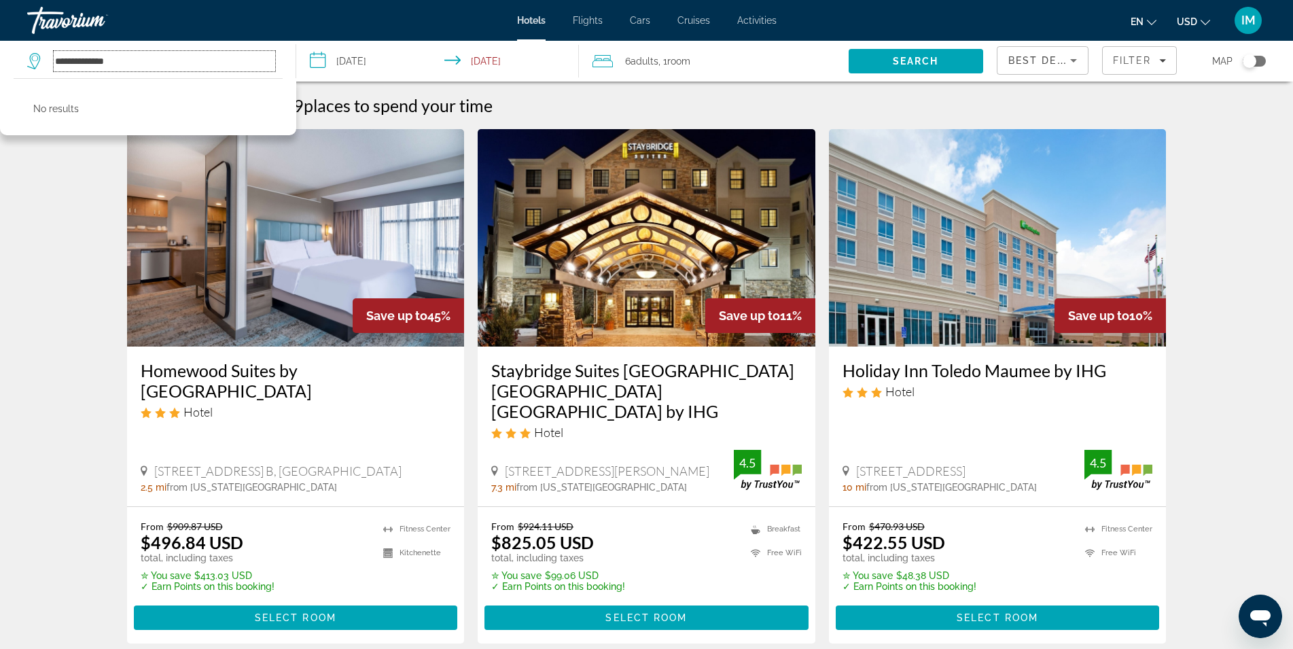
type input "**********"
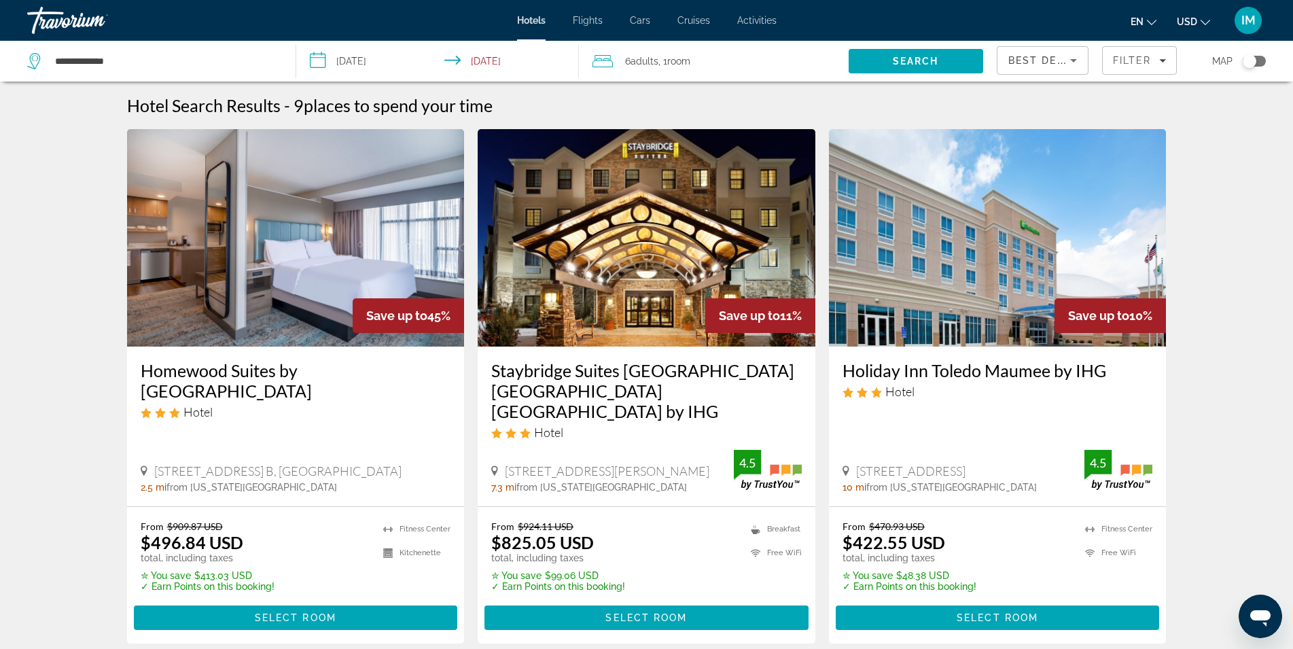
click at [175, 67] on input "**********" at bounding box center [165, 61] width 222 height 20
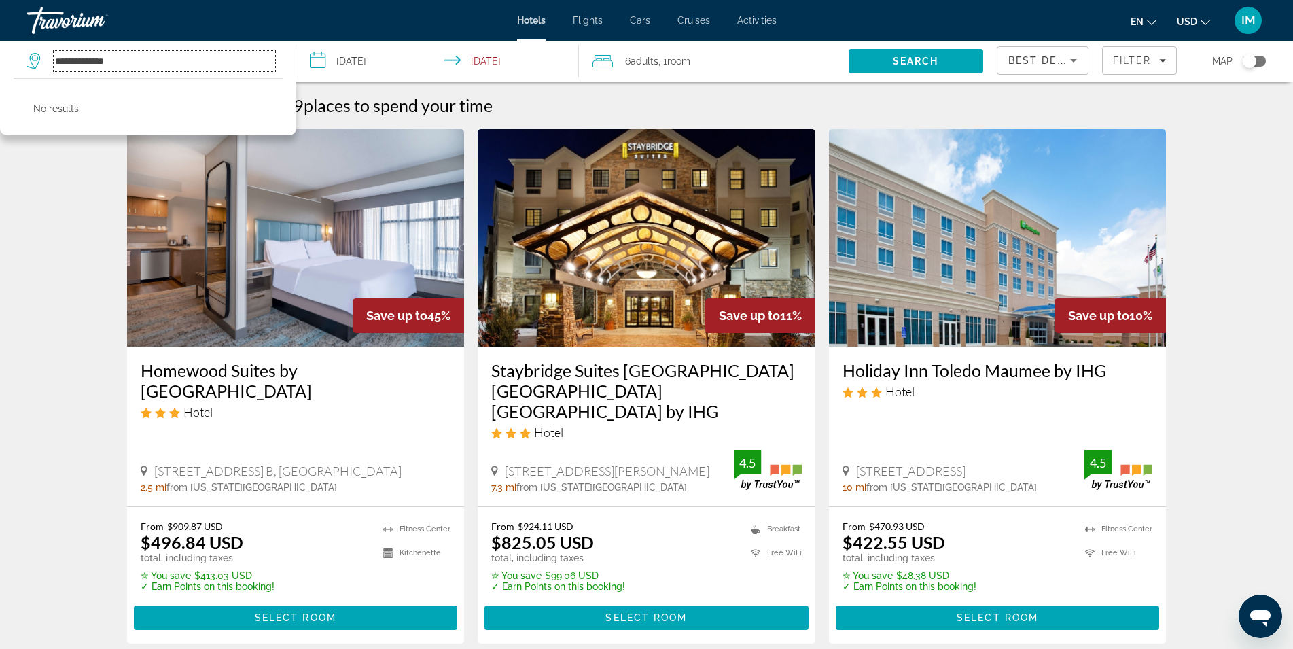
click at [175, 67] on input "**********" at bounding box center [165, 61] width 222 height 20
click at [109, 63] on input "Search hotel destination" at bounding box center [165, 61] width 222 height 20
click at [200, 59] on input "Search hotel destination" at bounding box center [165, 61] width 222 height 20
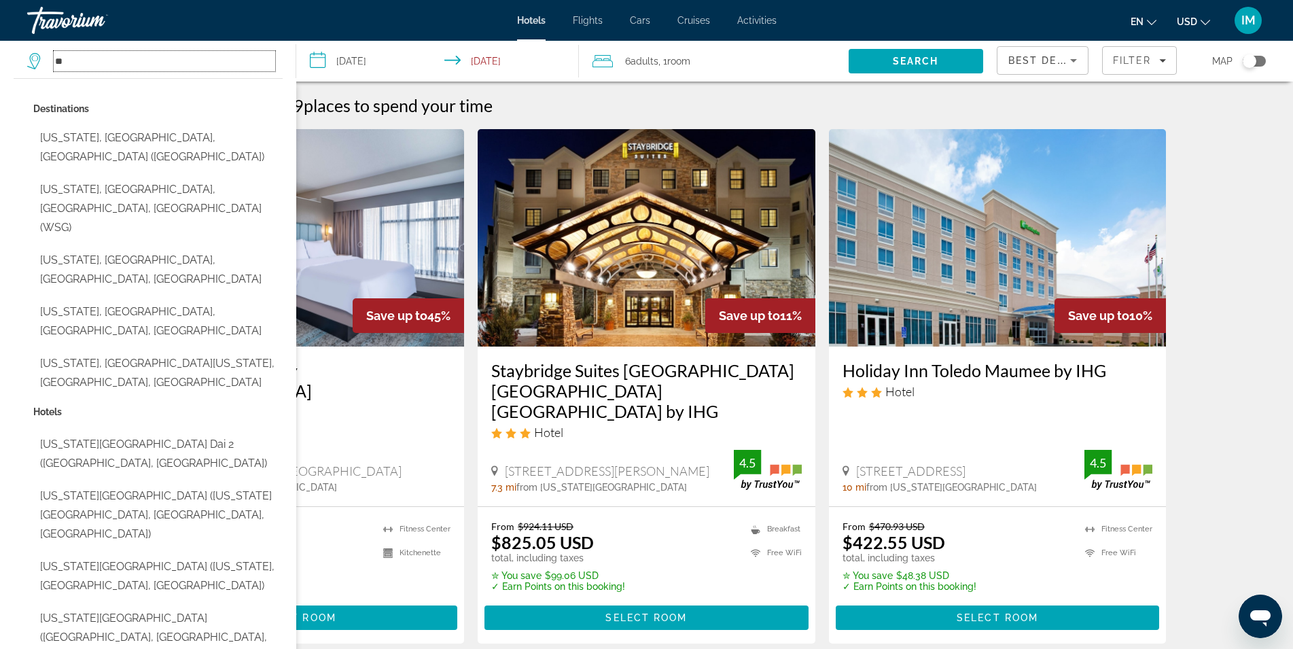
type input "*"
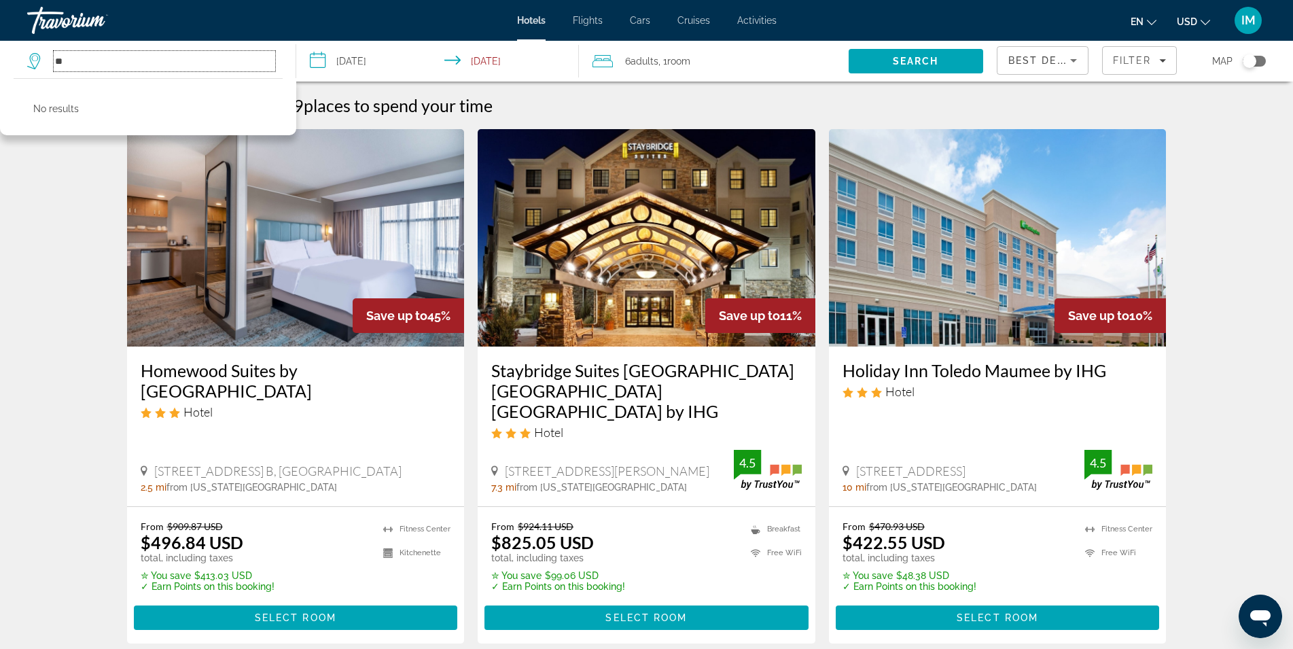
type input "*"
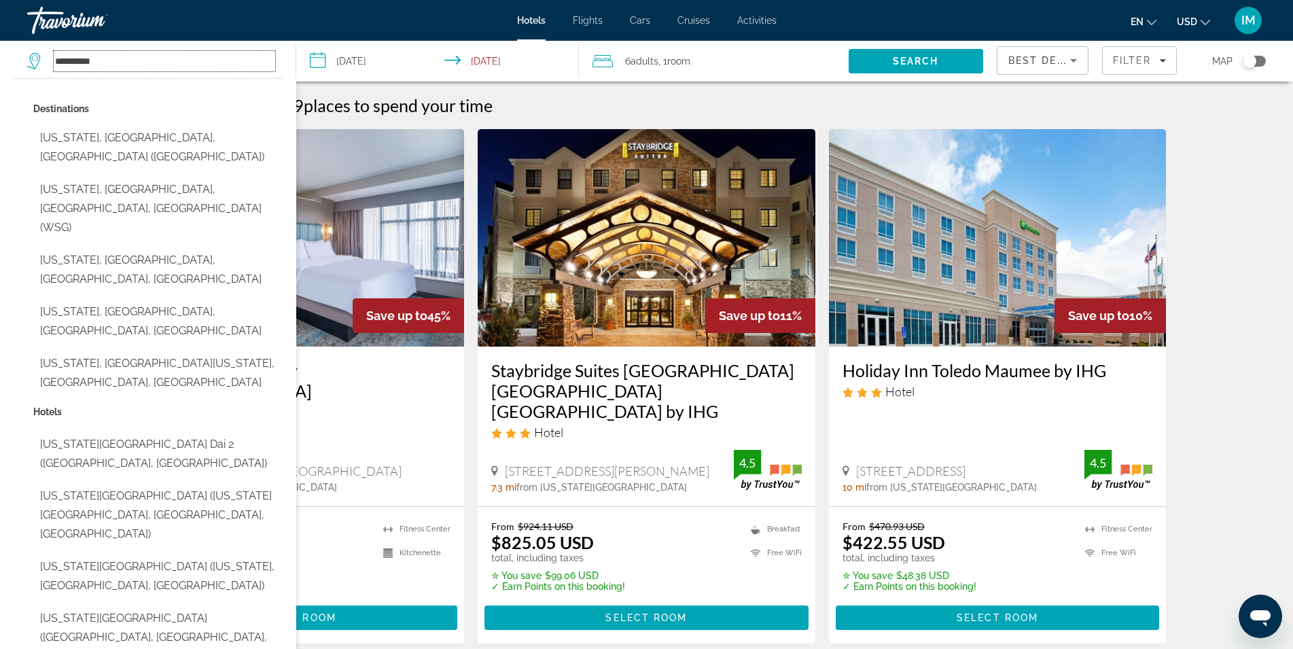
click at [165, 59] on input "**********" at bounding box center [165, 61] width 222 height 20
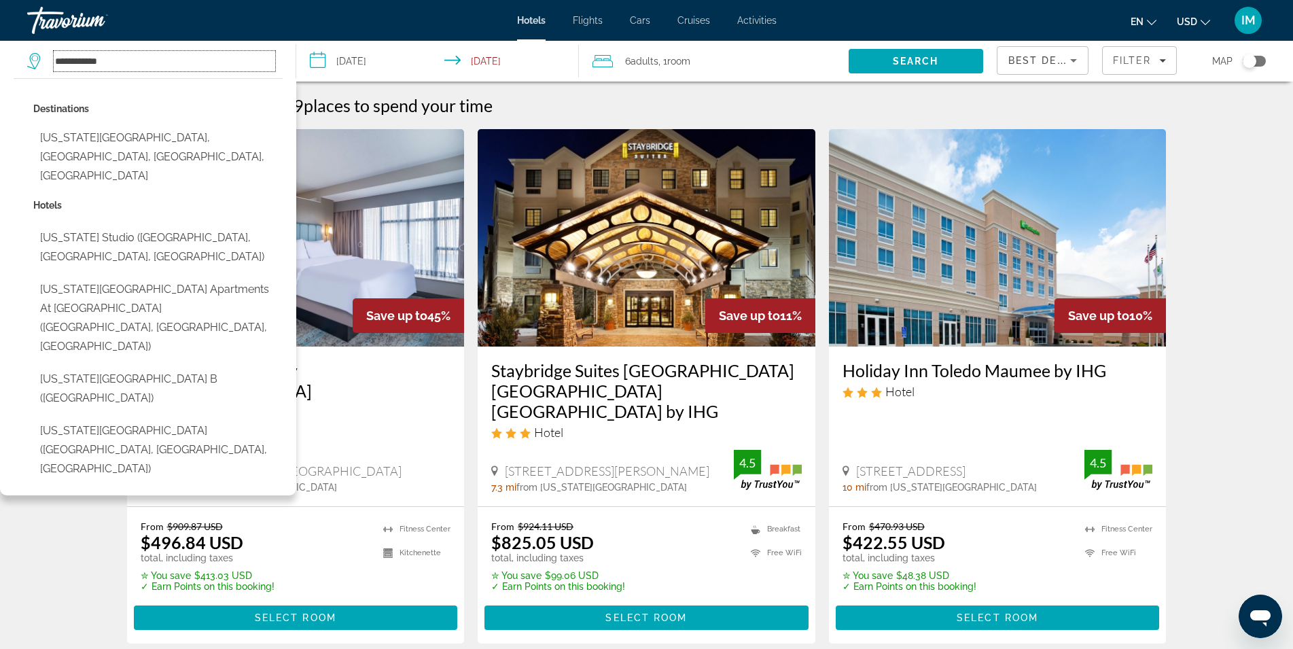
type input "**********"
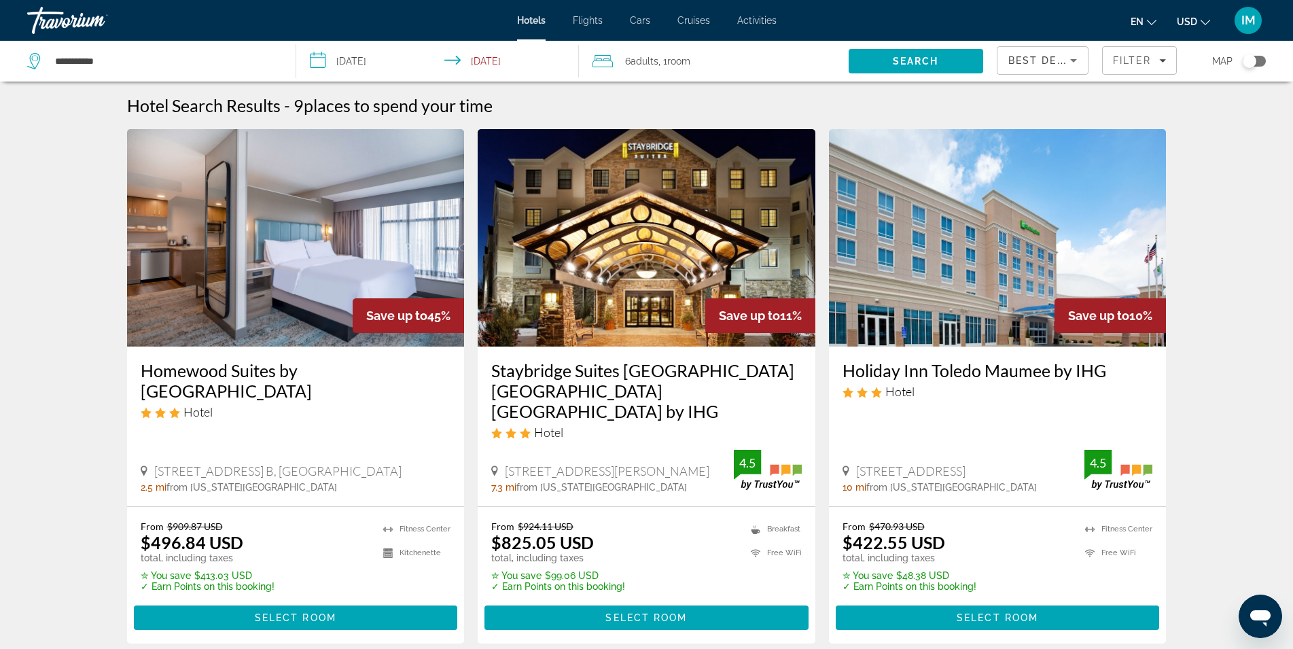
click at [160, 50] on div "**********" at bounding box center [154, 61] width 255 height 41
click at [140, 56] on input "**********" at bounding box center [165, 61] width 222 height 20
click at [139, 56] on input "**********" at bounding box center [165, 61] width 222 height 20
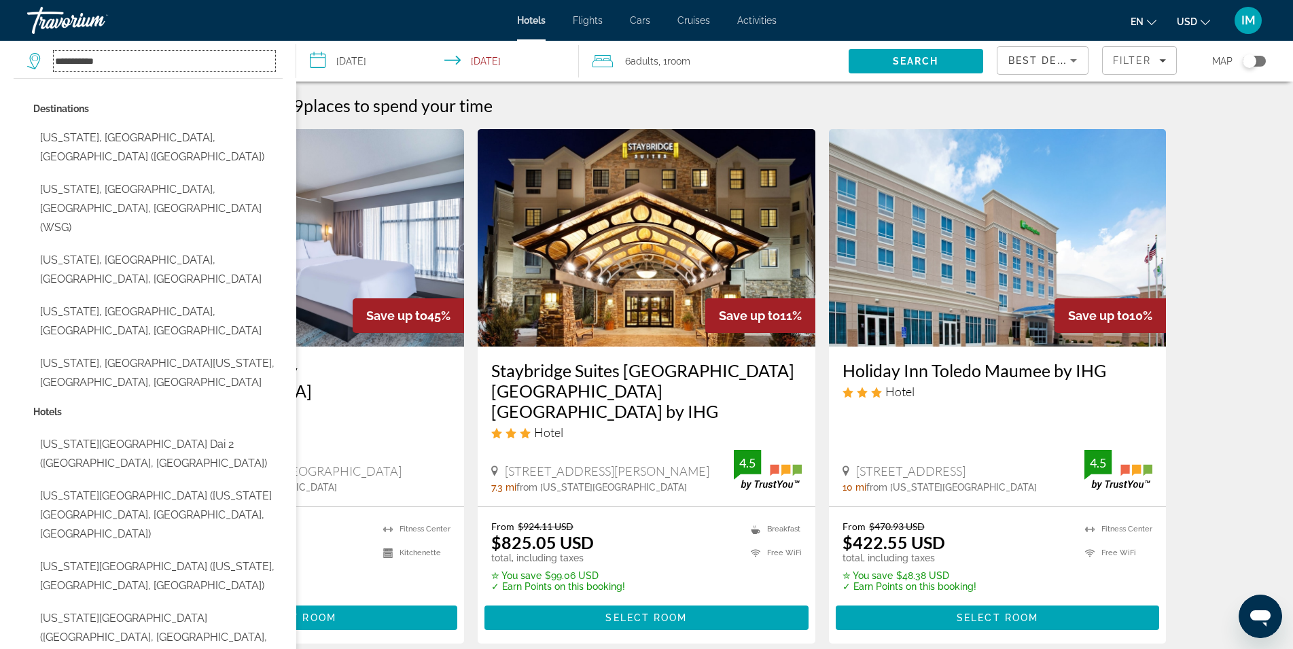
click at [139, 56] on input "**********" at bounding box center [165, 61] width 222 height 20
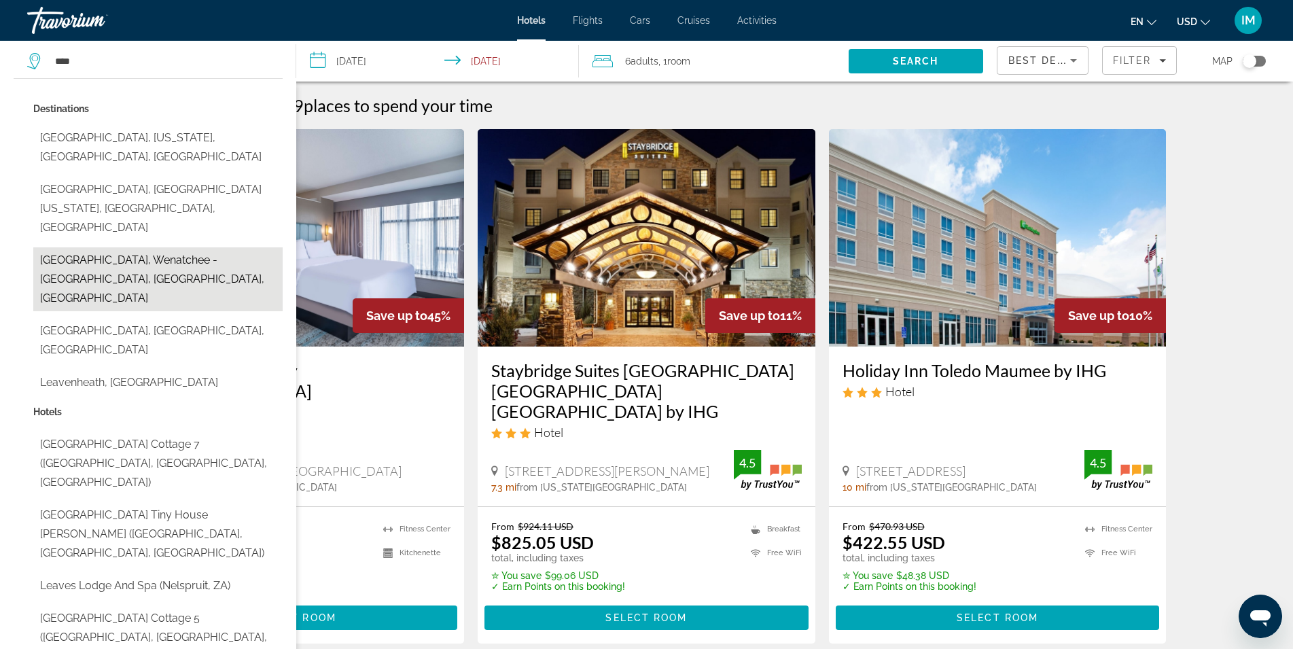
click at [90, 247] on button "Leavenworth, Wenatchee - Lake Chelan, WA, United States" at bounding box center [157, 279] width 249 height 64
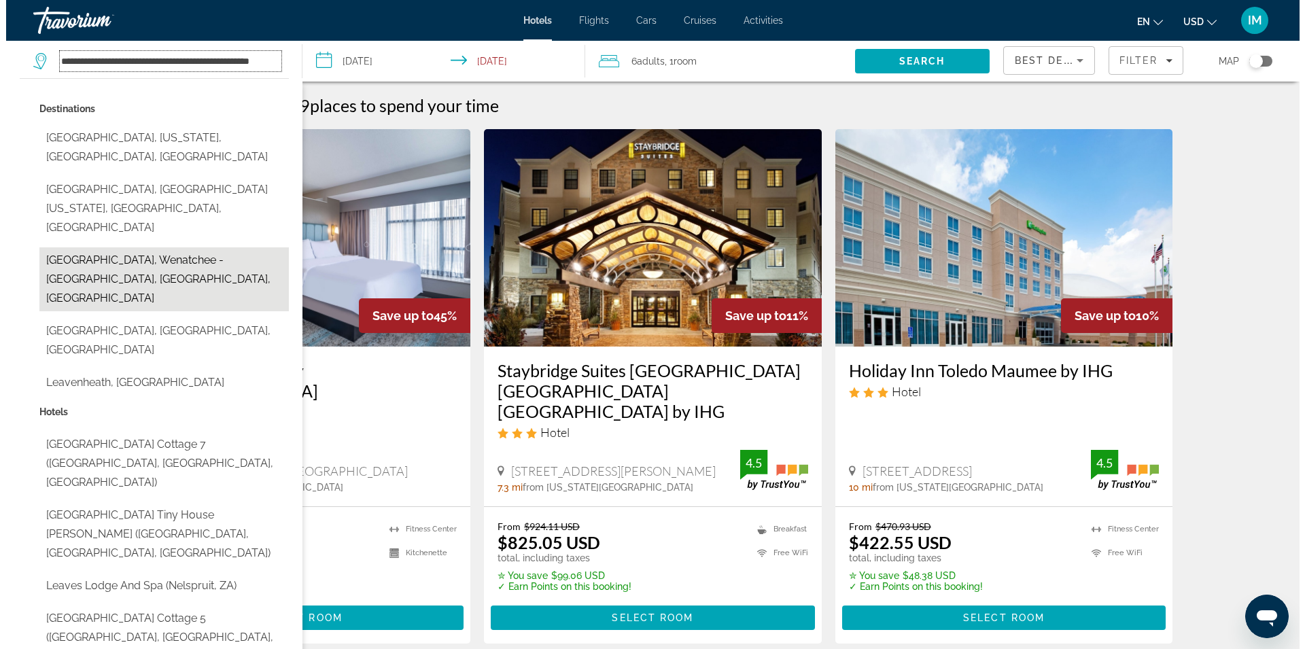
scroll to position [0, 41]
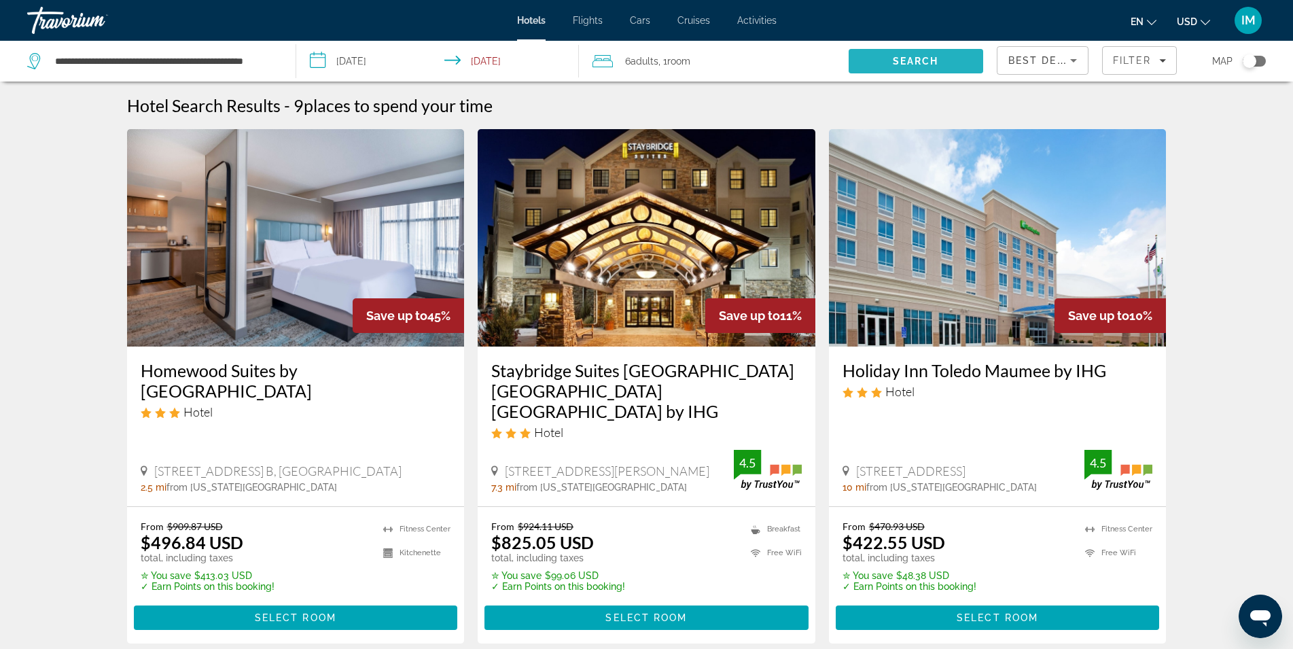
click at [893, 54] on span "Search" at bounding box center [916, 61] width 135 height 33
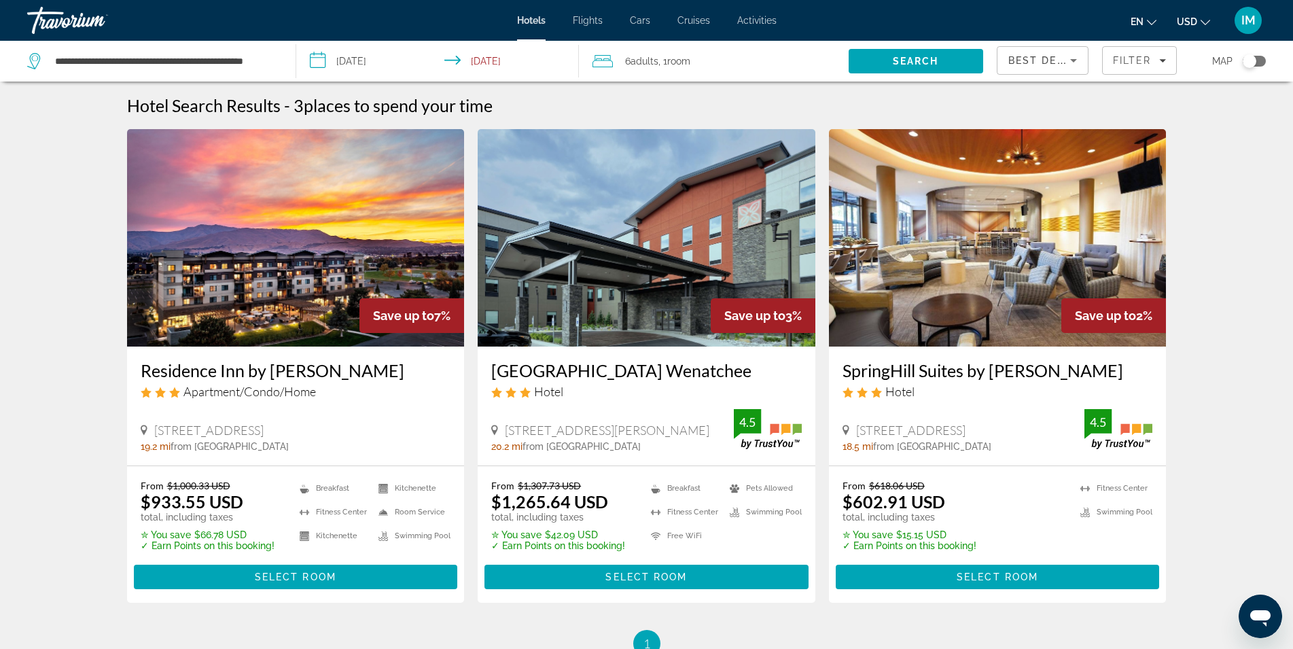
click at [663, 62] on span ", 1 Room rooms" at bounding box center [675, 61] width 32 height 19
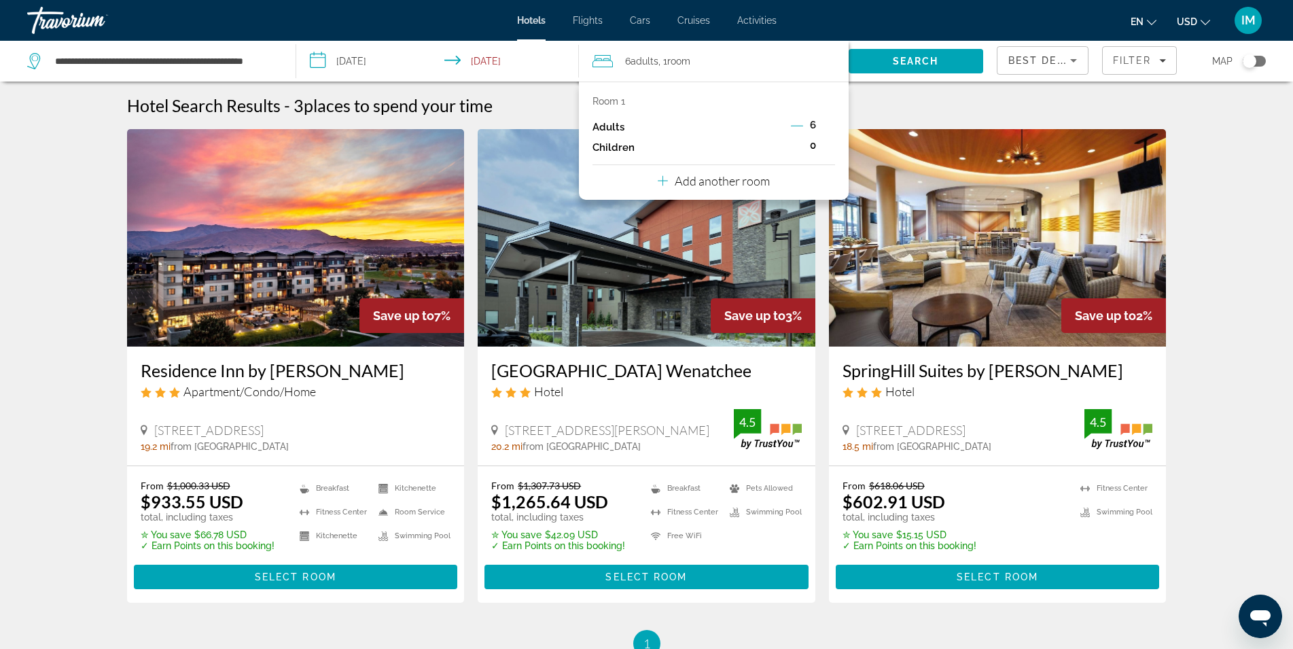
click at [796, 124] on icon "Decrement adults" at bounding box center [797, 126] width 12 height 12
click at [796, 124] on icon "Decrement adults" at bounding box center [798, 126] width 12 height 12
click at [801, 124] on icon "Decrement adults" at bounding box center [798, 126] width 12 height 12
click at [835, 141] on icon "Increment children" at bounding box center [829, 146] width 12 height 16
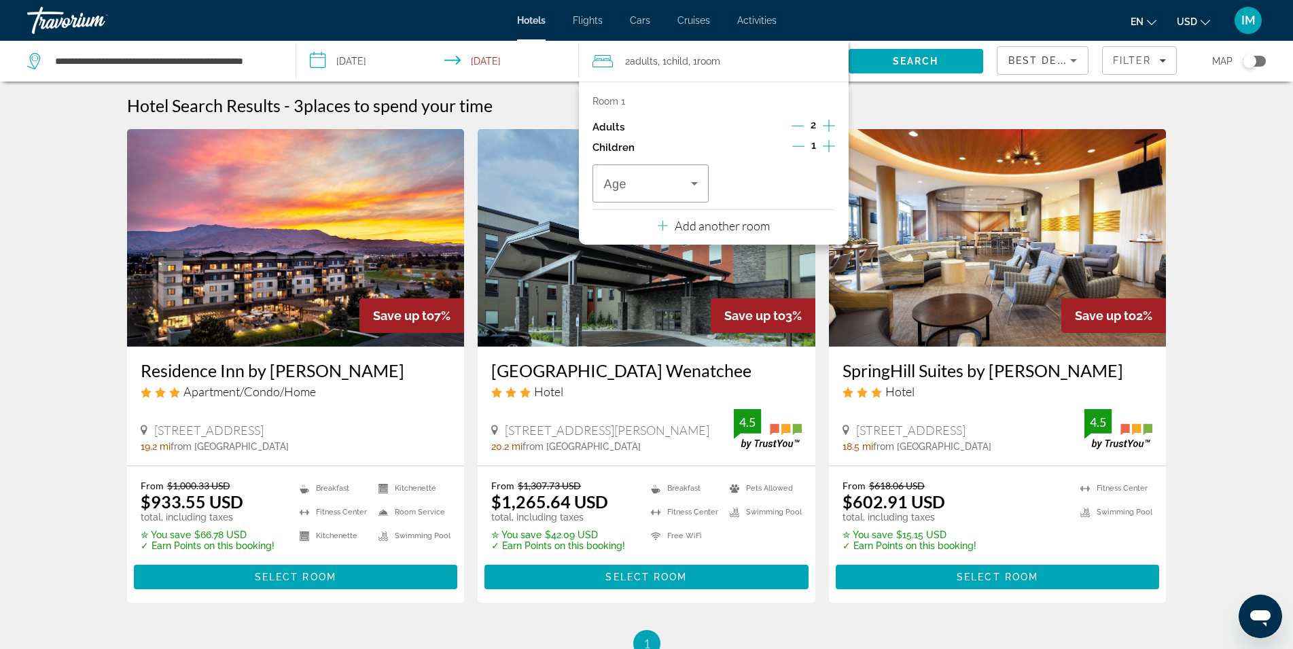
click at [833, 141] on icon "Increment children" at bounding box center [829, 146] width 12 height 16
click at [671, 184] on span "Travelers: 2 adults, 2 children" at bounding box center [647, 183] width 88 height 16
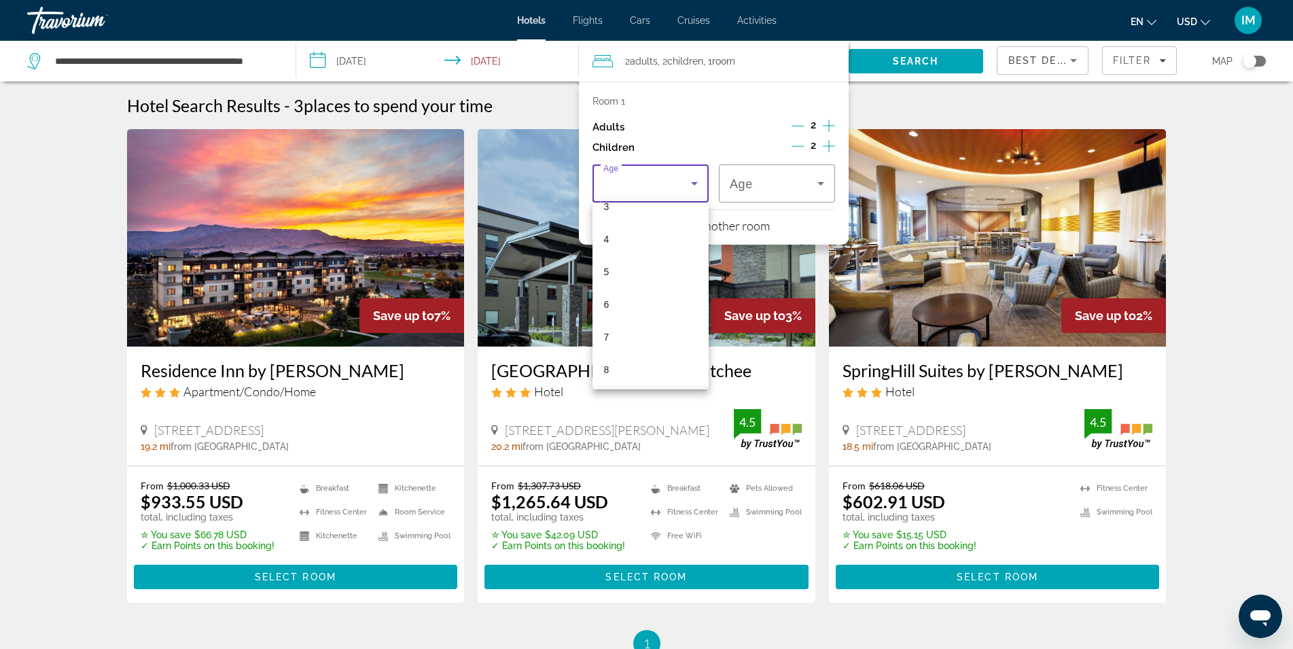
scroll to position [179, 0]
click at [620, 307] on mat-option "8" at bounding box center [651, 305] width 116 height 33
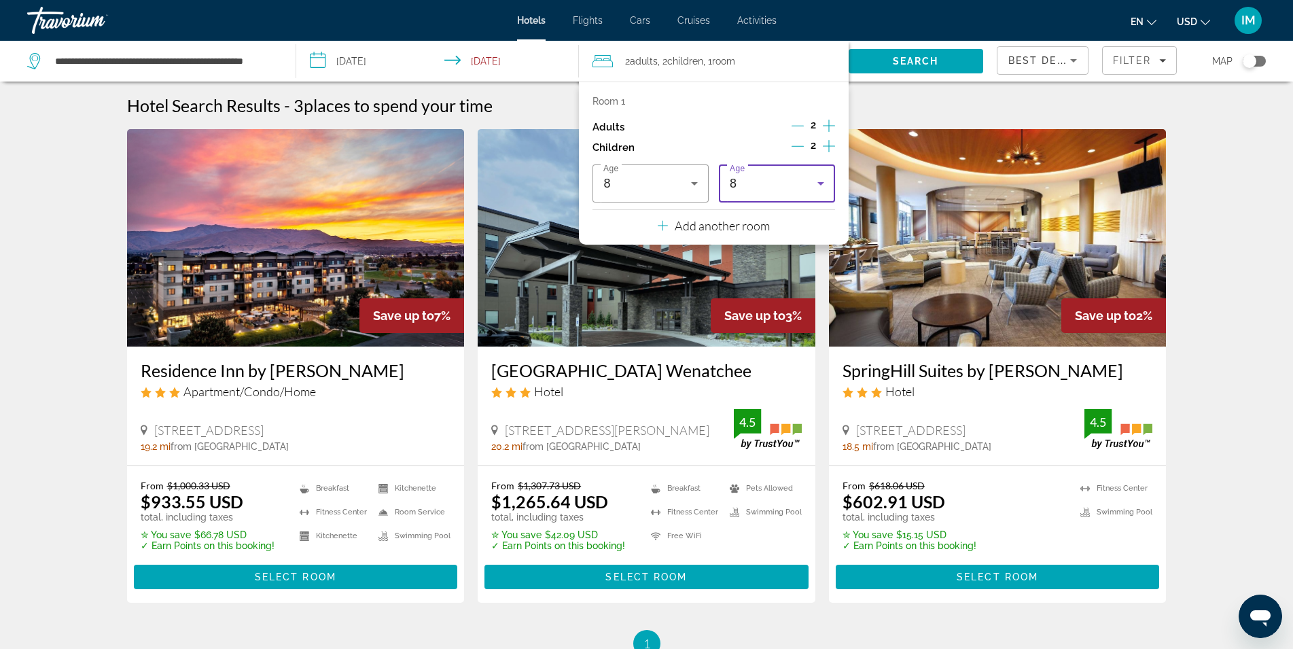
click at [743, 185] on div "8" at bounding box center [774, 183] width 88 height 16
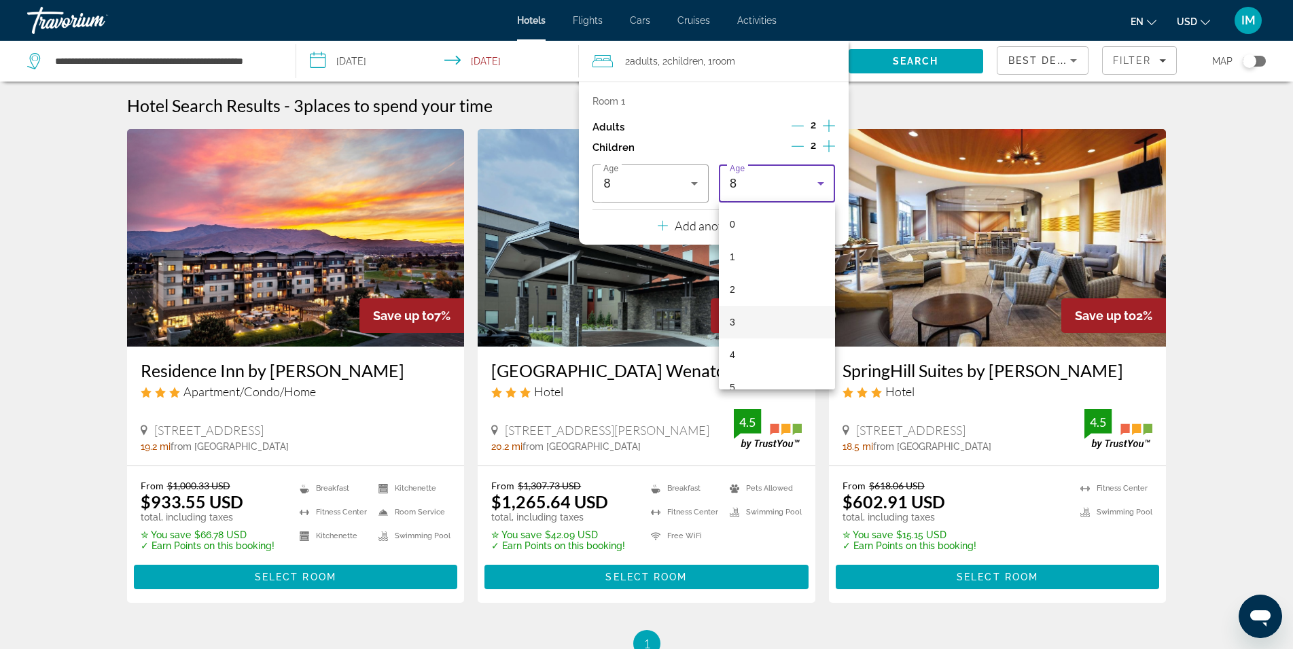
scroll to position [112, 0]
click at [737, 273] on mat-option "5" at bounding box center [777, 275] width 116 height 33
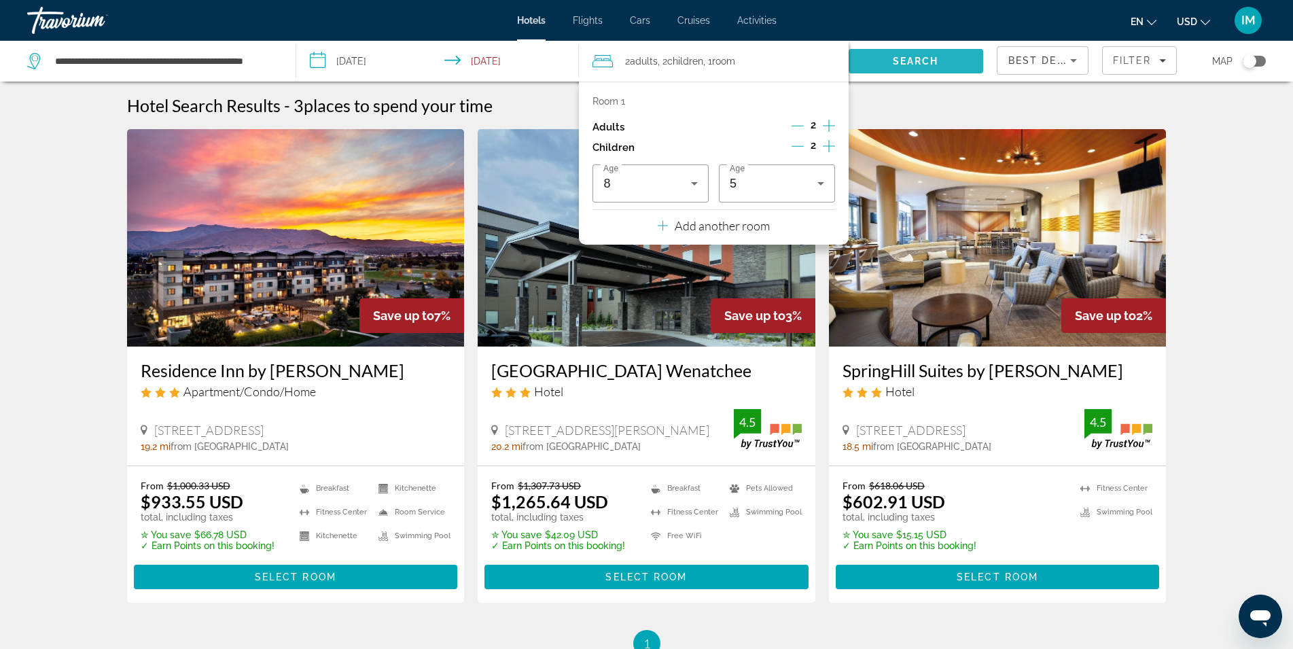
click at [896, 49] on span "Search" at bounding box center [916, 61] width 135 height 33
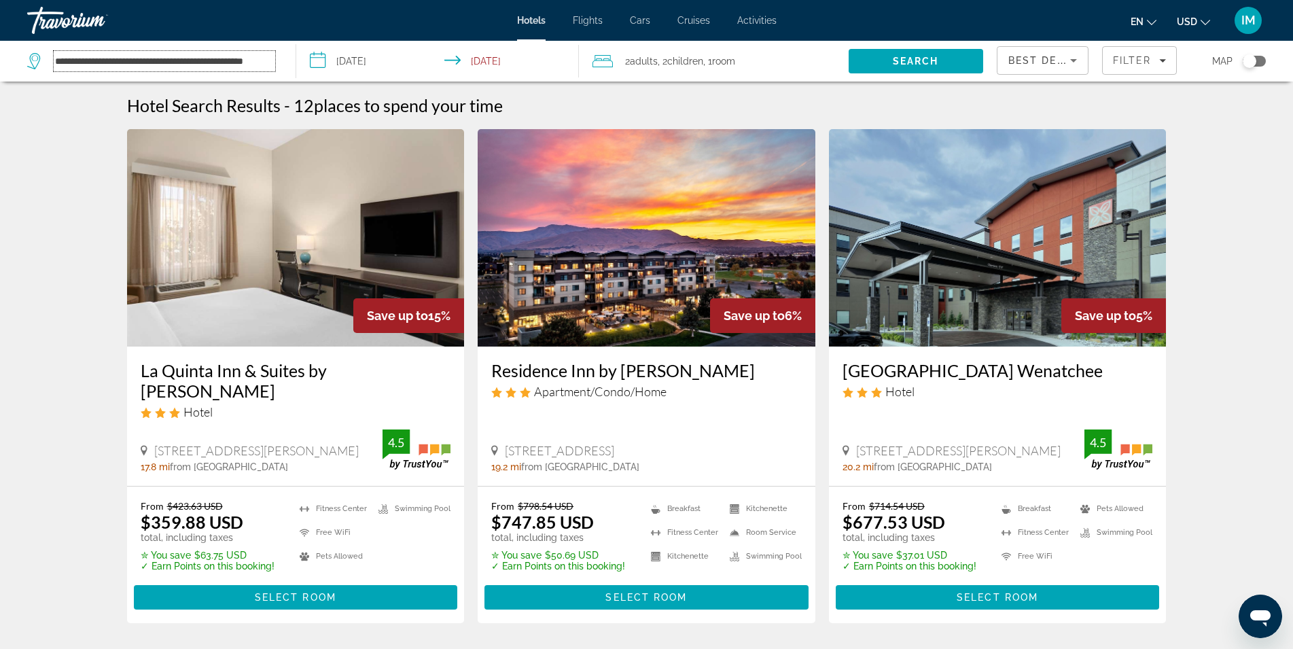
click at [262, 58] on input "**********" at bounding box center [165, 61] width 222 height 20
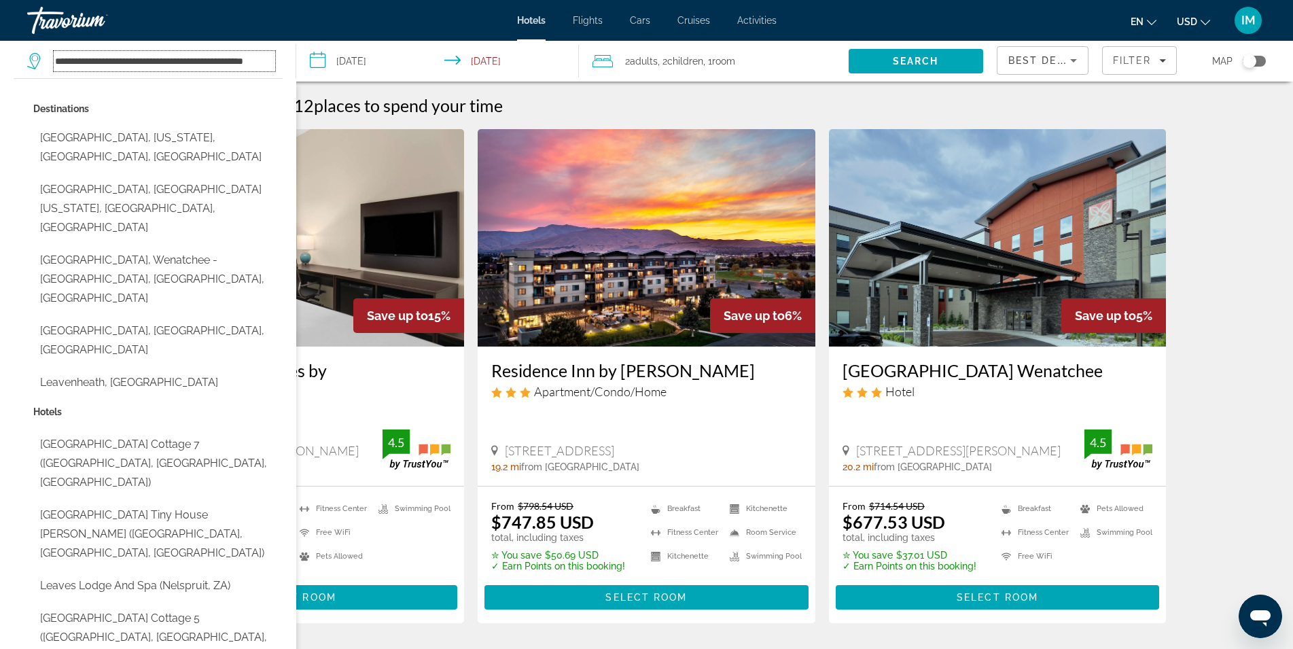
click at [262, 58] on input "**********" at bounding box center [165, 61] width 222 height 20
type input "*"
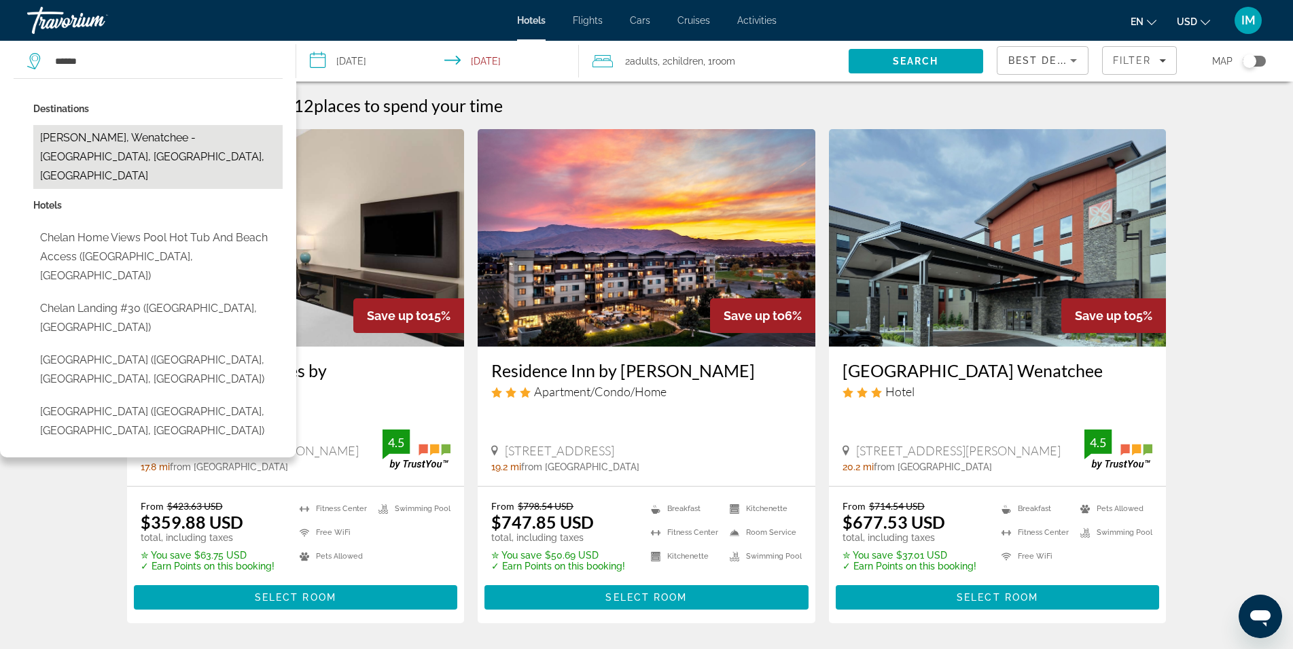
click at [130, 137] on button "Chelan, Wenatchee - Lake Chelan, WA, United States" at bounding box center [157, 157] width 249 height 64
type input "**********"
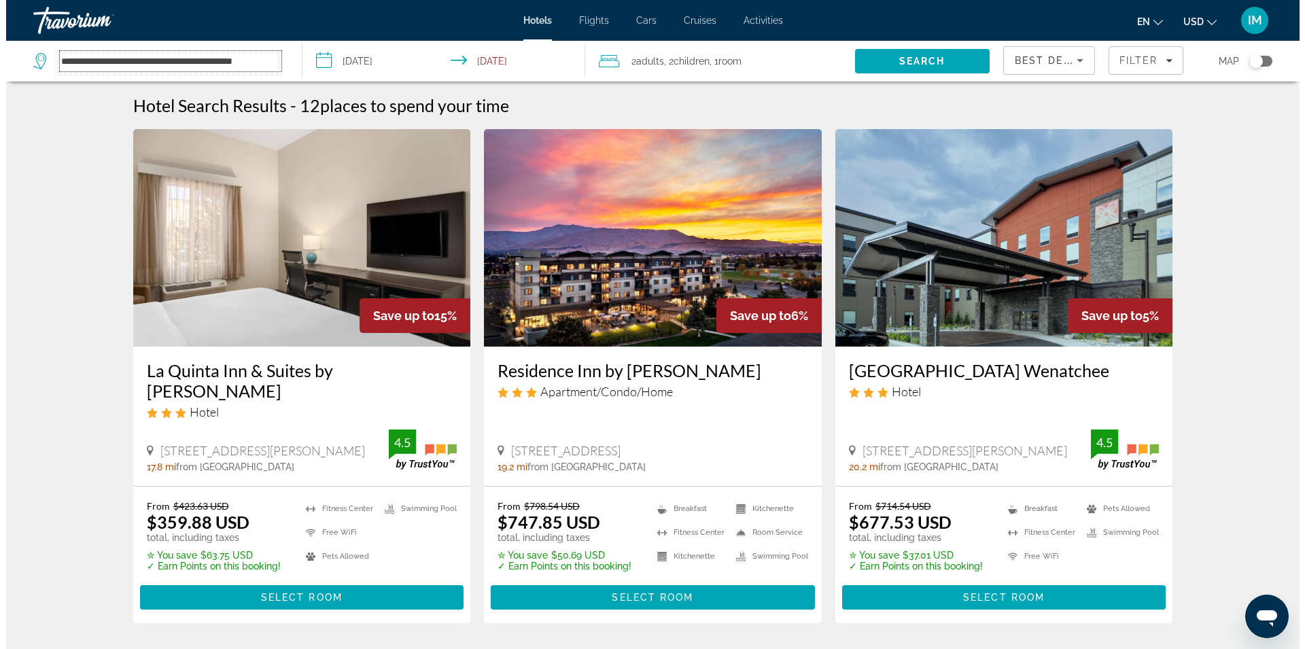
scroll to position [0, 15]
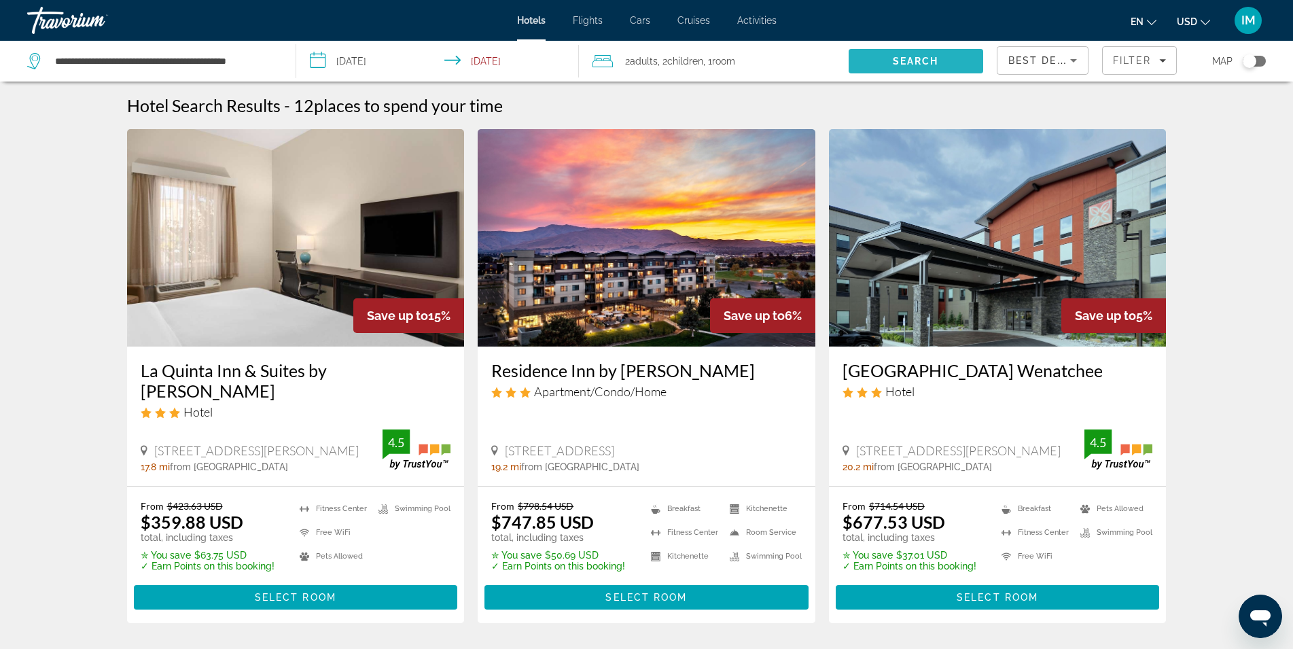
click at [907, 67] on span "Search" at bounding box center [916, 61] width 135 height 33
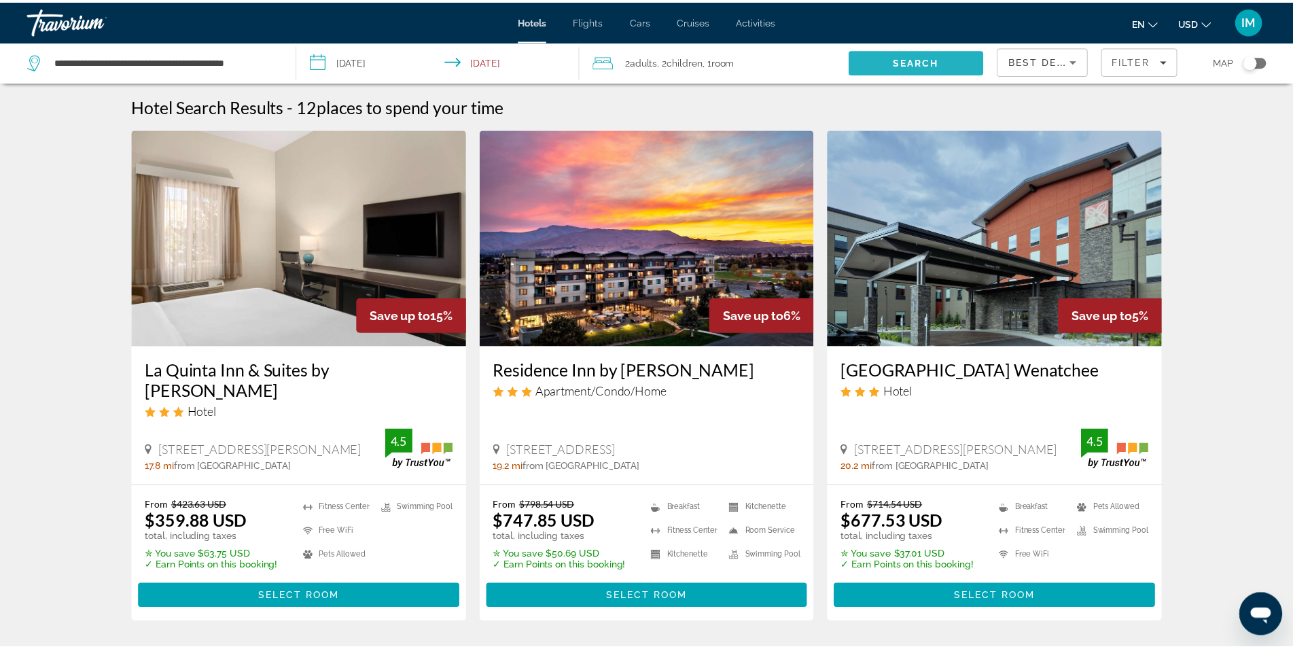
scroll to position [0, 0]
